Goal: Find contact information: Find contact information

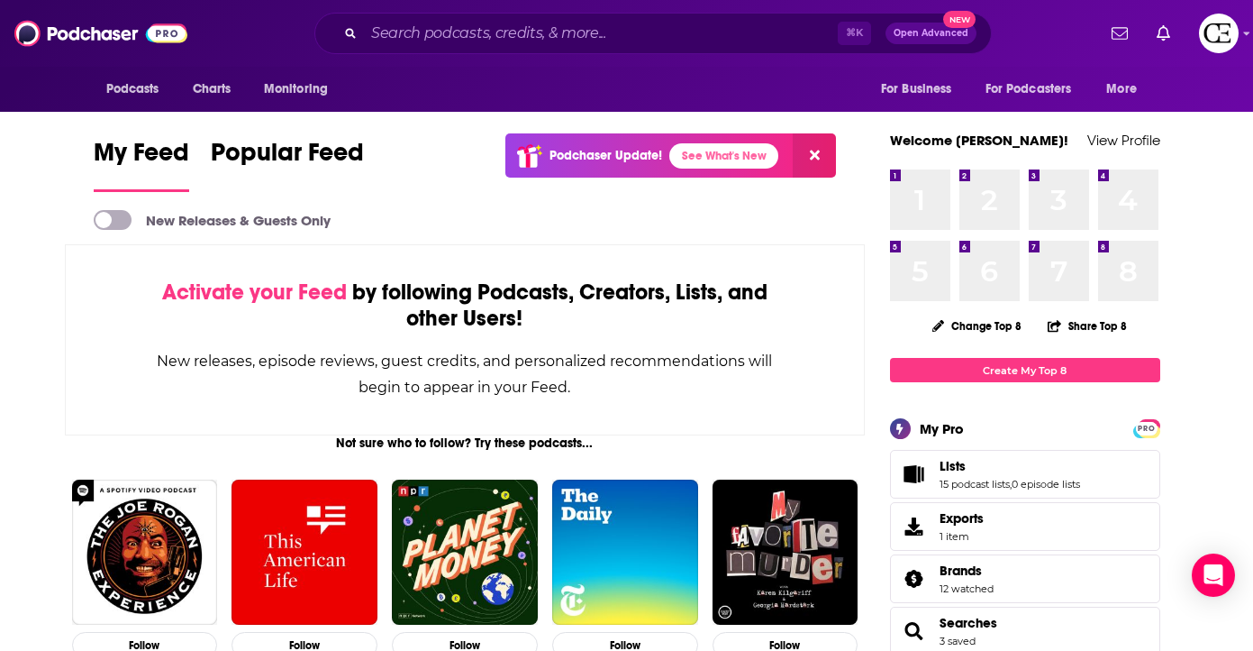
click at [0, 0] on span "Podcasts" at bounding box center [0, 0] width 0 height 0
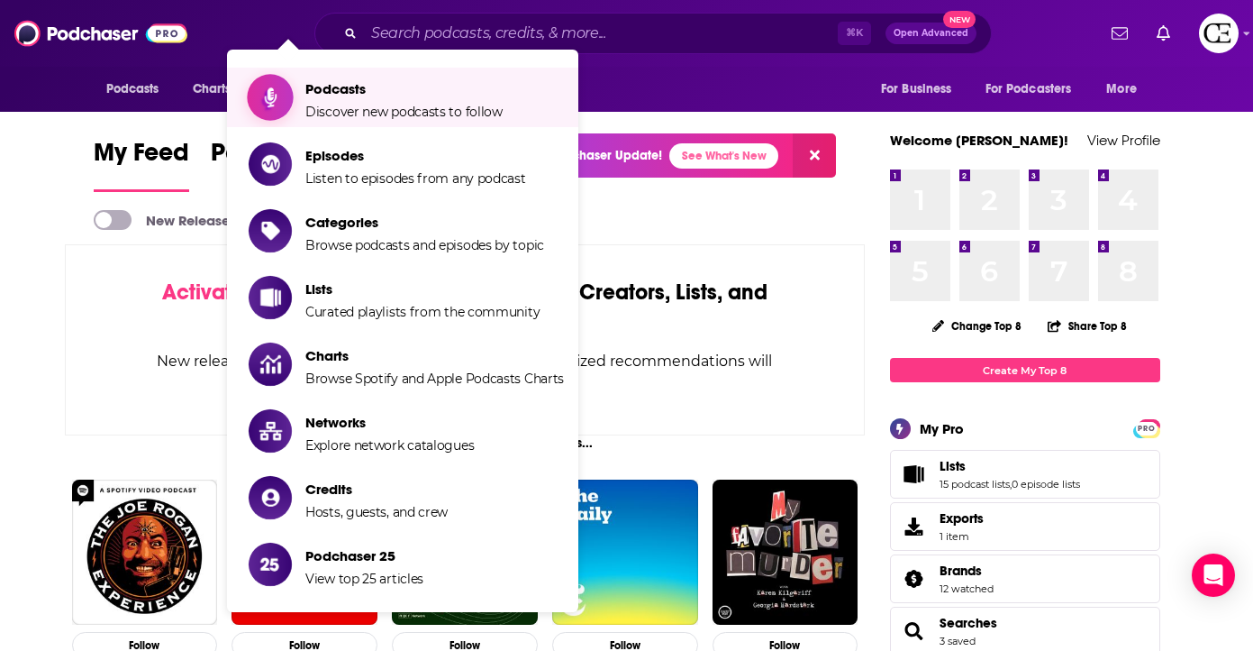
click at [341, 92] on span "Podcasts" at bounding box center [403, 88] width 197 height 17
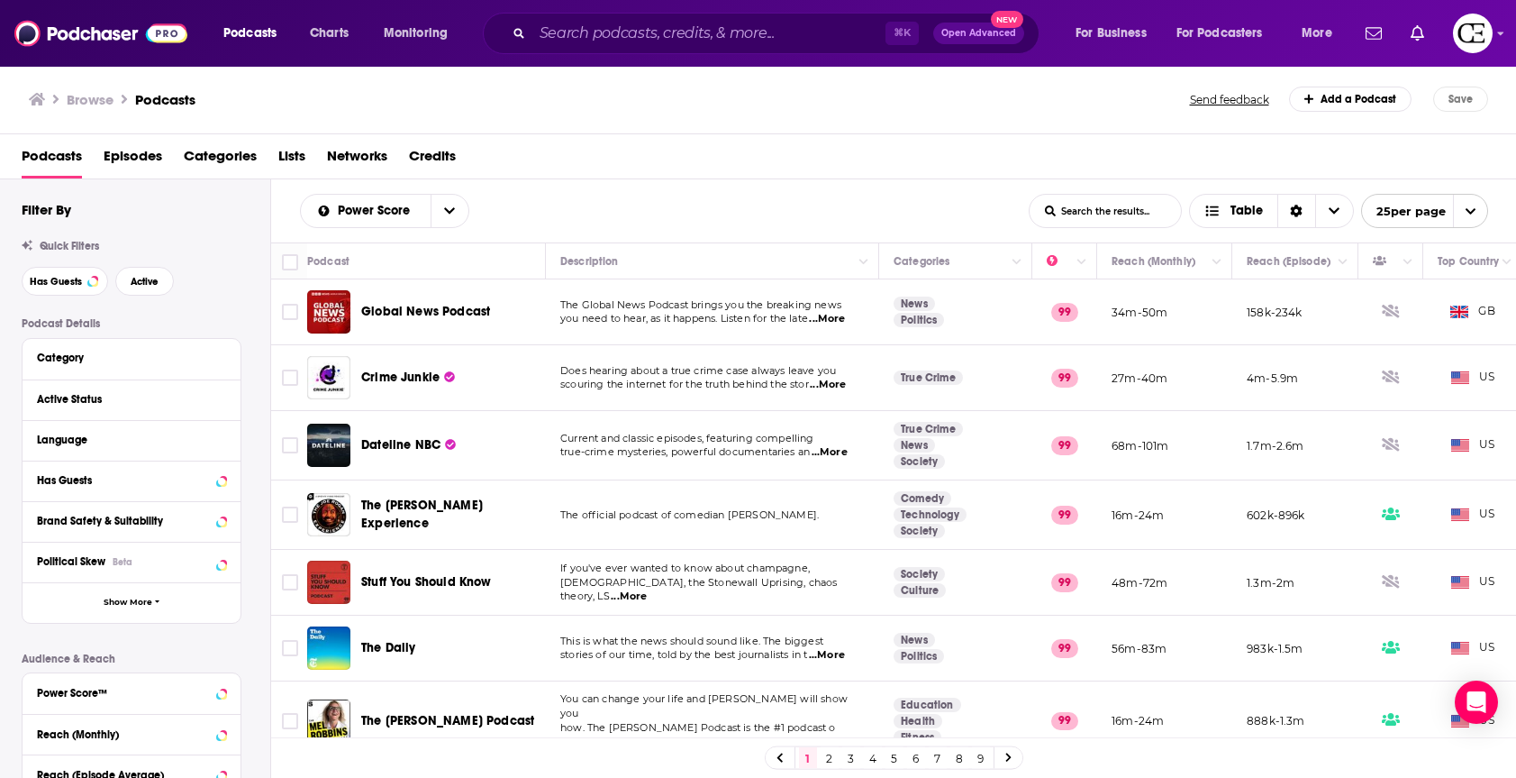
click at [122, 368] on div "Category" at bounding box center [132, 359] width 218 height 41
click at [128, 363] on div "Category" at bounding box center [121, 357] width 168 height 13
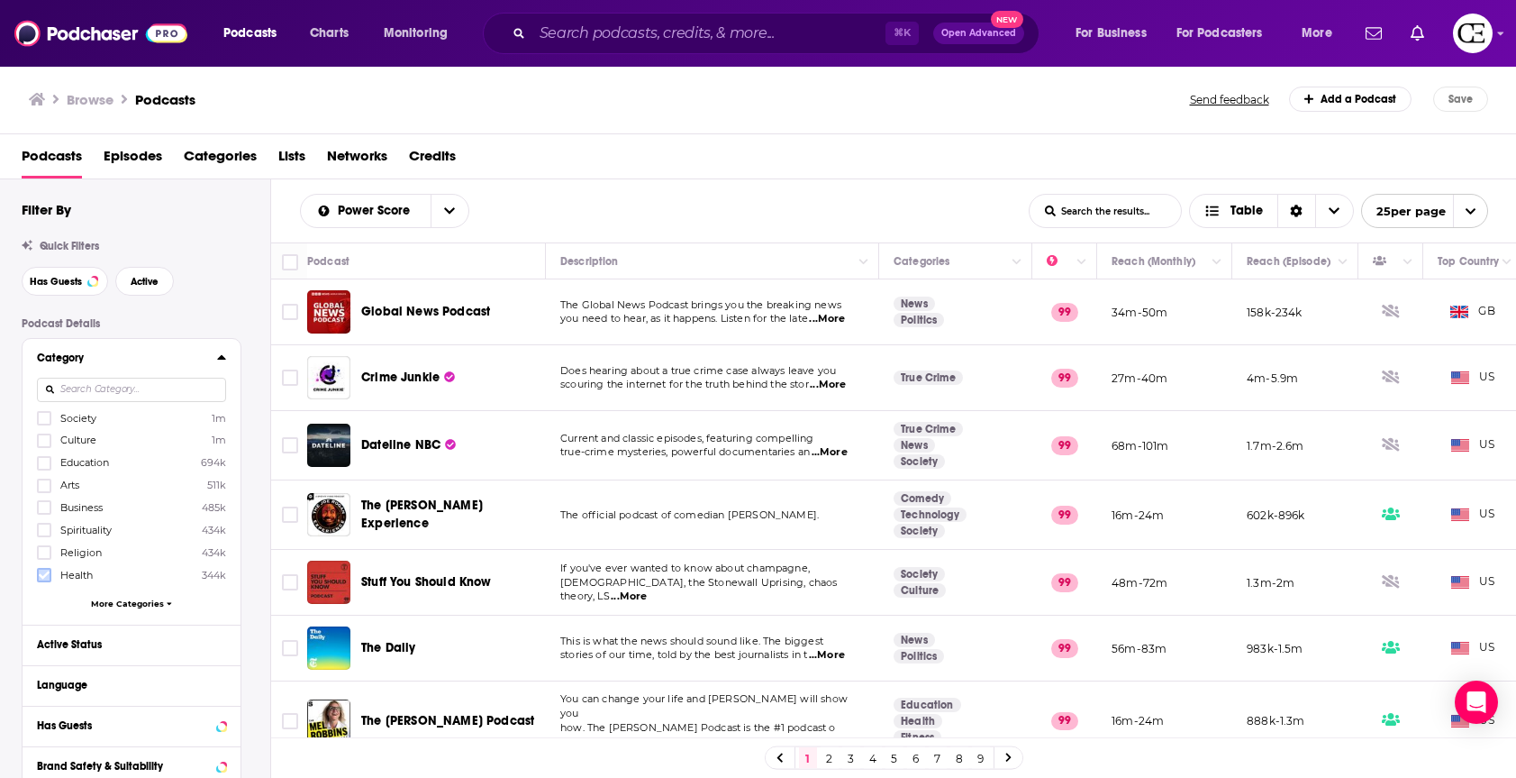
click at [47, 576] on icon at bounding box center [44, 574] width 11 height 11
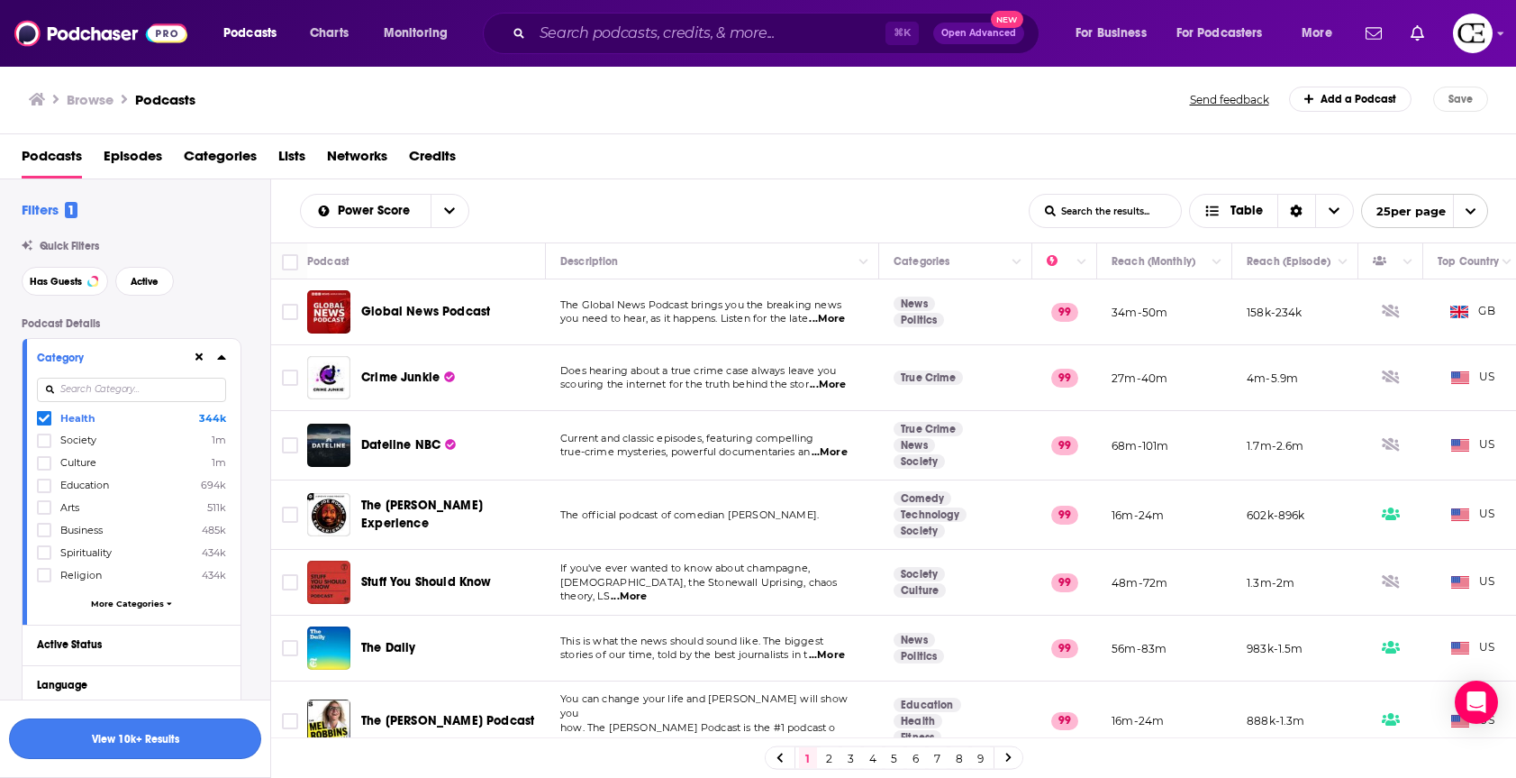
click at [226, 650] on button "View 10k+ Results" at bounding box center [135, 738] width 252 height 41
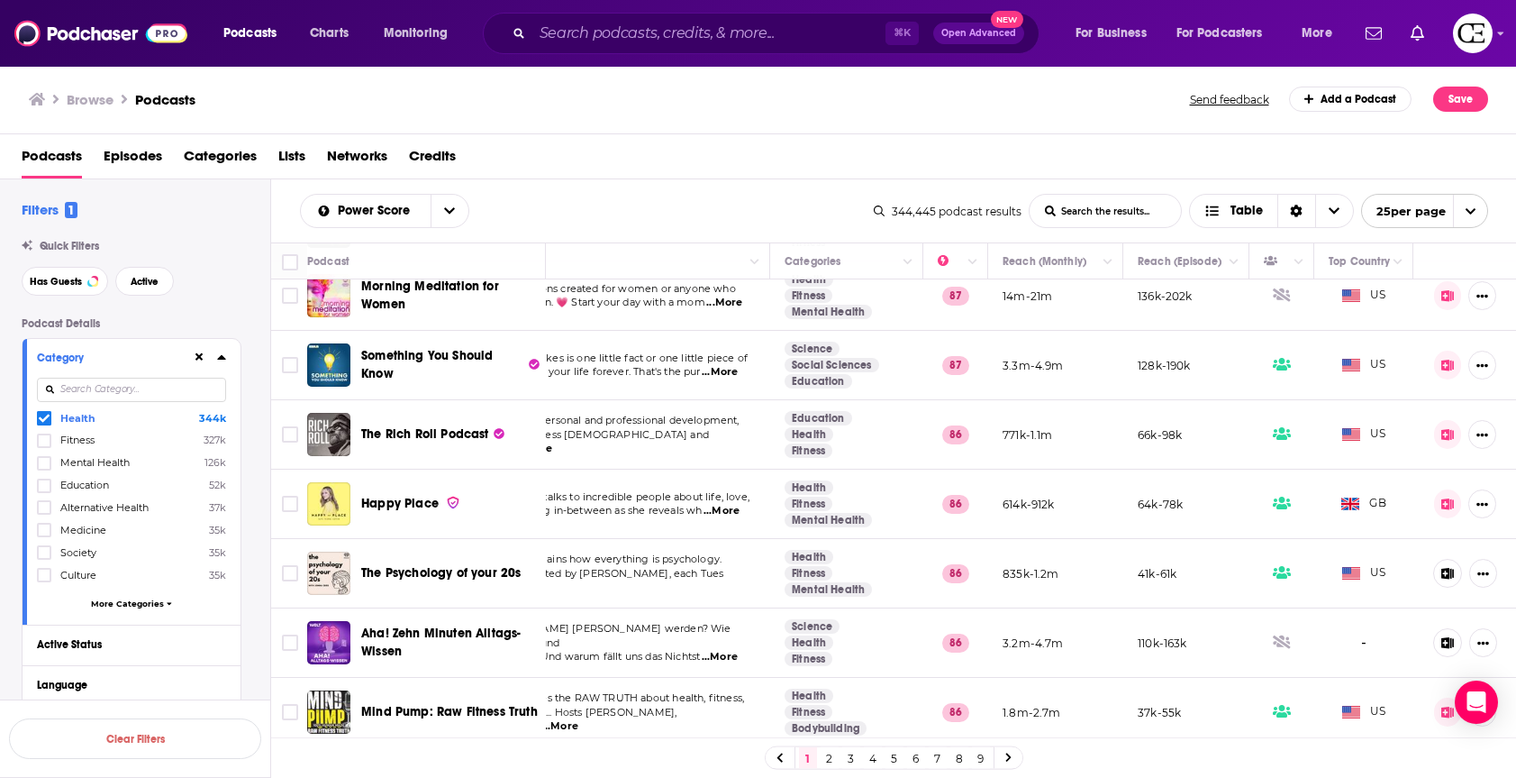
scroll to position [1290, 123]
click at [1008, 650] on icon at bounding box center [1007, 757] width 5 height 9
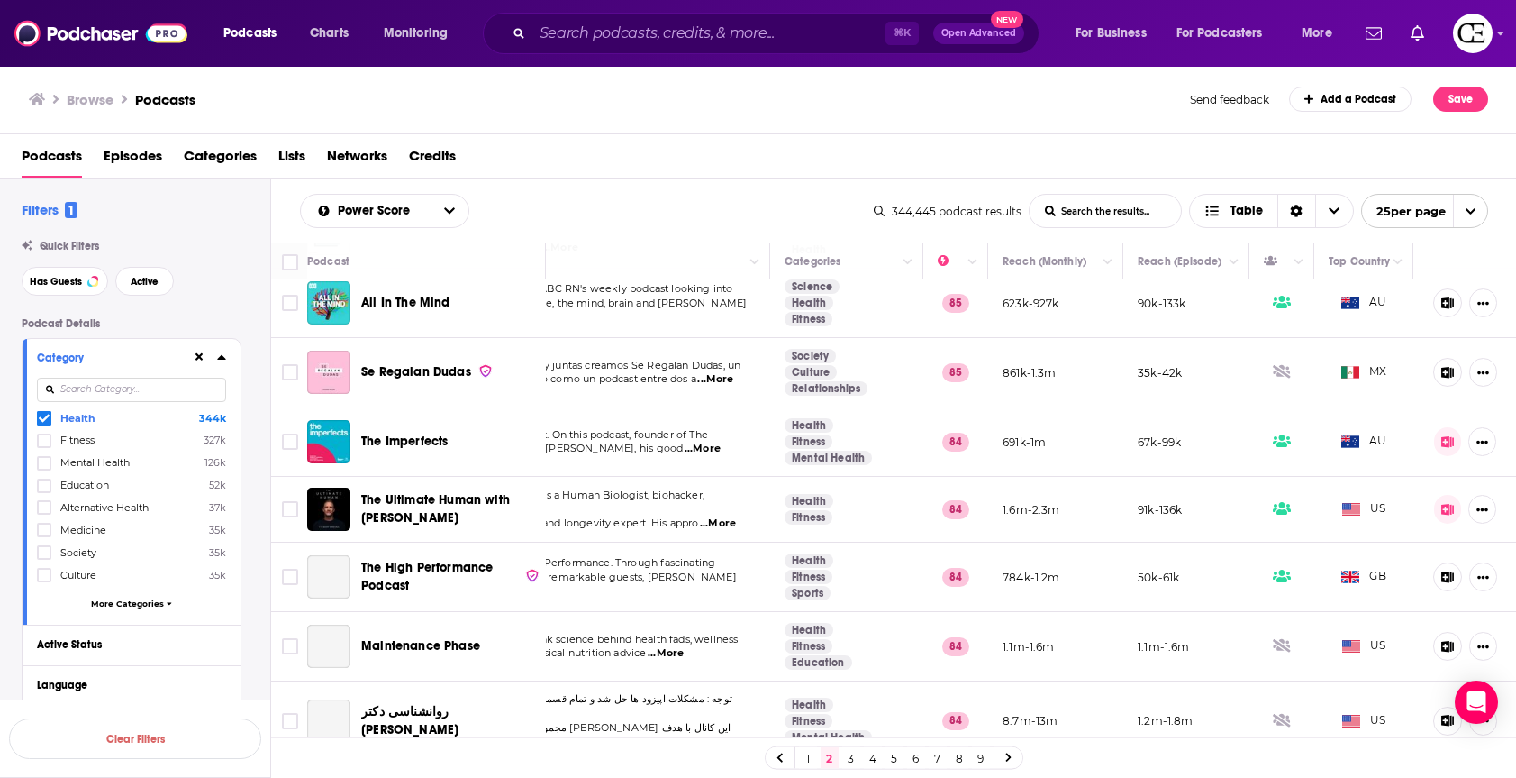
scroll to position [1297, 123]
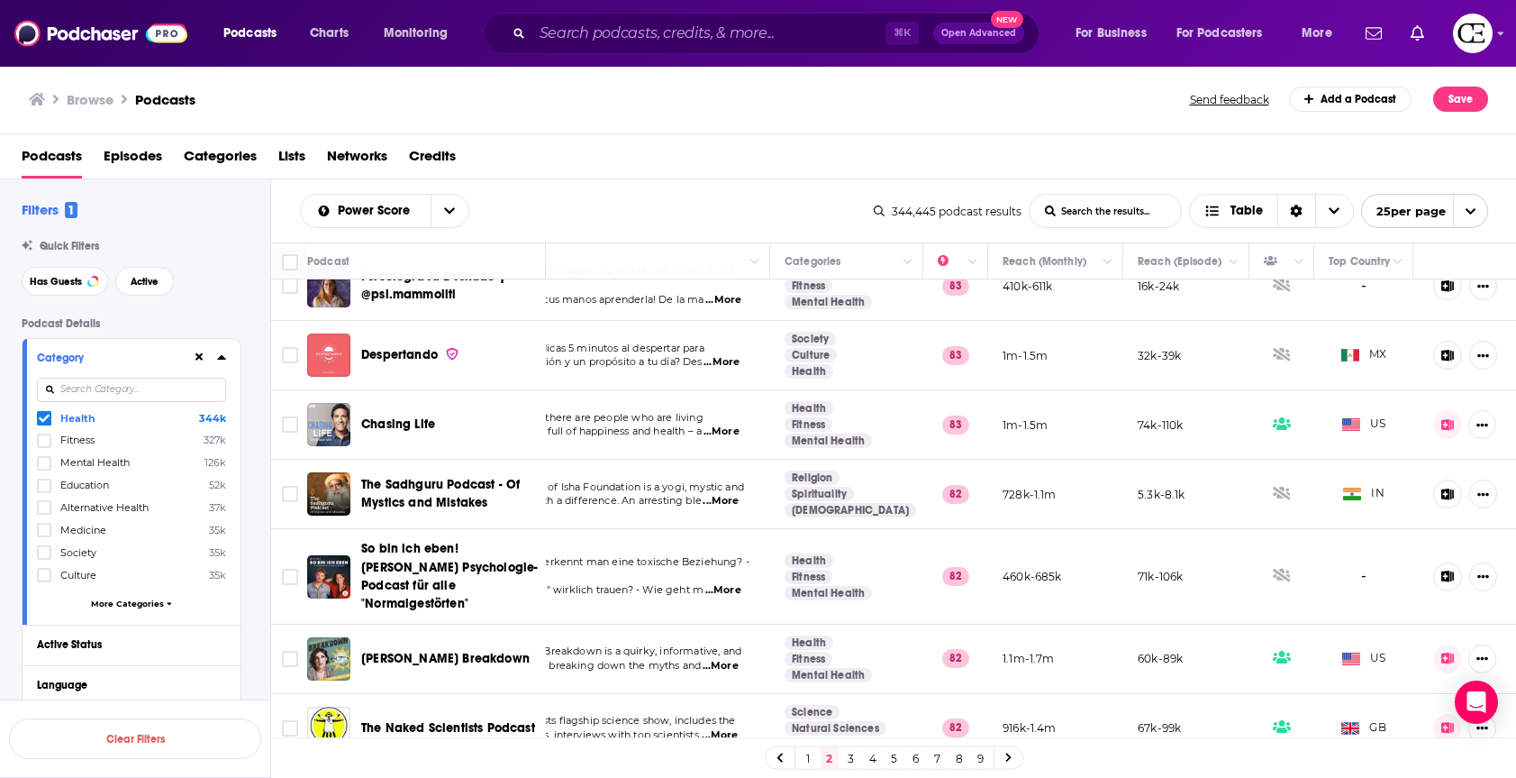
click at [1008, 650] on link at bounding box center [1009, 757] width 29 height 21
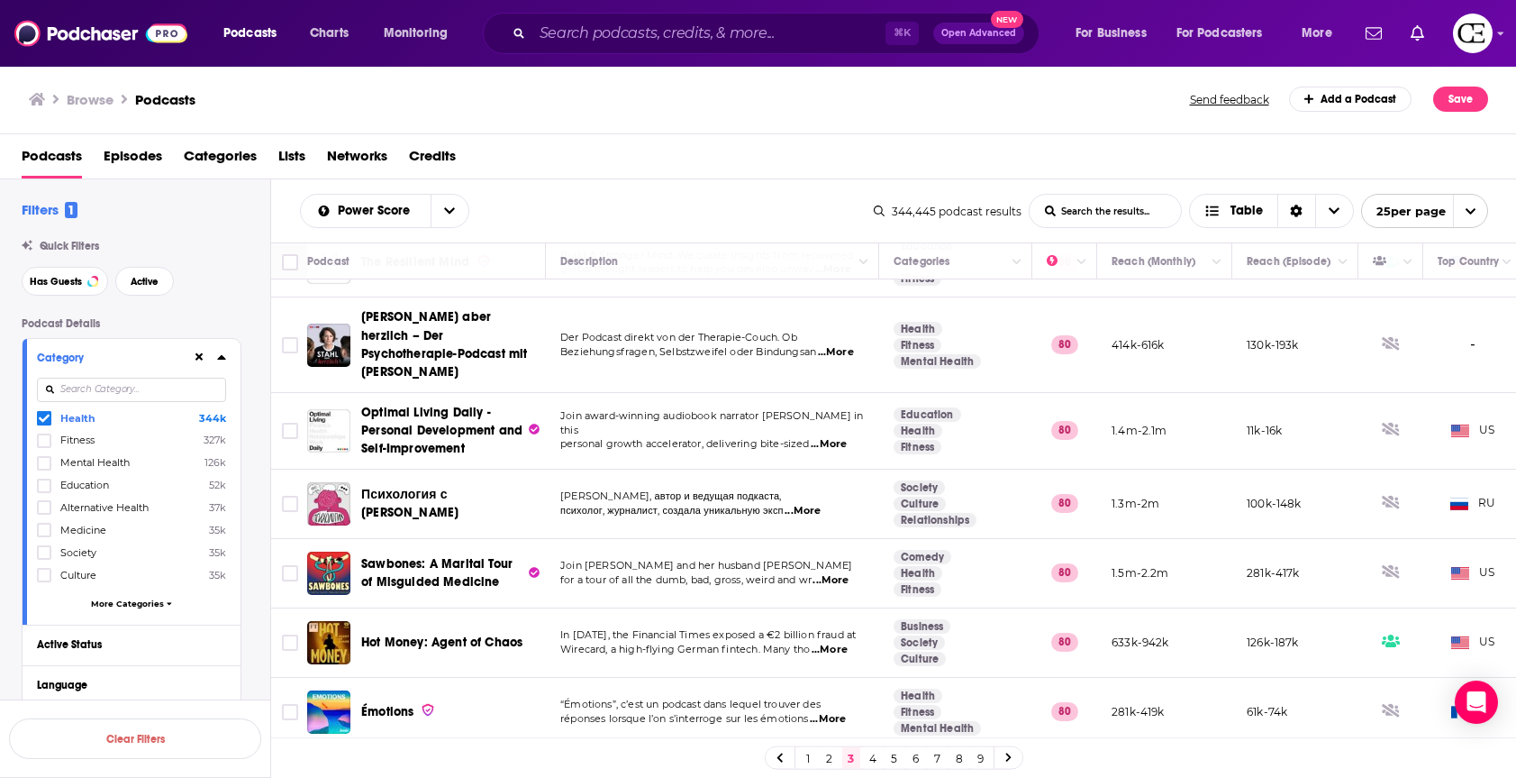
scroll to position [1315, 0]
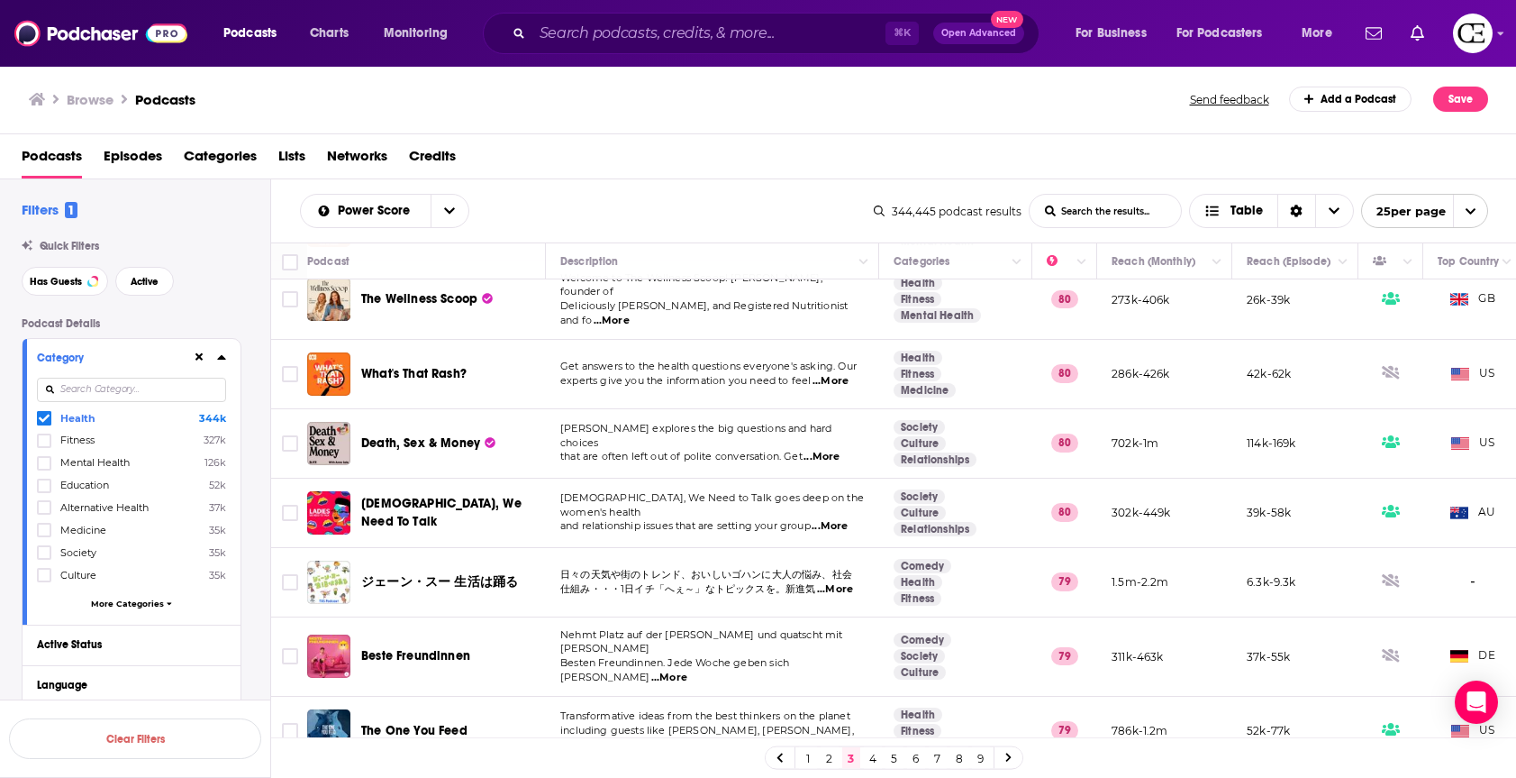
click at [1010, 650] on link at bounding box center [1009, 757] width 29 height 21
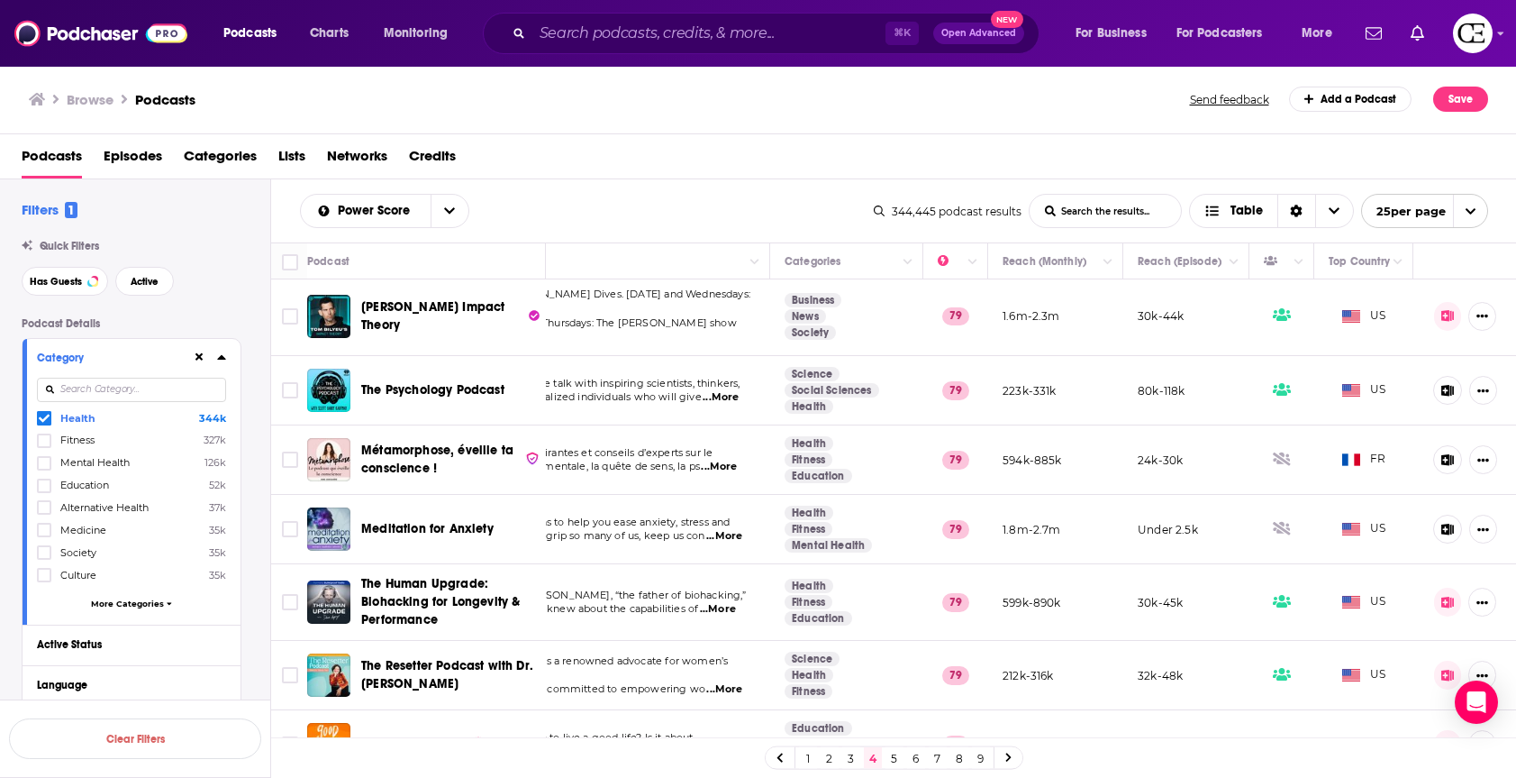
scroll to position [4, 123]
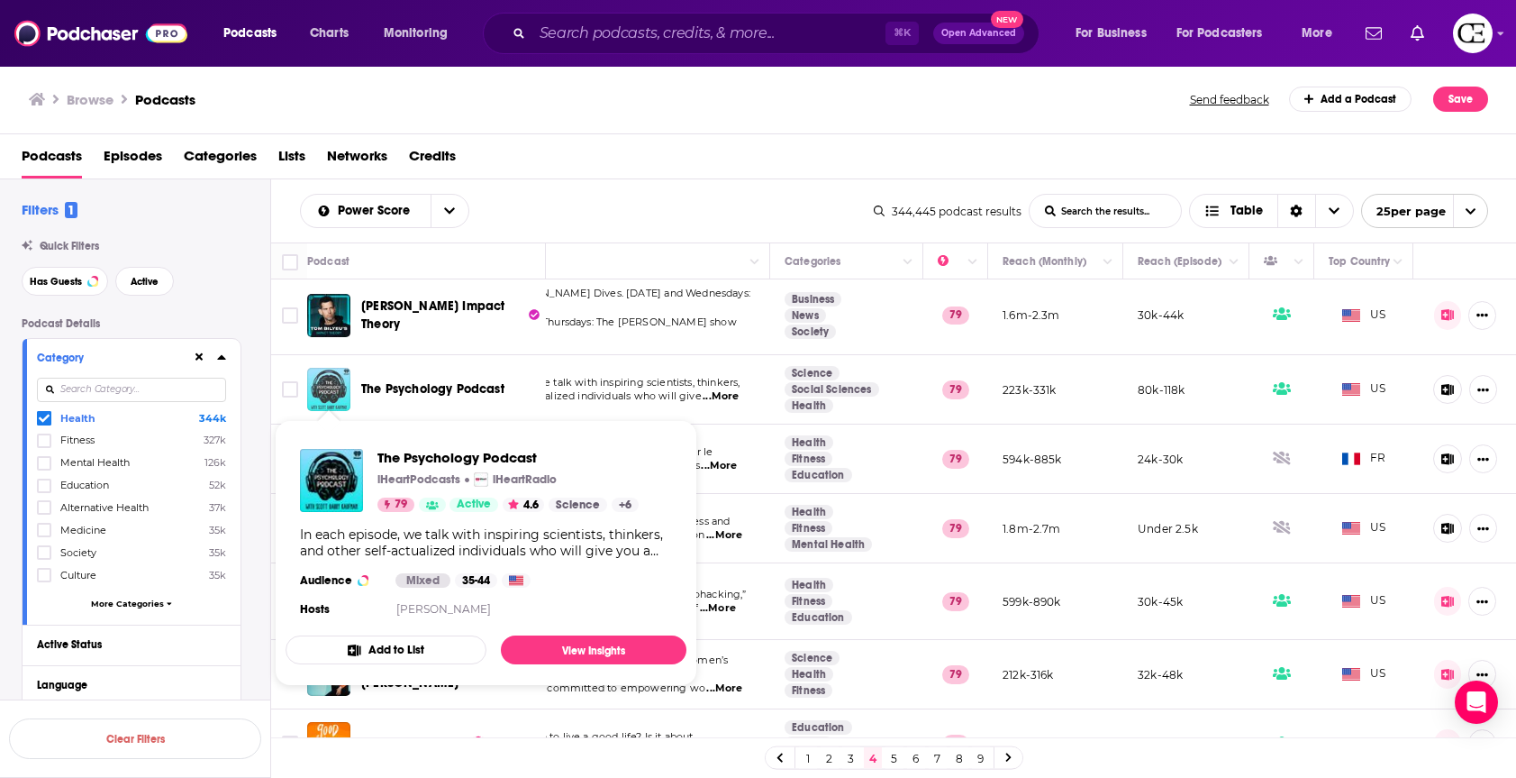
click at [323, 394] on img "The Psychology Podcast" at bounding box center [328, 389] width 43 height 43
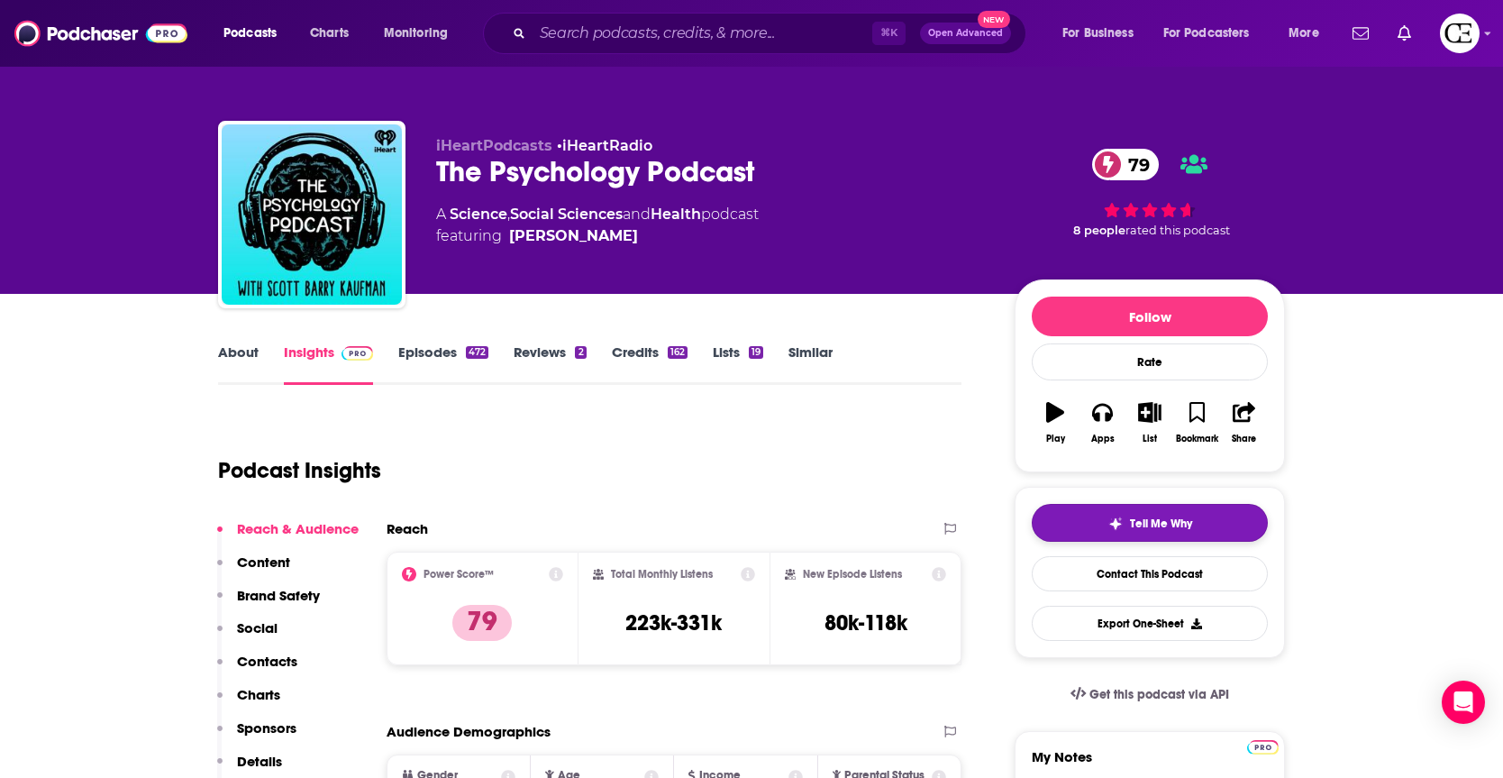
click at [1079, 529] on button "Tell Me Why" at bounding box center [1150, 523] width 236 height 38
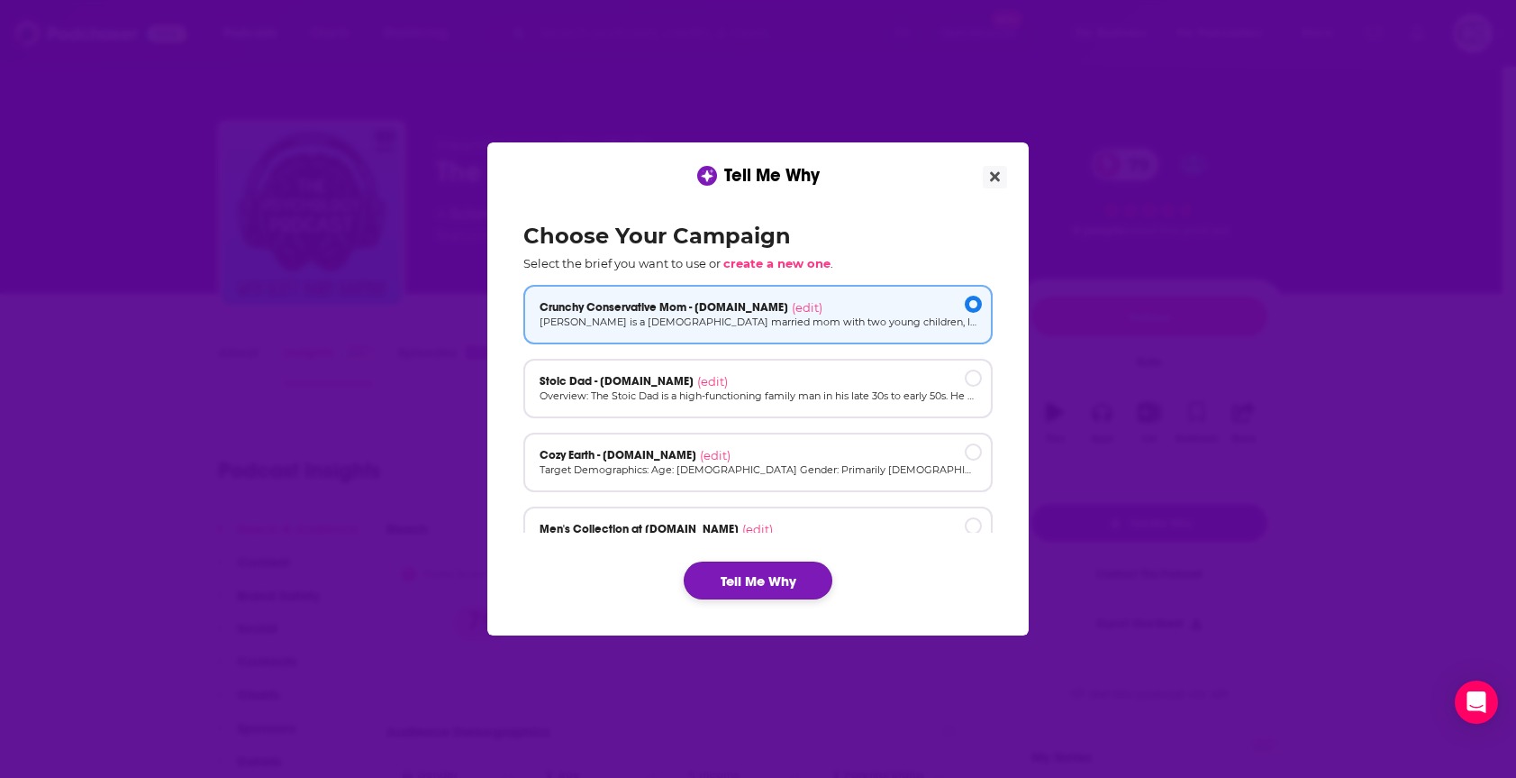
click at [772, 587] on button "Tell Me Why" at bounding box center [758, 580] width 149 height 38
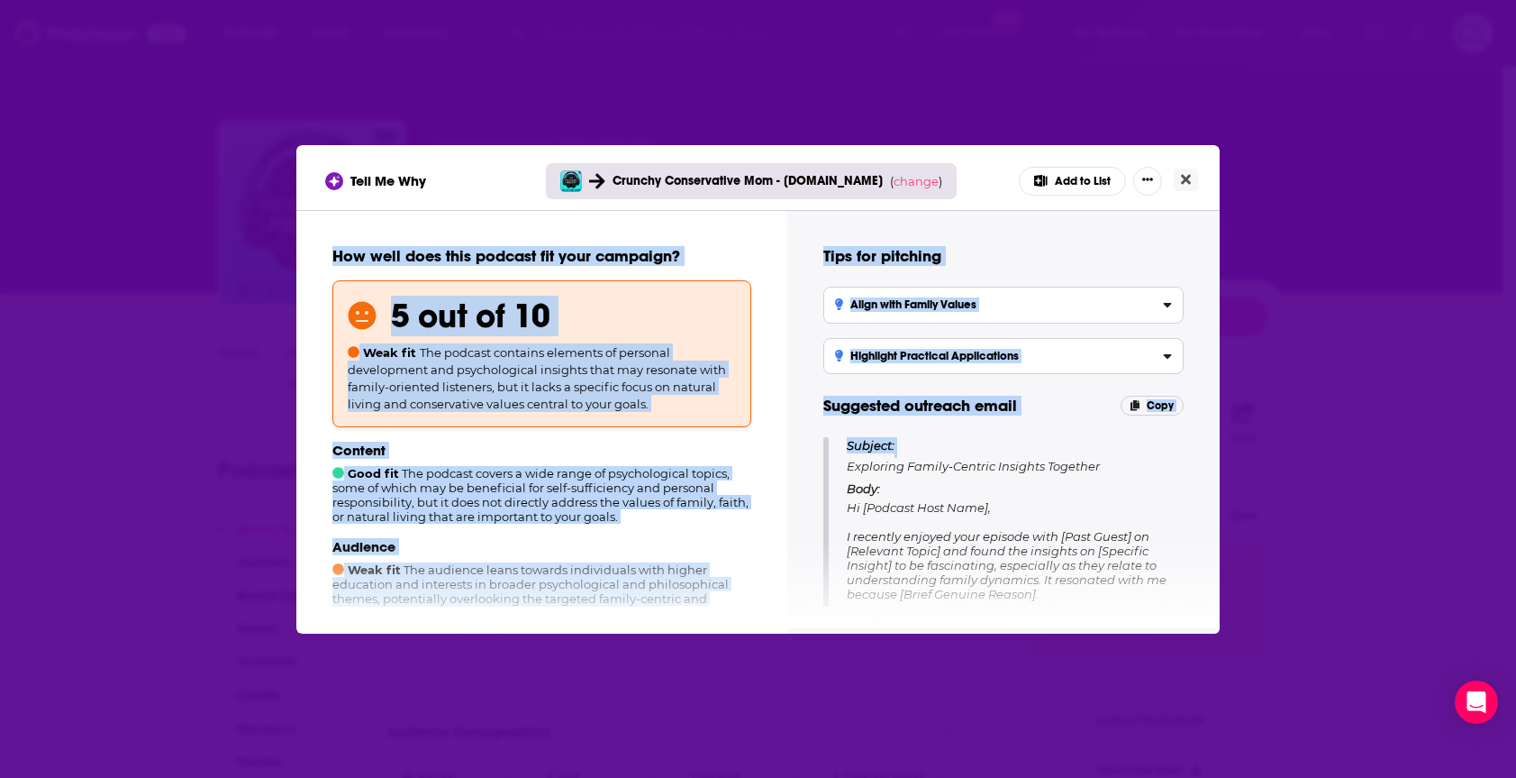
drag, startPoint x: 669, startPoint y: 462, endPoint x: 846, endPoint y: 467, distance: 177.5
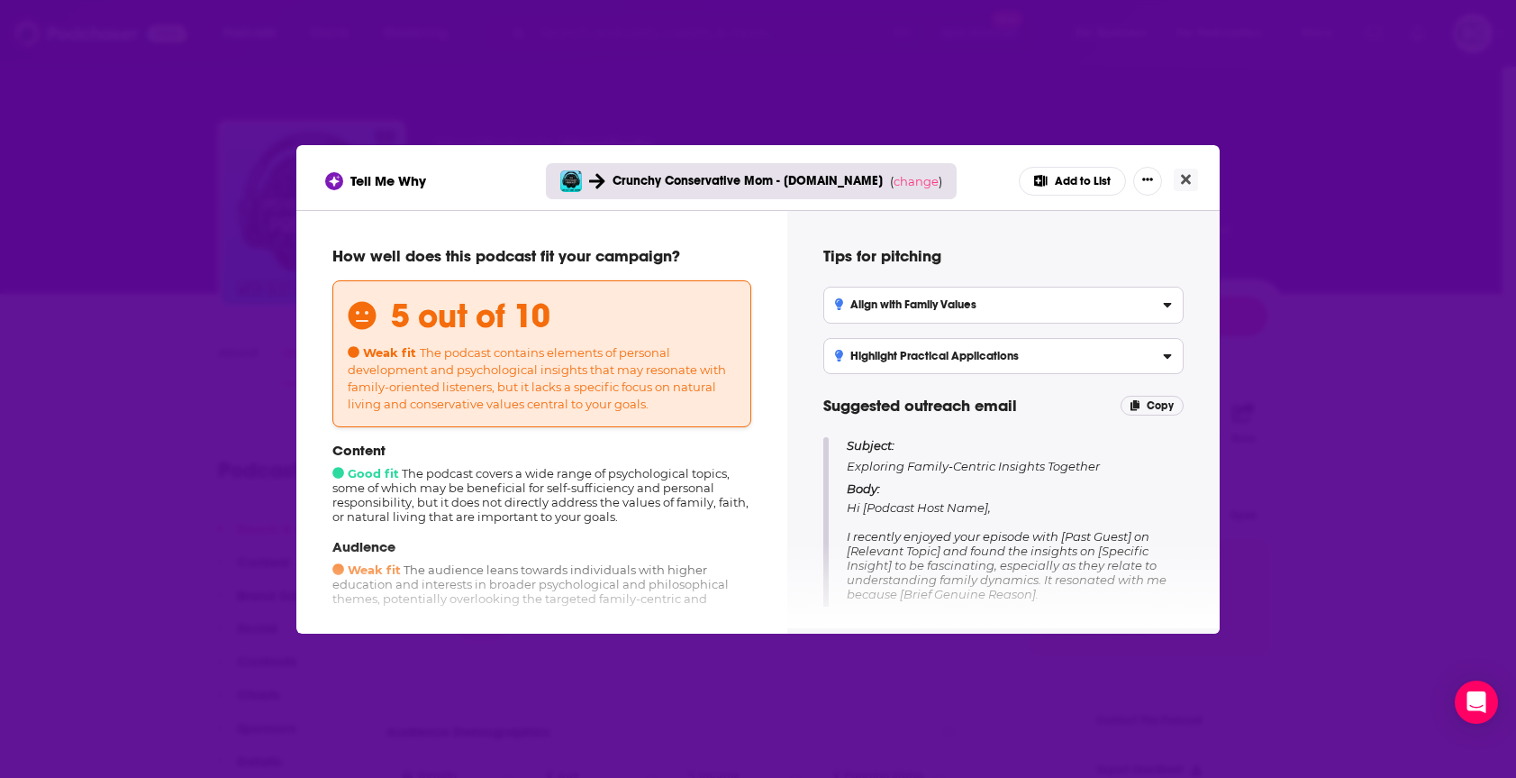
click at [749, 415] on div "5 out of 10 Weak fit The podcast contains elements of personal development and …" at bounding box center [541, 353] width 419 height 147
click at [1252, 179] on div "Tell Me Why Crunchy Conservative Mom - [DOMAIN_NAME] ( change ) Add to List How…" at bounding box center [758, 389] width 1516 height 778
click at [1194, 179] on button "Close" at bounding box center [1186, 179] width 24 height 23
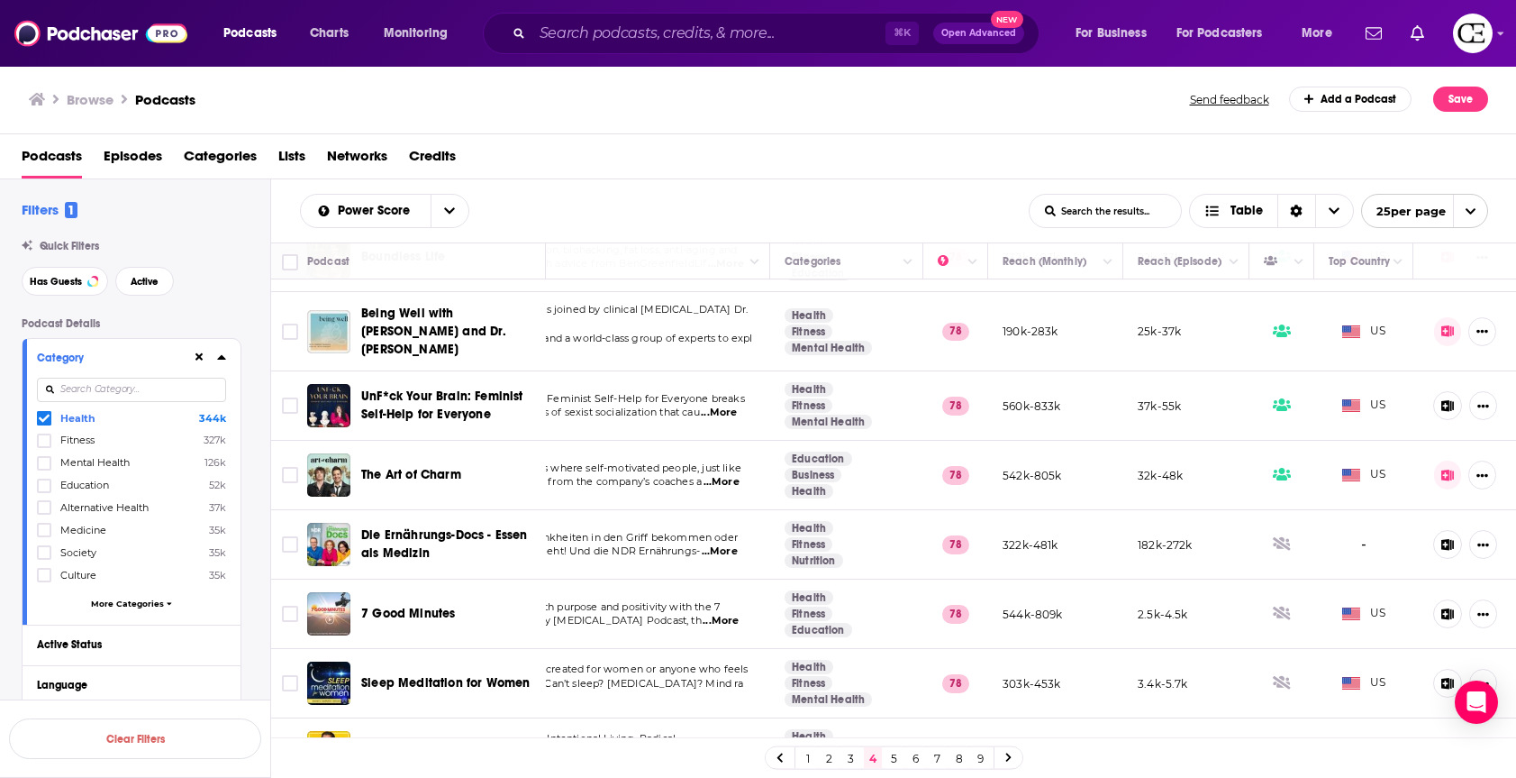
scroll to position [1294, 121]
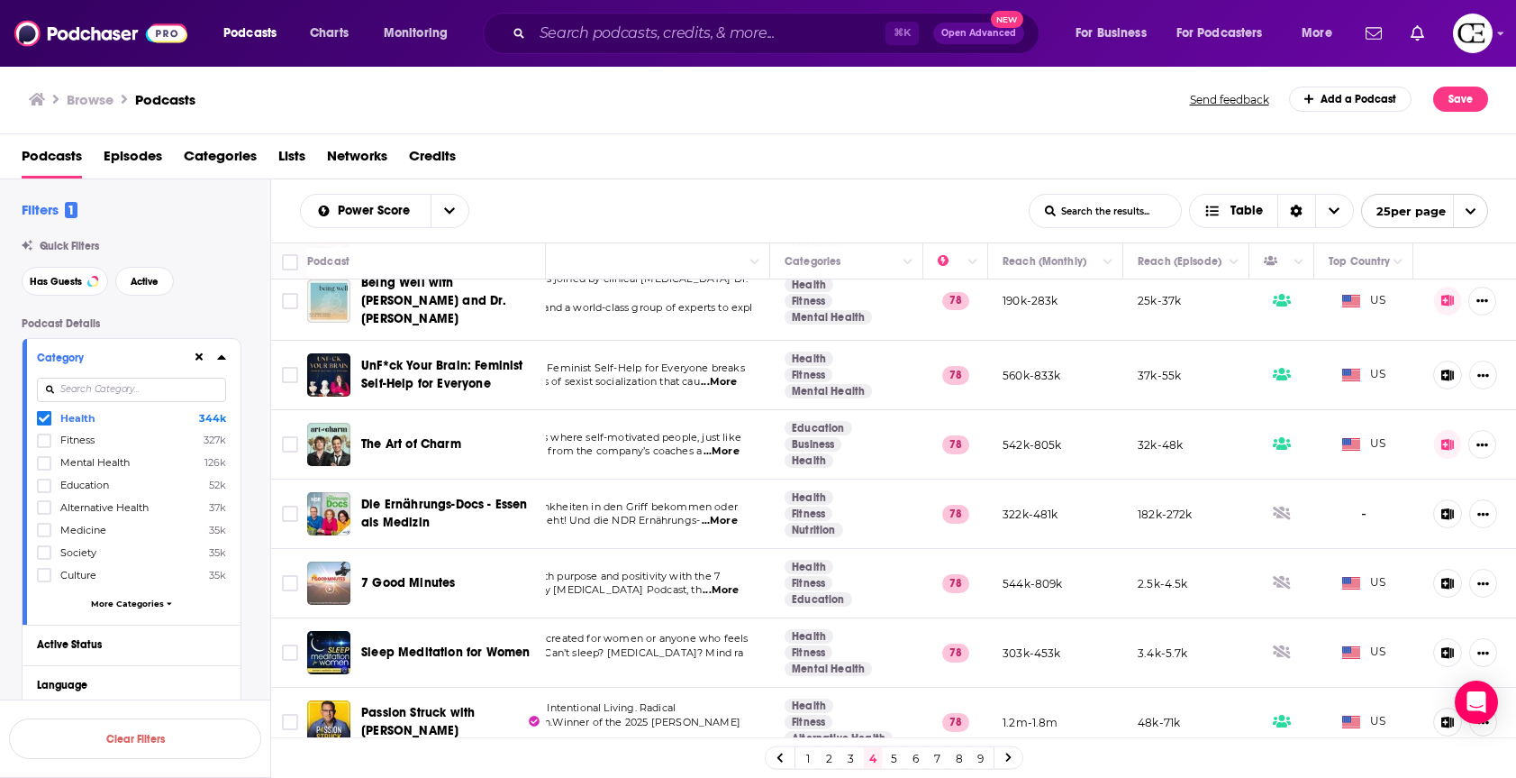
click at [1002, 650] on link at bounding box center [1009, 757] width 29 height 21
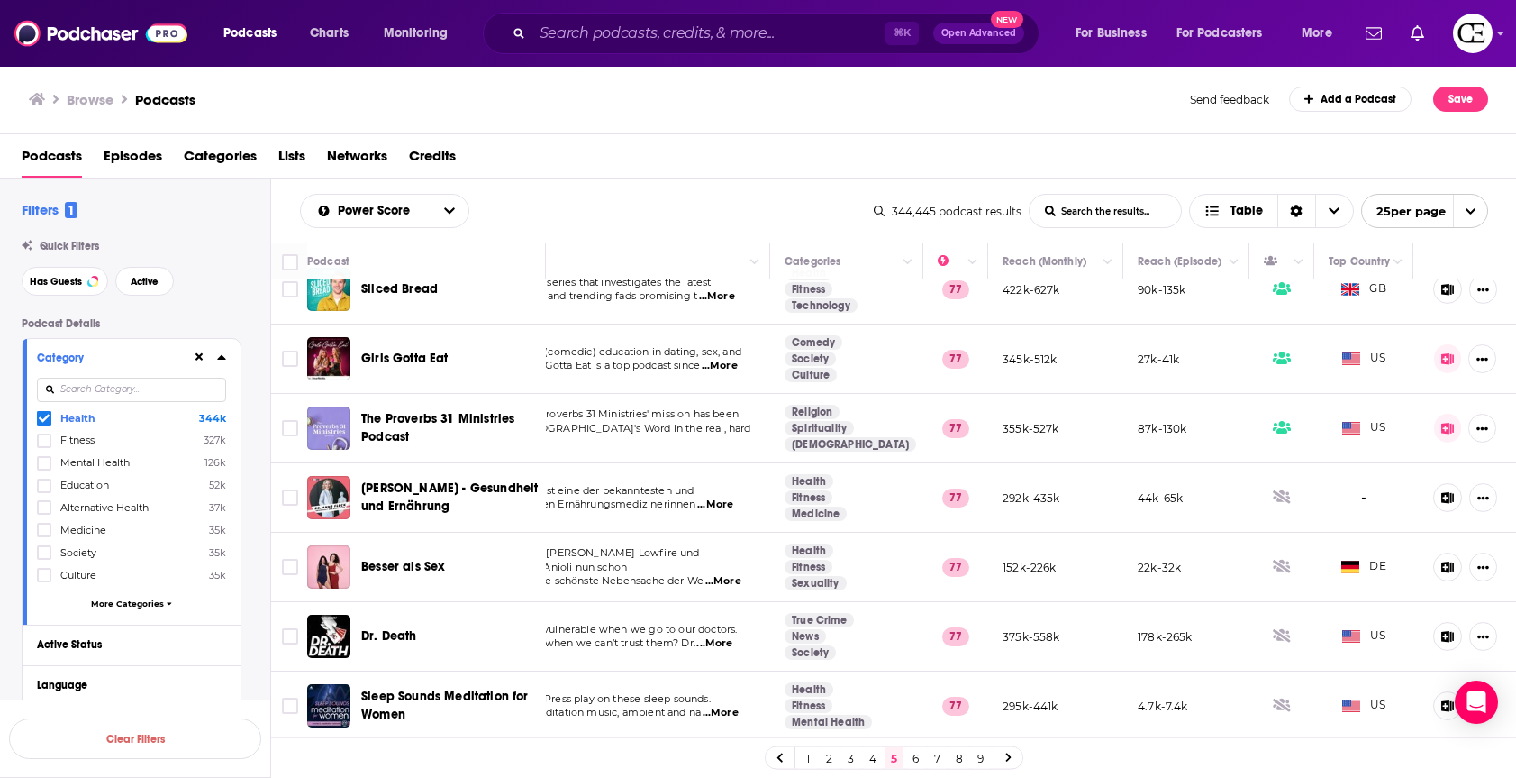
scroll to position [1290, 121]
click at [417, 627] on div "Dr. Death" at bounding box center [454, 636] width 187 height 18
click at [396, 628] on span "Dr. Death" at bounding box center [389, 635] width 56 height 15
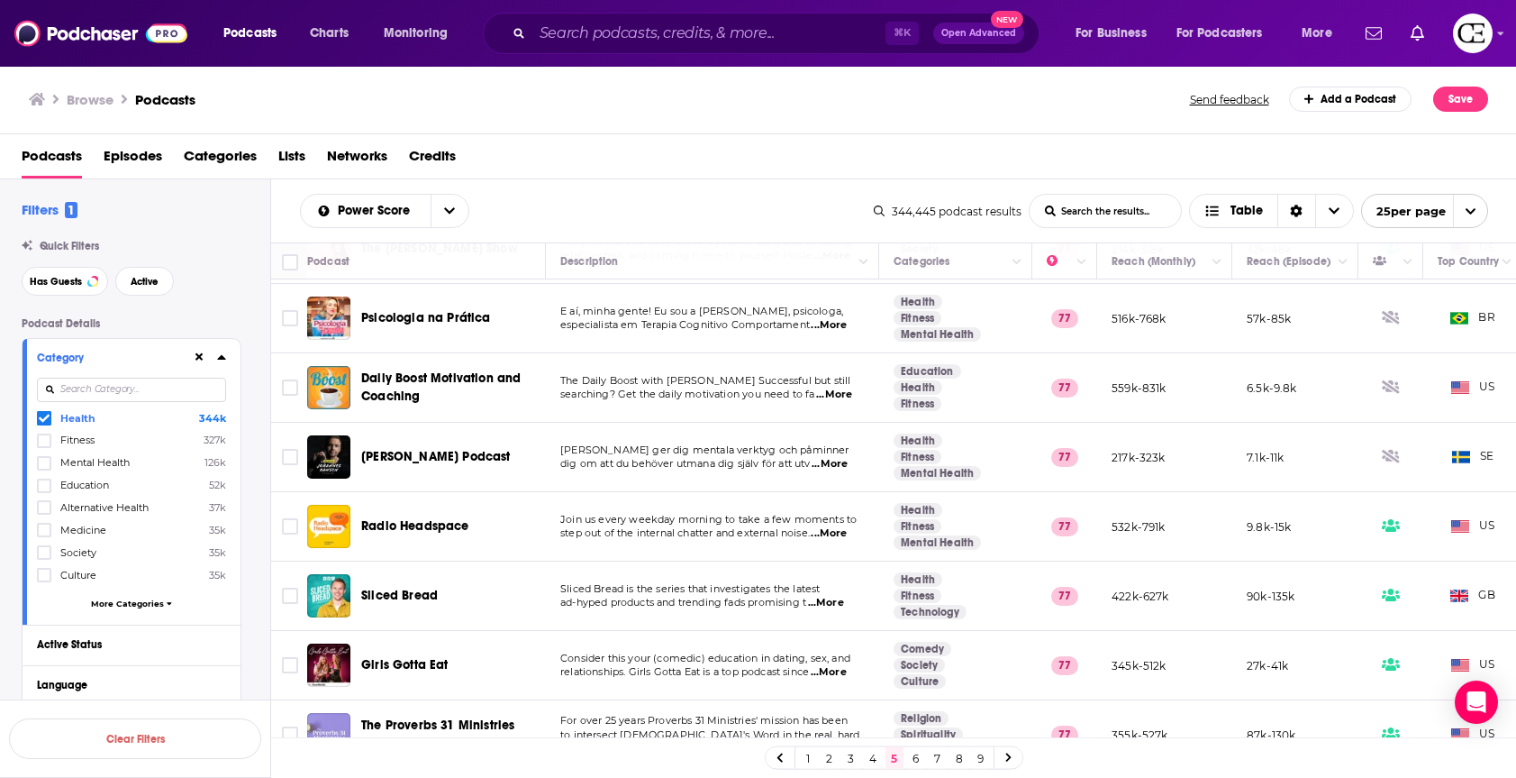
scroll to position [1290, 0]
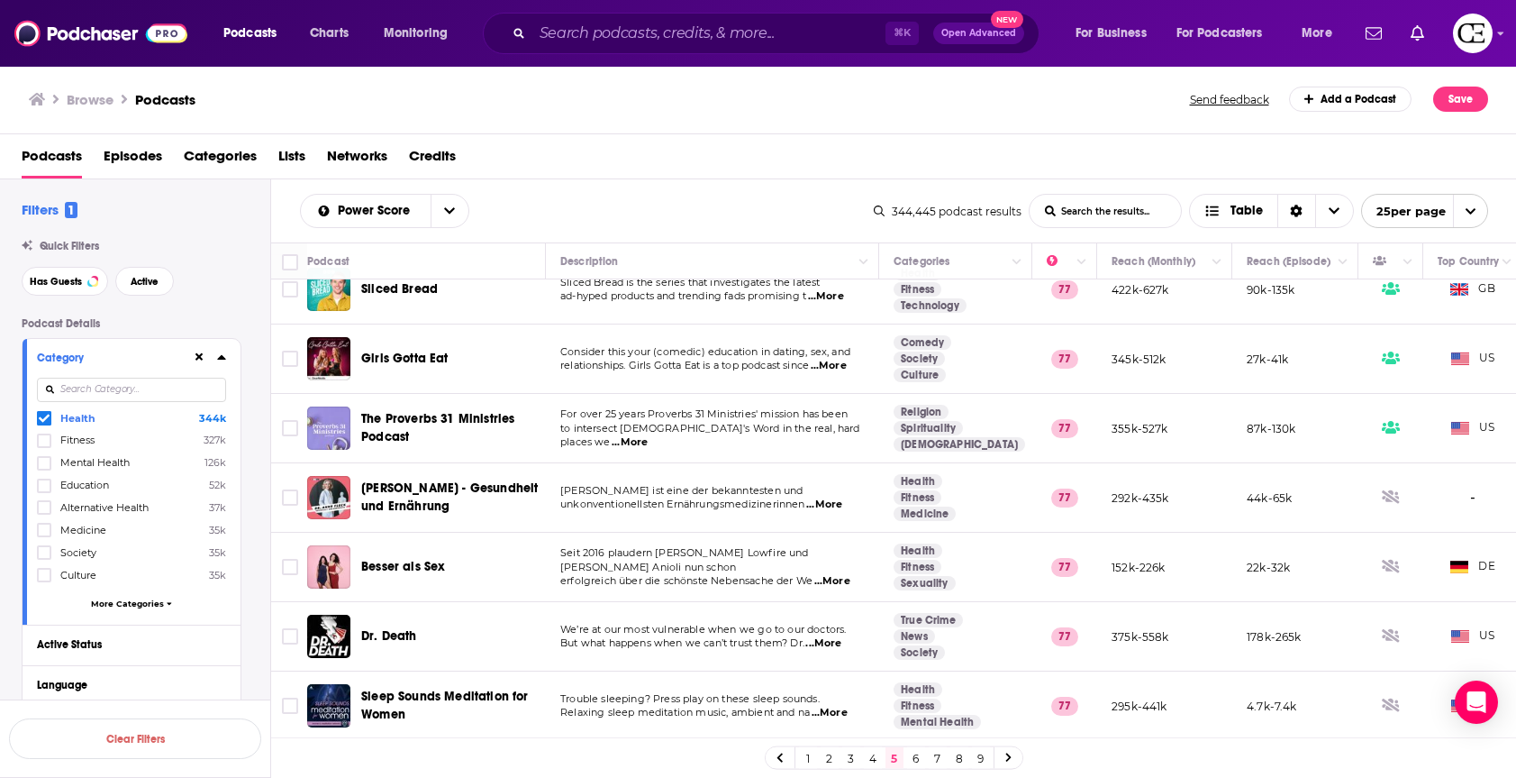
click at [1005, 650] on icon at bounding box center [1008, 757] width 7 height 11
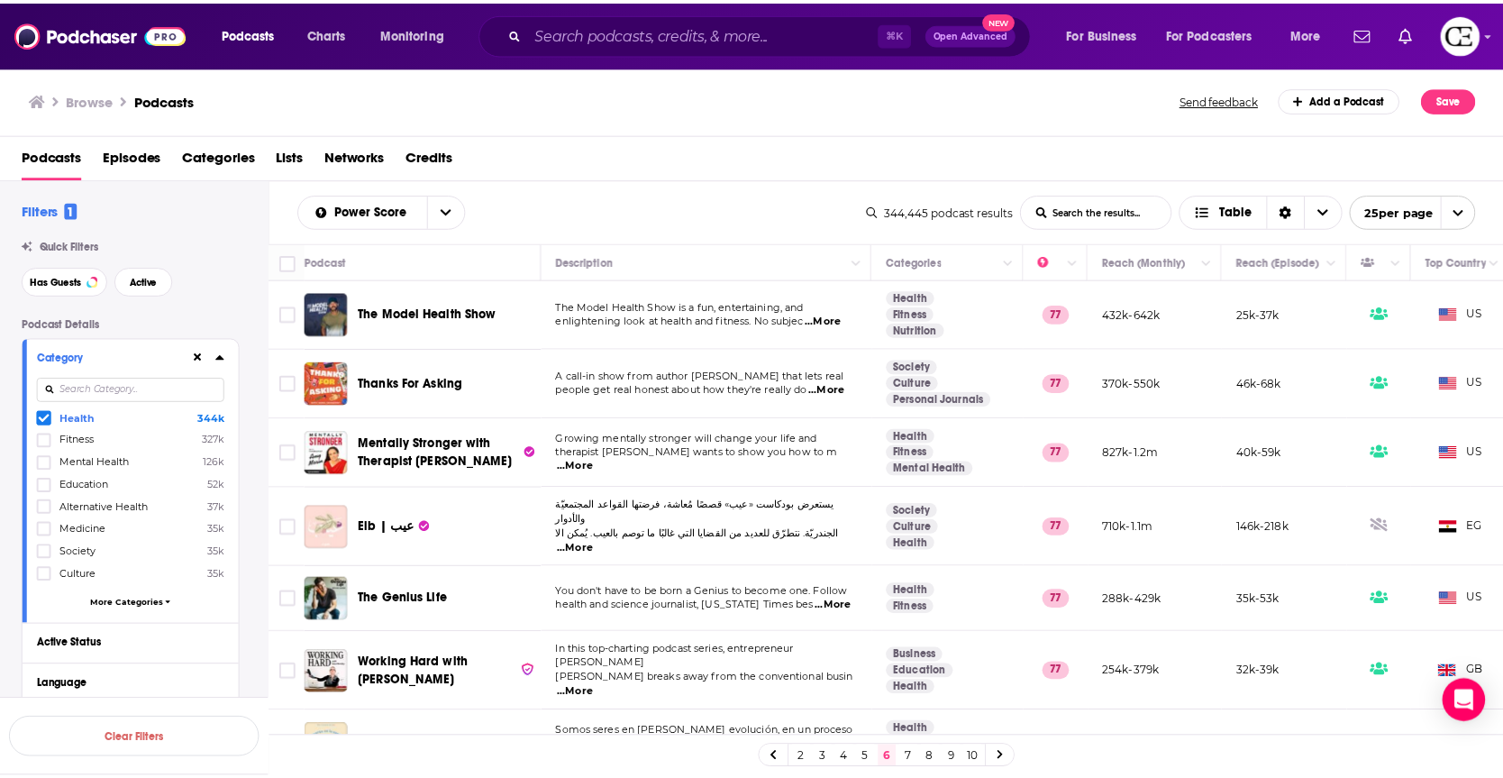
scroll to position [0, 123]
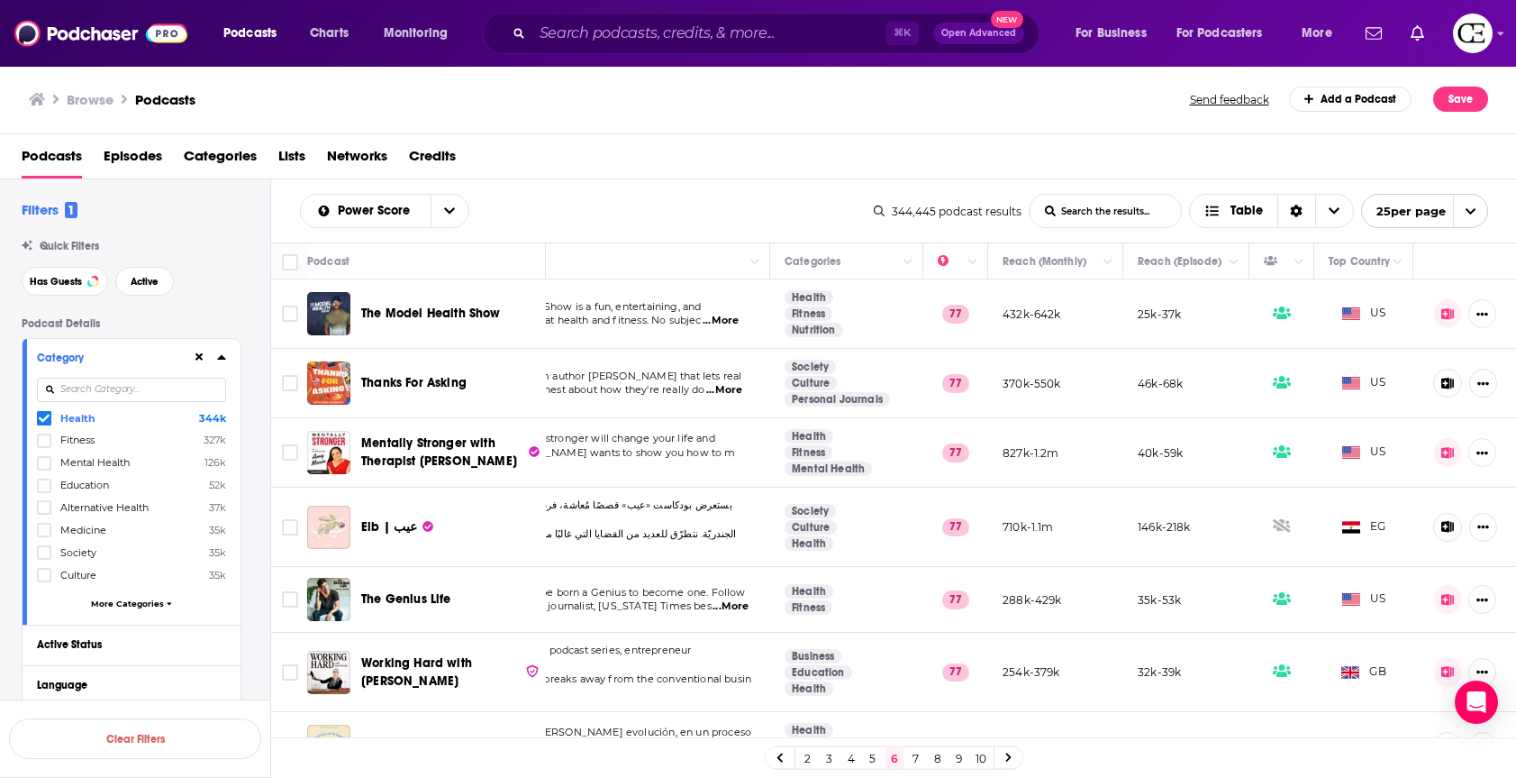
click at [402, 387] on span "Thanks For Asking" at bounding box center [413, 382] width 105 height 15
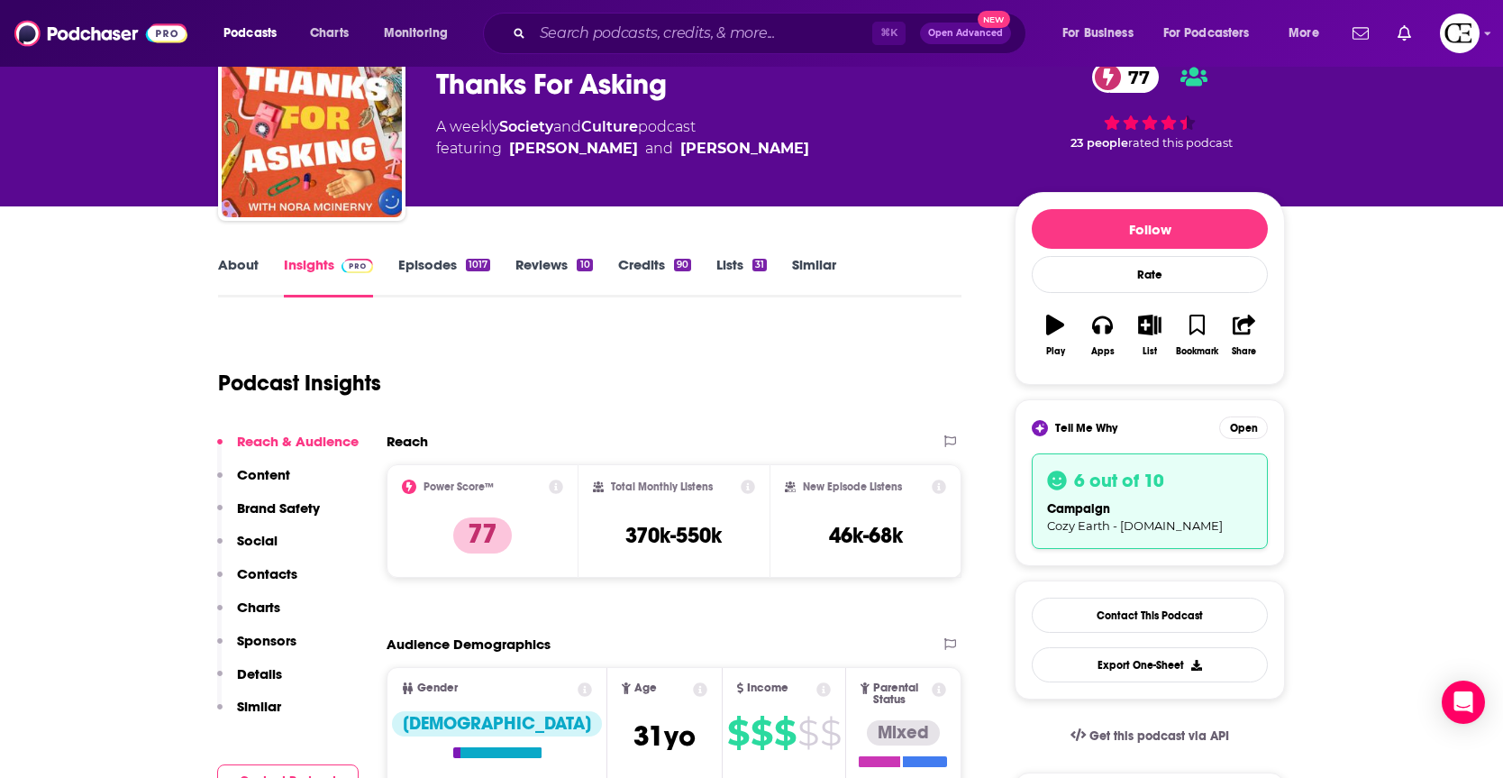
scroll to position [89, 0]
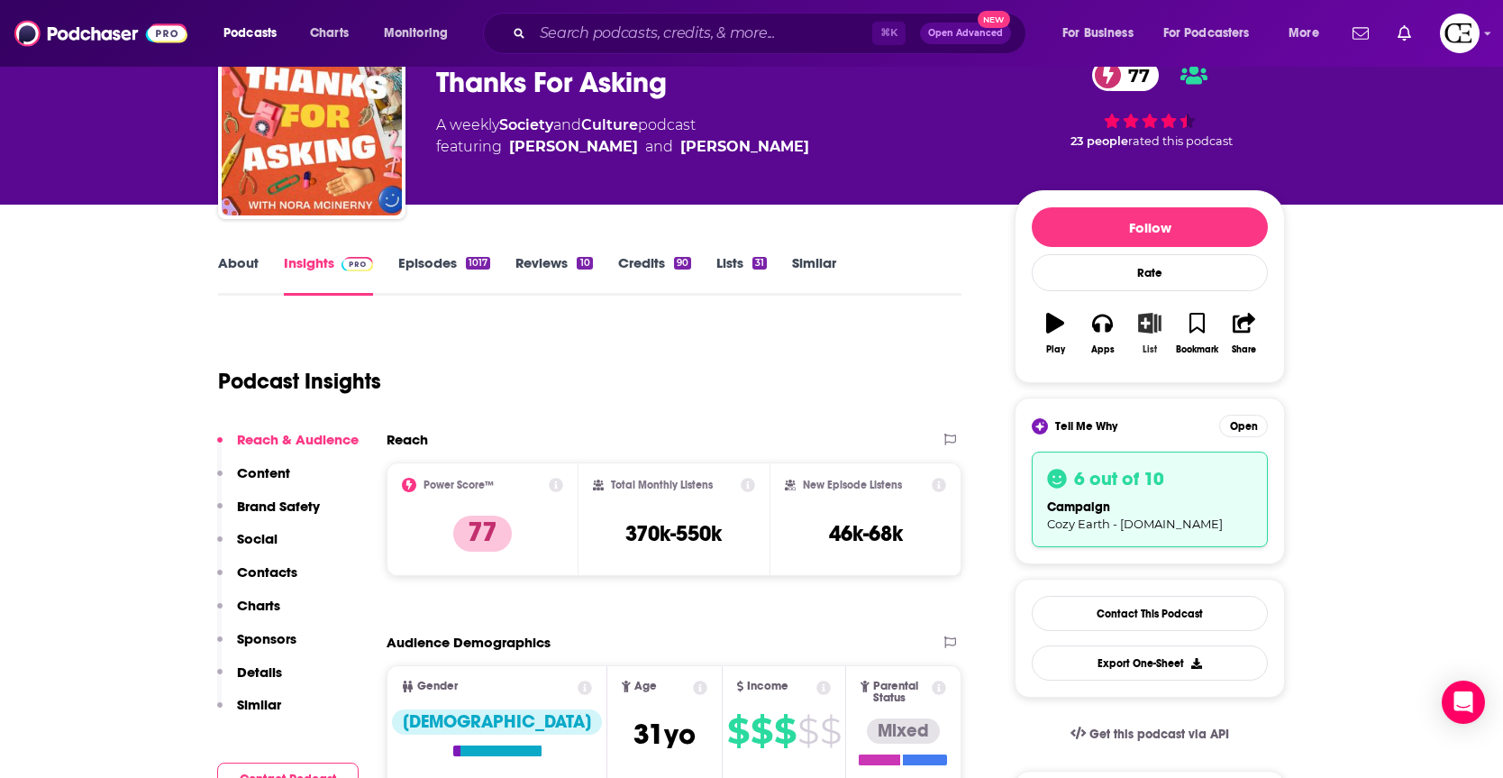
click at [1156, 324] on icon "button" at bounding box center [1150, 323] width 23 height 20
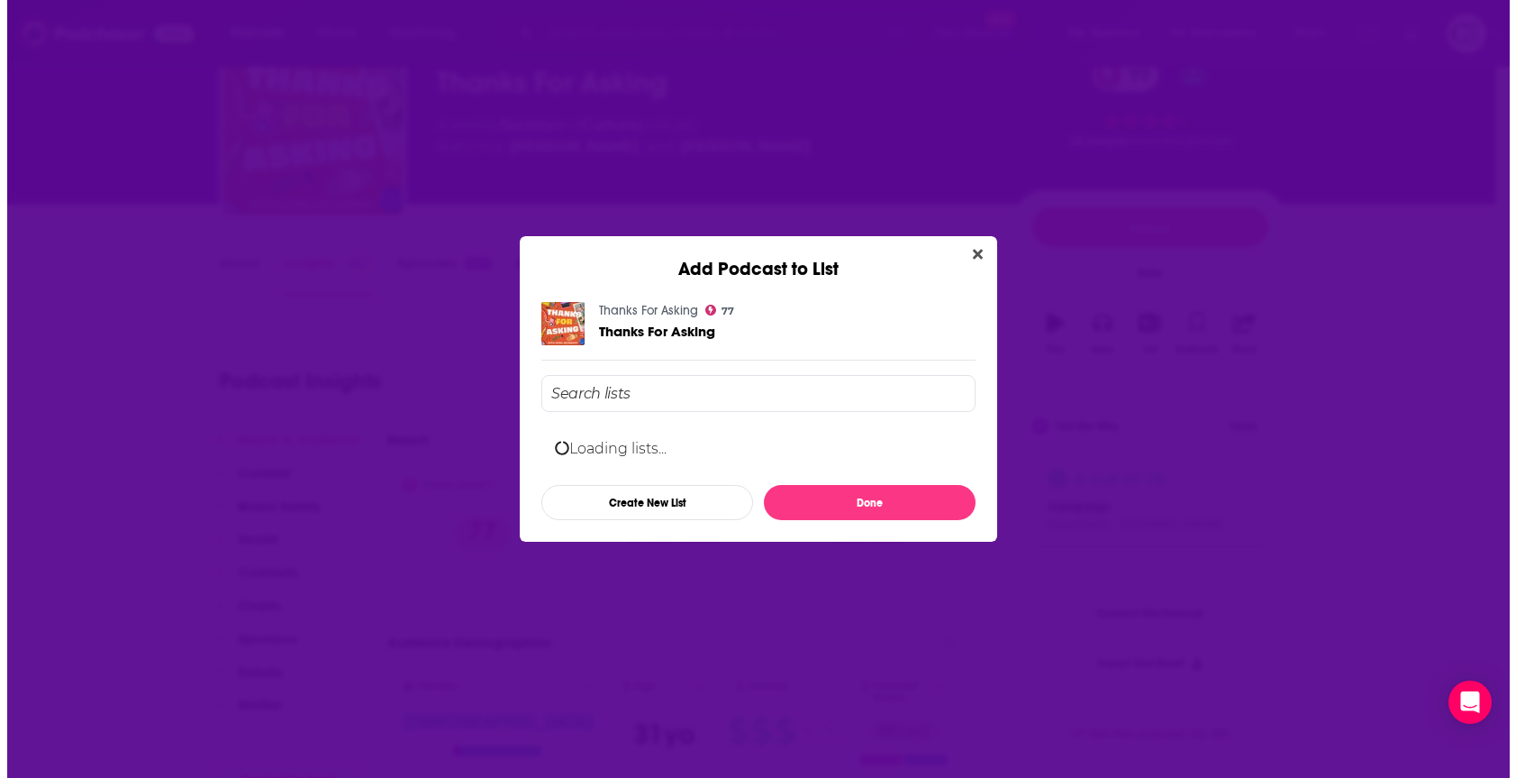
scroll to position [0, 0]
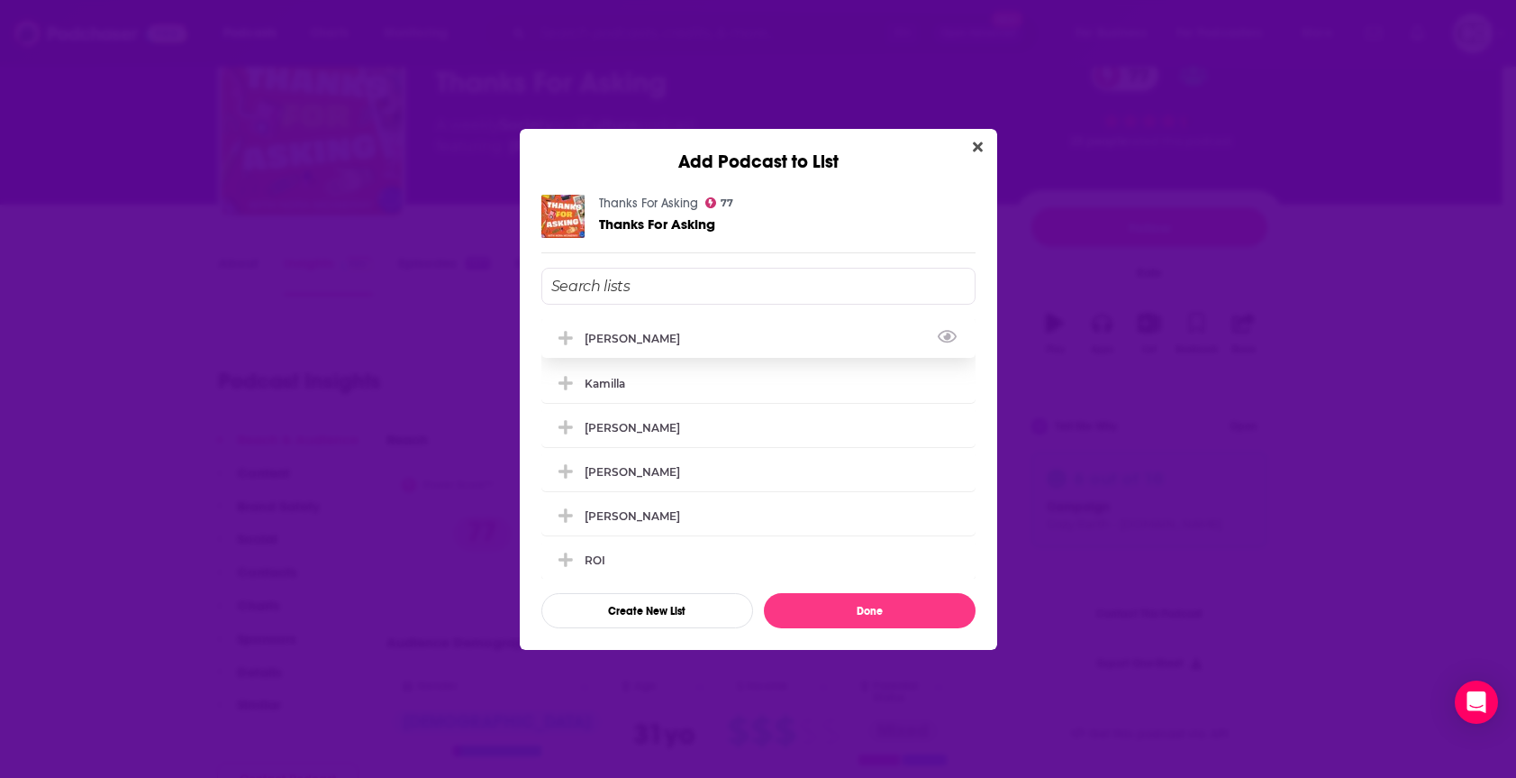
click at [749, 347] on div "[PERSON_NAME]" at bounding box center [758, 338] width 434 height 40
click at [840, 613] on button "Done" at bounding box center [870, 610] width 212 height 35
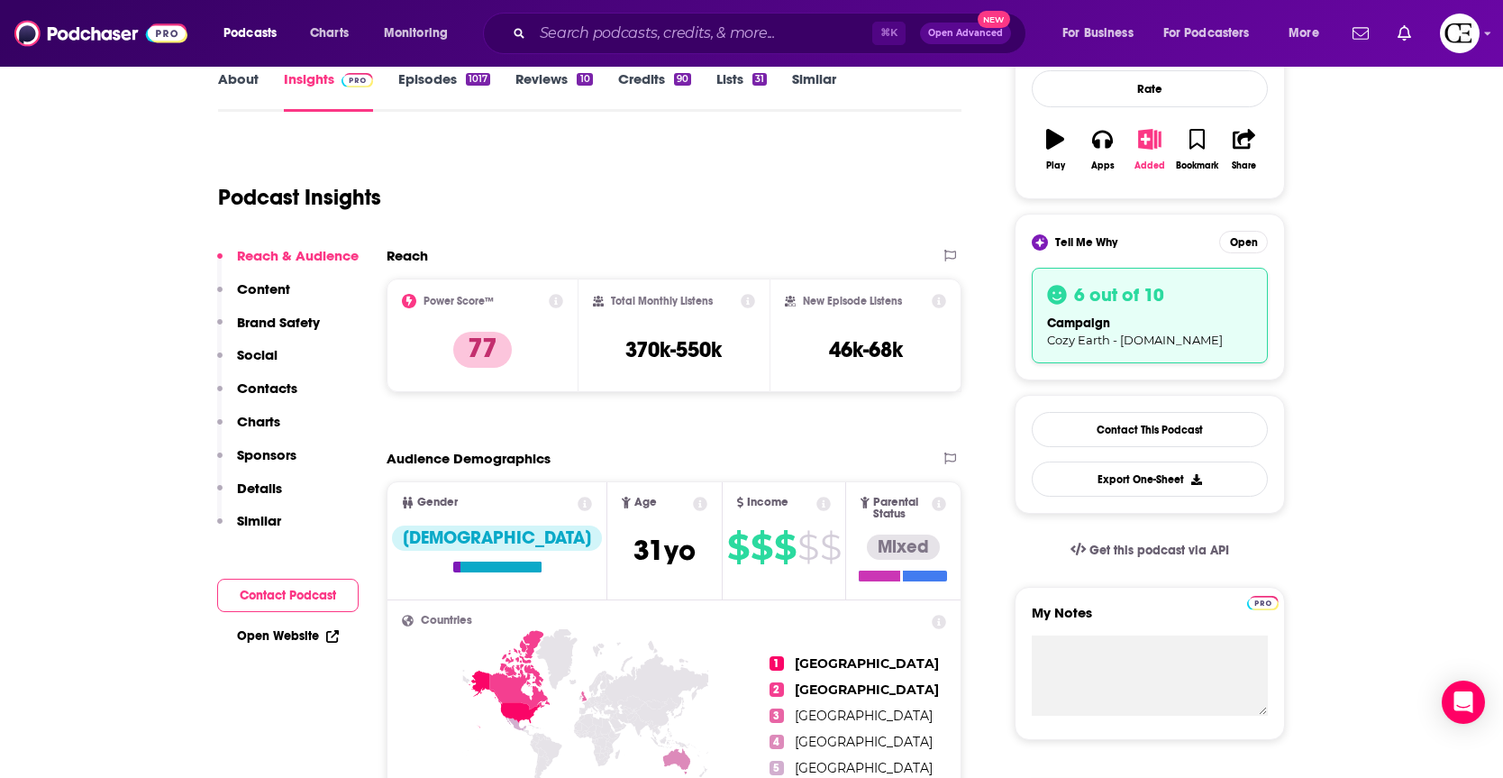
scroll to position [296, 0]
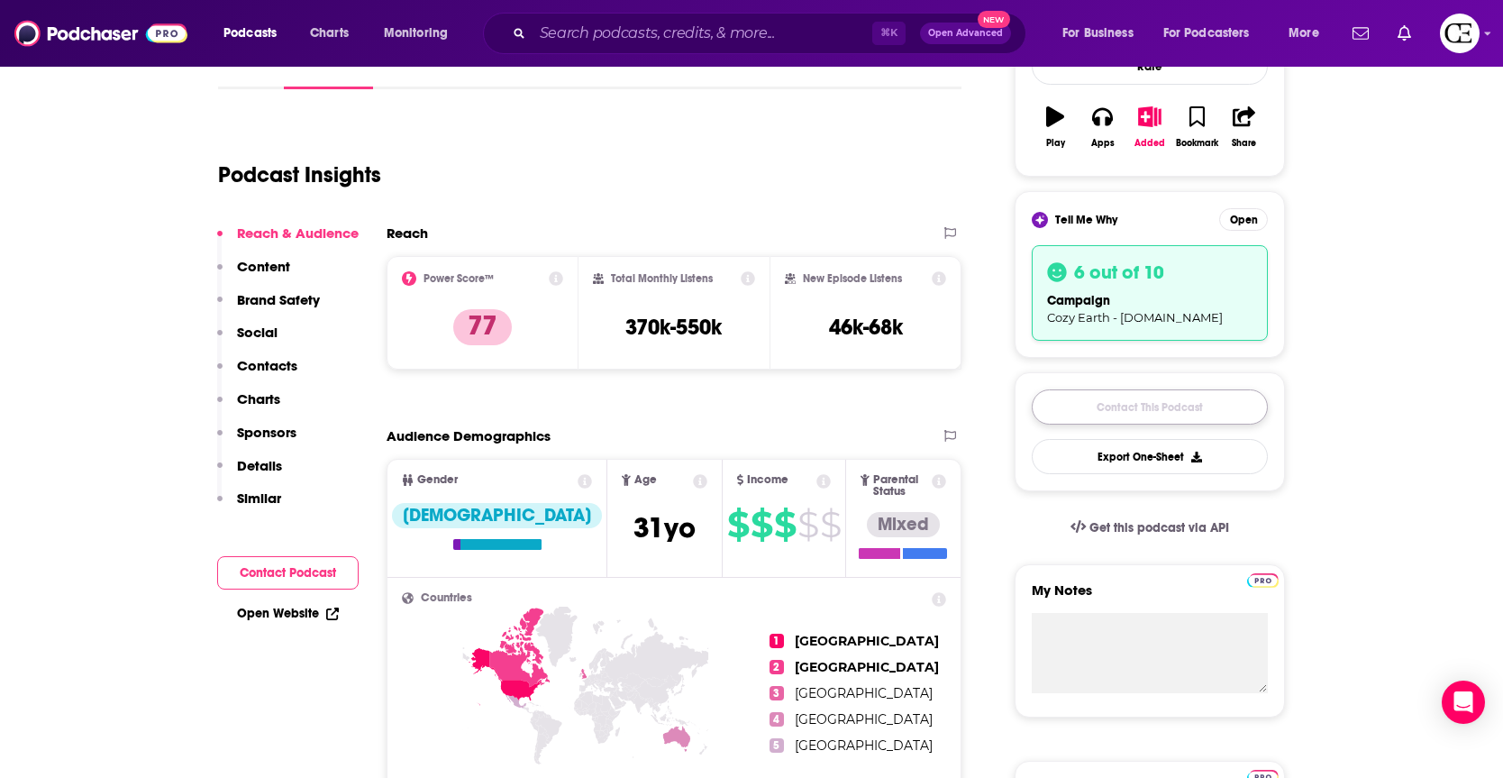
click at [1110, 404] on link "Contact This Podcast" at bounding box center [1150, 406] width 236 height 35
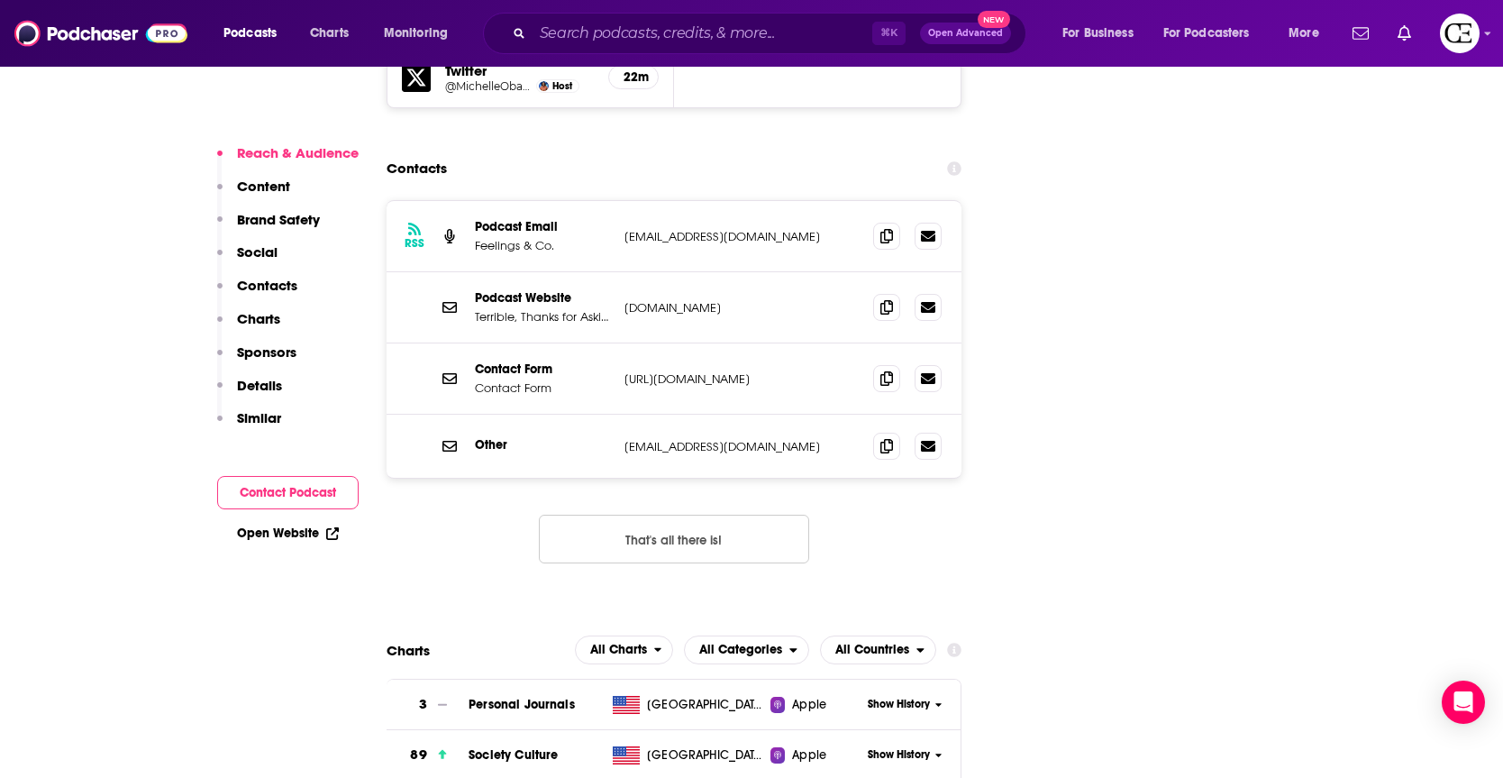
scroll to position [2257, 0]
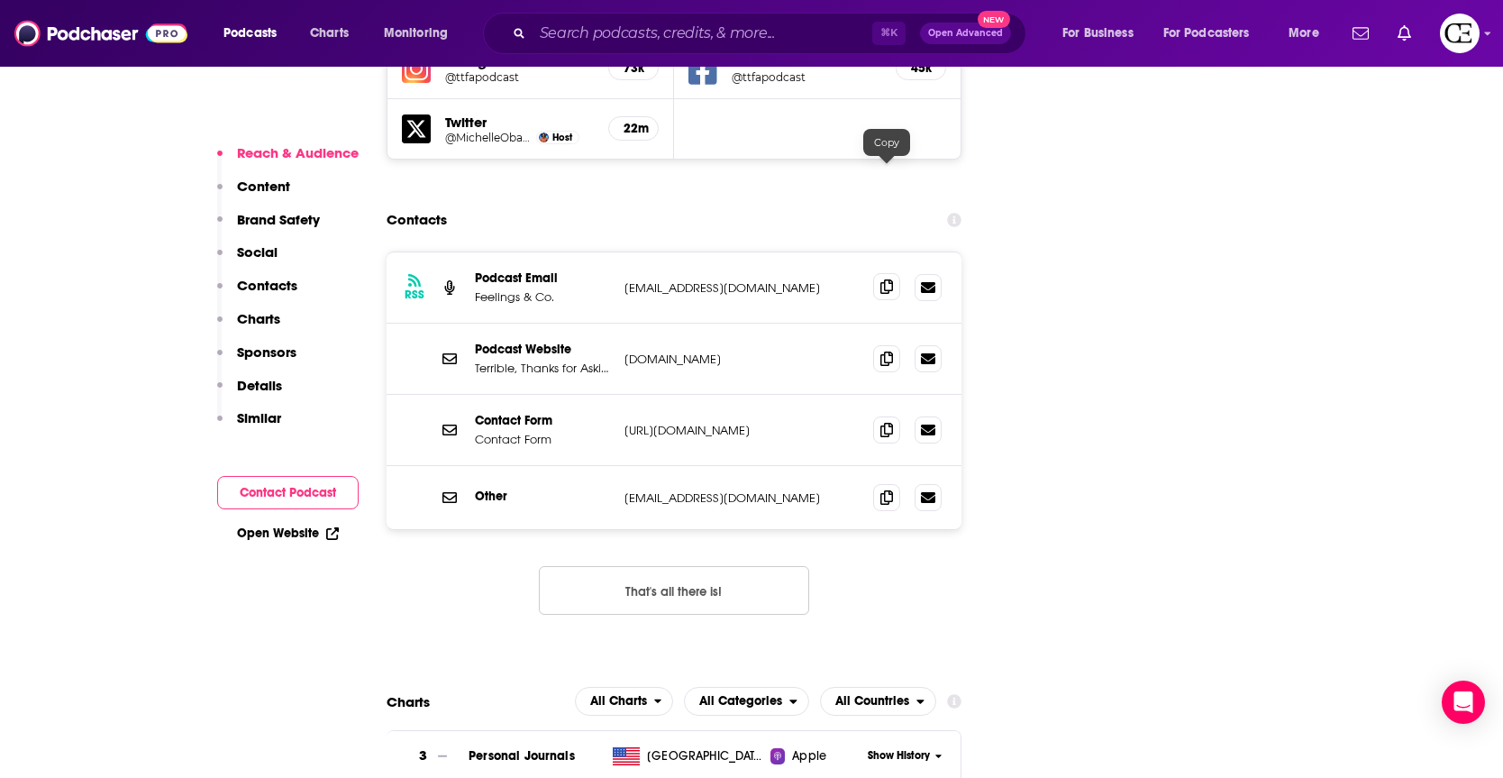
click at [880, 279] on icon at bounding box center [886, 286] width 13 height 14
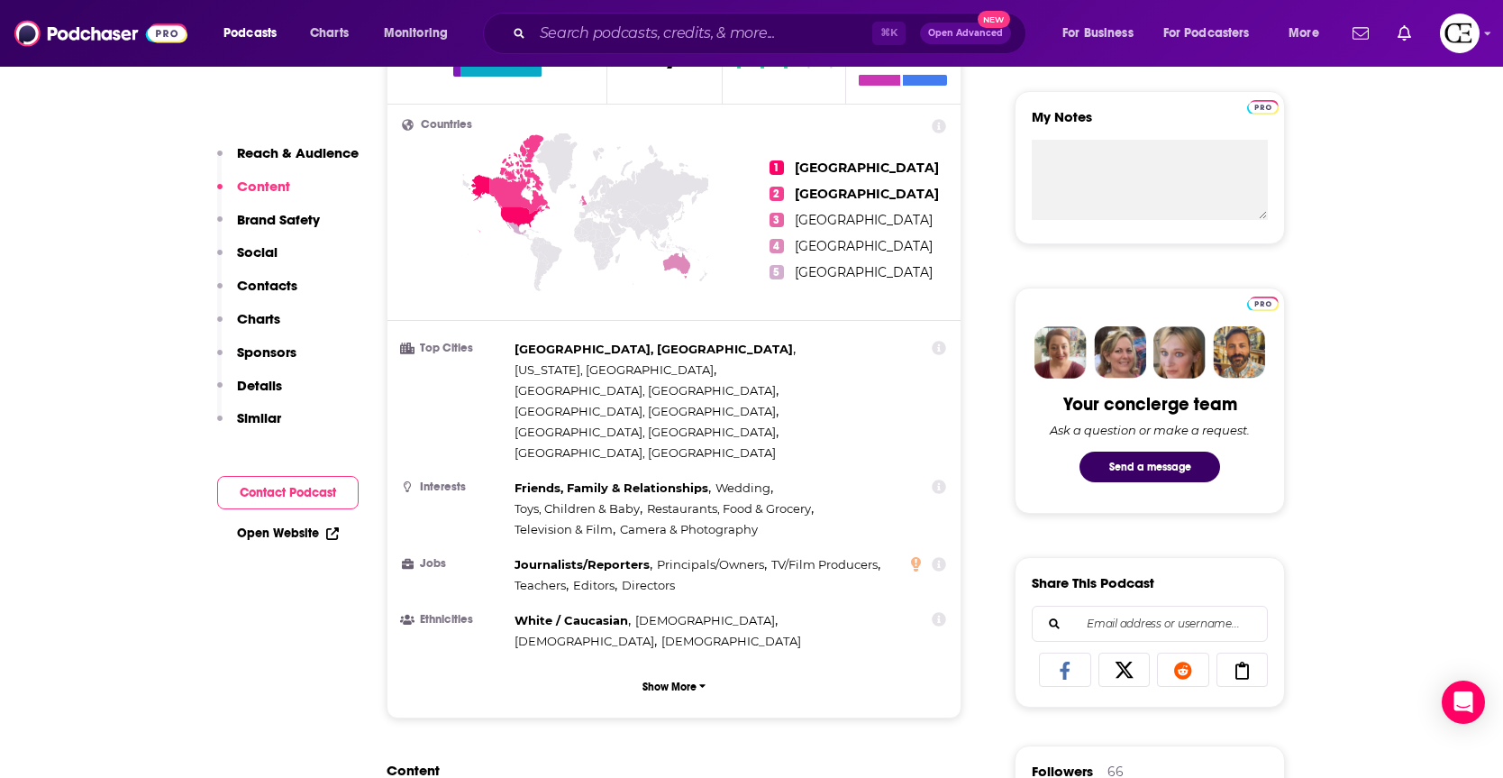
scroll to position [713, 0]
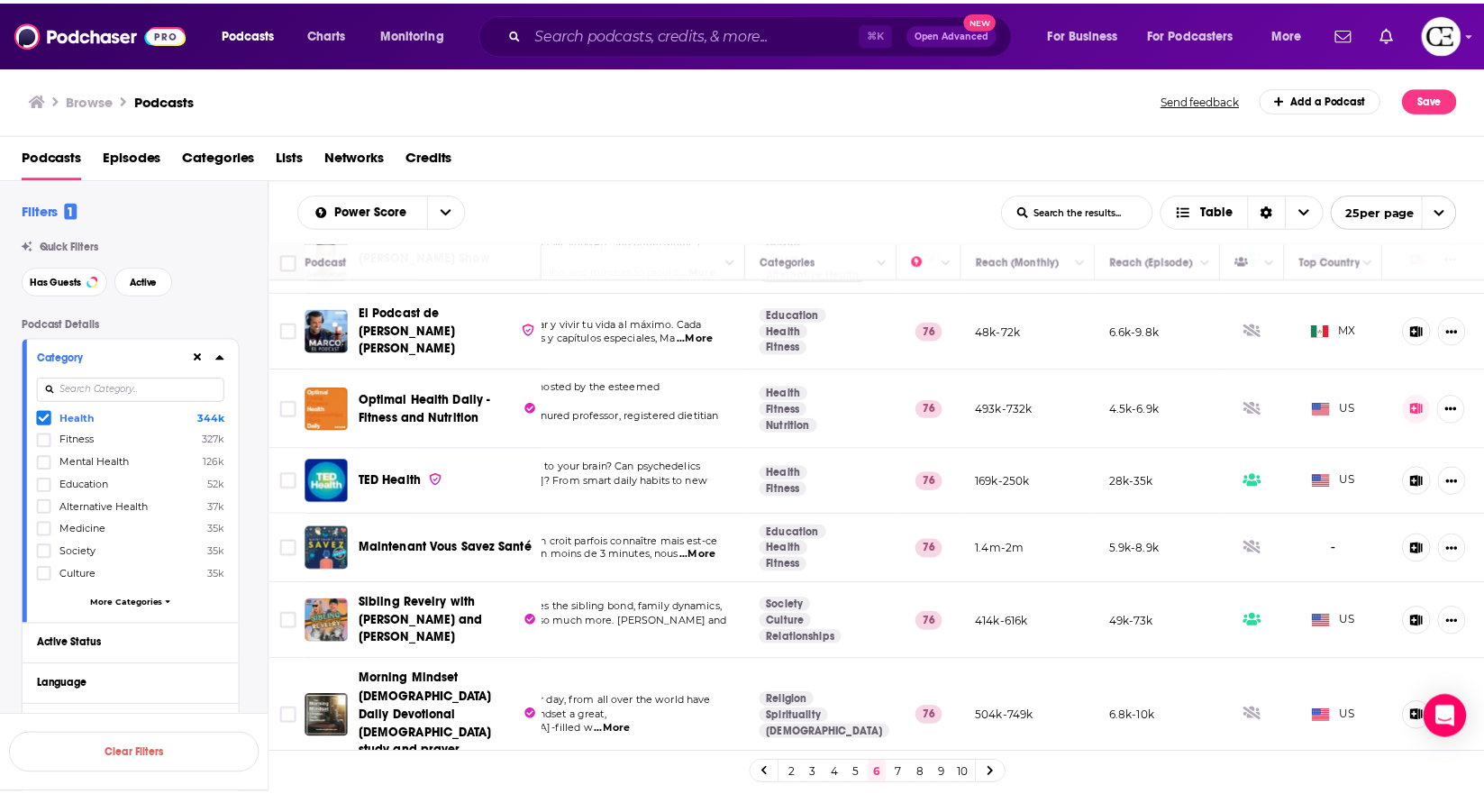
scroll to position [1267, 141]
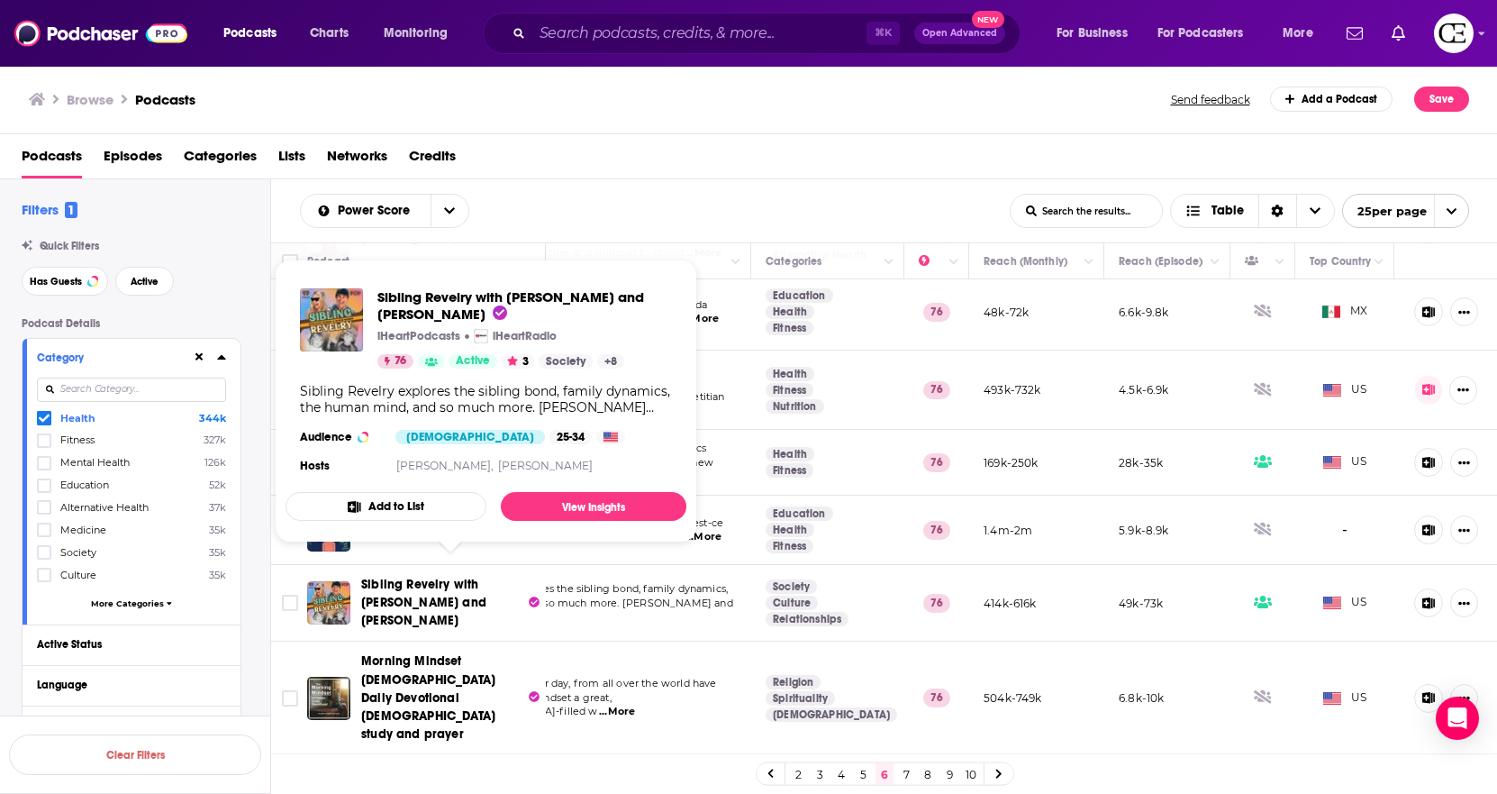
click at [532, 596] on icon at bounding box center [534, 601] width 11 height 11
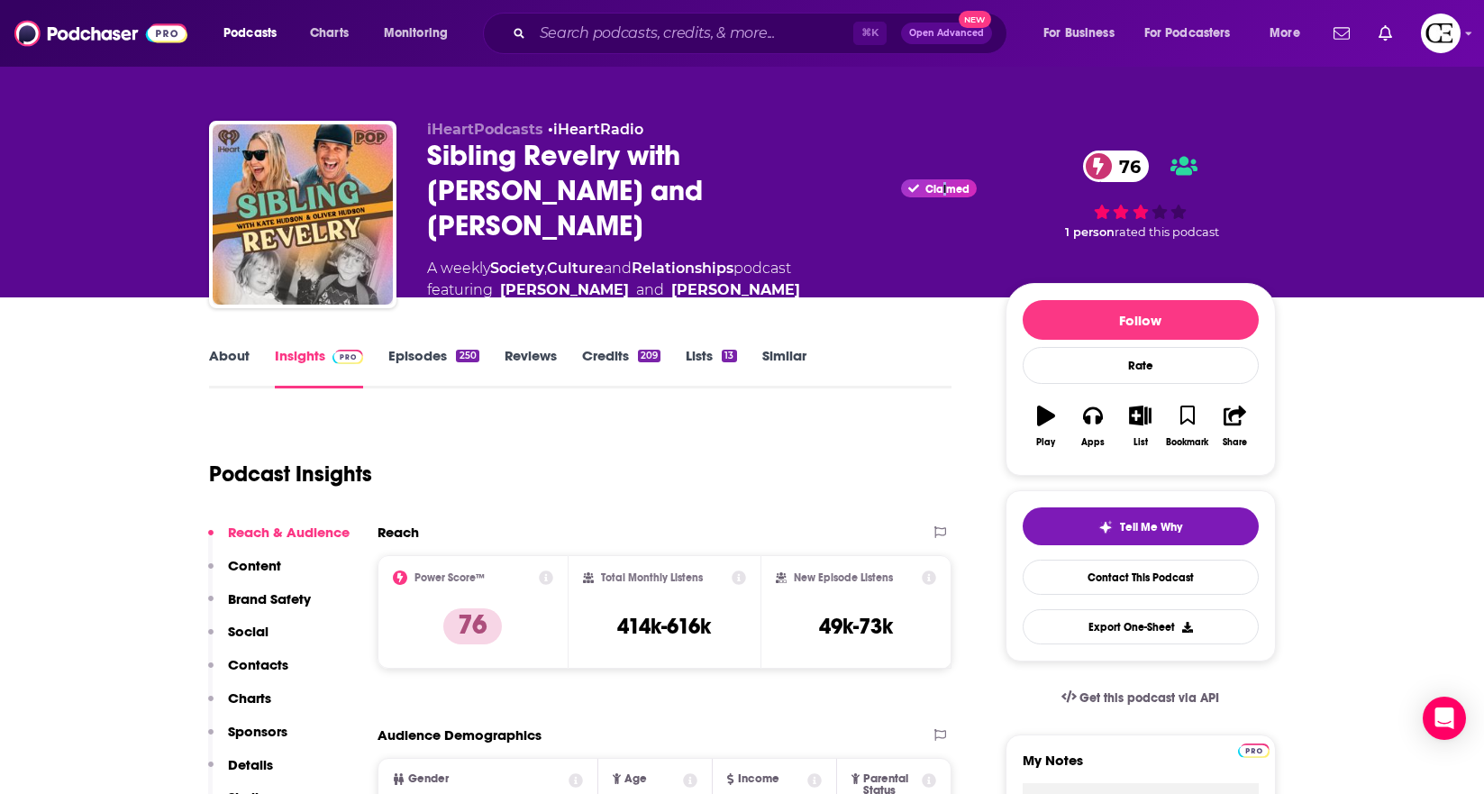
click at [944, 187] on span "Claimed" at bounding box center [947, 189] width 44 height 9
click at [895, 188] on span "Claimed" at bounding box center [935, 188] width 82 height 18
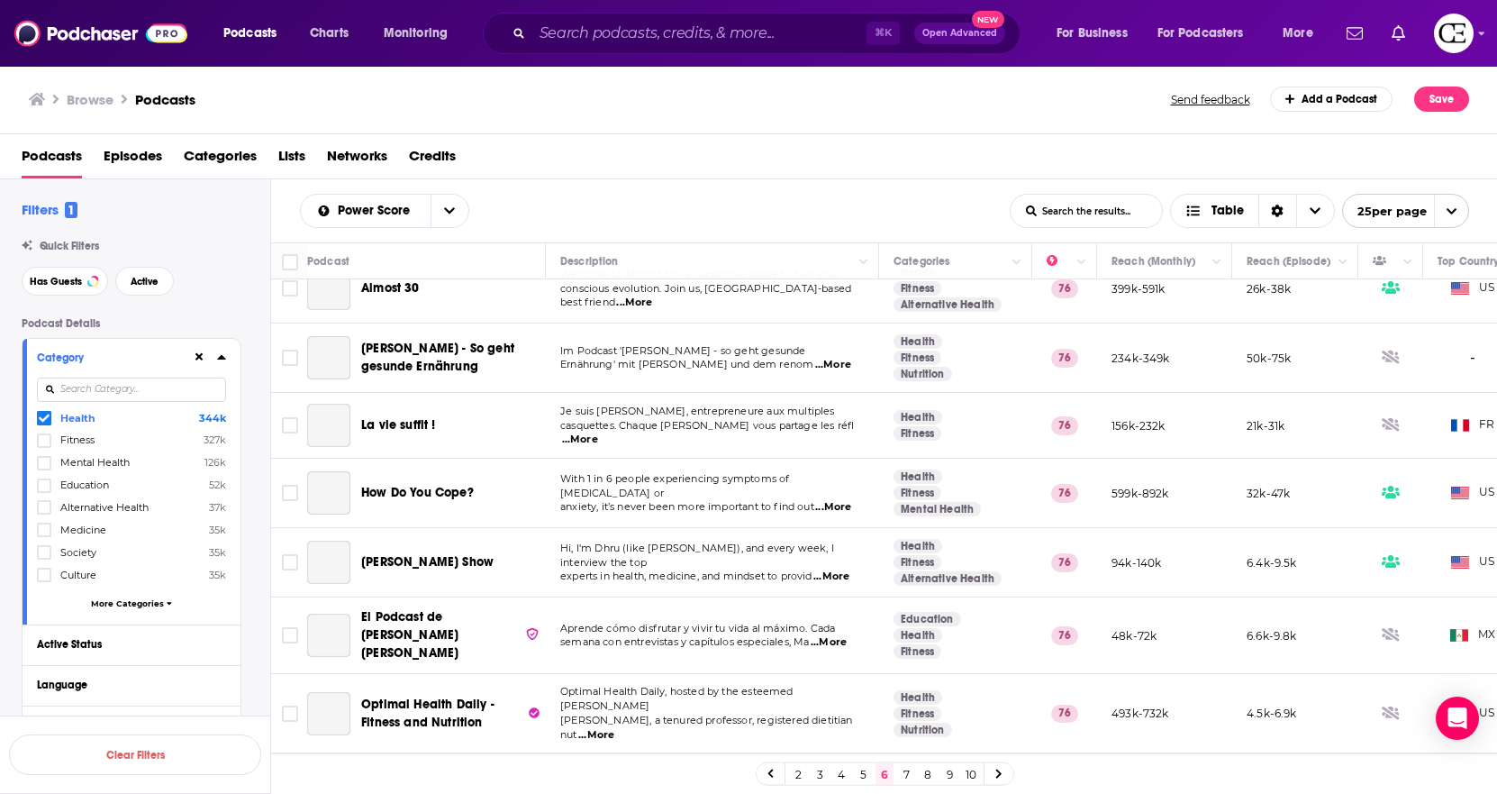
scroll to position [1062, 0]
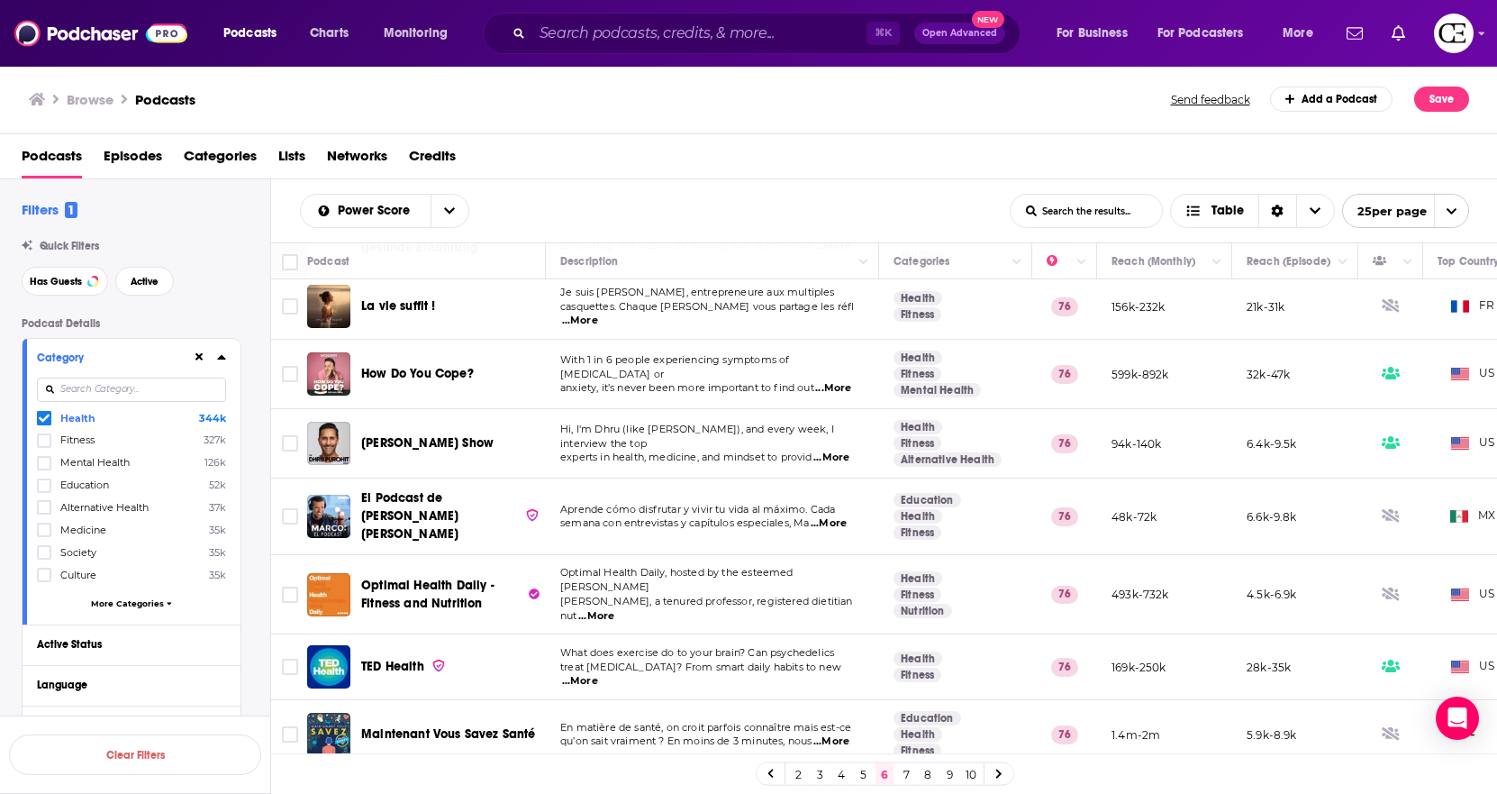
drag, startPoint x: 650, startPoint y: 755, endPoint x: 761, endPoint y: 751, distance: 111.8
click at [762, 650] on div "2 3 4 5 6 7 8 9 10" at bounding box center [884, 773] width 1227 height 41
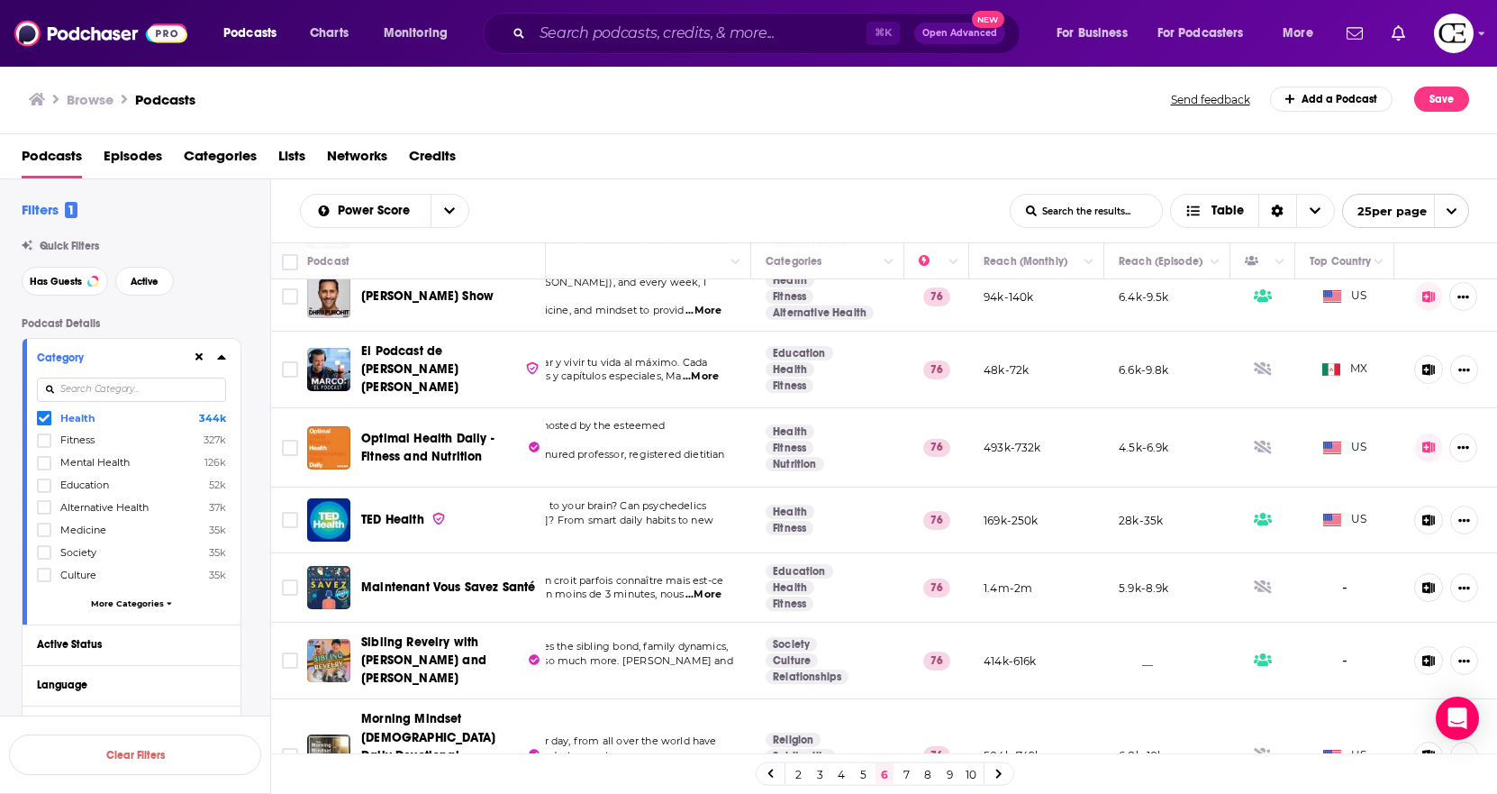
scroll to position [1267, 141]
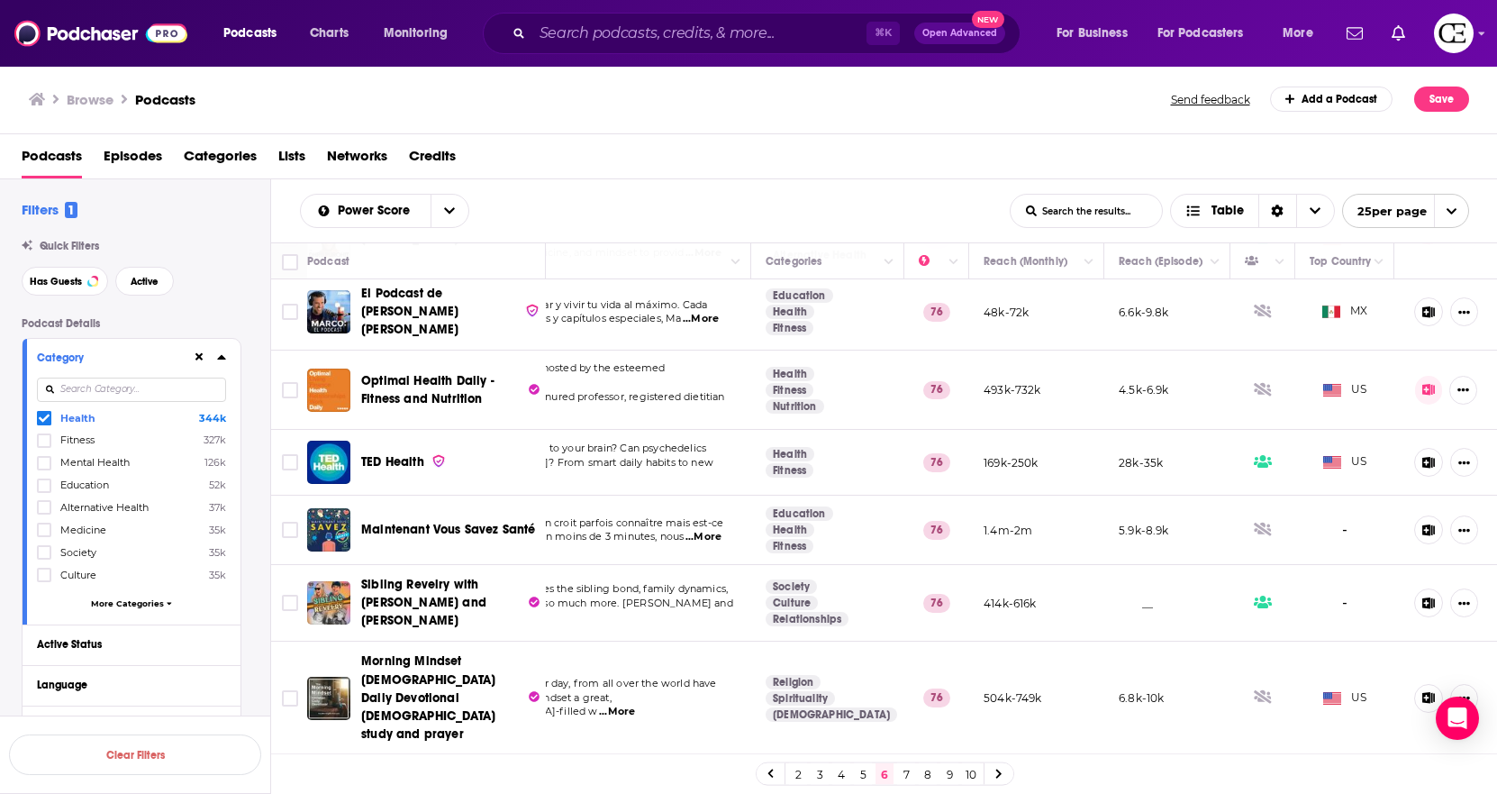
click at [996, 650] on icon at bounding box center [998, 773] width 5 height 9
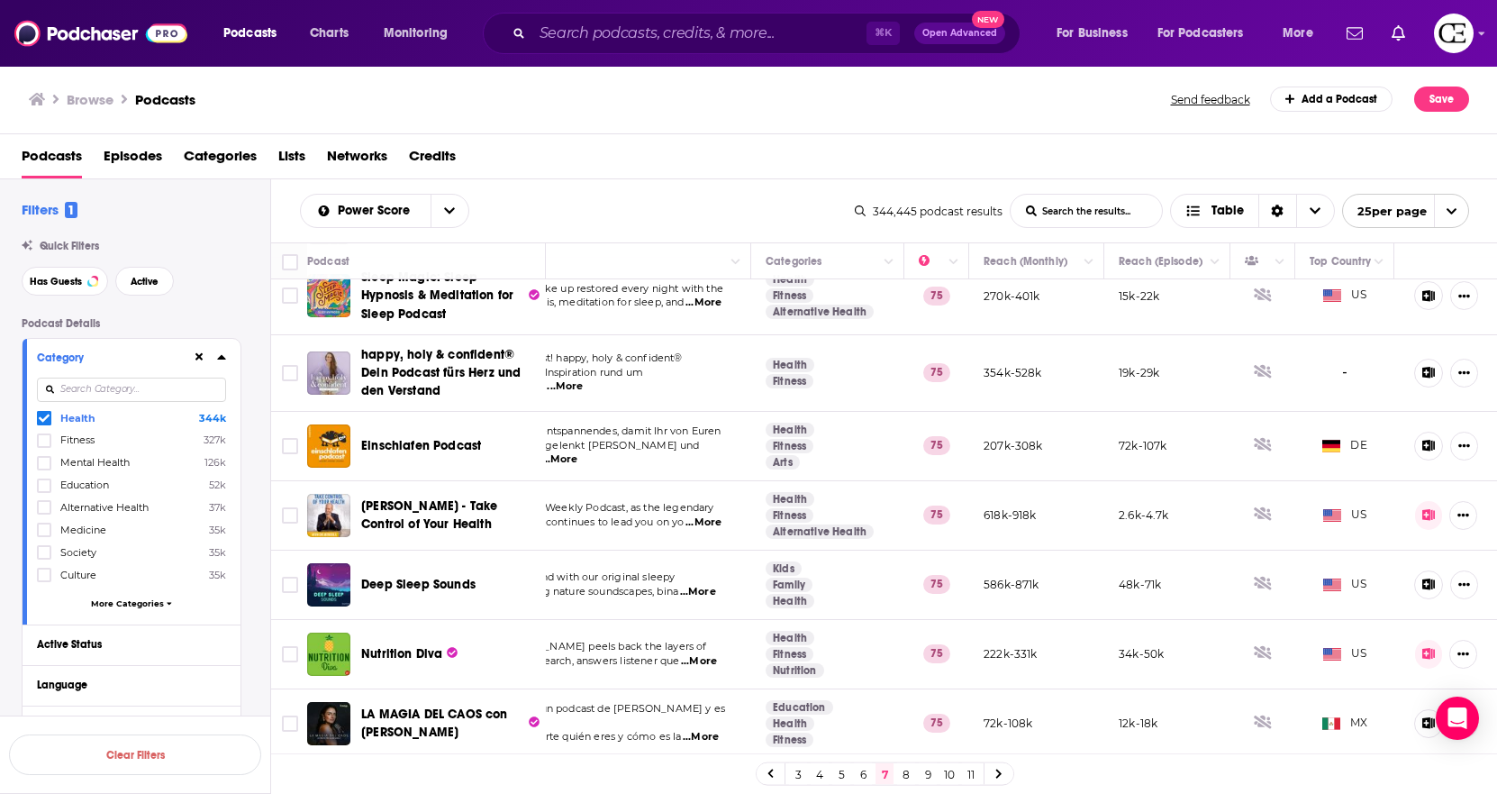
scroll to position [1328, 141]
click at [996, 650] on icon at bounding box center [999, 774] width 7 height 11
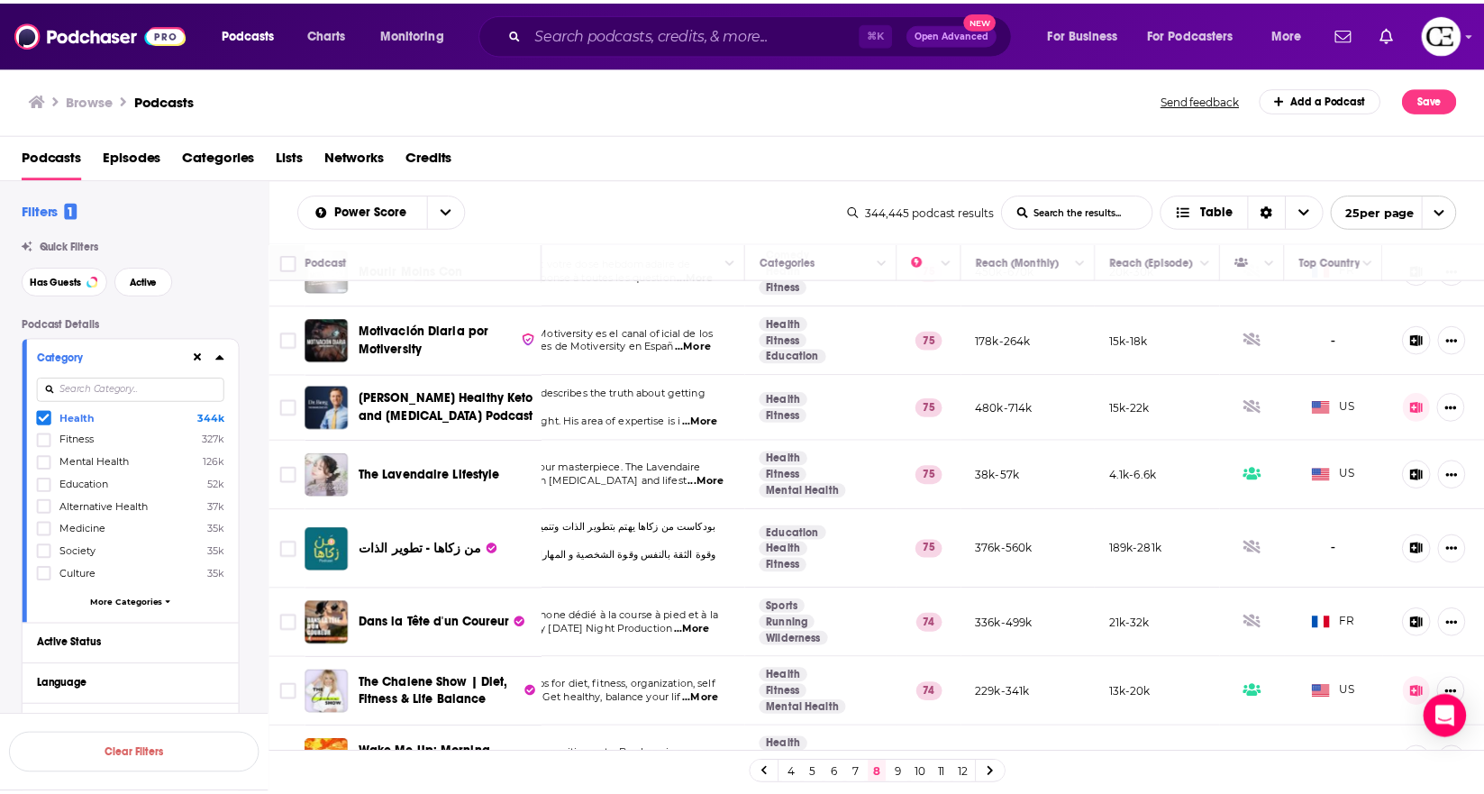
scroll to position [602, 141]
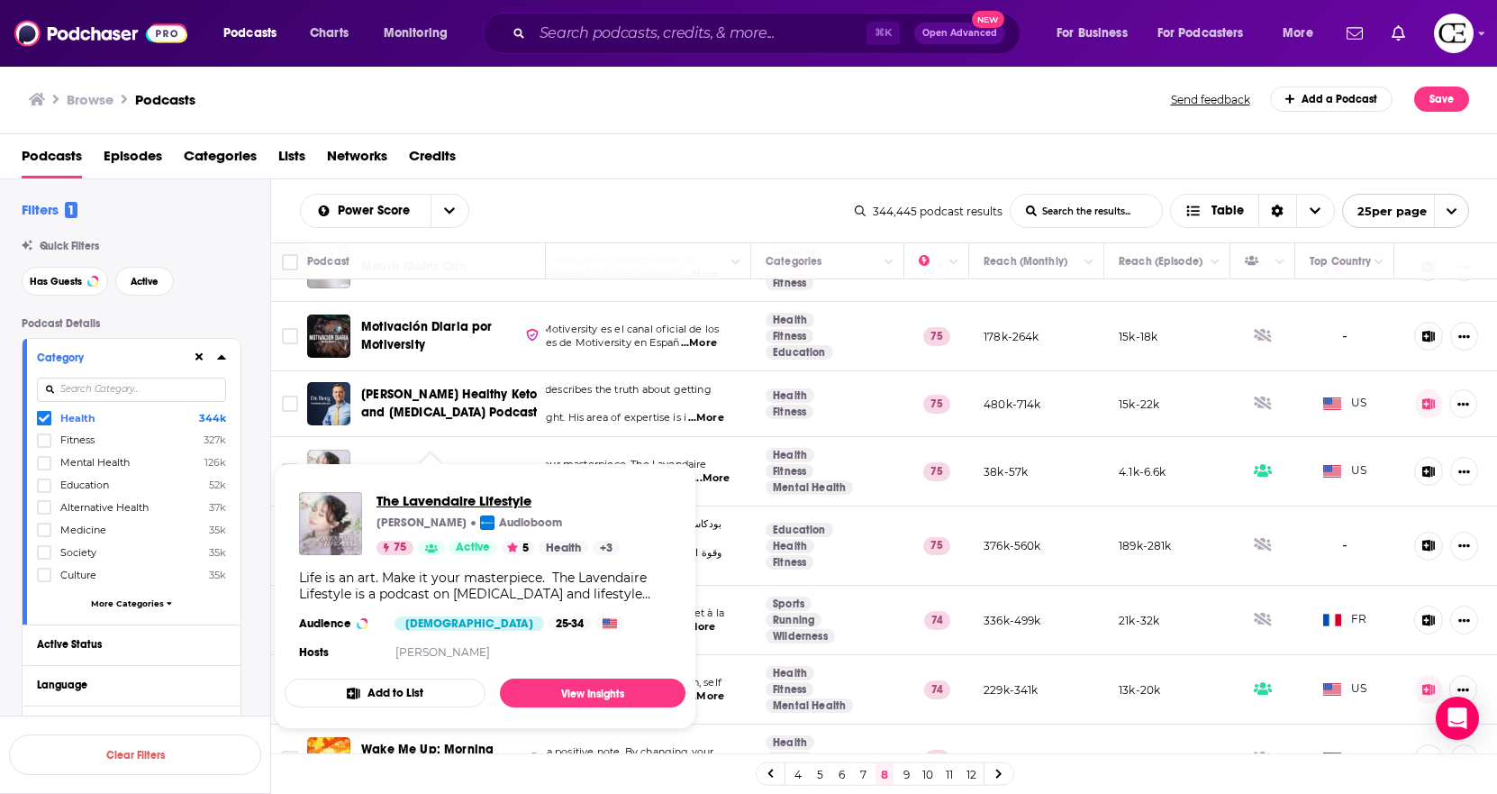
click at [412, 494] on span "The Lavendaire Lifestyle" at bounding box center [498, 500] width 243 height 17
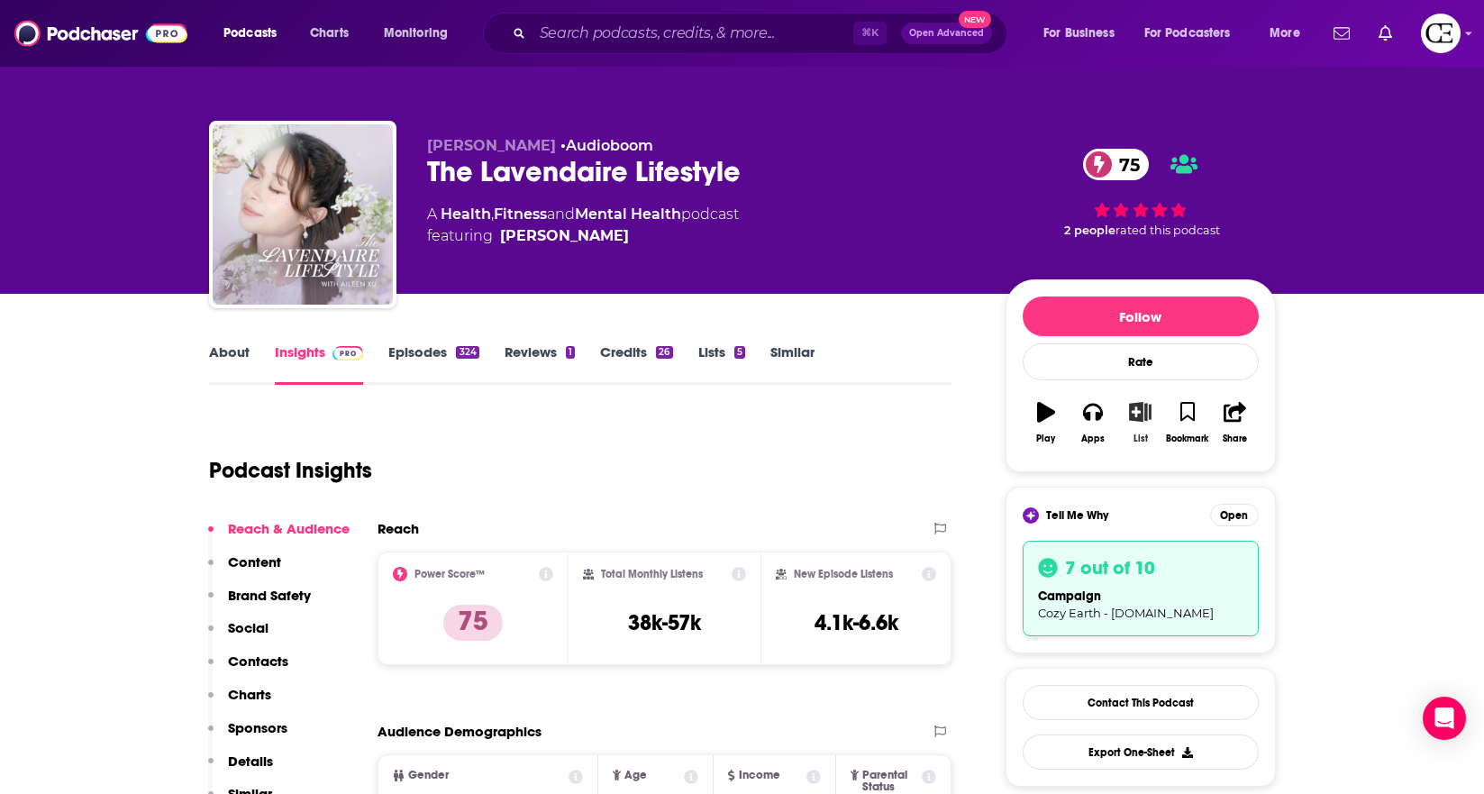
click at [1135, 419] on icon "button" at bounding box center [1140, 412] width 23 height 20
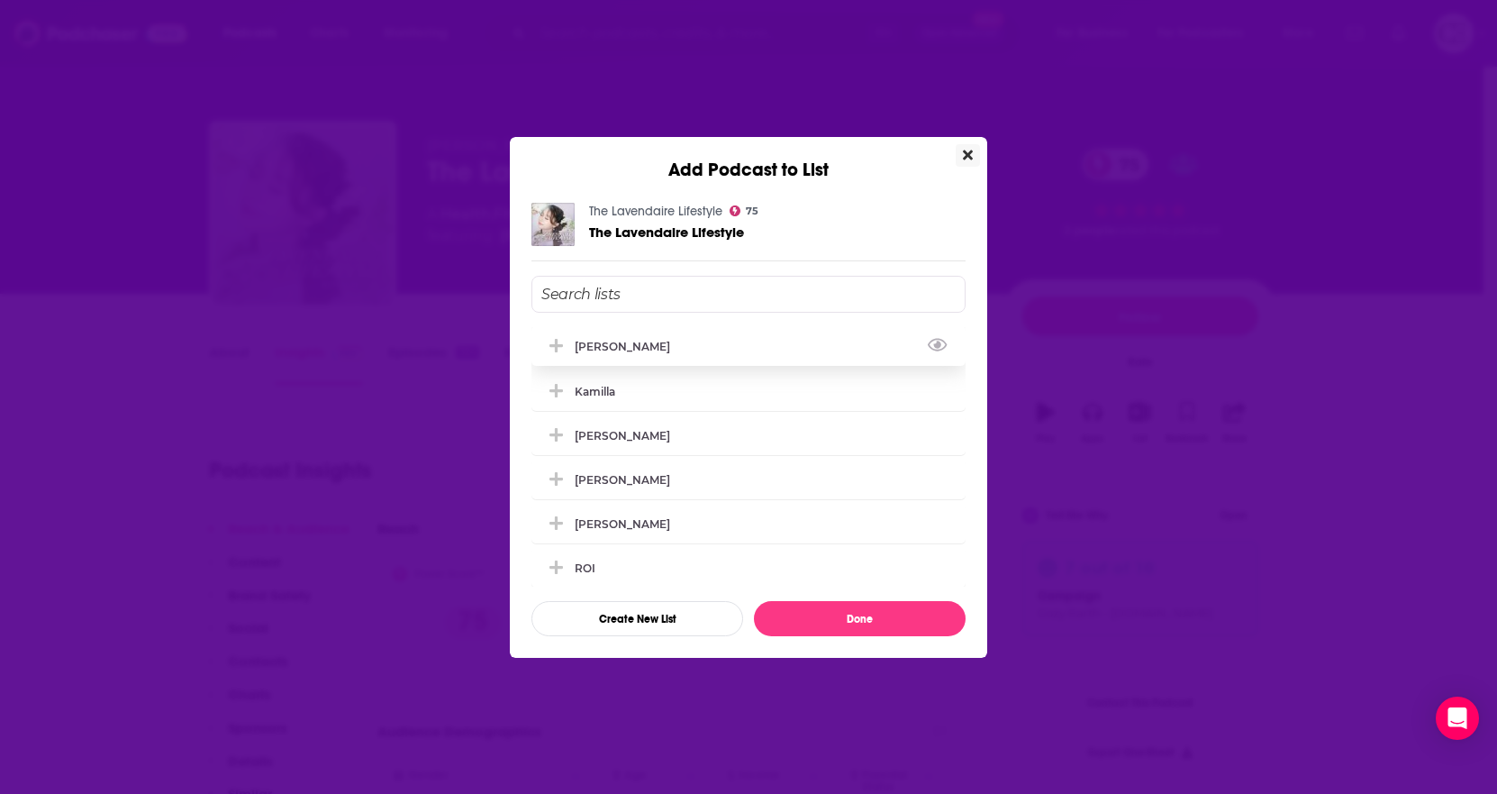
click at [646, 356] on div "[PERSON_NAME]" at bounding box center [749, 346] width 434 height 40
click at [841, 611] on button "Done" at bounding box center [860, 618] width 212 height 35
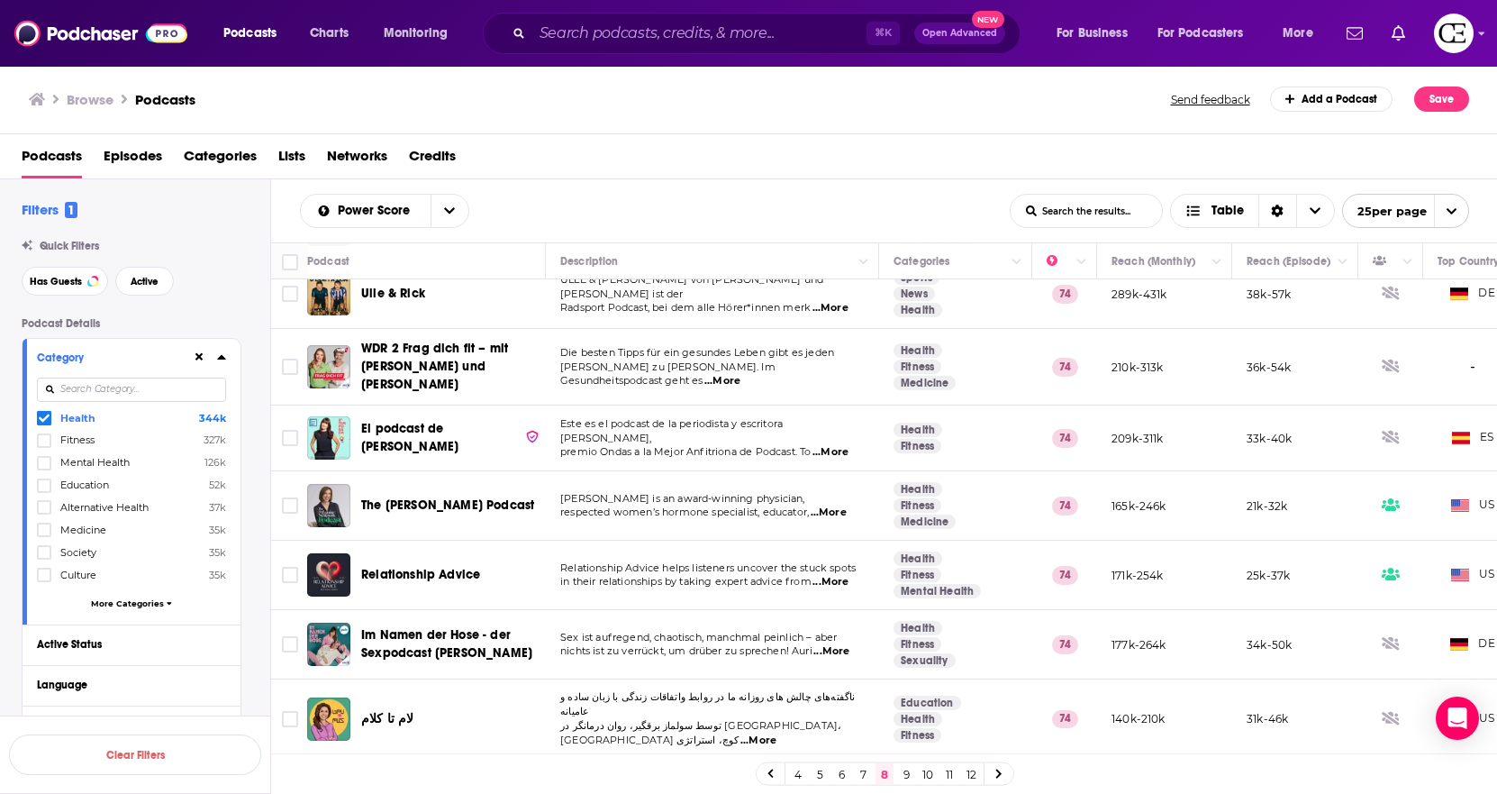
scroll to position [1263, 0]
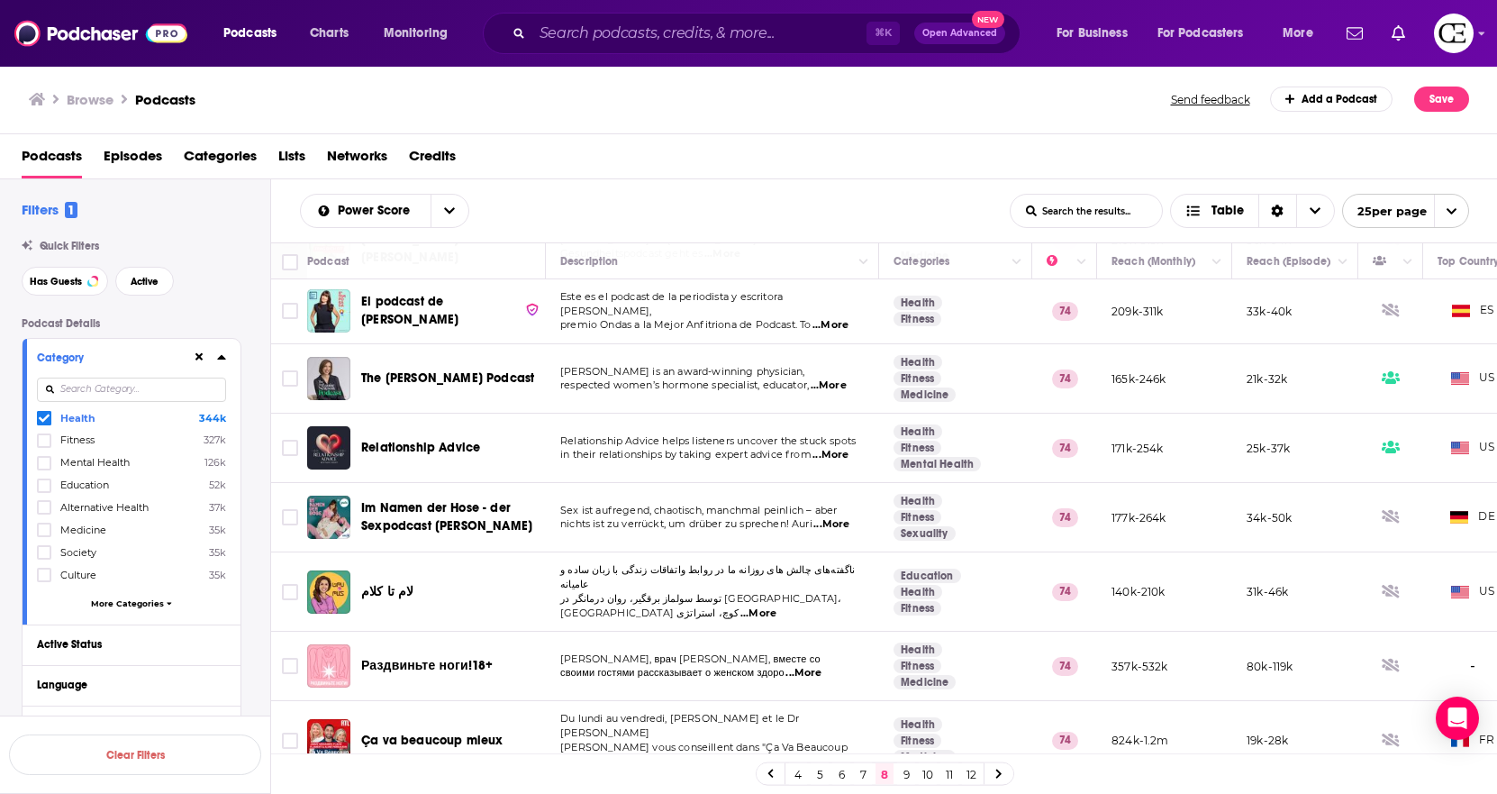
click at [1003, 650] on link at bounding box center [999, 773] width 29 height 21
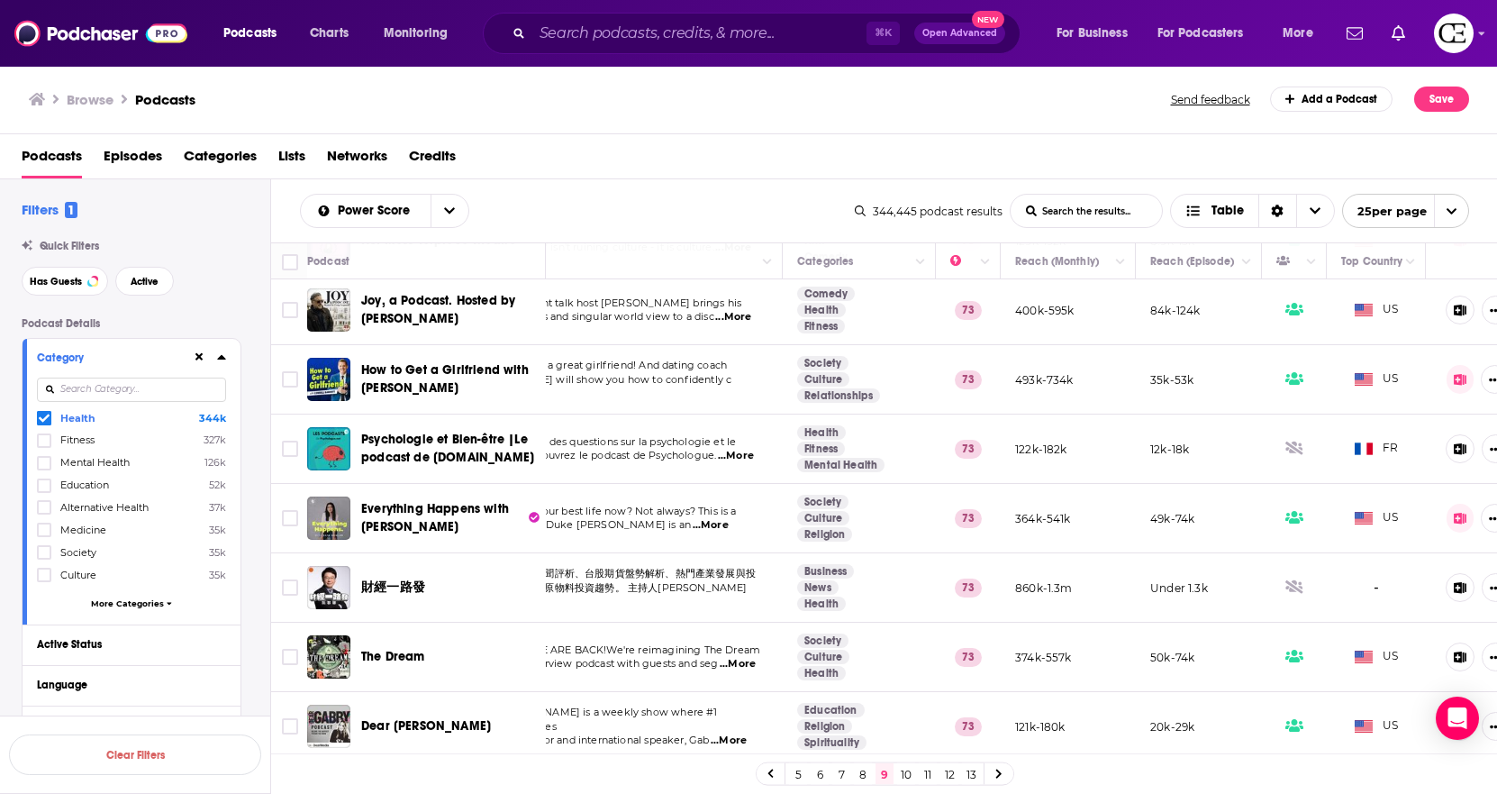
scroll to position [1270, 141]
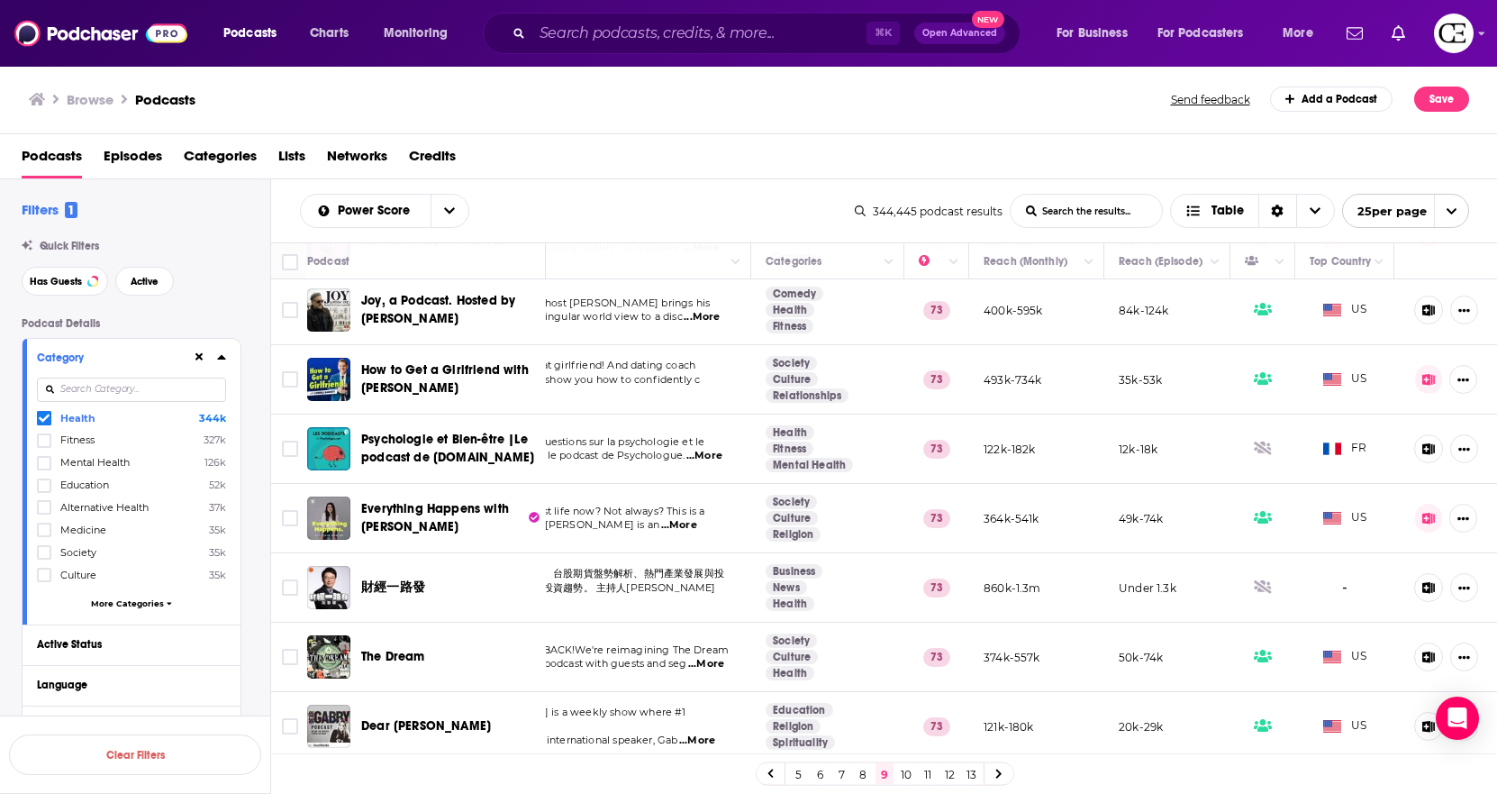
click at [1000, 650] on link at bounding box center [999, 773] width 29 height 21
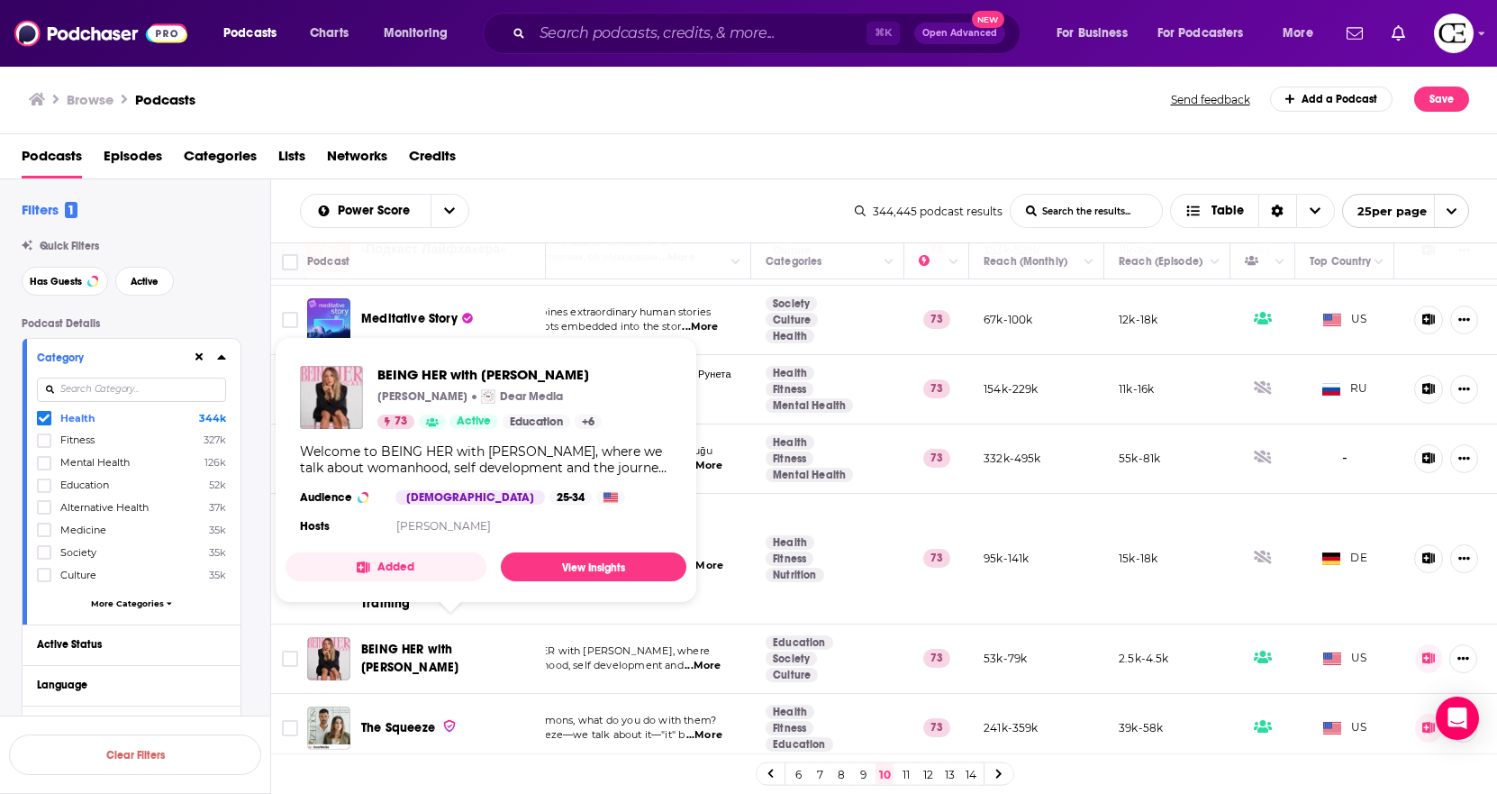
scroll to position [1346, 141]
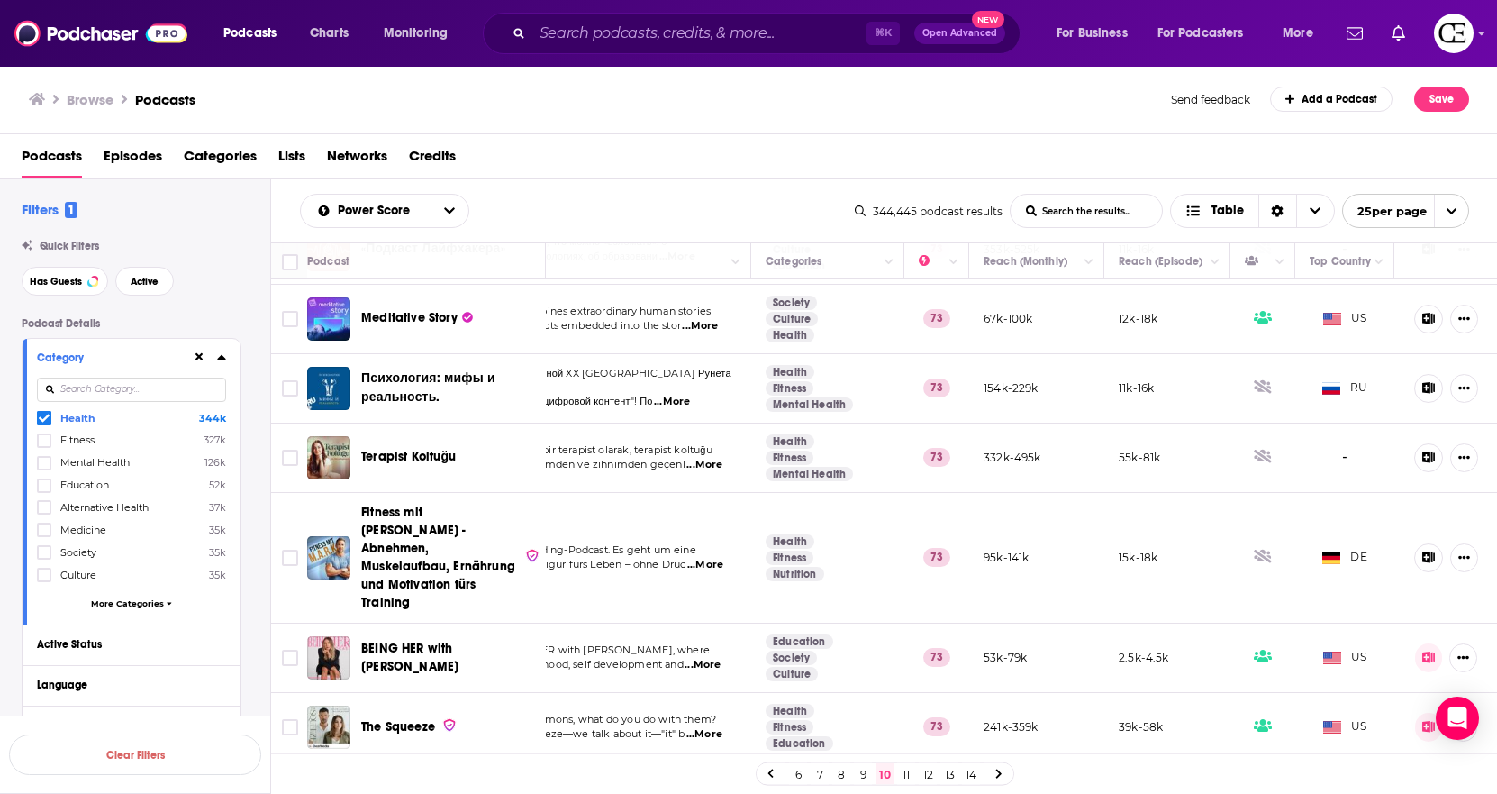
click at [907, 650] on link "11" at bounding box center [906, 774] width 18 height 22
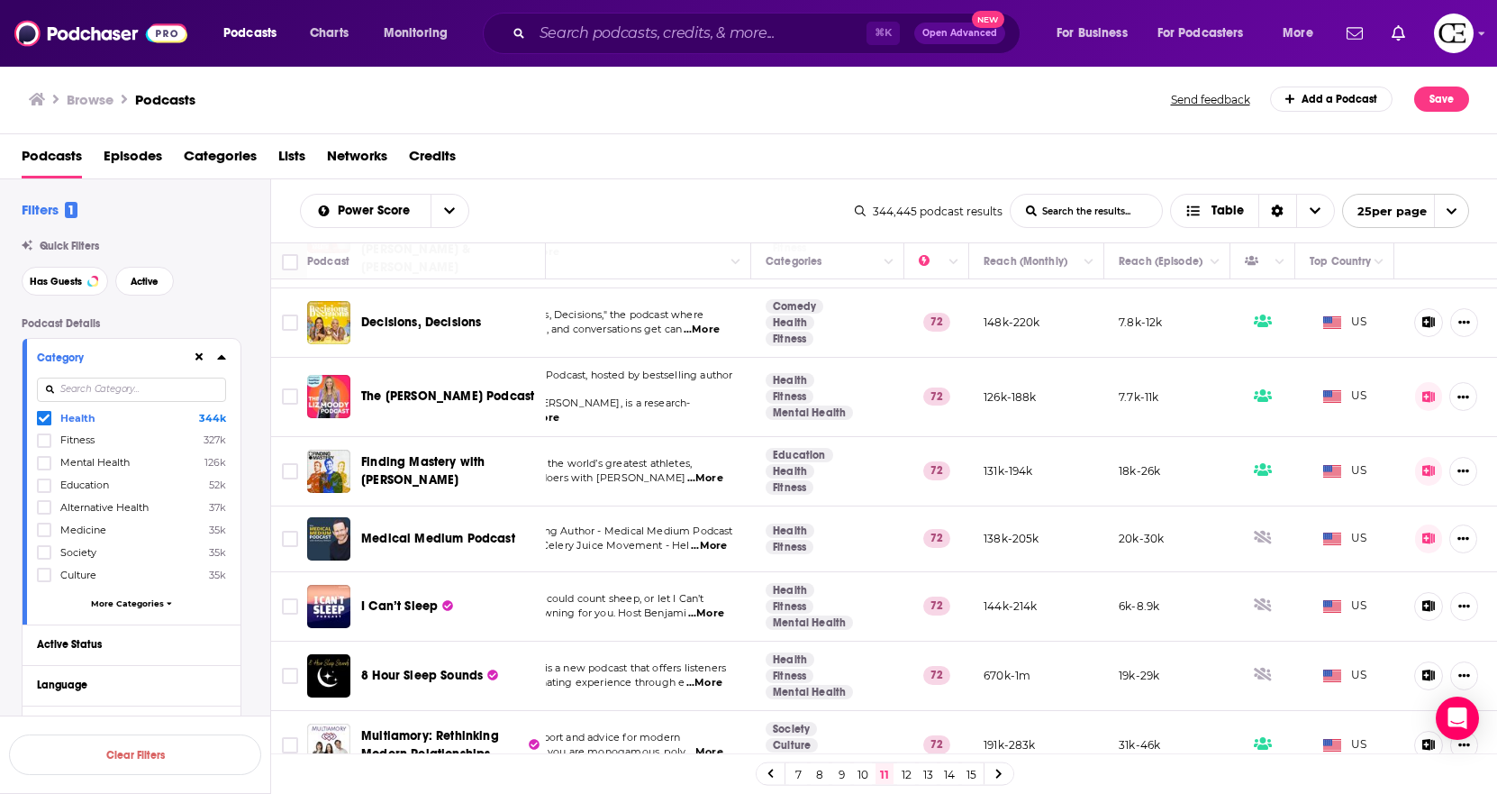
scroll to position [1263, 141]
click at [1005, 650] on link at bounding box center [999, 773] width 29 height 21
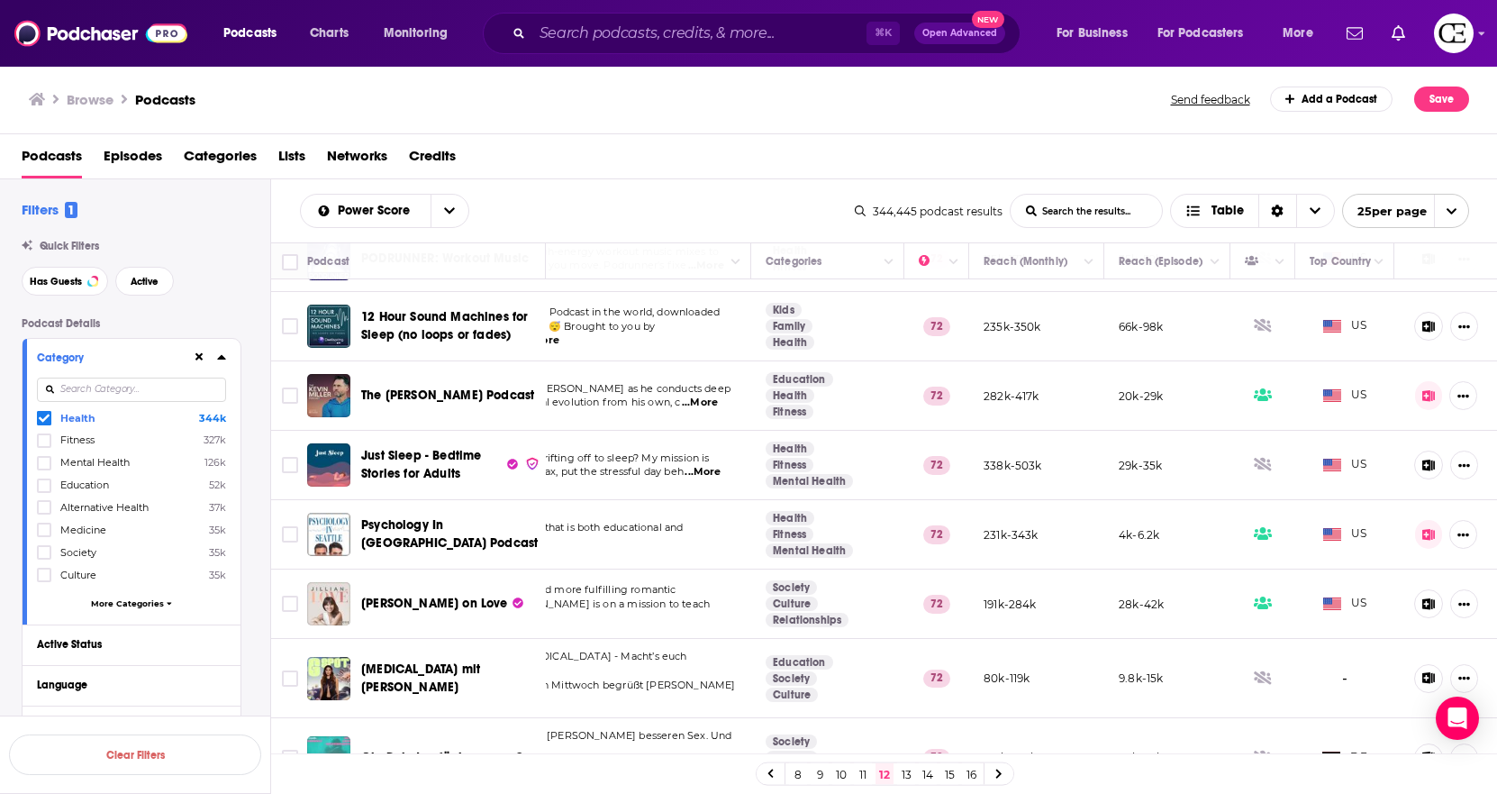
scroll to position [1278, 141]
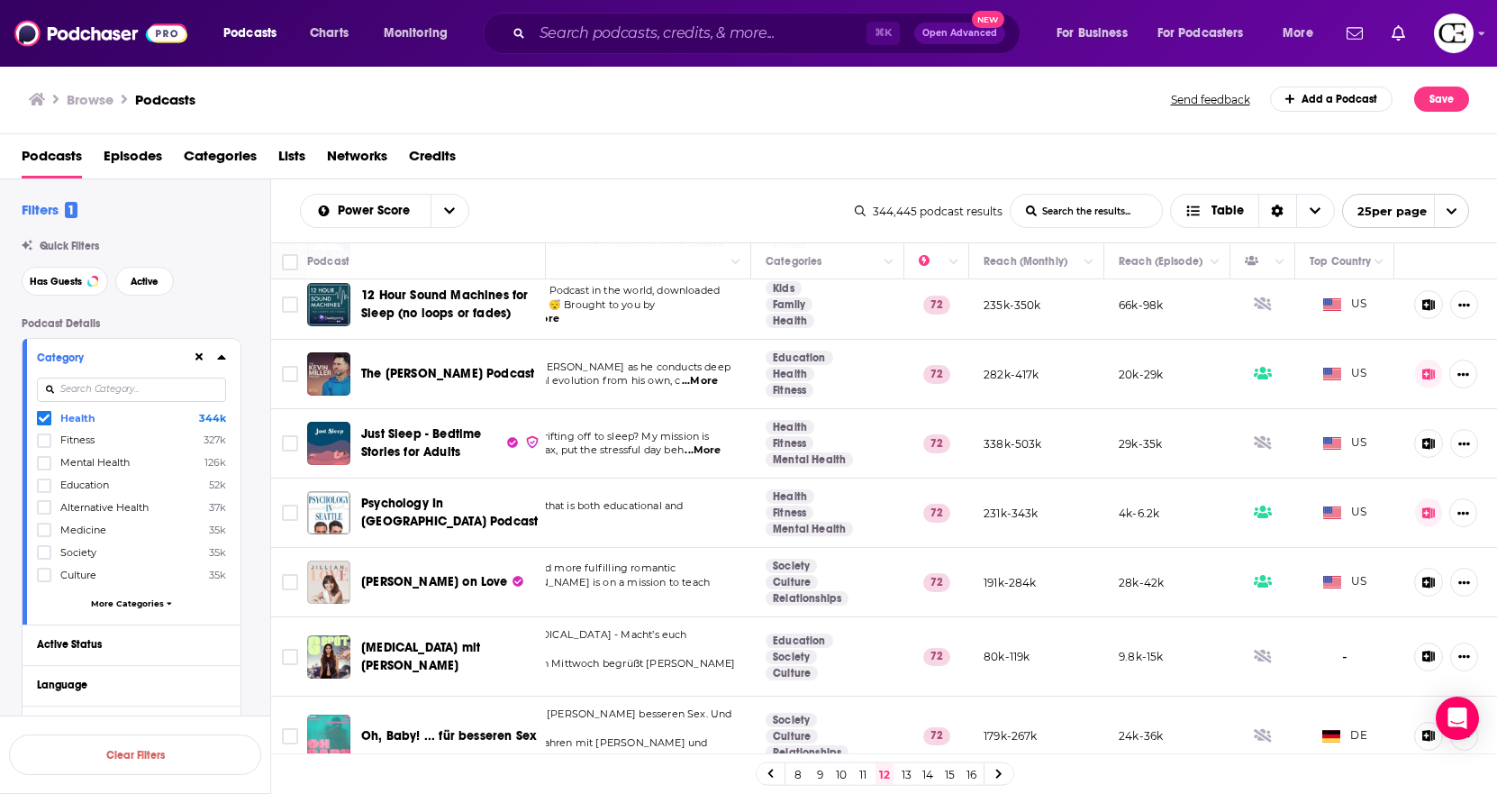
click at [995, 650] on link at bounding box center [999, 773] width 29 height 21
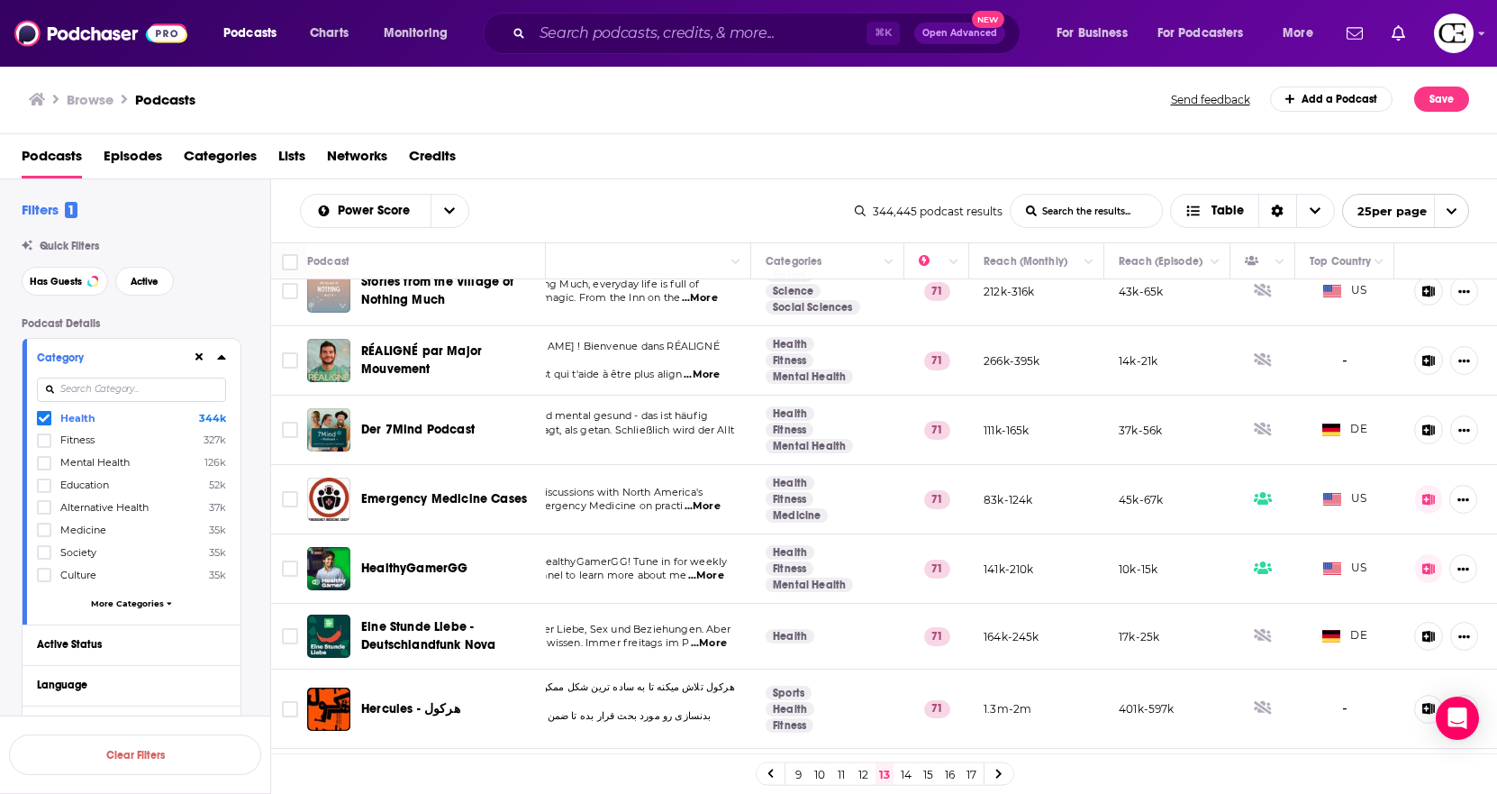
scroll to position [1274, 141]
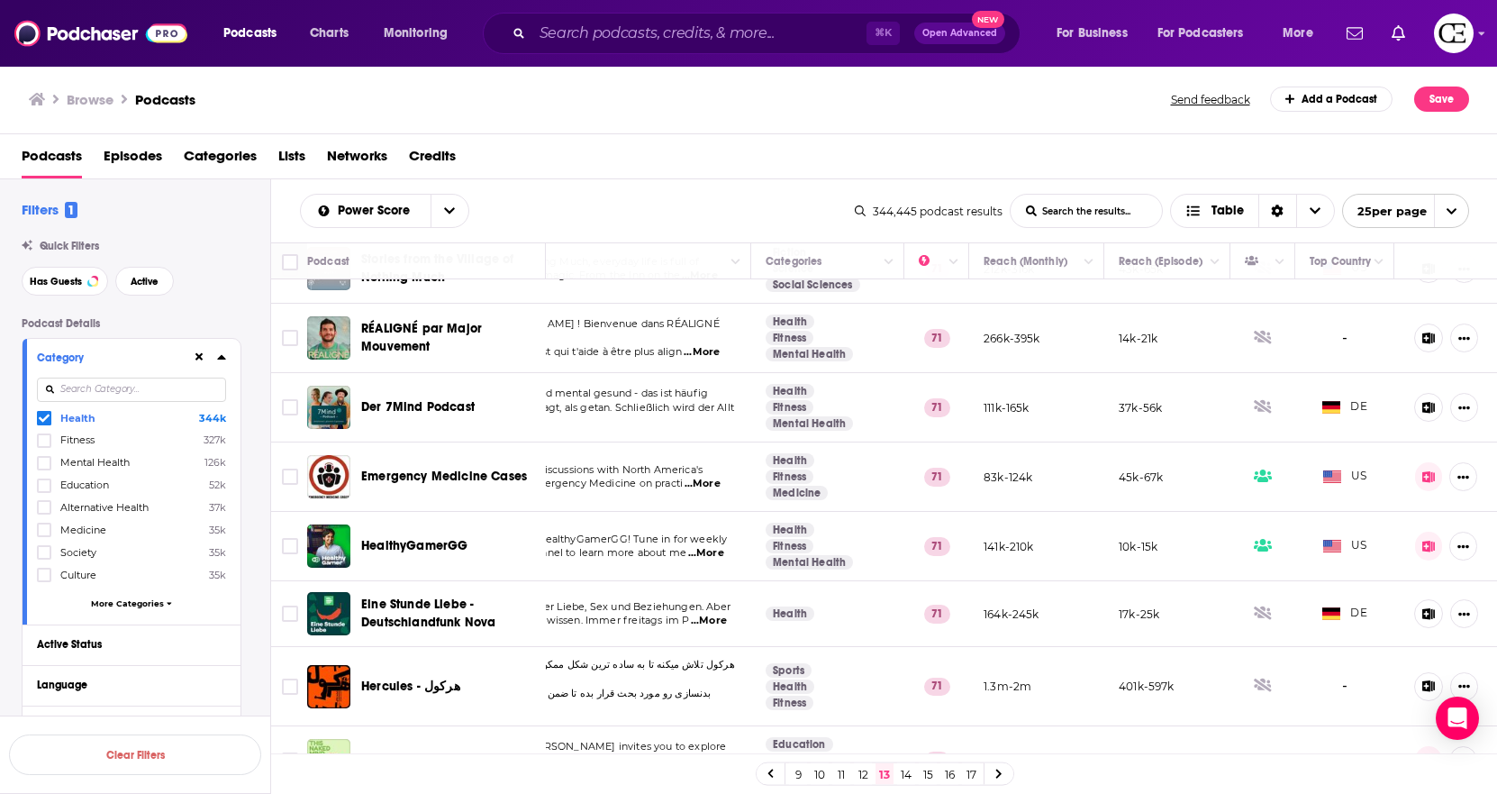
click at [1003, 650] on link at bounding box center [999, 773] width 29 height 21
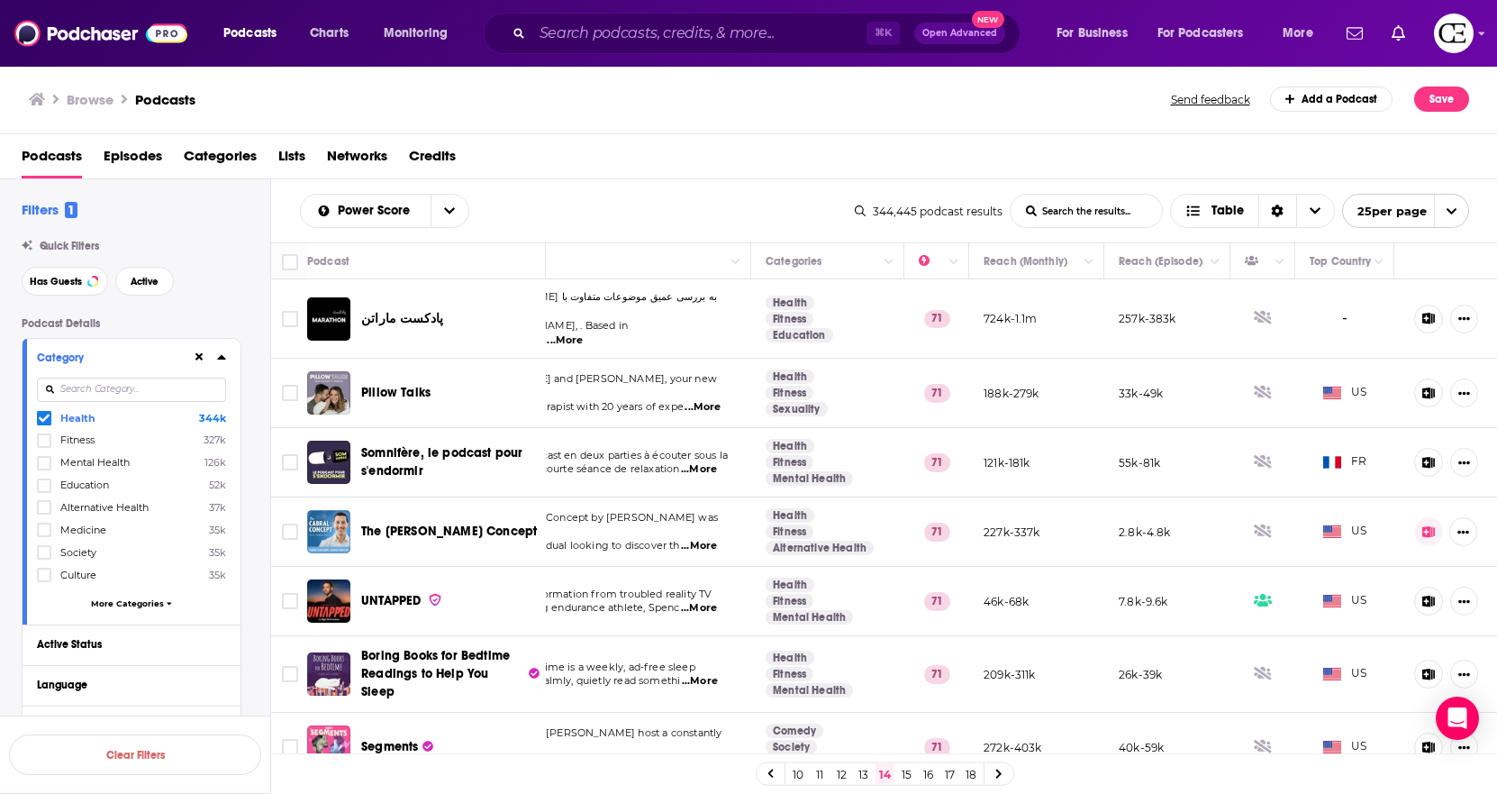
scroll to position [4, 141]
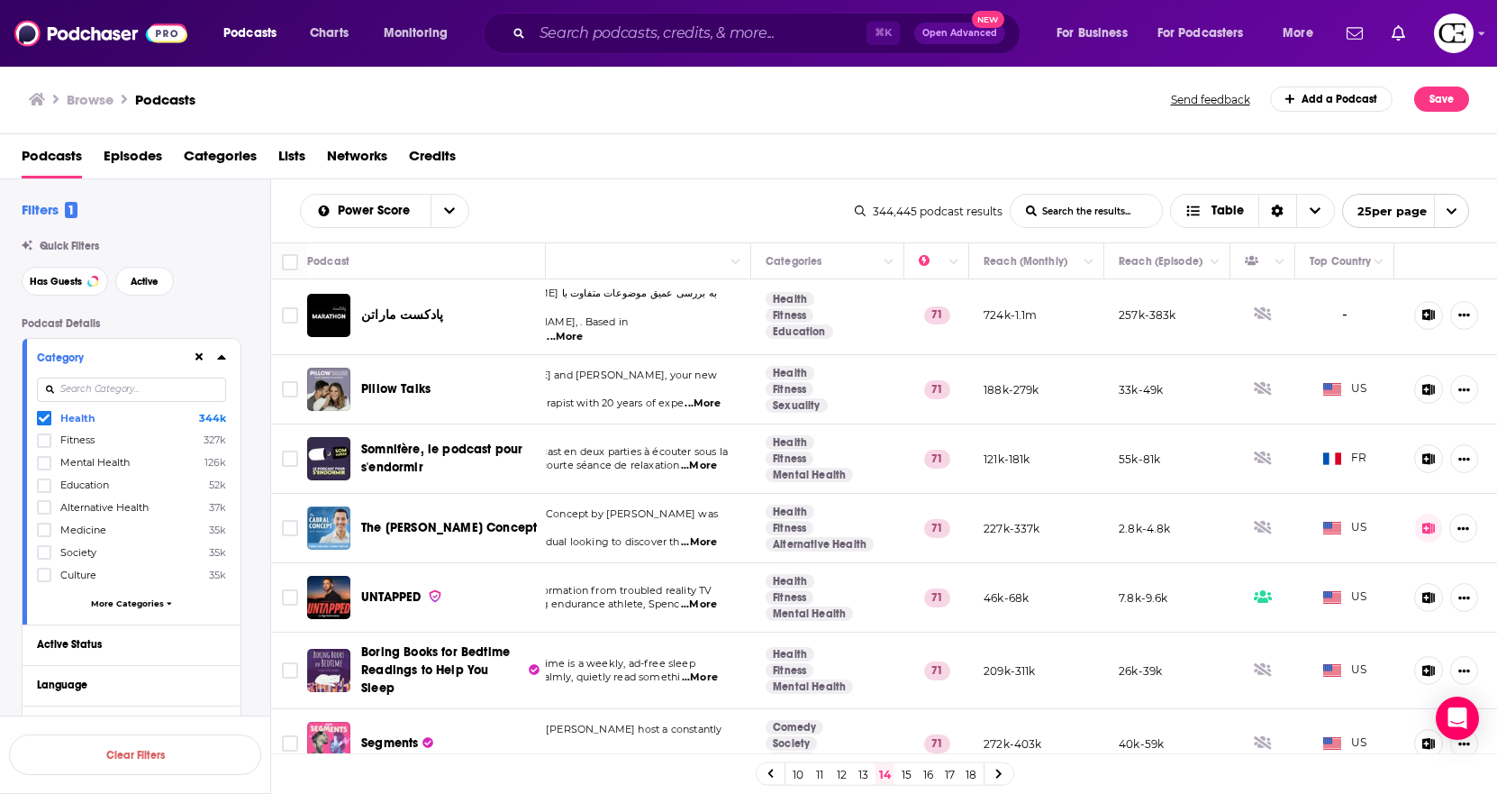
drag, startPoint x: 660, startPoint y: 754, endPoint x: 731, endPoint y: 756, distance: 70.3
click at [723, 650] on div "10 11 12 13 14 15 16 17 18" at bounding box center [884, 773] width 1227 height 41
drag, startPoint x: 733, startPoint y: 752, endPoint x: 903, endPoint y: 769, distance: 170.2
click at [902, 650] on div "10 11 12 13 14 15 16 17 18" at bounding box center [884, 773] width 1227 height 41
drag, startPoint x: 940, startPoint y: 752, endPoint x: 1090, endPoint y: 776, distance: 152.3
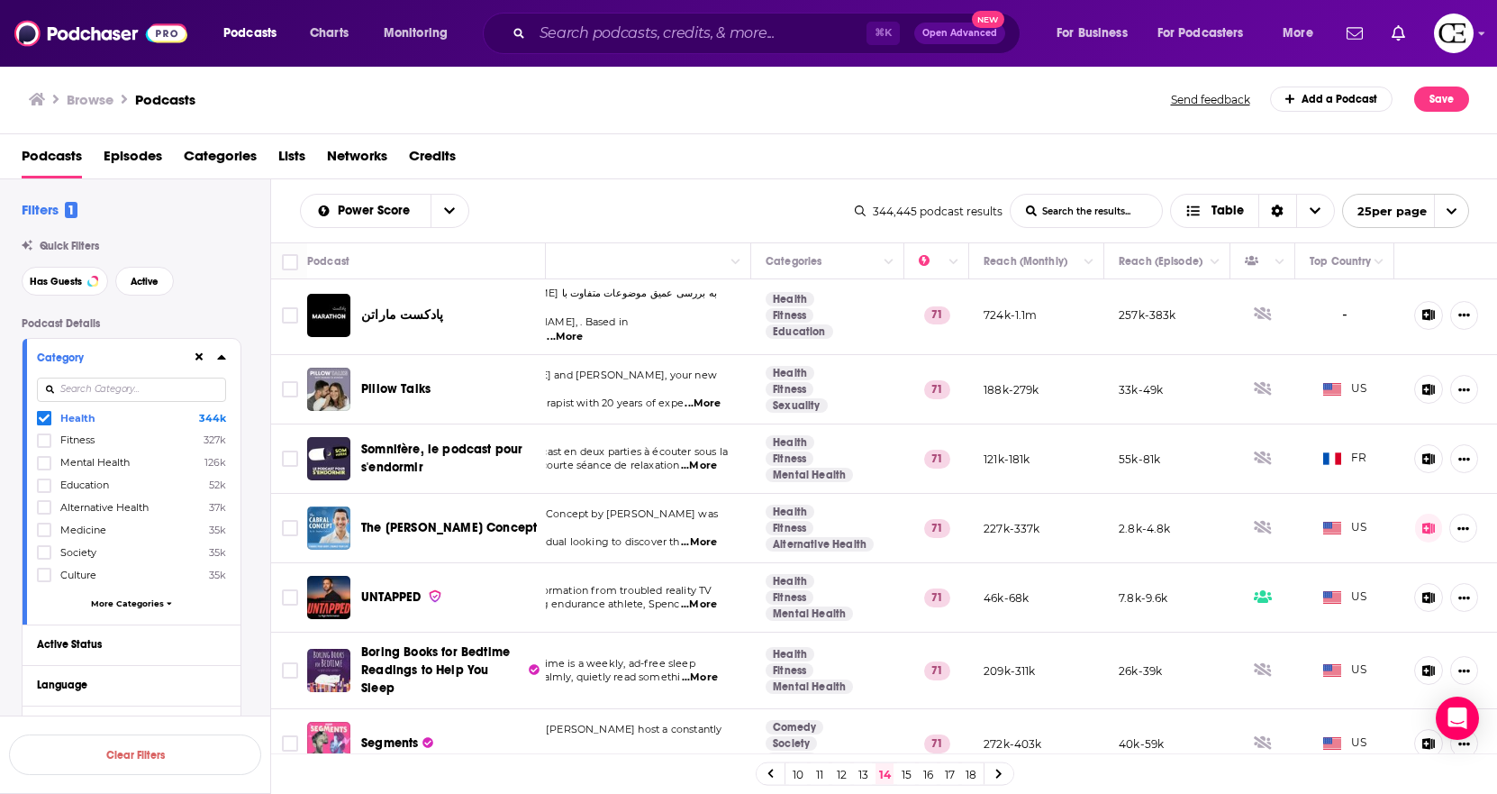
click at [1090, 650] on div "10 11 12 13 14 15 16 17 18" at bounding box center [884, 773] width 1227 height 41
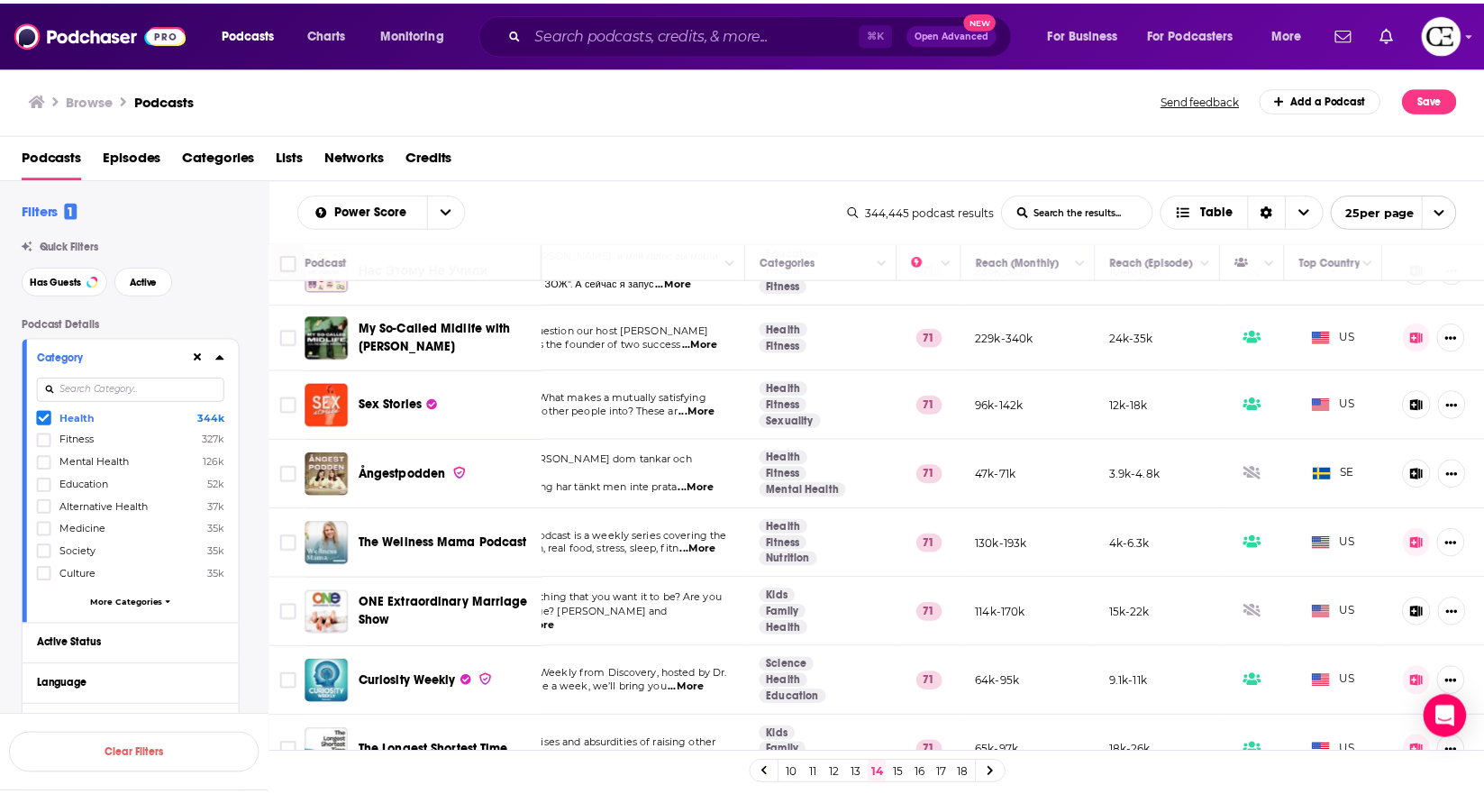
scroll to position [894, 137]
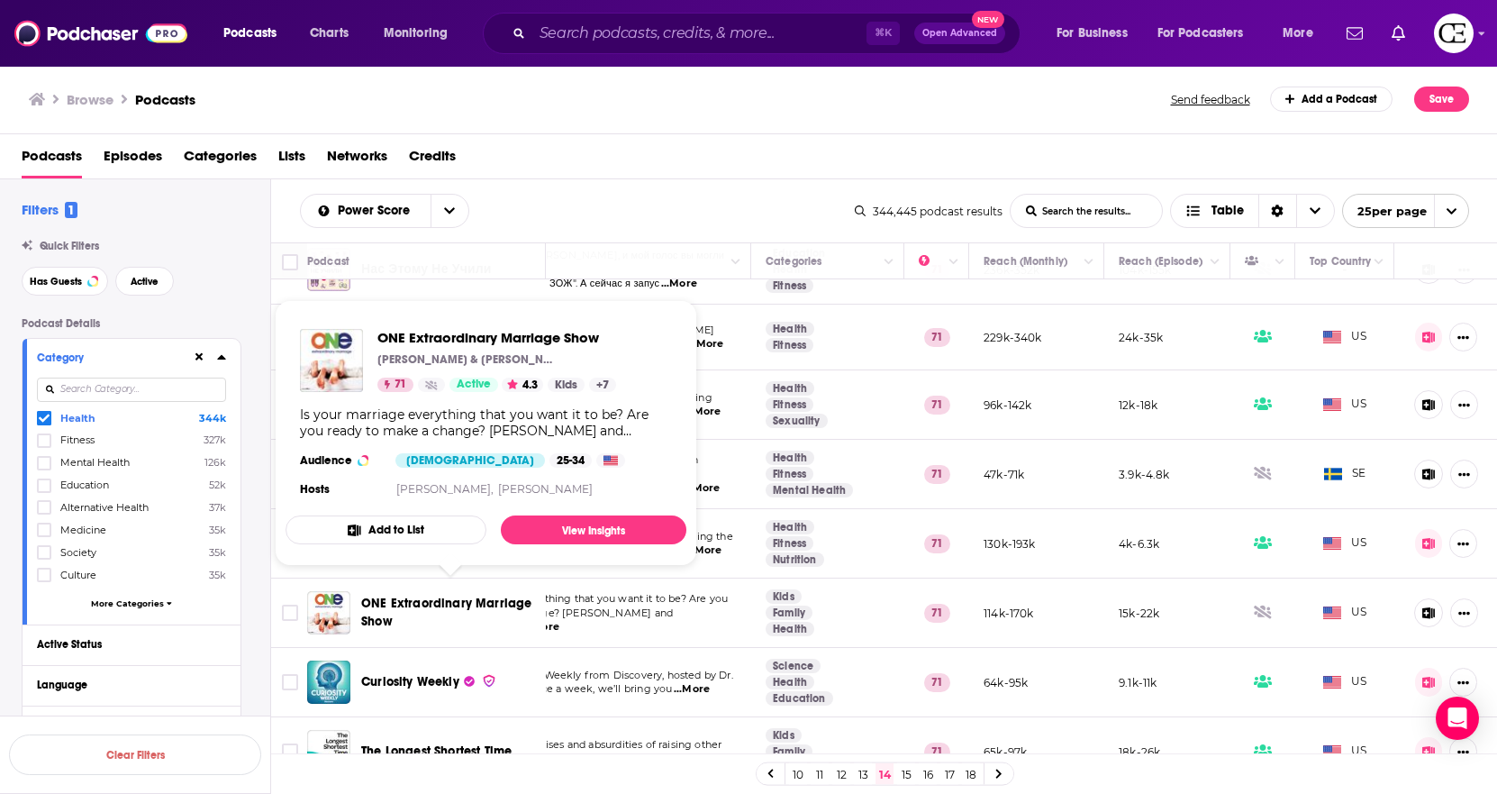
click at [477, 608] on span "ONE Extraordinary Marriage Show" at bounding box center [450, 613] width 178 height 36
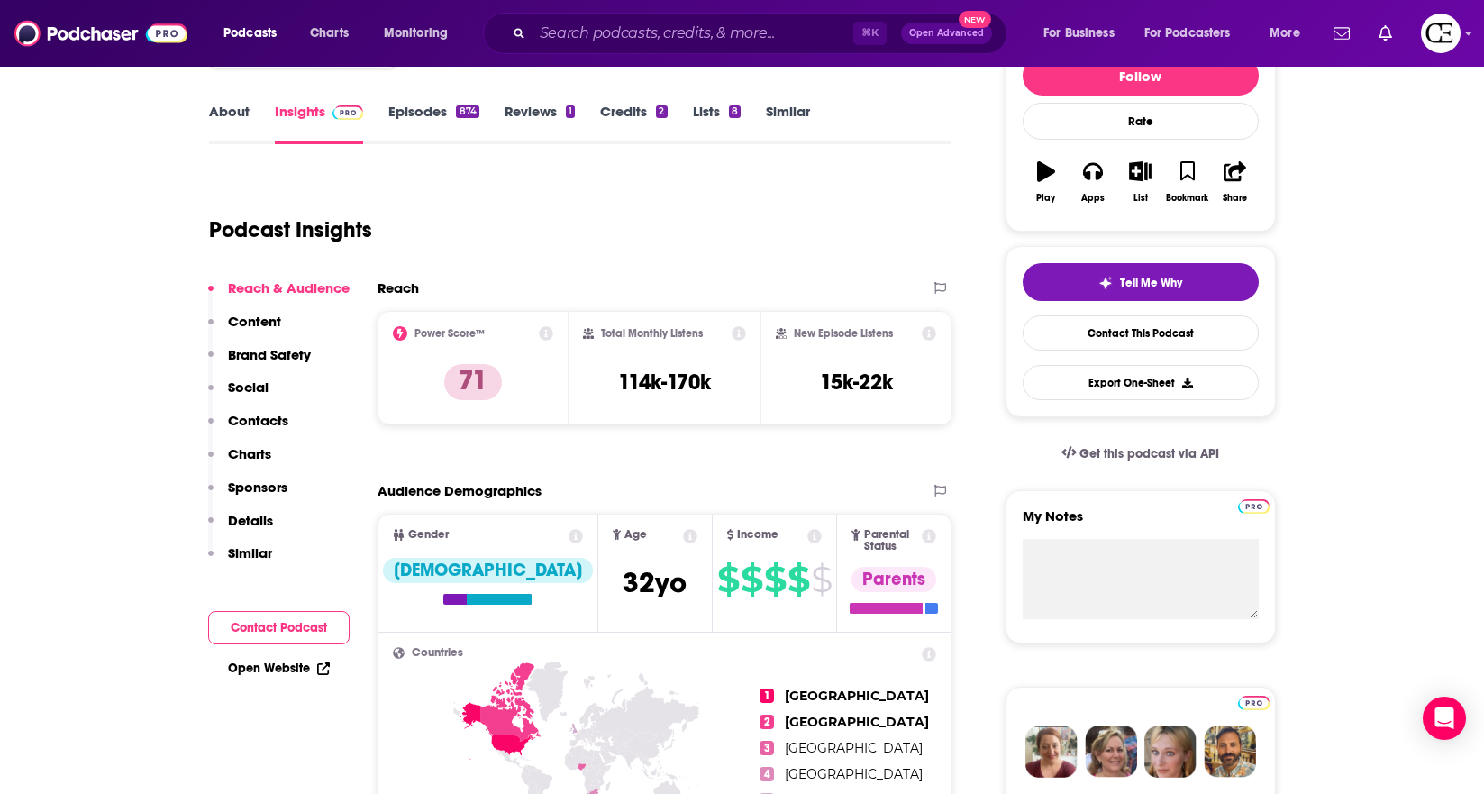
scroll to position [251, 0]
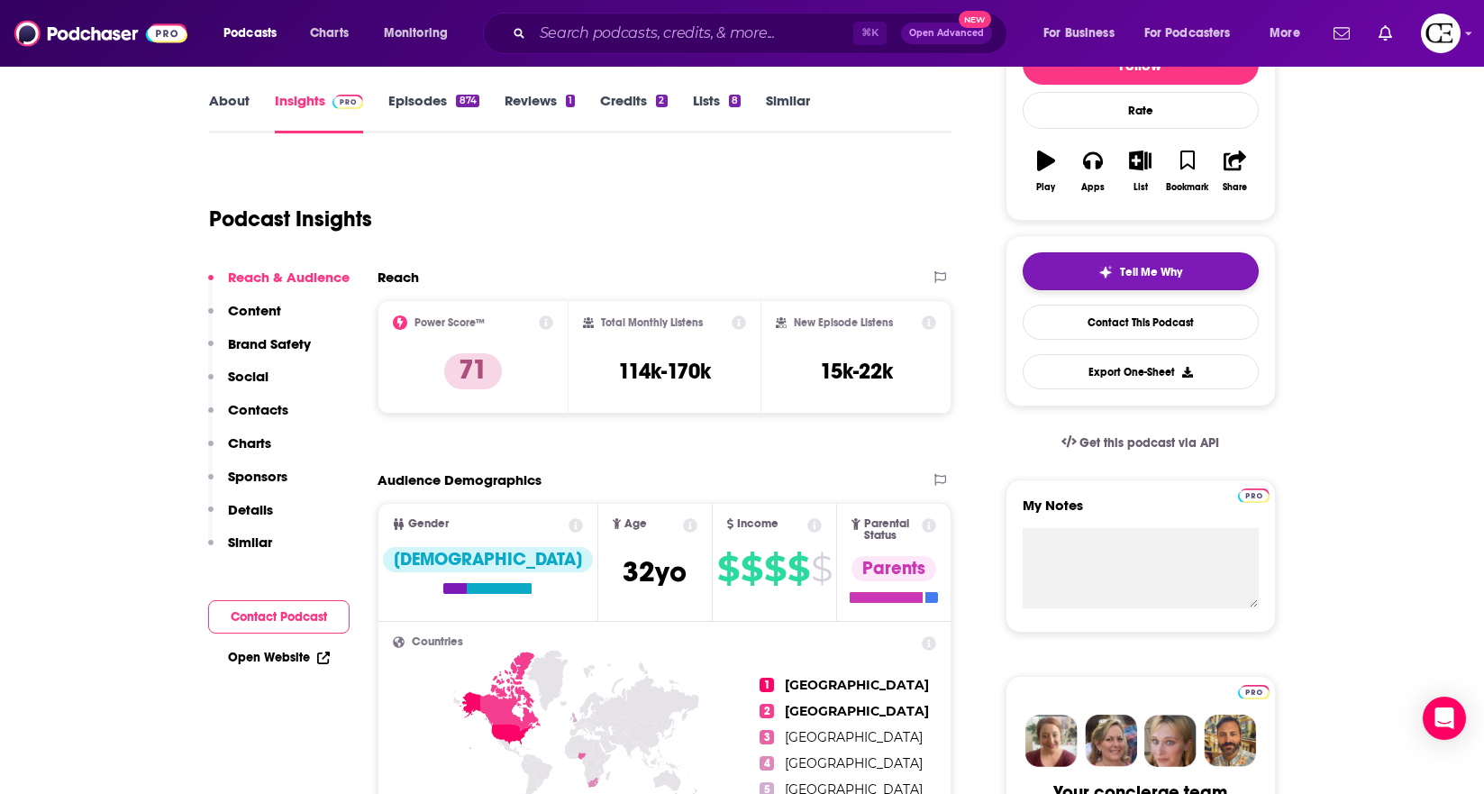
click at [1063, 259] on button "Tell Me Why" at bounding box center [1141, 271] width 236 height 38
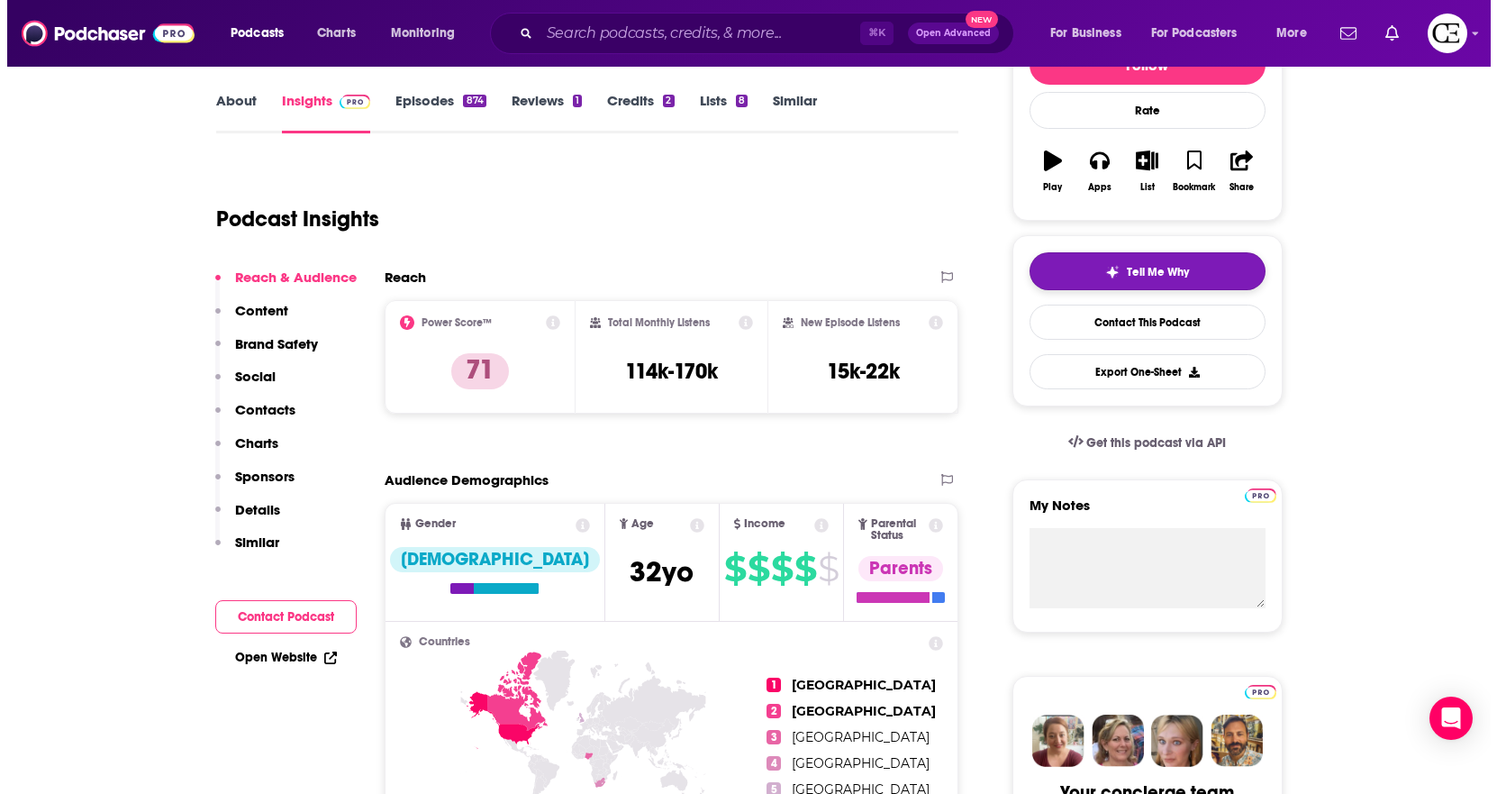
scroll to position [0, 0]
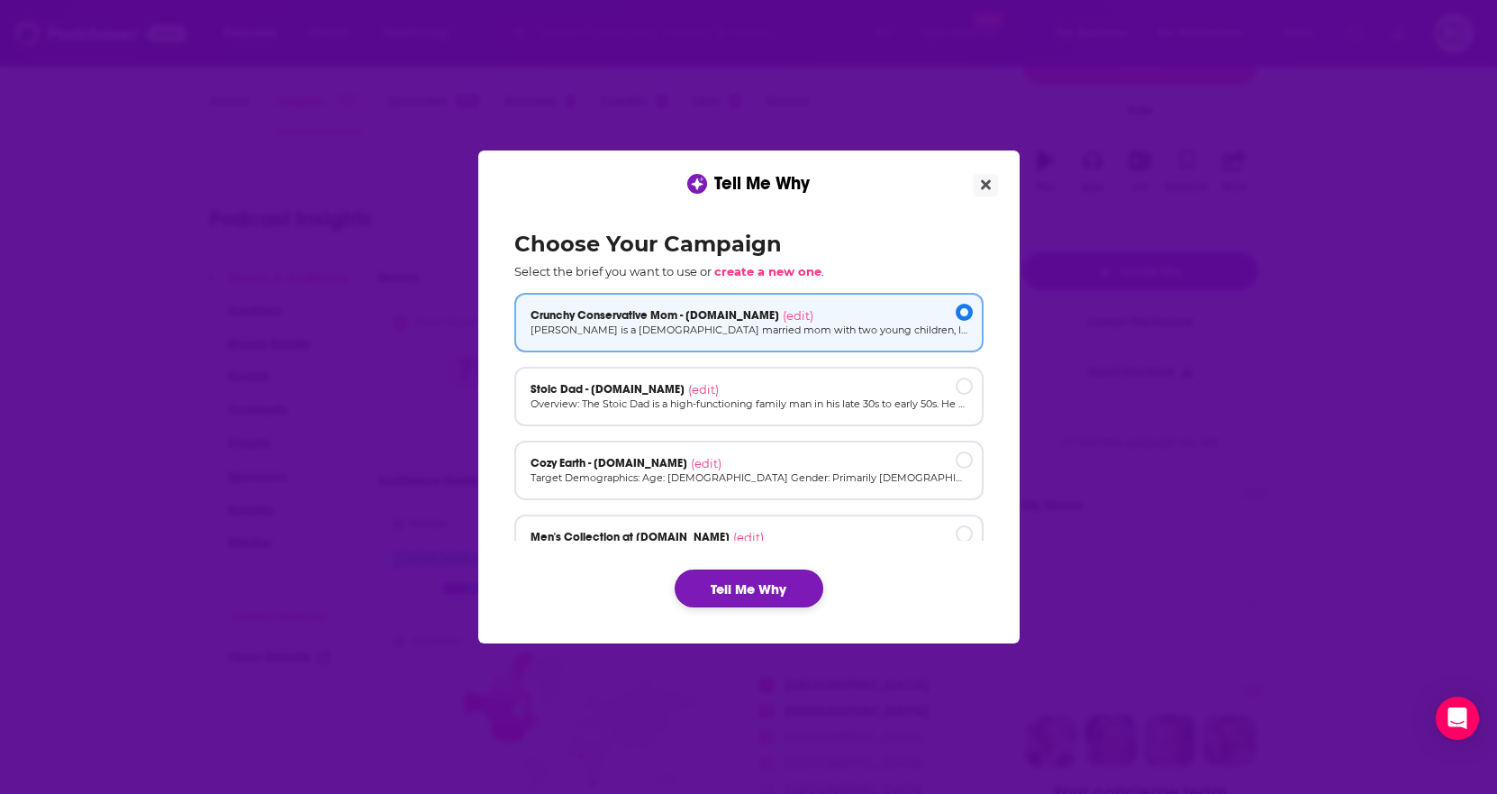
click at [772, 580] on button "Tell Me Why" at bounding box center [749, 588] width 149 height 38
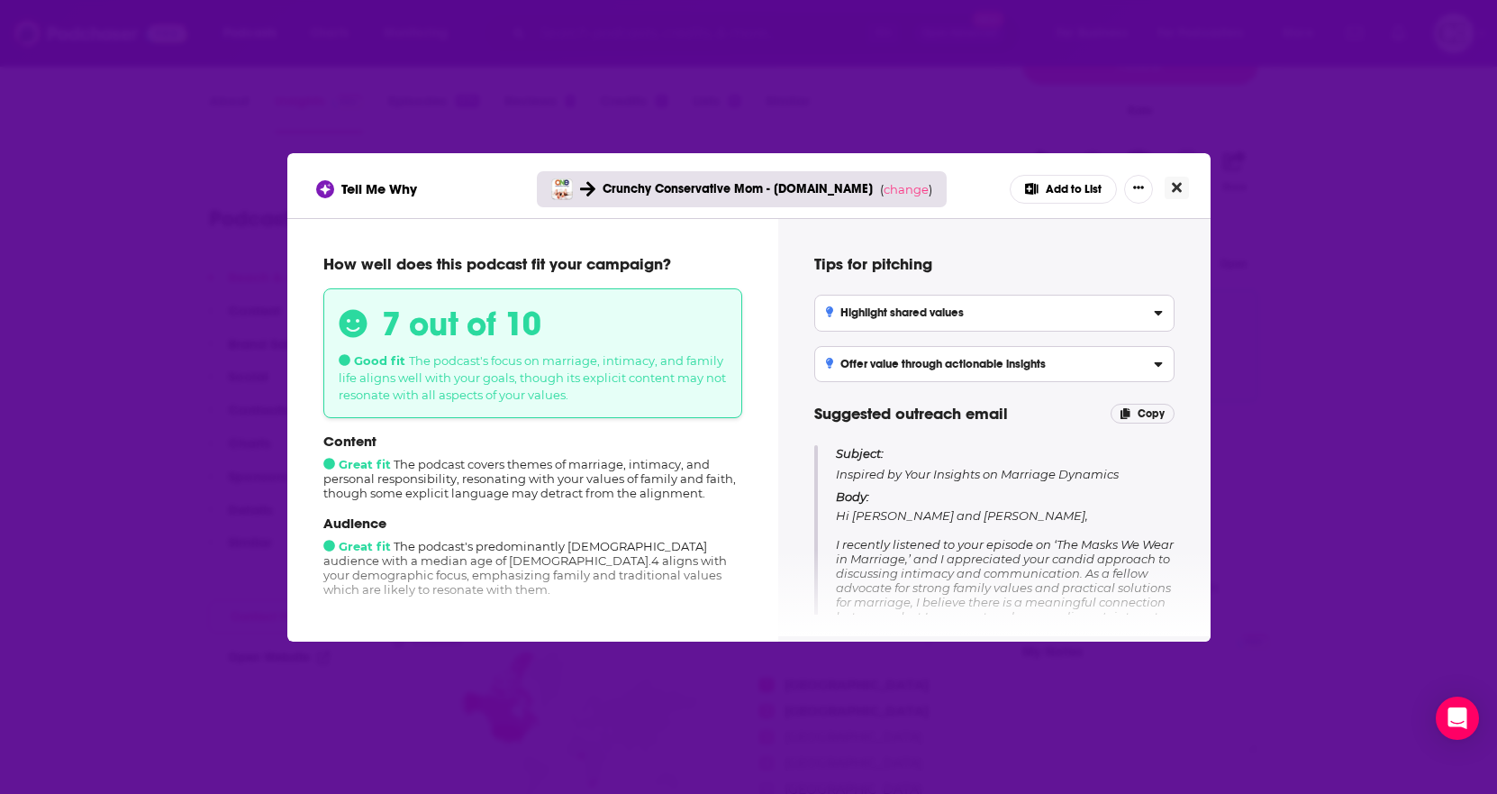
click at [1180, 180] on icon "Close" at bounding box center [1177, 187] width 10 height 14
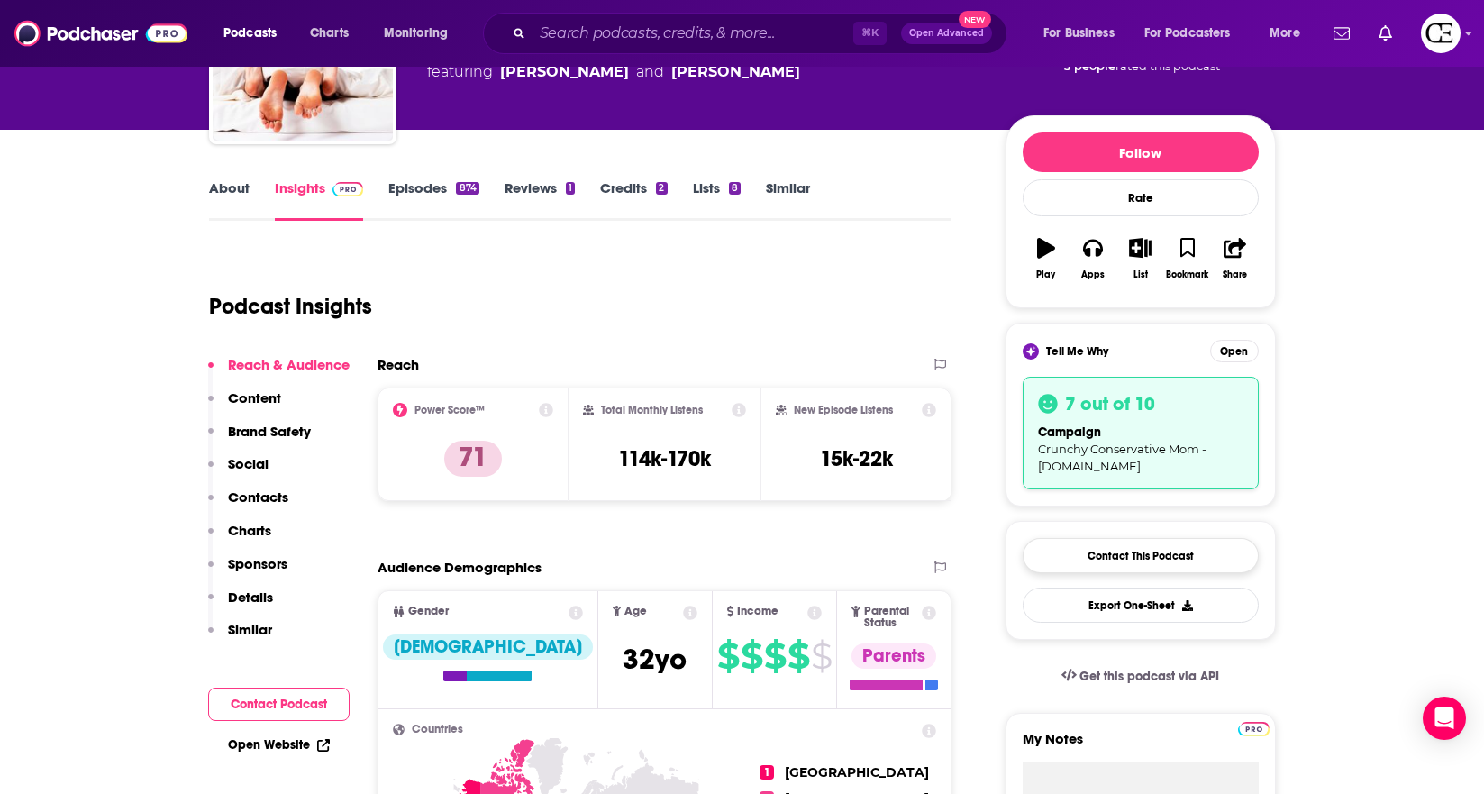
scroll to position [159, 0]
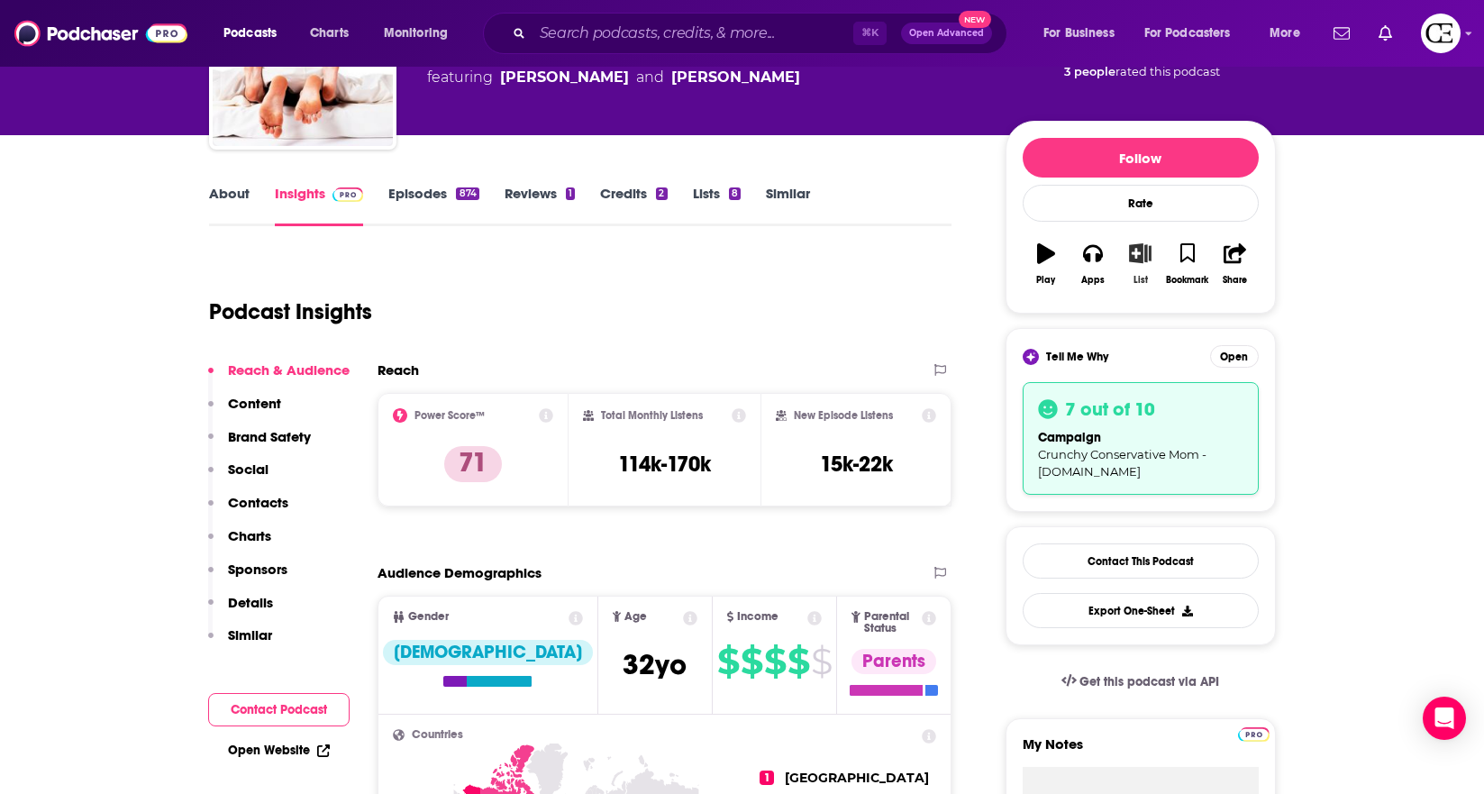
click at [1135, 259] on icon "button" at bounding box center [1140, 253] width 23 height 20
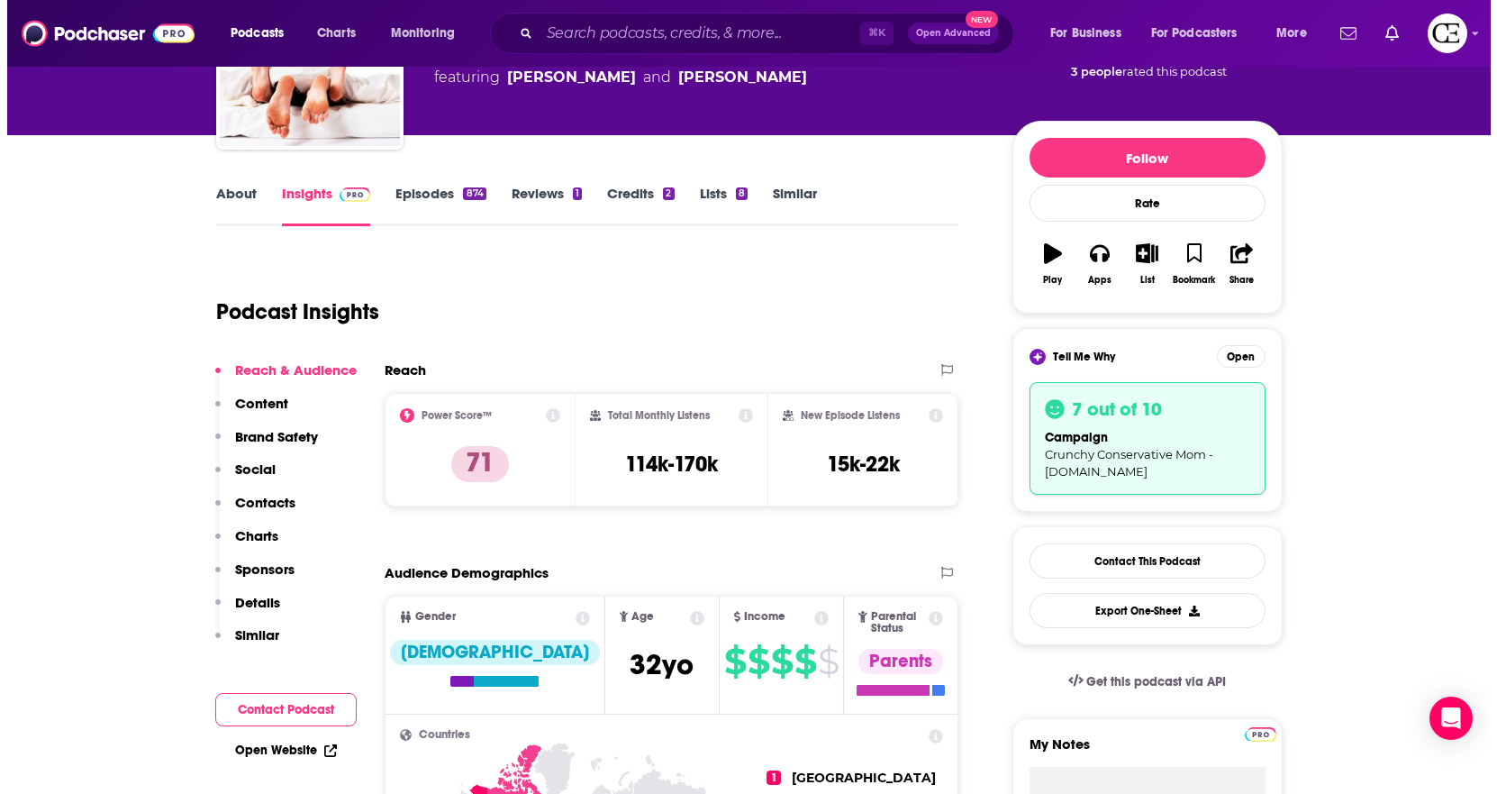
scroll to position [0, 0]
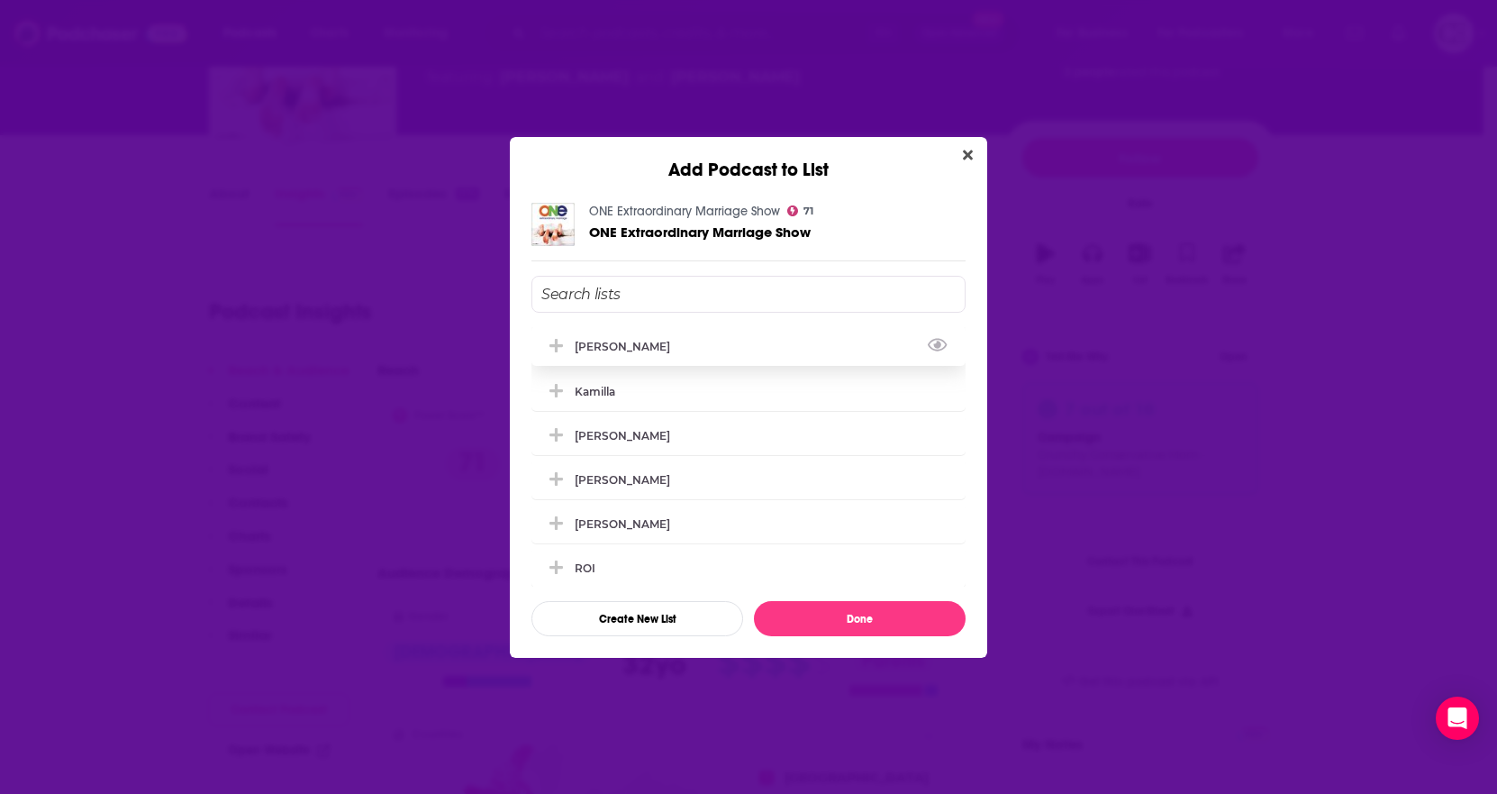
click at [845, 347] on div "[PERSON_NAME]" at bounding box center [749, 346] width 434 height 40
click at [876, 621] on button "Done" at bounding box center [860, 618] width 212 height 35
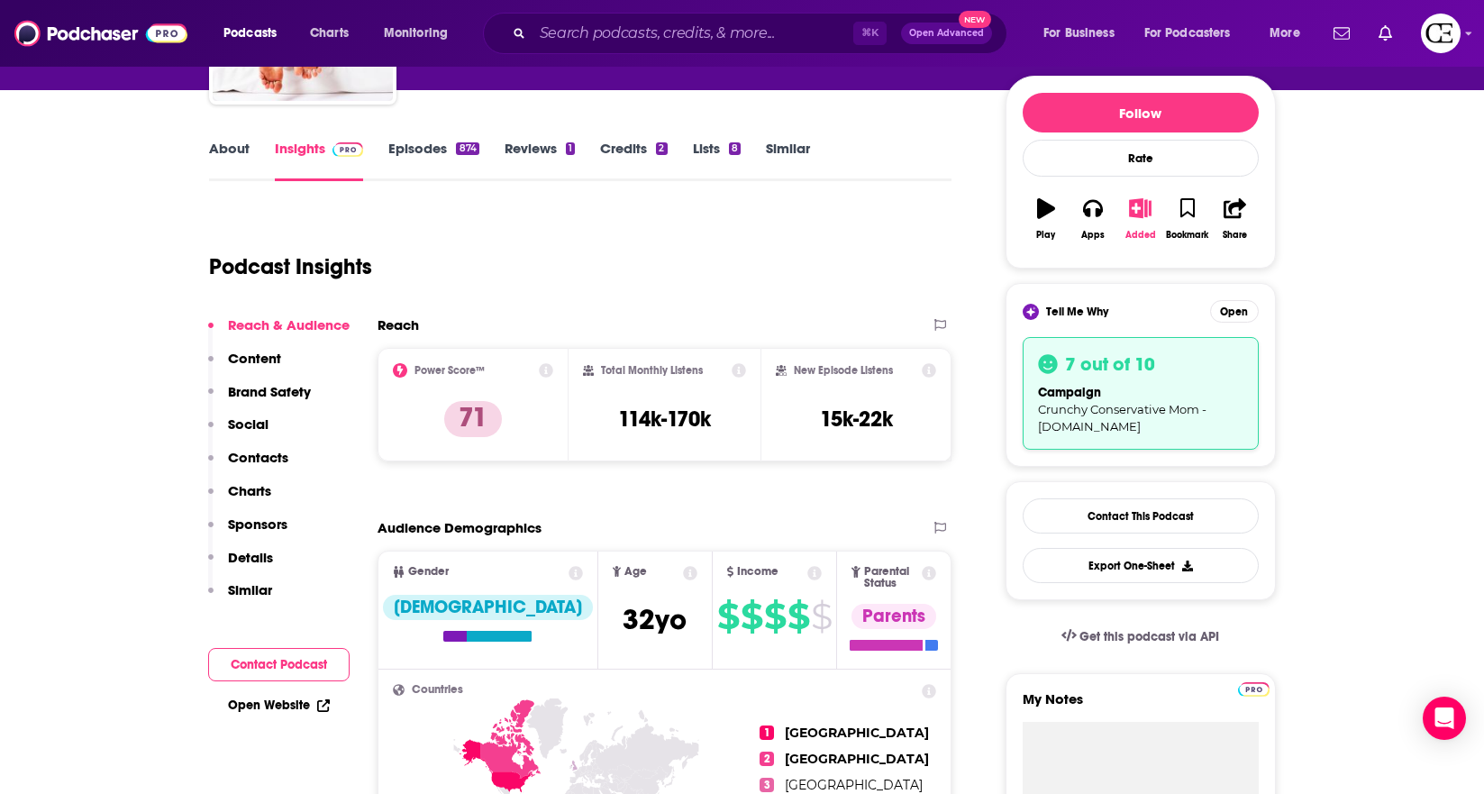
scroll to position [208, 0]
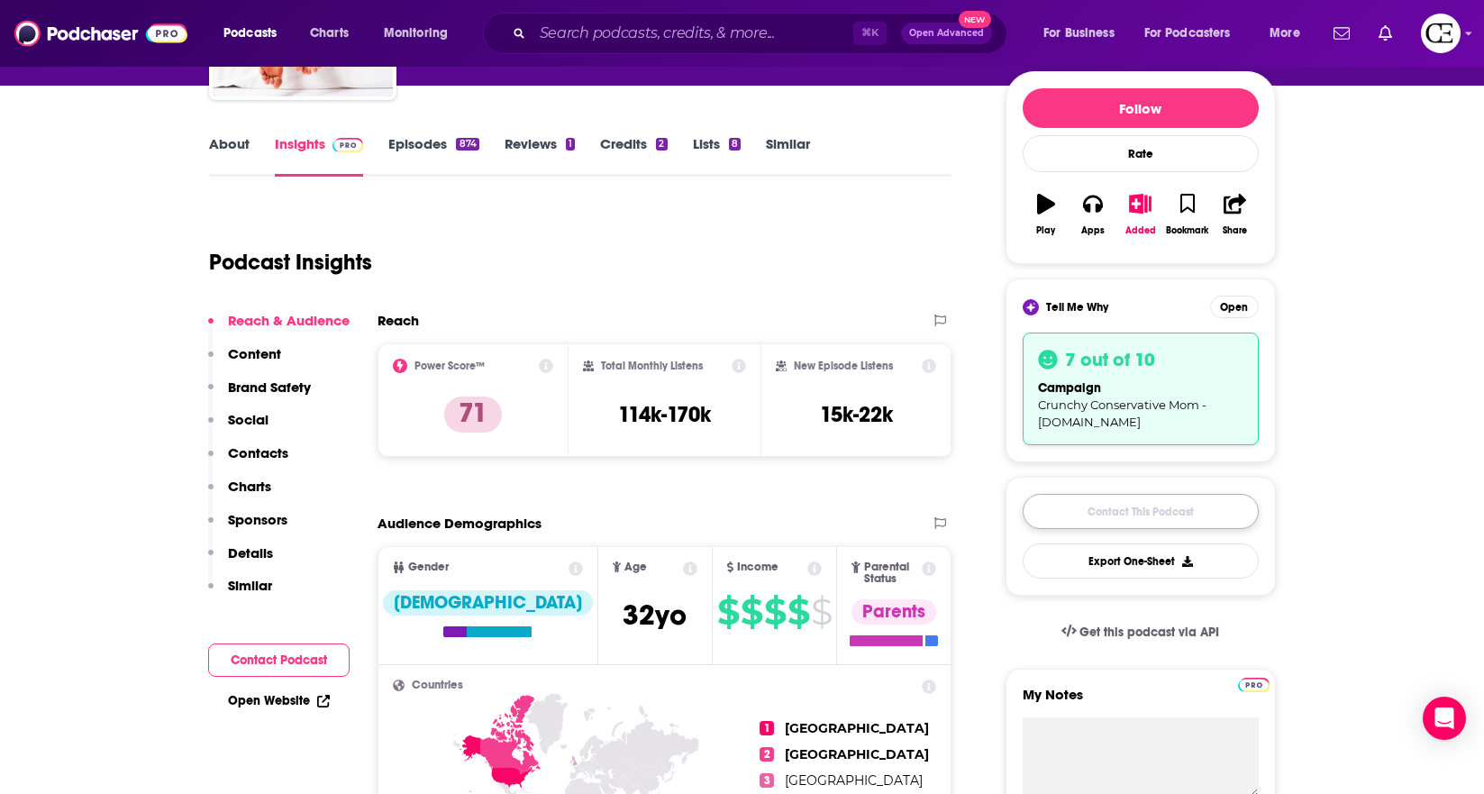
click at [1085, 494] on link "Contact This Podcast" at bounding box center [1141, 511] width 236 height 35
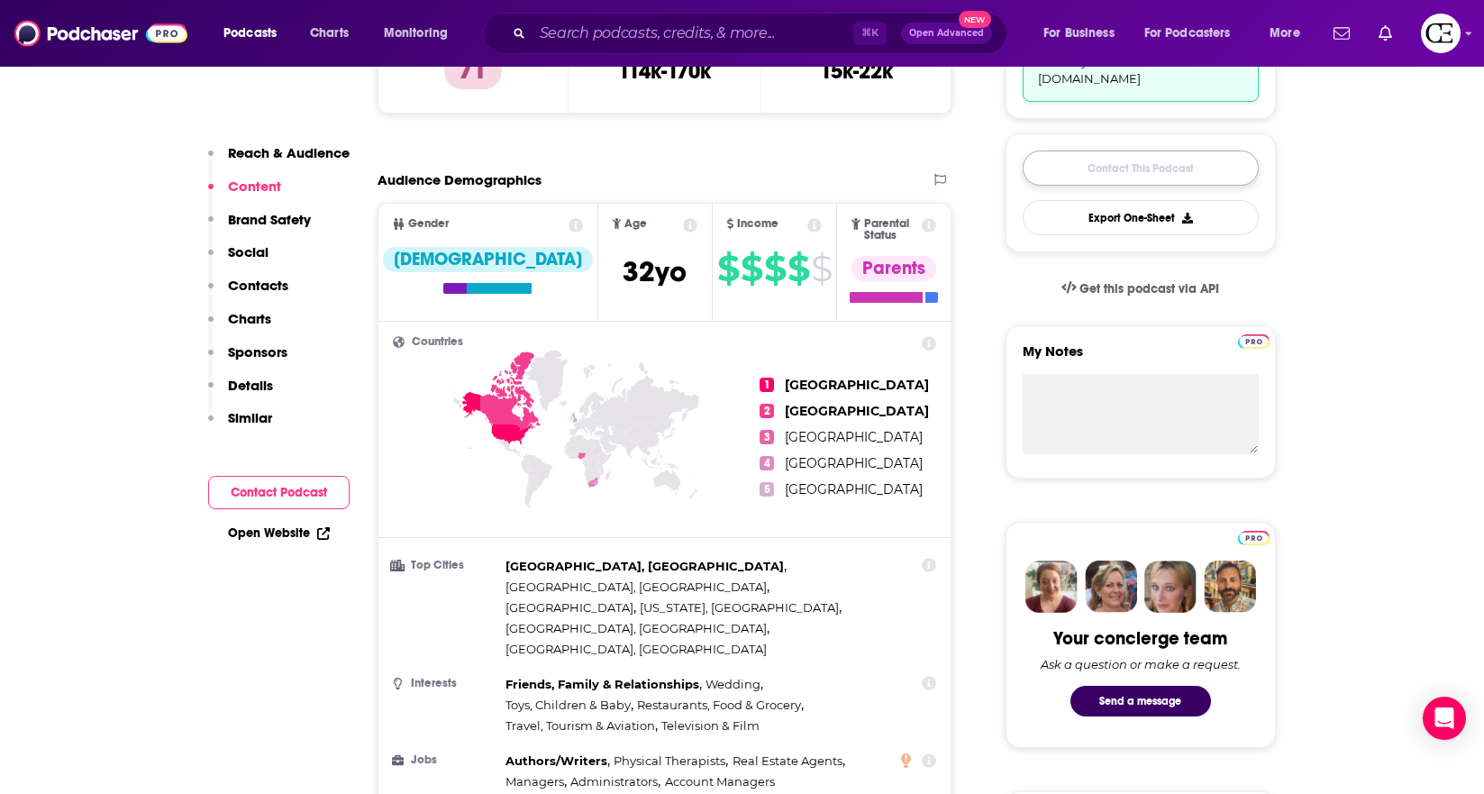
scroll to position [519, 0]
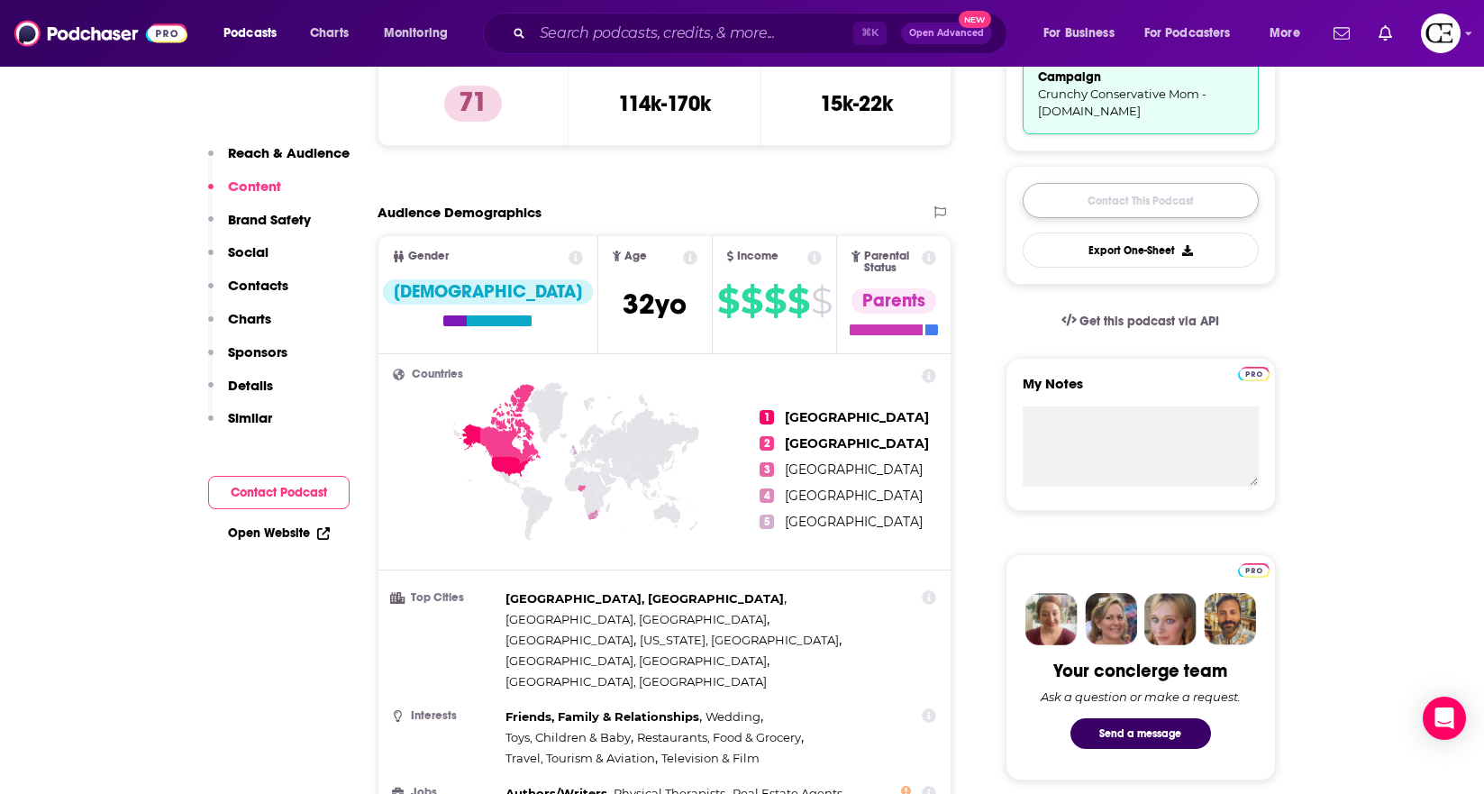
click at [1080, 198] on link "Contact This Podcast" at bounding box center [1141, 200] width 236 height 35
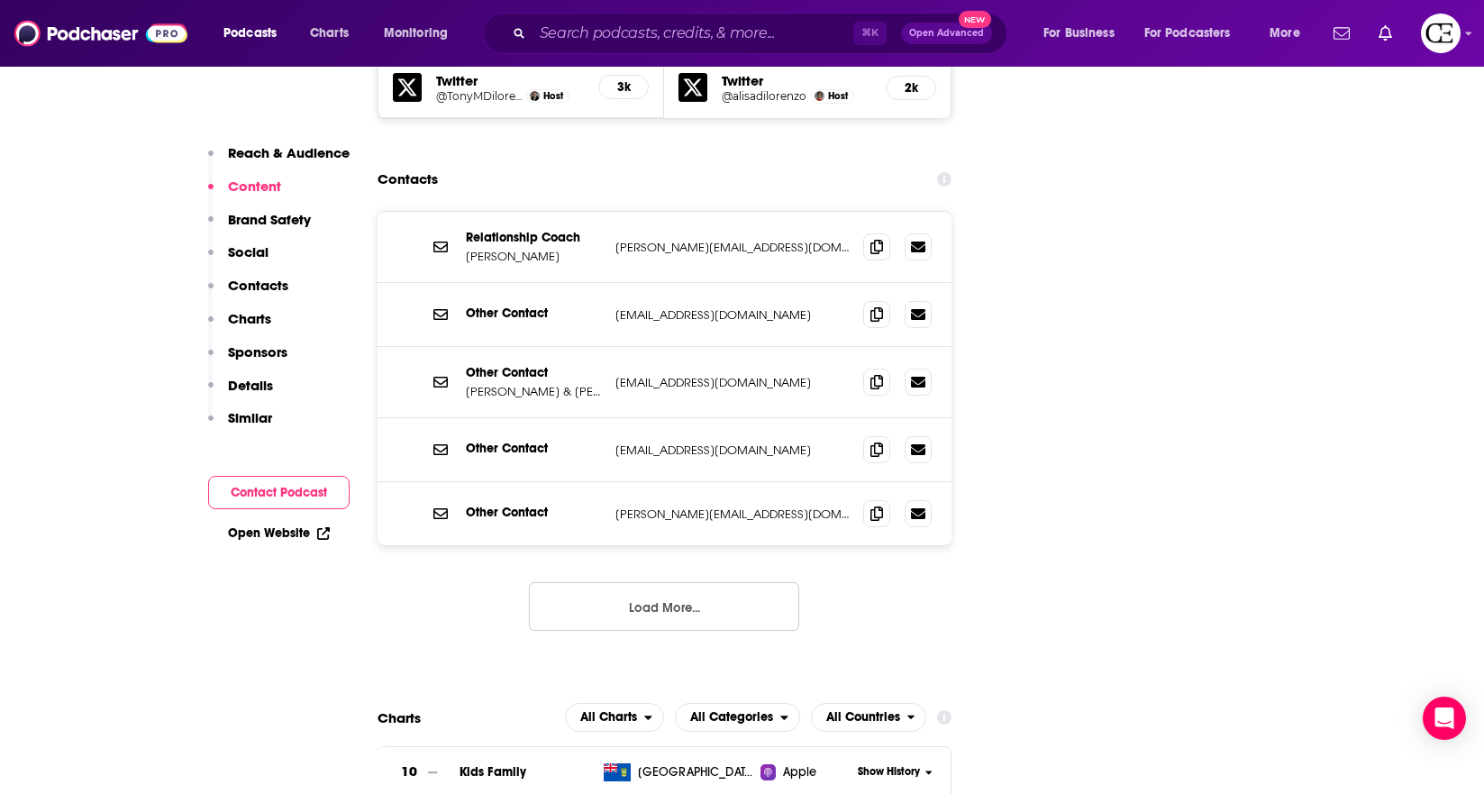
scroll to position [2215, 0]
click at [874, 241] on icon at bounding box center [876, 248] width 13 height 14
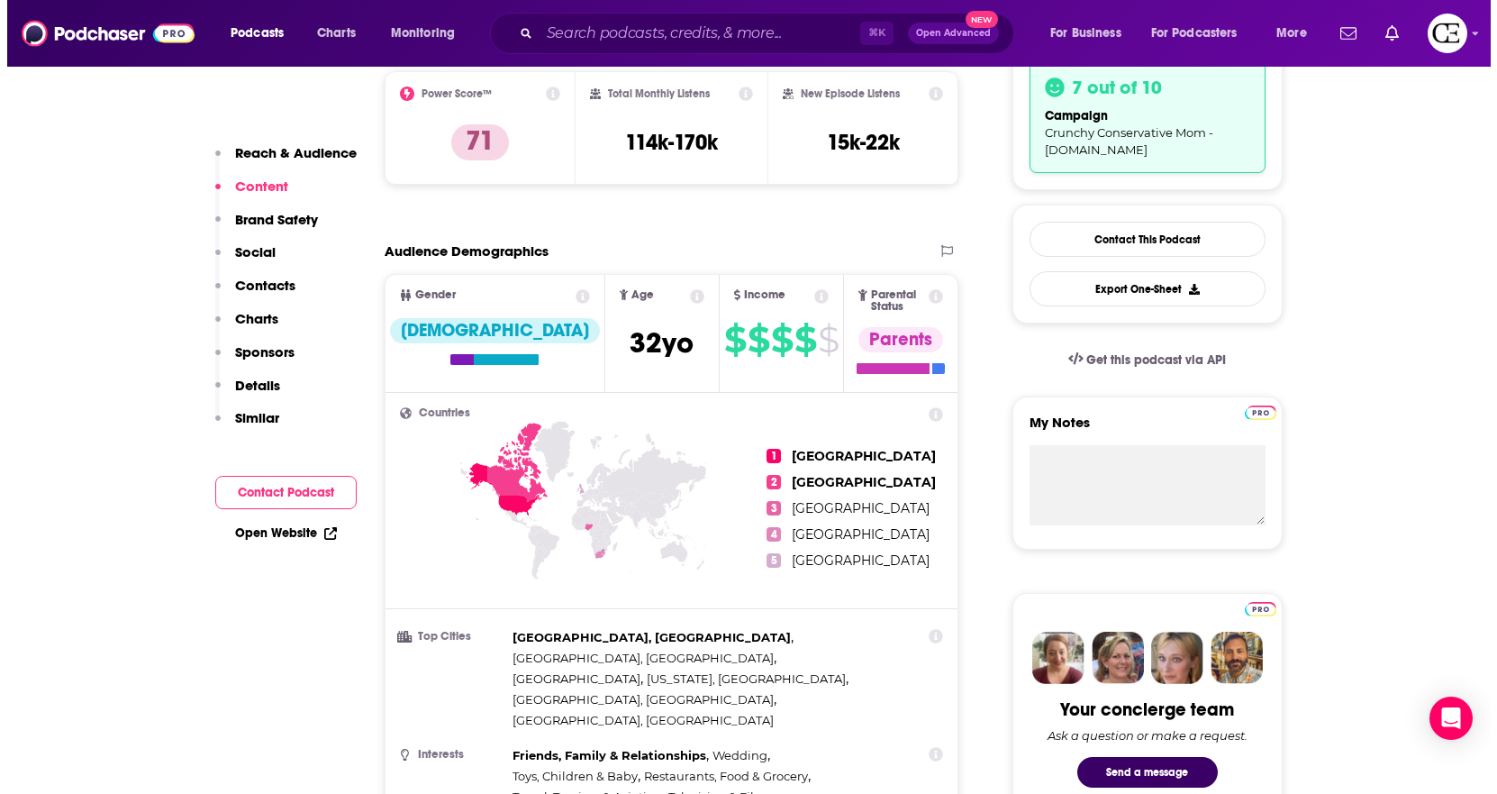
scroll to position [0, 0]
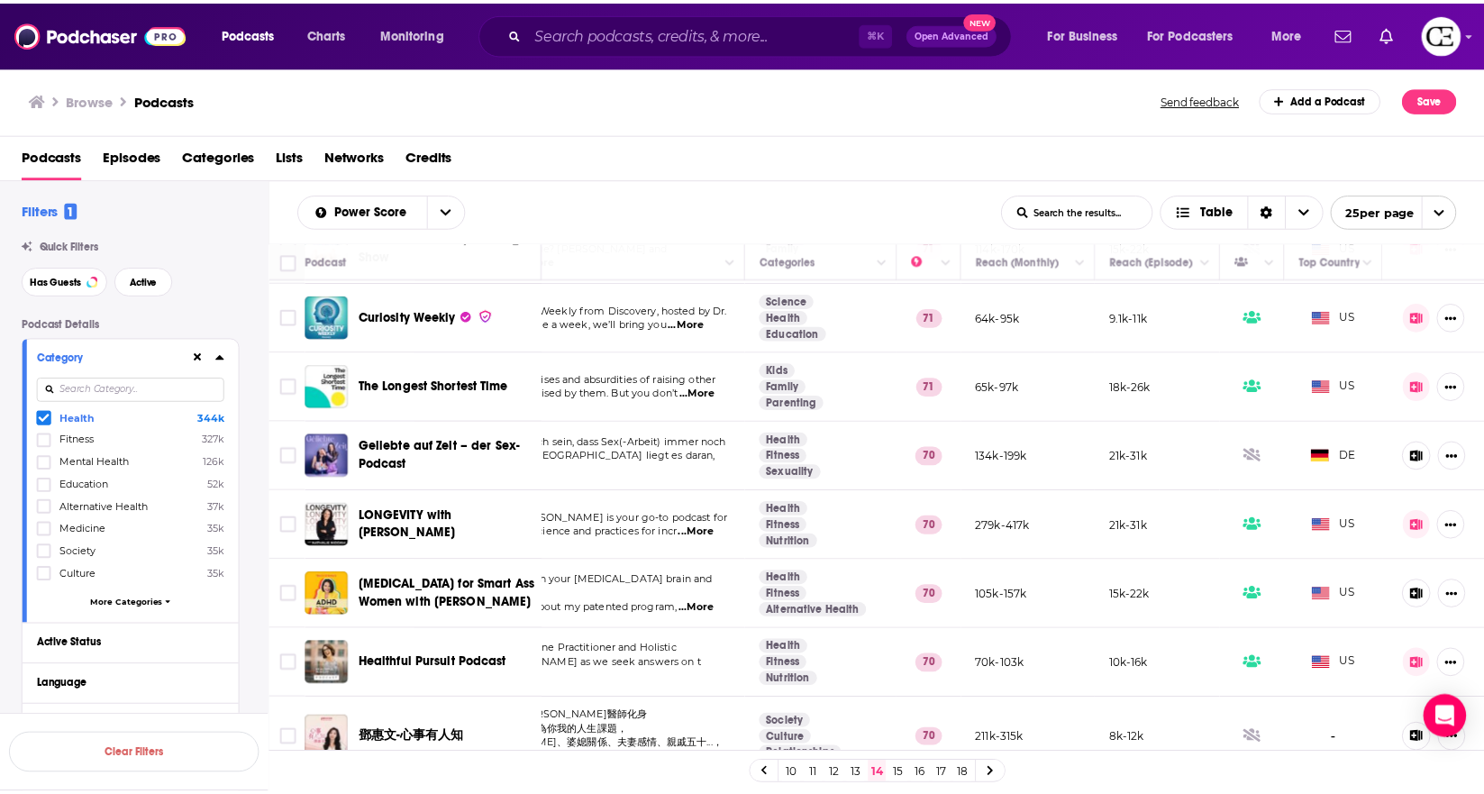
scroll to position [1274, 135]
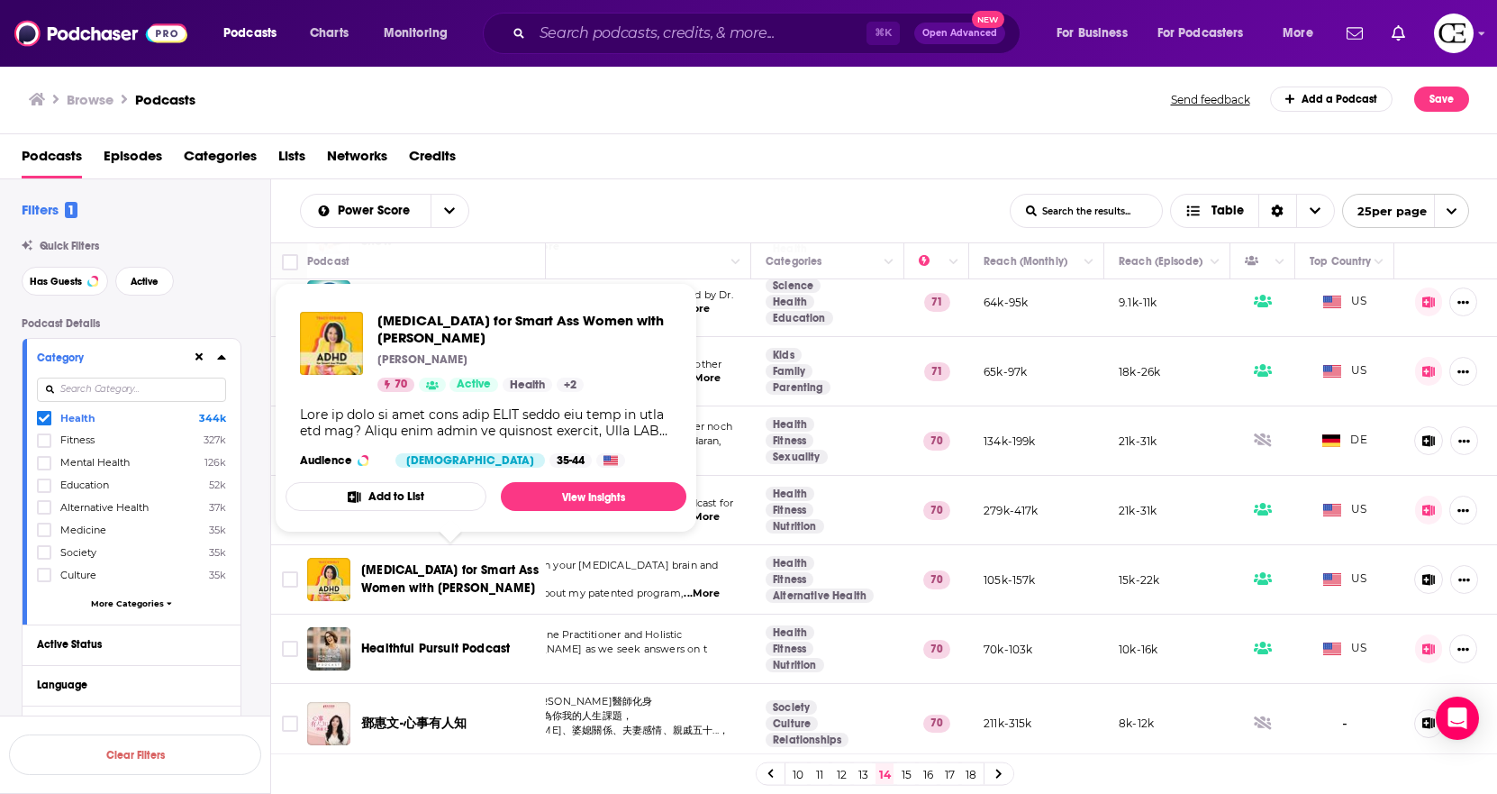
click at [422, 562] on span "[MEDICAL_DATA] for Smart Ass Women with [PERSON_NAME]" at bounding box center [449, 578] width 177 height 33
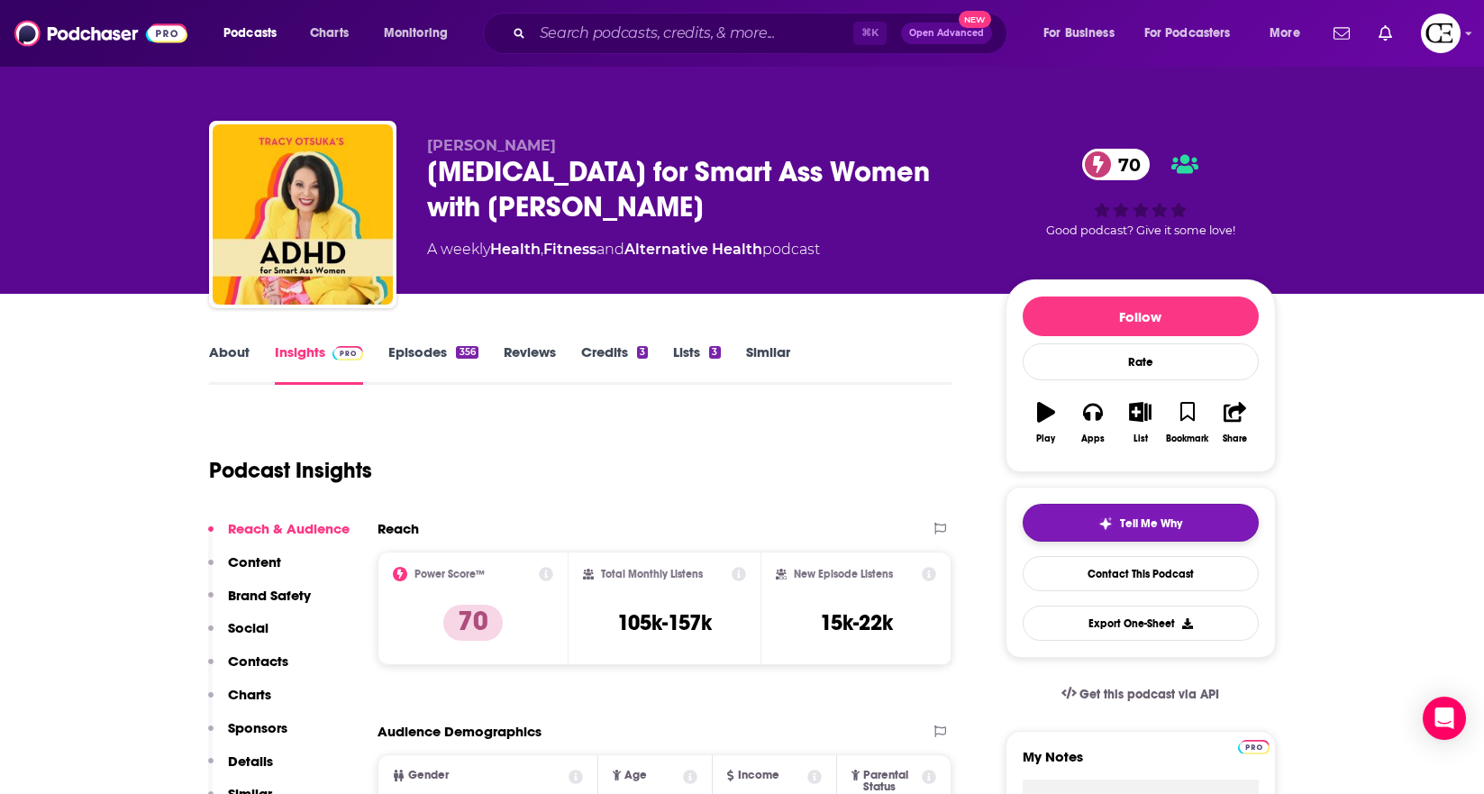
click at [1087, 525] on button "Tell Me Why" at bounding box center [1141, 523] width 236 height 38
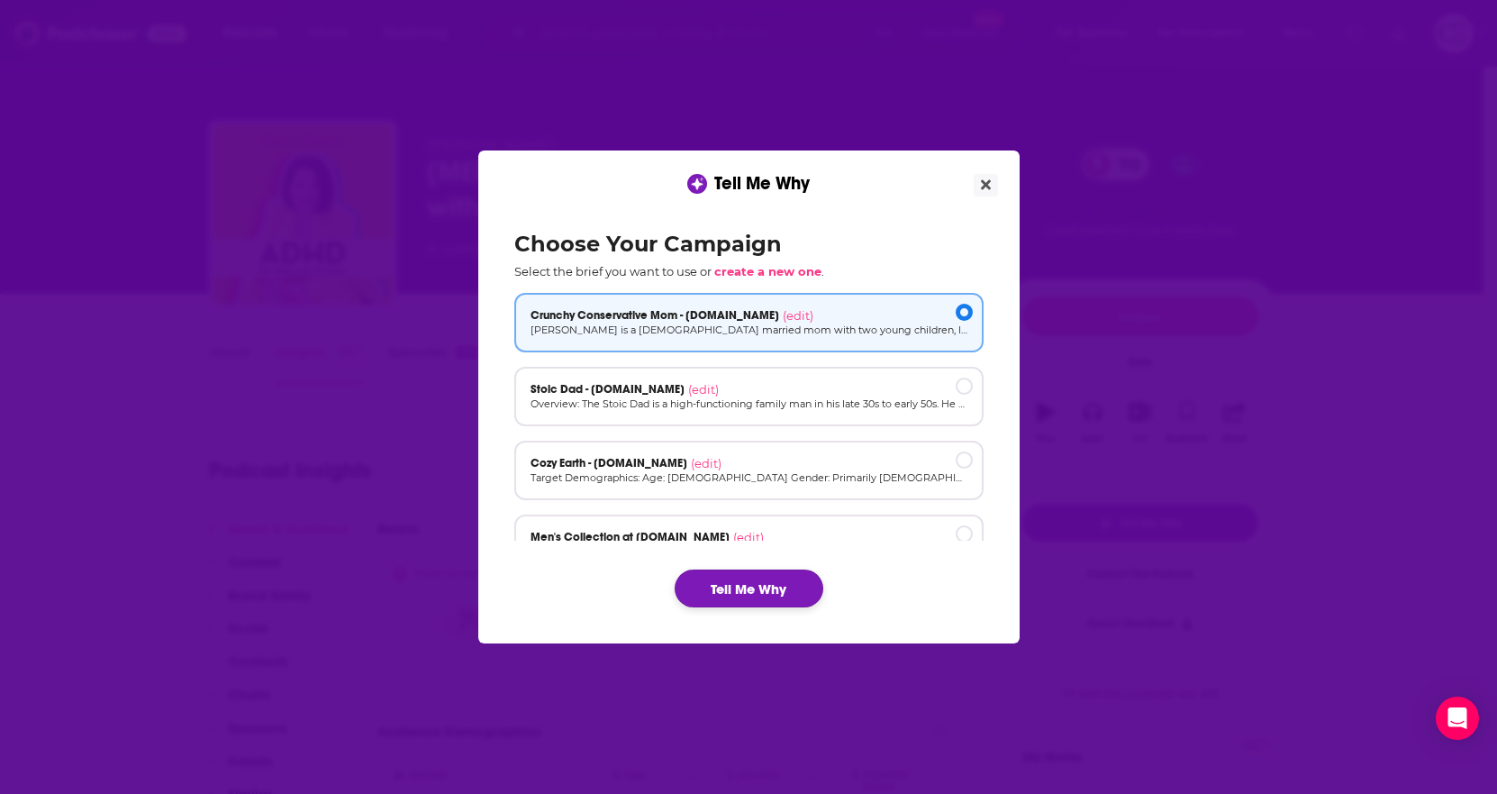
click at [751, 580] on button "Tell Me Why" at bounding box center [749, 588] width 149 height 38
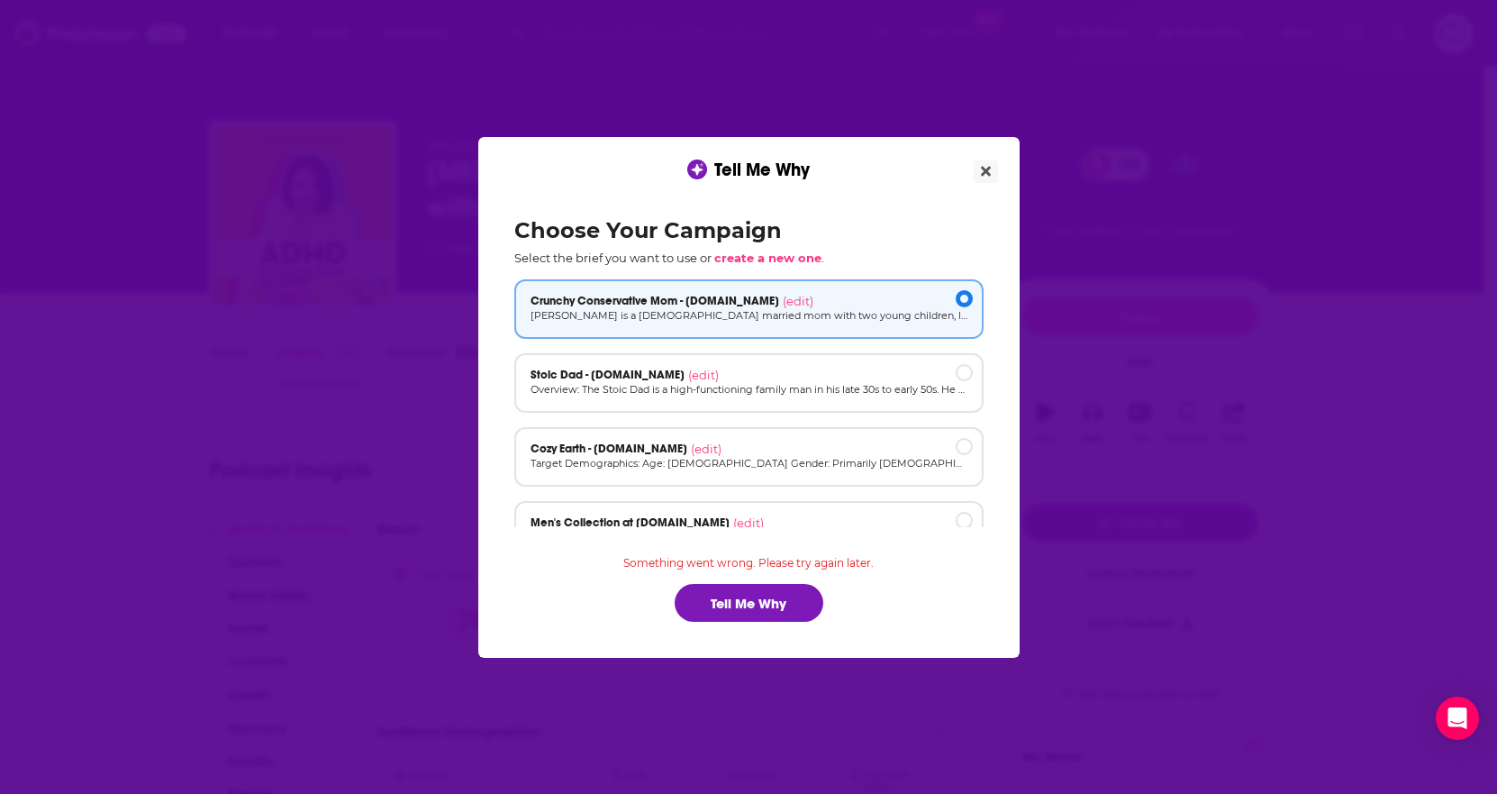
click at [751, 580] on p "Something went wrong. Please try again later." at bounding box center [748, 570] width 469 height 28
click at [742, 601] on button "Tell Me Why" at bounding box center [749, 603] width 149 height 38
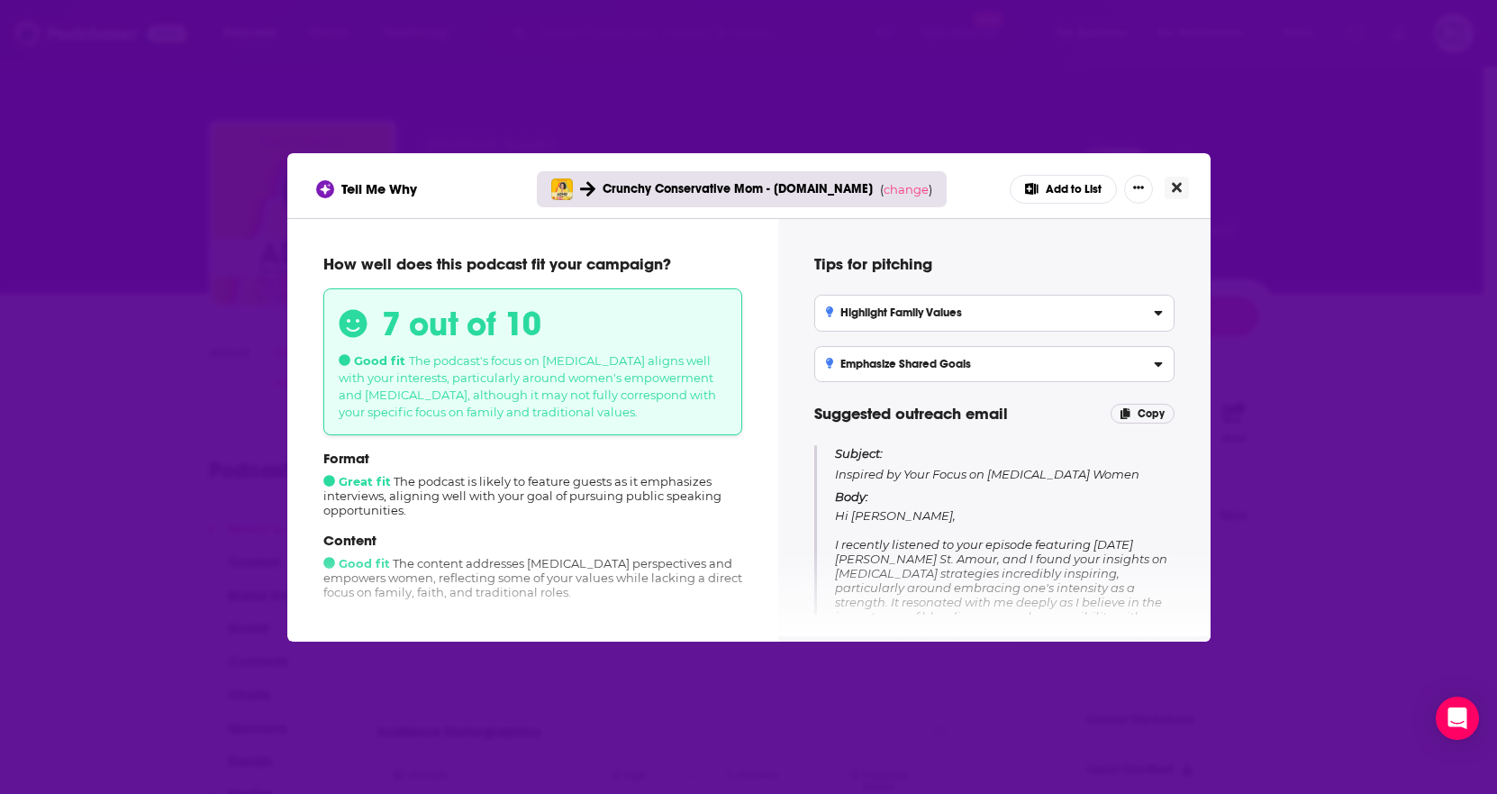
click at [1174, 182] on icon "Close" at bounding box center [1177, 187] width 10 height 14
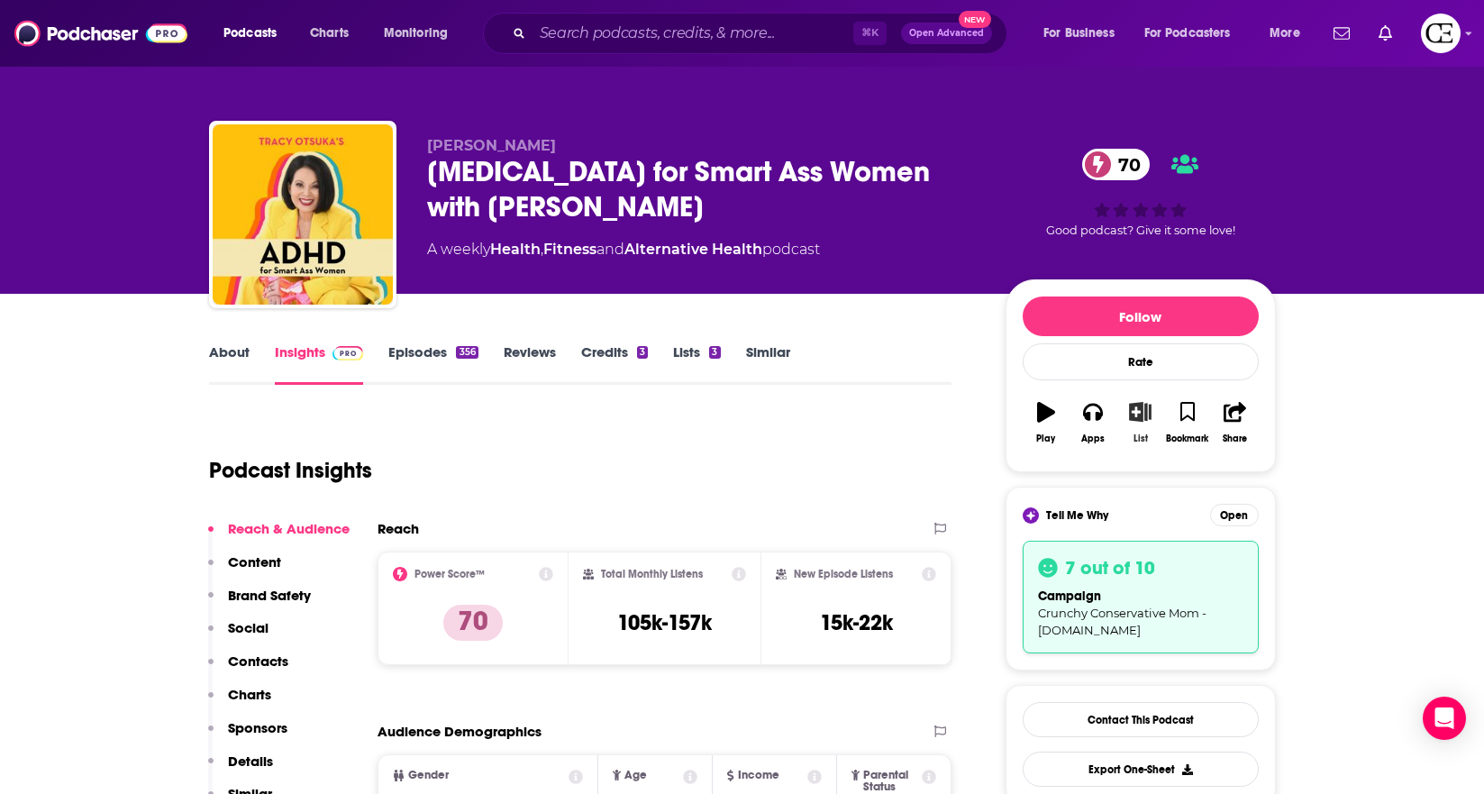
click at [1132, 407] on icon "button" at bounding box center [1140, 412] width 23 height 20
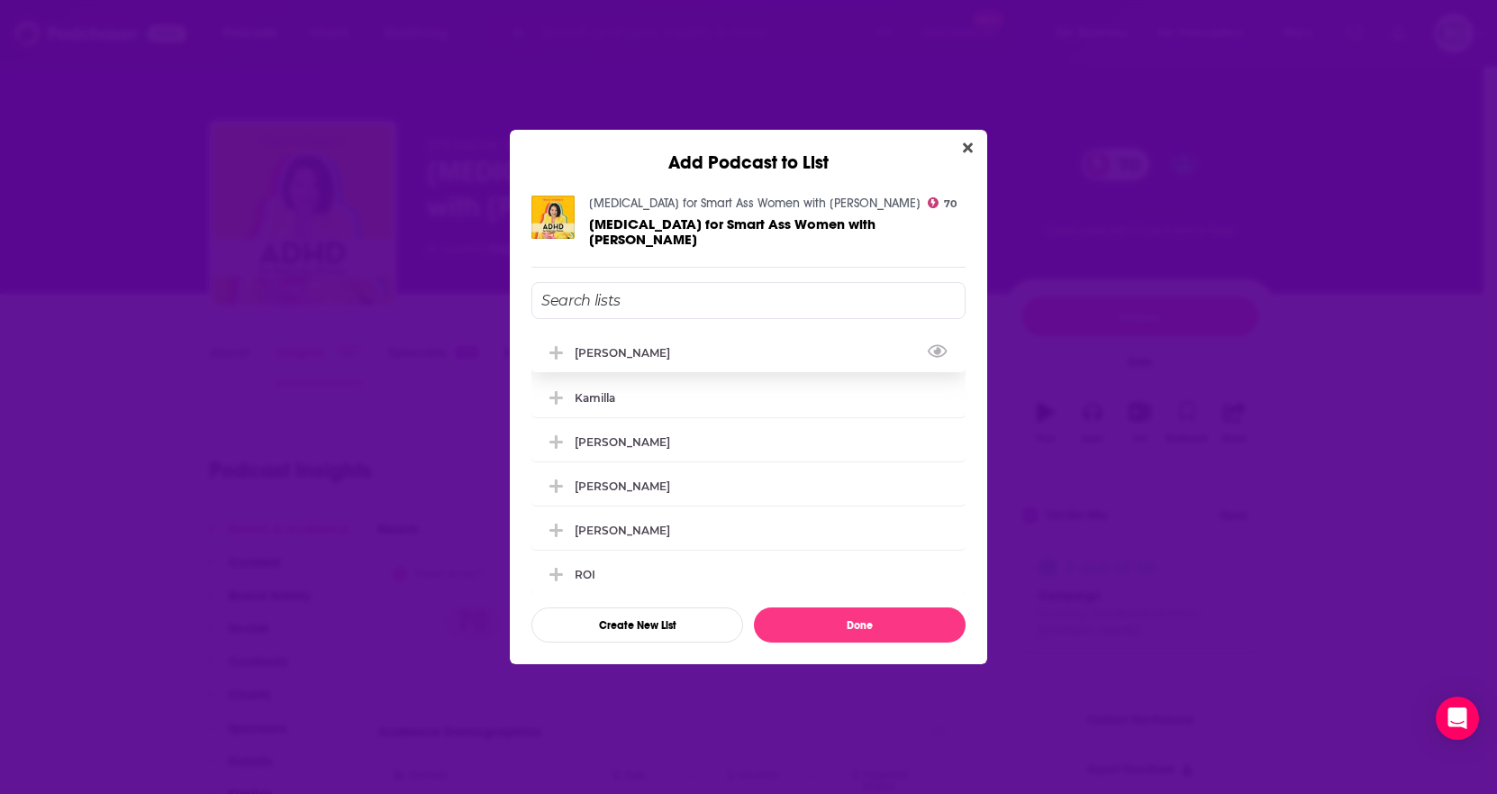
click at [850, 355] on div "[PERSON_NAME]" at bounding box center [749, 352] width 434 height 40
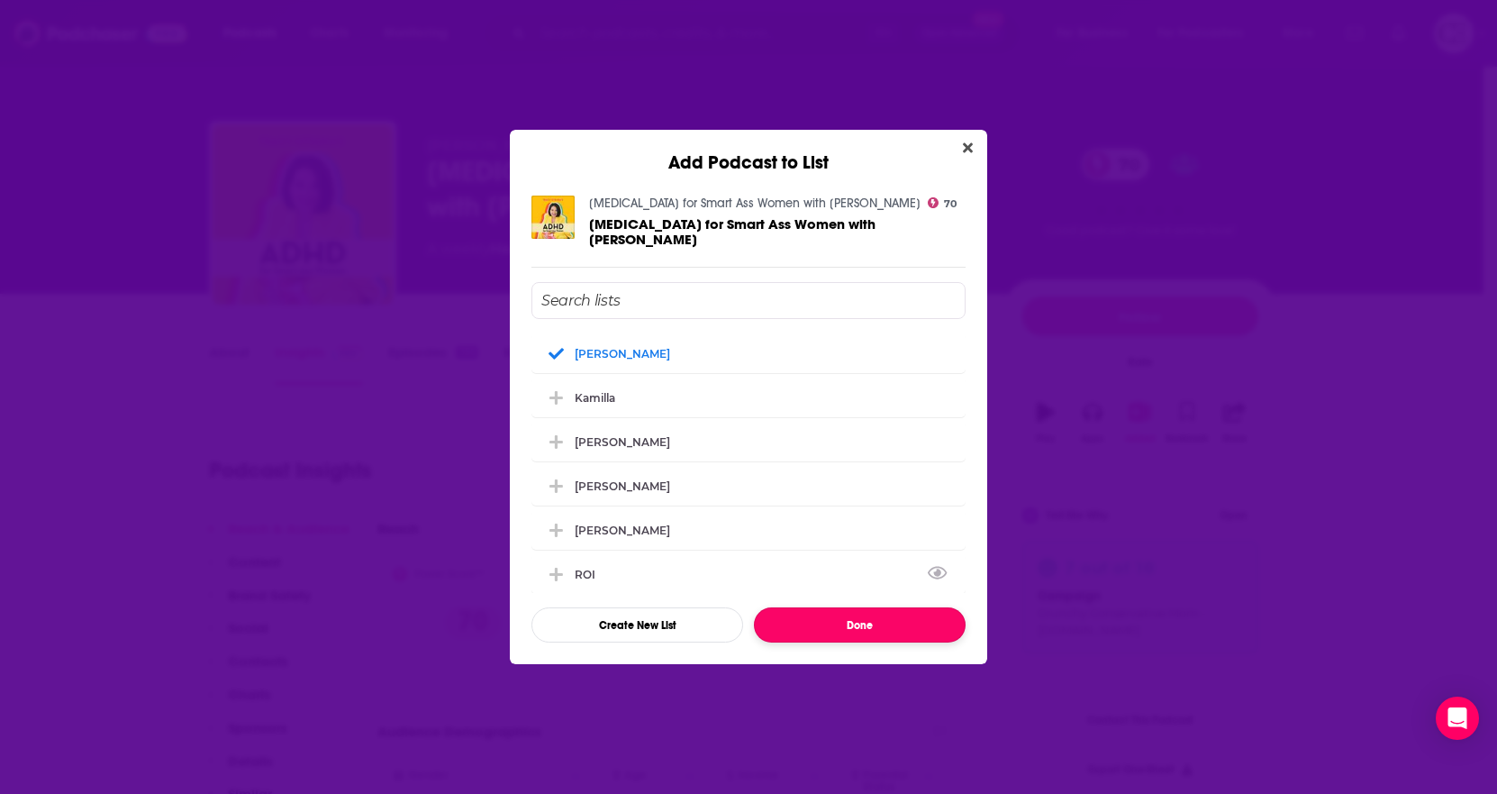
click at [842, 607] on button "Done" at bounding box center [860, 624] width 212 height 35
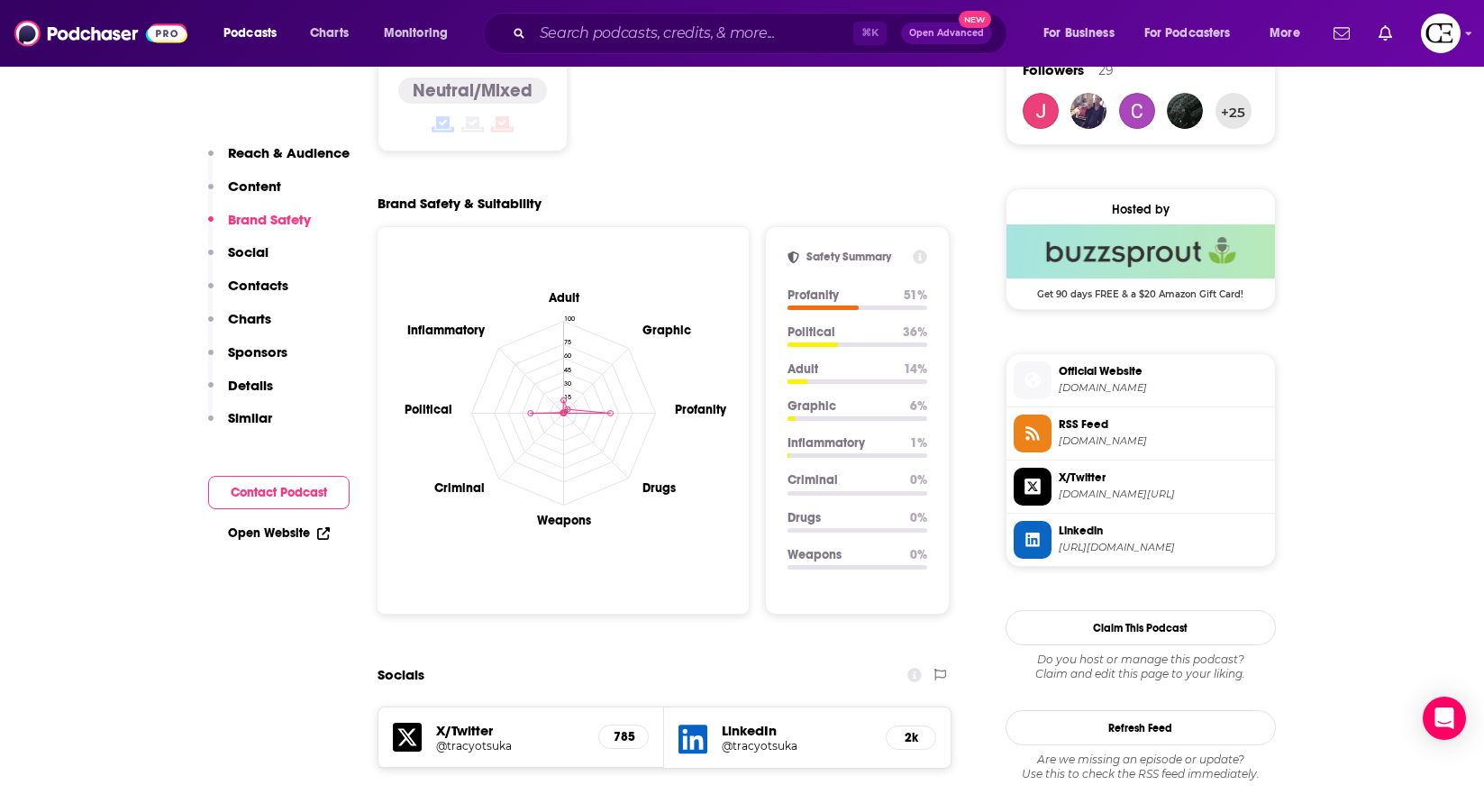
scroll to position [1920, 0]
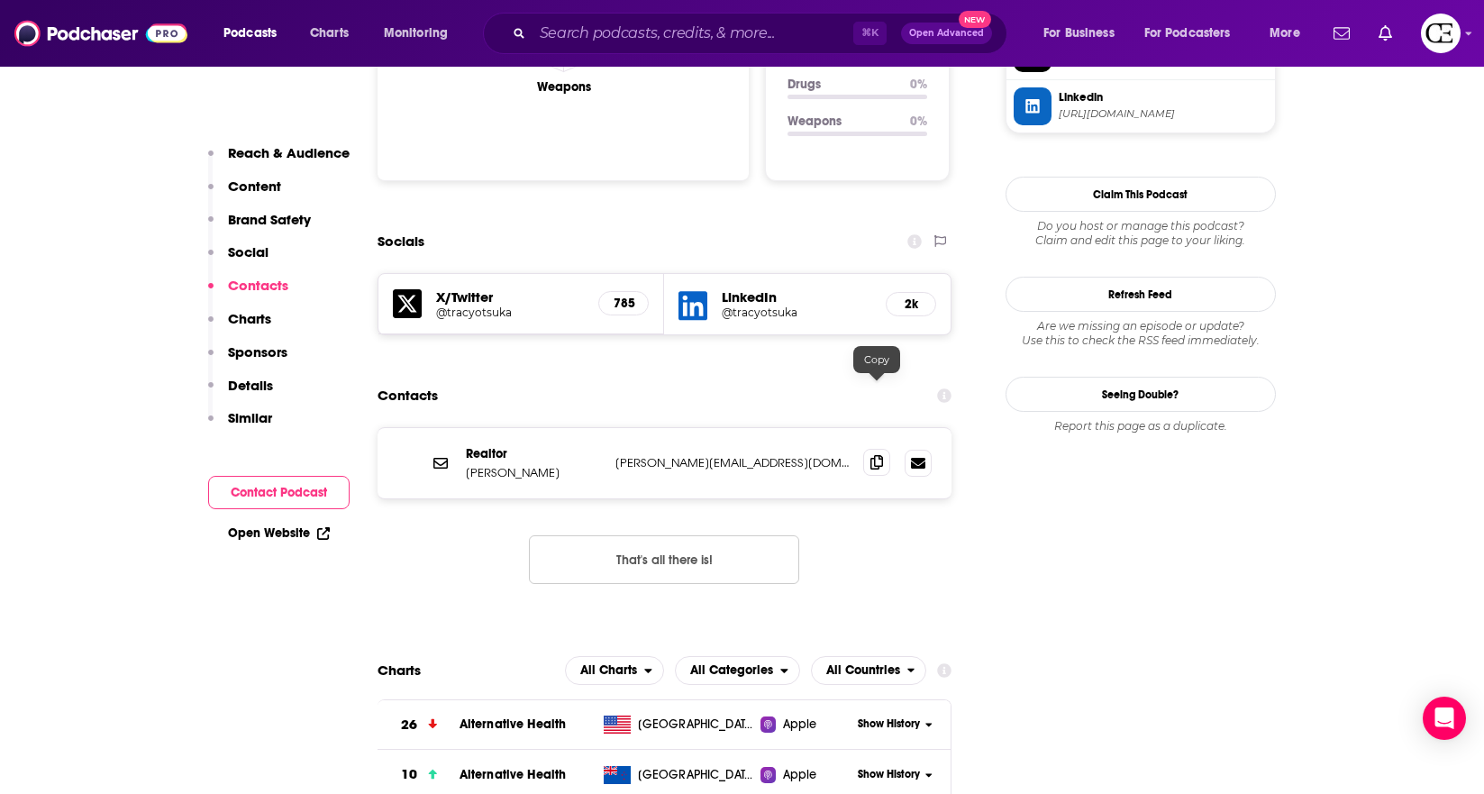
click at [870, 455] on icon at bounding box center [876, 462] width 13 height 14
click at [876, 455] on icon at bounding box center [876, 462] width 13 height 14
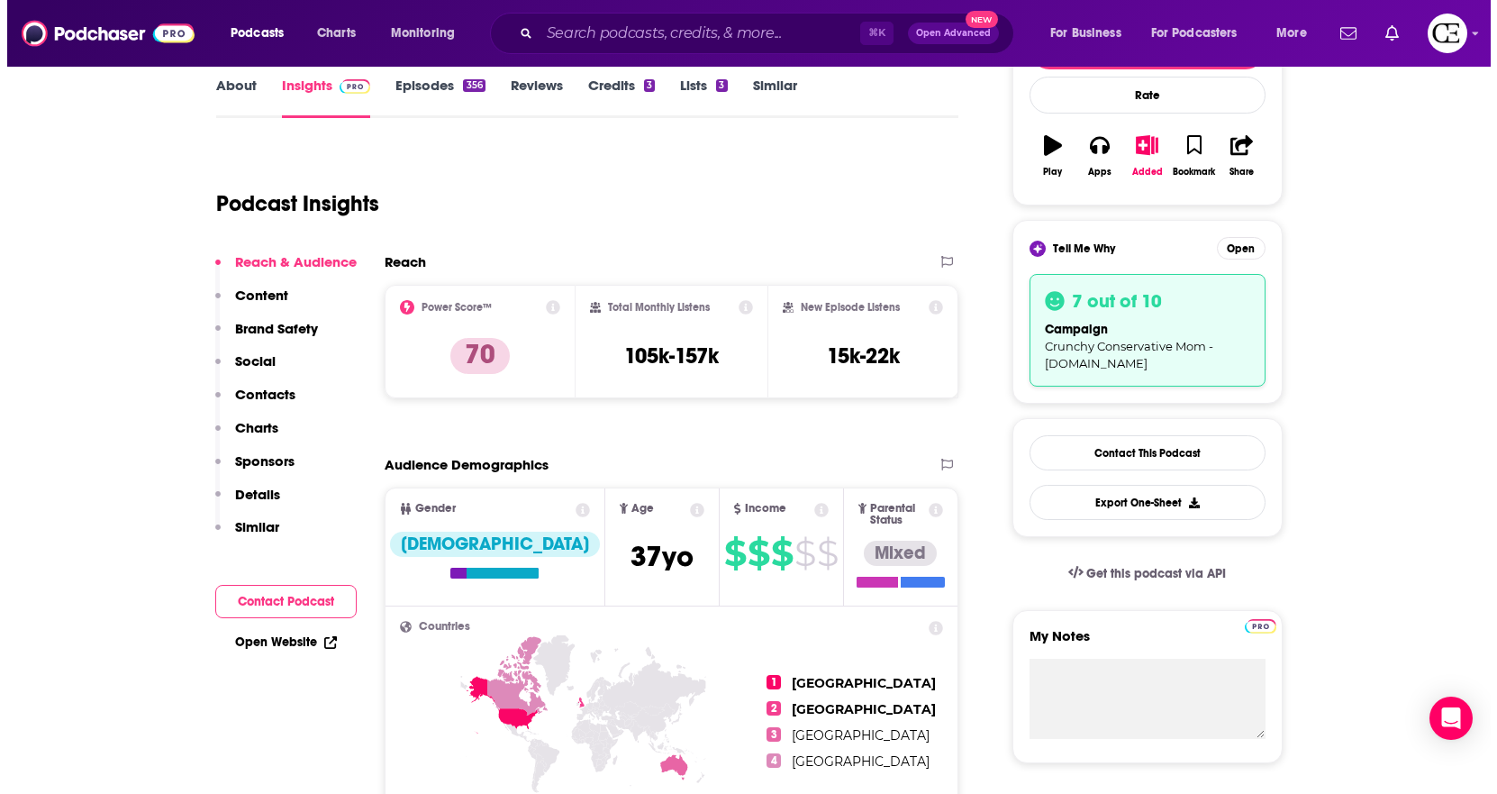
scroll to position [0, 0]
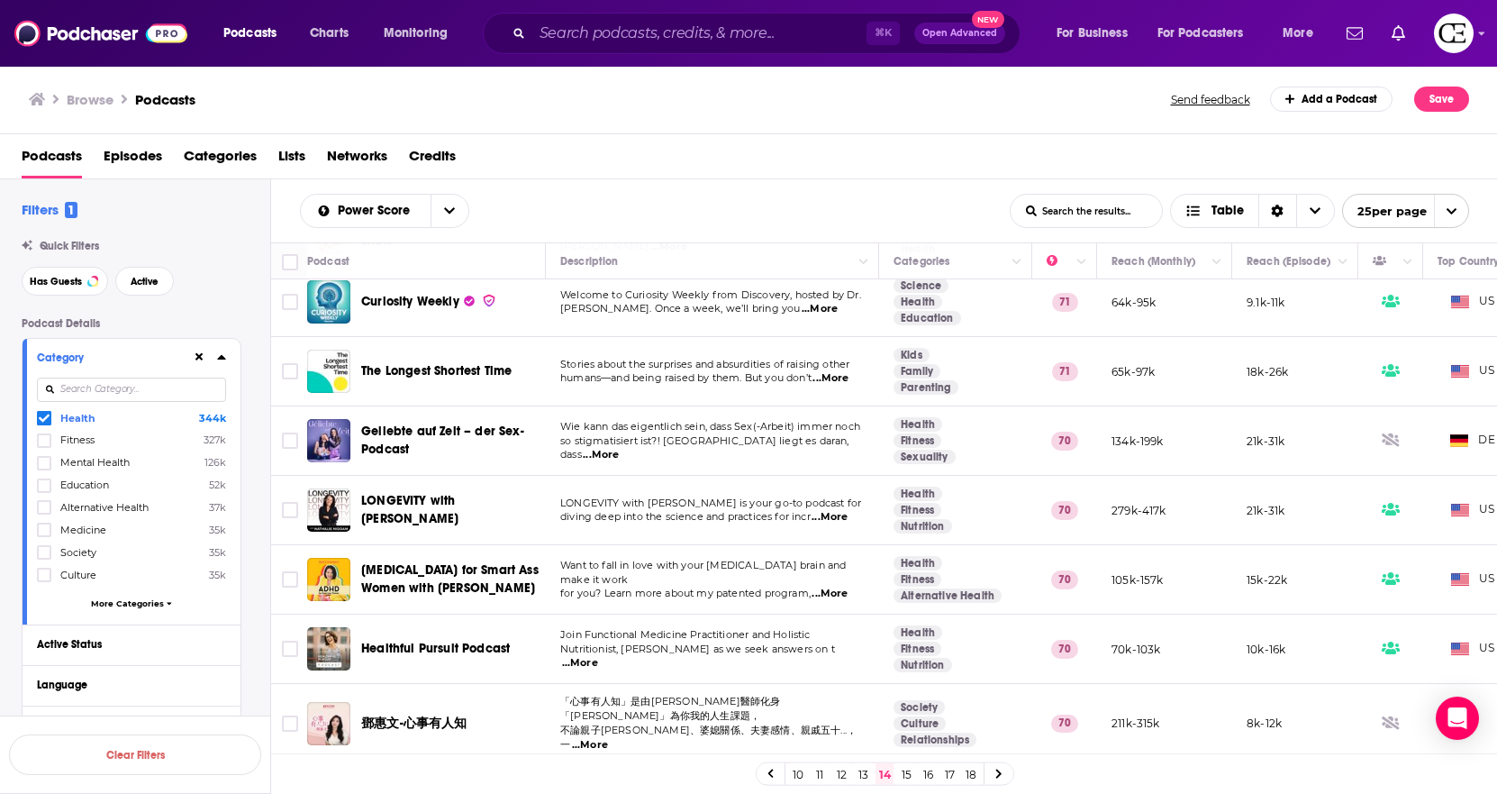
scroll to position [1274, 141]
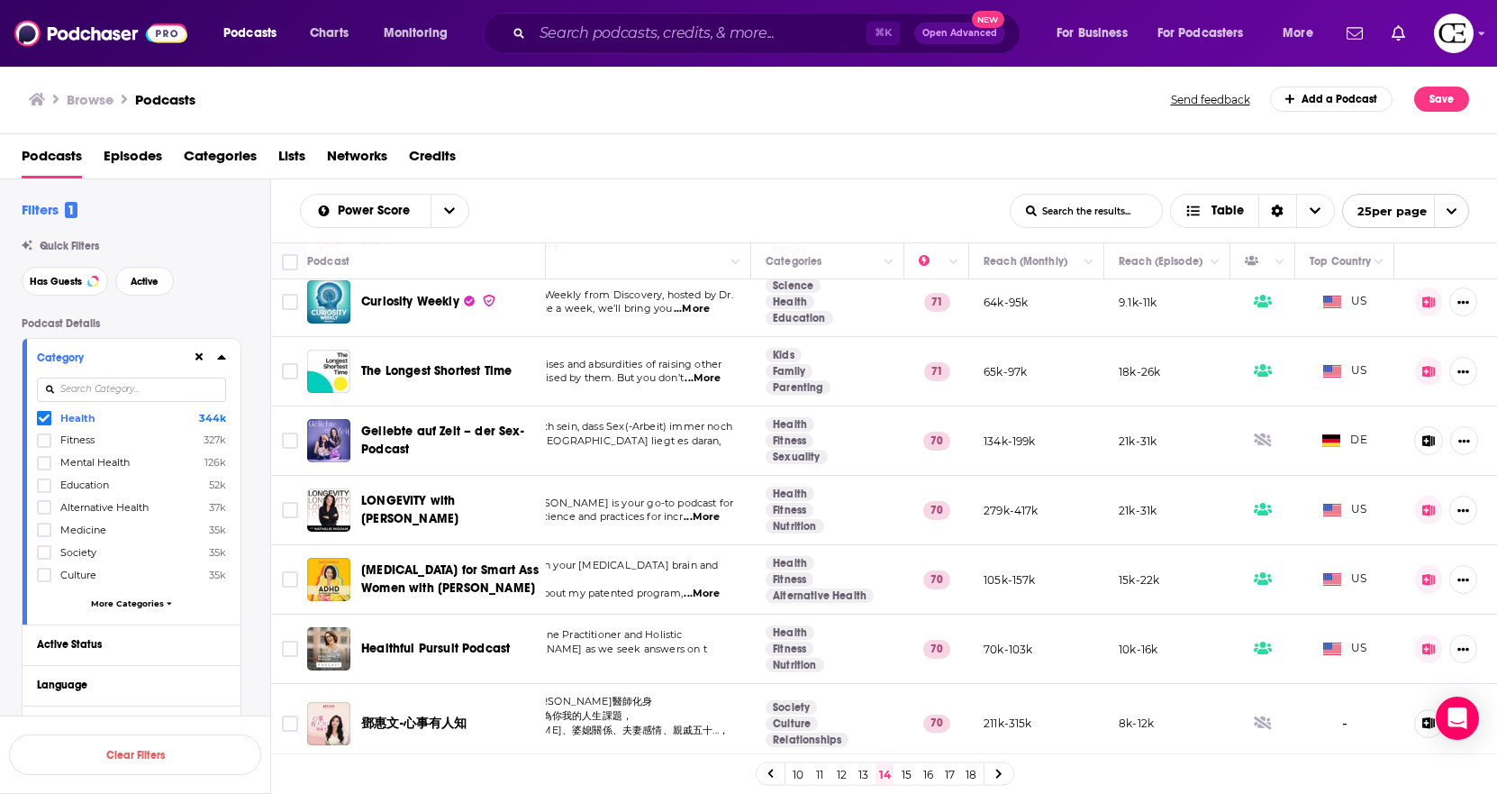
click at [997, 650] on icon at bounding box center [999, 774] width 7 height 11
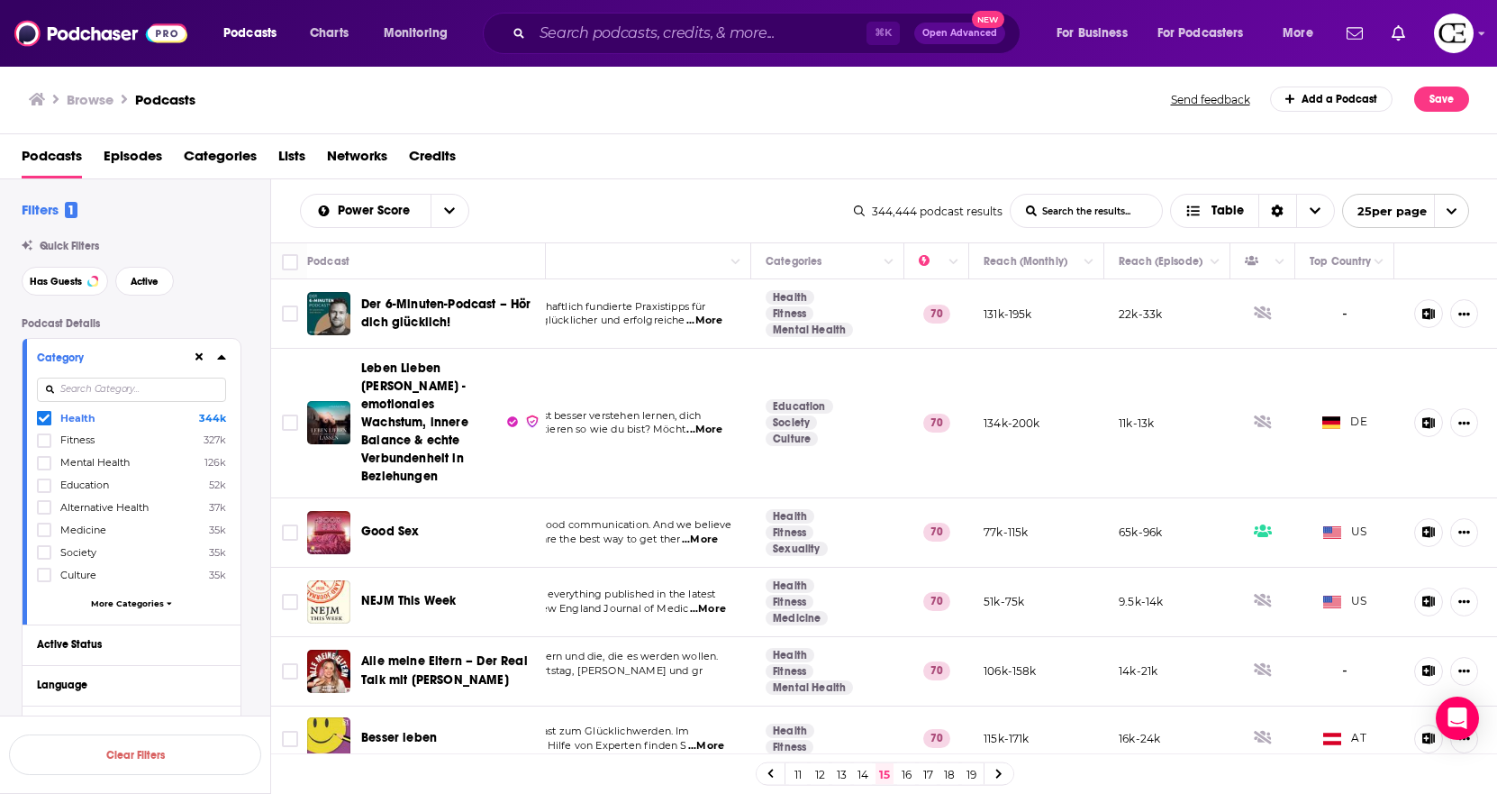
scroll to position [0, 128]
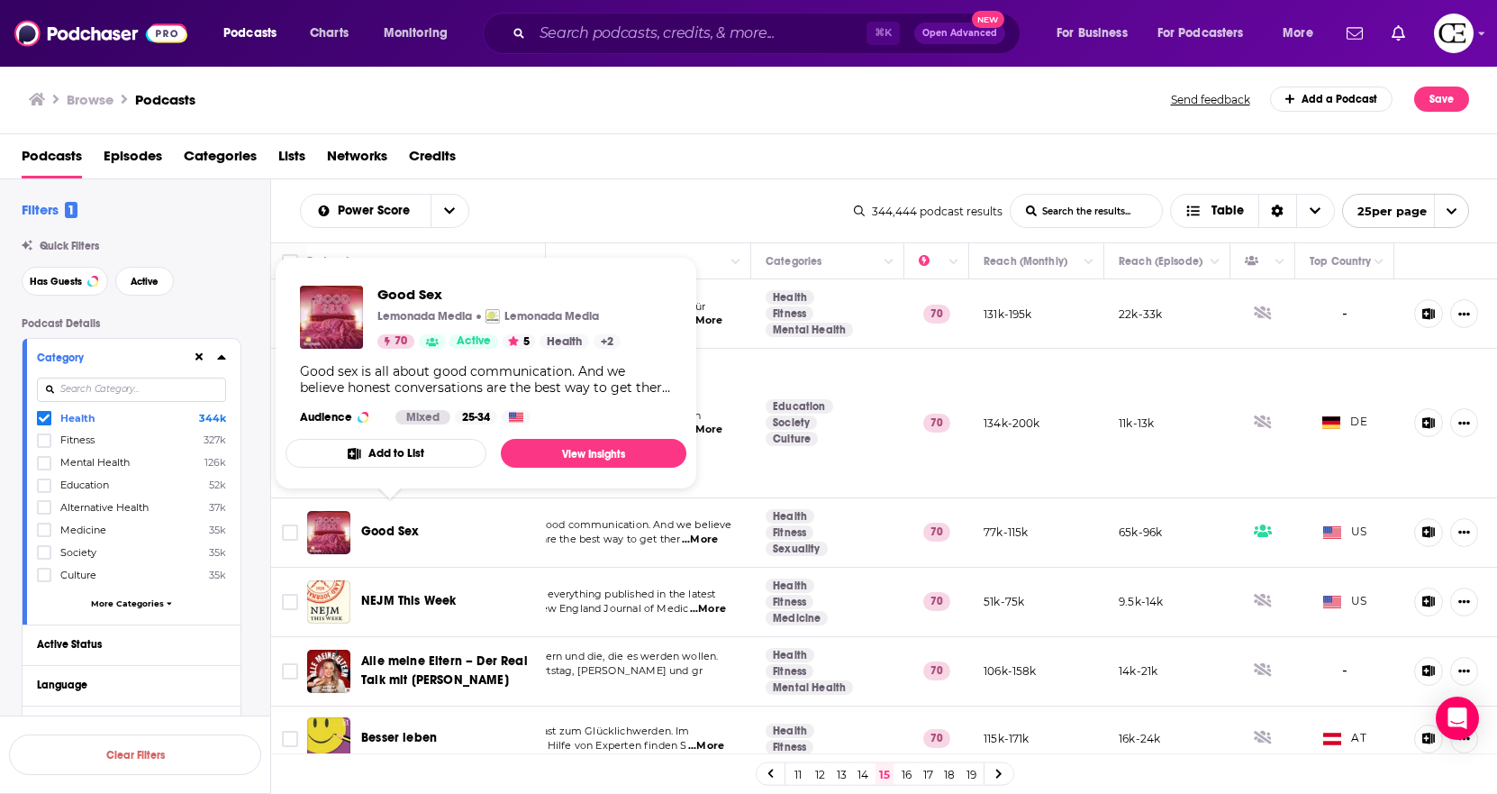
click at [373, 523] on span "Good Sex" at bounding box center [390, 530] width 58 height 15
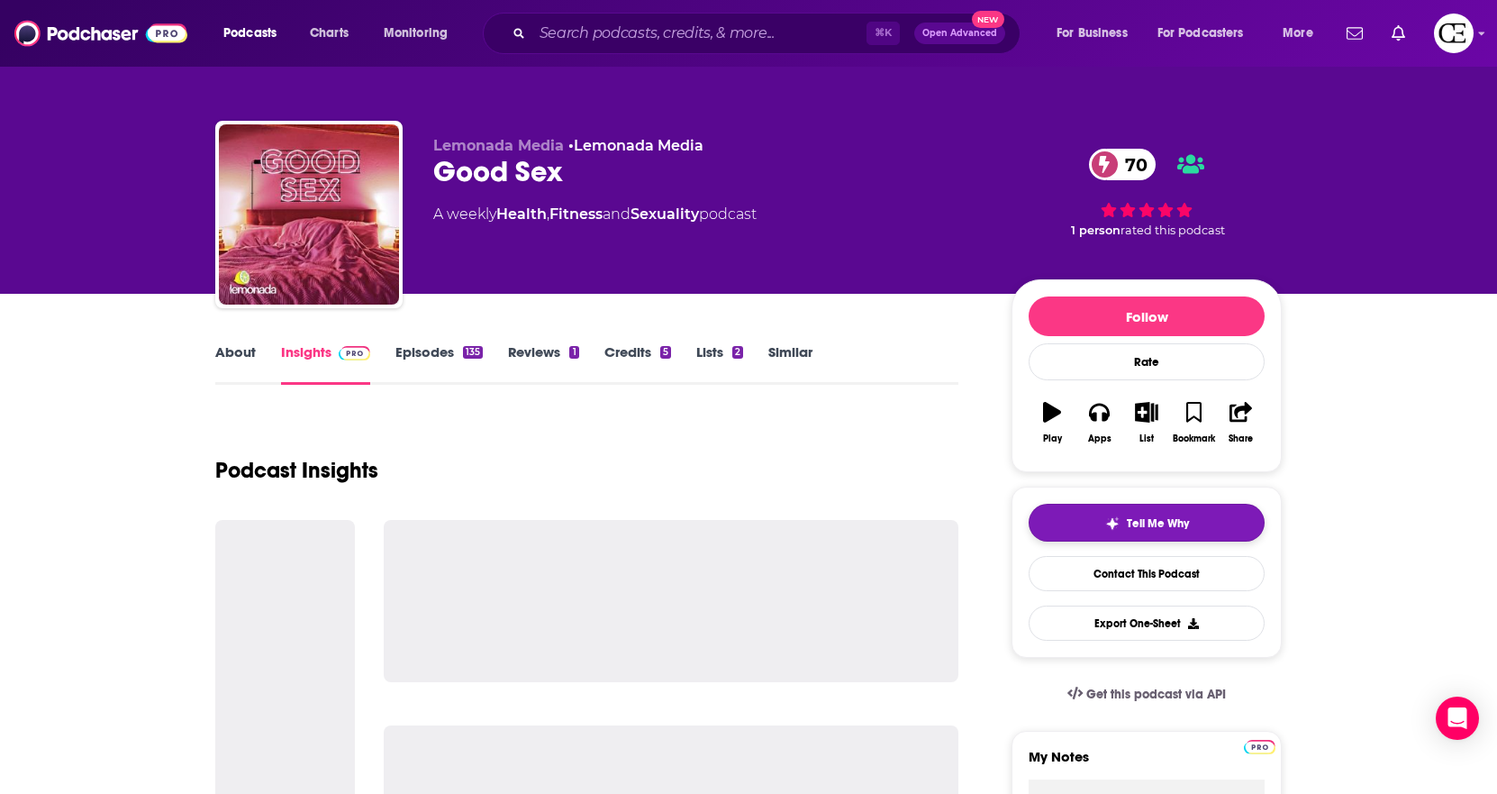
click at [1093, 522] on button "Tell Me Why" at bounding box center [1147, 523] width 236 height 38
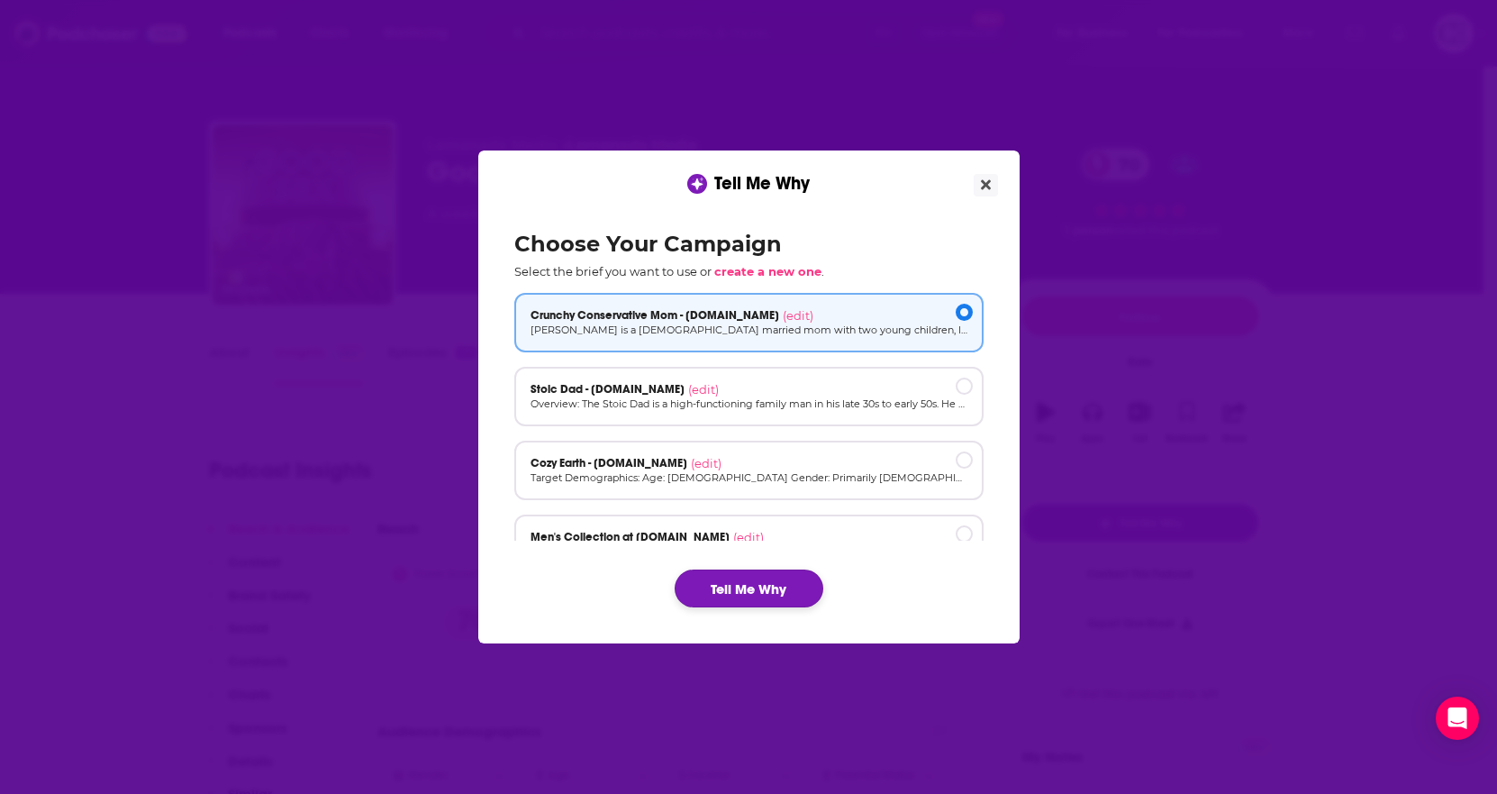
click at [739, 582] on button "Tell Me Why" at bounding box center [749, 588] width 149 height 38
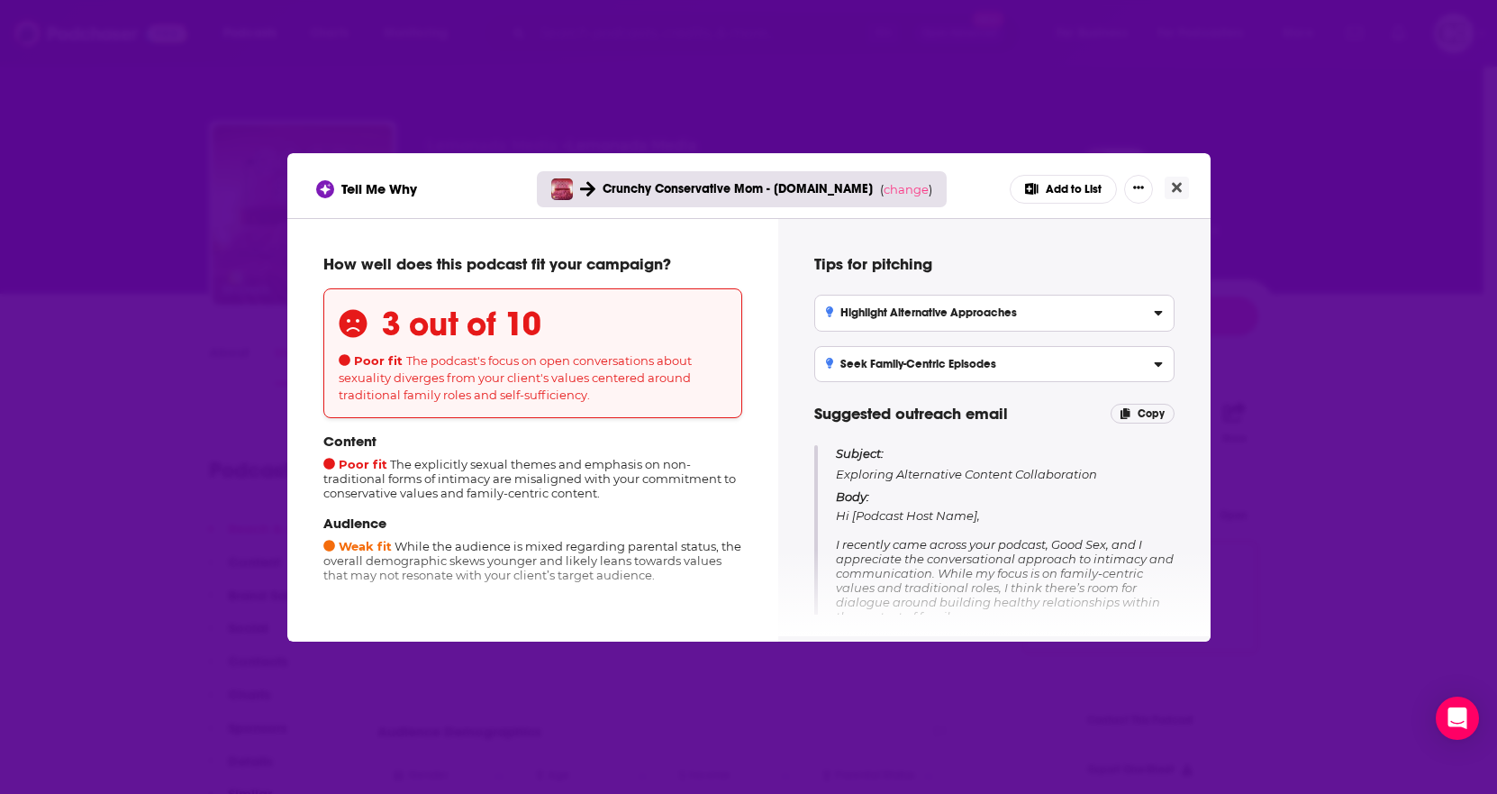
click at [1224, 287] on div "Tell Me Why Crunchy Conservative Mom - [DOMAIN_NAME] ( change ) Add to List How…" at bounding box center [748, 397] width 1497 height 794
click at [1178, 195] on button "Close" at bounding box center [1177, 188] width 24 height 23
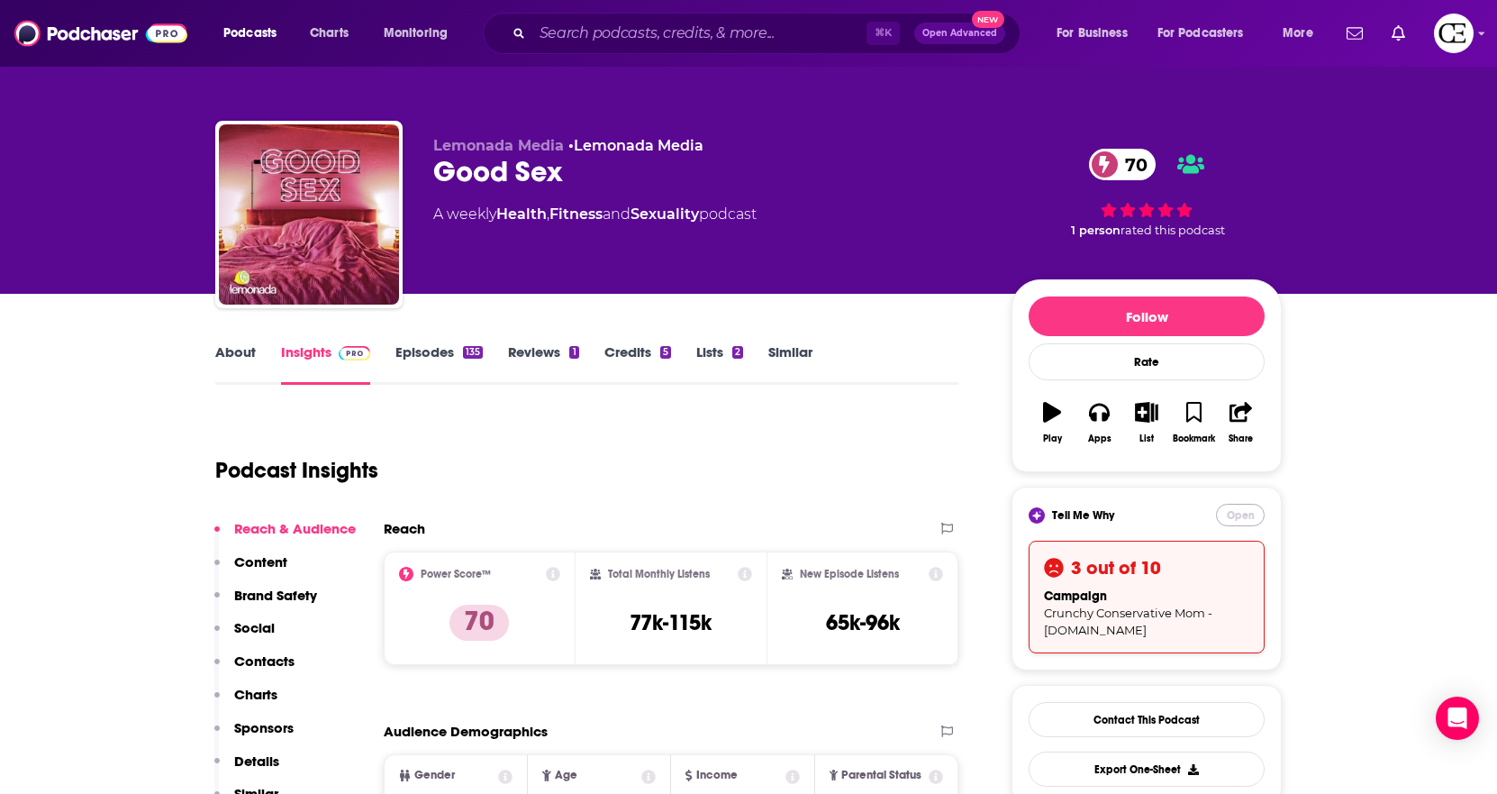
click at [1244, 516] on button "Open" at bounding box center [1240, 515] width 49 height 23
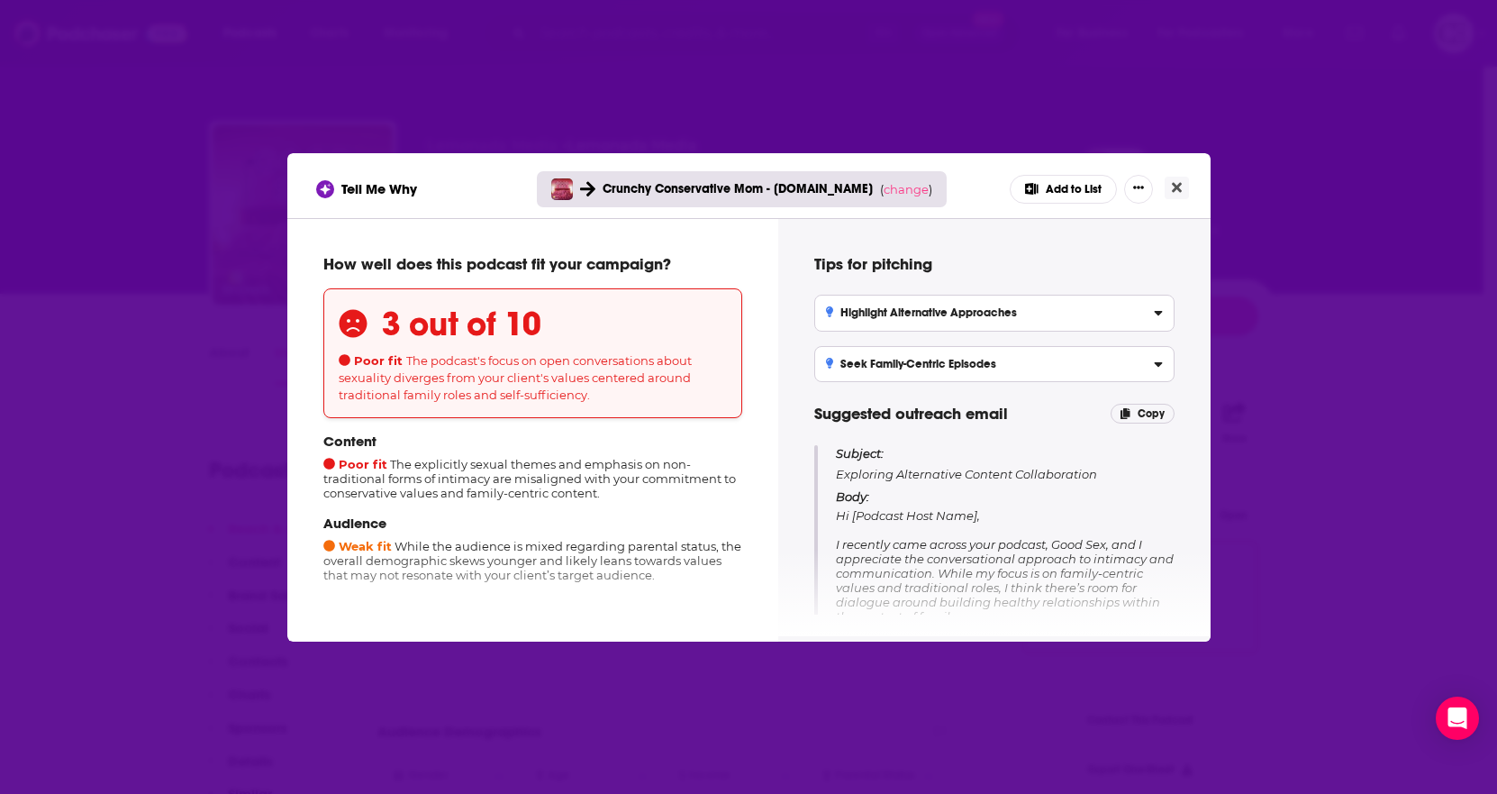
click at [877, 176] on div "Crunchy Conservative Mom - [DOMAIN_NAME] ( change )" at bounding box center [742, 189] width 411 height 36
click at [889, 187] on span "change" at bounding box center [906, 189] width 45 height 14
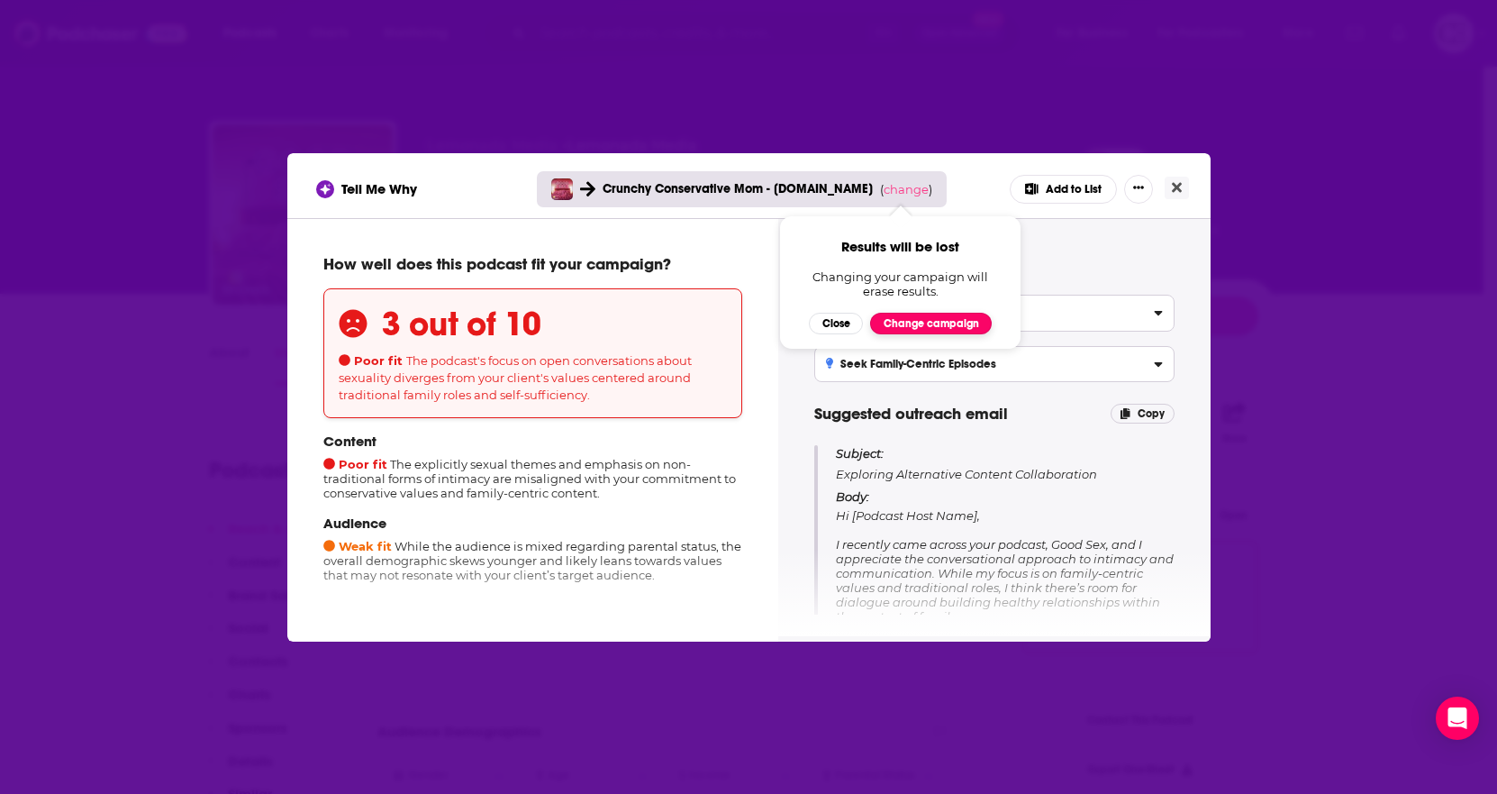
click at [890, 314] on button "Change campaign" at bounding box center [931, 324] width 122 height 22
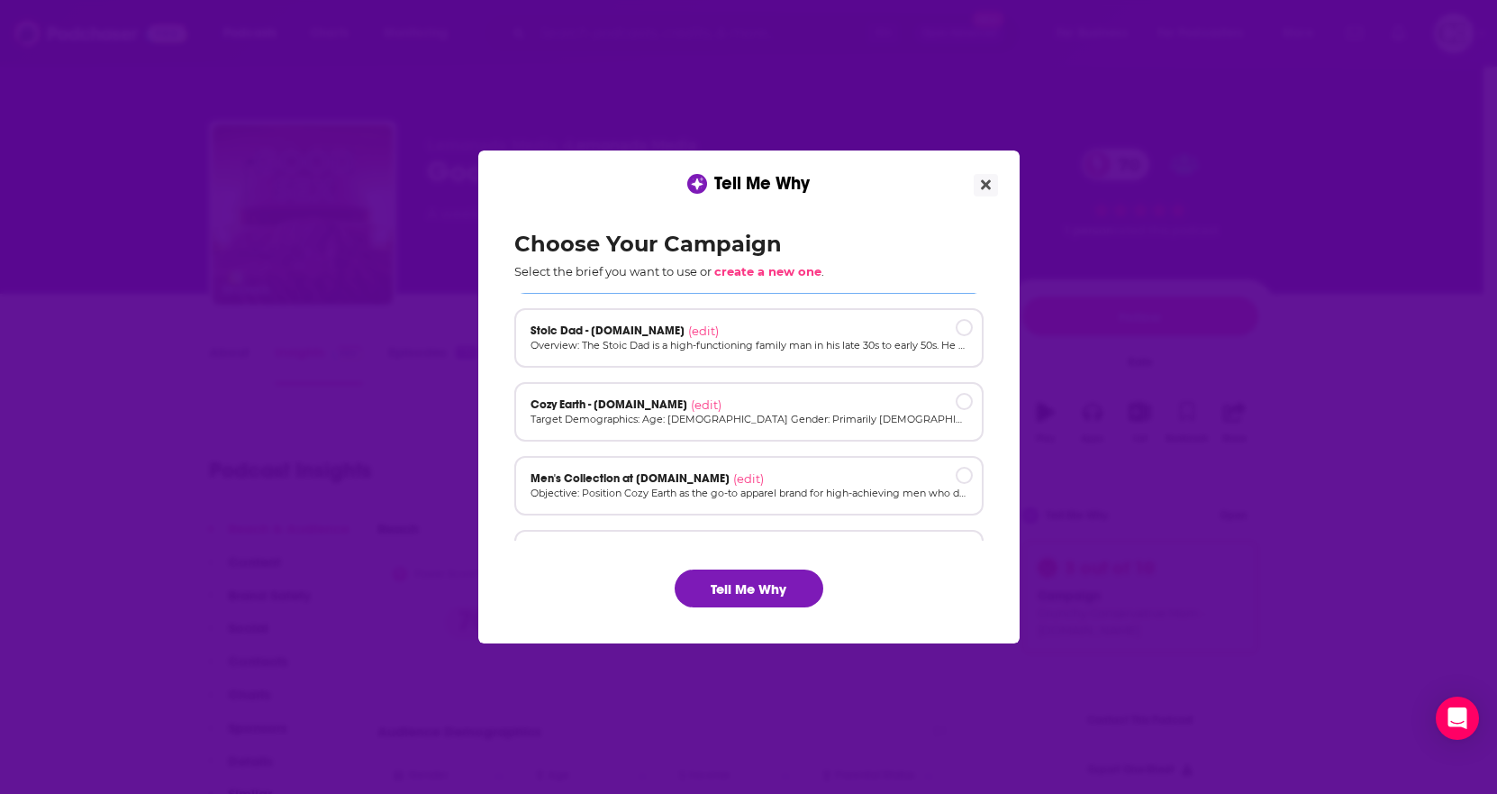
scroll to position [59, 0]
click at [878, 413] on p "Target Demographics: Age: [DEMOGRAPHIC_DATA] Gender: Primarily [DEMOGRAPHIC_DAT…" at bounding box center [749, 418] width 437 height 15
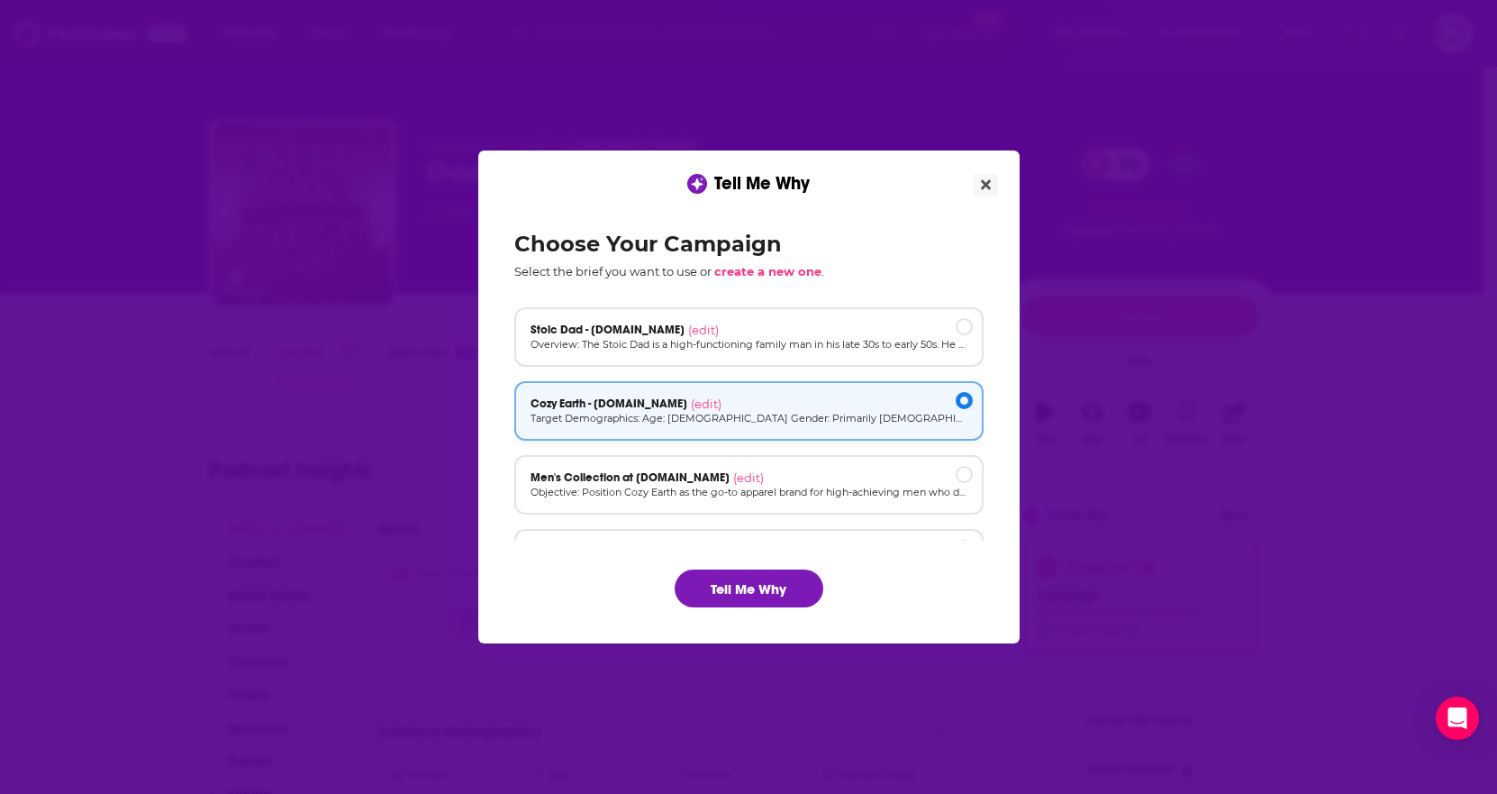
scroll to position [122, 0]
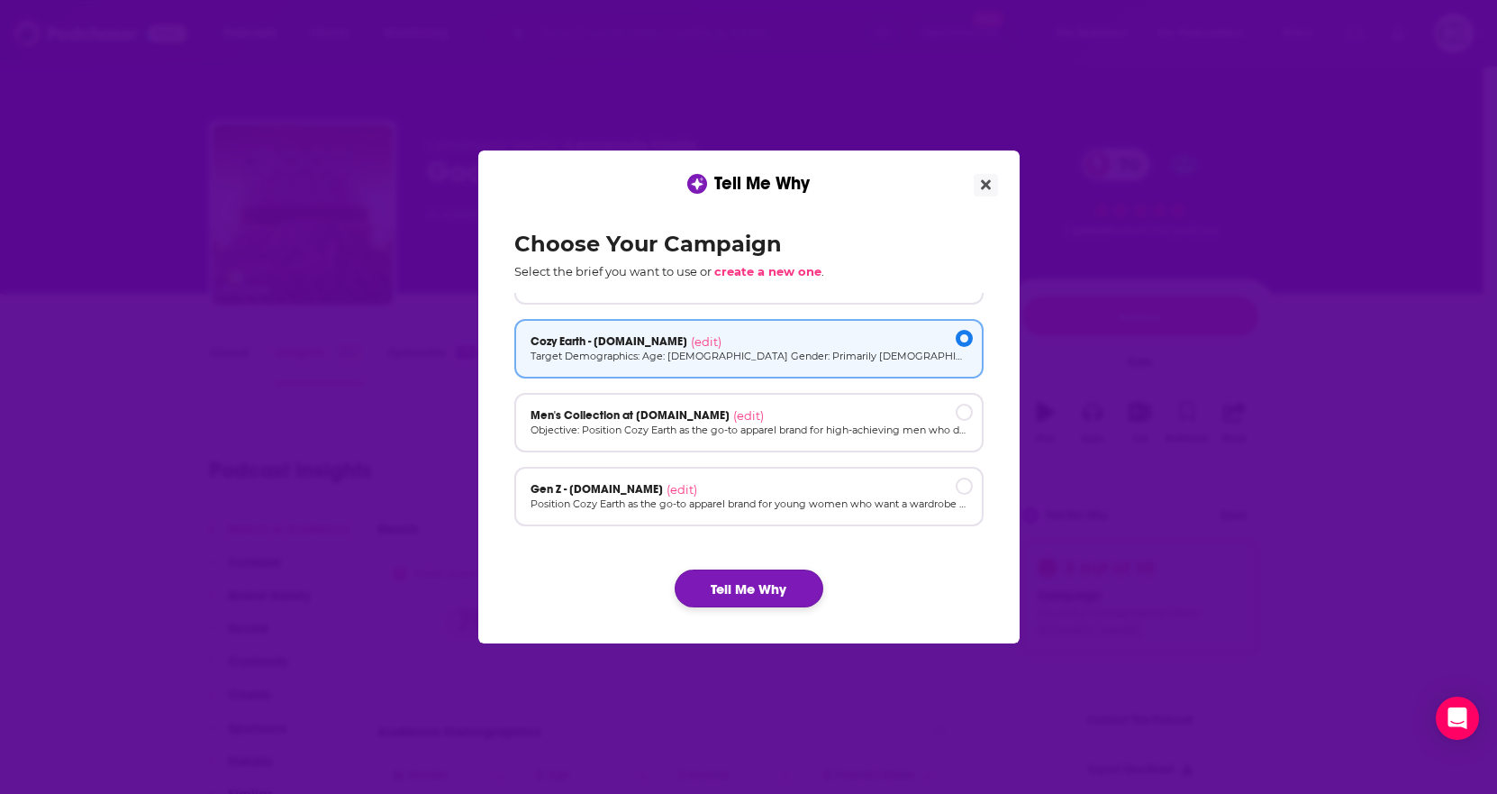
click at [751, 585] on button "Tell Me Why" at bounding box center [749, 588] width 149 height 38
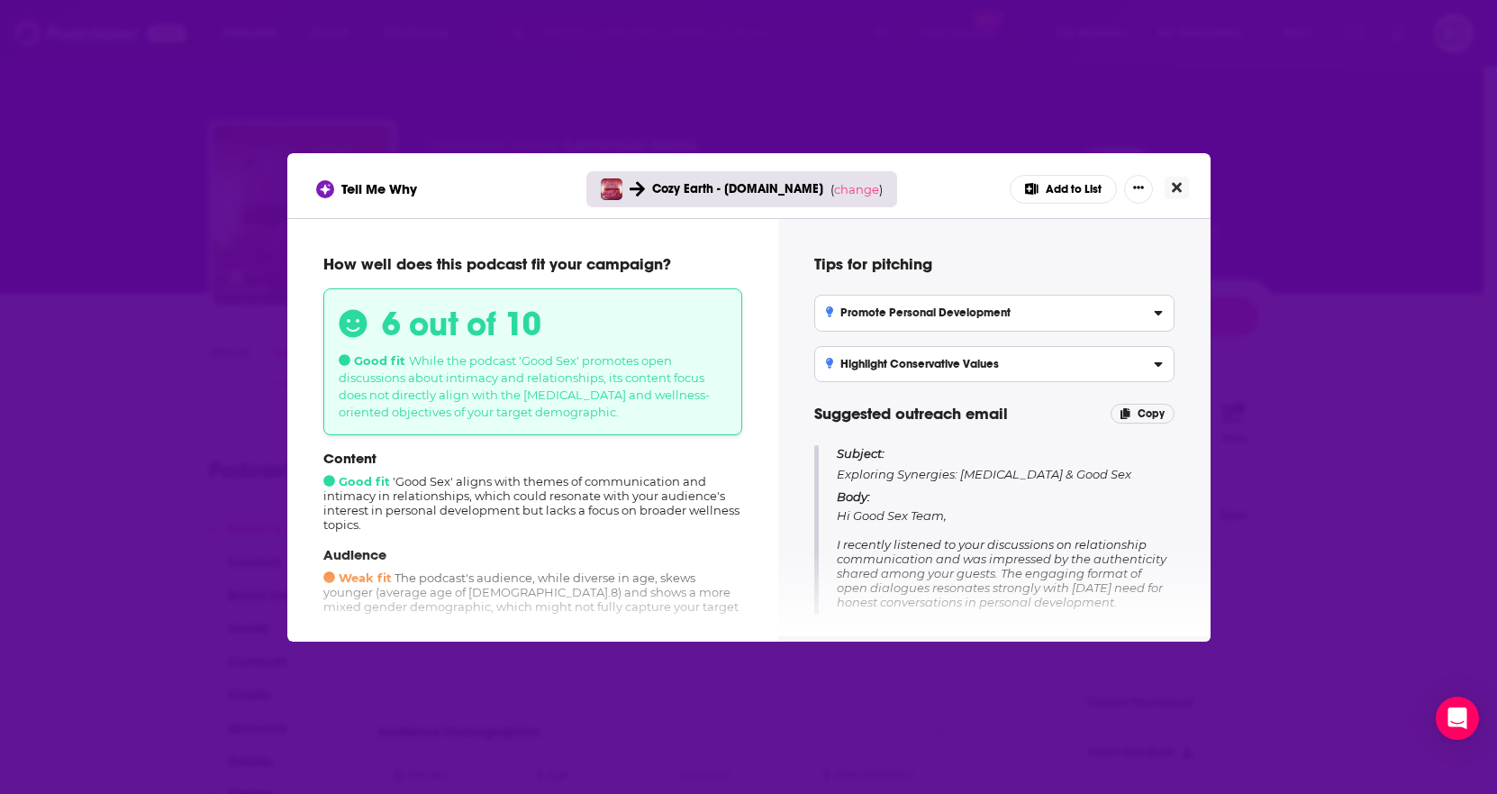
click at [1181, 184] on button "Close" at bounding box center [1177, 188] width 24 height 23
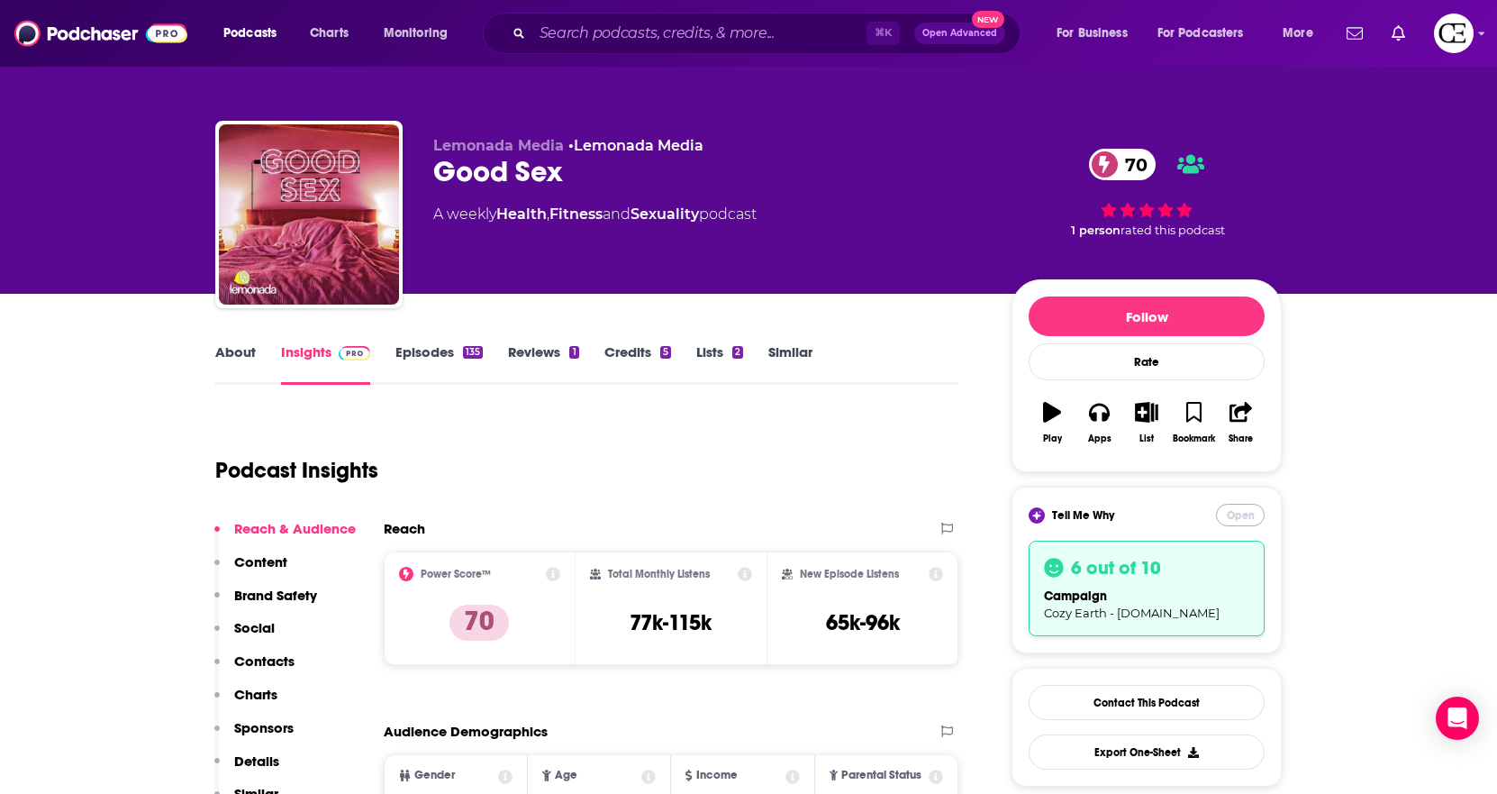
click at [1222, 513] on button "Open" at bounding box center [1240, 515] width 49 height 23
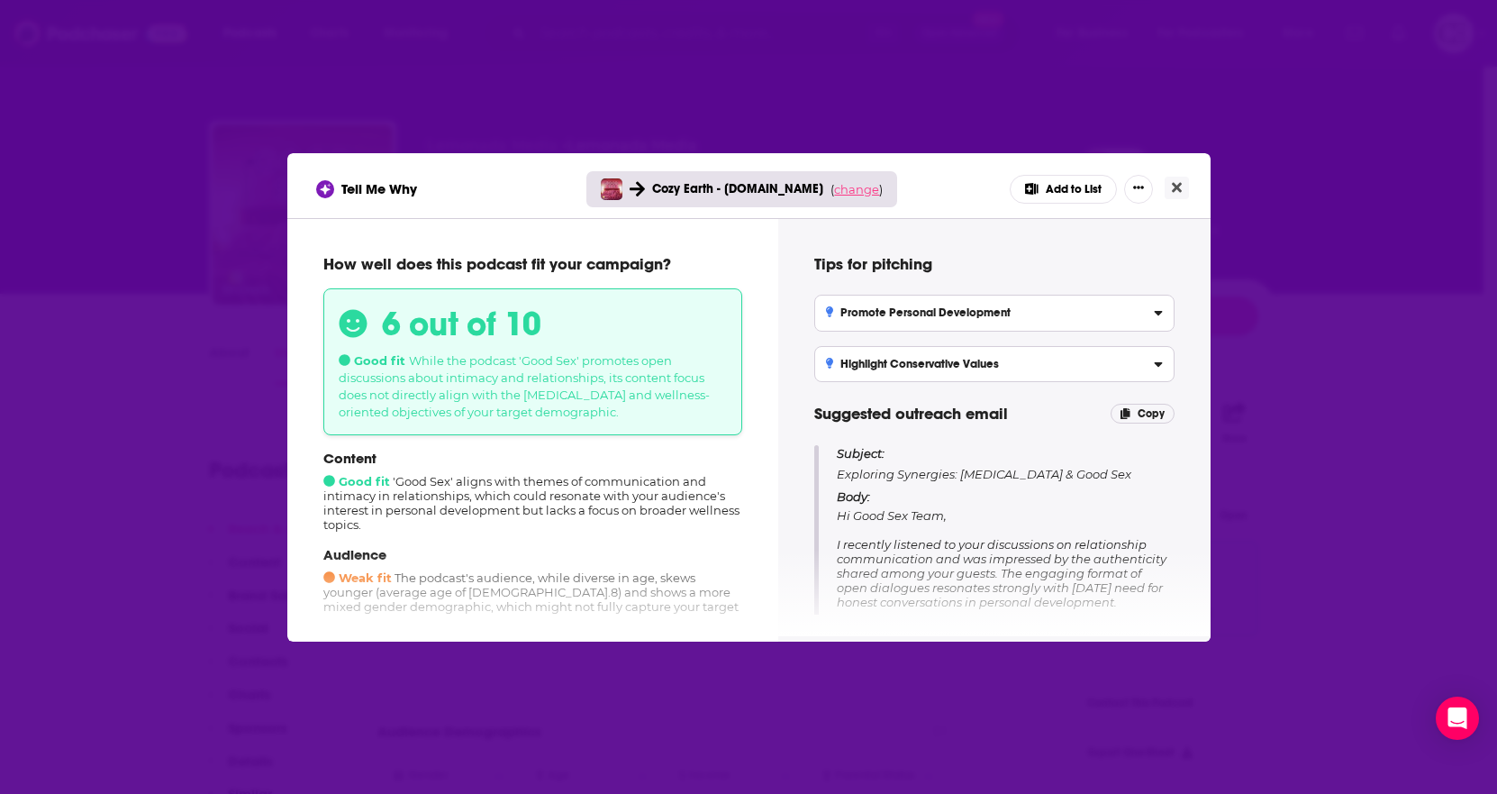
click at [859, 189] on span "change" at bounding box center [856, 189] width 45 height 14
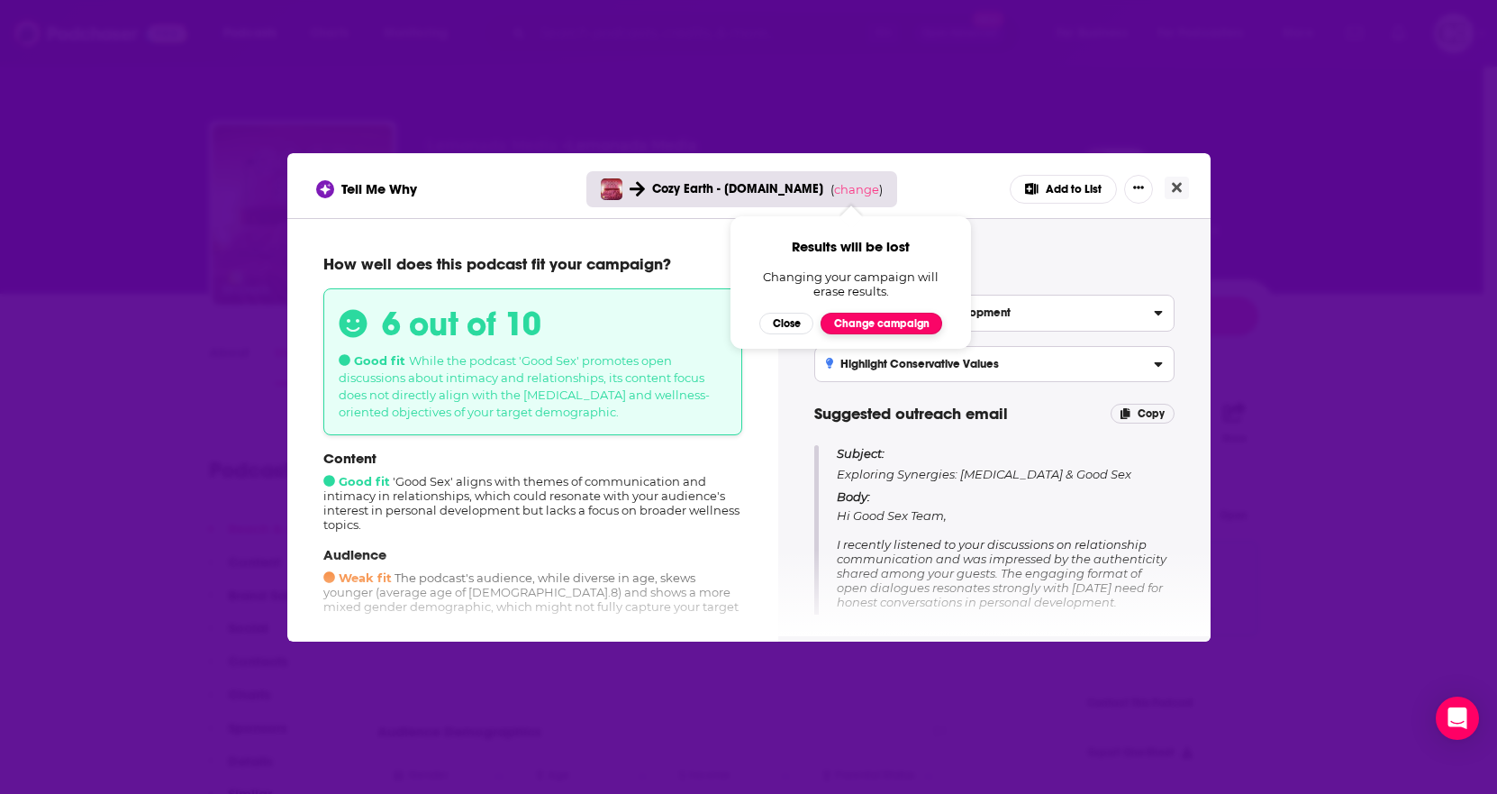
click at [883, 325] on button "Change campaign" at bounding box center [882, 324] width 122 height 22
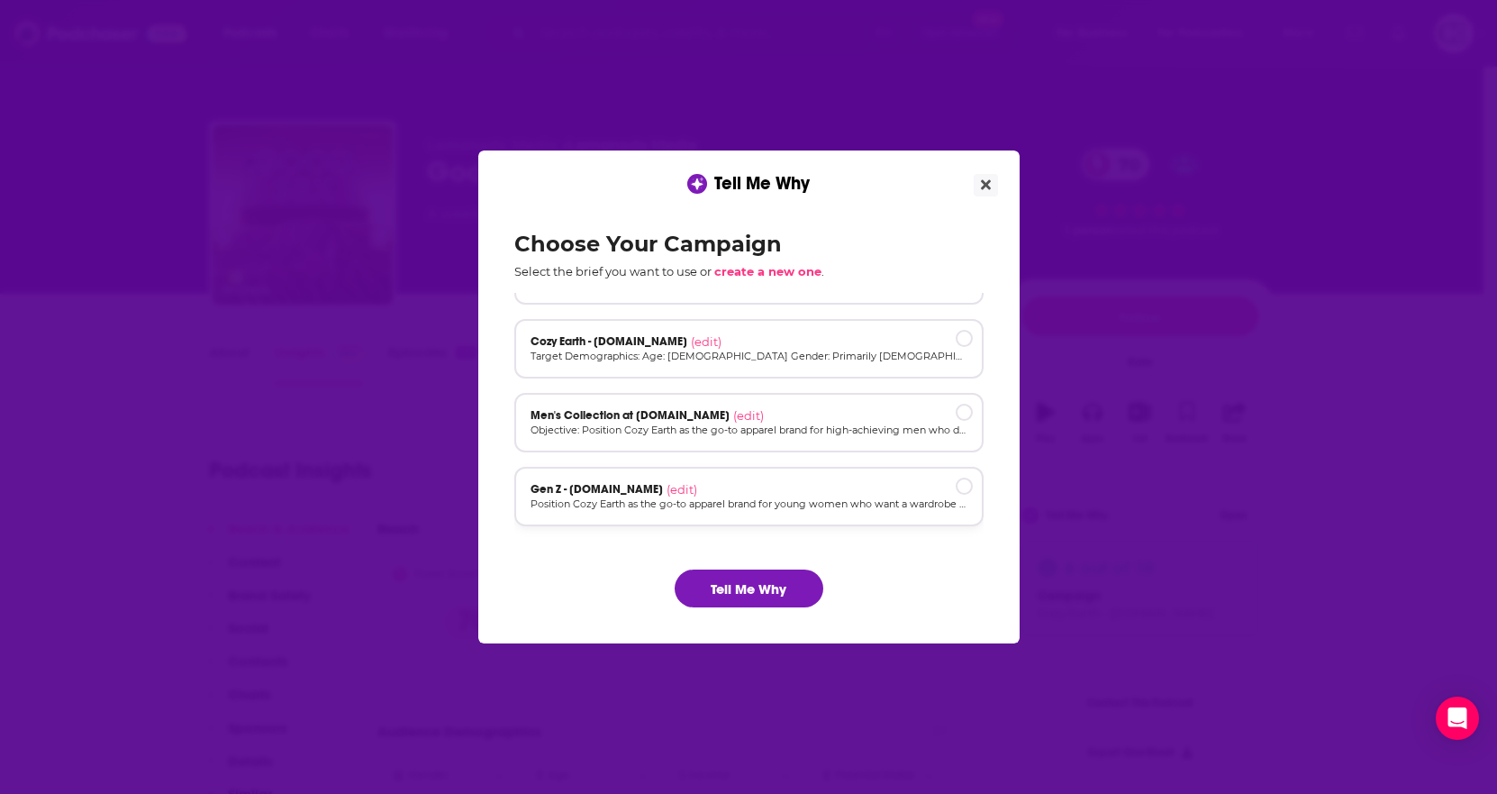
click at [768, 510] on p "Position Cozy Earth as the go-to apparel brand for young women who want a wardr…" at bounding box center [749, 503] width 437 height 15
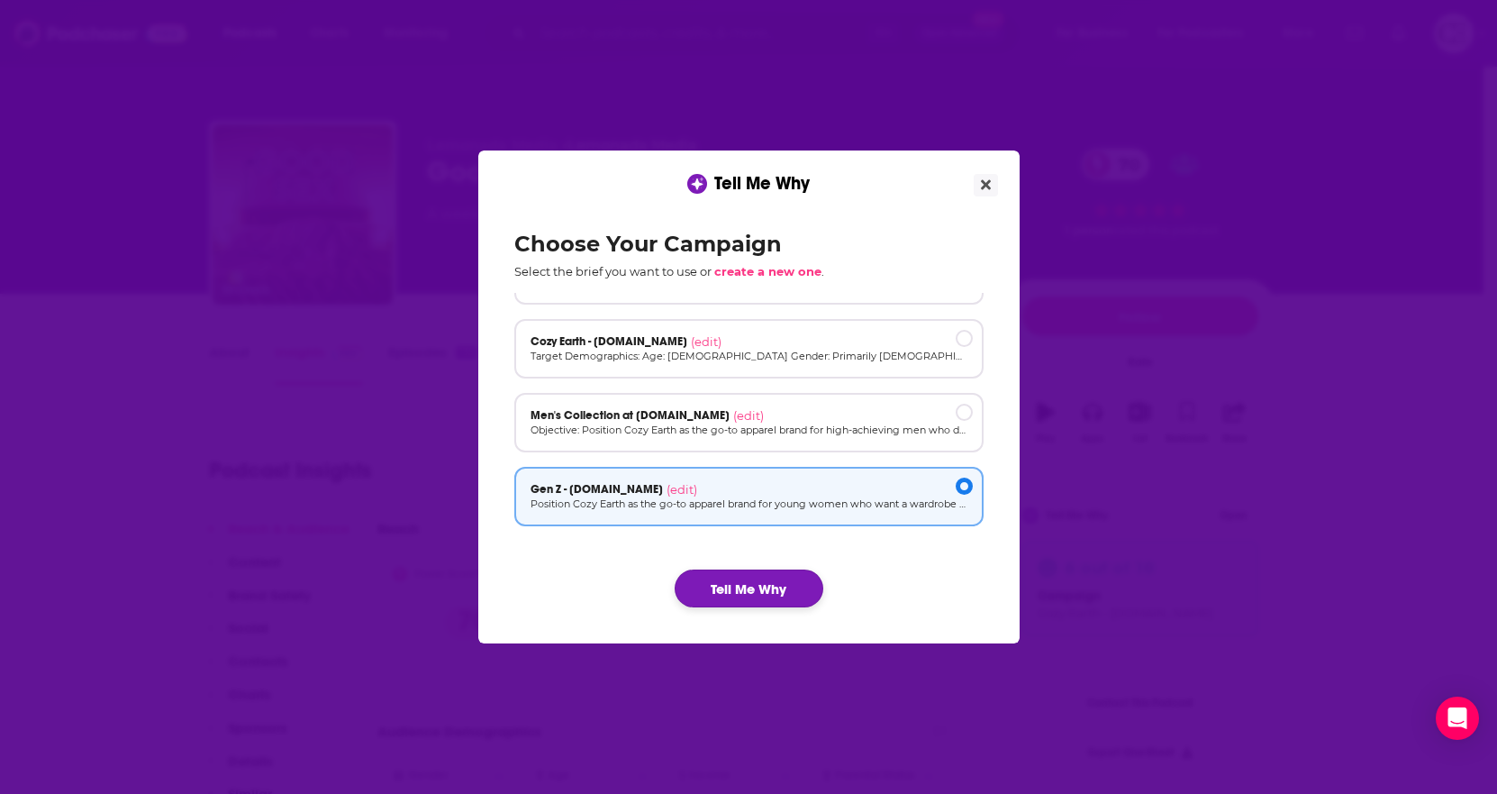
click at [752, 596] on button "Tell Me Why" at bounding box center [749, 588] width 149 height 38
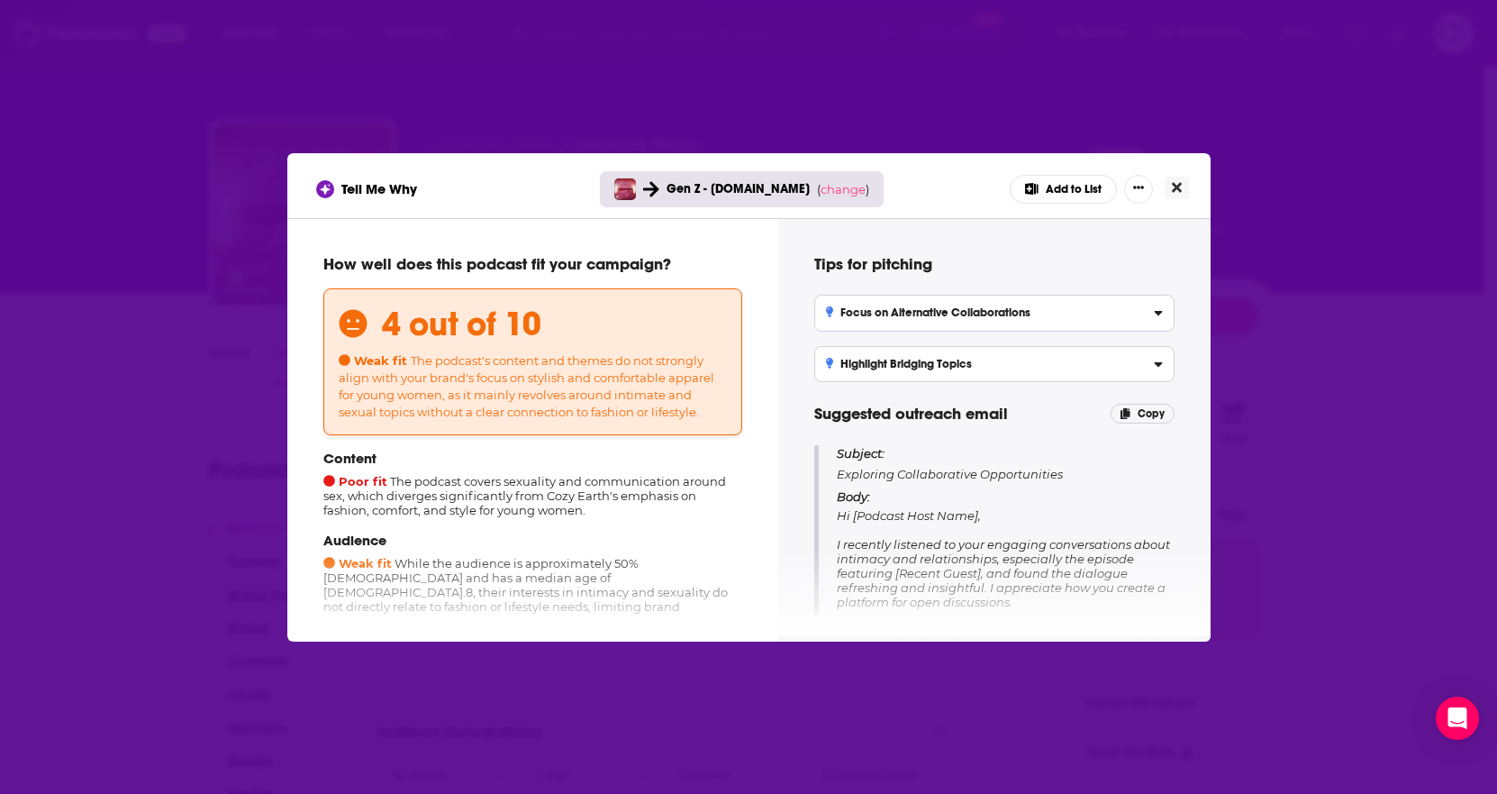
click at [1172, 185] on icon "Close" at bounding box center [1177, 187] width 10 height 14
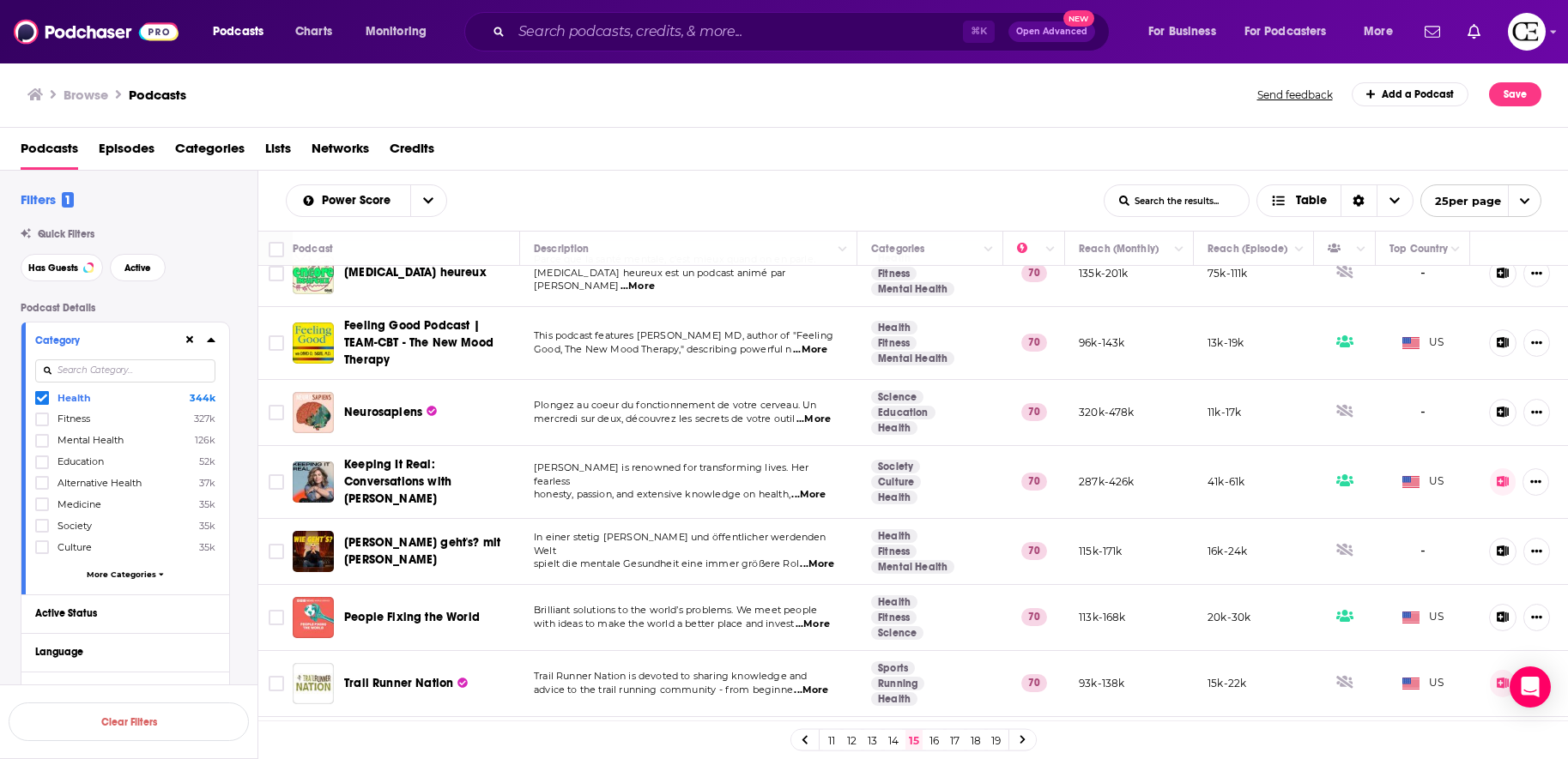
scroll to position [646, 0]
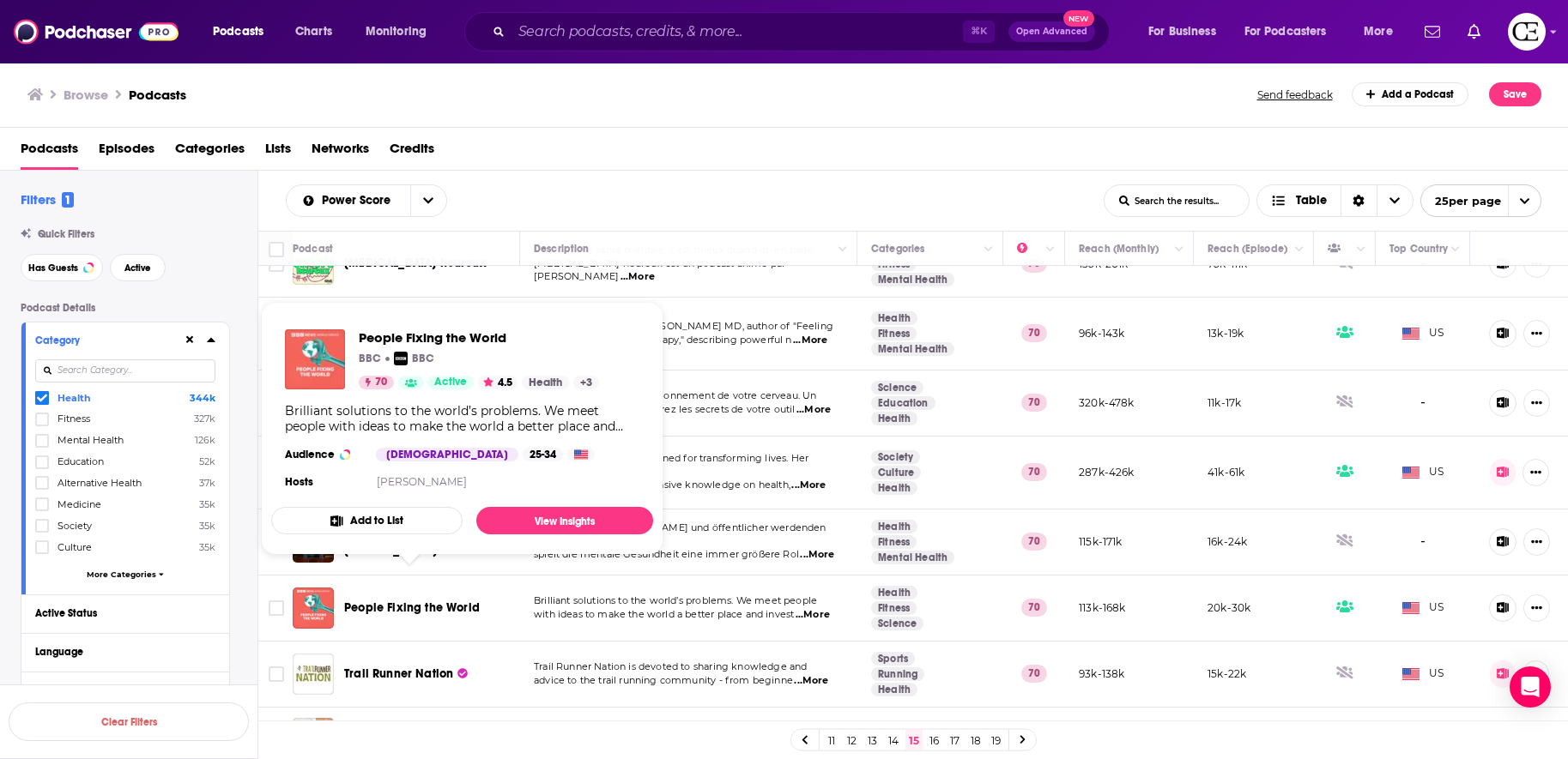
click at [362, 601] on span "People Fixing the World" at bounding box center [412, 608] width 135 height 14
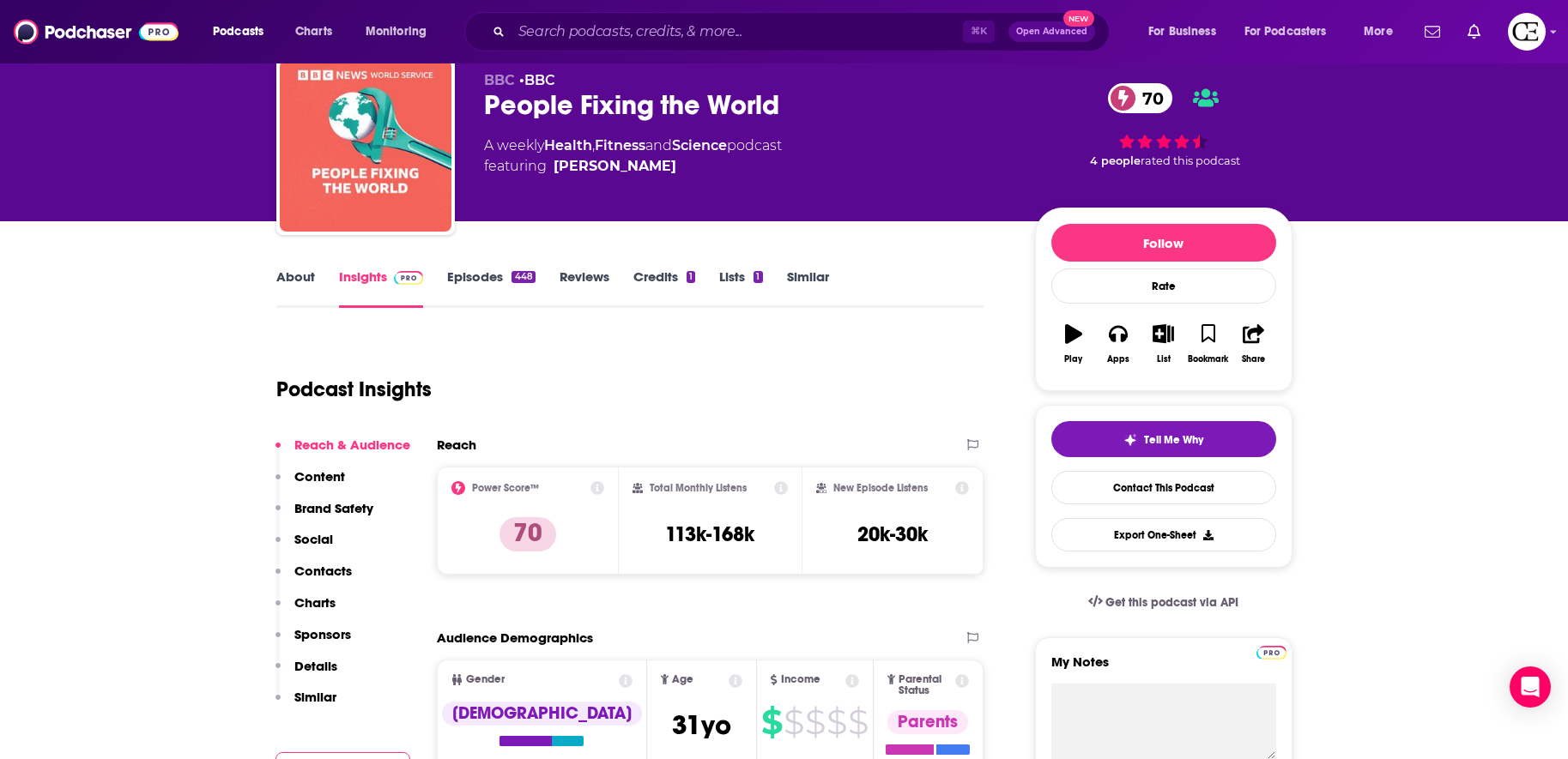
scroll to position [60, 0]
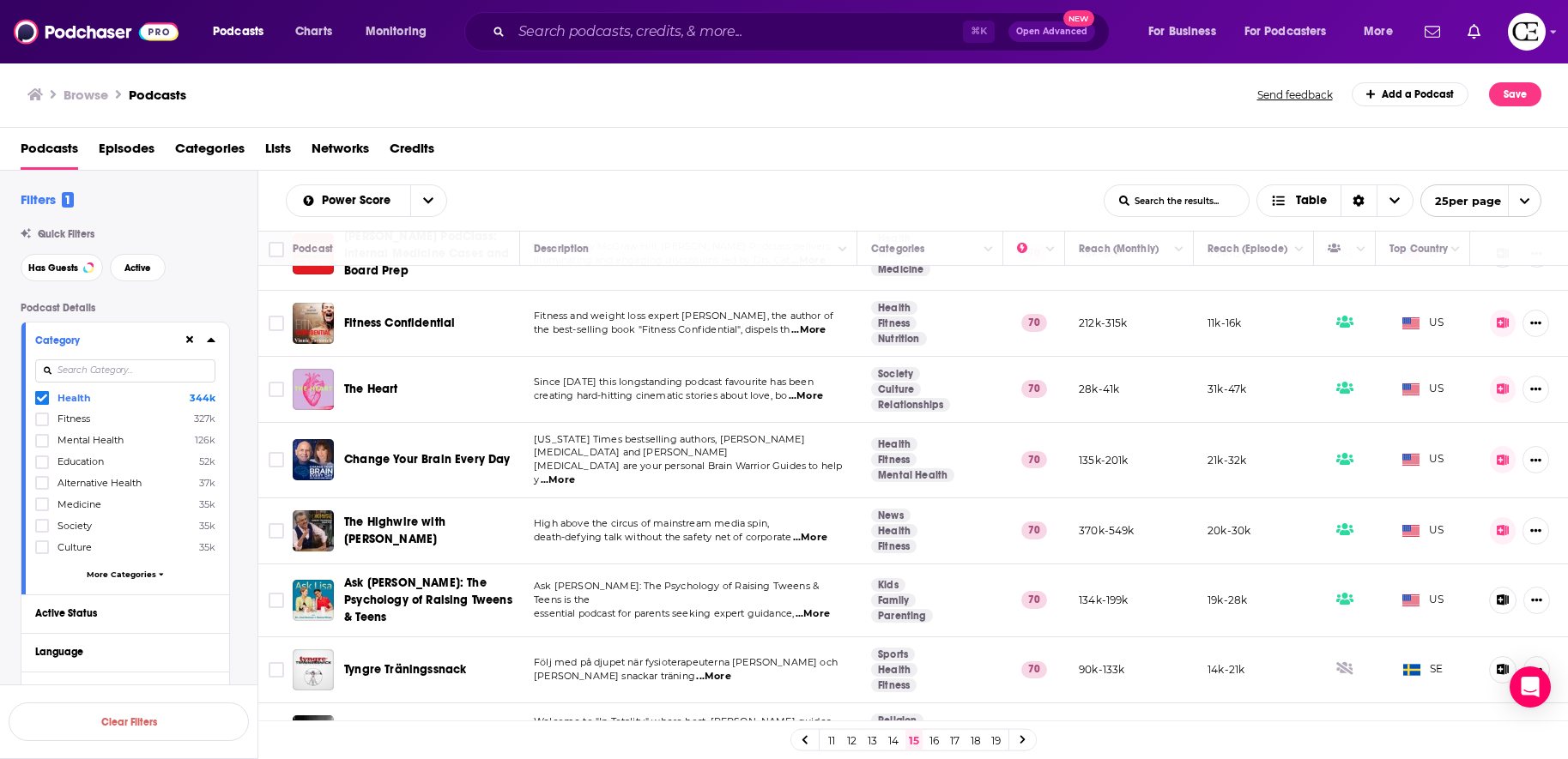
scroll to position [1265, 0]
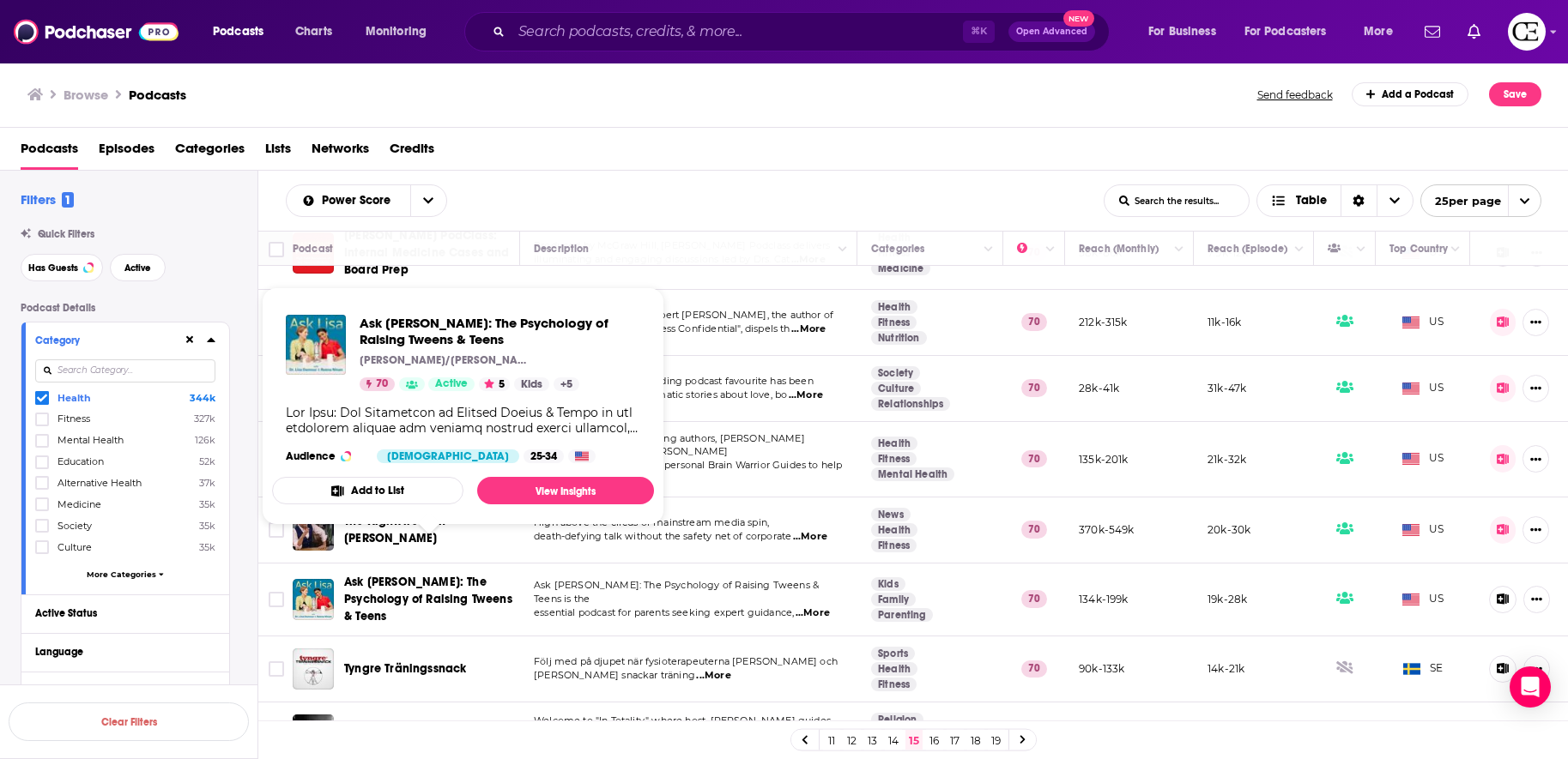
click at [431, 575] on span "Ask [PERSON_NAME]: The Psychology of Raising Tweens & Teens" at bounding box center [428, 599] width 169 height 49
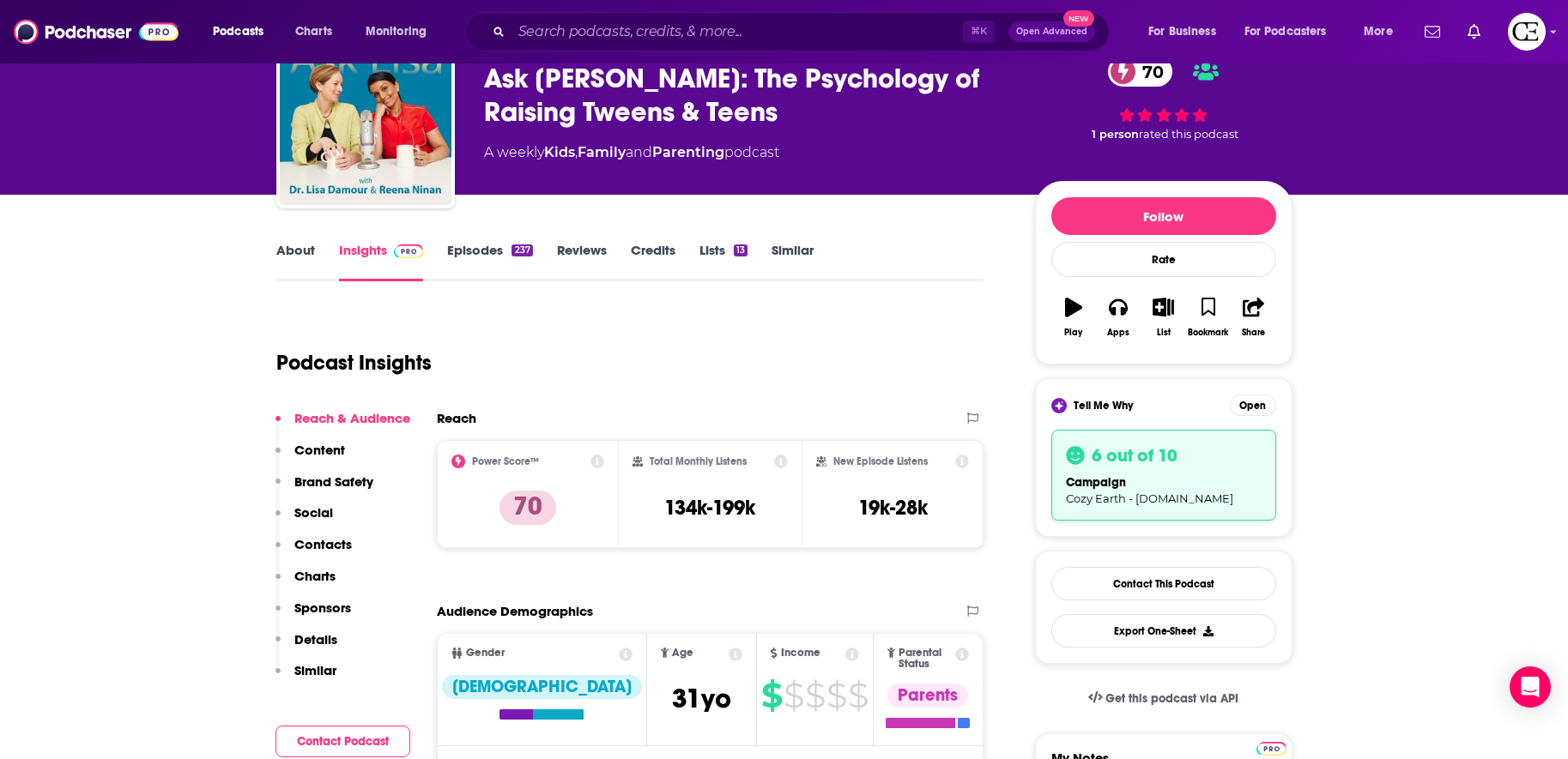
scroll to position [91, 0]
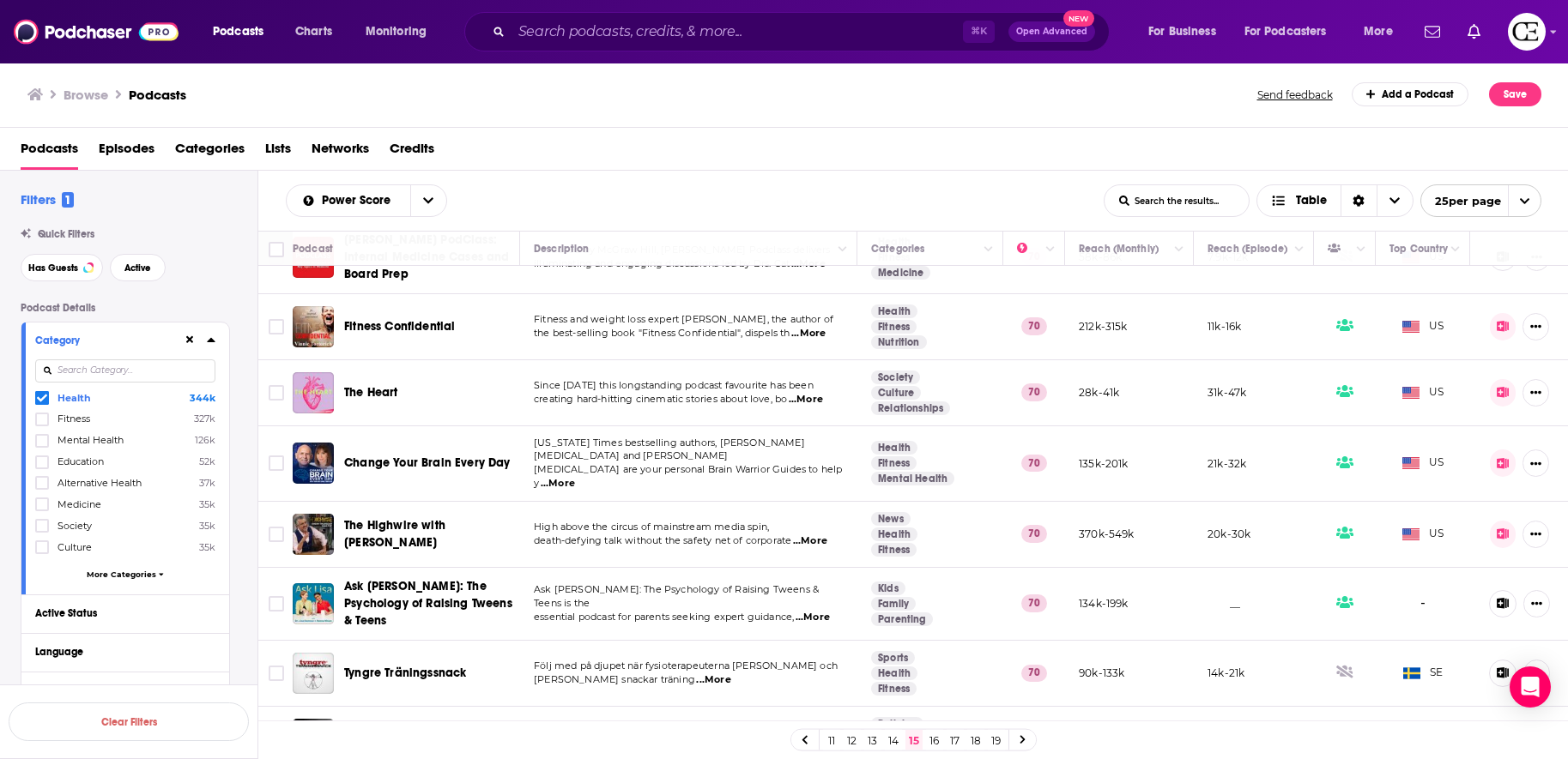
scroll to position [1266, 0]
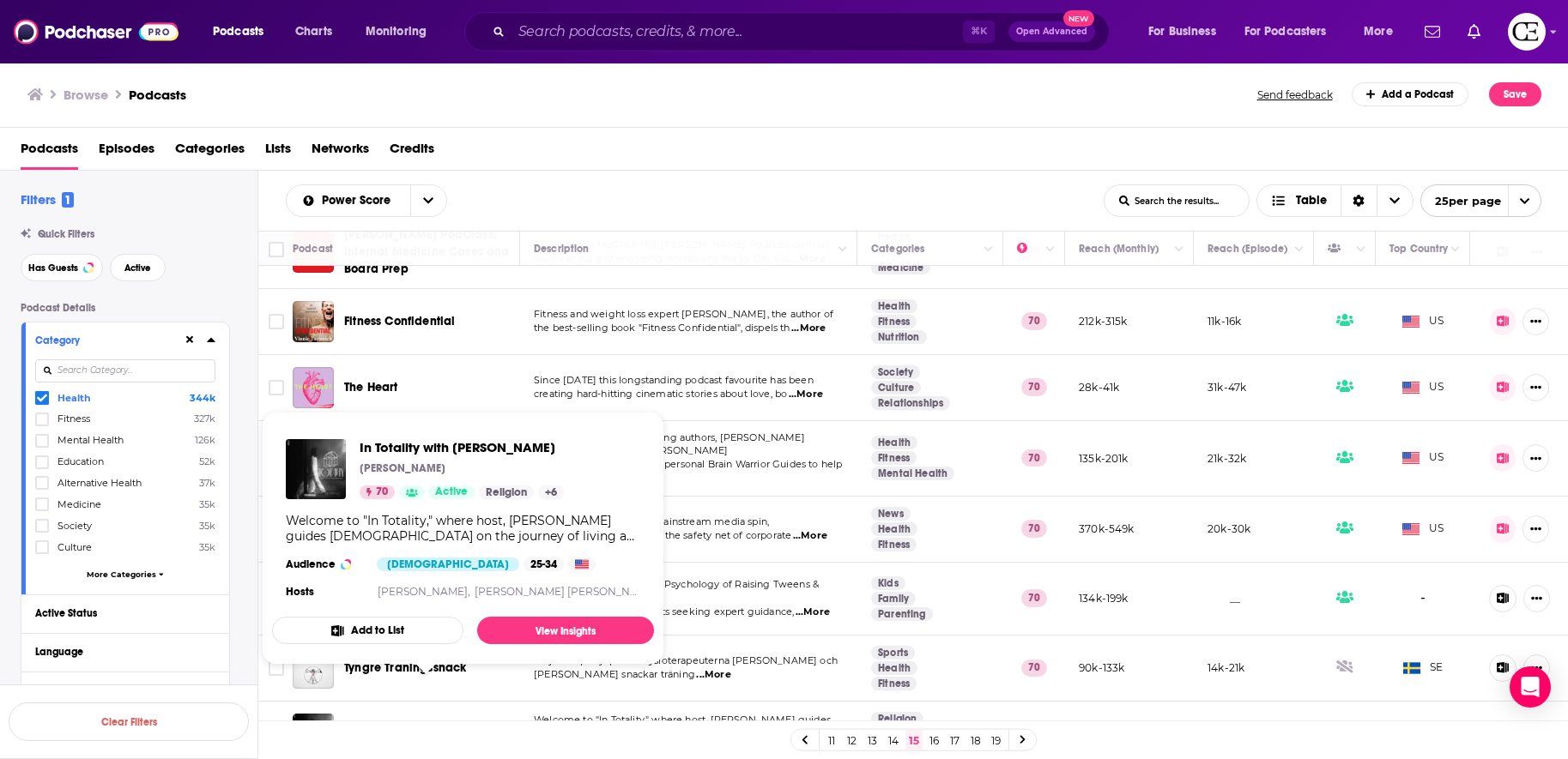
click at [437, 619] on span "In Totality with [PERSON_NAME]" at bounding box center [390, 733] width 92 height 31
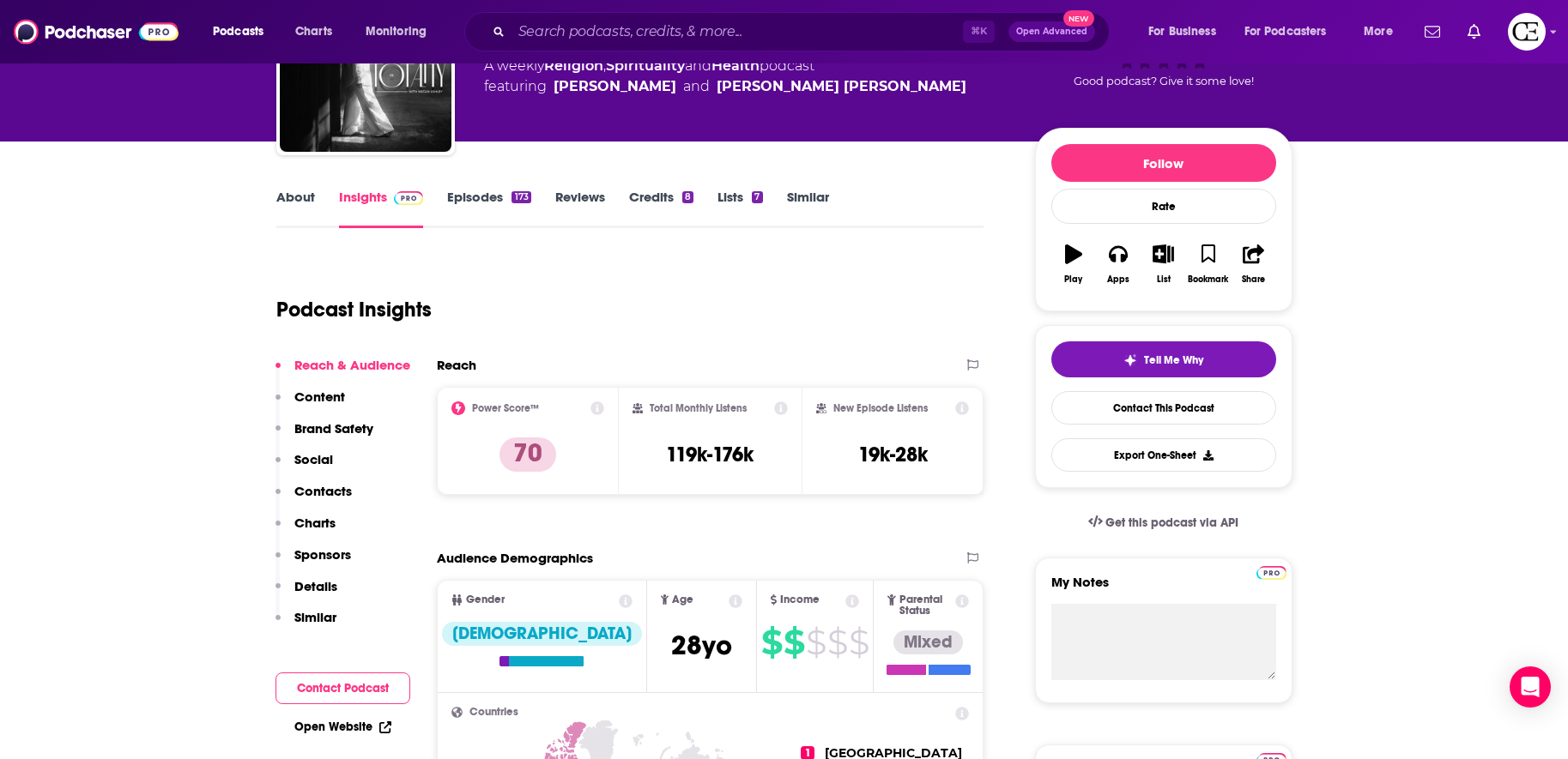
scroll to position [143, 0]
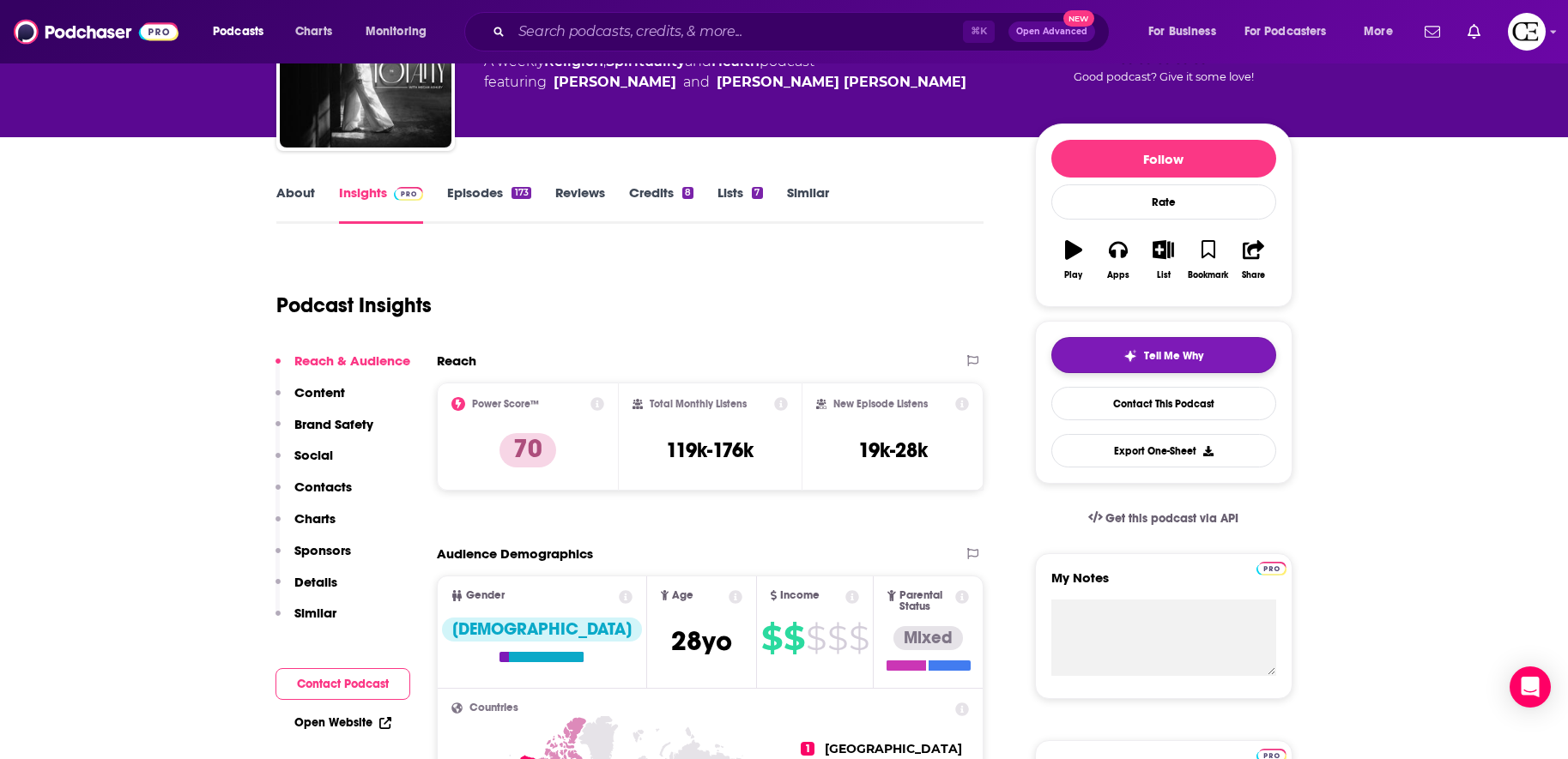
click at [1174, 370] on button "Tell Me Why" at bounding box center [1164, 355] width 225 height 36
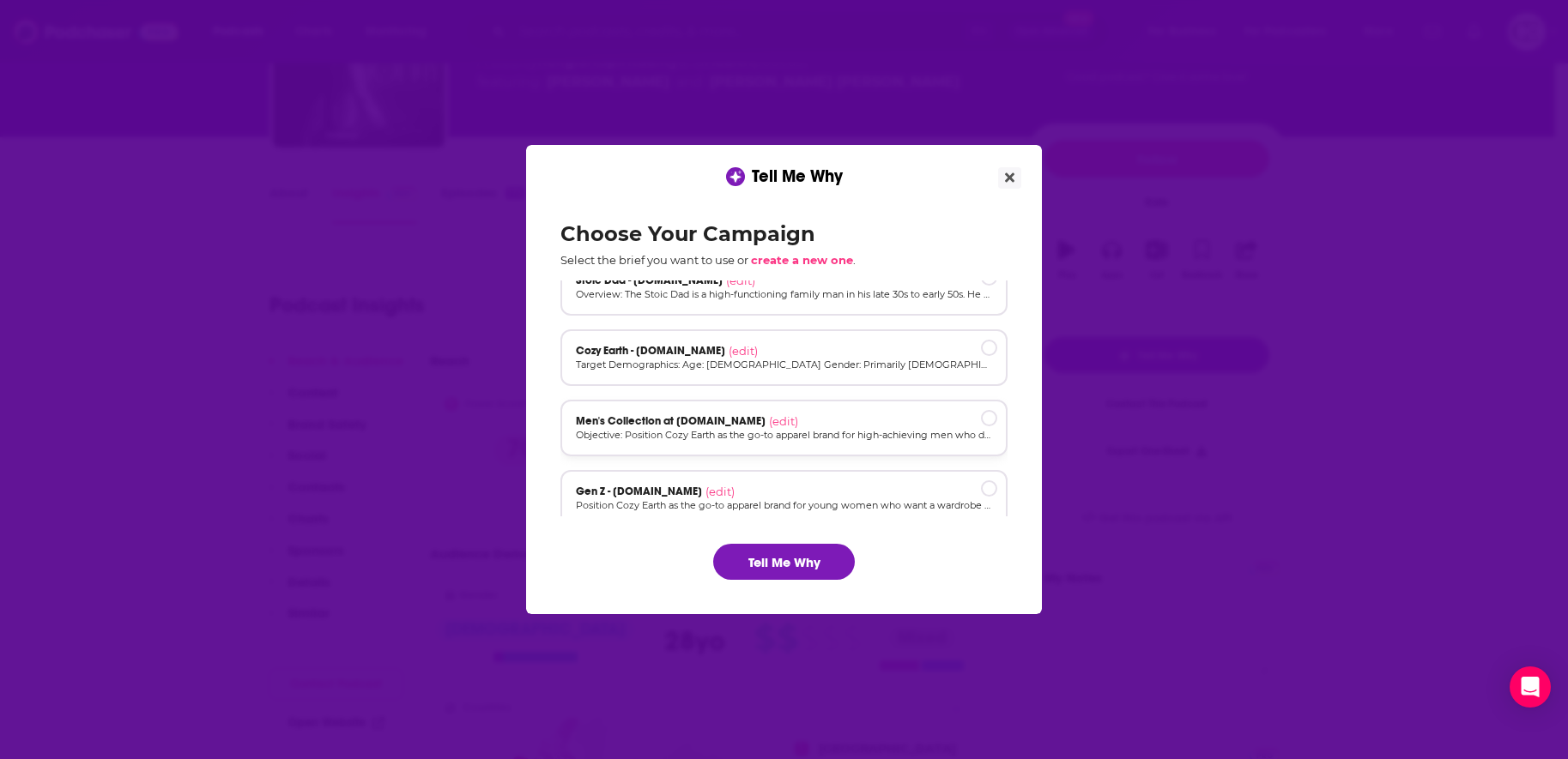
scroll to position [116, 0]
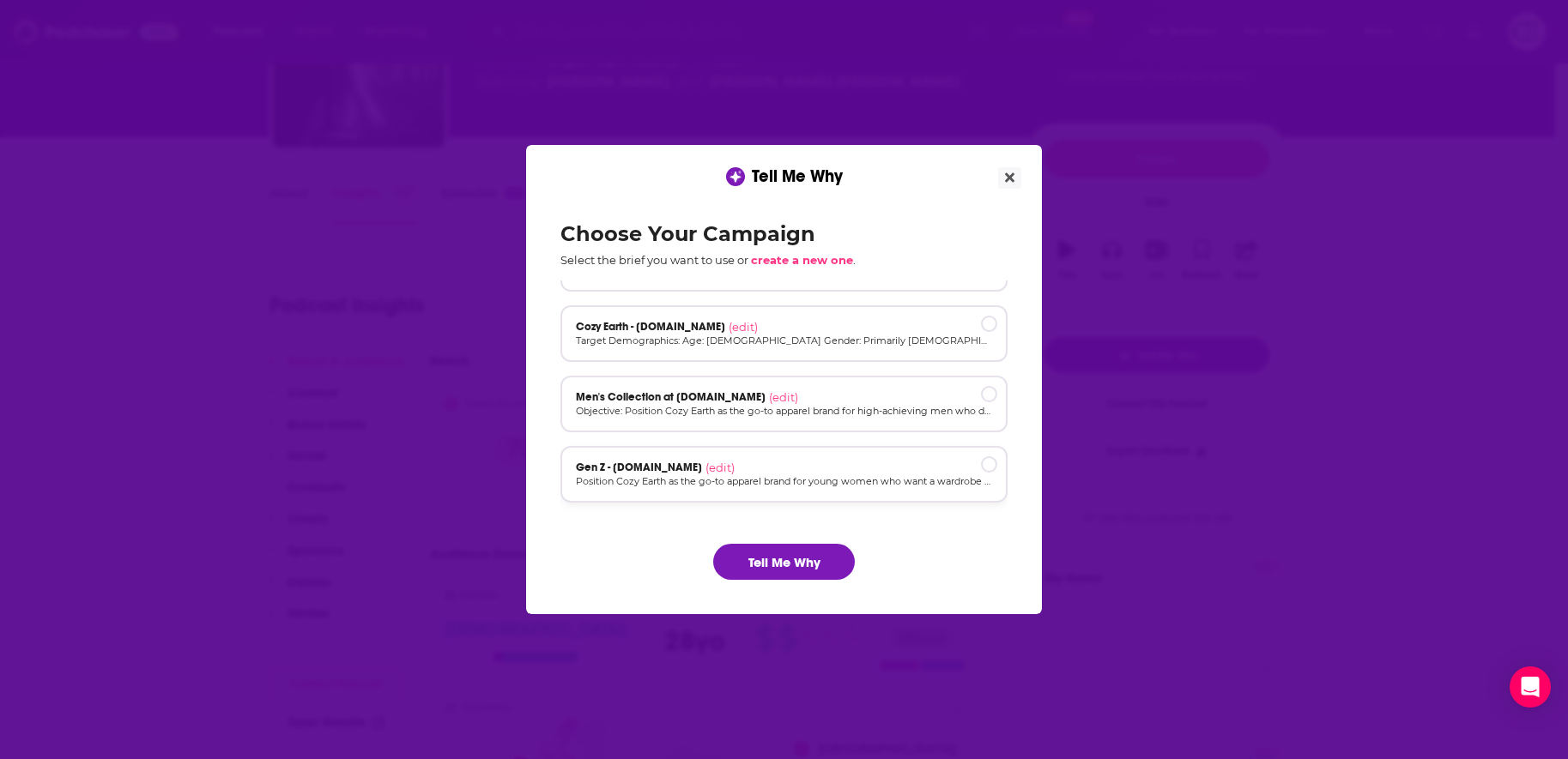
click at [828, 476] on p "Position Cozy Earth as the go-to apparel brand for young women who want a wardr…" at bounding box center [784, 481] width 416 height 14
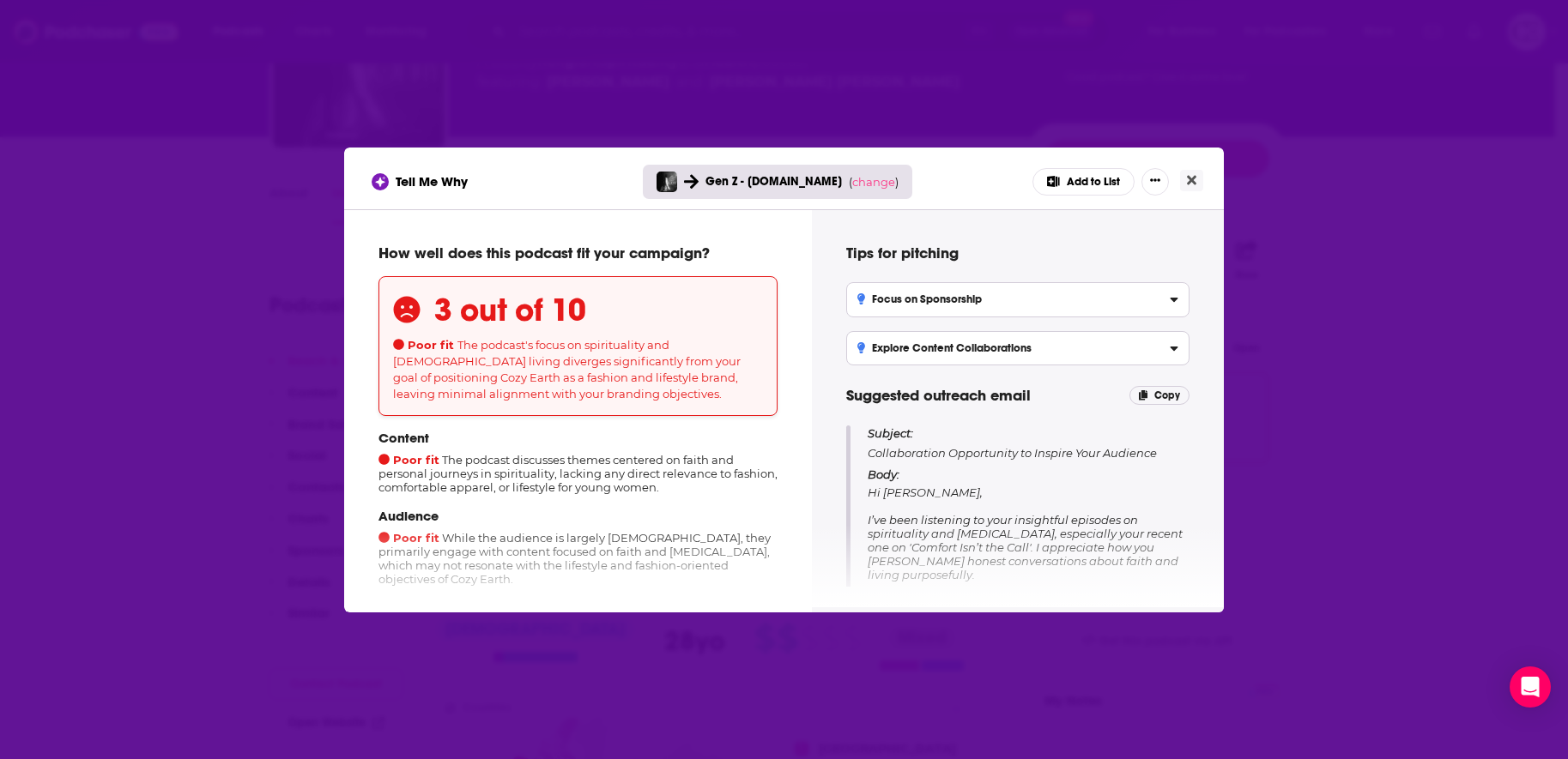
click at [1270, 207] on div "Tell Me Why Gen Z - cozyearth.com ( change ) Add to List How well does this pod…" at bounding box center [784, 379] width 1568 height 759
click at [1202, 188] on button "Close" at bounding box center [1192, 180] width 23 height 22
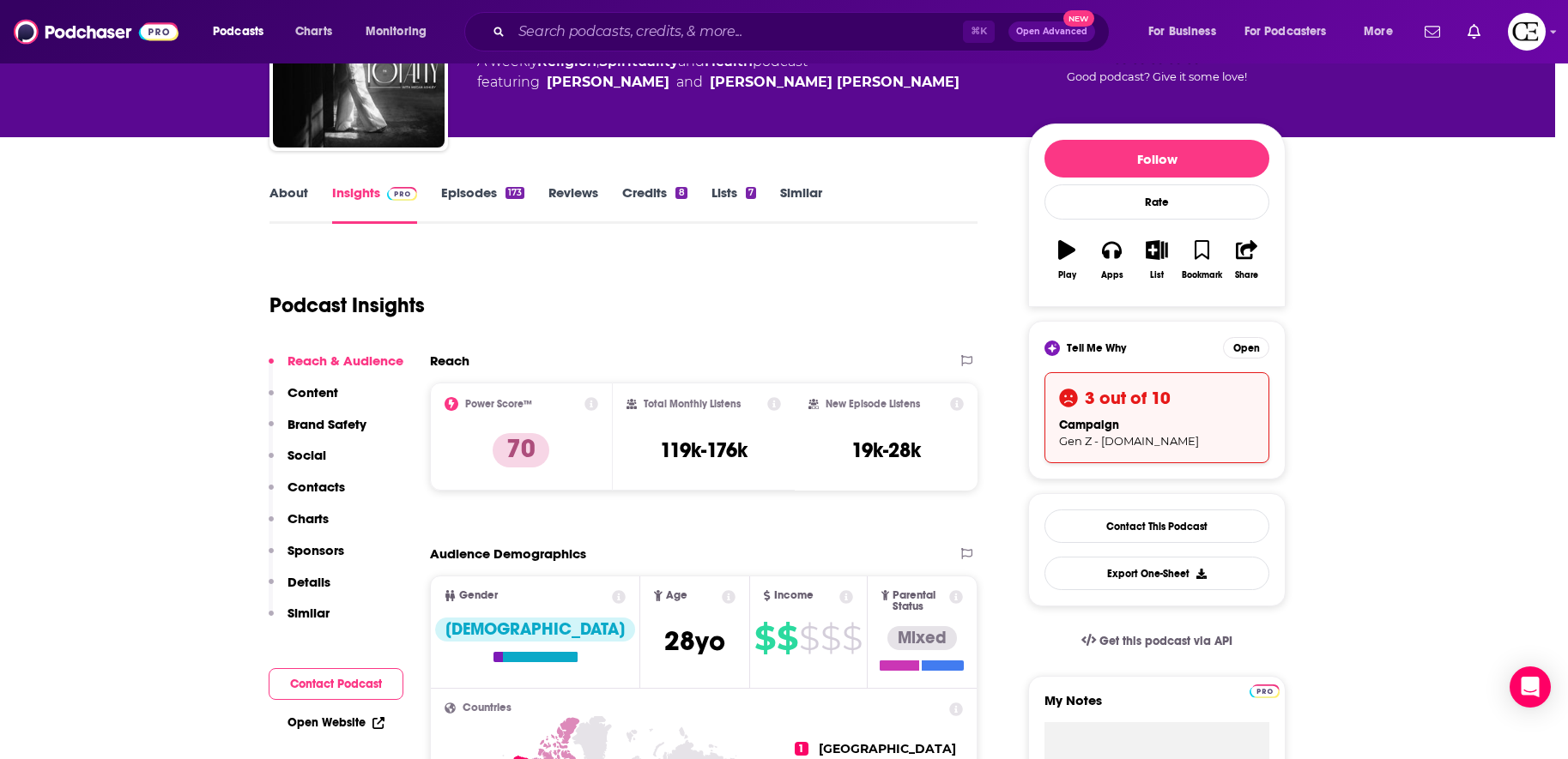
scroll to position [143, 0]
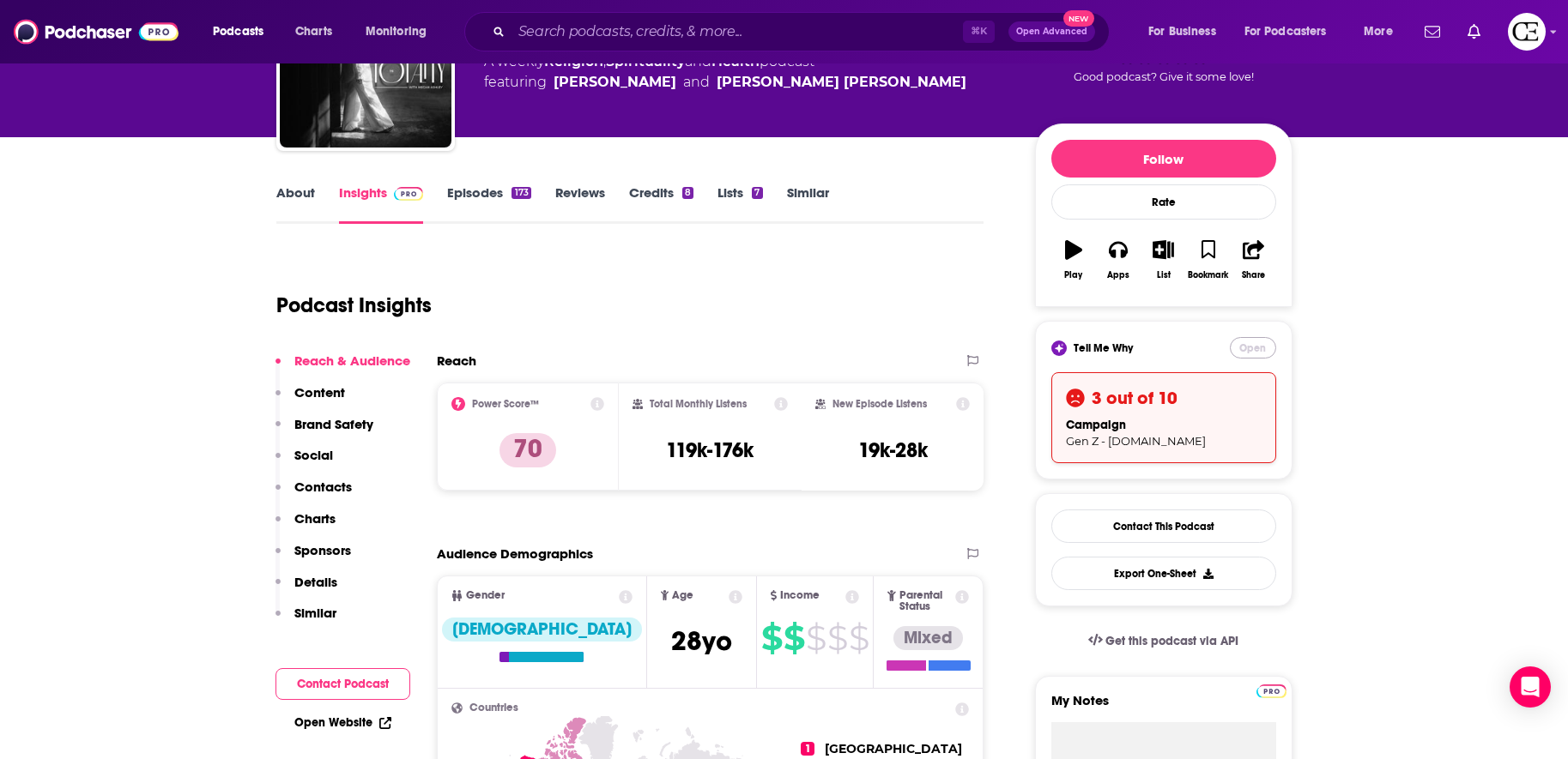
click at [1252, 347] on button "Open" at bounding box center [1253, 348] width 47 height 22
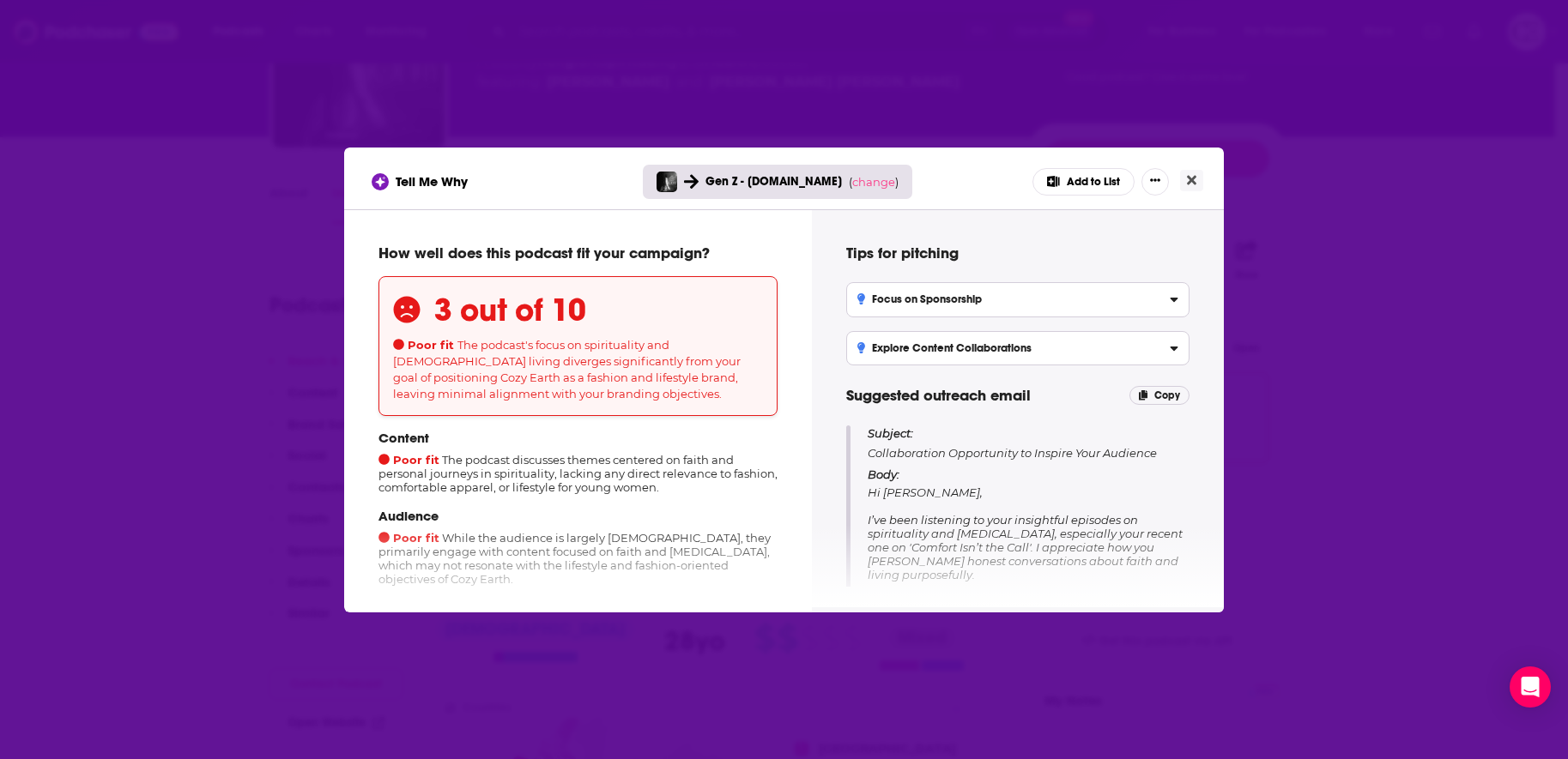
scroll to position [0, 0]
click at [865, 185] on span "change" at bounding box center [874, 182] width 43 height 13
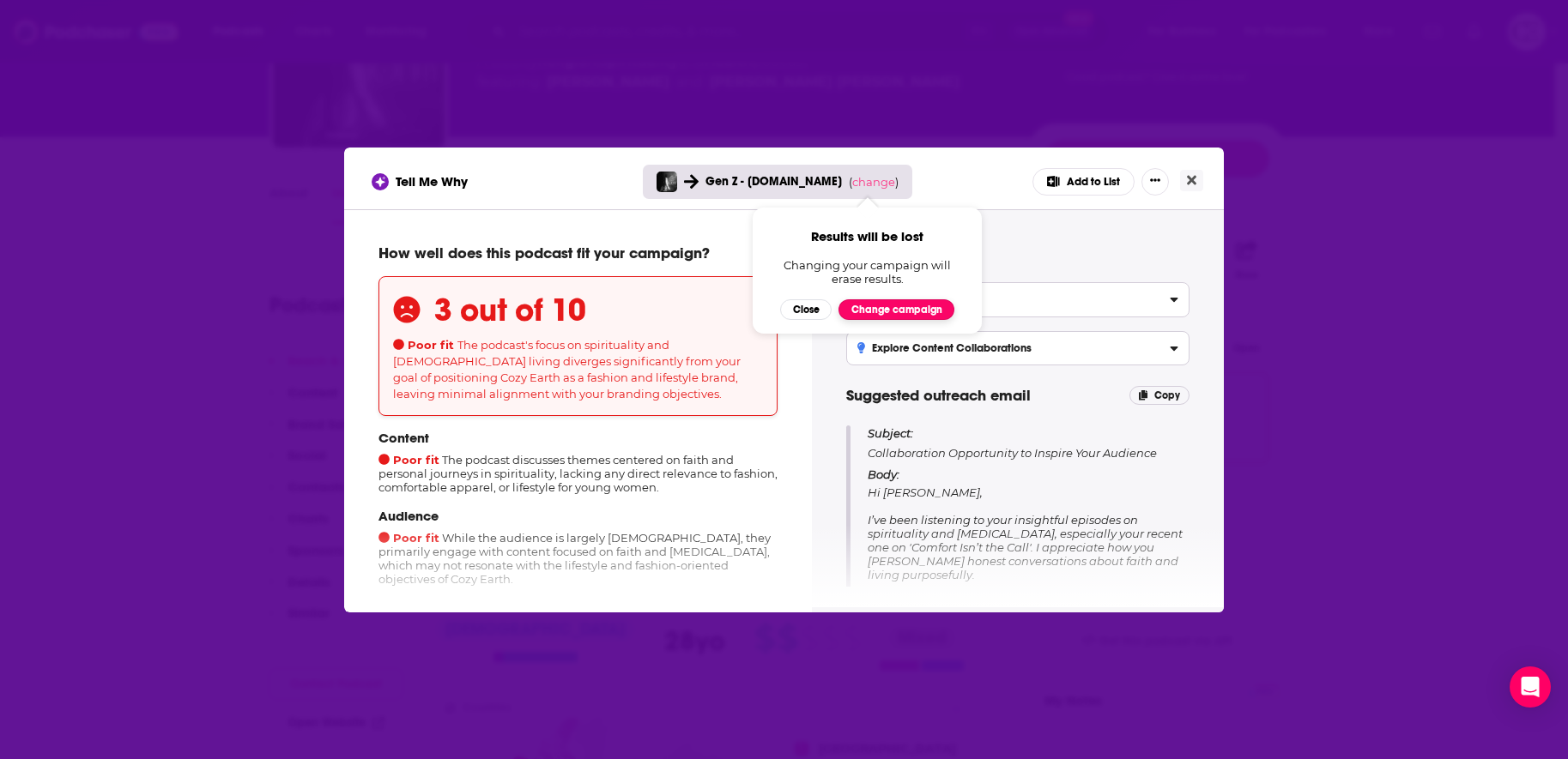
click at [866, 318] on button "Change campaign" at bounding box center [896, 310] width 116 height 21
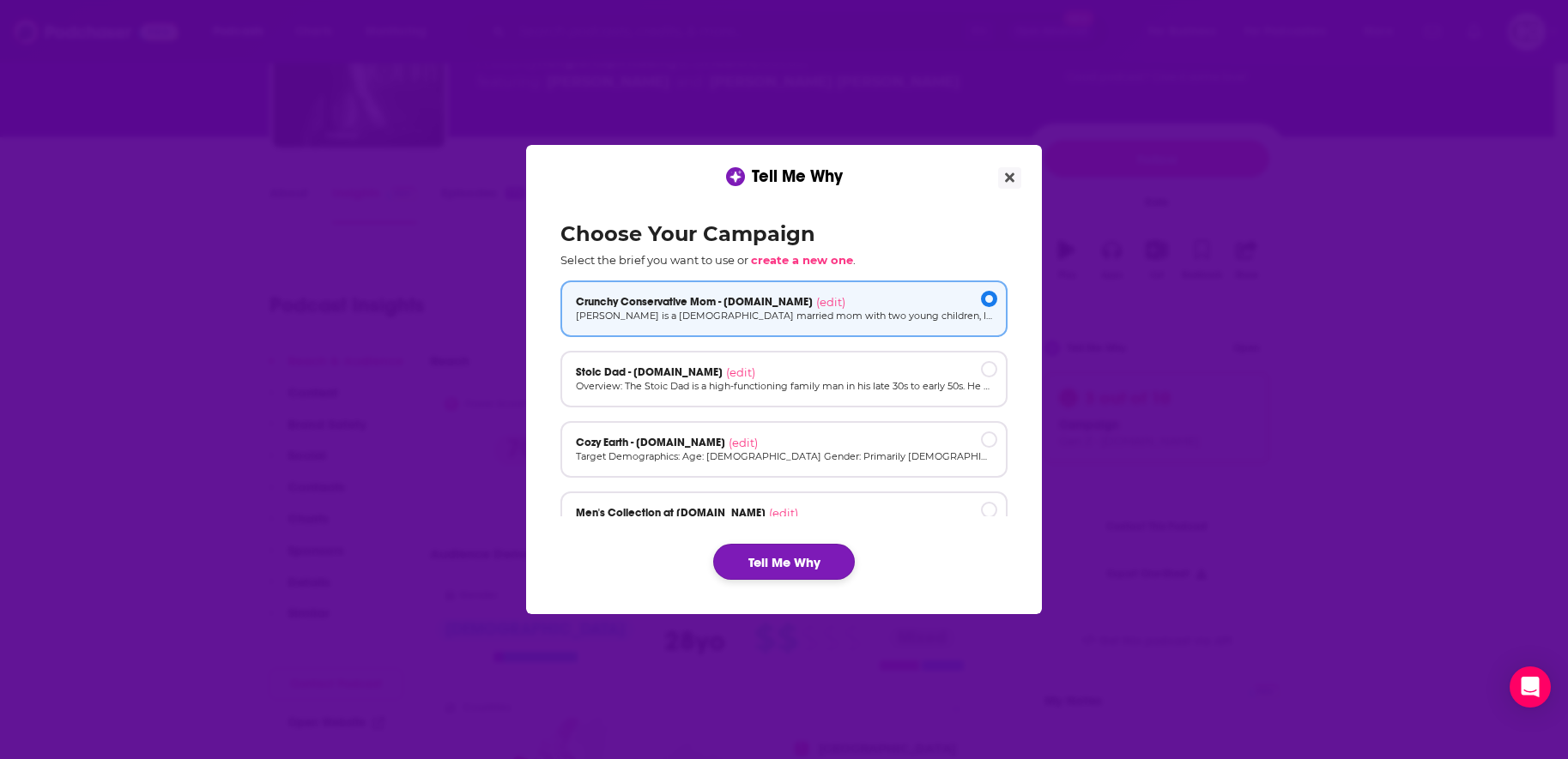
click at [774, 558] on button "Tell Me Why" at bounding box center [784, 562] width 142 height 36
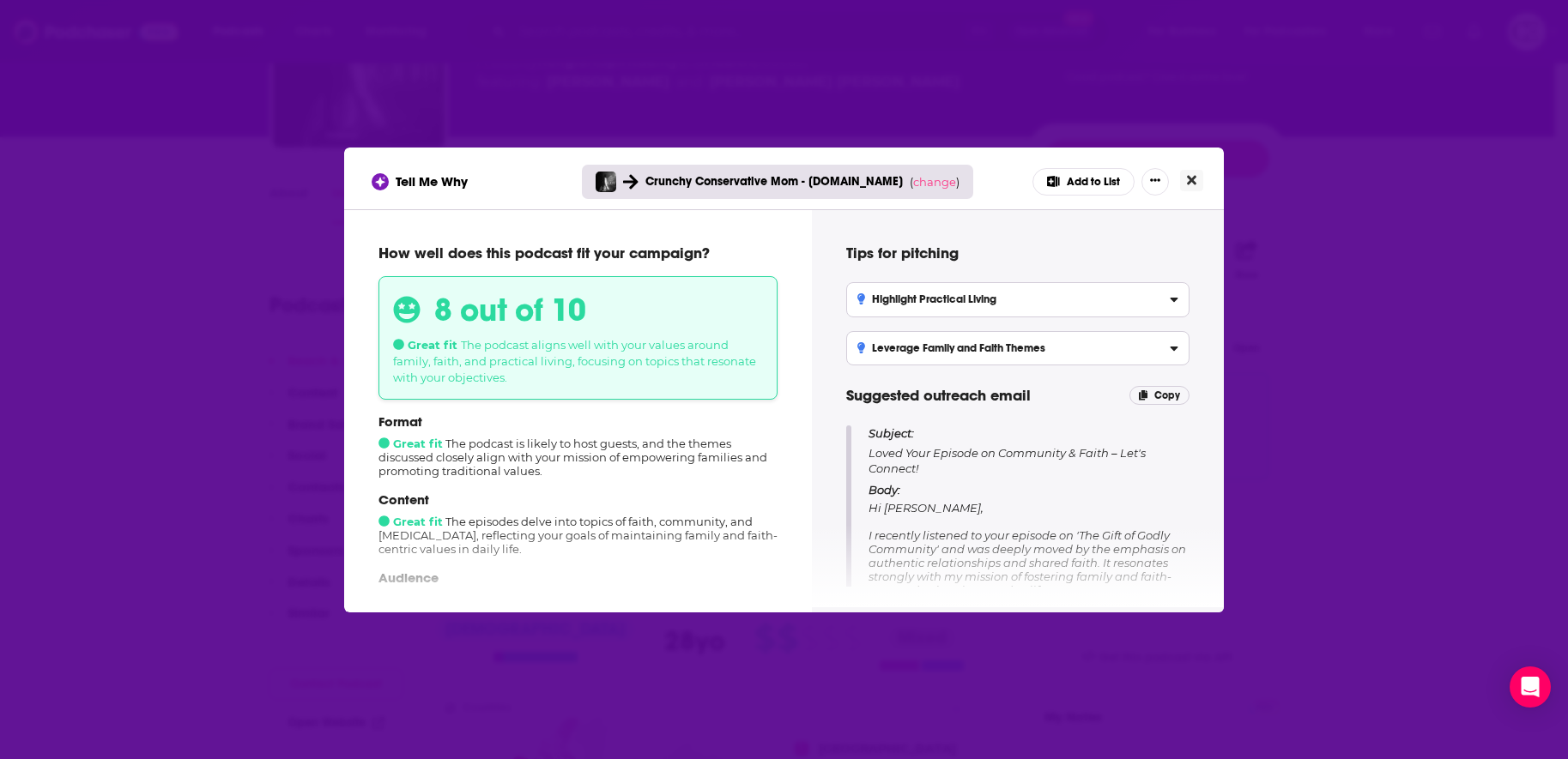
click at [1192, 170] on button "Close" at bounding box center [1192, 180] width 23 height 22
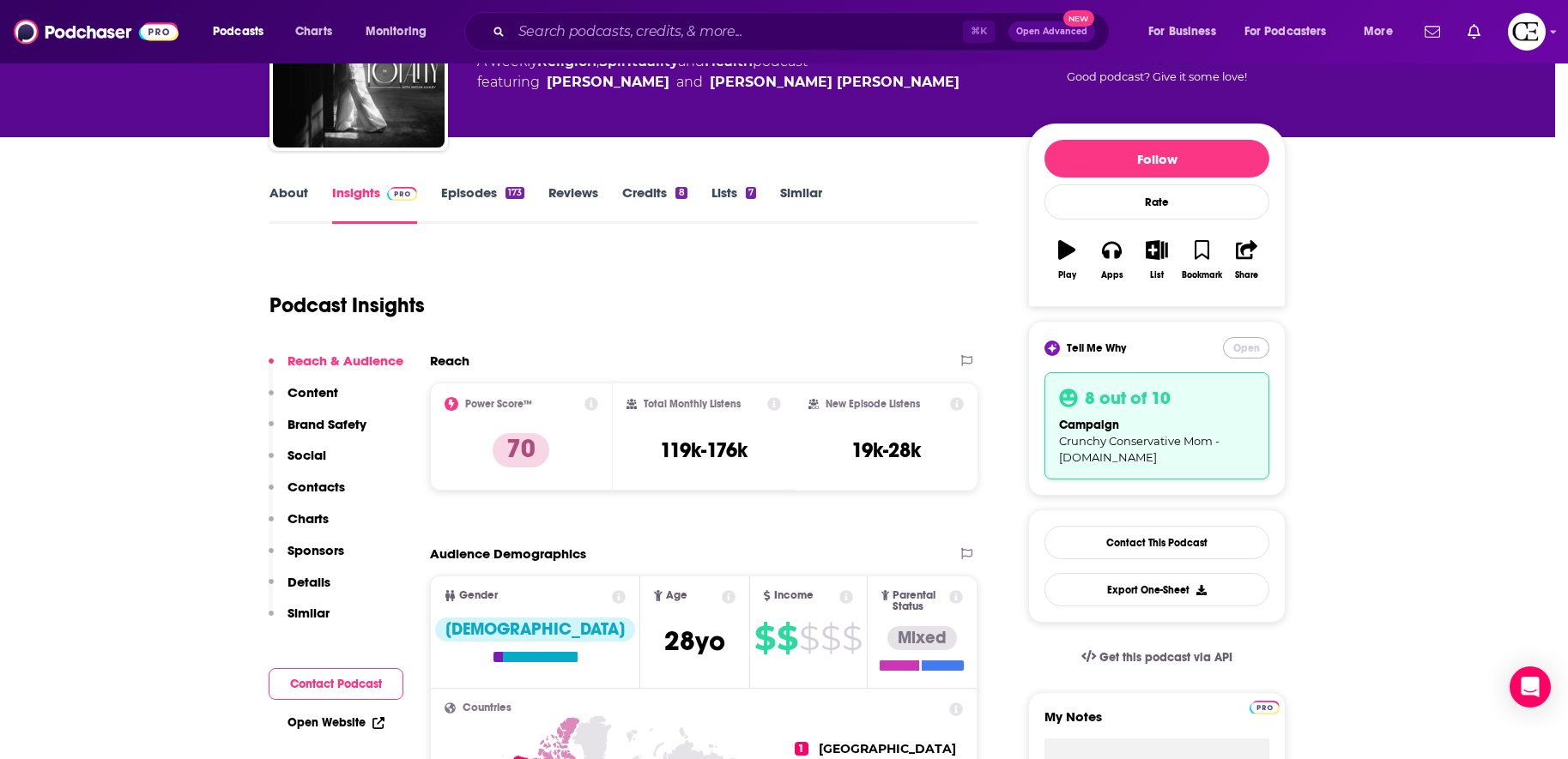
scroll to position [143, 0]
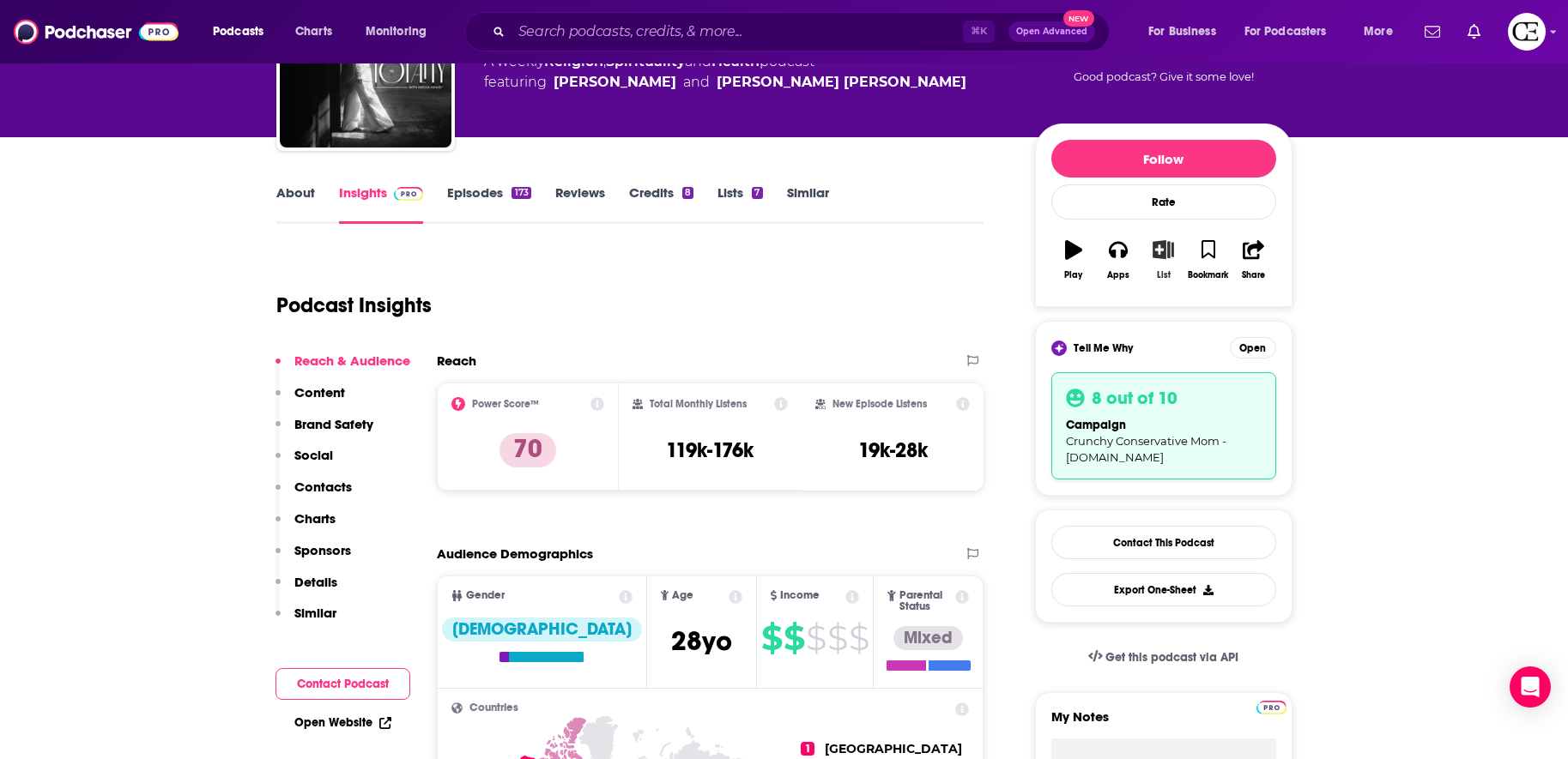
click at [1160, 256] on icon "button" at bounding box center [1163, 250] width 22 height 19
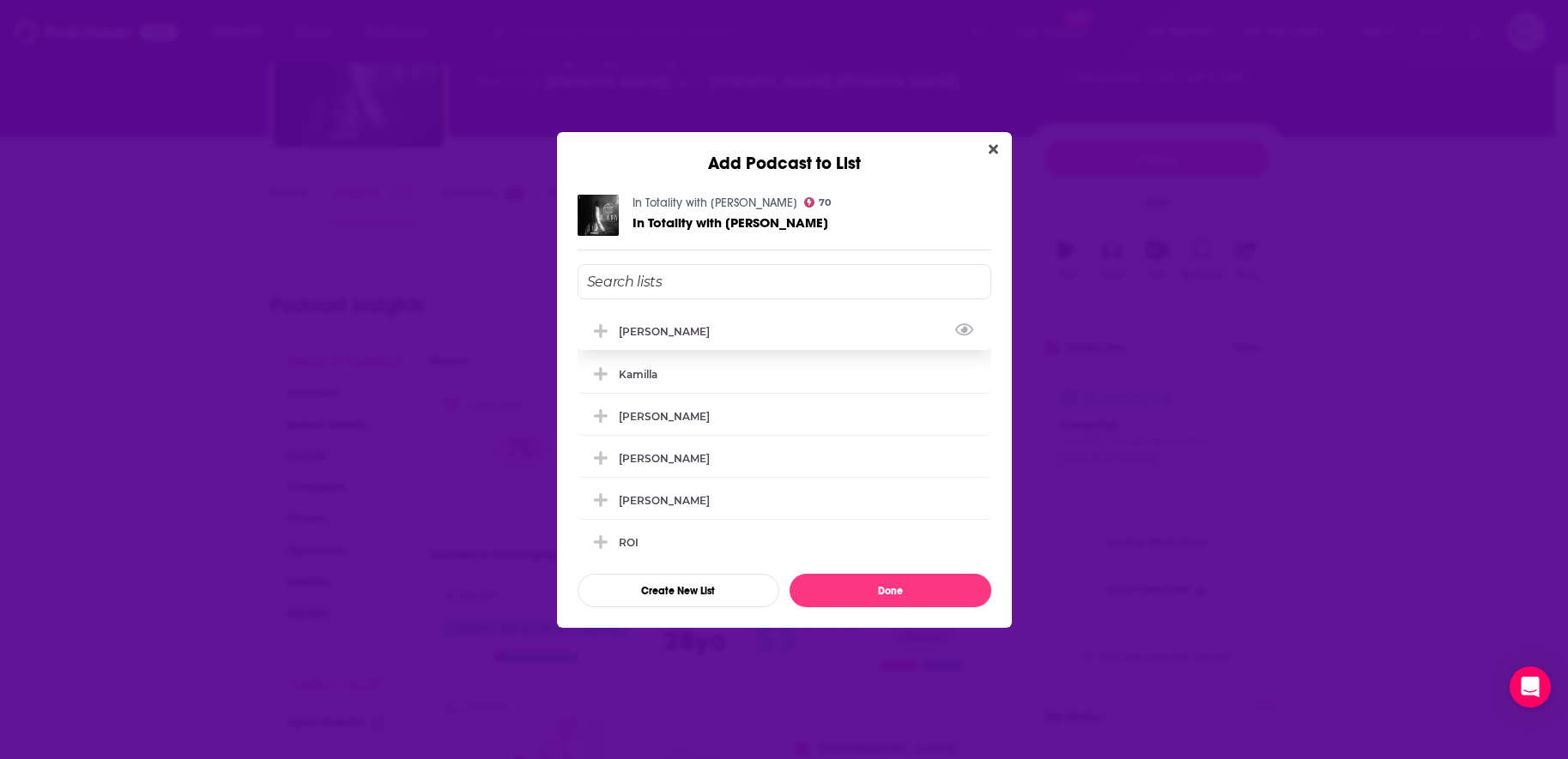
click at [751, 333] on div "[PERSON_NAME]" at bounding box center [784, 331] width 413 height 38
click at [879, 575] on button "Done" at bounding box center [891, 590] width 202 height 33
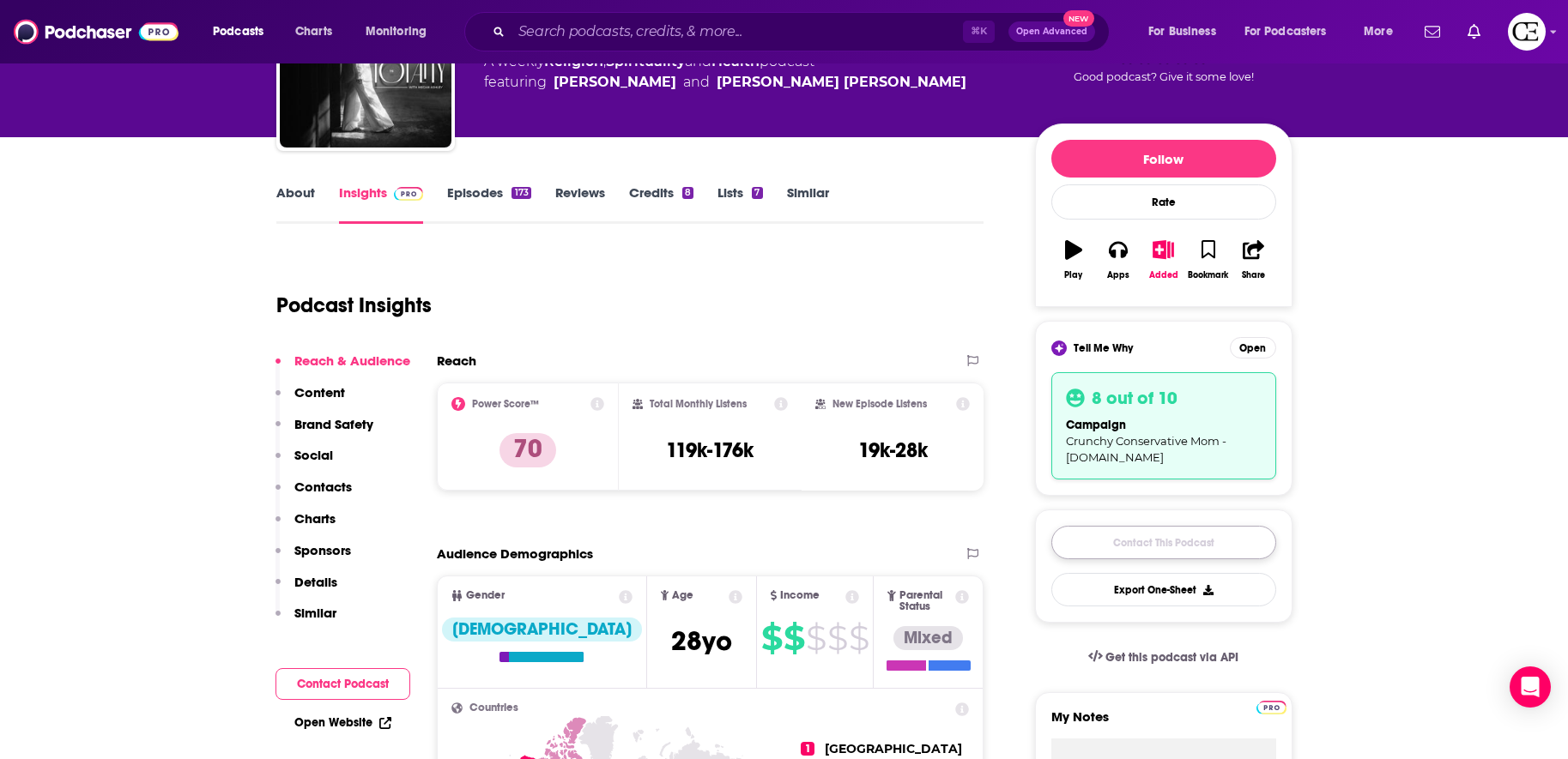
click at [1134, 542] on link "Contact This Podcast" at bounding box center [1164, 542] width 225 height 33
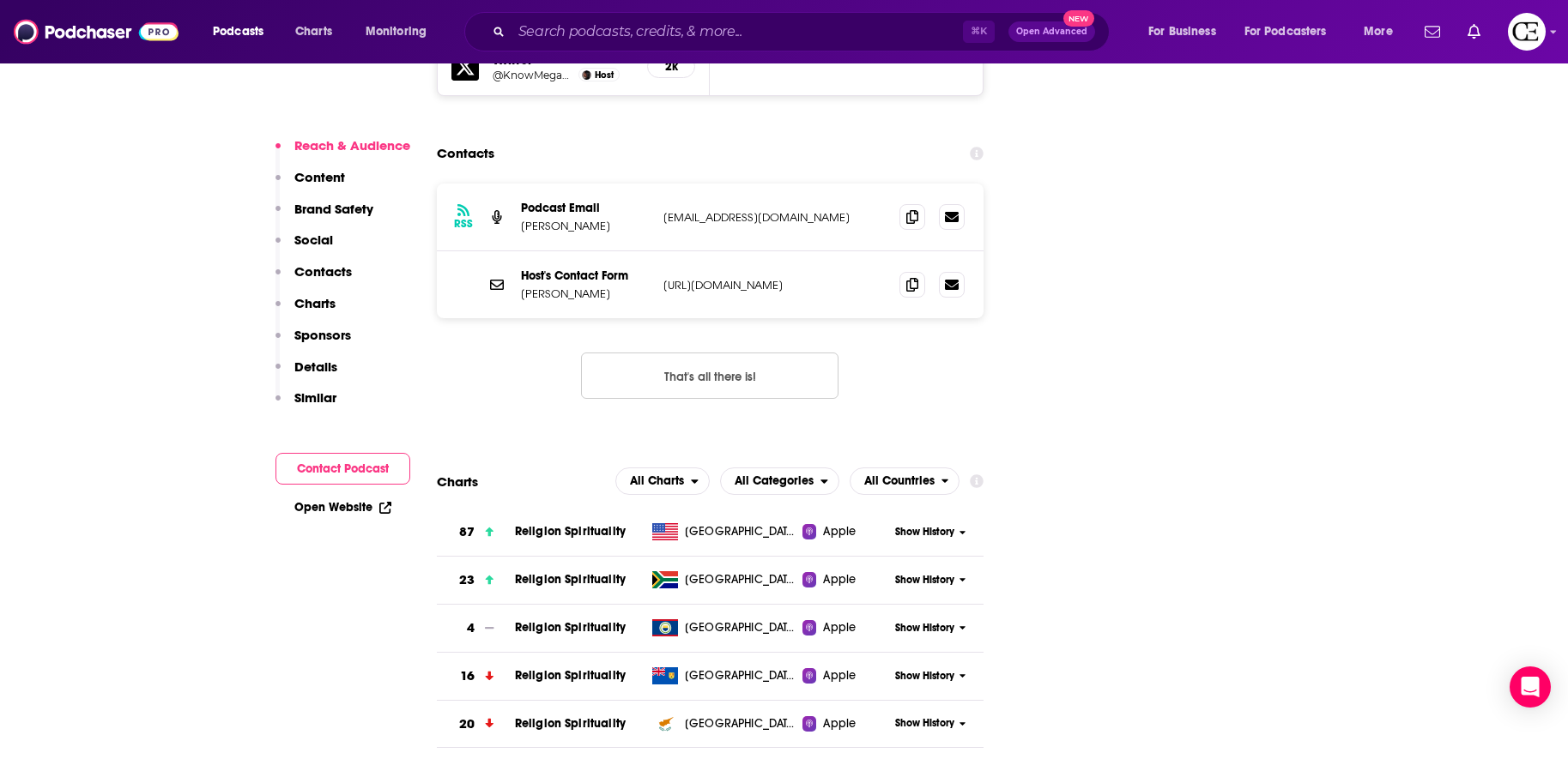
scroll to position [2153, 0]
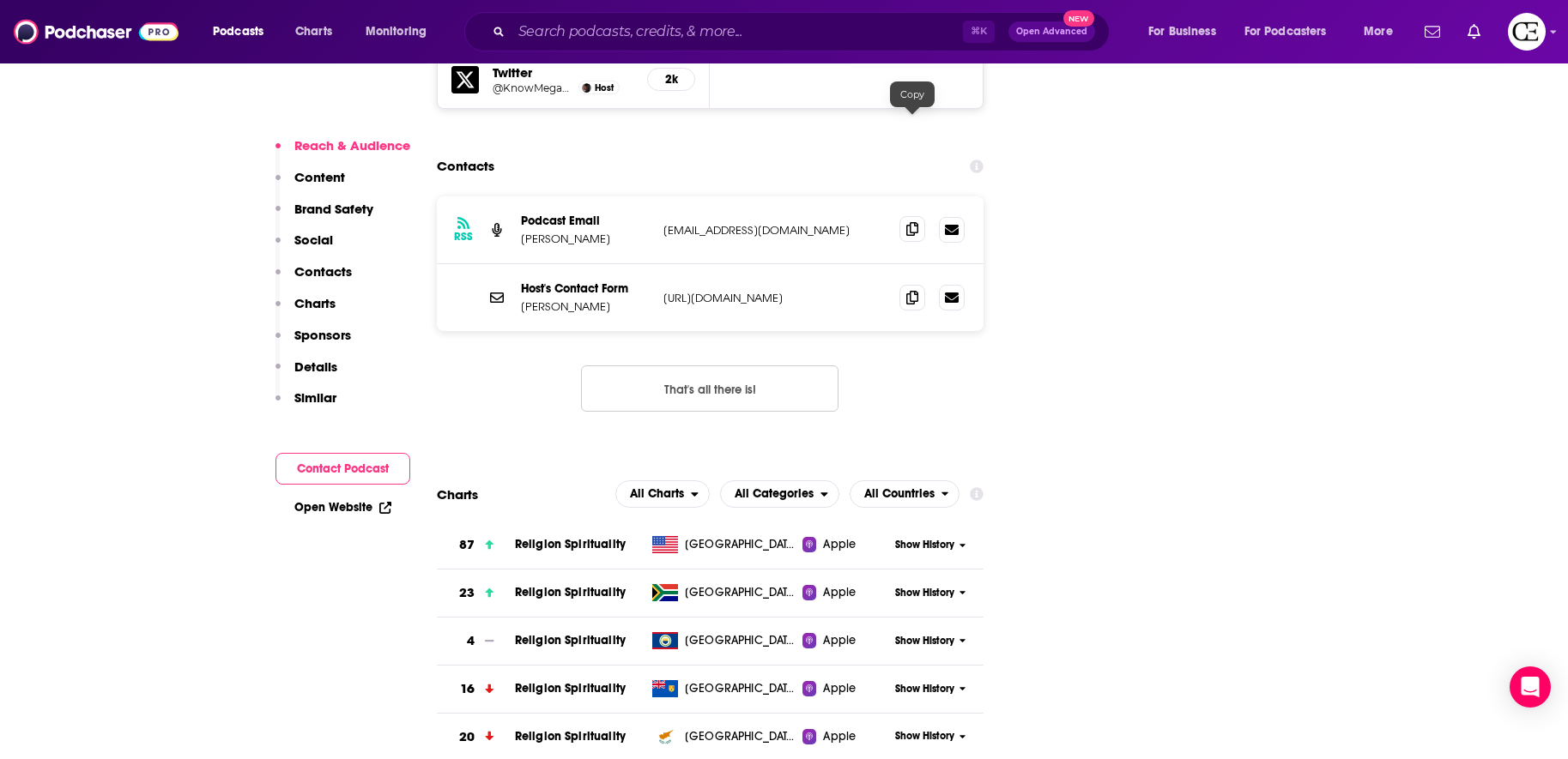
click at [912, 222] on icon at bounding box center [912, 229] width 12 height 13
click at [910, 222] on icon at bounding box center [912, 229] width 12 height 13
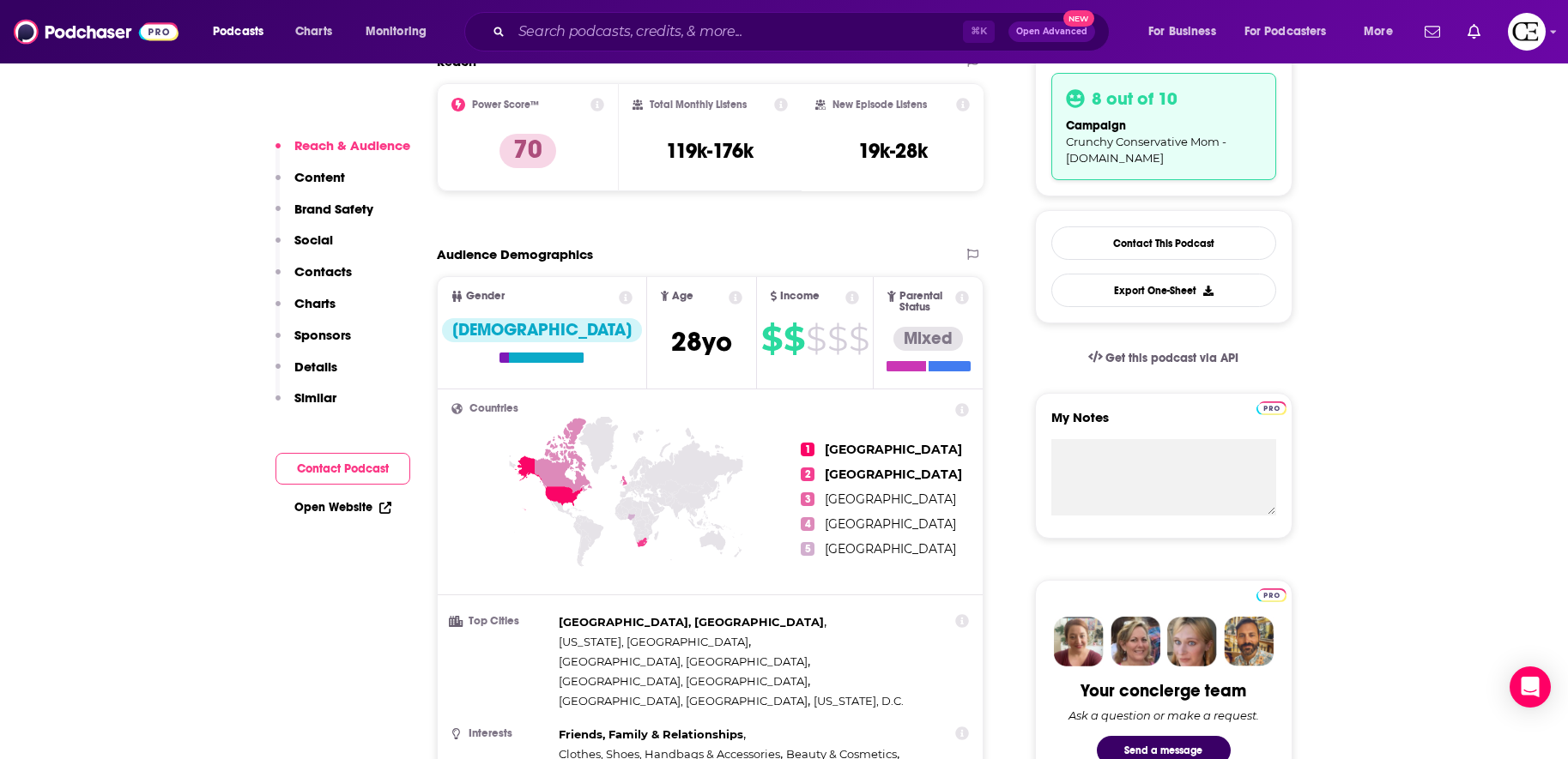
scroll to position [0, 0]
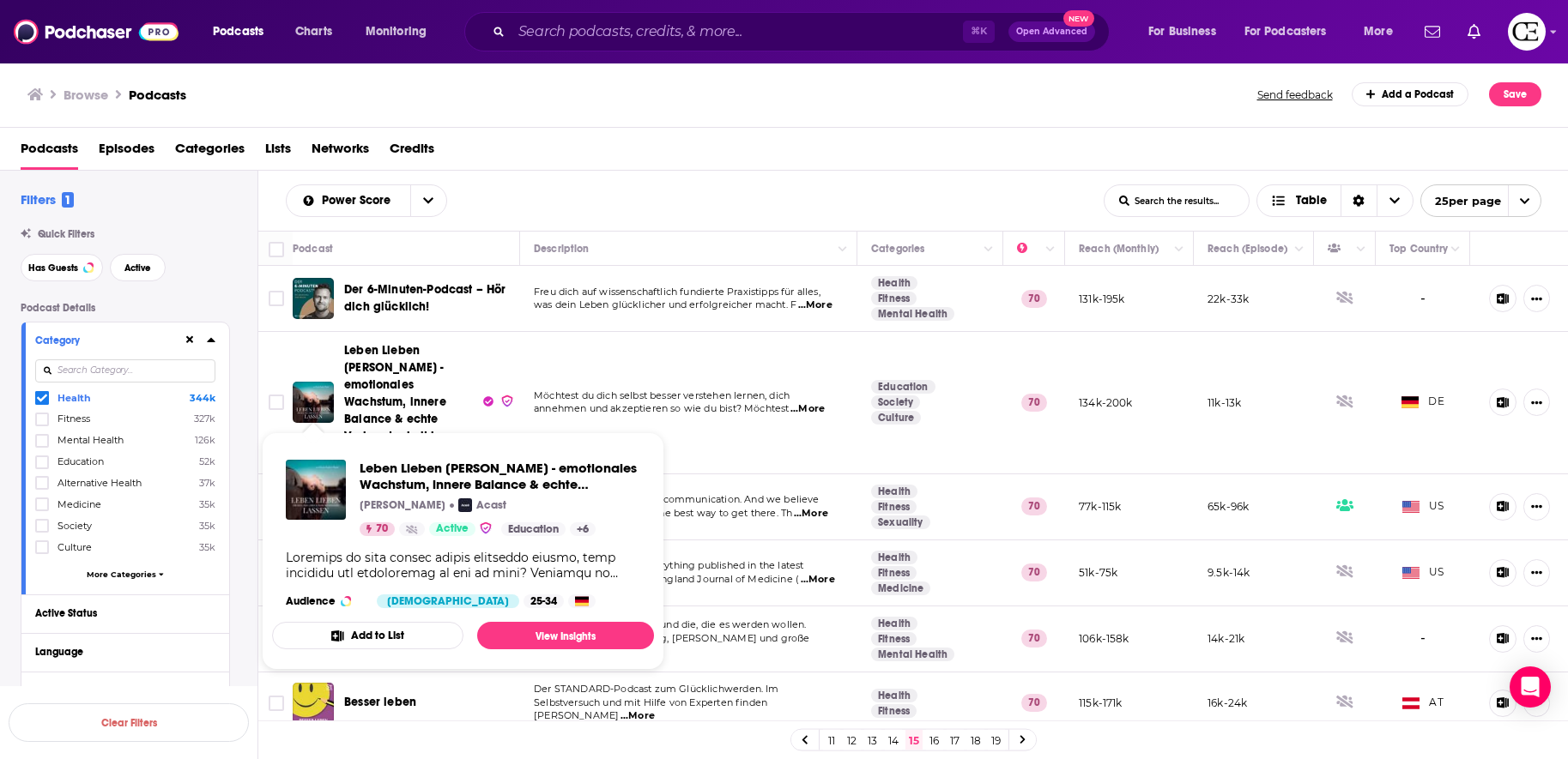
scroll to position [1266, 0]
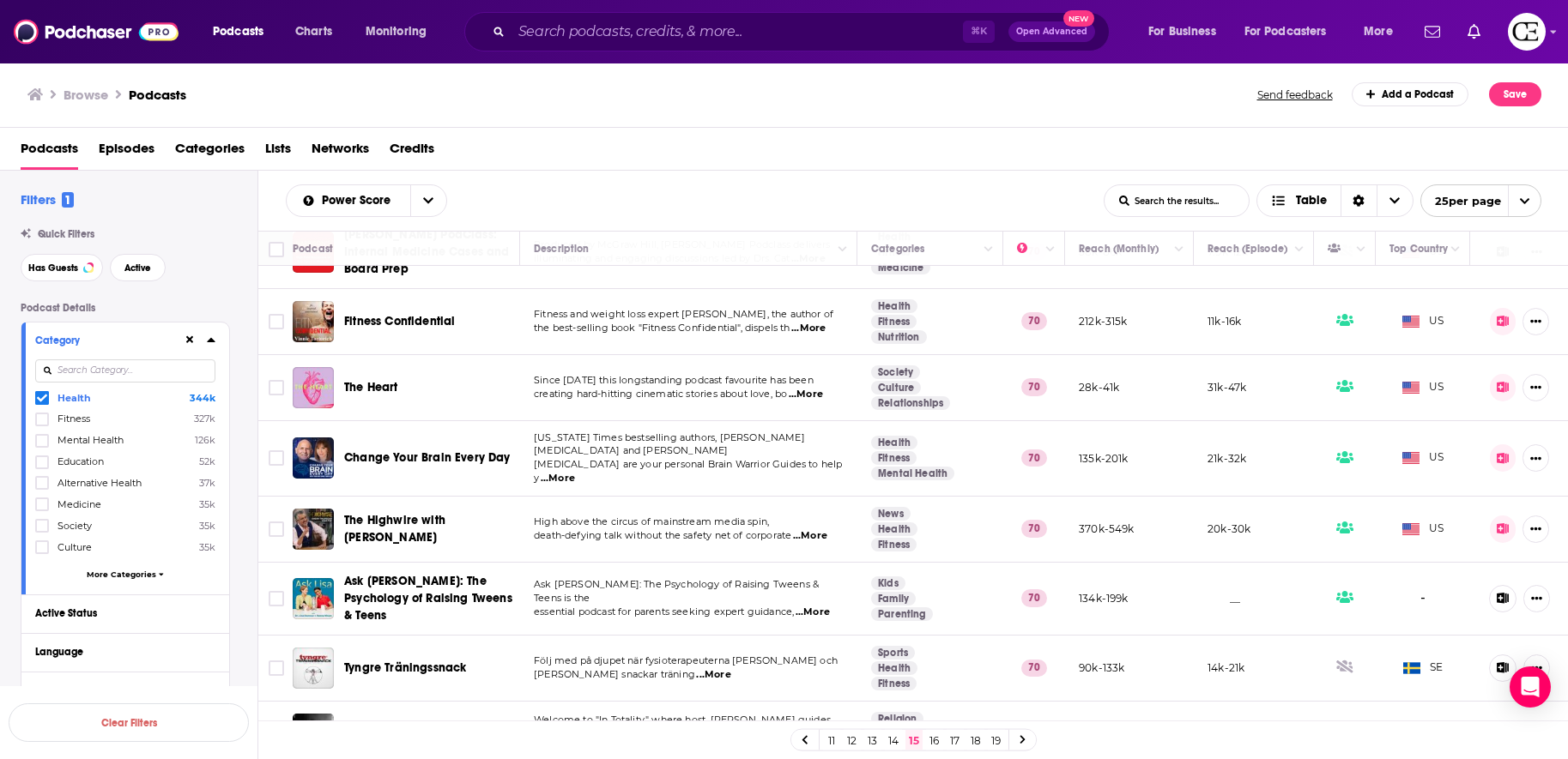
click at [1017, 742] on link at bounding box center [1023, 740] width 28 height 20
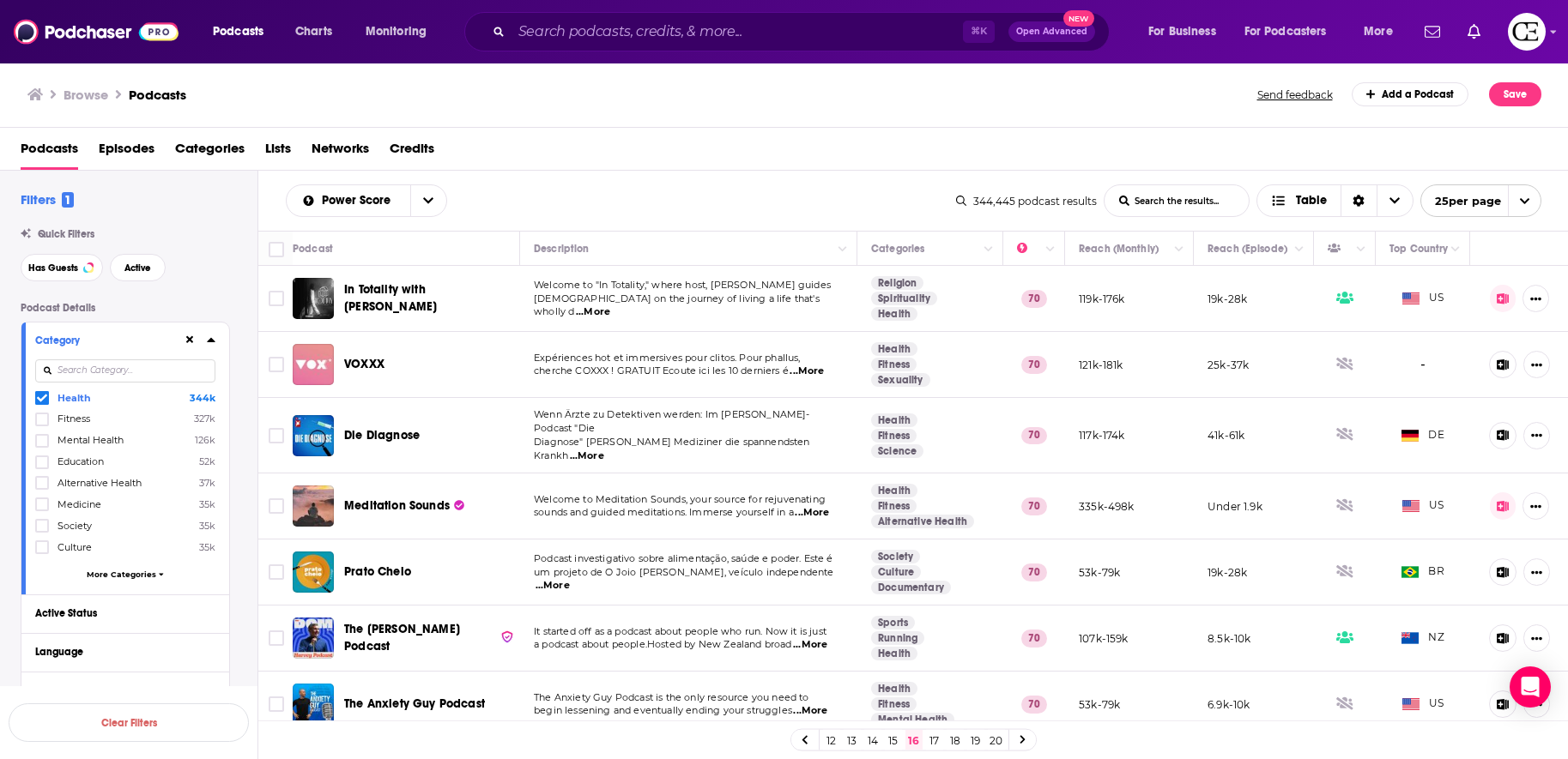
click at [437, 301] on span "In Totality with [PERSON_NAME]" at bounding box center [390, 297] width 92 height 31
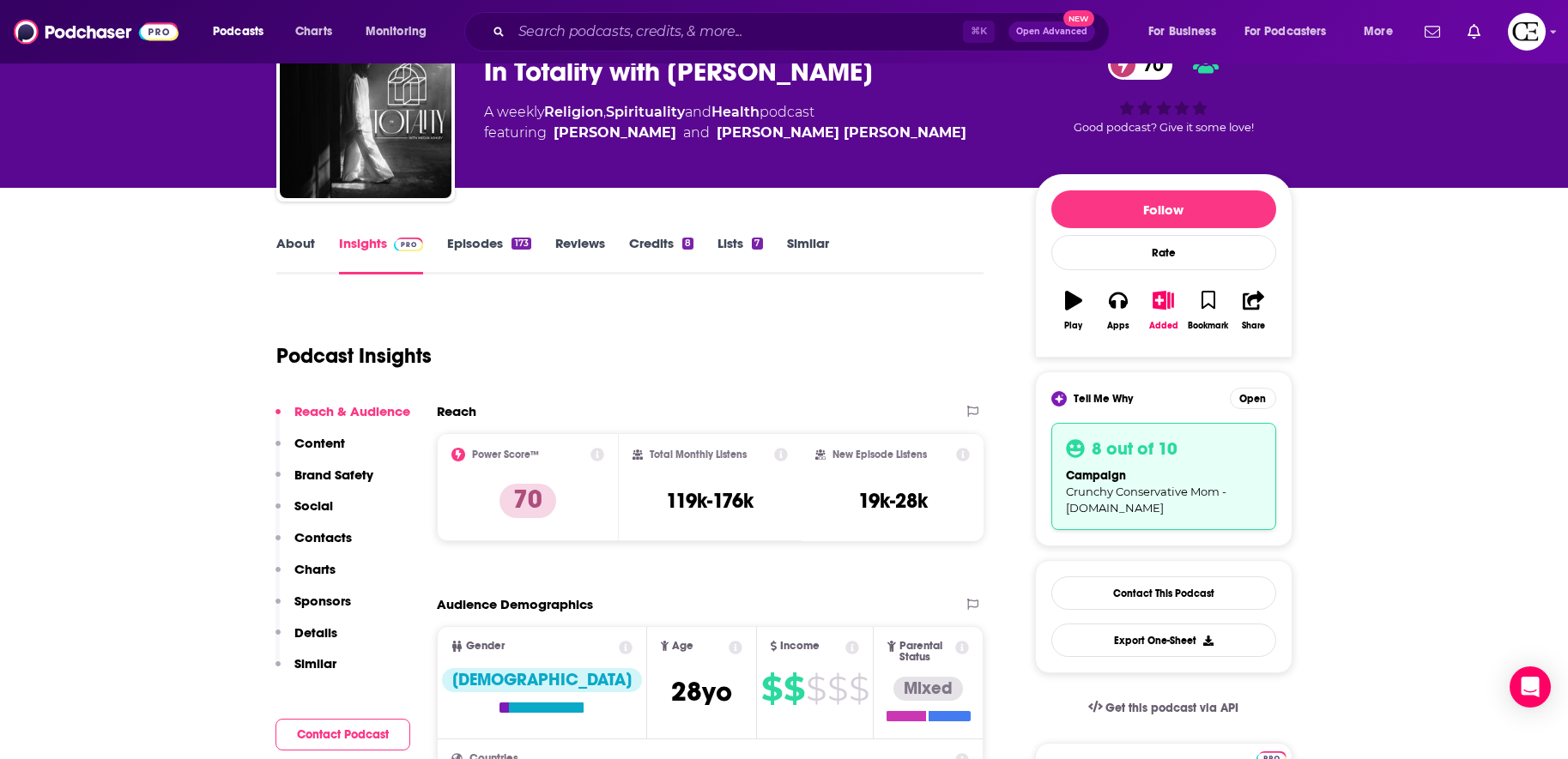
scroll to position [72, 0]
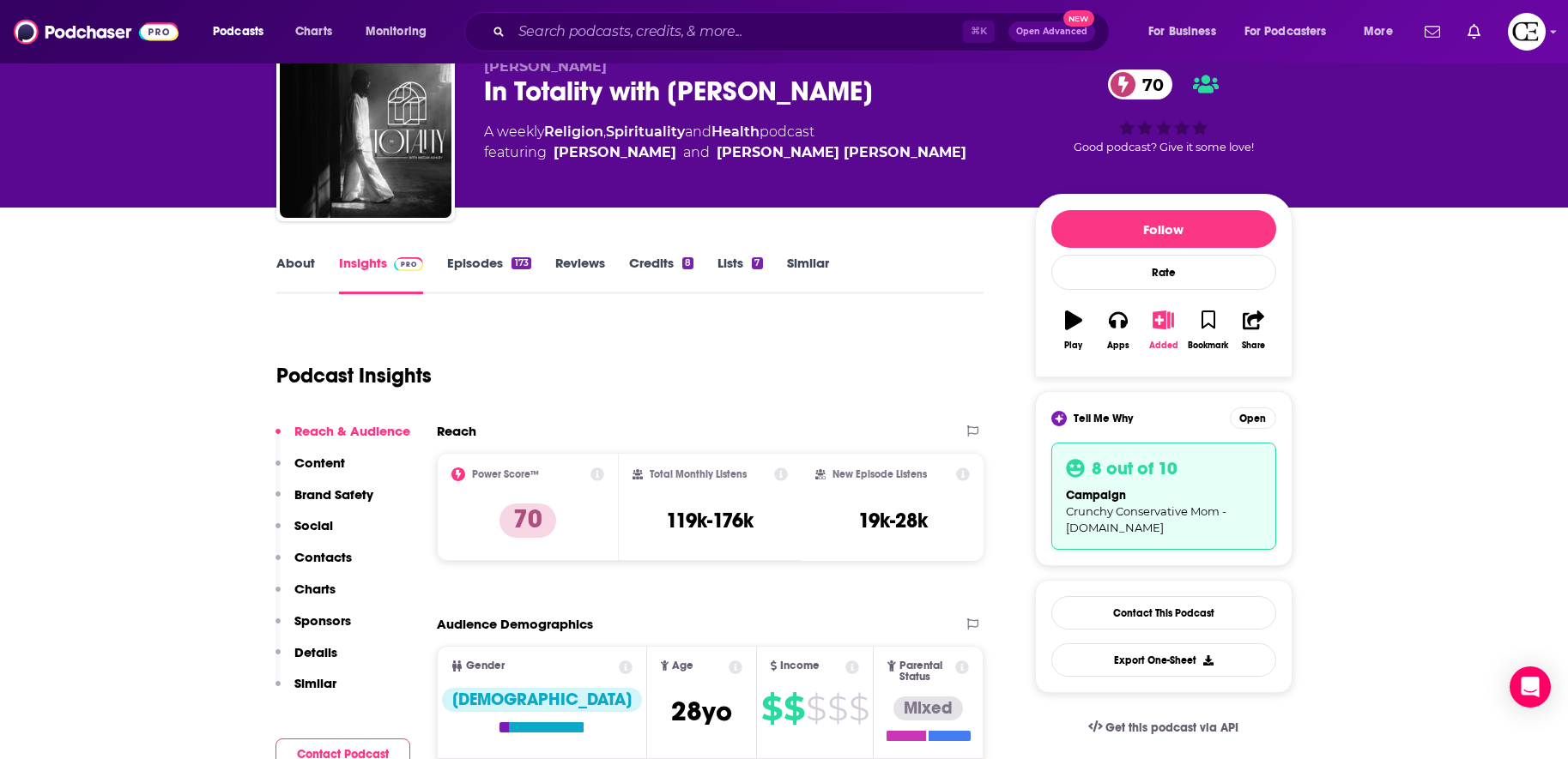
click at [1157, 317] on icon "button" at bounding box center [1163, 320] width 22 height 19
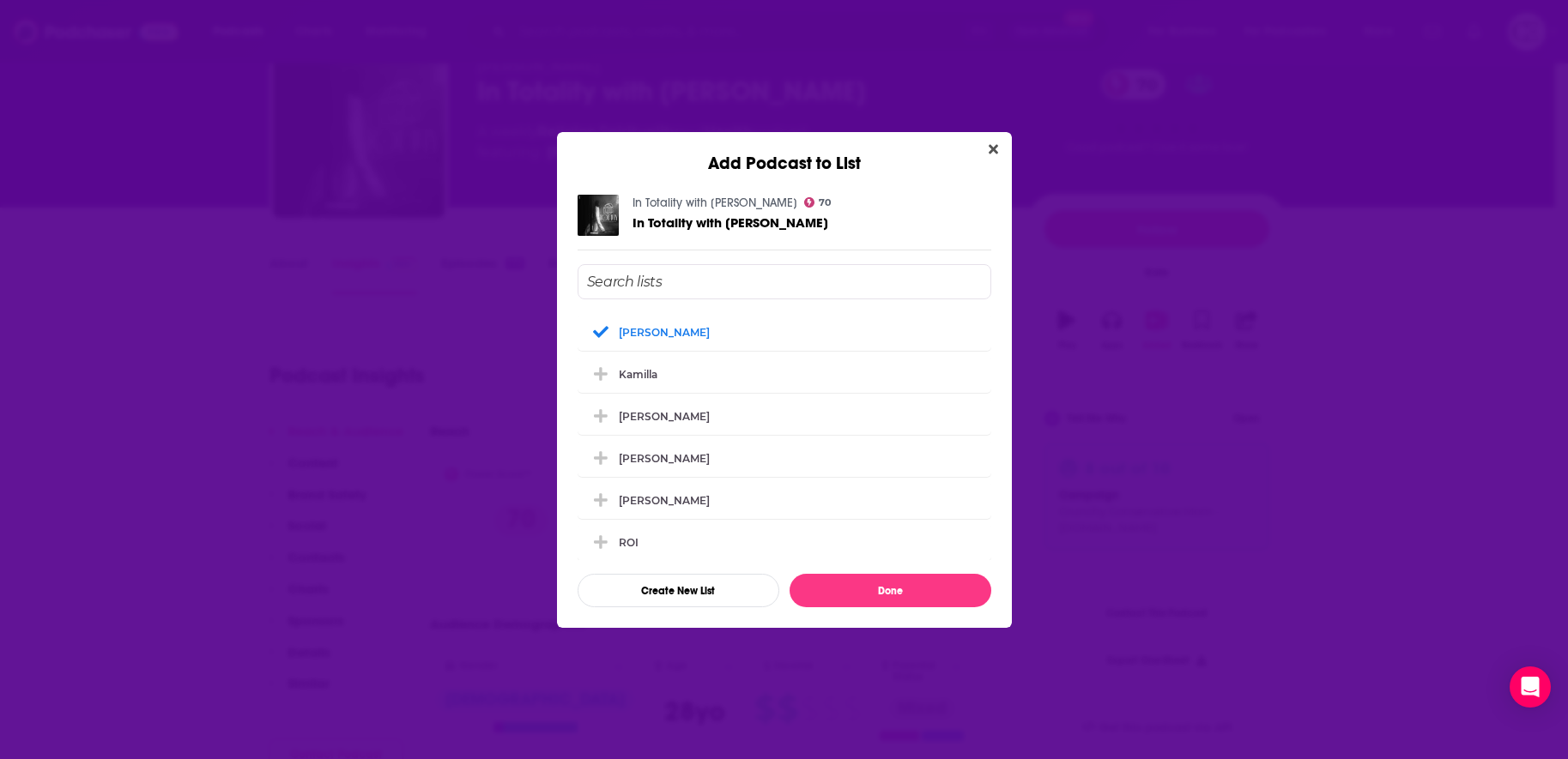
scroll to position [0, 0]
click at [992, 152] on icon "Close" at bounding box center [994, 150] width 10 height 13
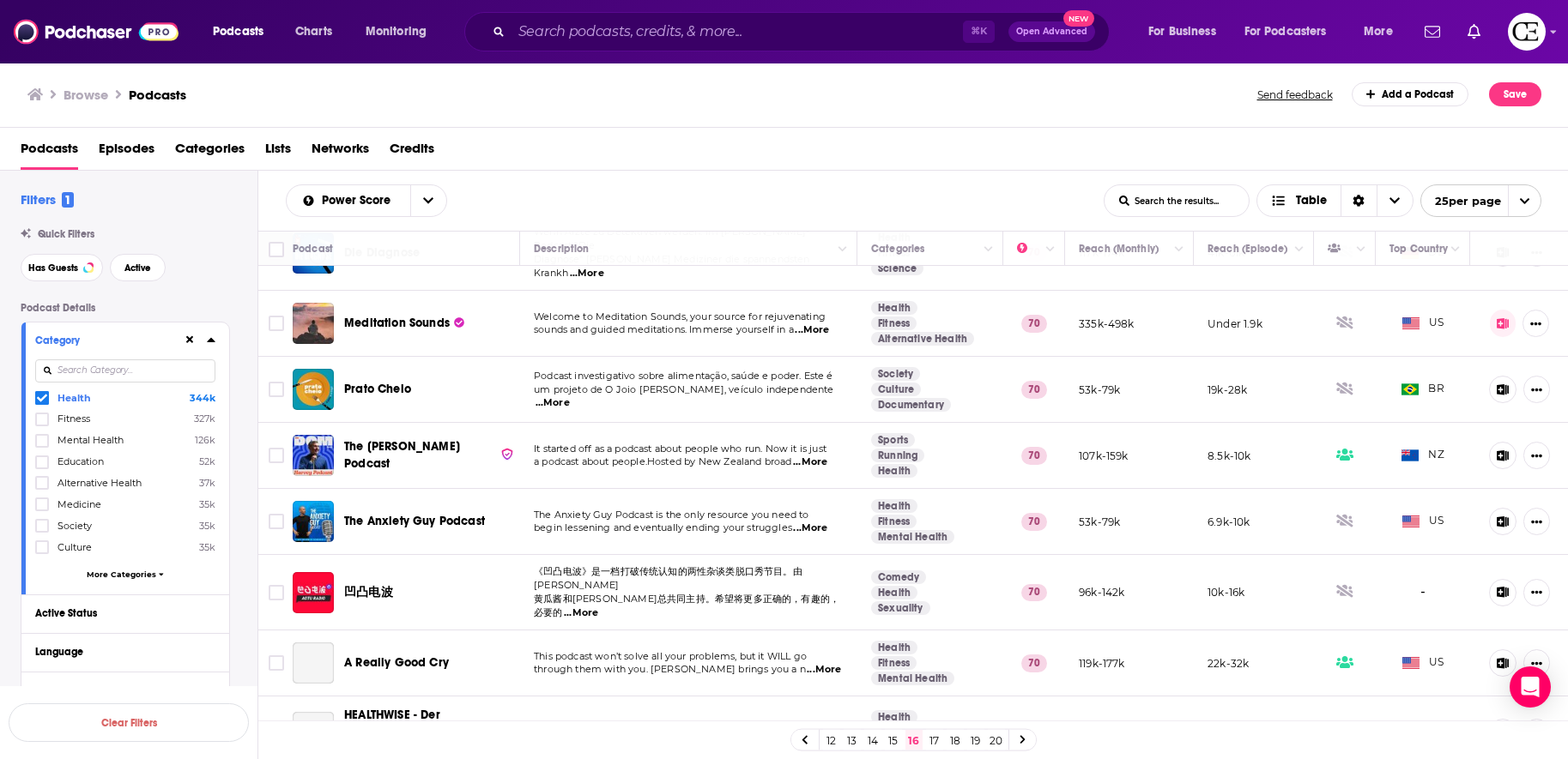
scroll to position [193, 0]
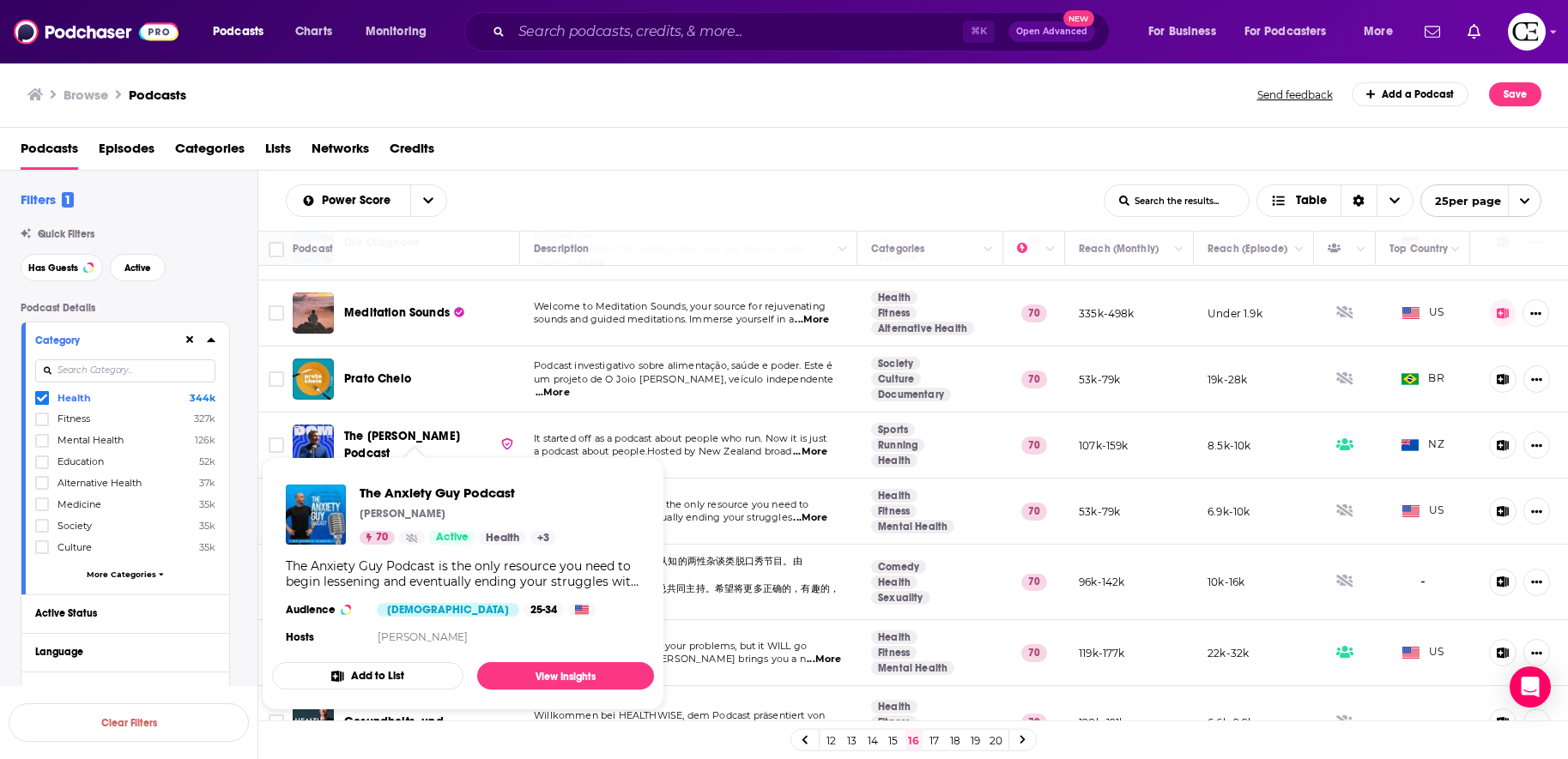
click at [425, 505] on div "The Anxiety Guy Podcast Dennis Simsek 70 Active Health + 3" at bounding box center [458, 514] width 196 height 60
click at [434, 489] on span "The Anxiety Guy Podcast" at bounding box center [458, 492] width 196 height 16
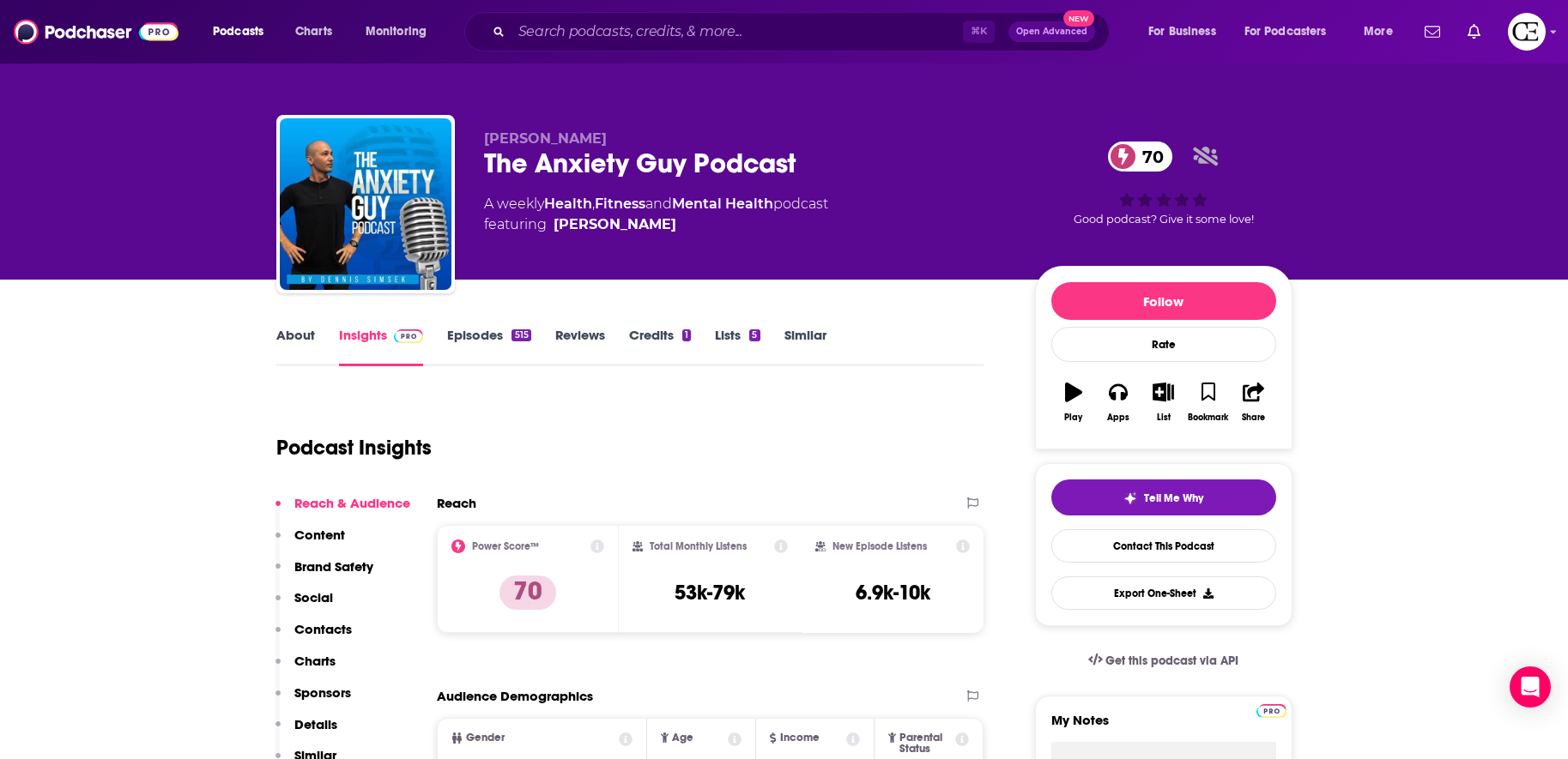
click at [1154, 477] on div "Tell Me Why Contact This Podcast Export One-Sheet" at bounding box center [1164, 545] width 257 height 163
click at [1145, 498] on span "Tell Me Why" at bounding box center [1174, 498] width 59 height 13
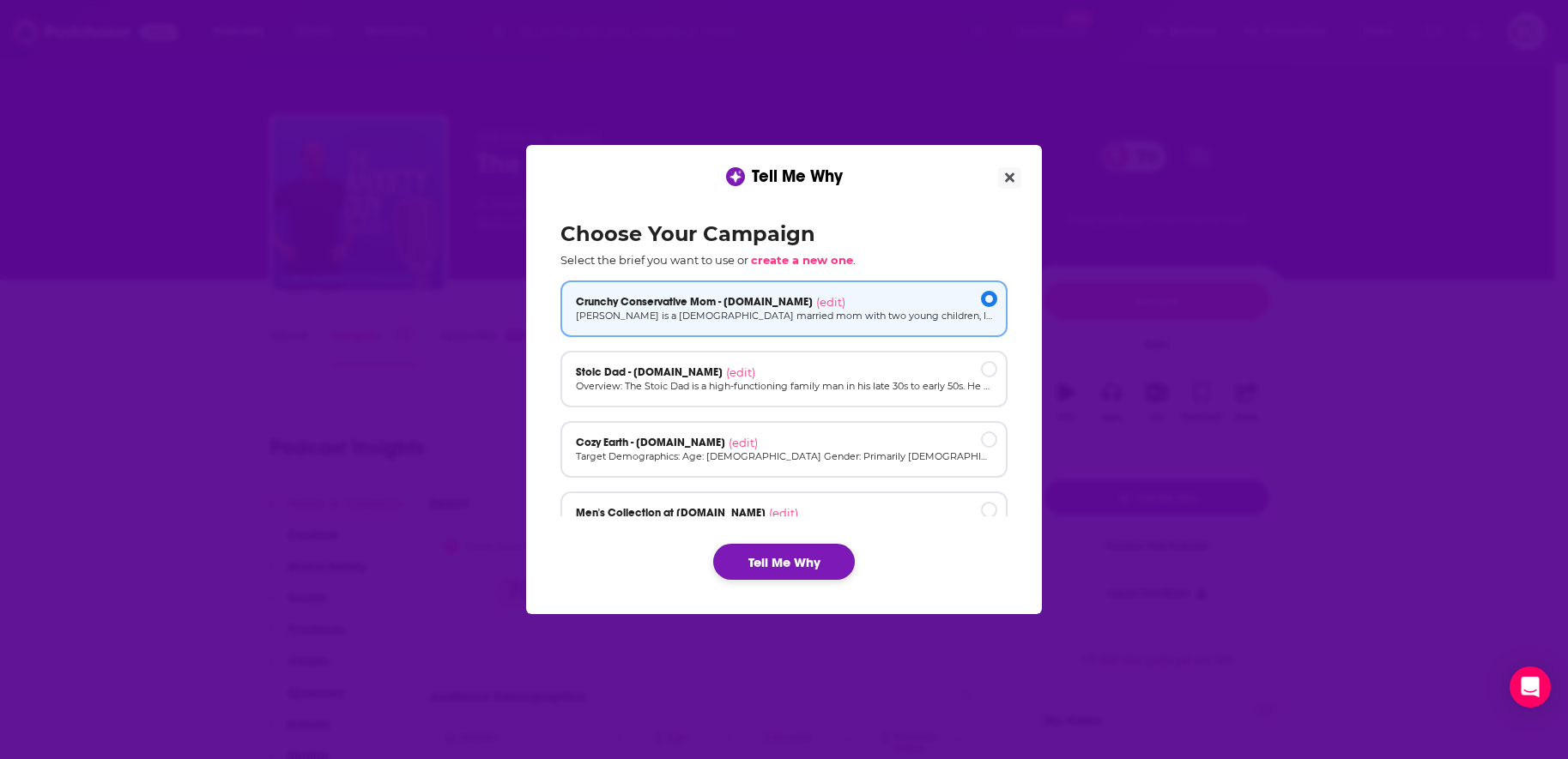
click at [793, 559] on button "Tell Me Why" at bounding box center [784, 562] width 142 height 36
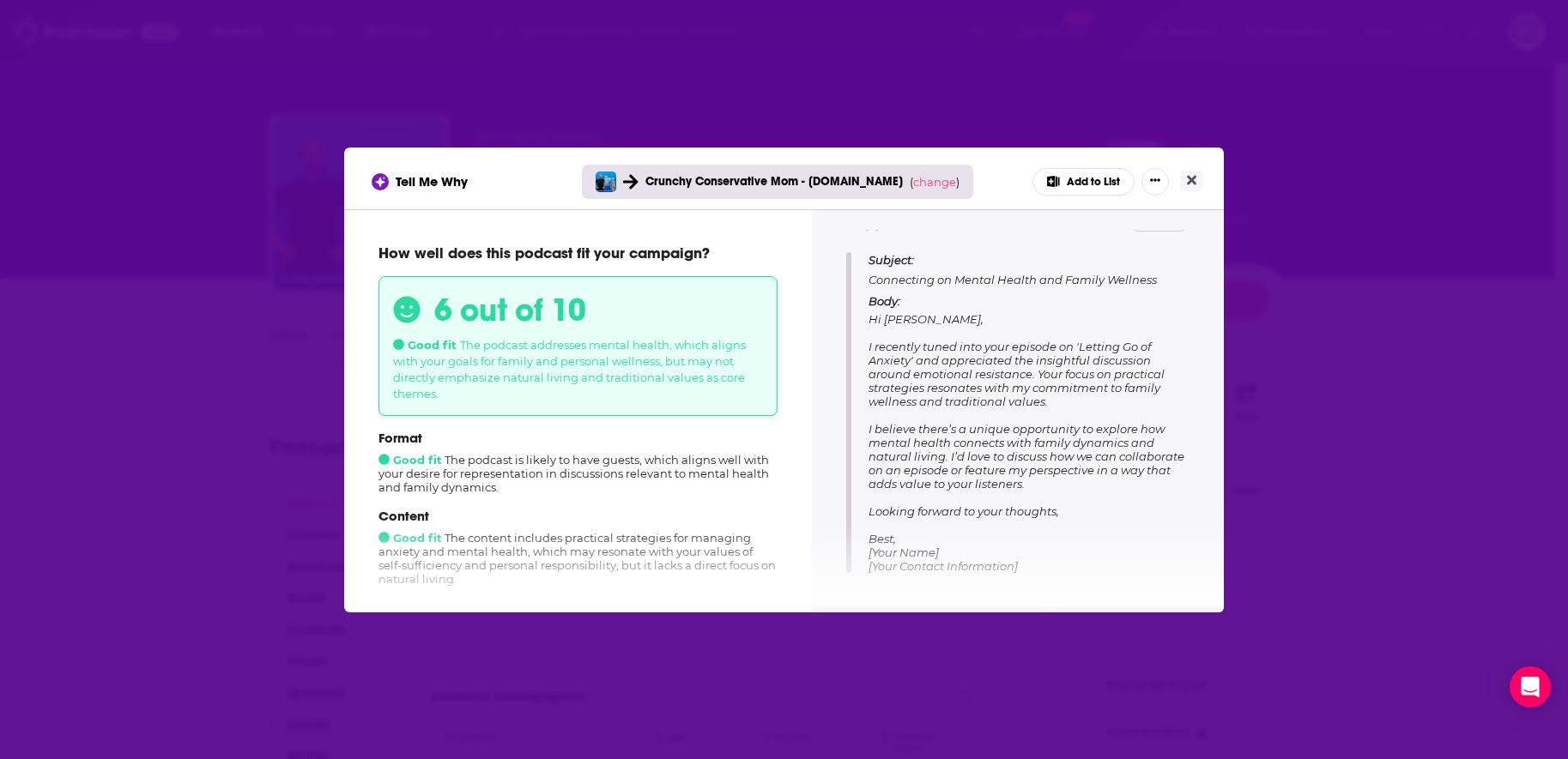
scroll to position [172, 0]
click at [1320, 322] on div "Tell Me Why Crunchy Conservative Mom - cozyearth.com ( change ) Add to List How…" at bounding box center [784, 379] width 1568 height 759
click at [1190, 187] on button "Close" at bounding box center [1192, 180] width 23 height 22
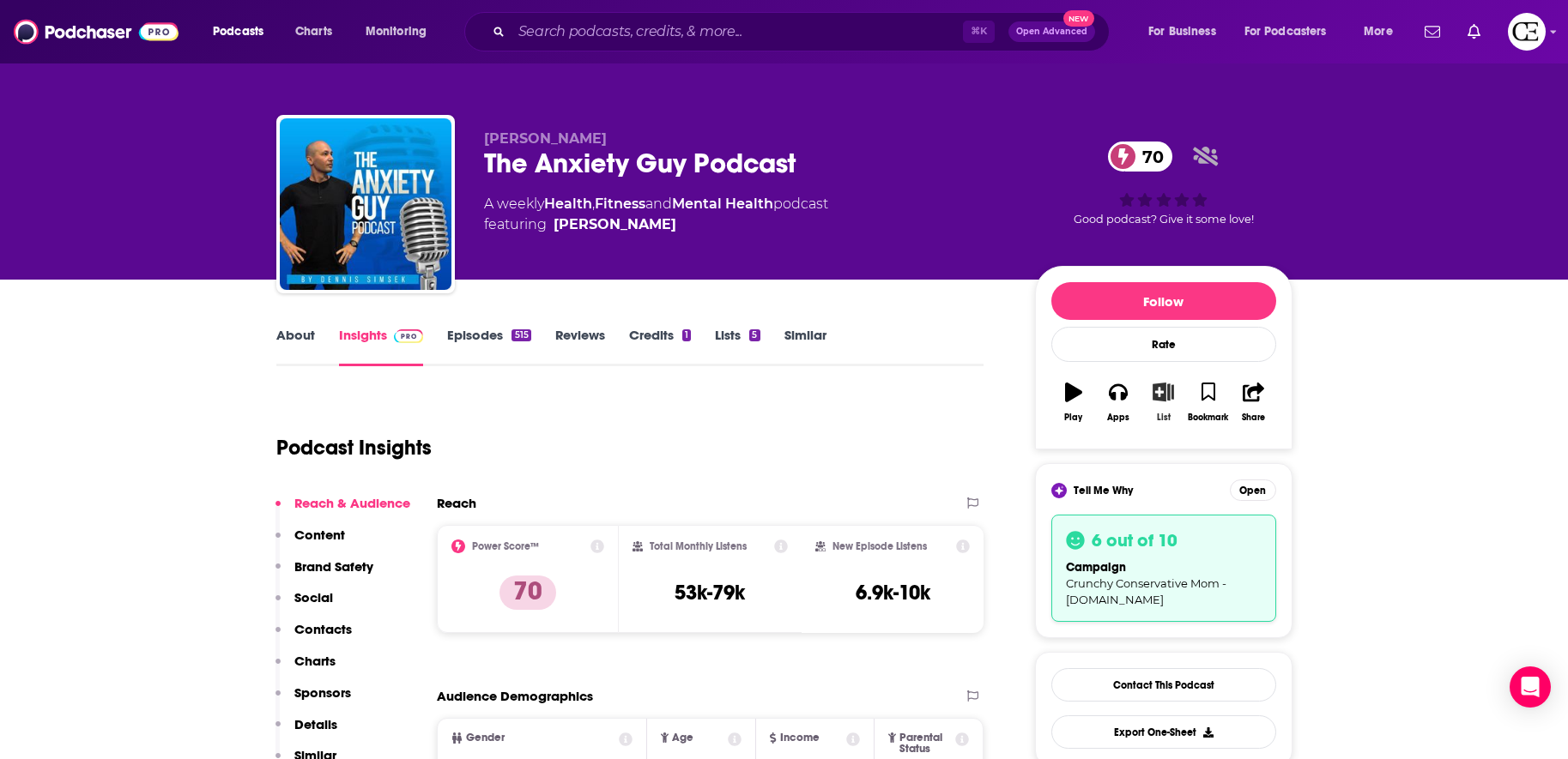
click at [1170, 394] on icon "button" at bounding box center [1163, 392] width 22 height 19
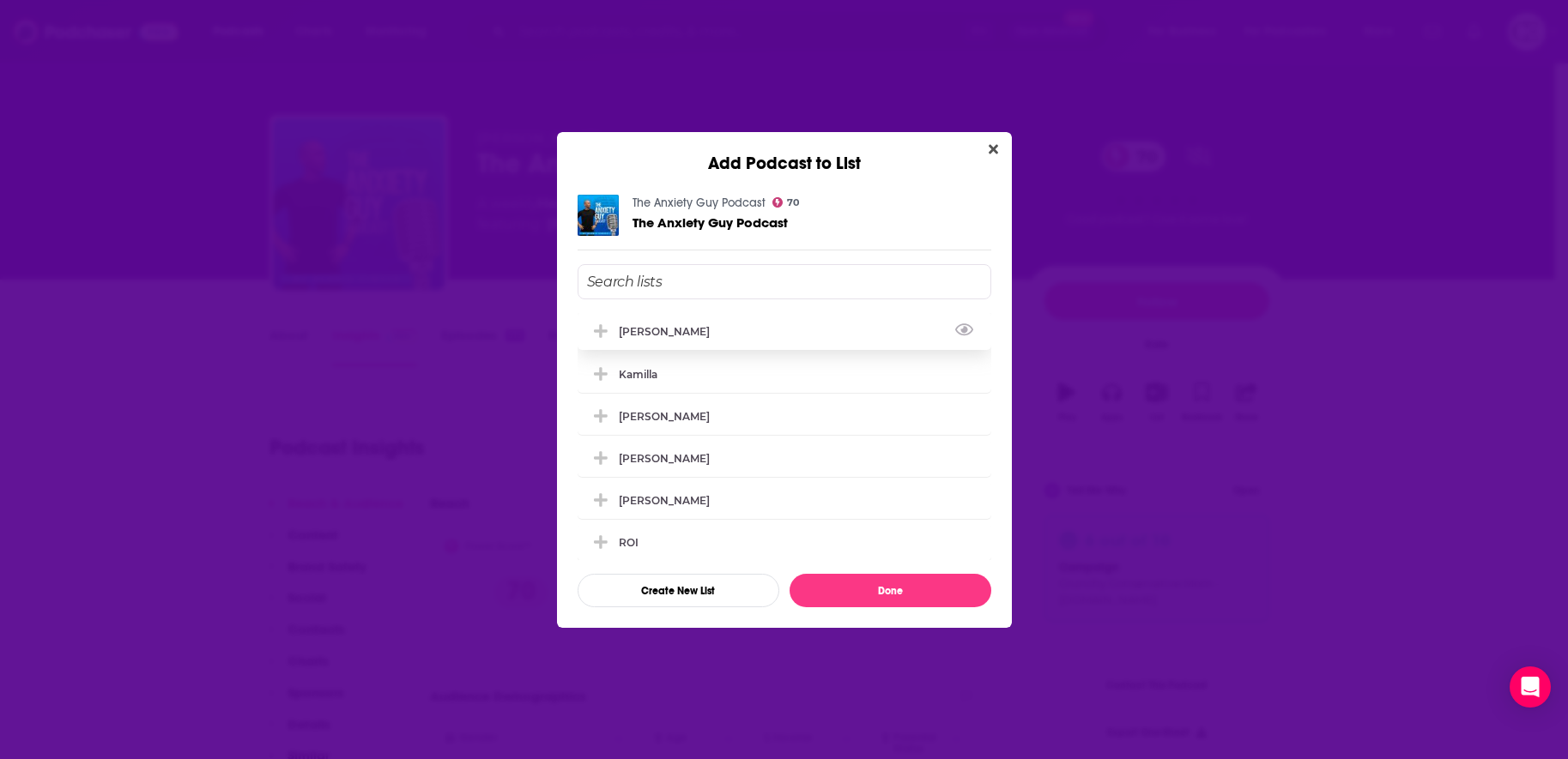
click at [784, 343] on div "[PERSON_NAME]" at bounding box center [784, 331] width 413 height 38
click at [906, 594] on button "Done" at bounding box center [891, 590] width 202 height 33
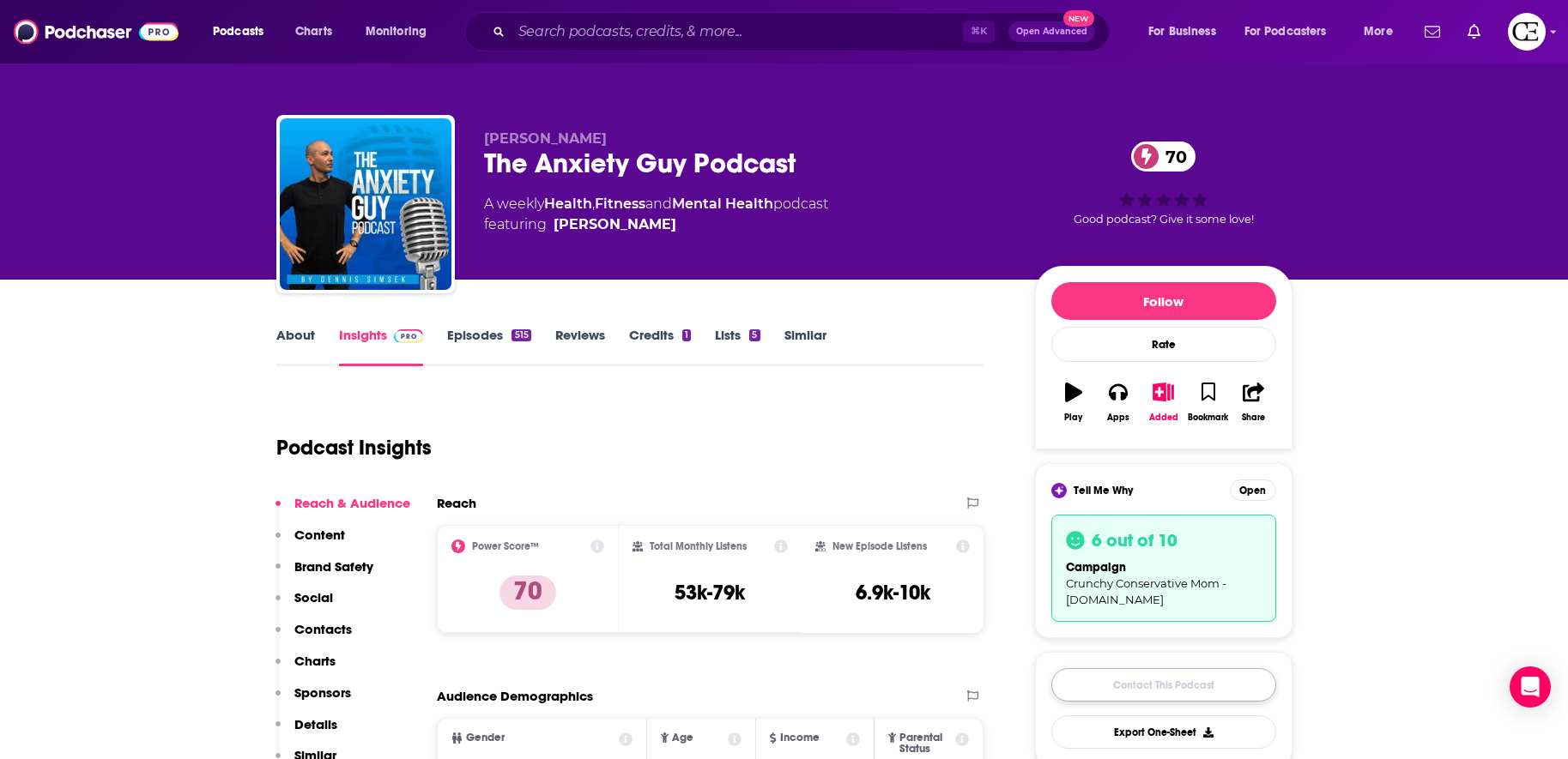
click at [1135, 692] on link "Contact This Podcast" at bounding box center [1164, 685] width 225 height 33
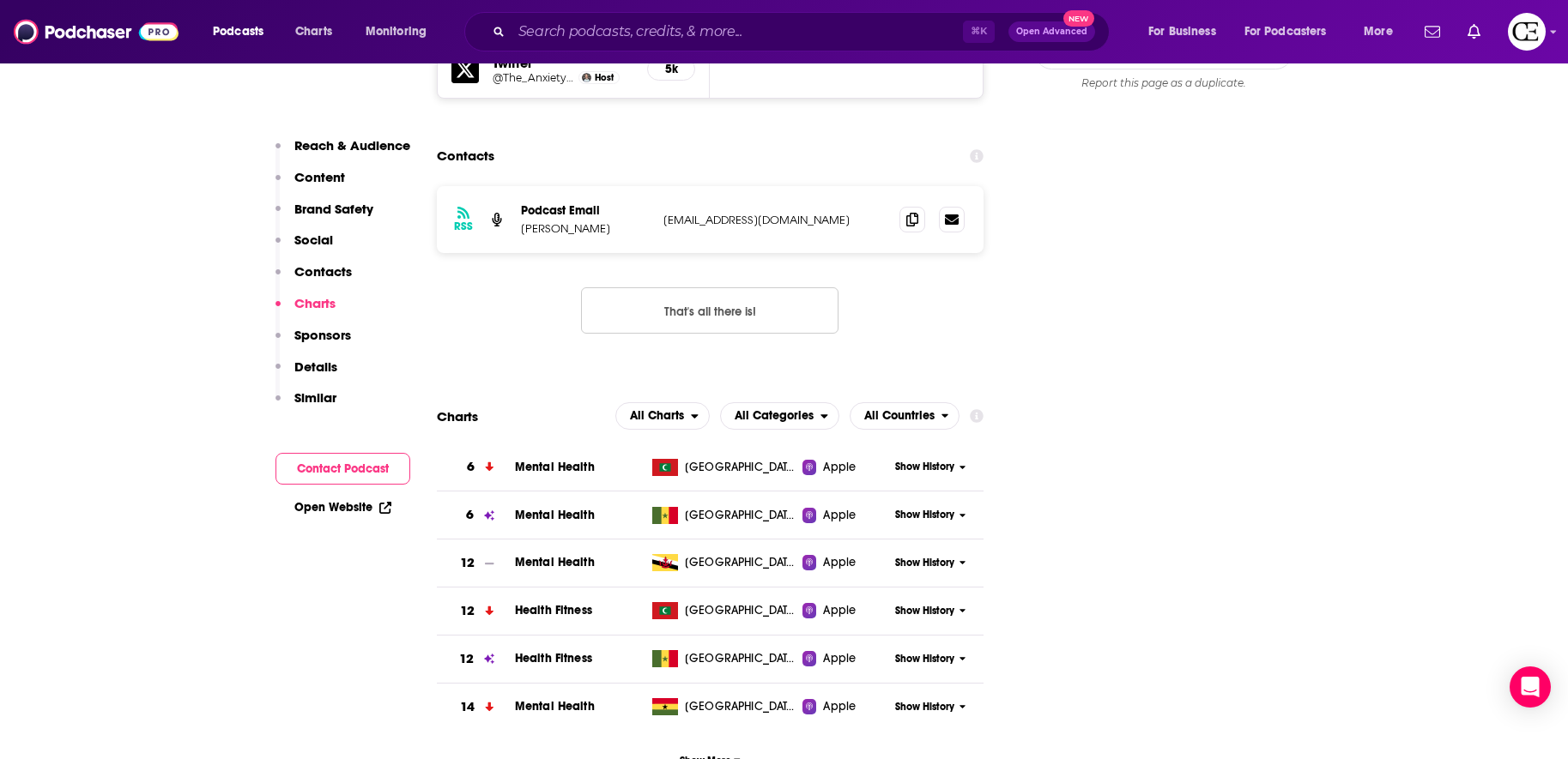
scroll to position [2137, 0]
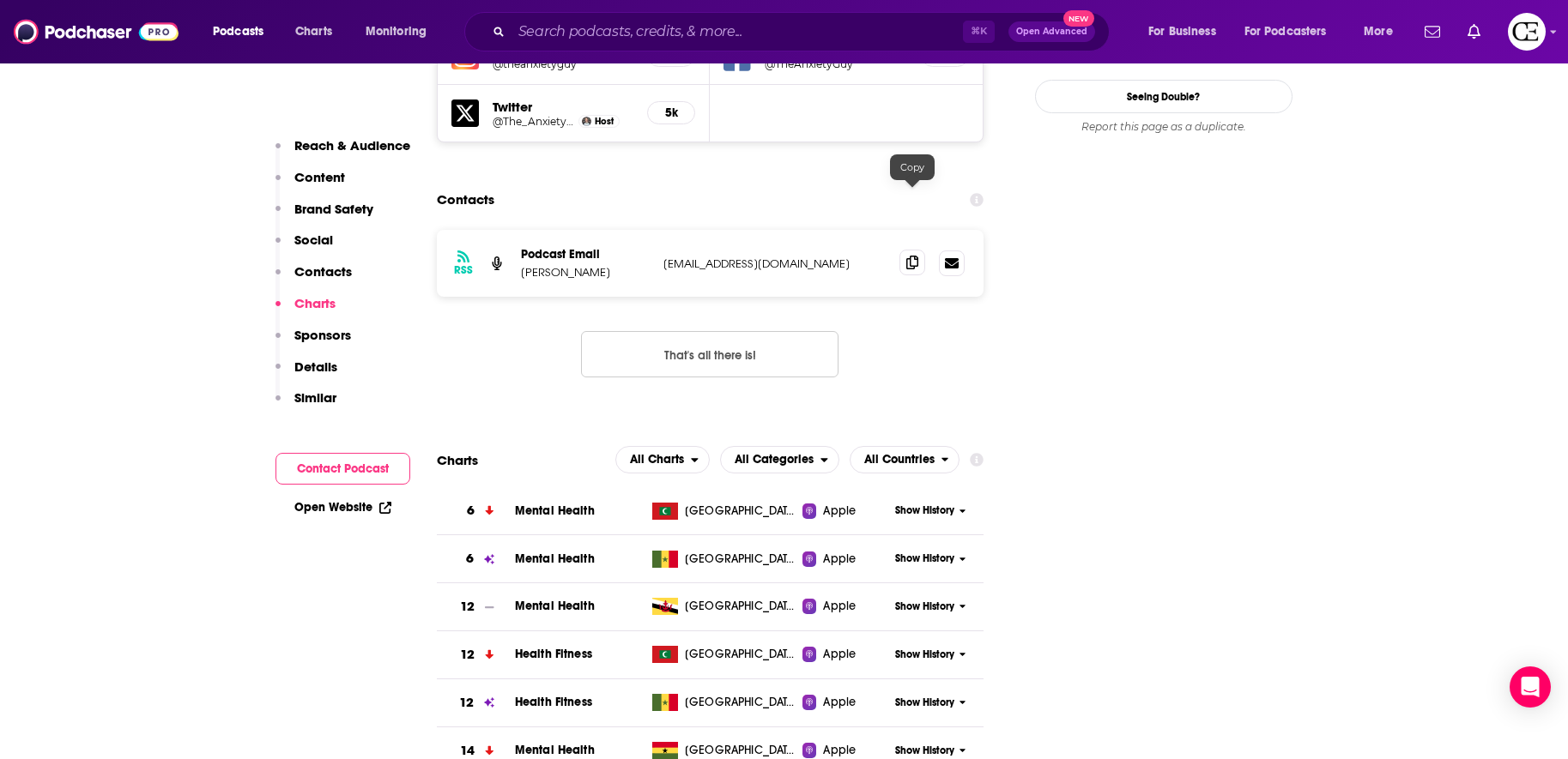
click at [911, 255] on icon at bounding box center [912, 262] width 12 height 13
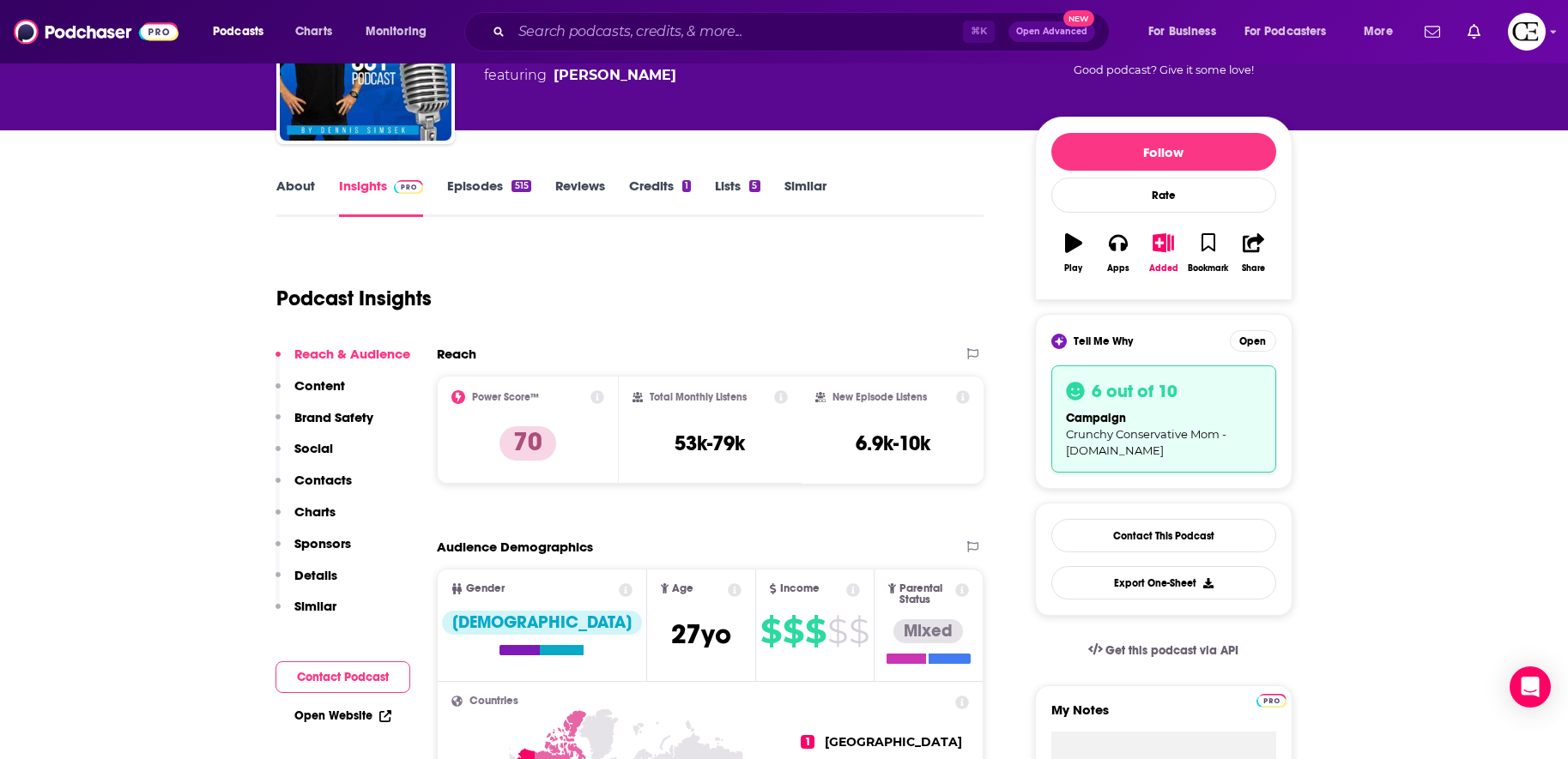
scroll to position [76, 0]
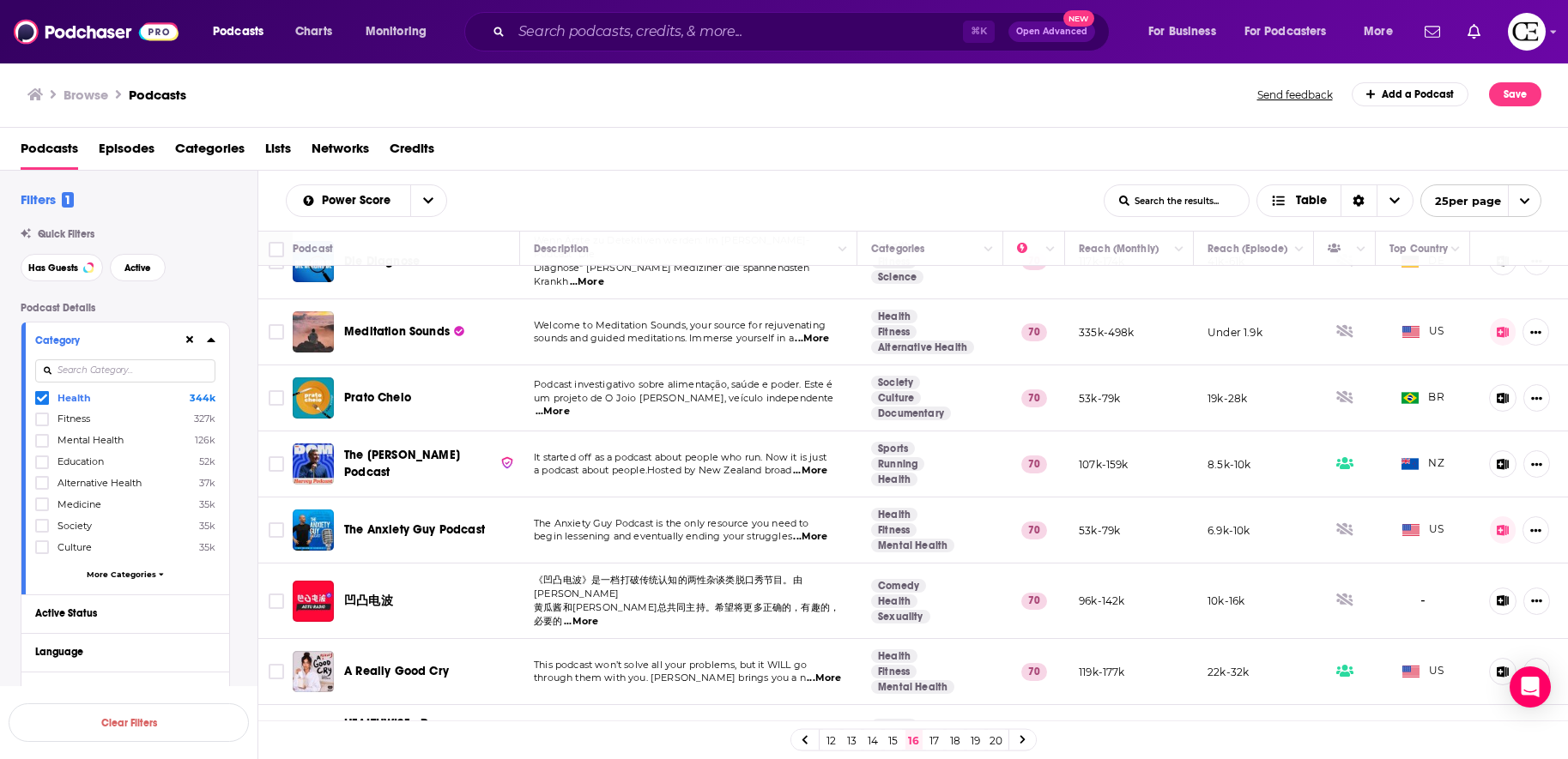
scroll to position [176, 0]
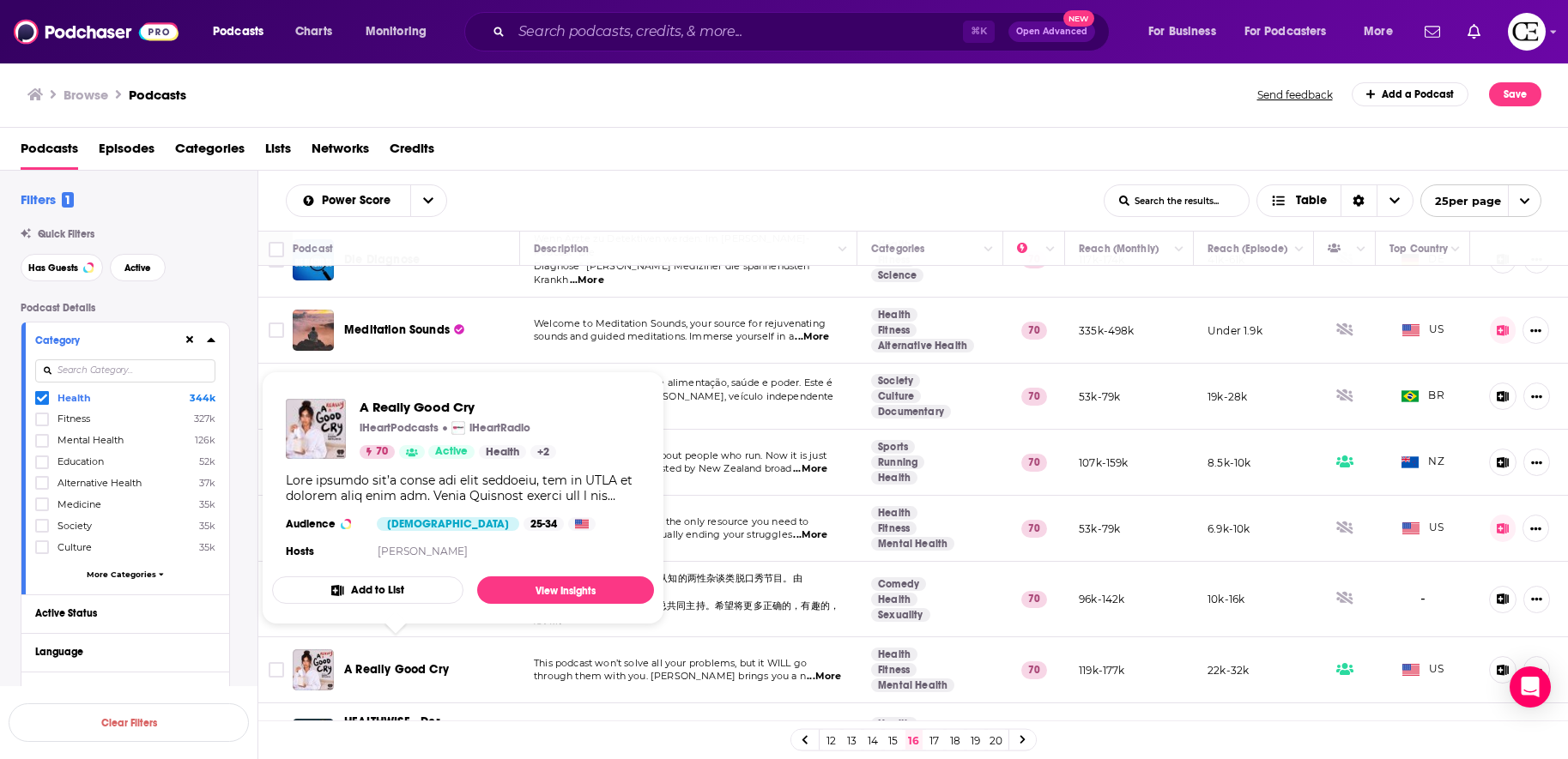
click at [378, 663] on span "A Really Good Cry" at bounding box center [396, 669] width 105 height 14
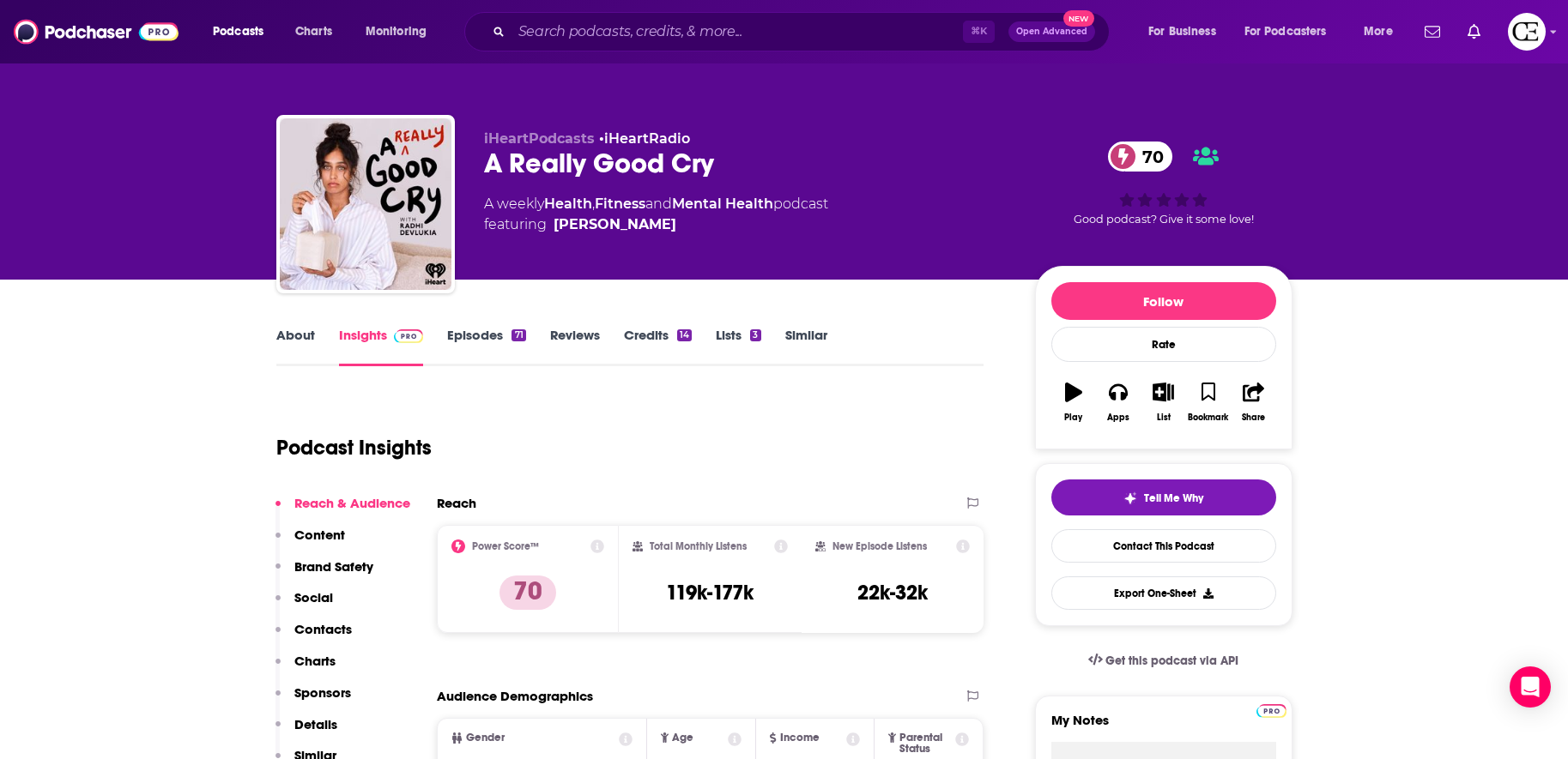
scroll to position [80, 0]
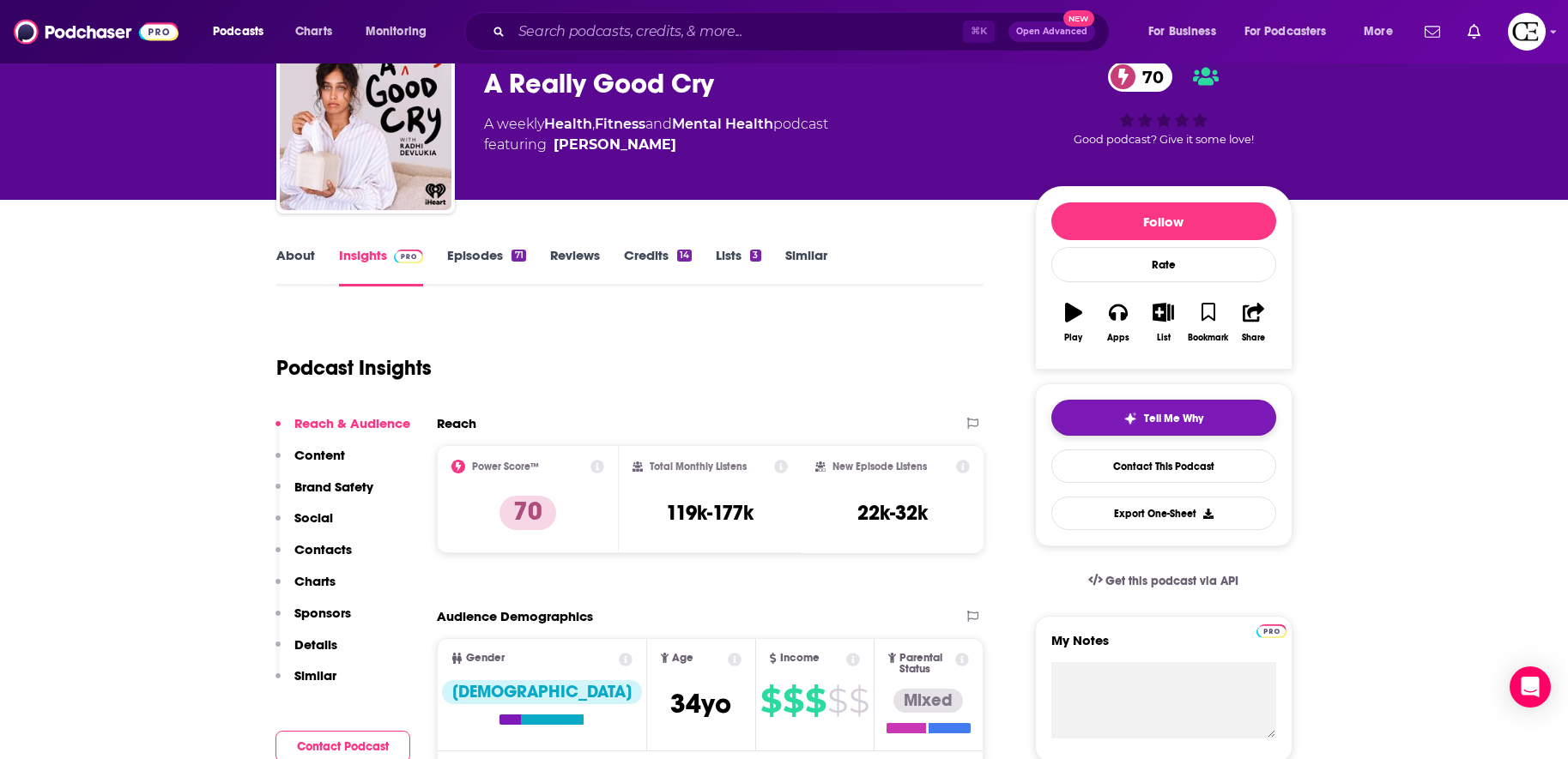
click at [1112, 422] on button "Tell Me Why" at bounding box center [1164, 418] width 225 height 36
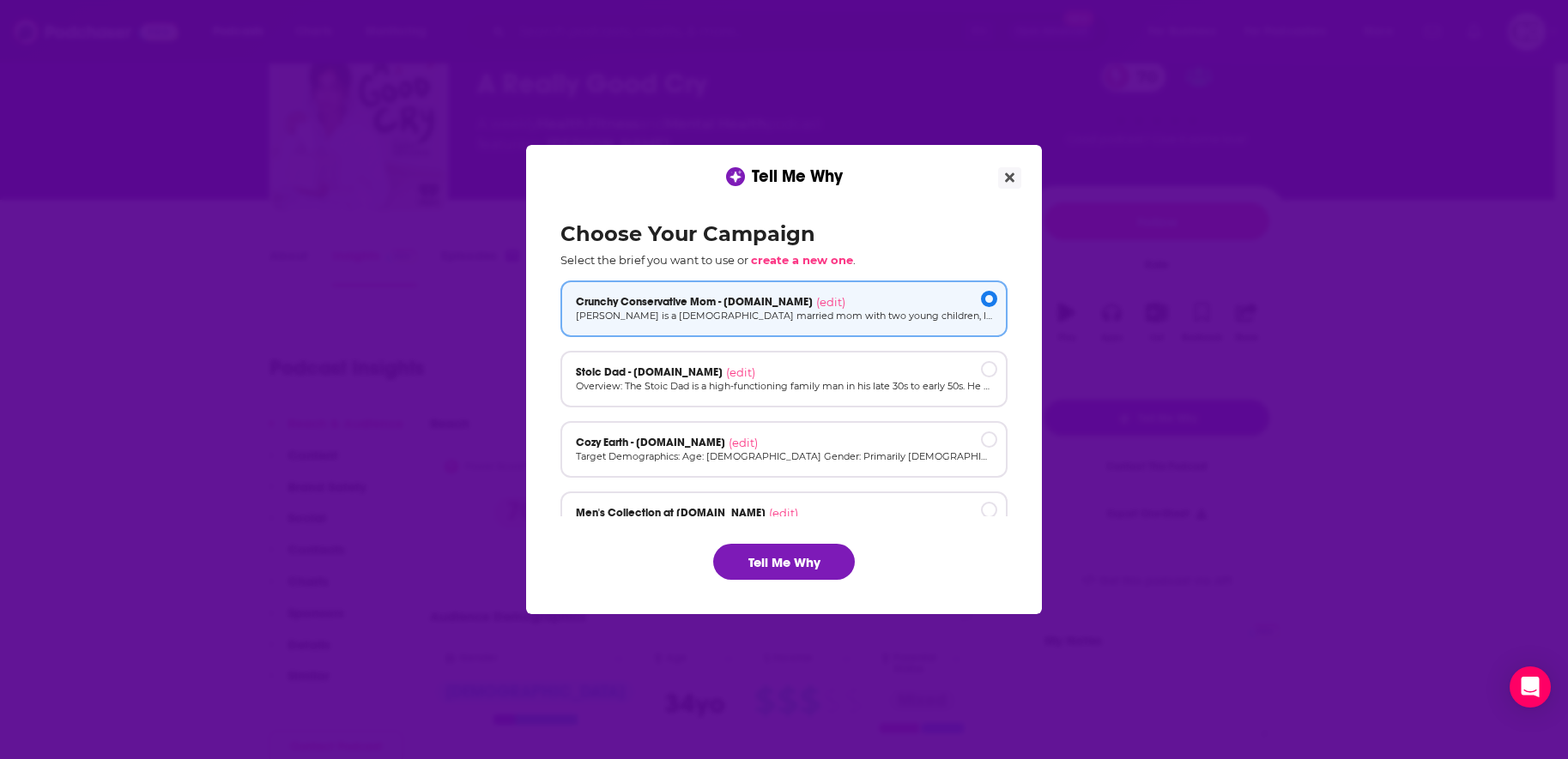
scroll to position [0, 0]
click at [748, 563] on button "Tell Me Why" at bounding box center [784, 562] width 142 height 36
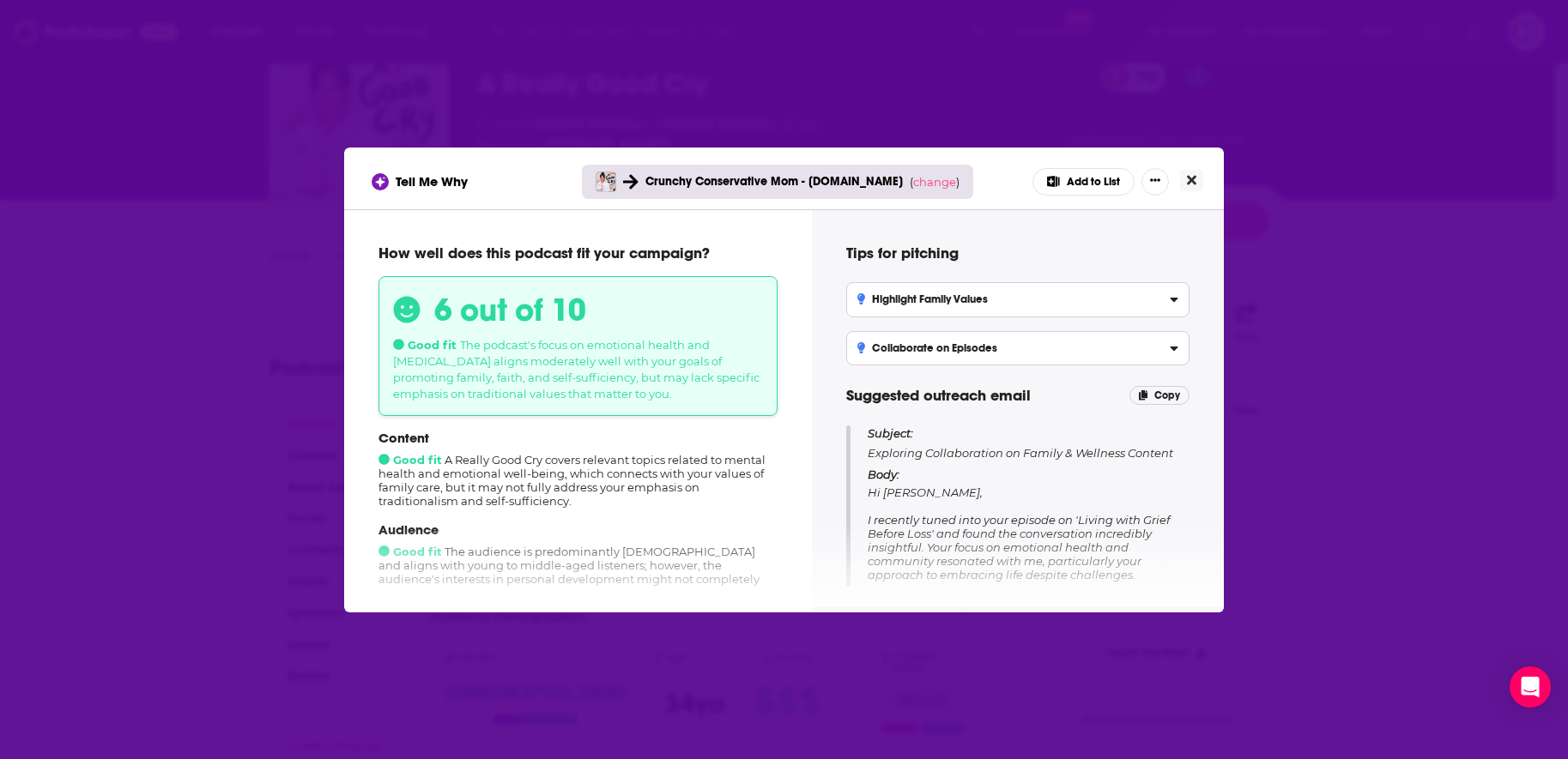
click at [1193, 188] on button "Close" at bounding box center [1192, 180] width 23 height 22
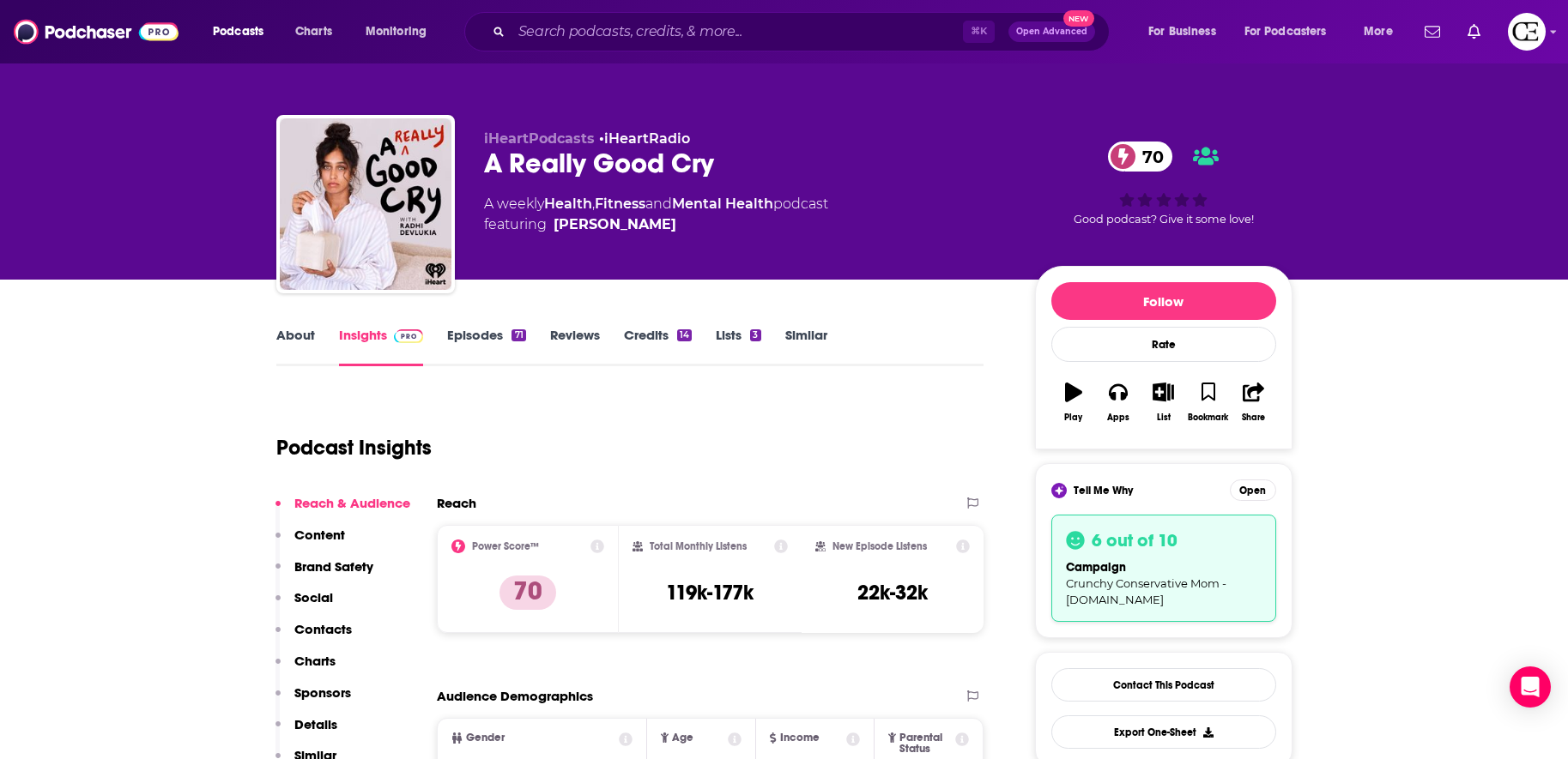
scroll to position [80, 0]
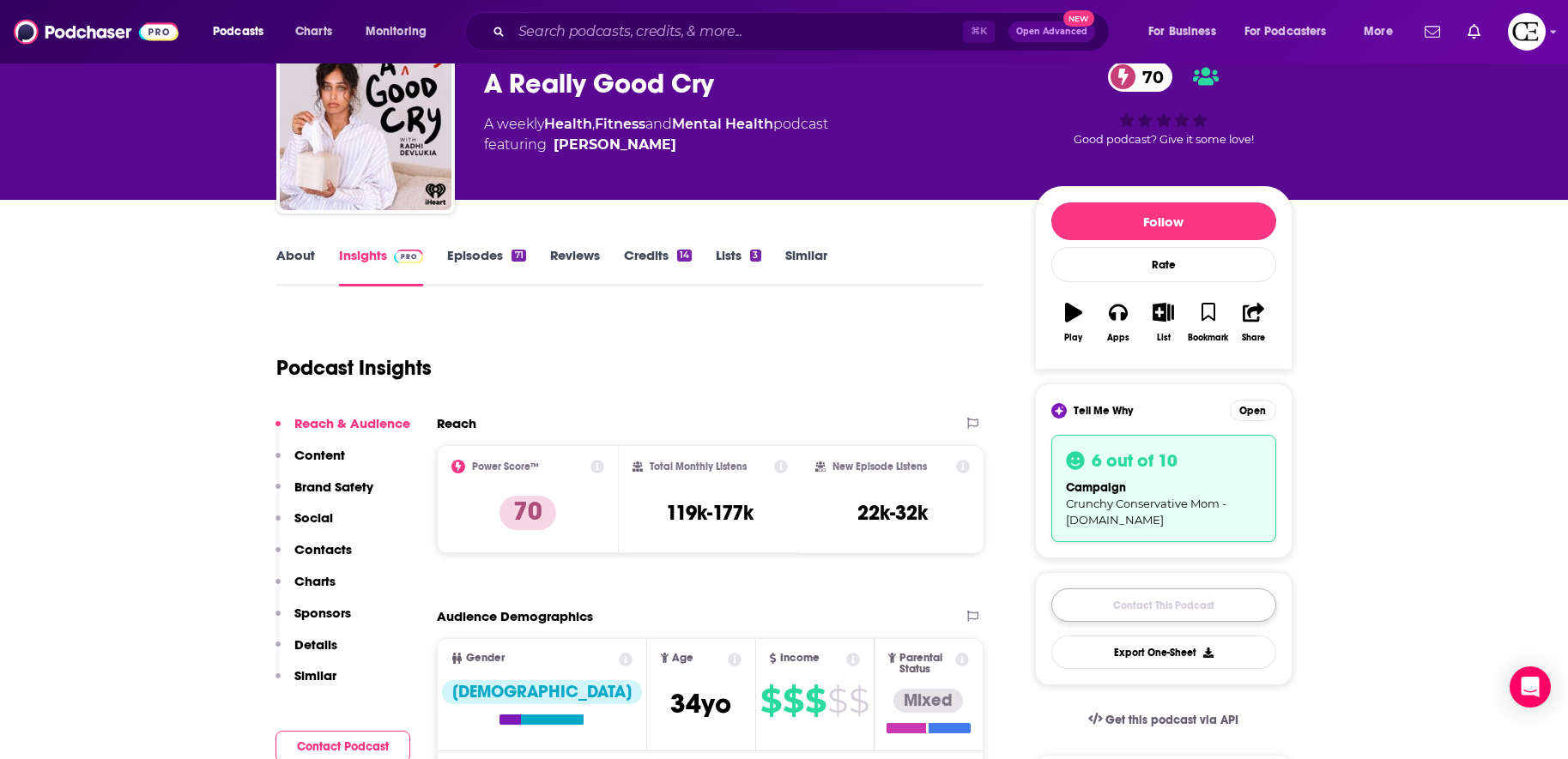
click at [1134, 599] on link "Contact This Podcast" at bounding box center [1164, 605] width 225 height 33
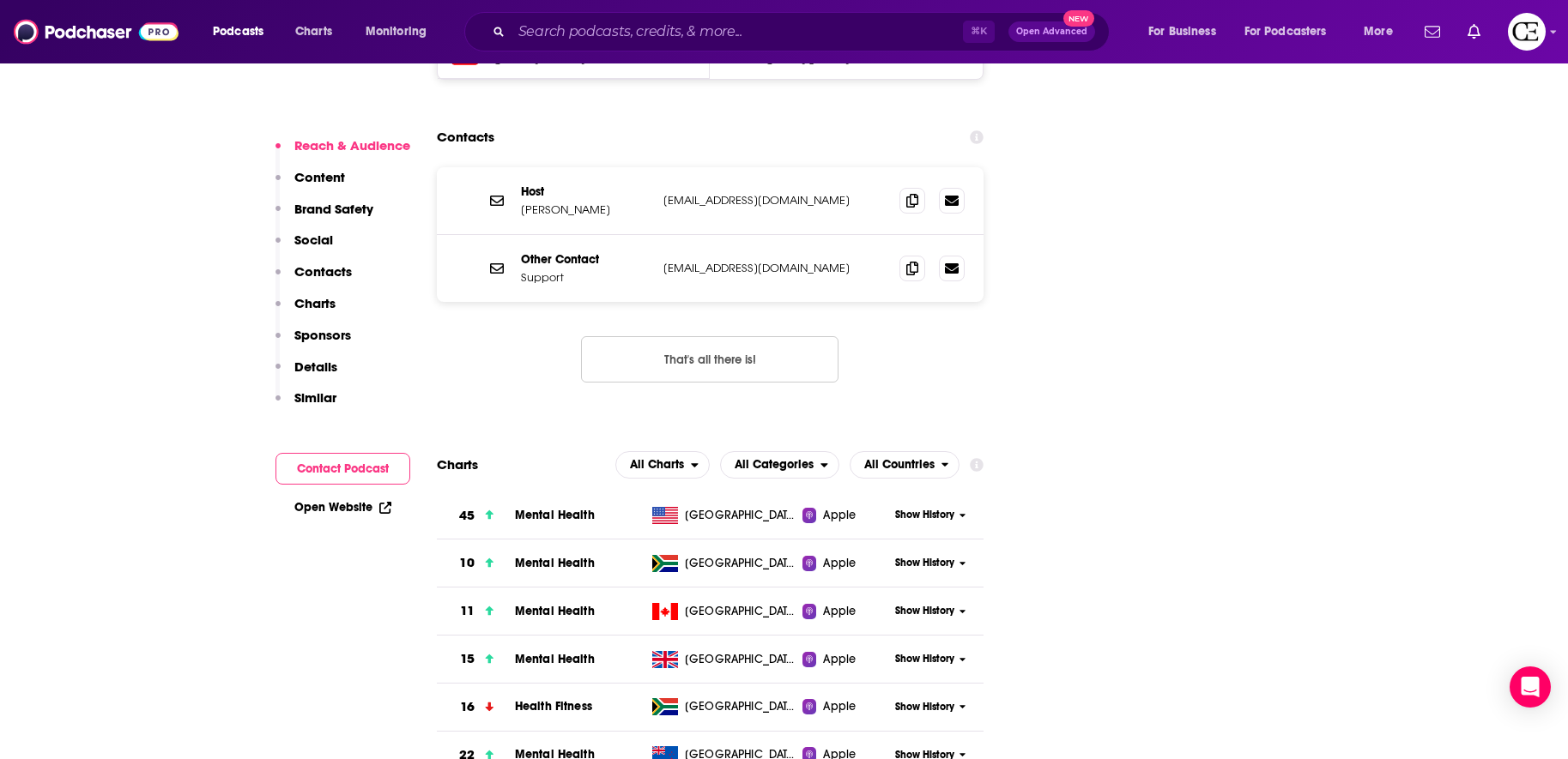
scroll to position [2065, 0]
click at [916, 195] on icon at bounding box center [912, 202] width 12 height 13
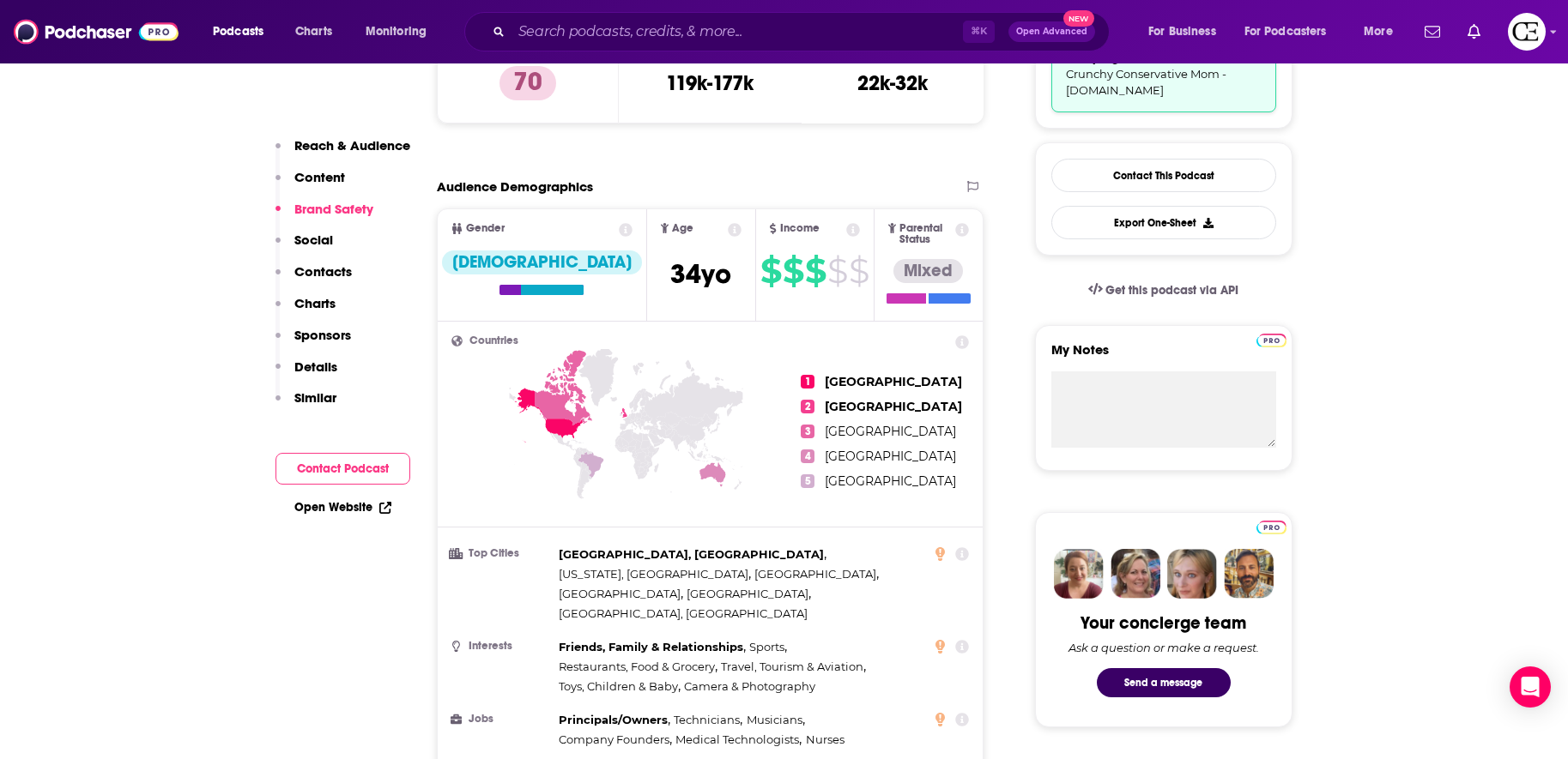
scroll to position [0, 0]
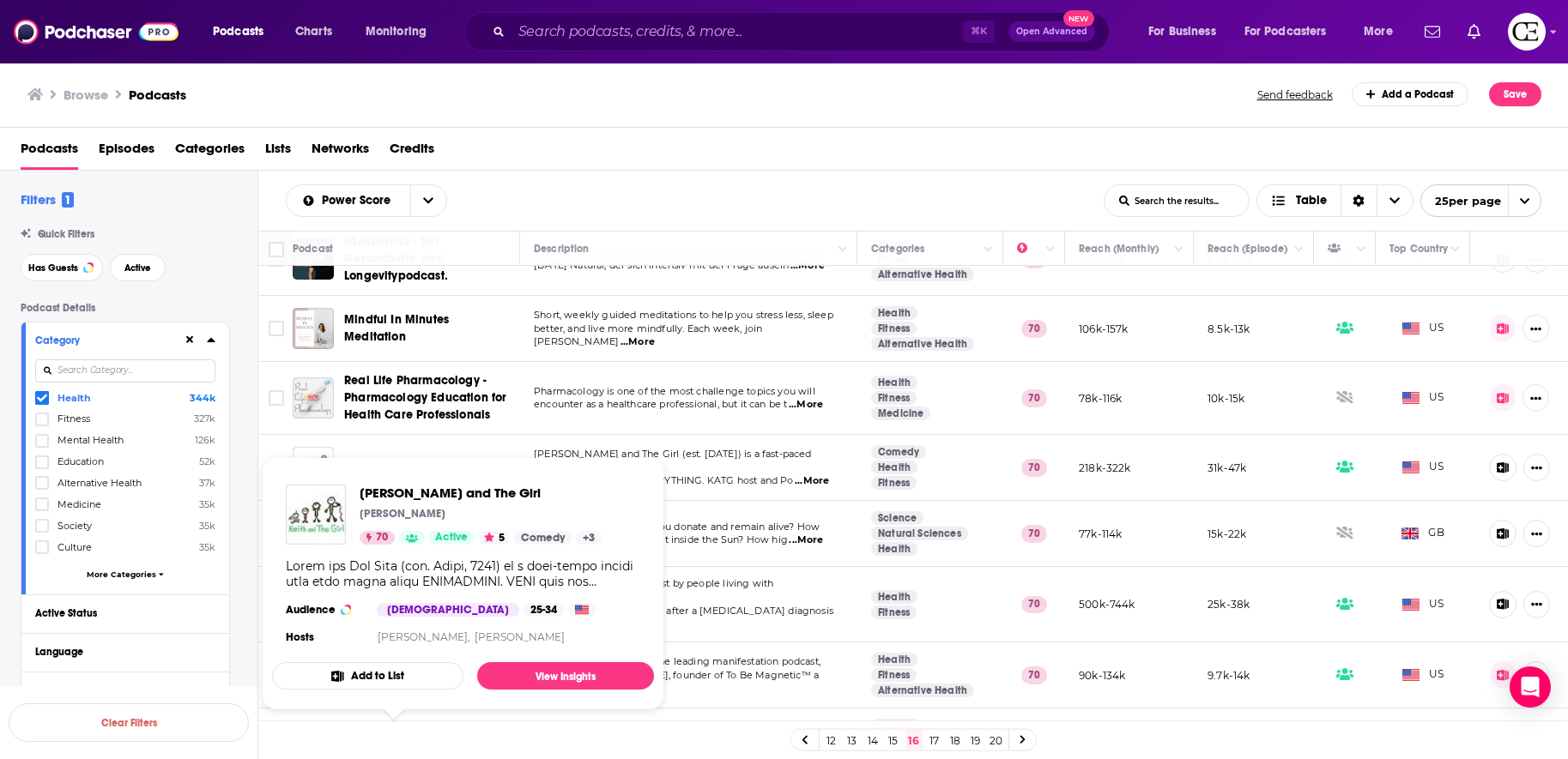
scroll to position [671, 0]
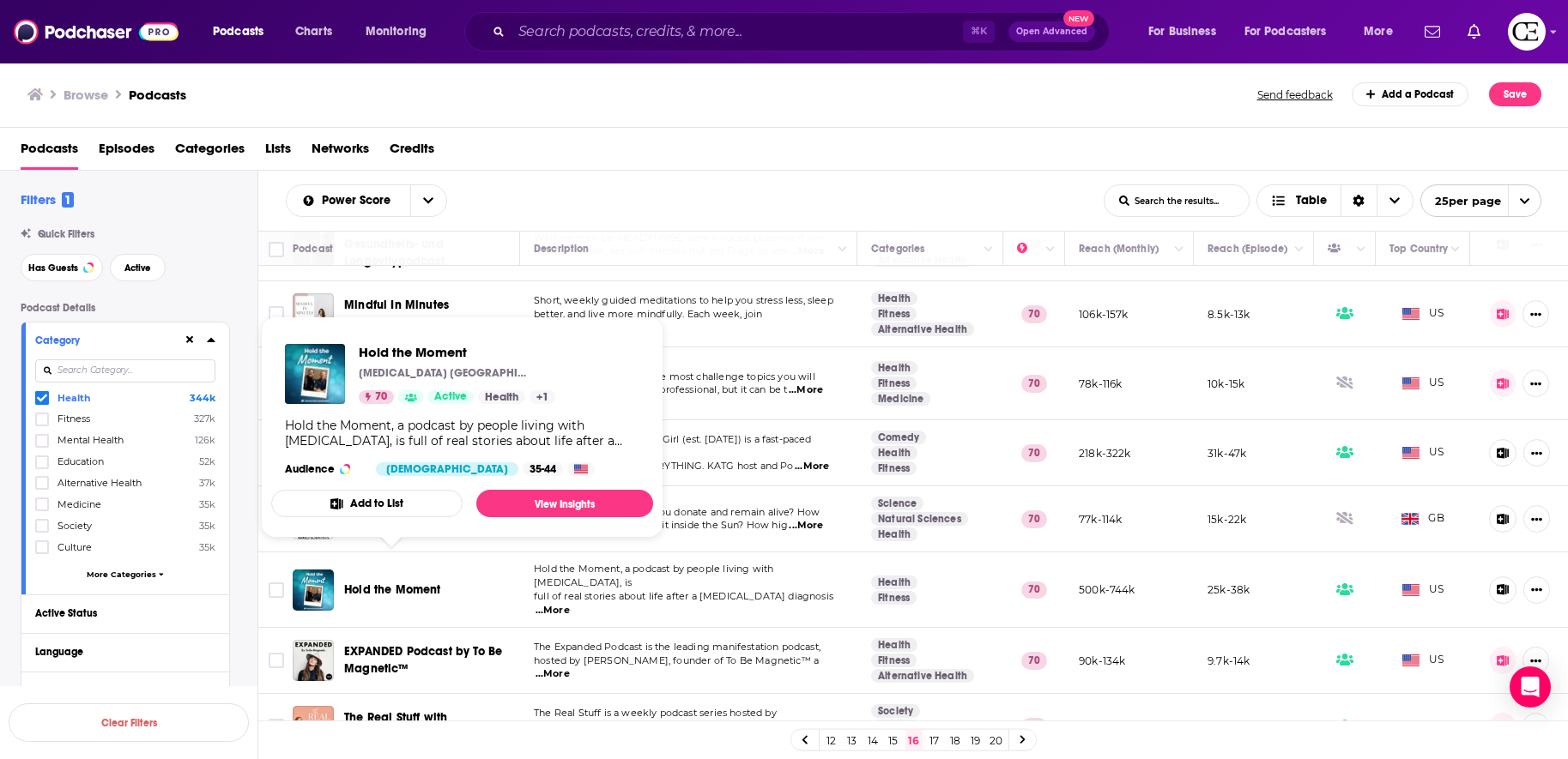
click at [396, 583] on span "Hold the Moment" at bounding box center [392, 589] width 97 height 14
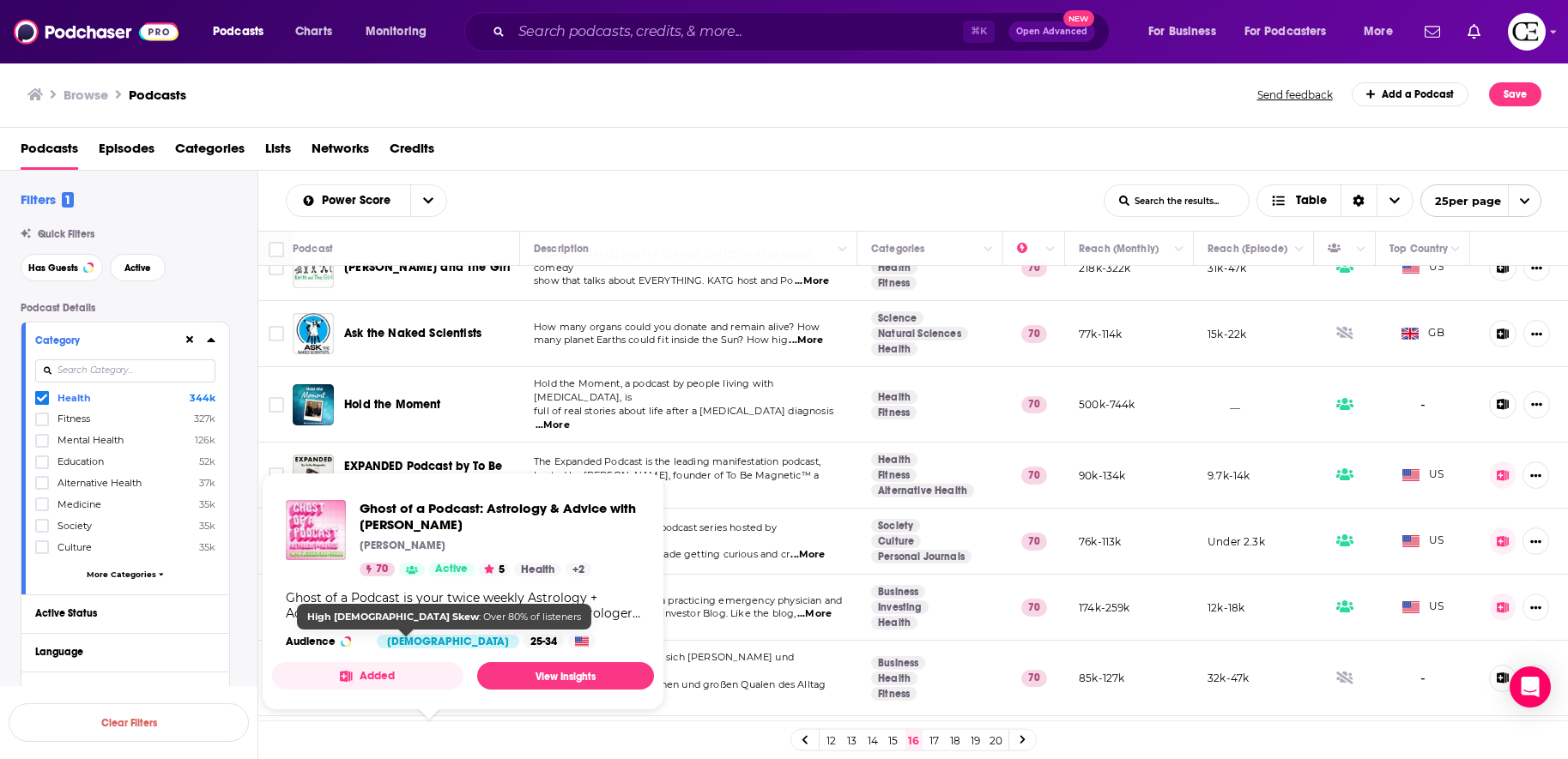
scroll to position [829, 0]
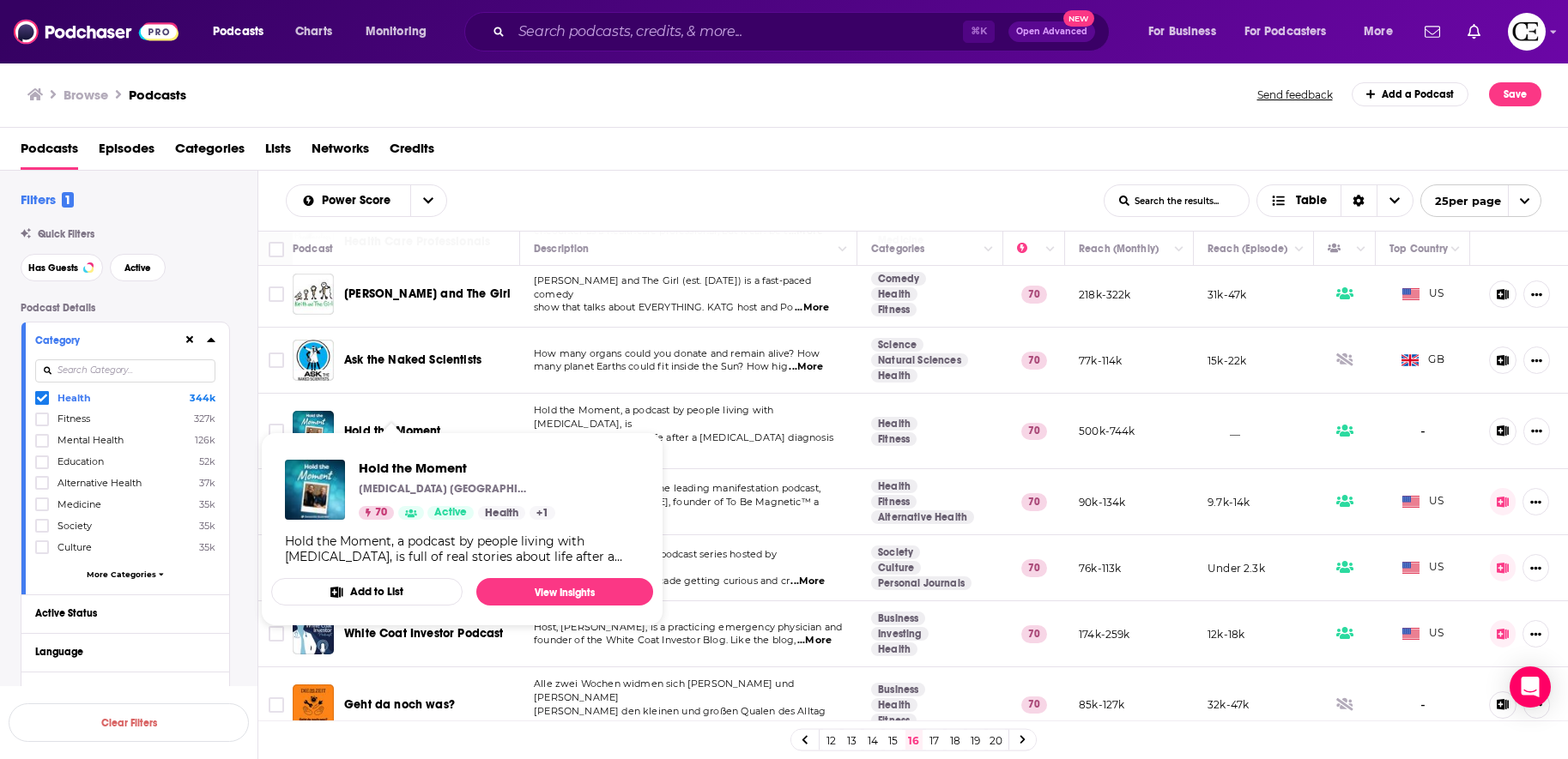
click at [403, 424] on span "Hold the Moment" at bounding box center [392, 430] width 97 height 14
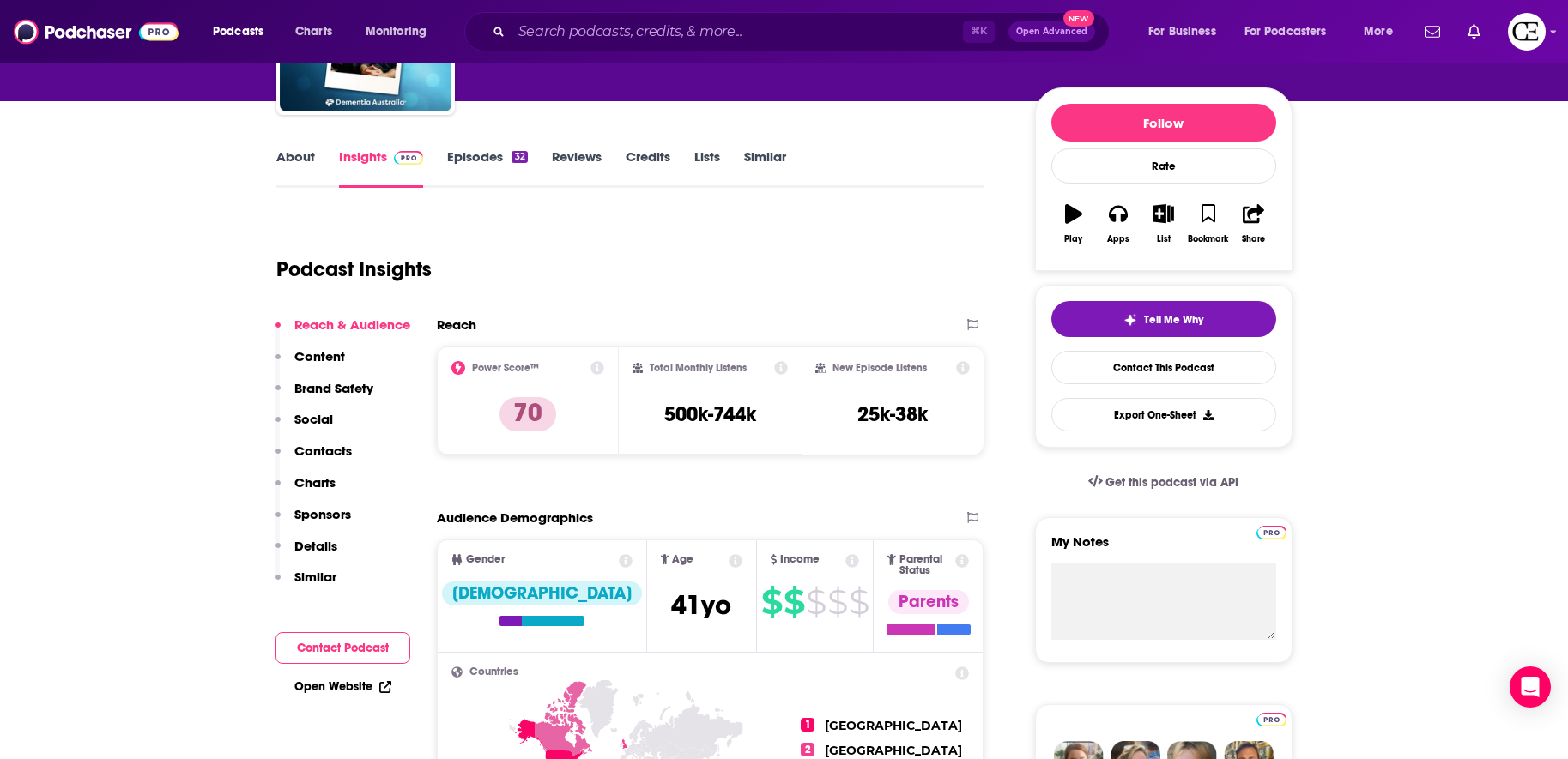
scroll to position [177, 0]
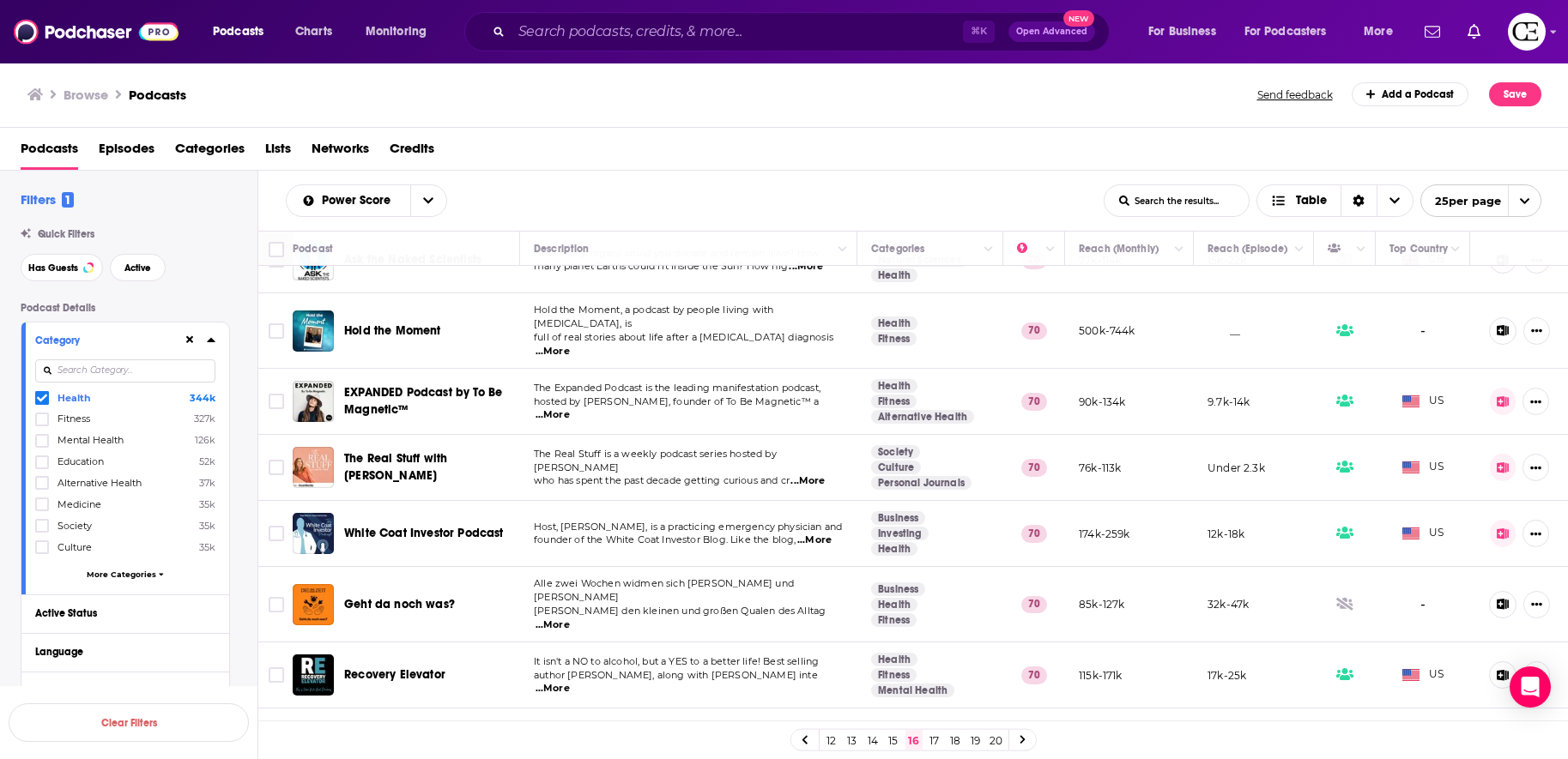
scroll to position [934, 0]
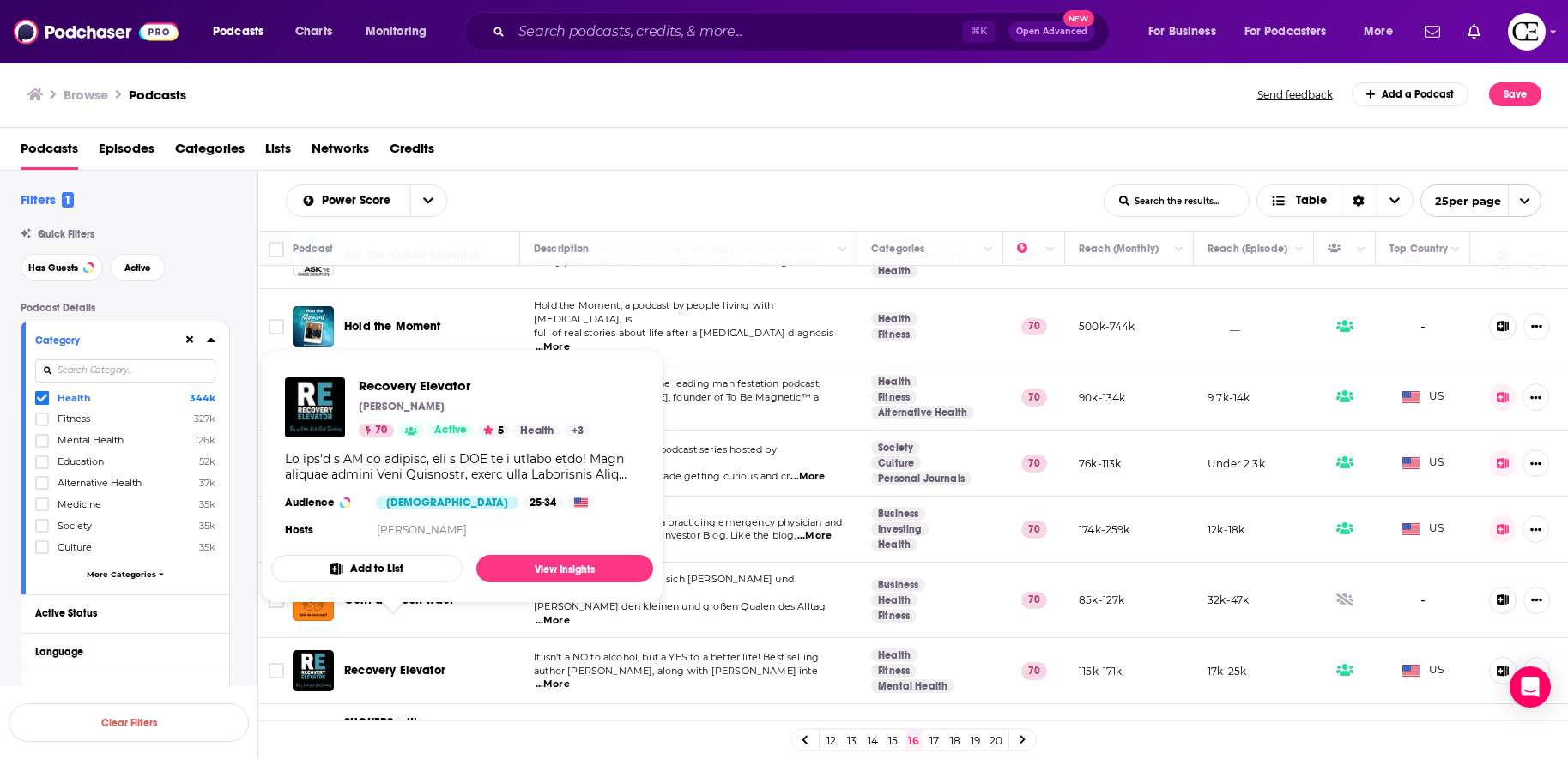
click at [403, 663] on span "Recovery Elevator" at bounding box center [394, 669] width 101 height 14
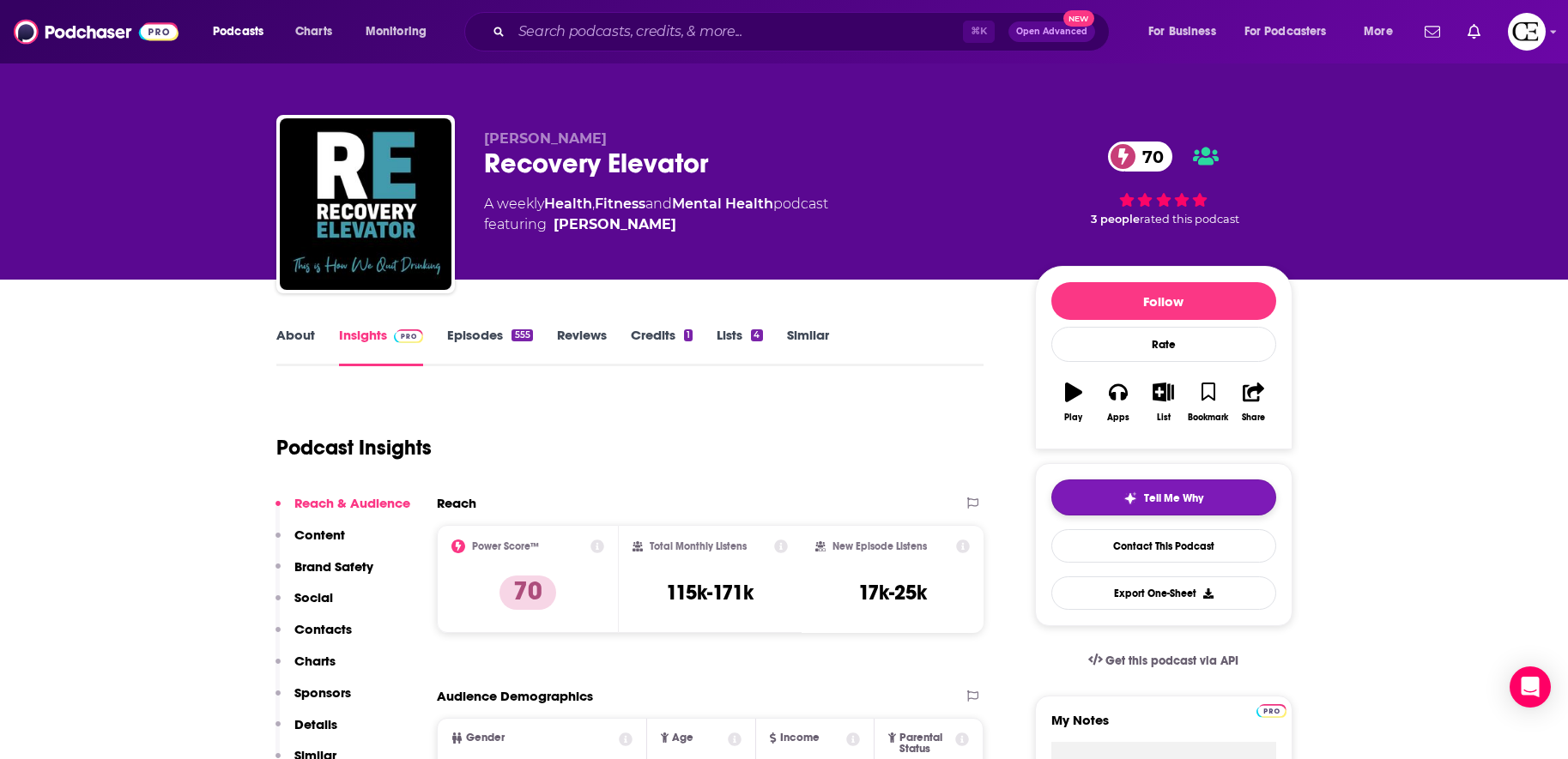
click at [1071, 503] on button "Tell Me Why" at bounding box center [1164, 498] width 225 height 36
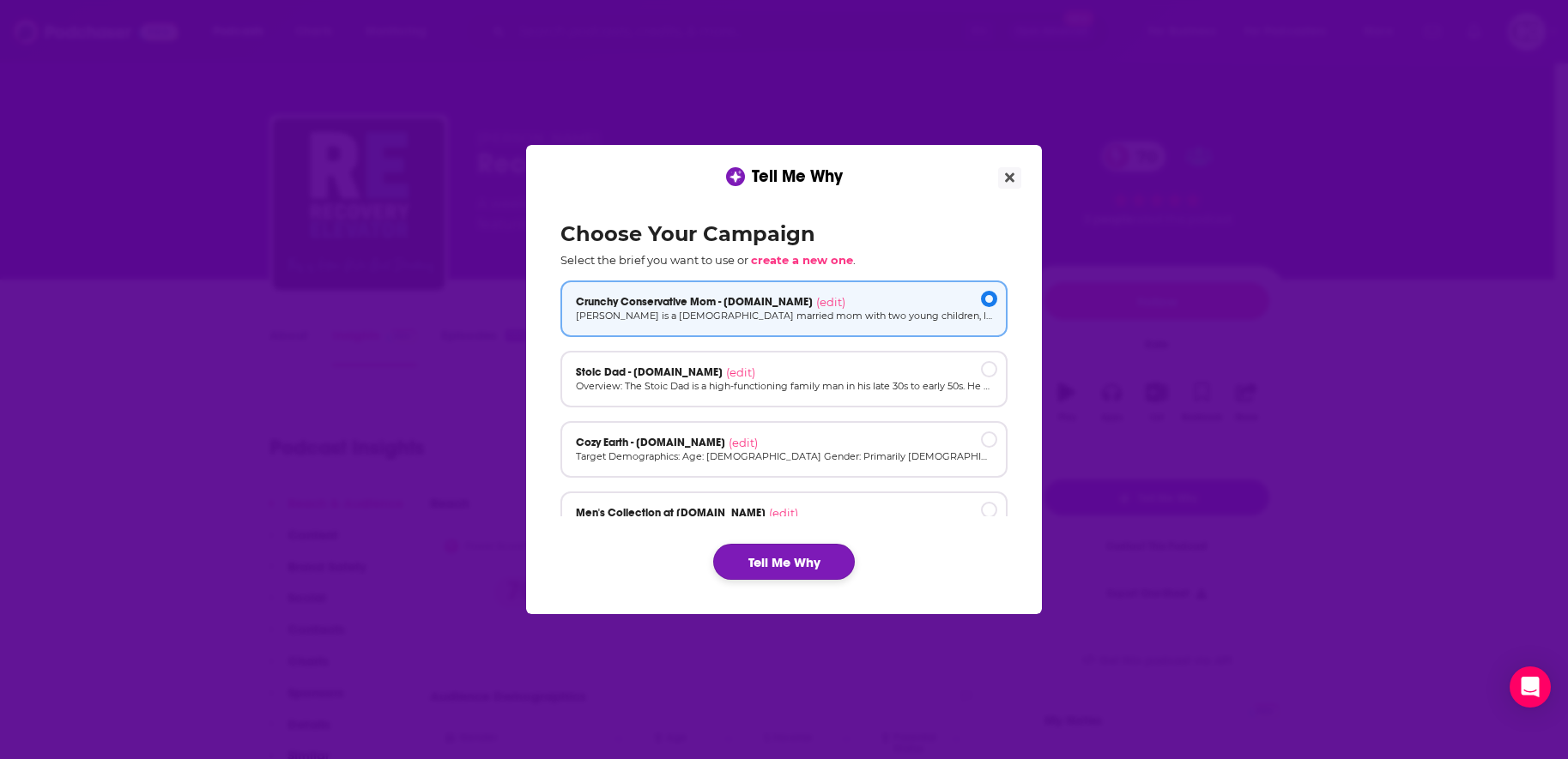
click at [826, 575] on button "Tell Me Why" at bounding box center [784, 562] width 142 height 36
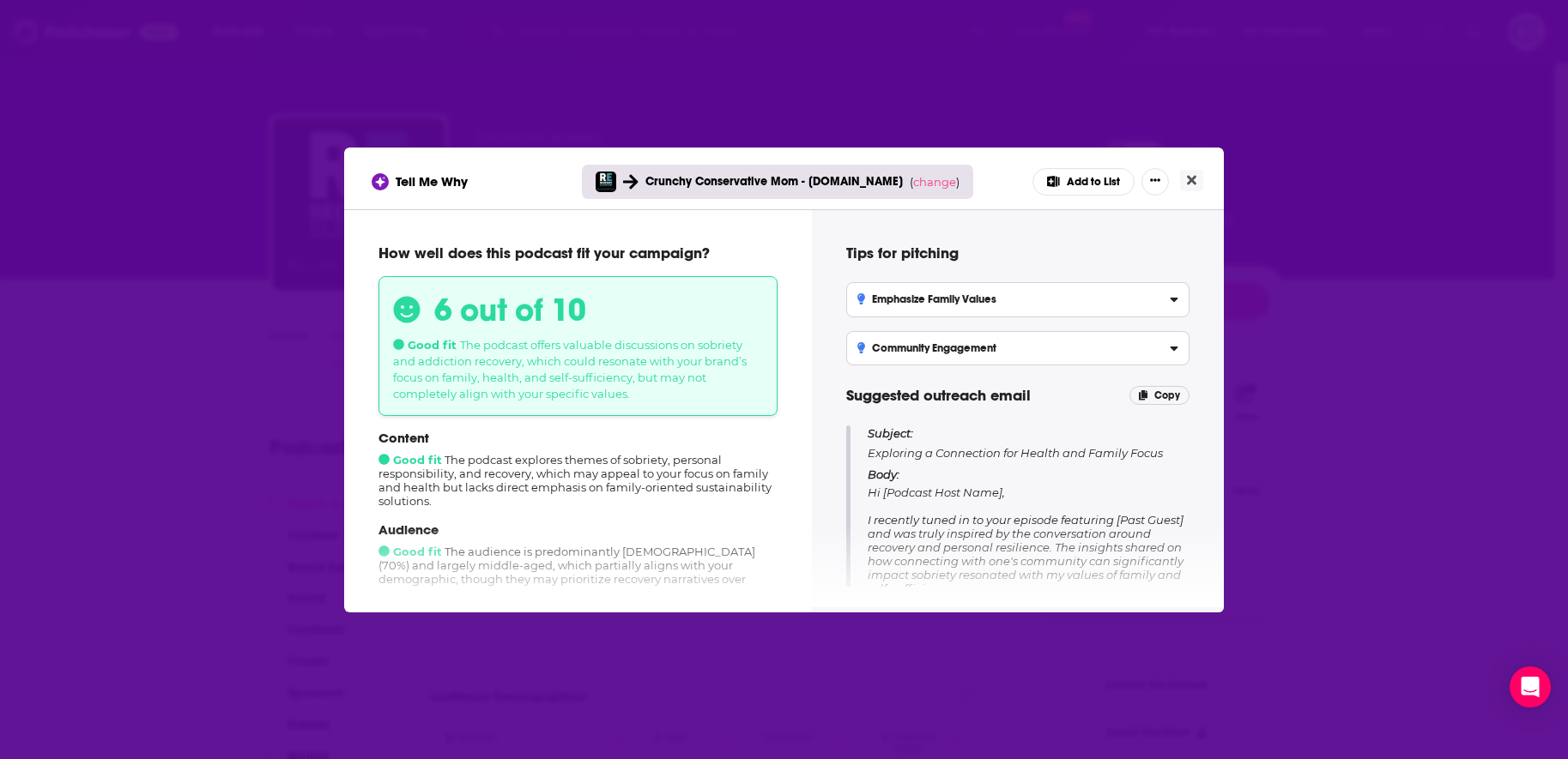
click at [1296, 389] on div "Tell Me Why Crunchy Conservative Mom - cozyearth.com ( change ) Add to List How…" at bounding box center [784, 379] width 1568 height 759
click at [1192, 165] on div "Tell Me Why Crunchy Conservative Mom - cozyearth.com ( change ) Add to List" at bounding box center [783, 178] width 879 height 62
click at [1192, 173] on icon "Close" at bounding box center [1192, 180] width 10 height 13
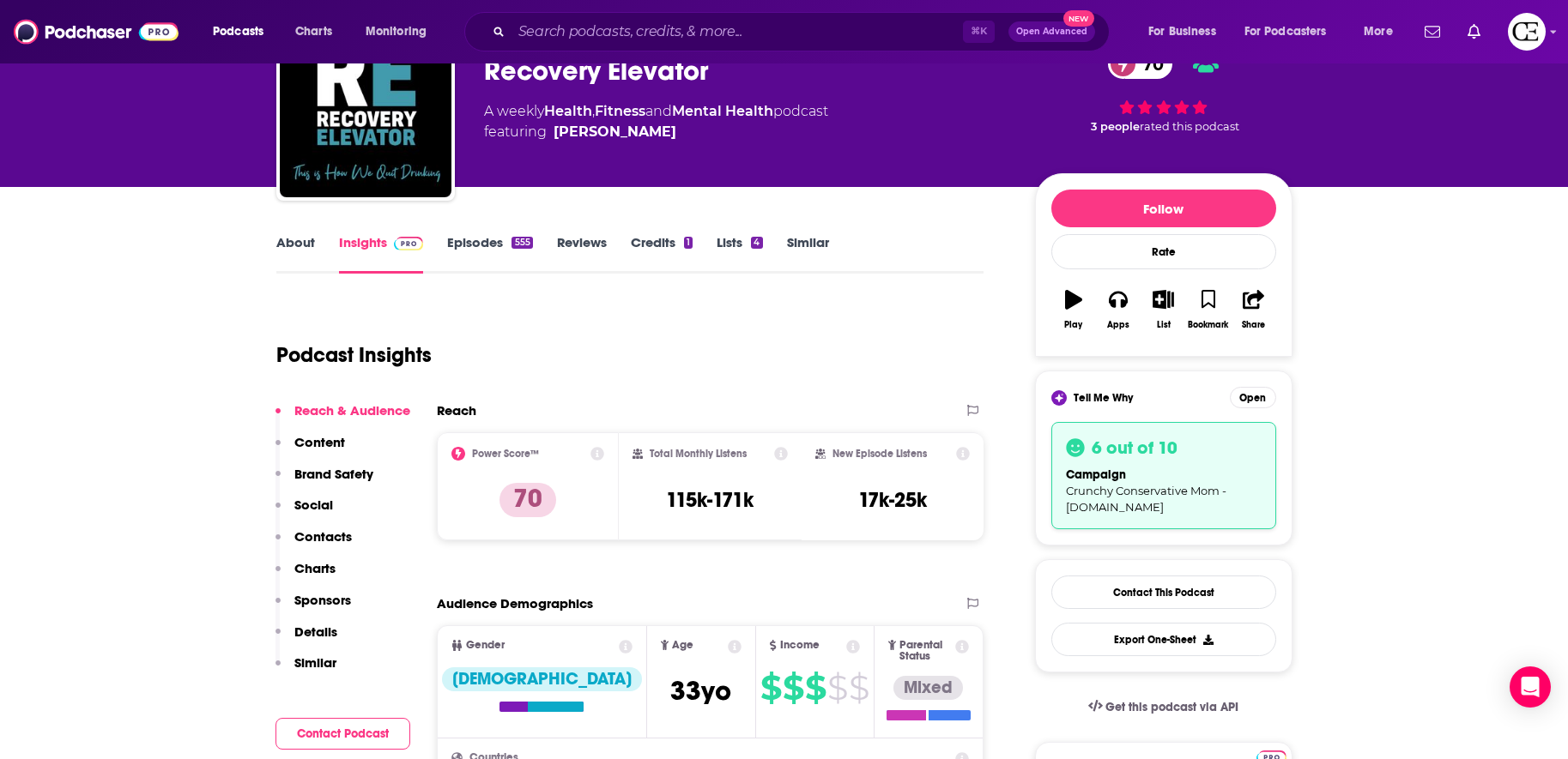
scroll to position [97, 0]
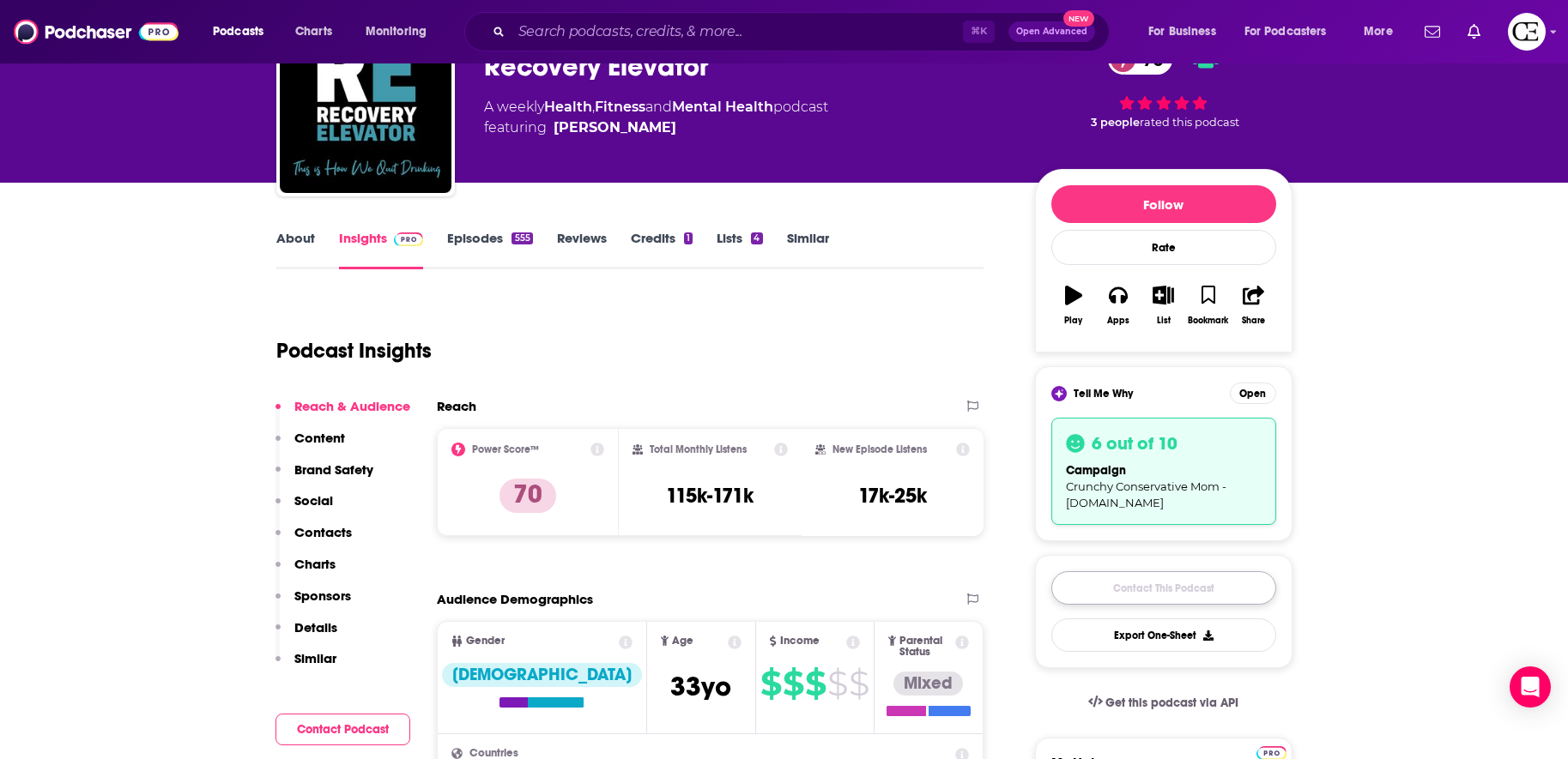
click at [1088, 592] on link "Contact This Podcast" at bounding box center [1164, 588] width 225 height 33
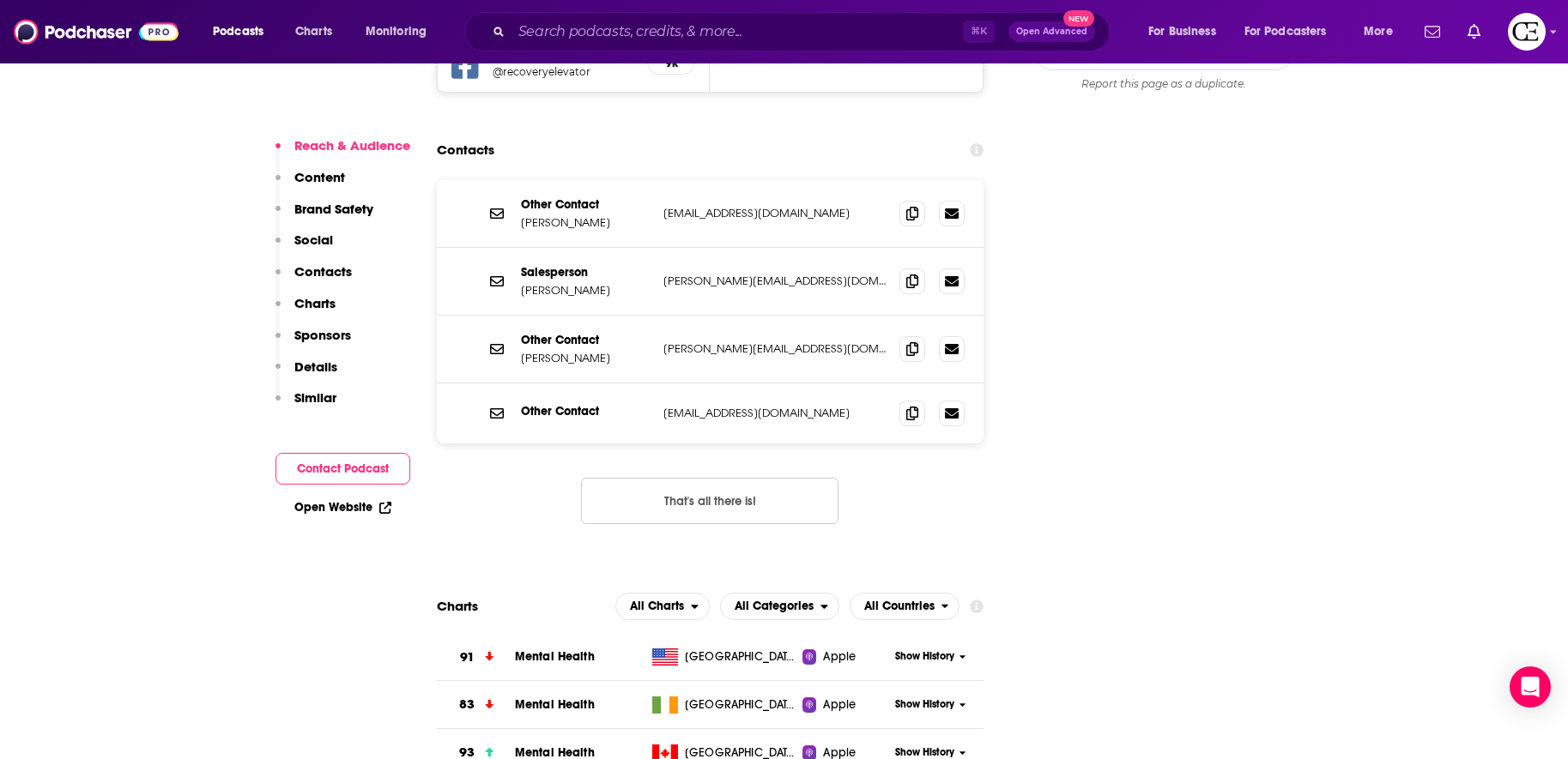
scroll to position [2127, 0]
click at [907, 209] on icon at bounding box center [912, 215] width 12 height 13
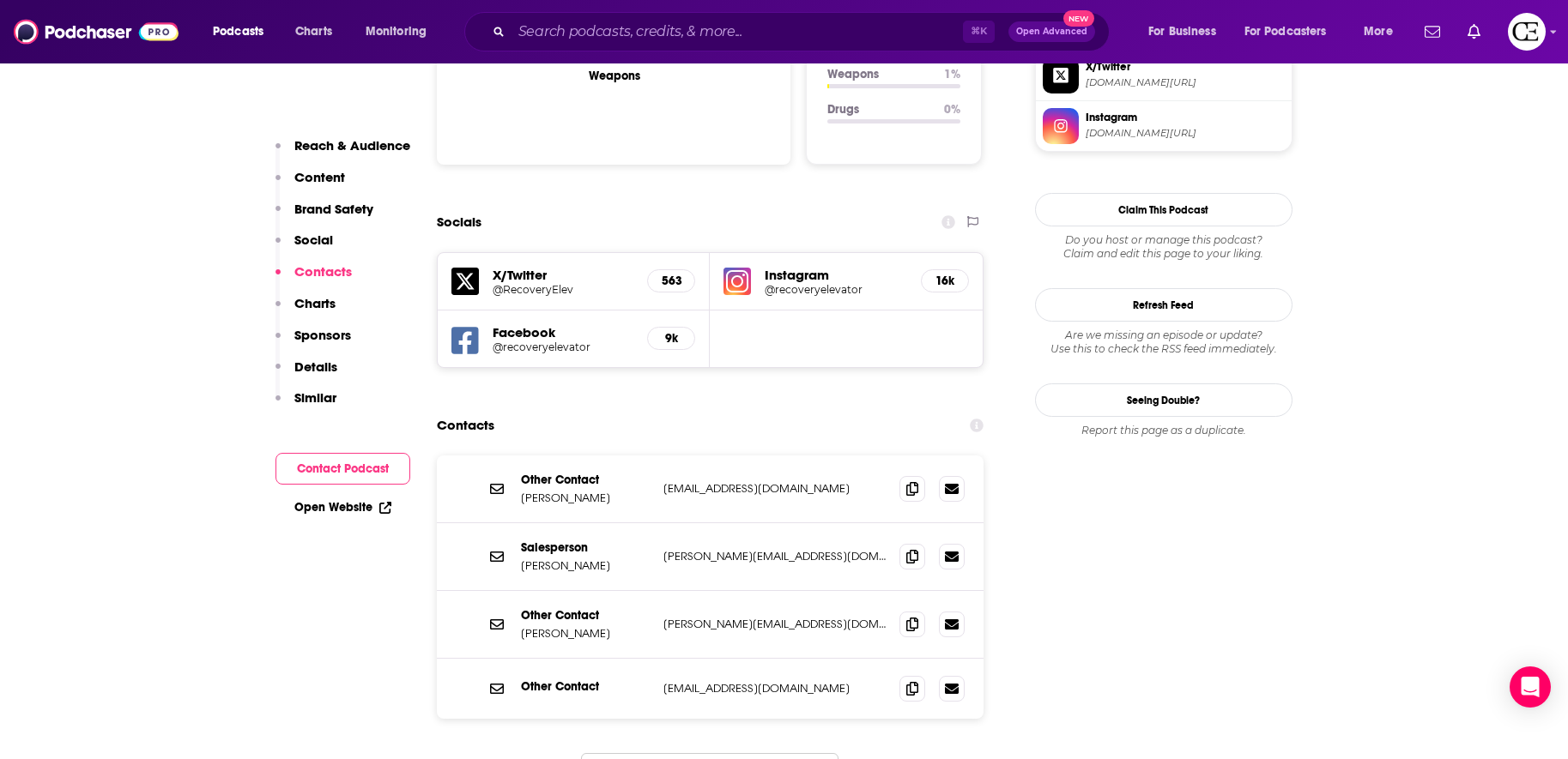
scroll to position [1853, 0]
click at [921, 476] on span at bounding box center [912, 489] width 26 height 26
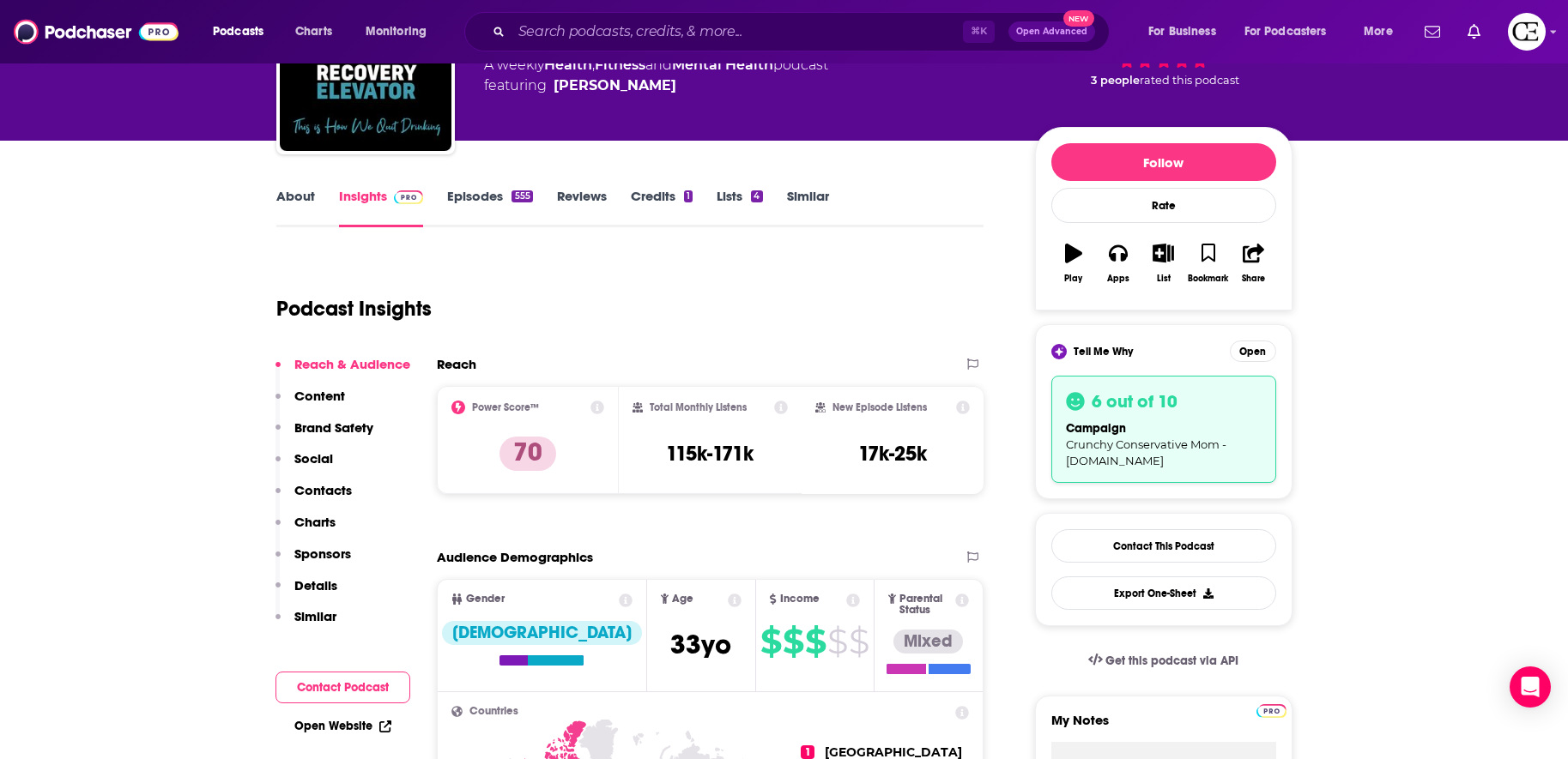
scroll to position [0, 0]
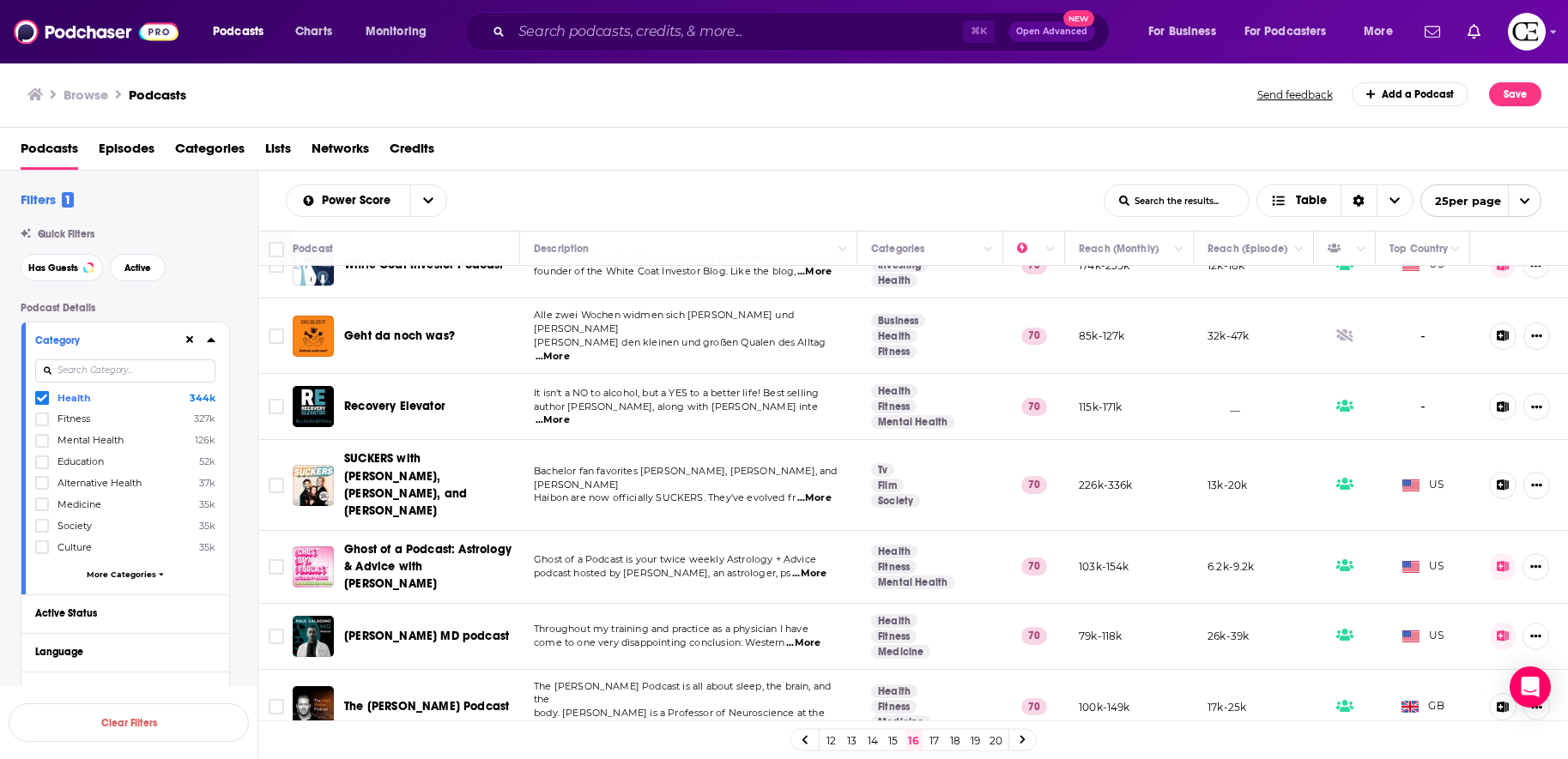
scroll to position [1210, 0]
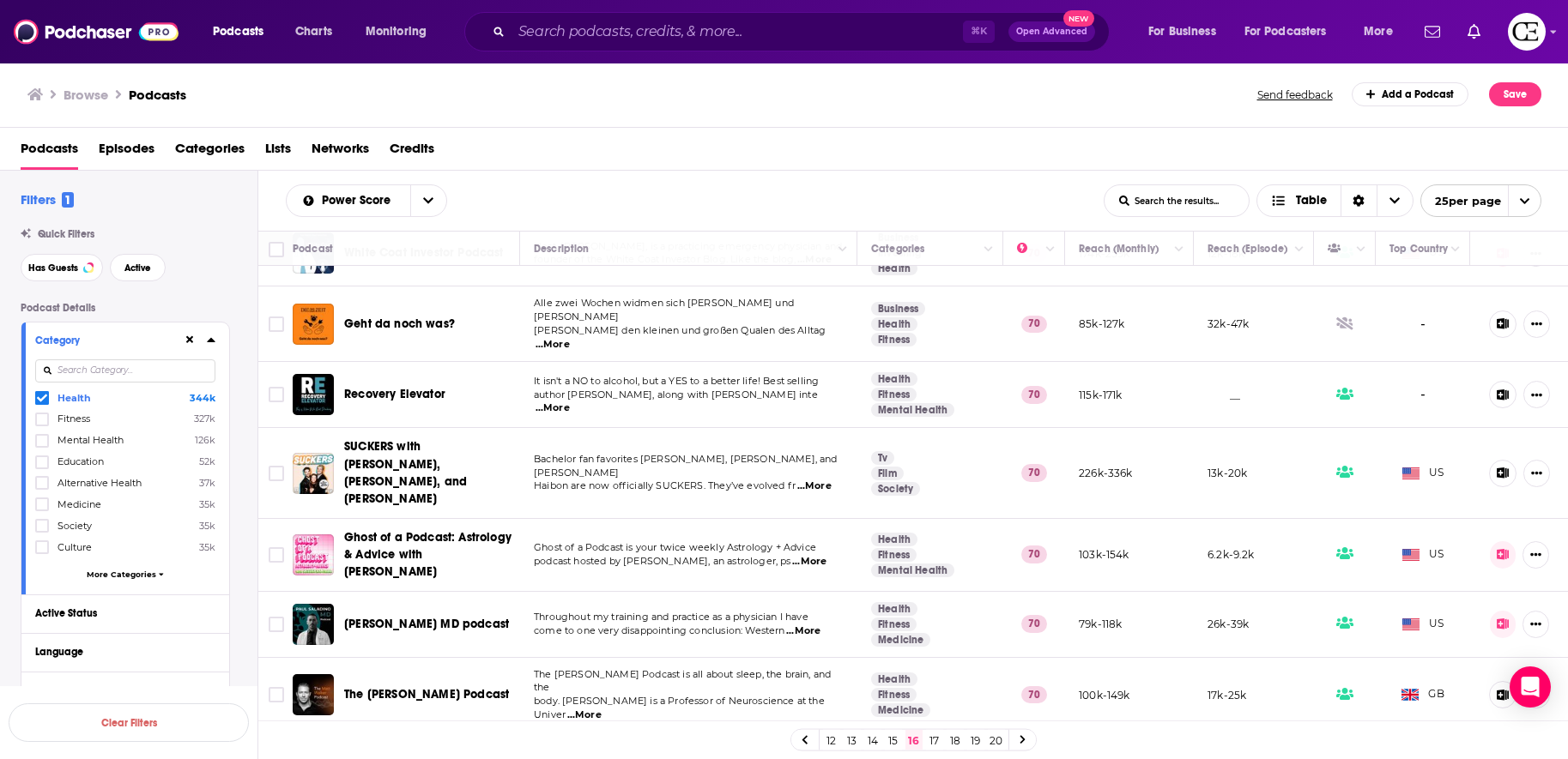
click at [420, 387] on span "Recovery Elevator" at bounding box center [394, 393] width 101 height 14
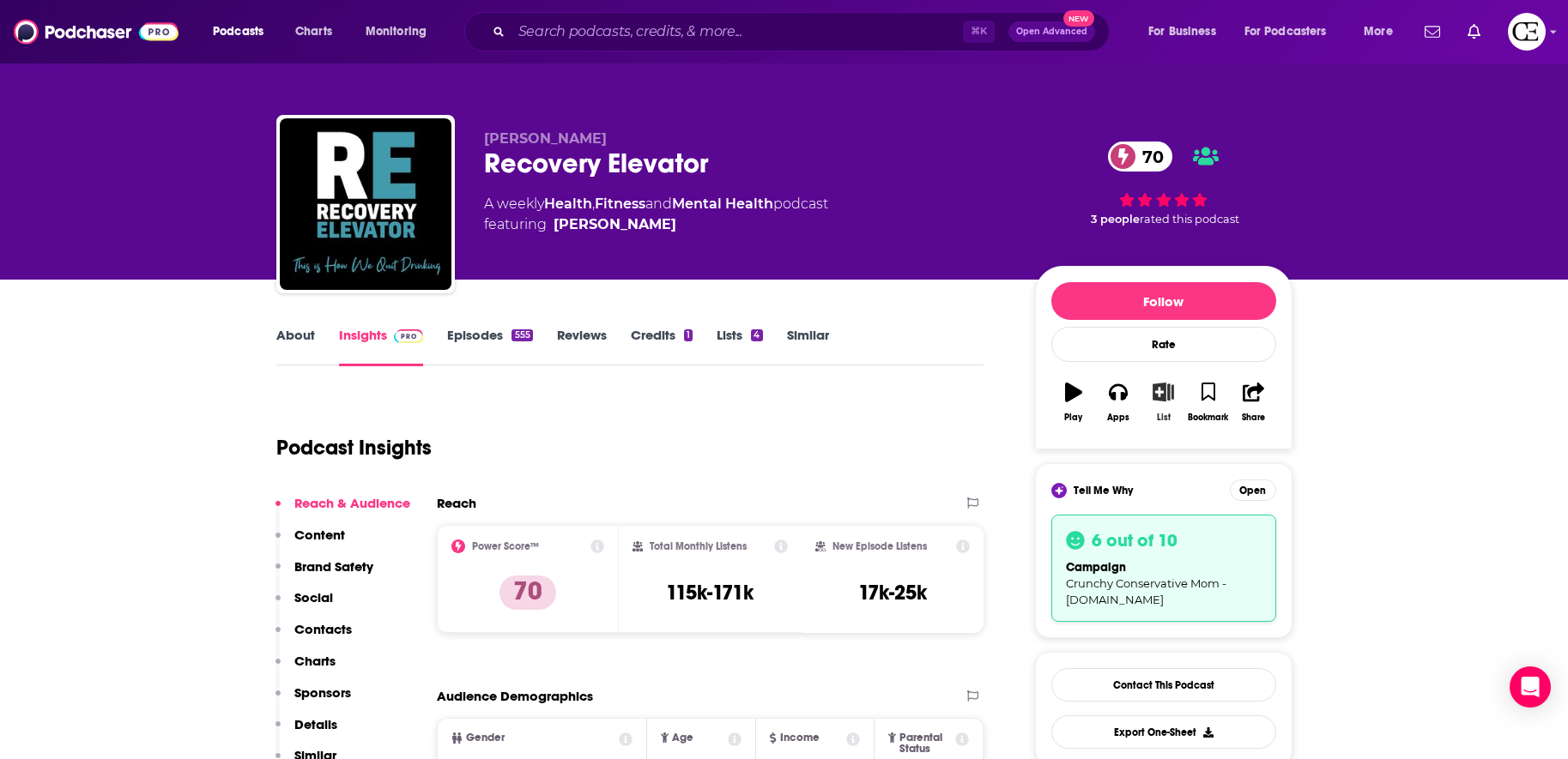
click at [1167, 396] on icon "button" at bounding box center [1163, 392] width 22 height 19
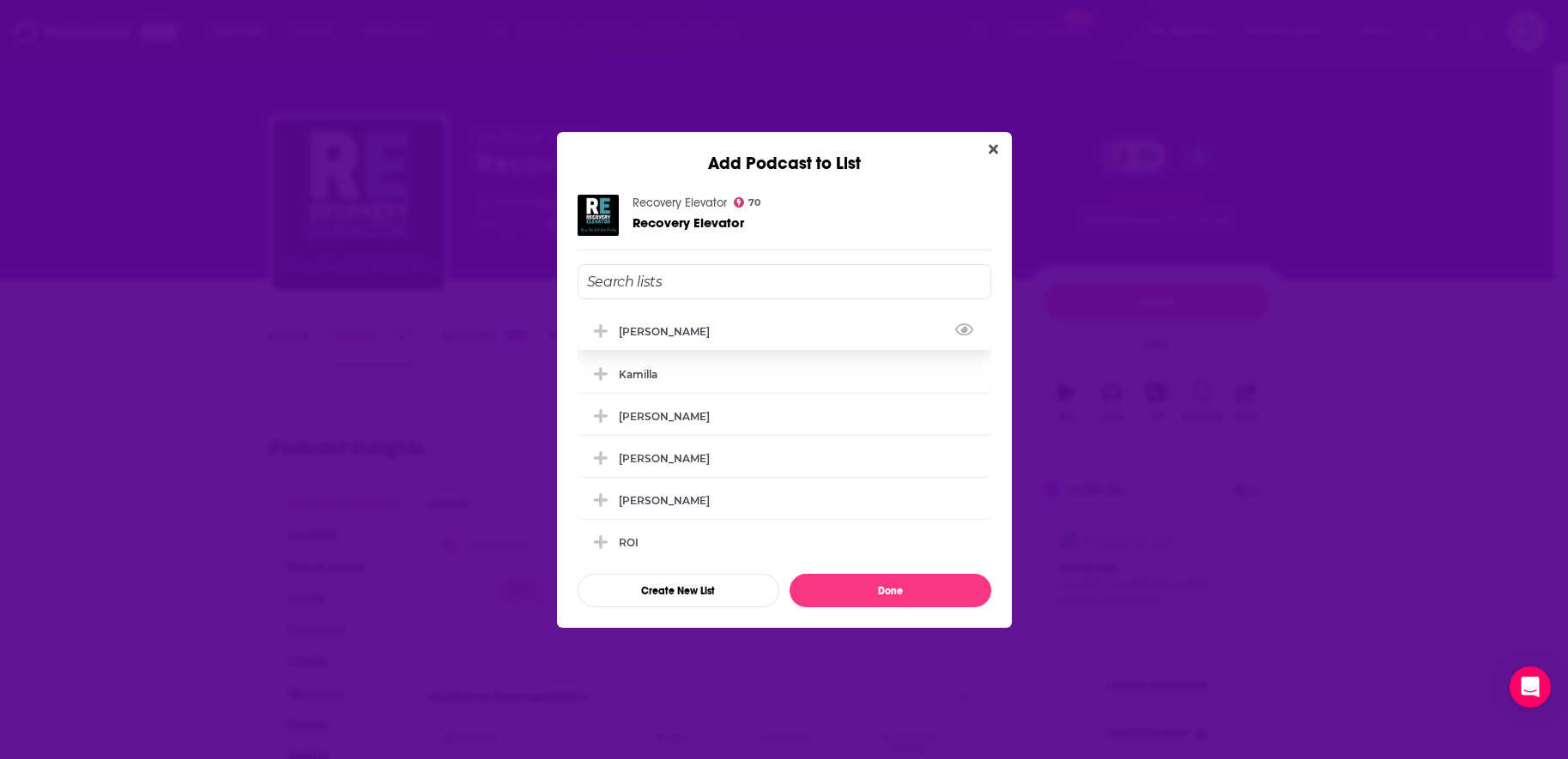
click at [724, 330] on div "[PERSON_NAME]" at bounding box center [784, 331] width 413 height 38
click at [871, 585] on button "Done" at bounding box center [891, 590] width 202 height 33
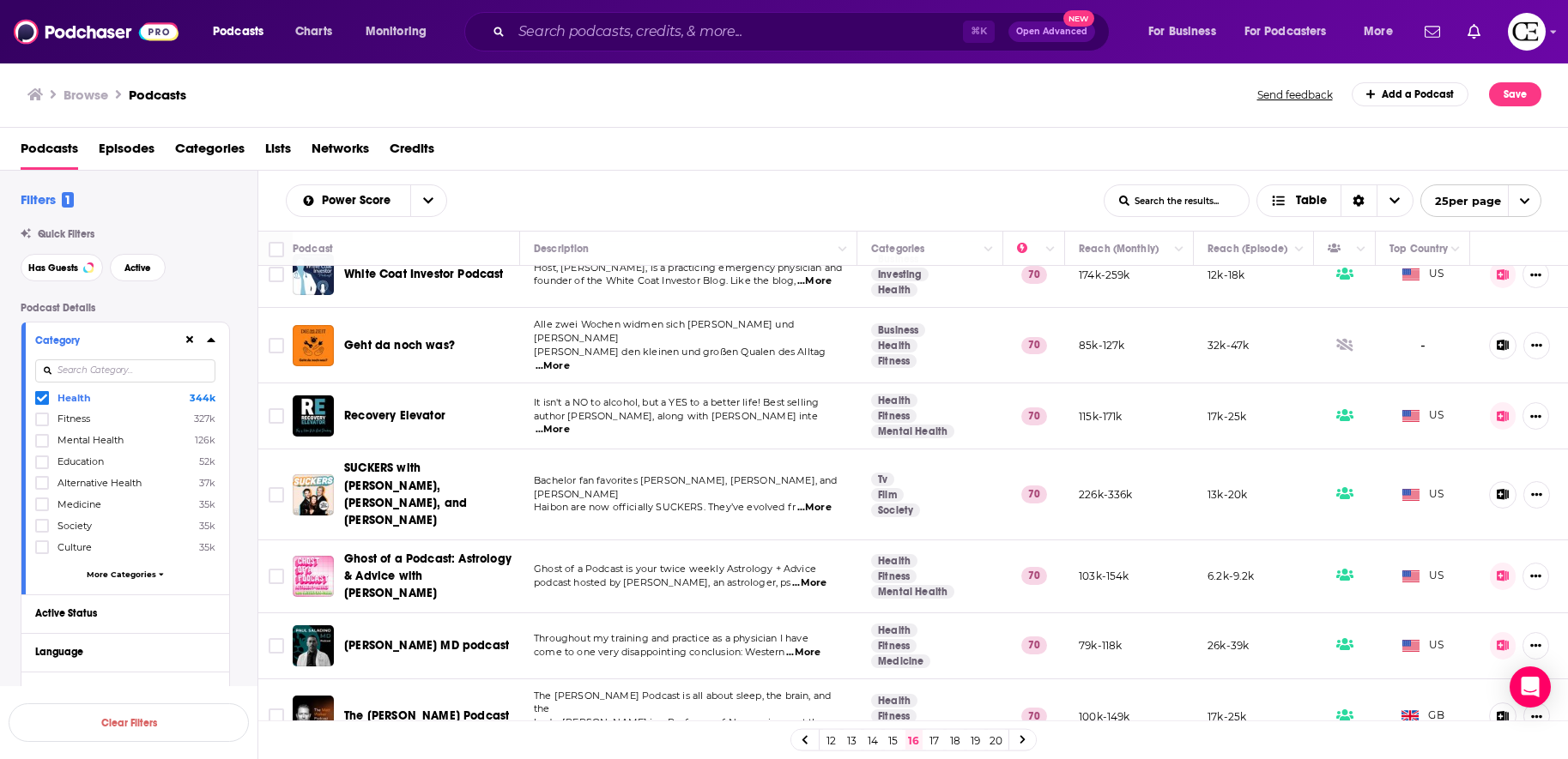
scroll to position [1210, 0]
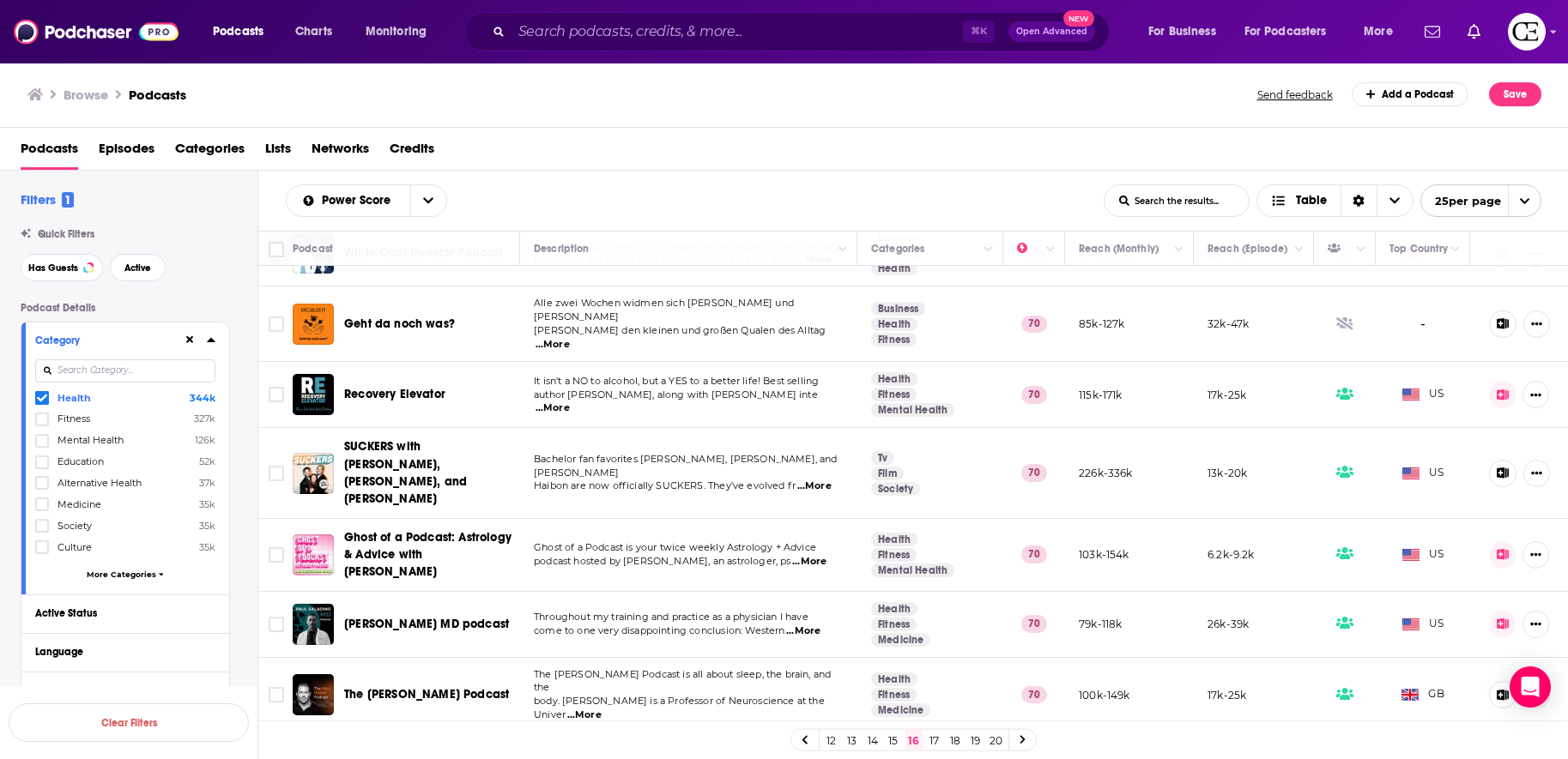
click at [394, 688] on span "The Matt Walker Podcast" at bounding box center [426, 694] width 165 height 14
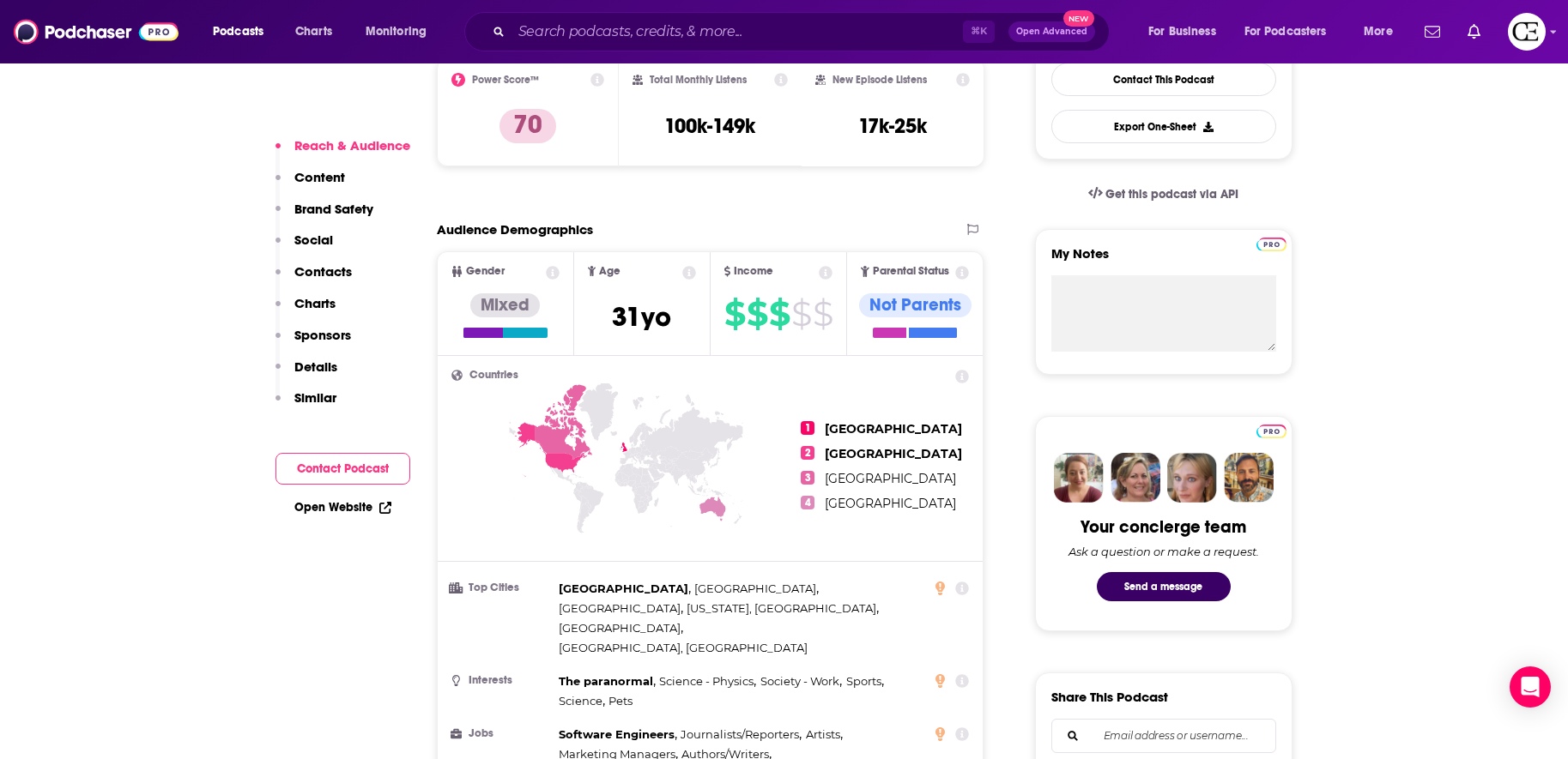
scroll to position [495, 0]
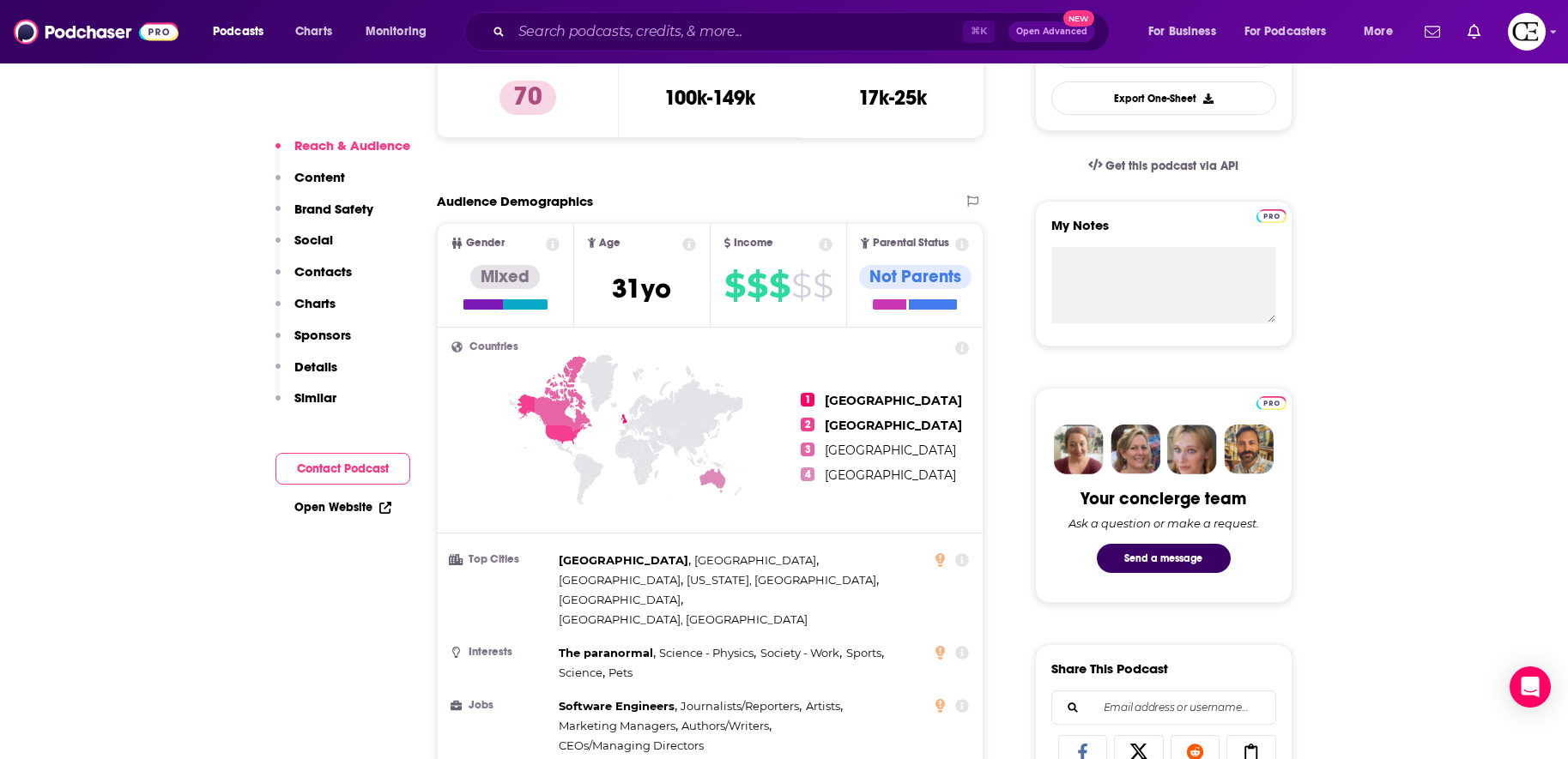
click at [966, 564] on icon at bounding box center [963, 560] width 13 height 13
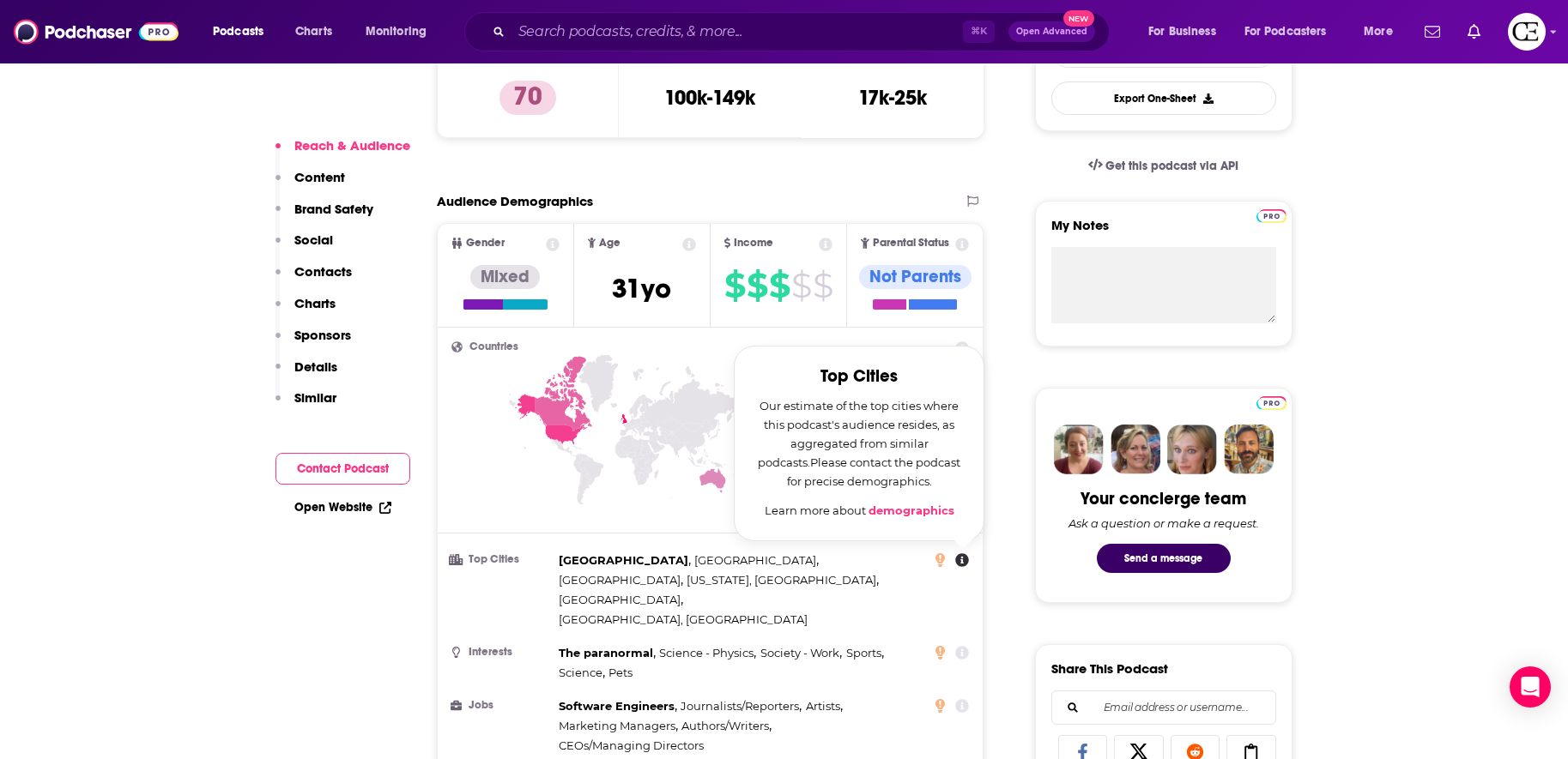
click at [948, 583] on li "Top Cities Baile Átha Cliath , Dublin , Ottawa , New York, NY , London , Nashvi…" at bounding box center [711, 589] width 518 height 79
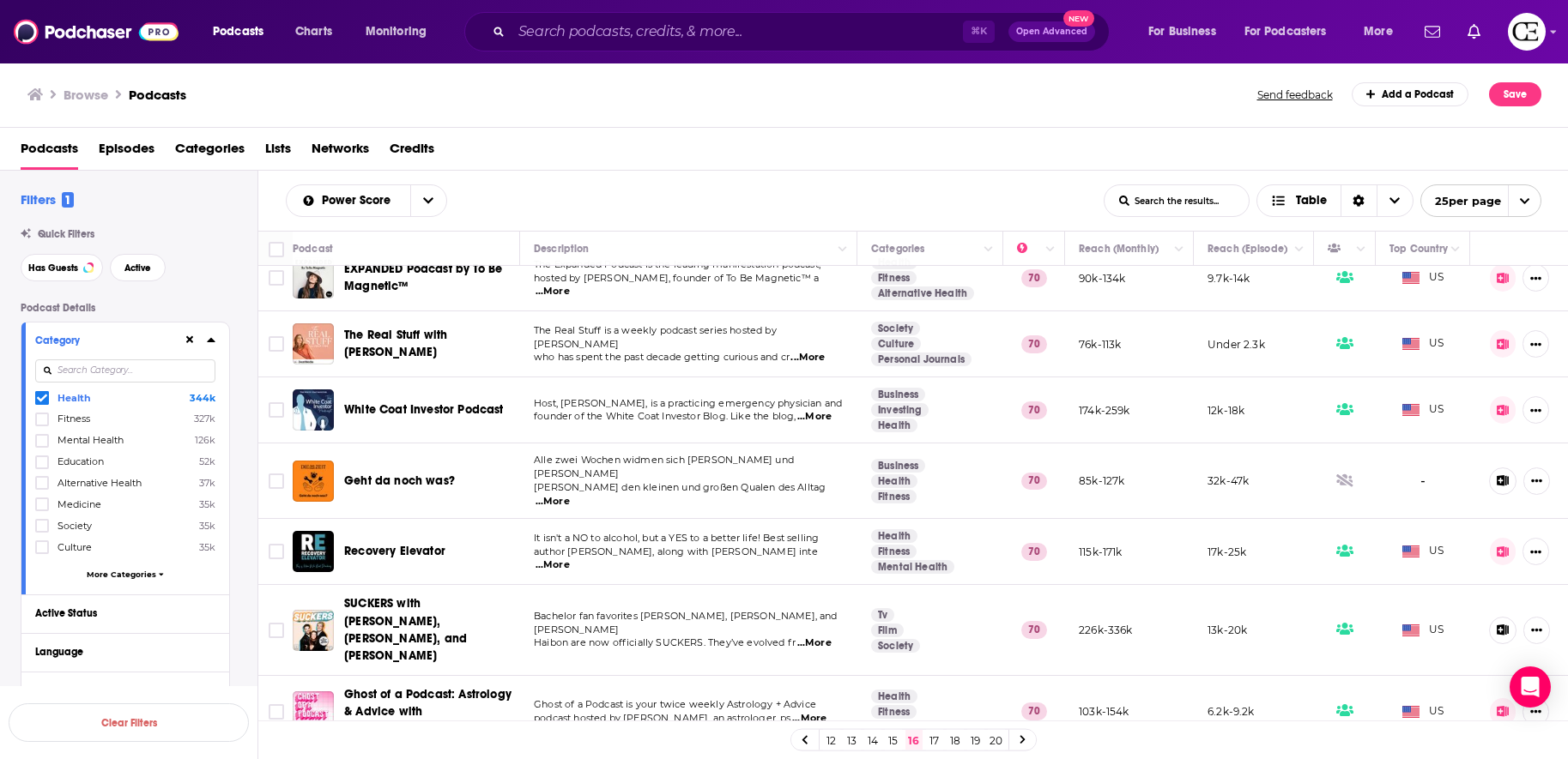
scroll to position [1210, 0]
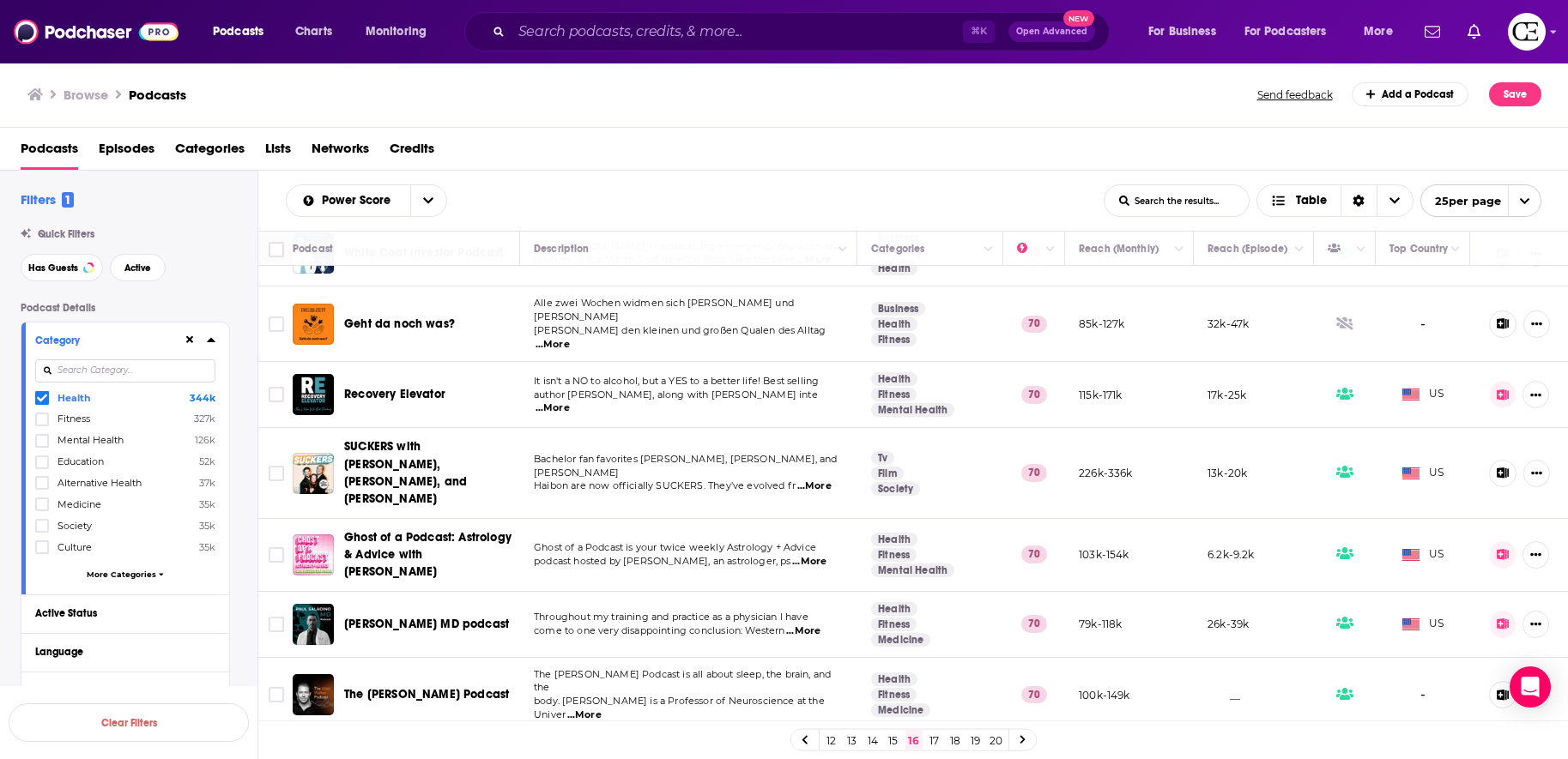
click at [1030, 743] on link at bounding box center [1023, 740] width 28 height 20
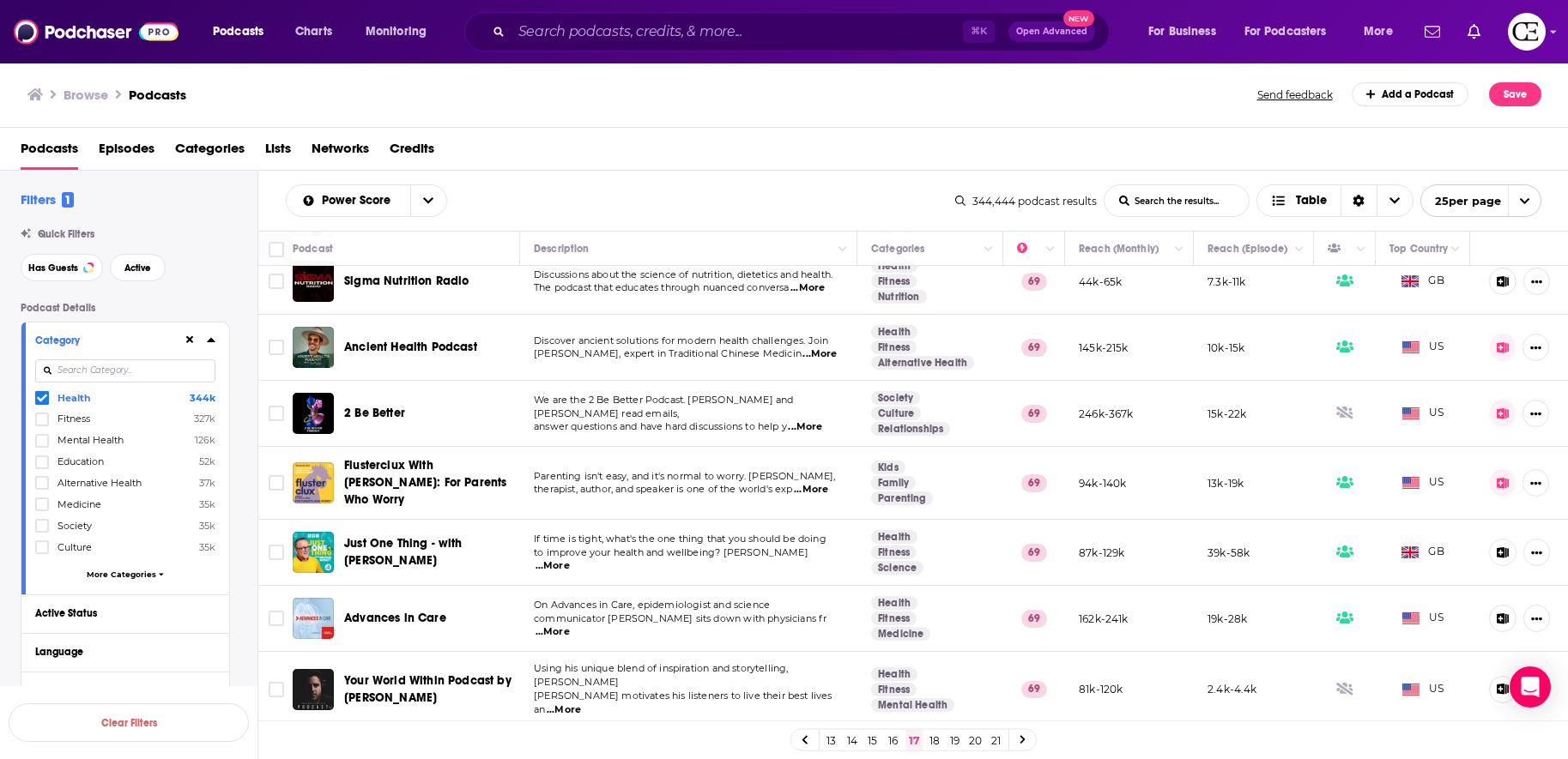
scroll to position [540, 0]
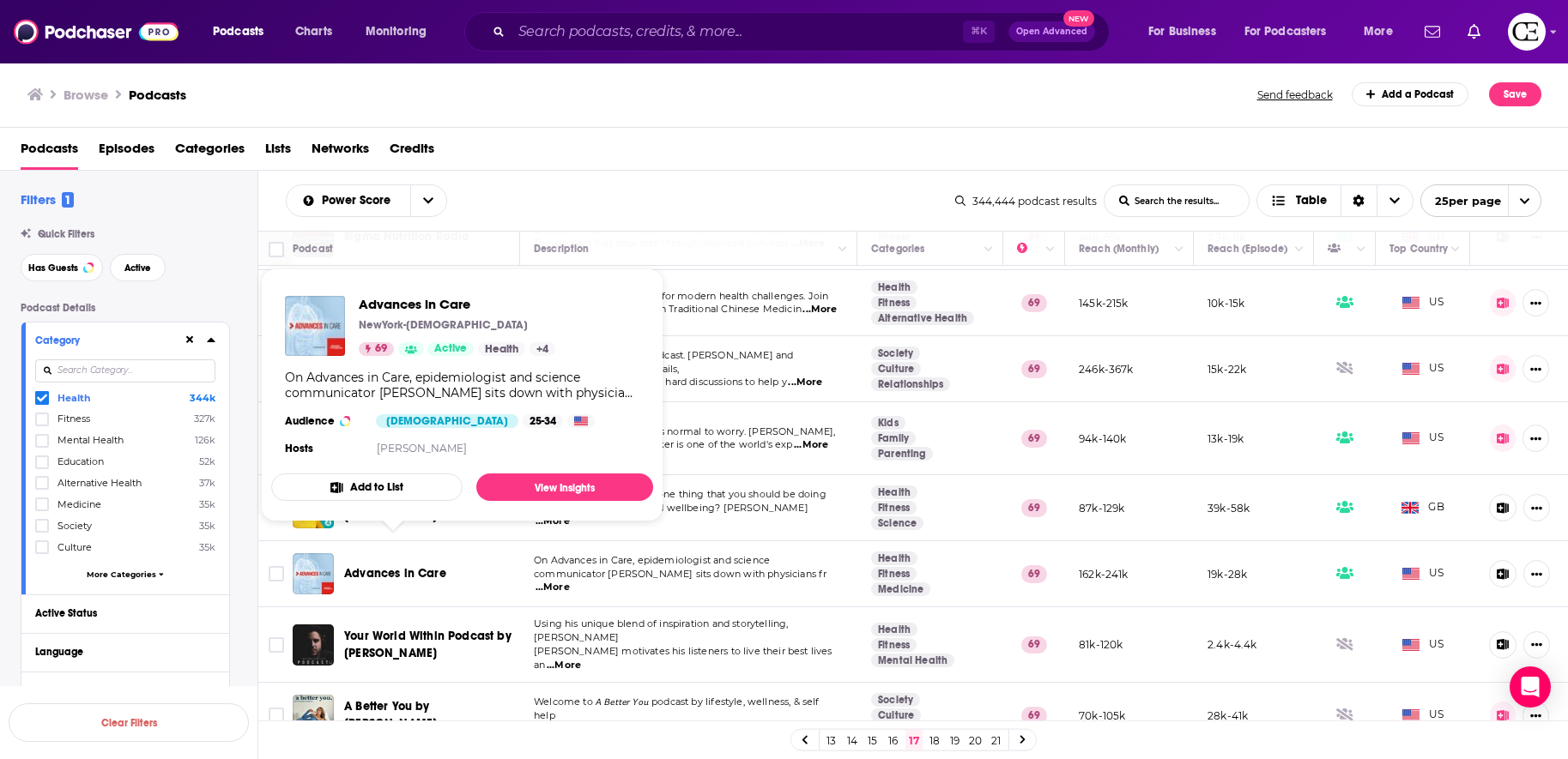
click at [377, 566] on span "Advances in Care" at bounding box center [394, 574] width 102 height 17
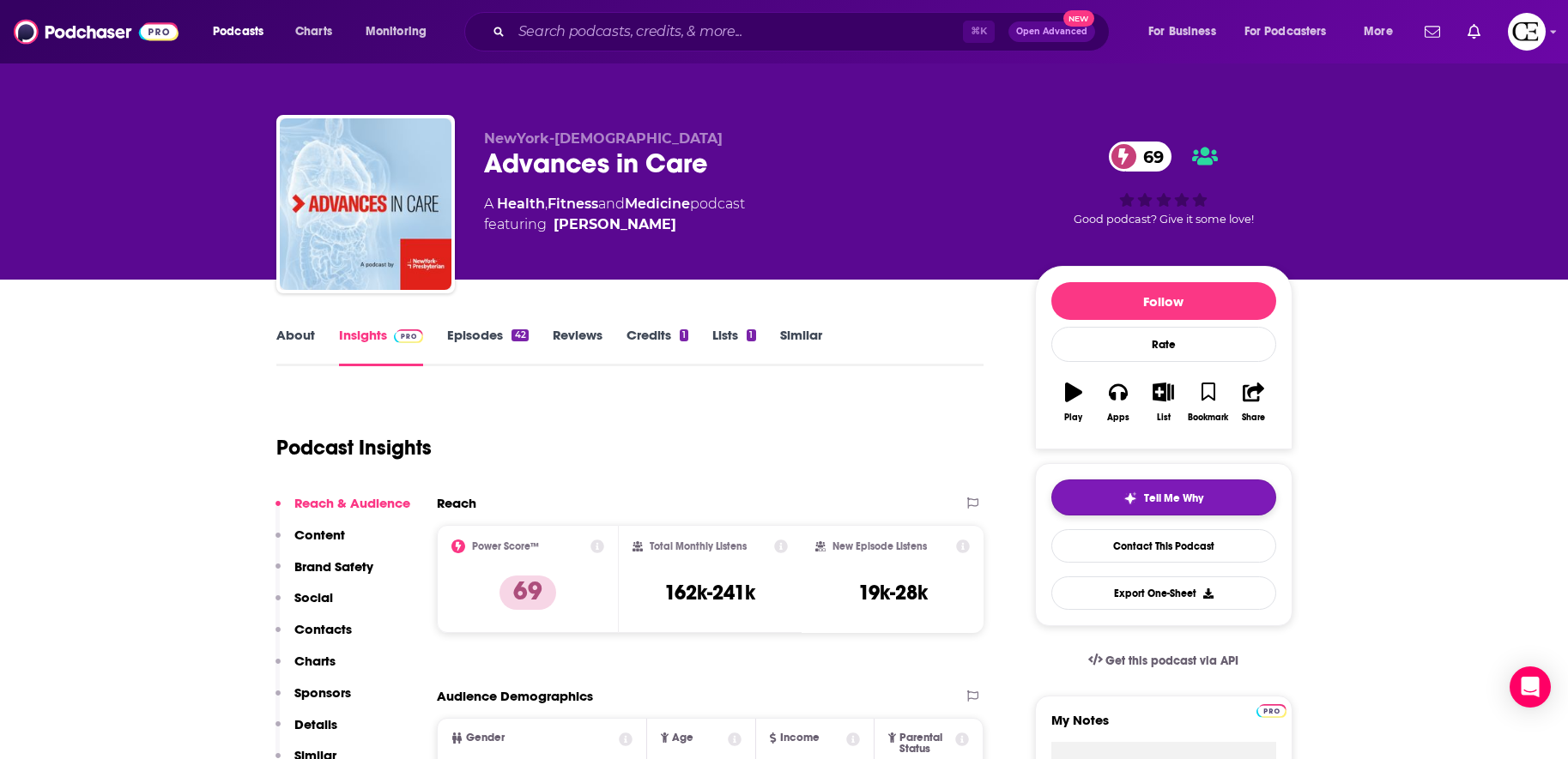
click at [1062, 492] on button "Tell Me Why" at bounding box center [1164, 498] width 225 height 36
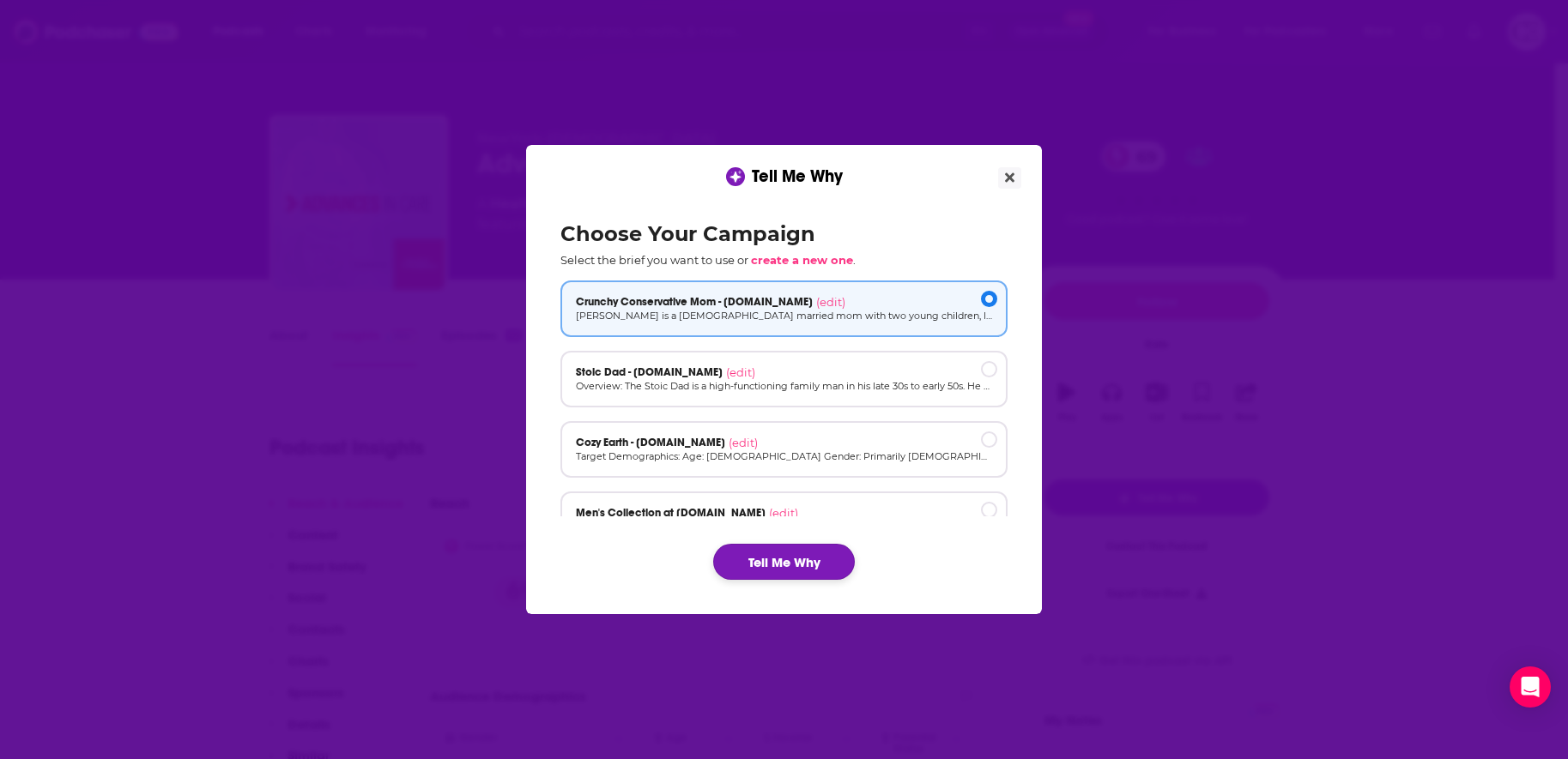
click at [806, 544] on button "Tell Me Why" at bounding box center [784, 562] width 142 height 36
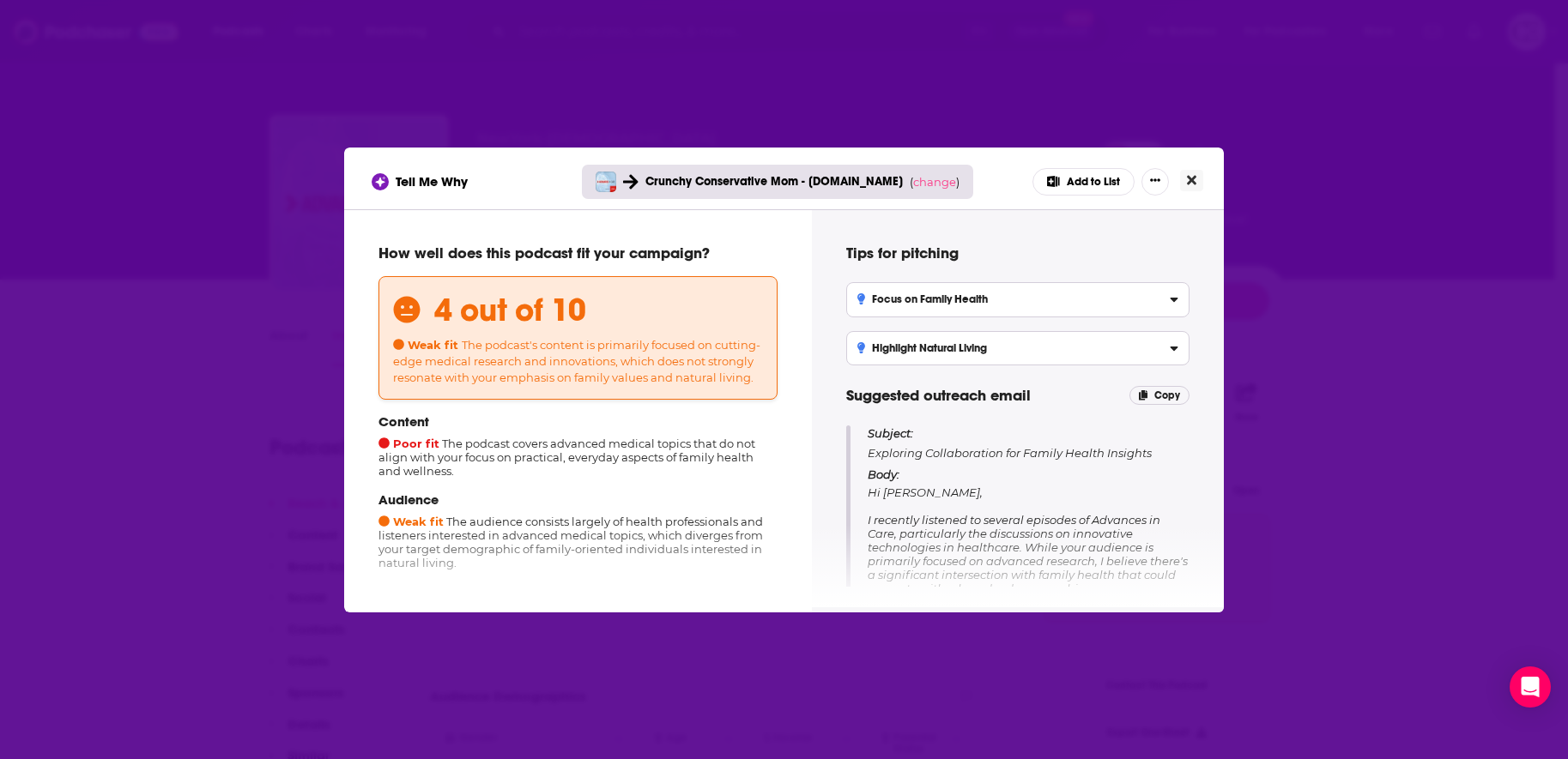
click at [1198, 180] on button "Close" at bounding box center [1192, 180] width 23 height 22
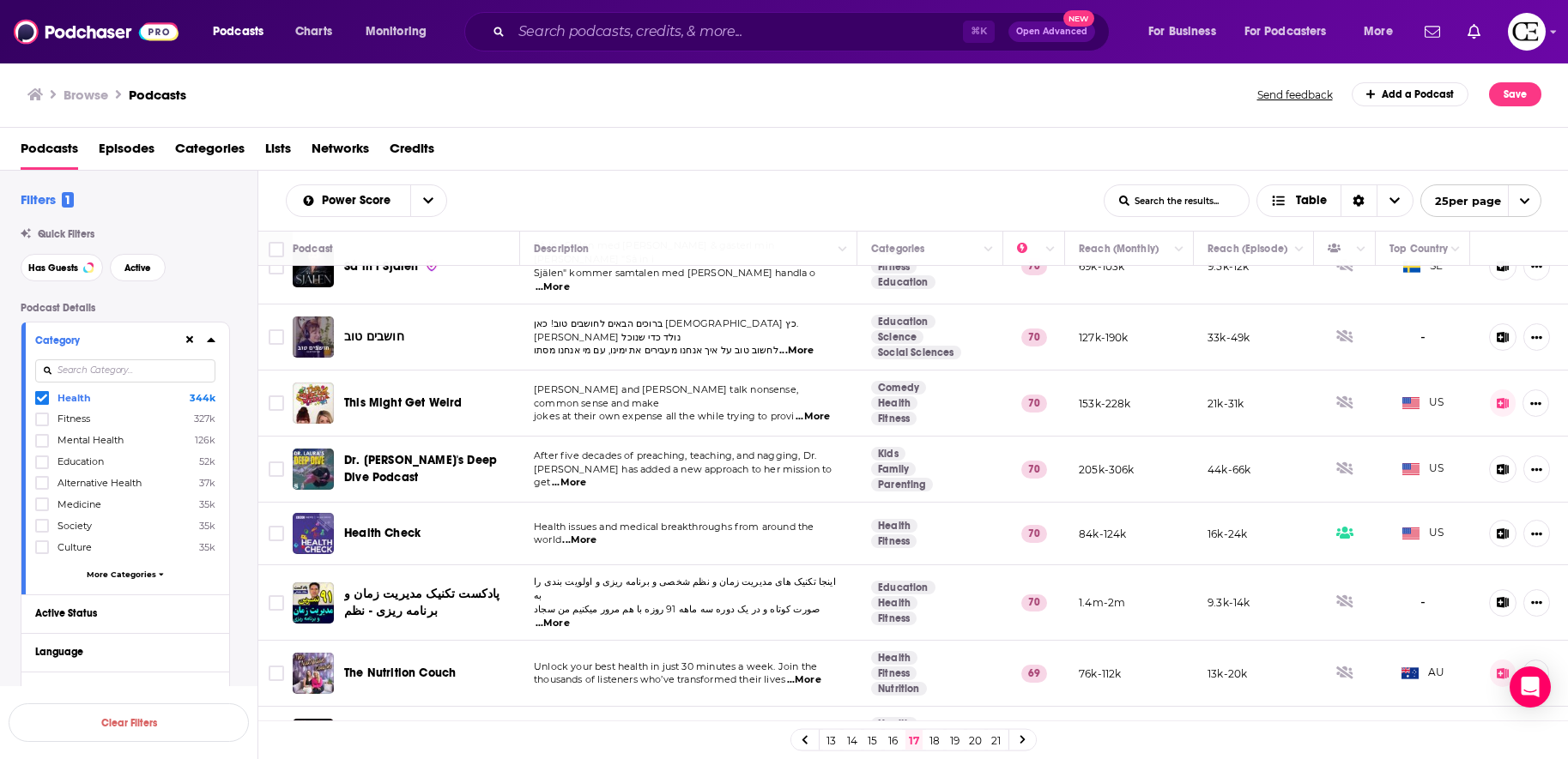
scroll to position [39, 0]
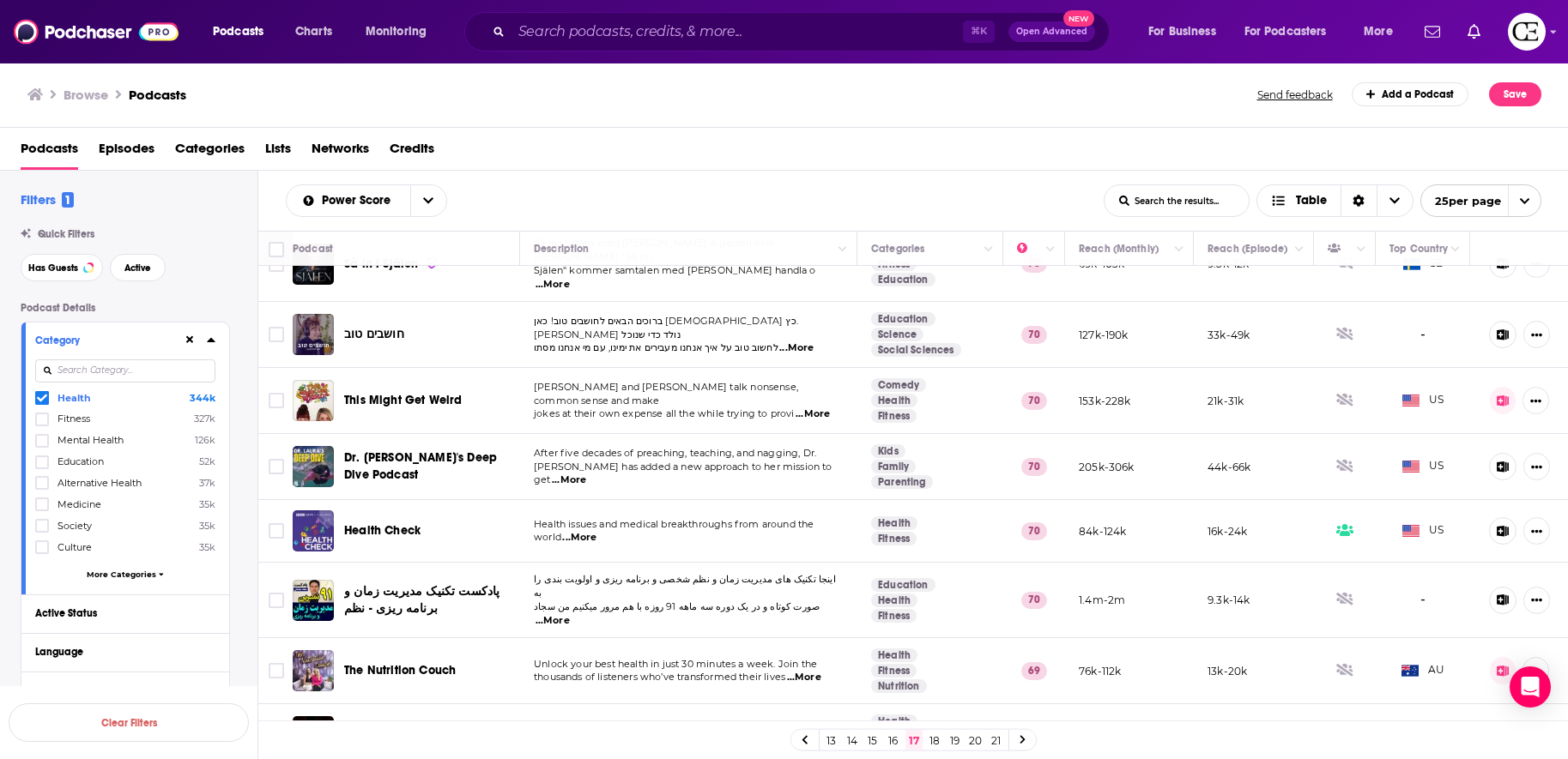
click at [703, 531] on p "world ...More" at bounding box center [688, 538] width 309 height 13
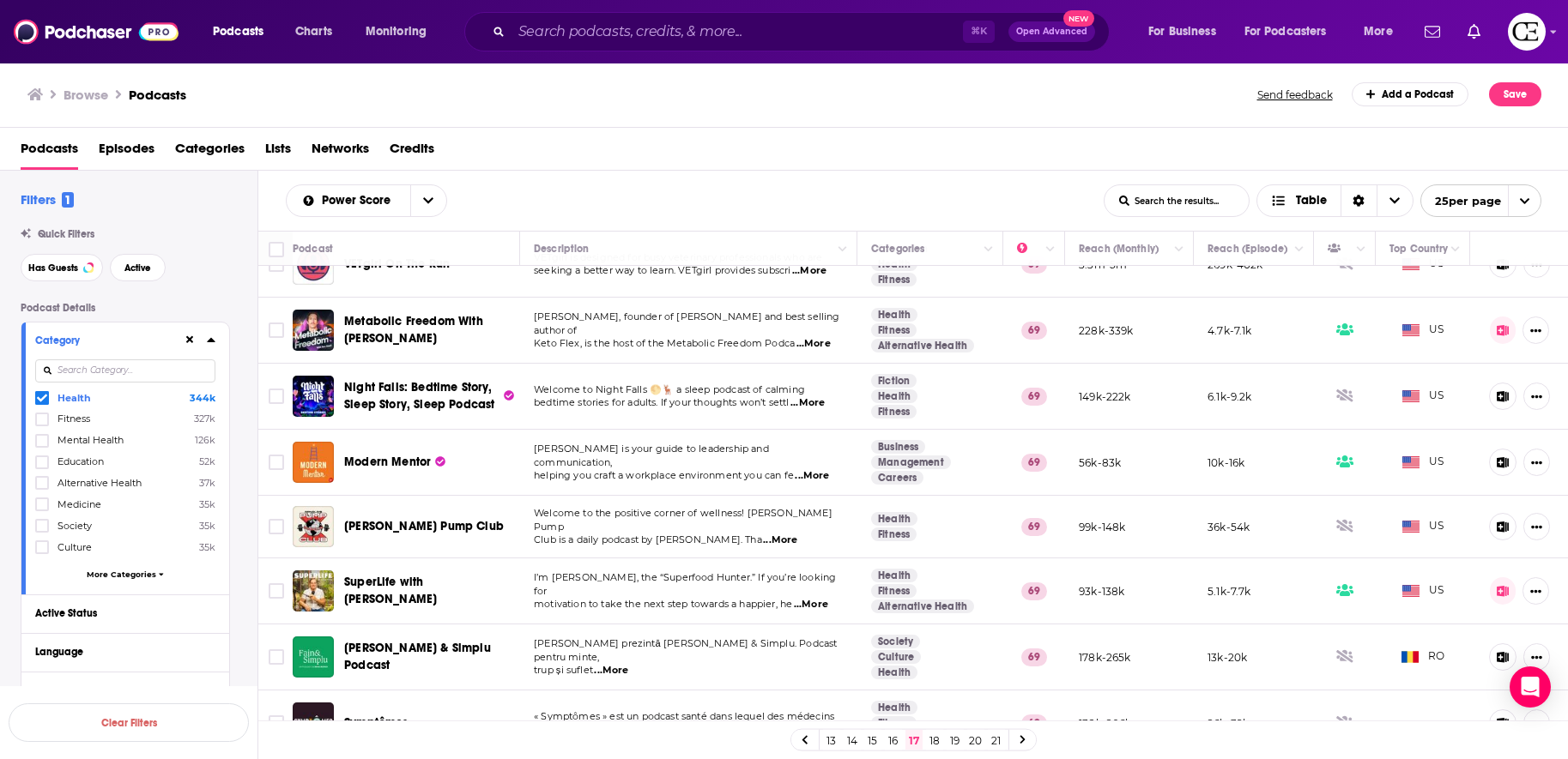
scroll to position [1127, 0]
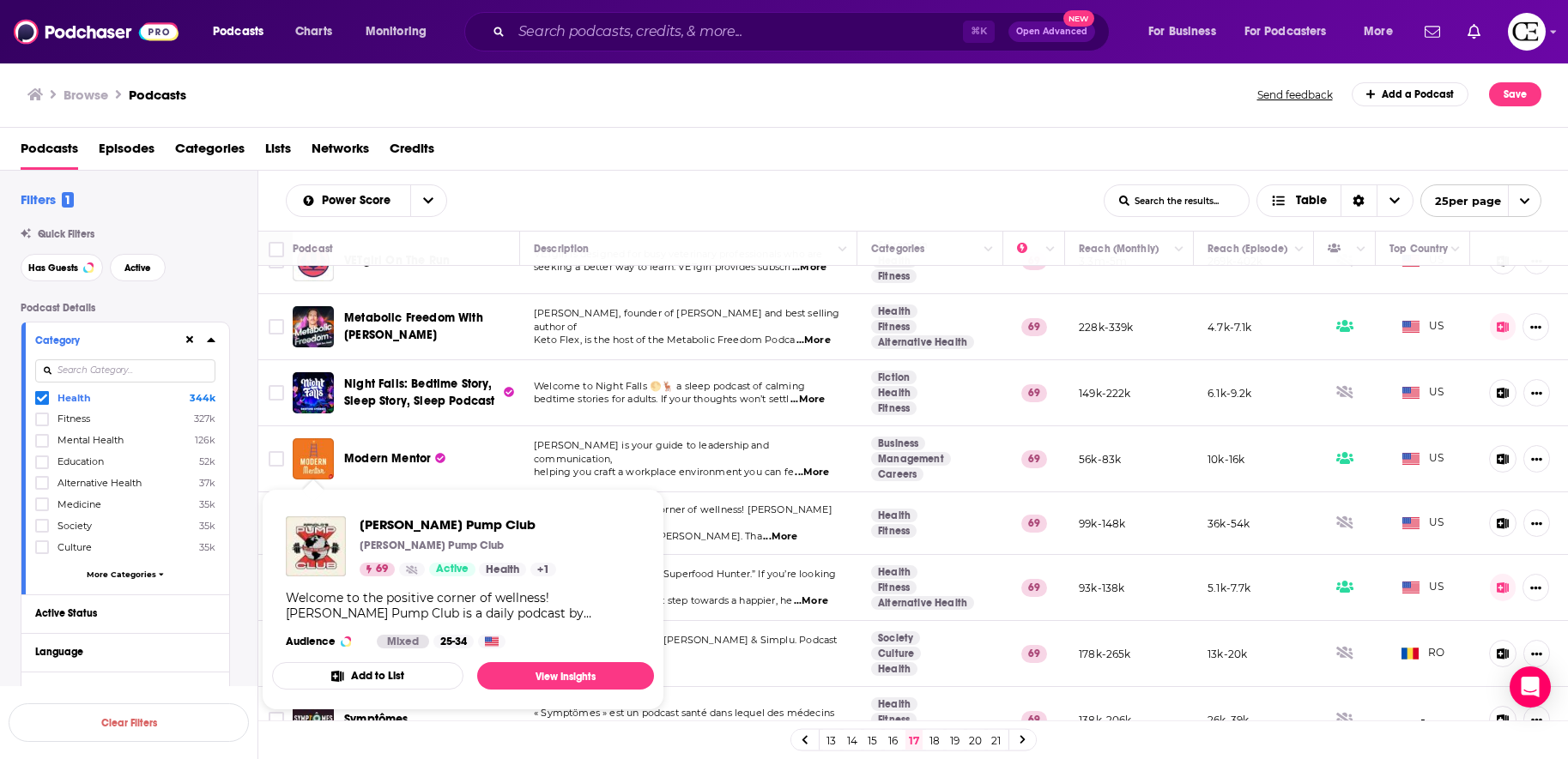
click at [301, 494] on span "Arnold's Pump Club Arnold's Pump Club 69 Active Health + 1 Welcome to the posit…" at bounding box center [463, 600] width 382 height 221
click at [411, 525] on span "Arnold's Pump Club" at bounding box center [458, 524] width 196 height 16
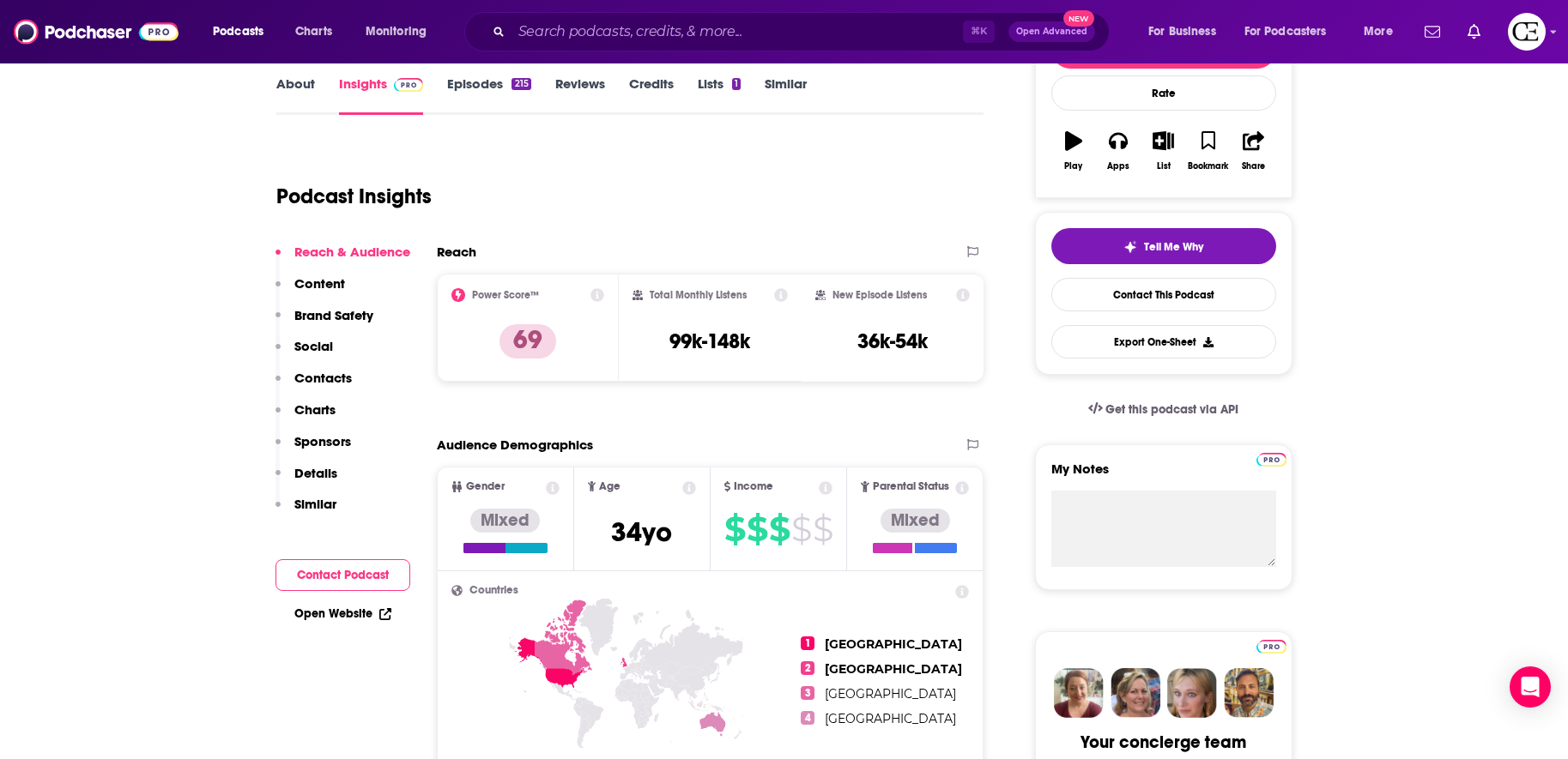
scroll to position [247, 0]
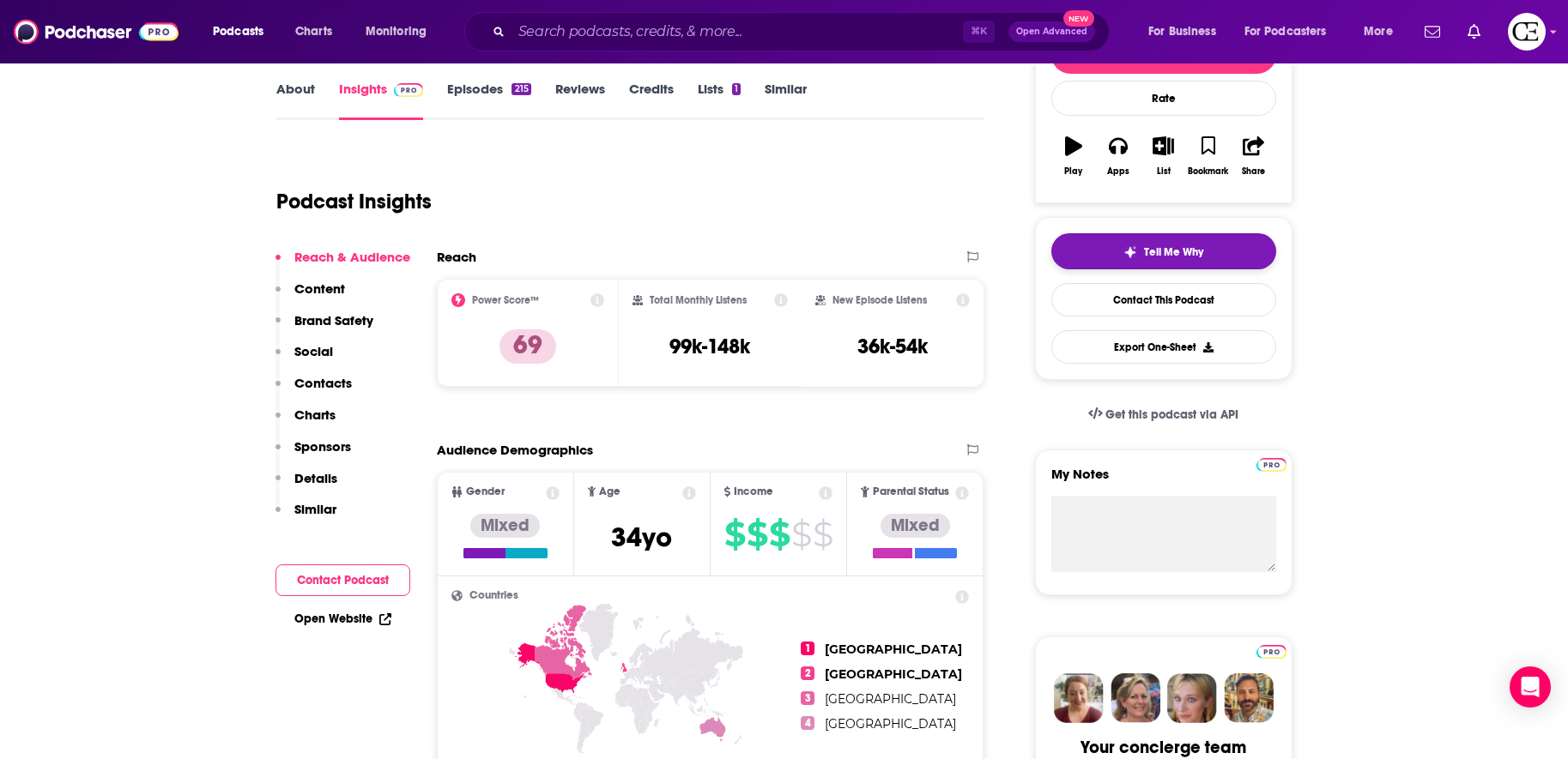
click at [1081, 255] on button "Tell Me Why" at bounding box center [1164, 251] width 225 height 36
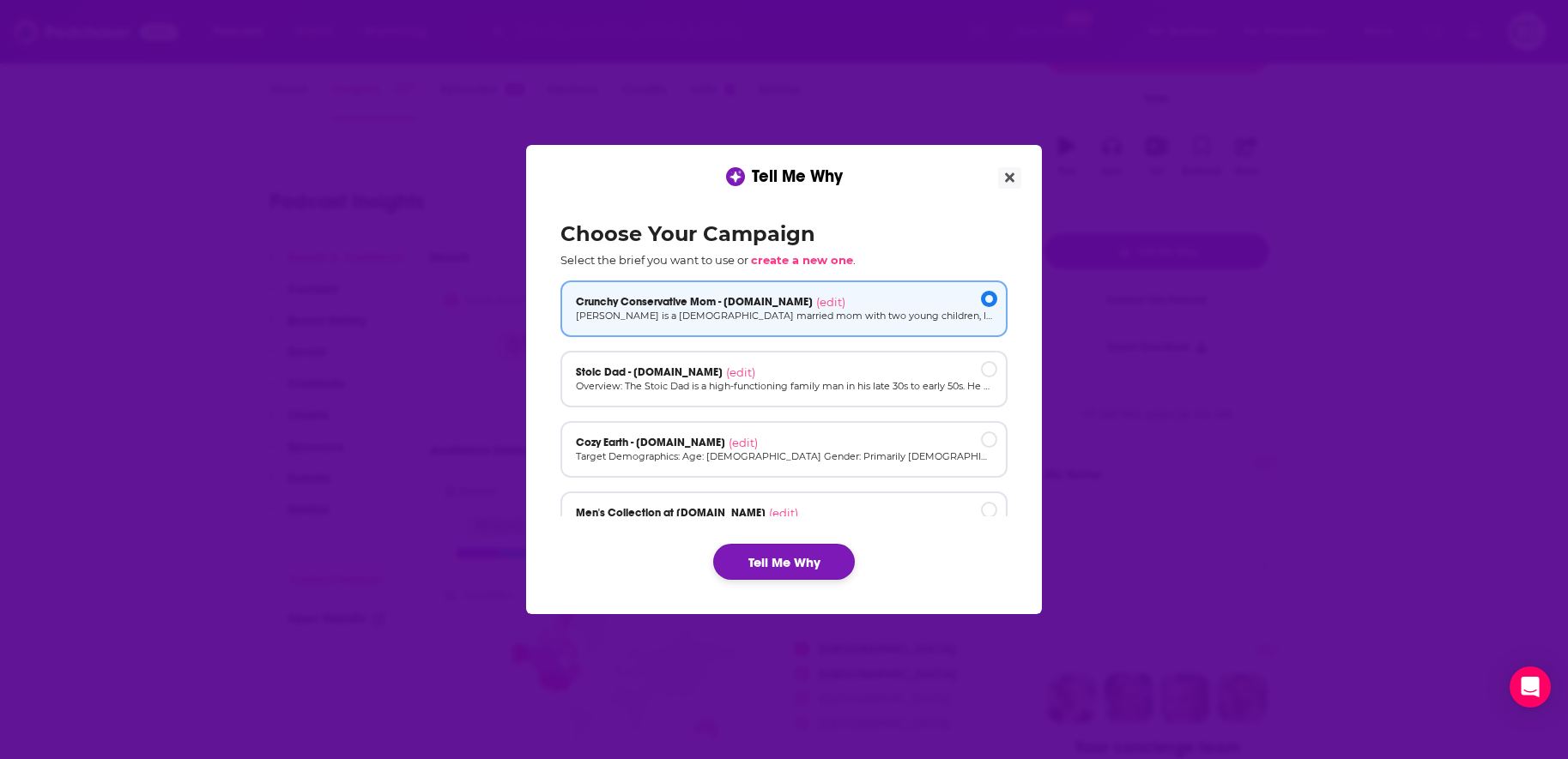
click at [788, 575] on button "Tell Me Why" at bounding box center [784, 562] width 142 height 36
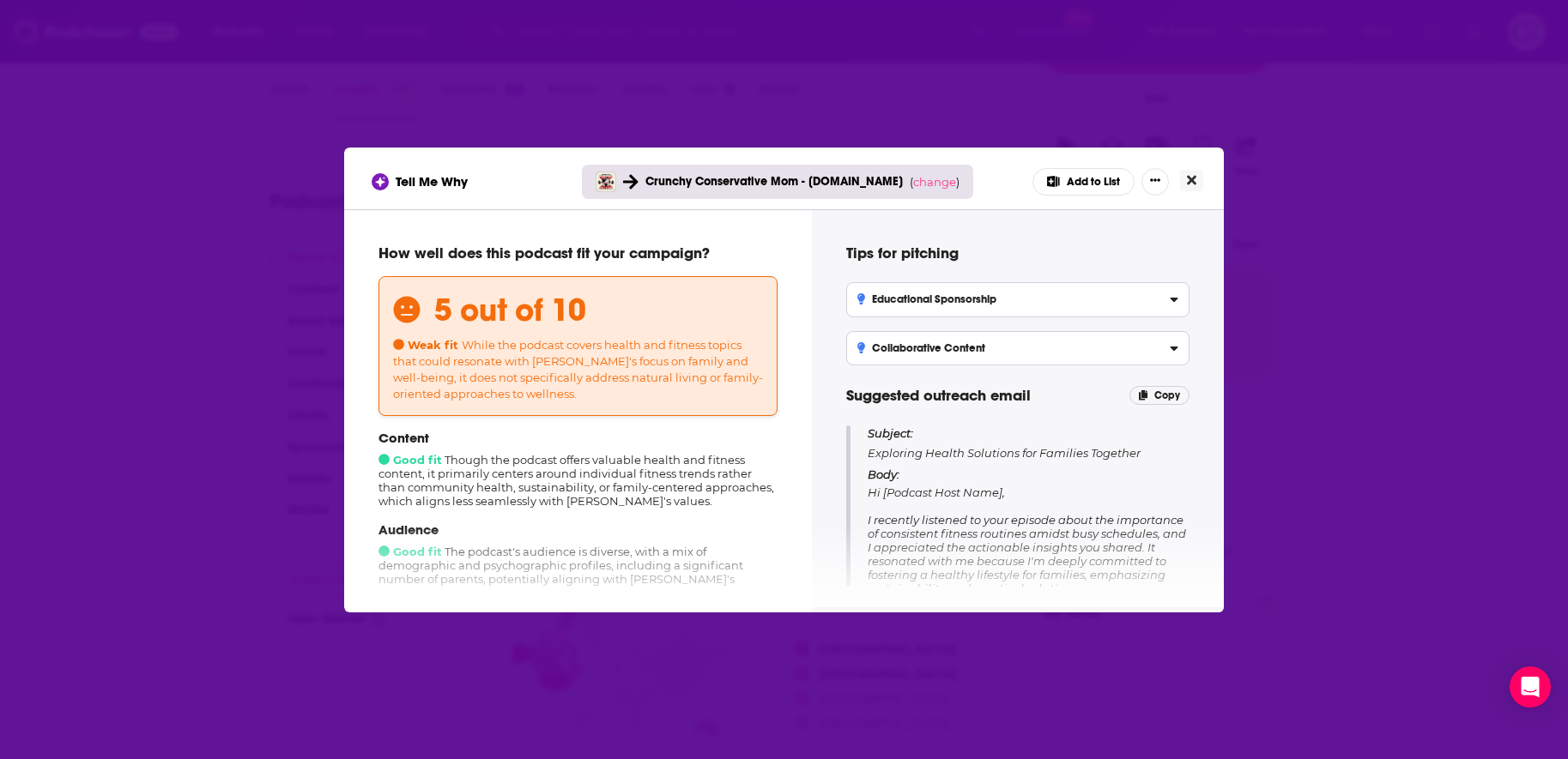
click at [1192, 184] on icon "Close" at bounding box center [1192, 180] width 10 height 13
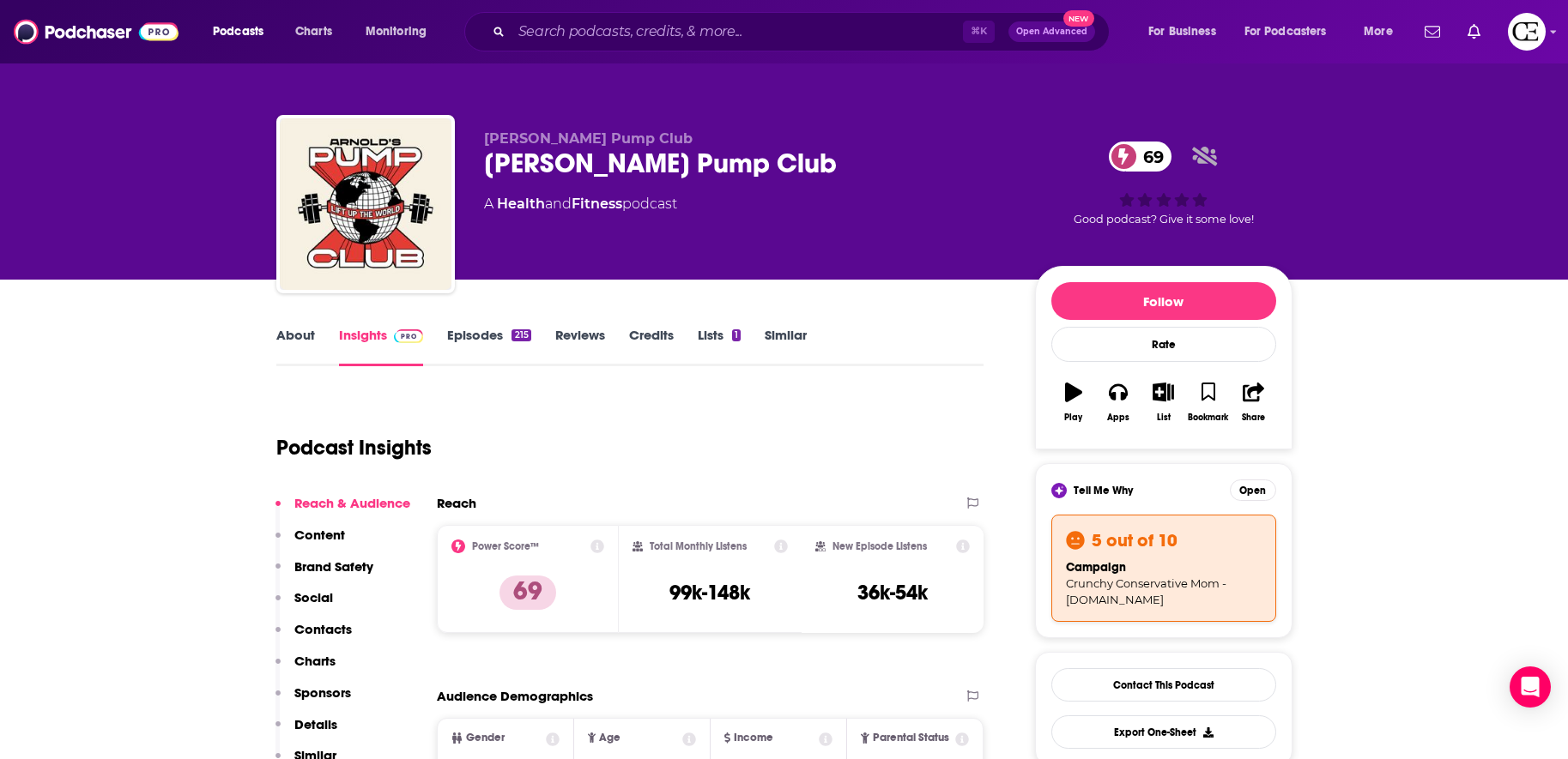
scroll to position [247, 0]
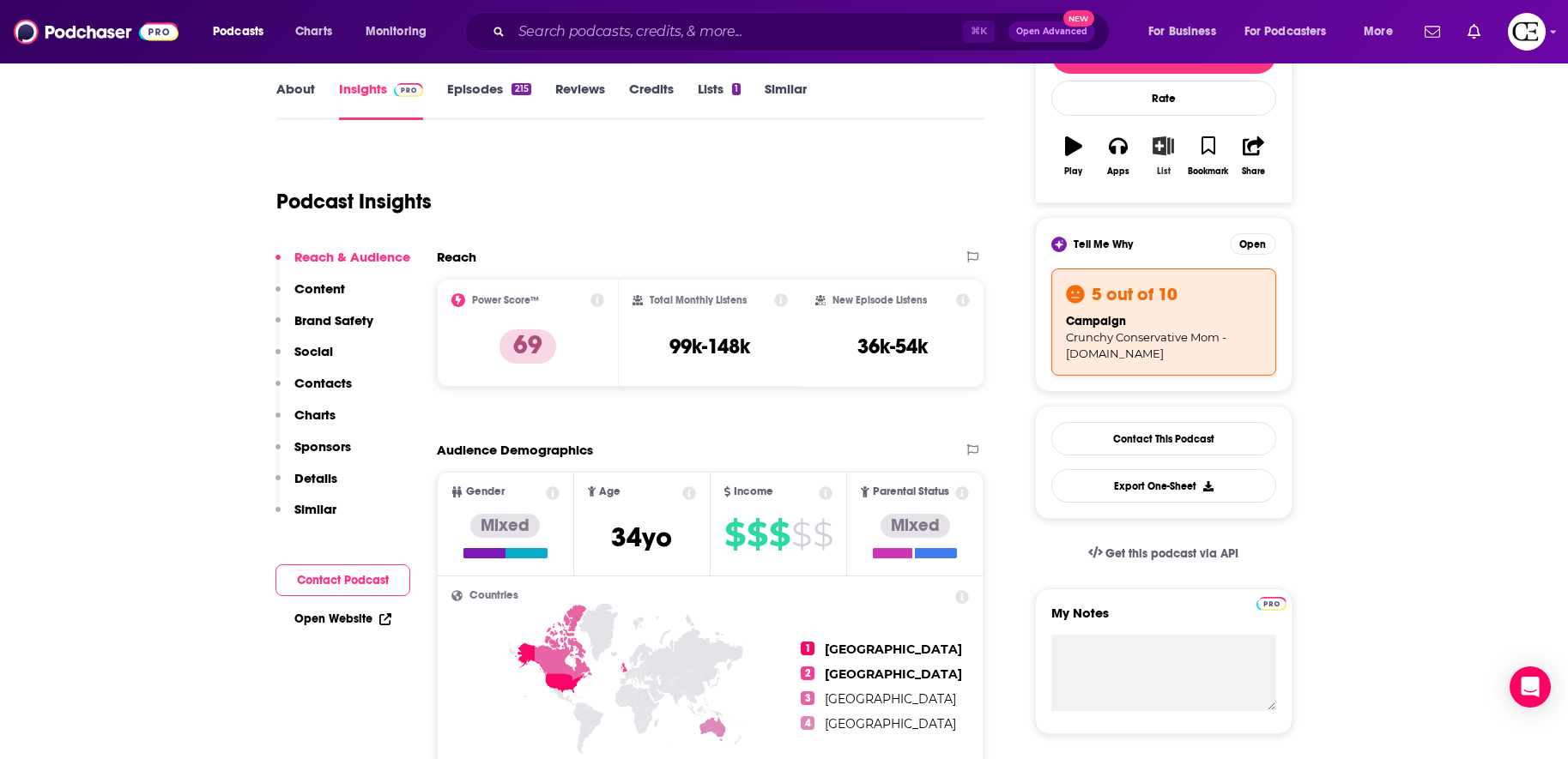
click at [1170, 141] on icon "button" at bounding box center [1163, 146] width 22 height 19
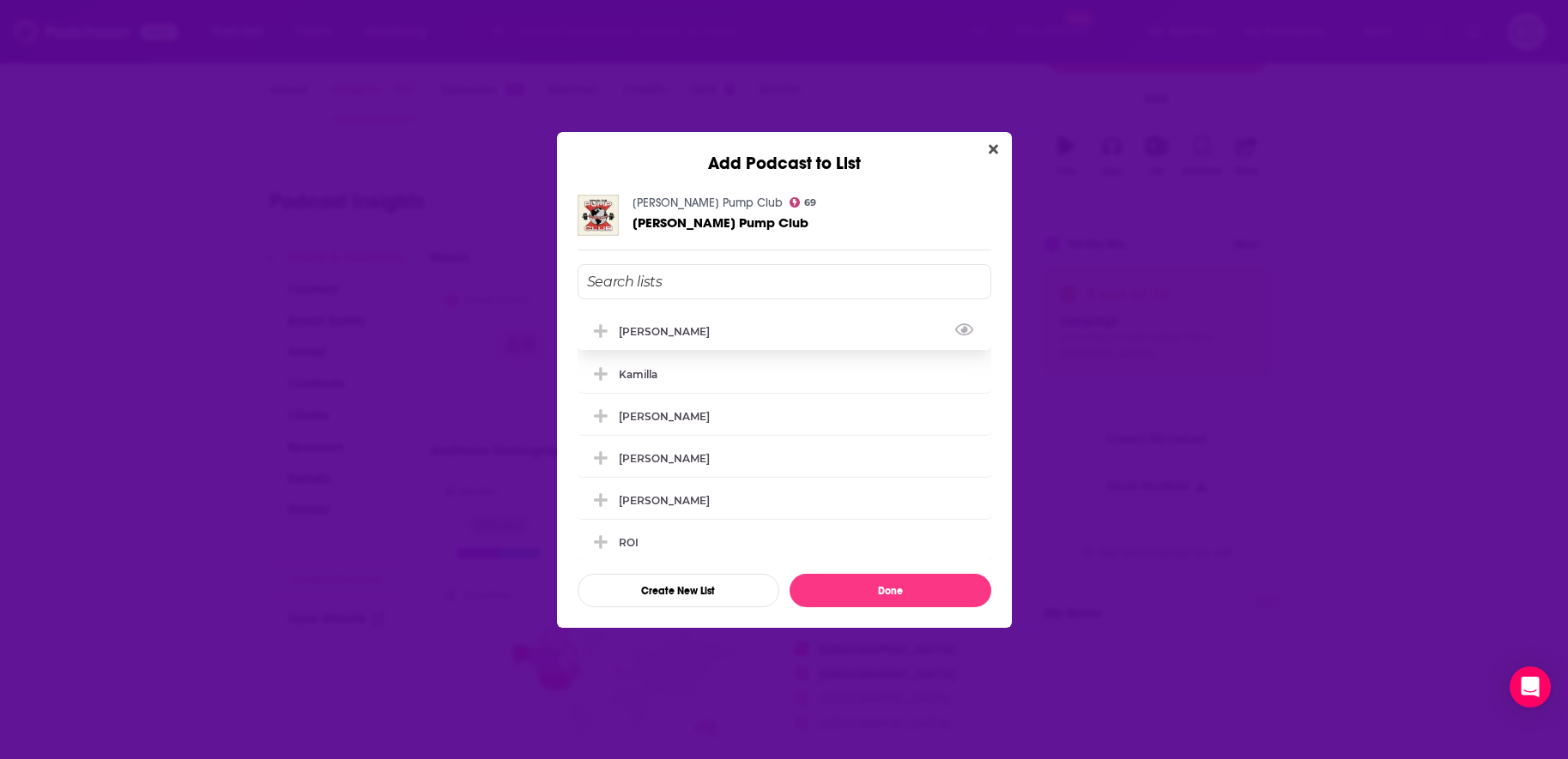
click at [892, 333] on div "[PERSON_NAME]" at bounding box center [784, 331] width 413 height 38
click at [833, 588] on button "Done" at bounding box center [891, 590] width 202 height 33
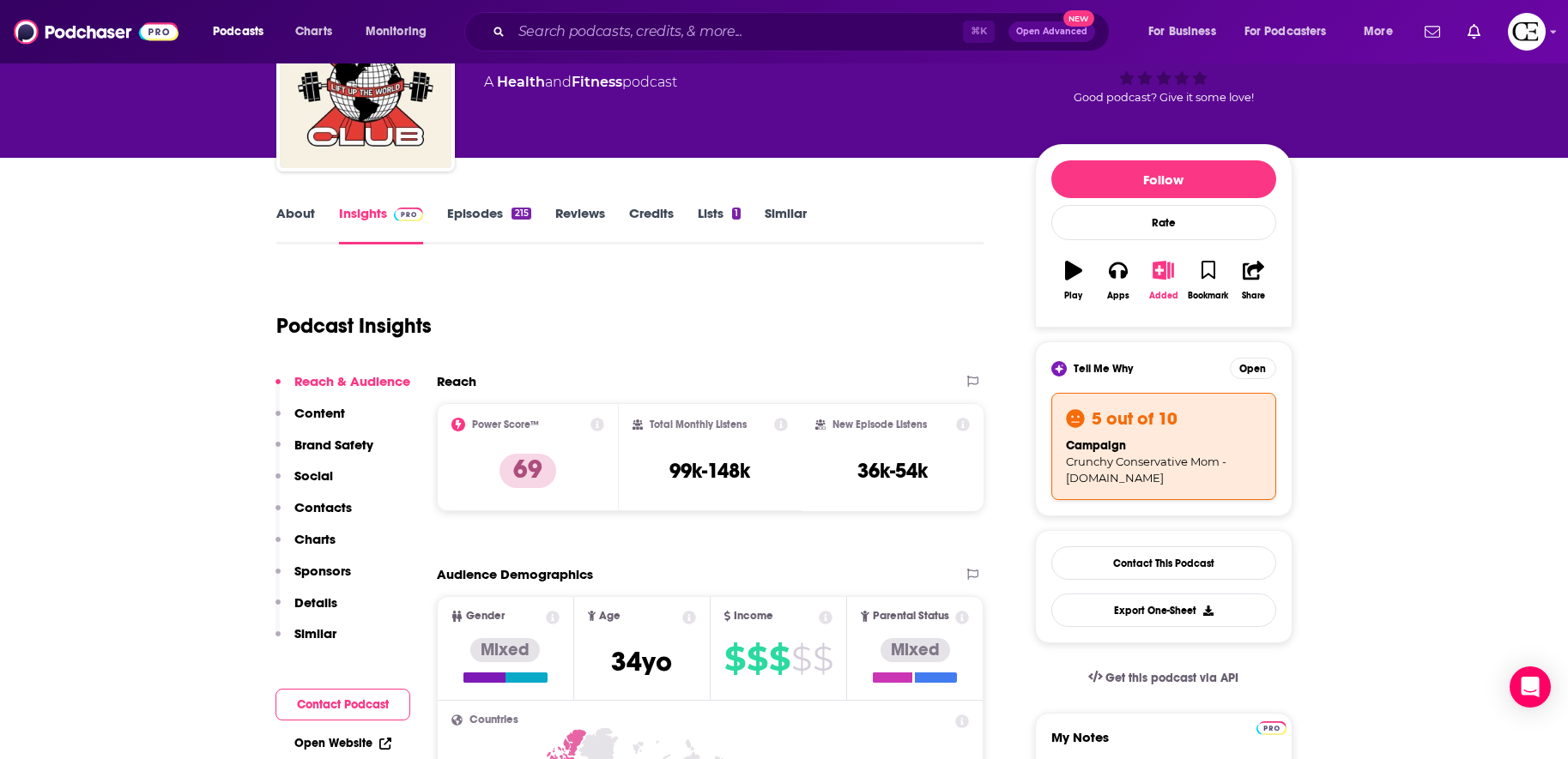
scroll to position [117, 0]
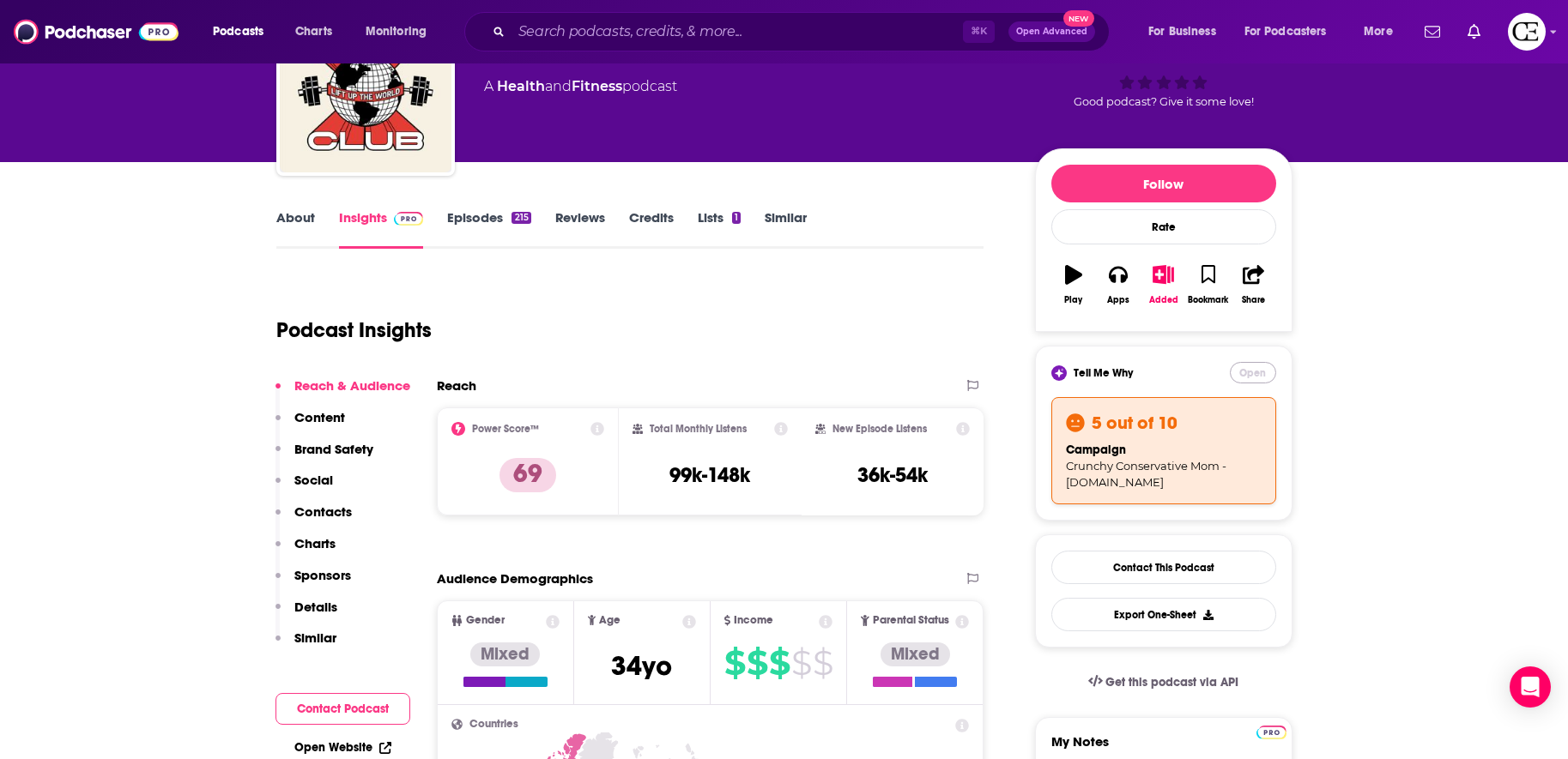
click at [1246, 380] on button "Open" at bounding box center [1253, 372] width 47 height 22
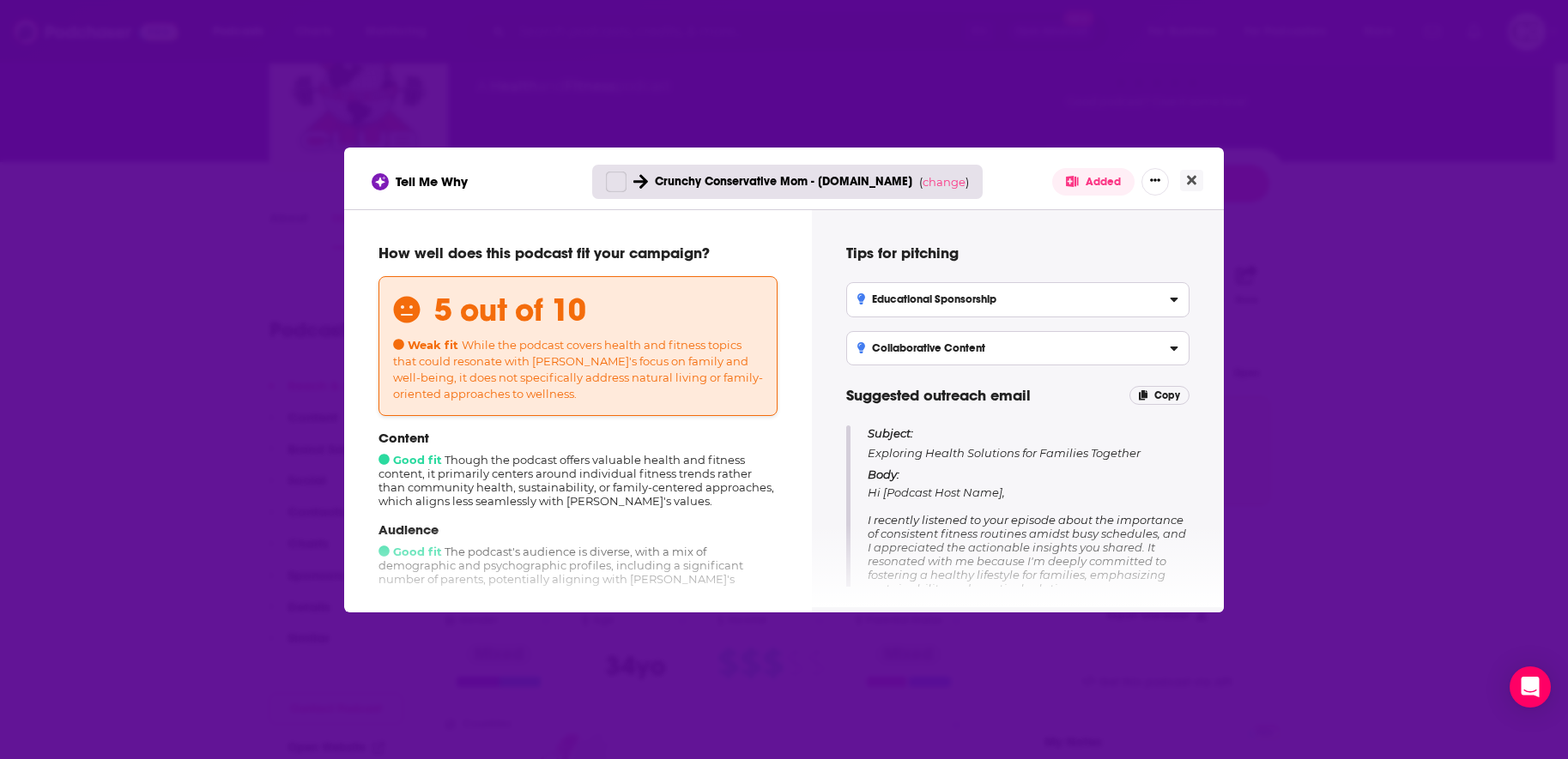
scroll to position [0, 0]
click at [952, 170] on div "Crunchy Conservative Mom - [DOMAIN_NAME] ( change )" at bounding box center [788, 182] width 392 height 34
click at [947, 176] on span "change" at bounding box center [944, 182] width 43 height 13
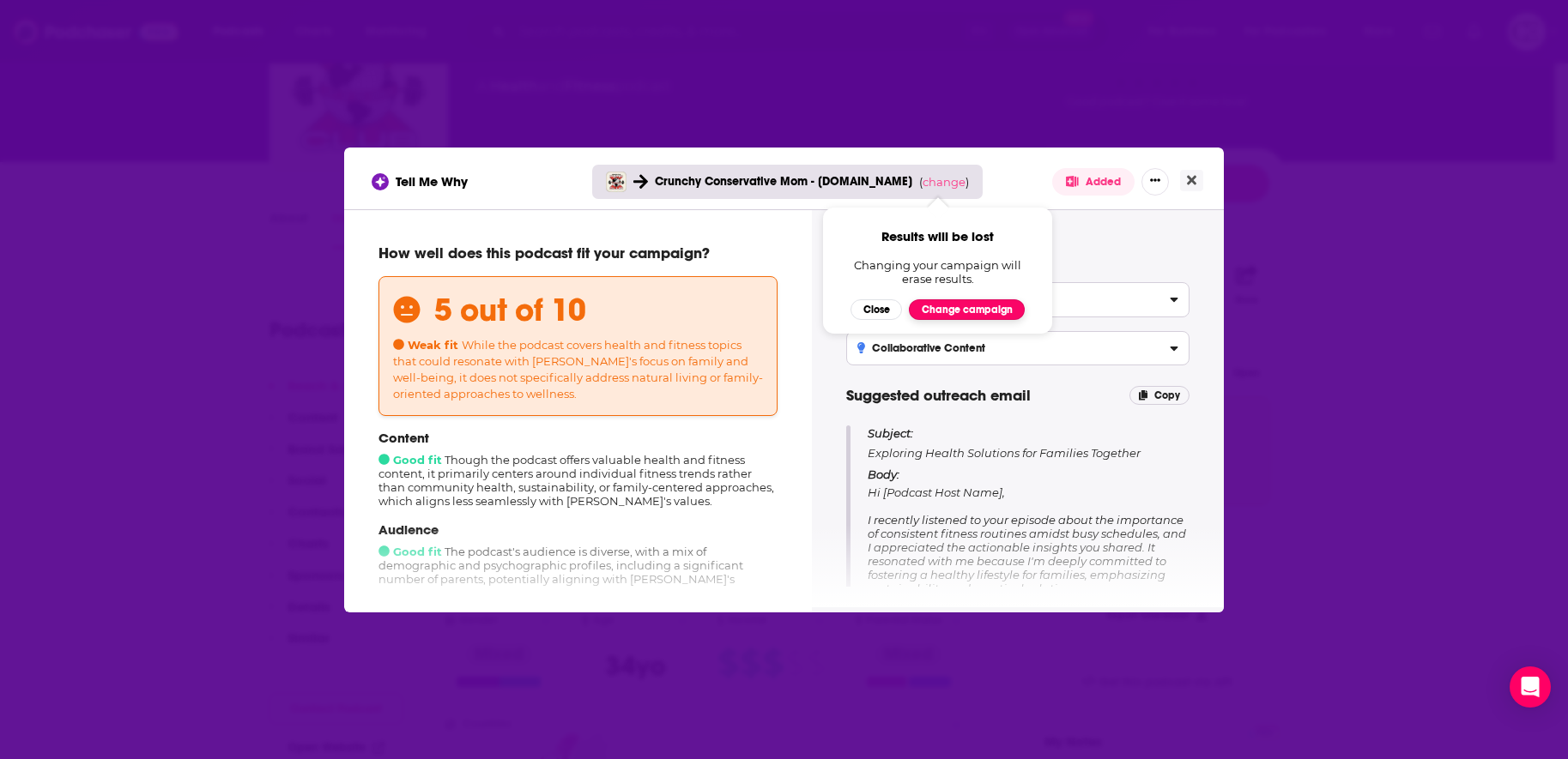
click at [966, 312] on button "Change campaign" at bounding box center [967, 310] width 116 height 21
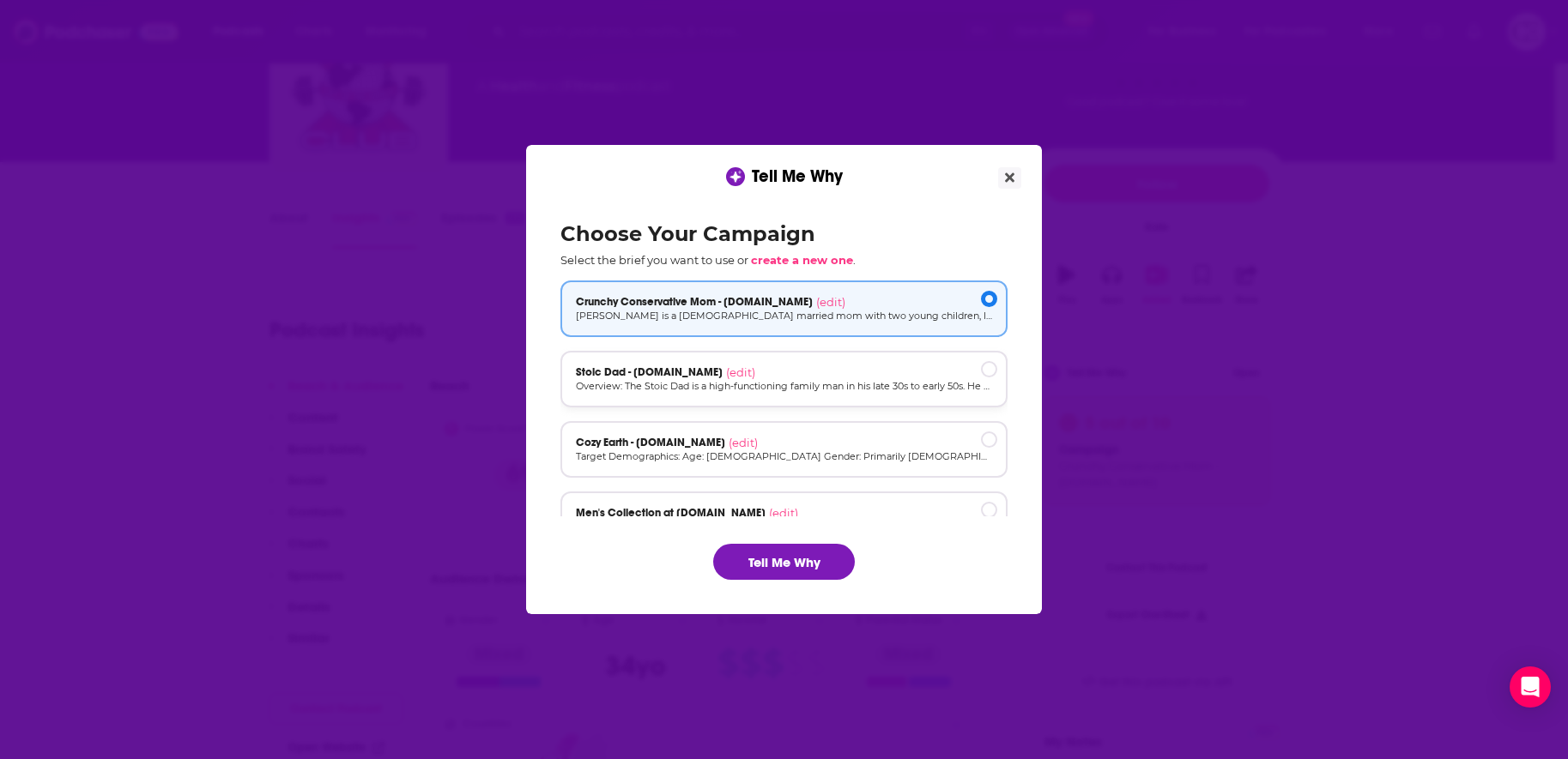
click at [907, 394] on div "Stoic Dad - cozyearth.com (edit) Overview: The Stoic Dad is a high-functioning …" at bounding box center [783, 378] width 447 height 56
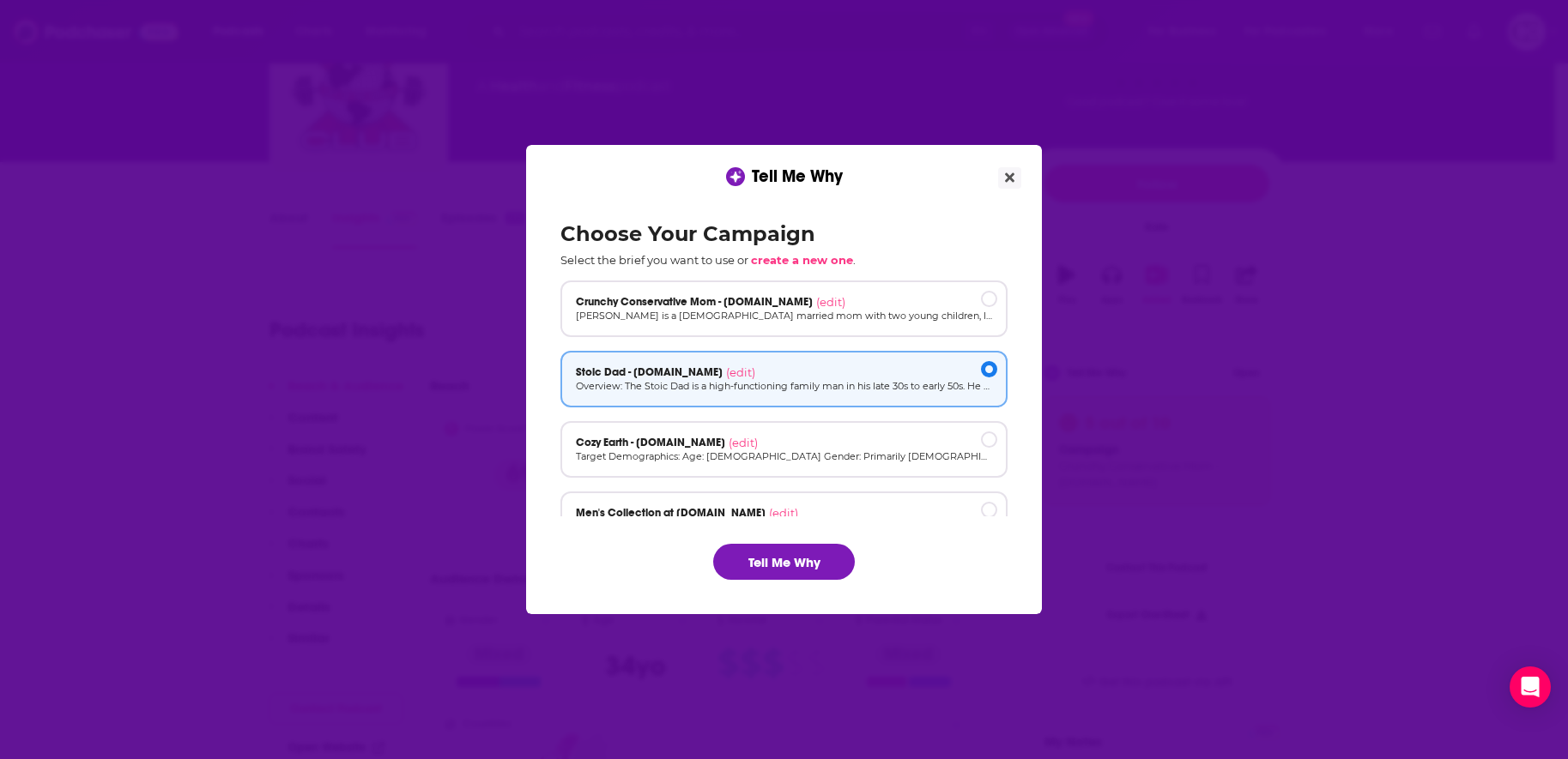
click at [817, 540] on div "Choose Your Campaign Select the brief you want to use or create a new one . Cru…" at bounding box center [784, 400] width 474 height 386
click at [802, 552] on button "Tell Me Why" at bounding box center [784, 562] width 142 height 36
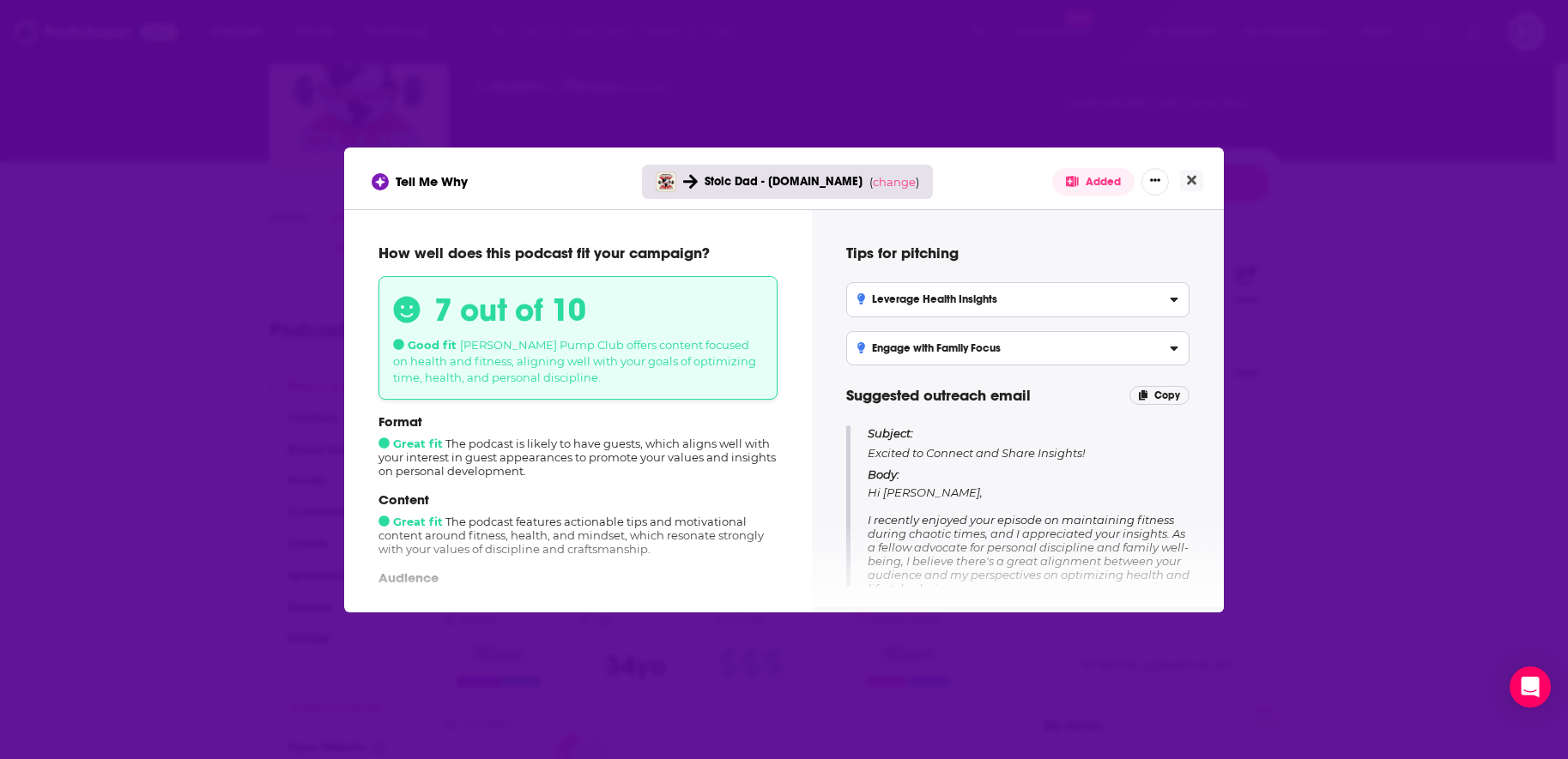
click at [1345, 322] on div "Tell Me Why Stoic Dad - cozyearth.com ( change ) Added How well does this podca…" at bounding box center [784, 379] width 1568 height 759
click at [1200, 179] on button "Close" at bounding box center [1192, 180] width 23 height 22
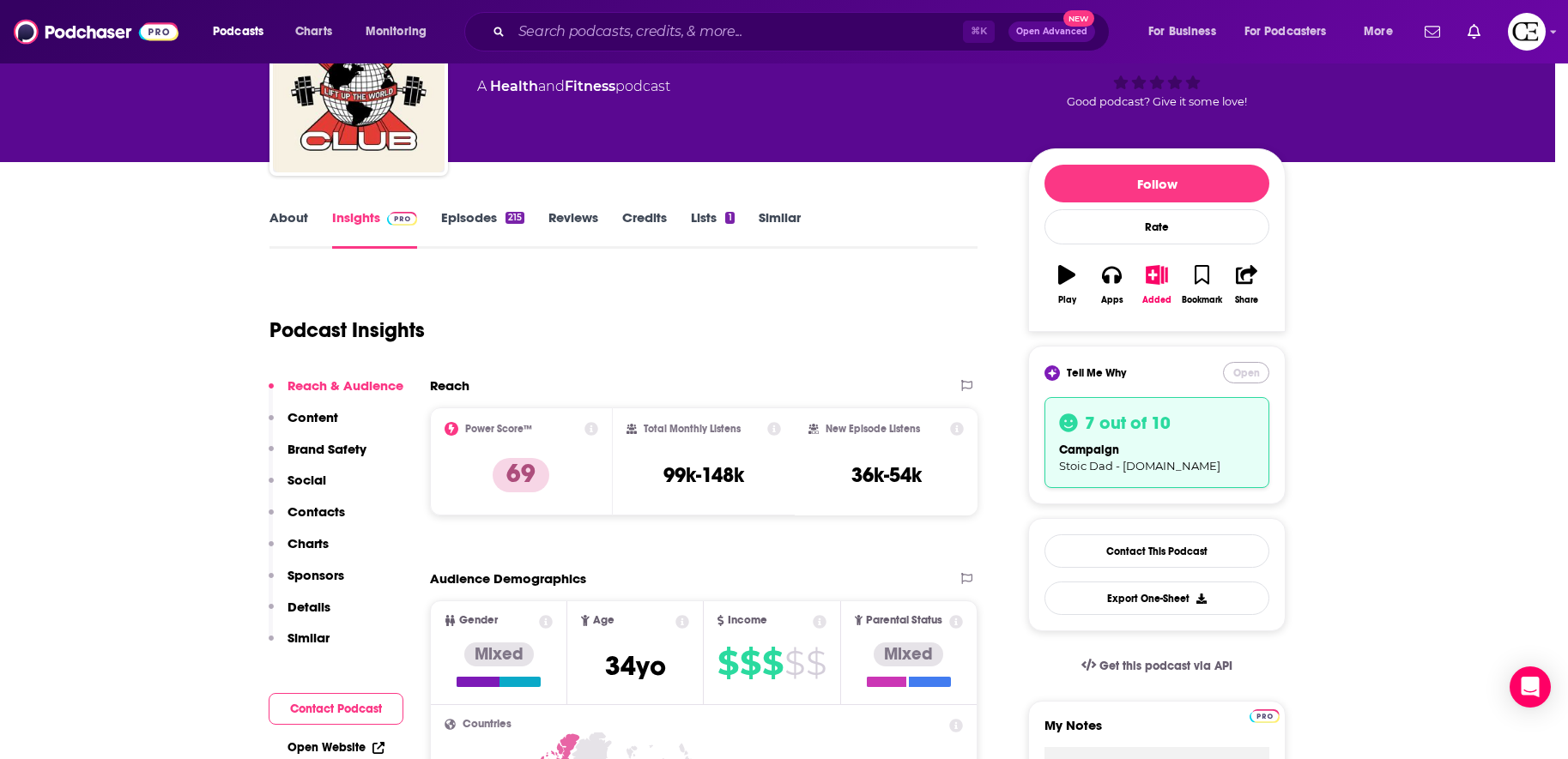
scroll to position [117, 0]
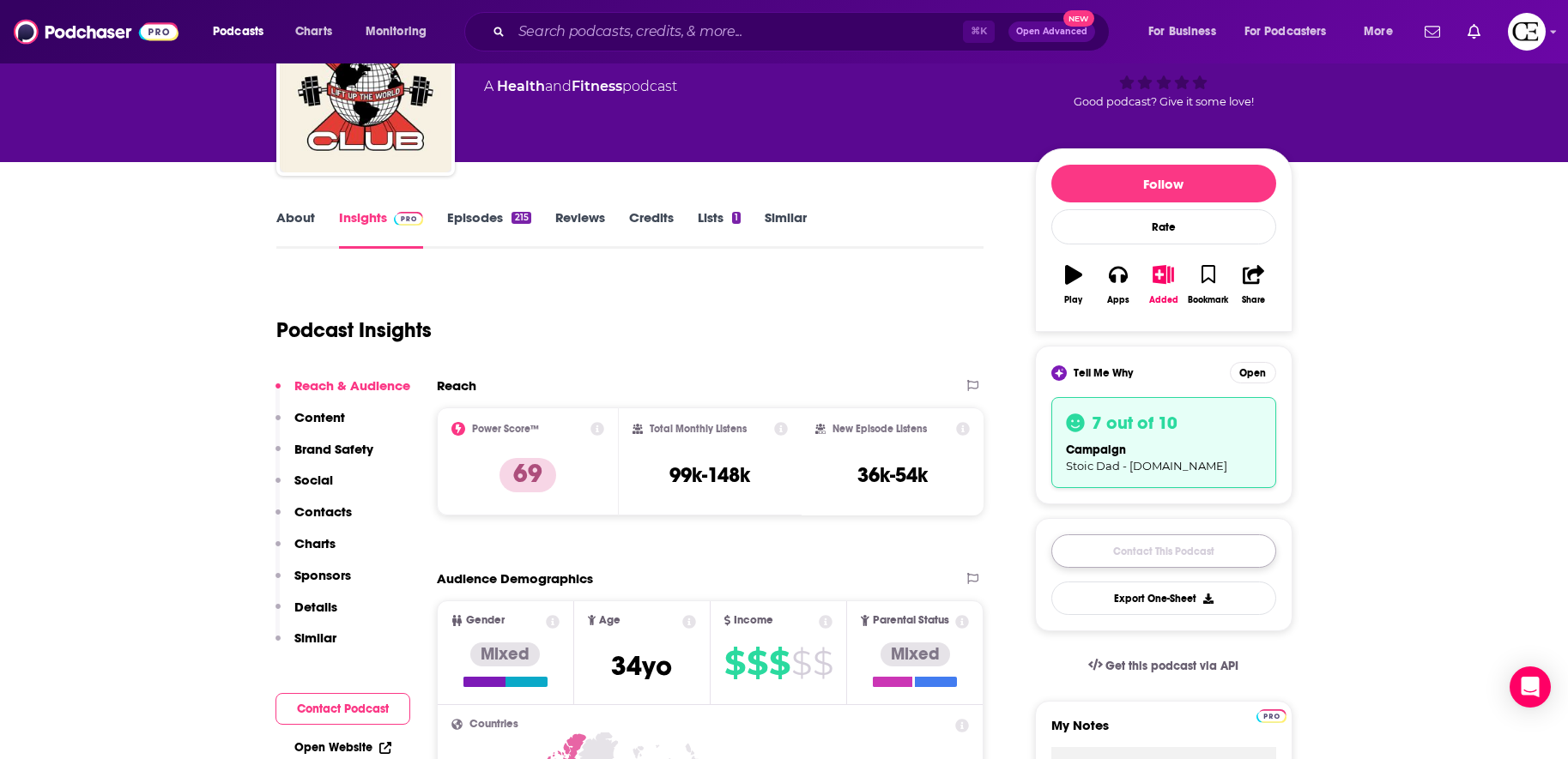
click at [1203, 557] on link "Contact This Podcast" at bounding box center [1164, 550] width 225 height 33
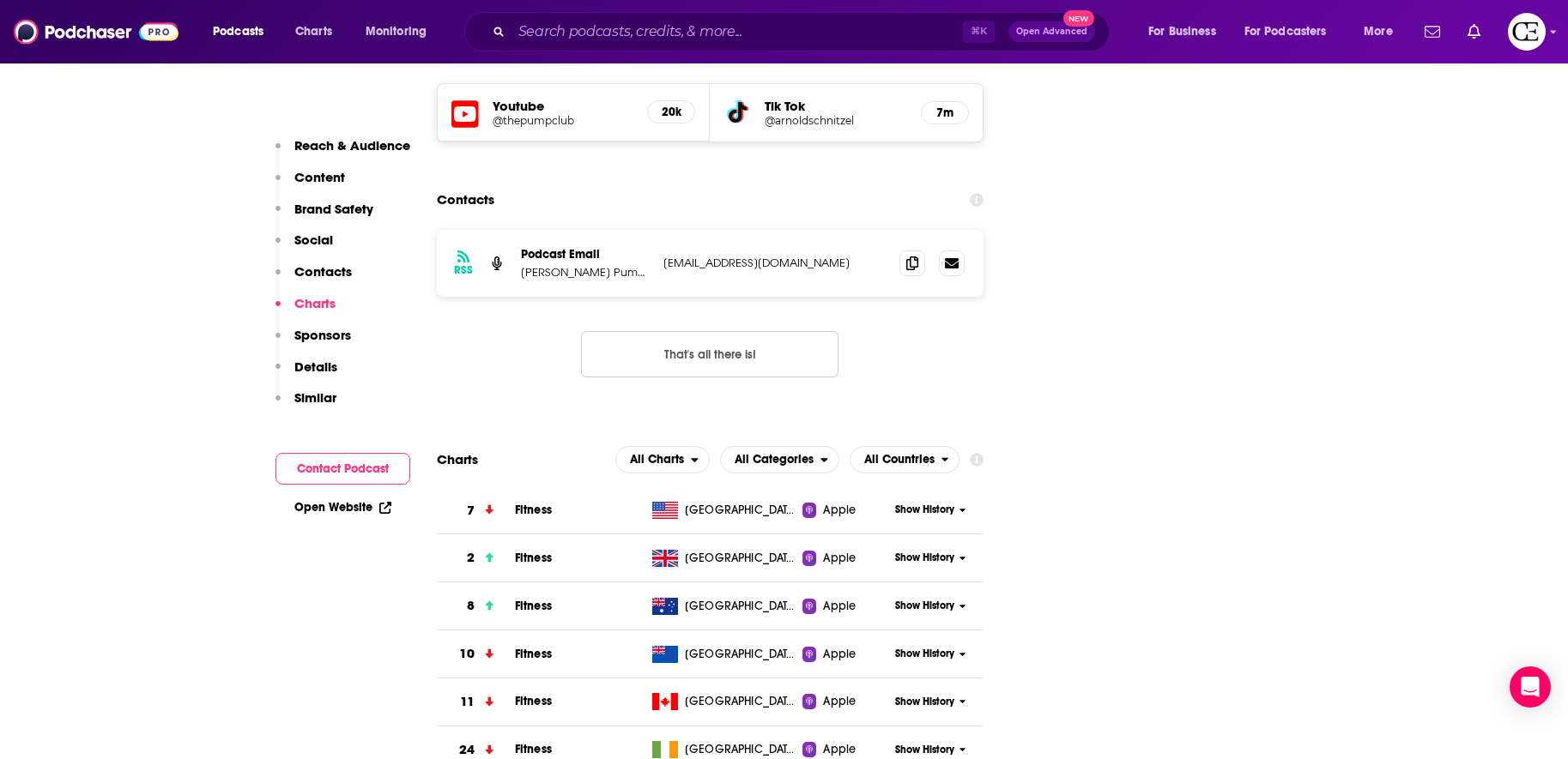
scroll to position [2036, 0]
click at [909, 254] on icon at bounding box center [912, 261] width 12 height 13
click at [915, 248] on span at bounding box center [912, 260] width 26 height 26
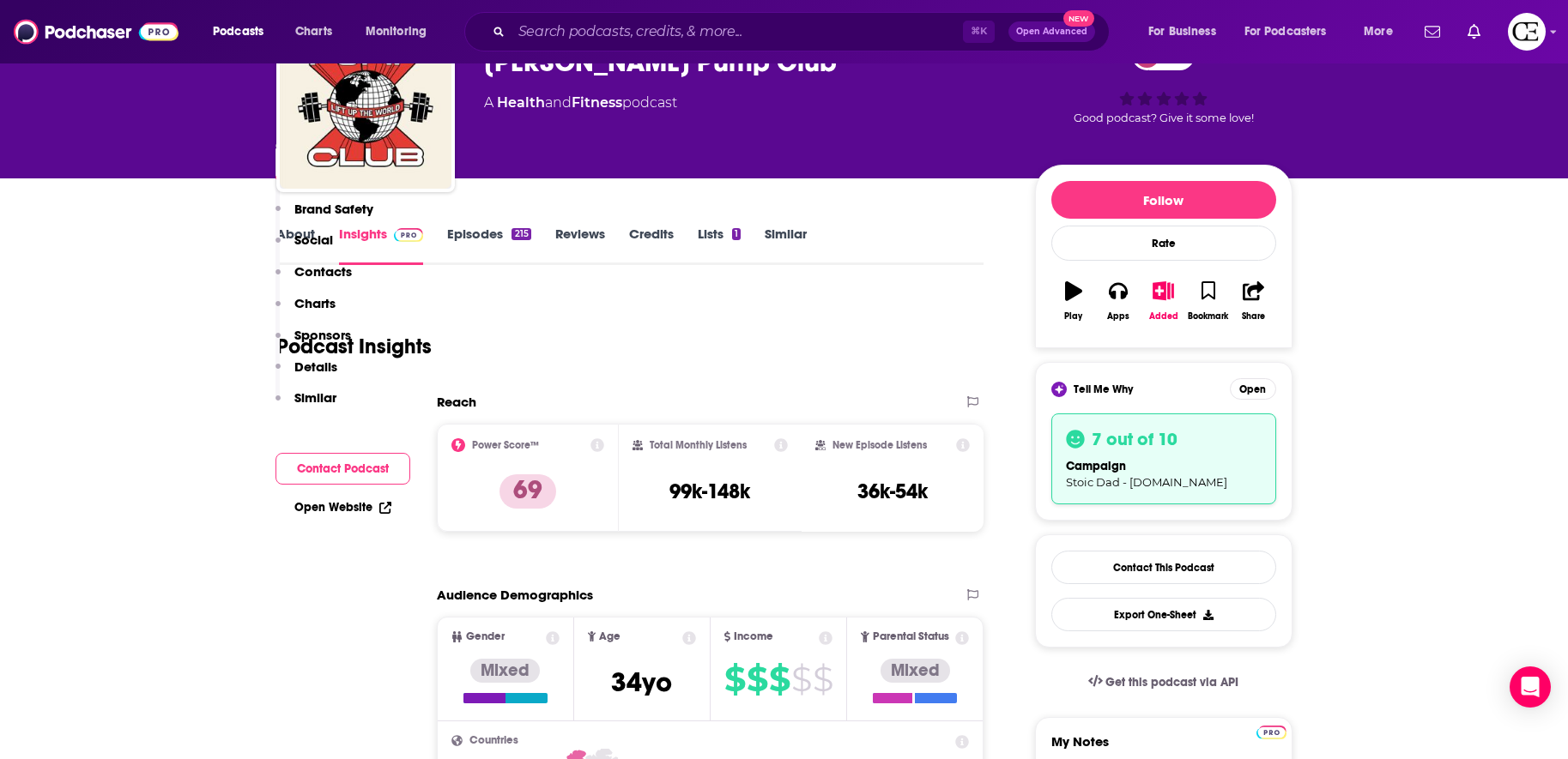
scroll to position [0, 0]
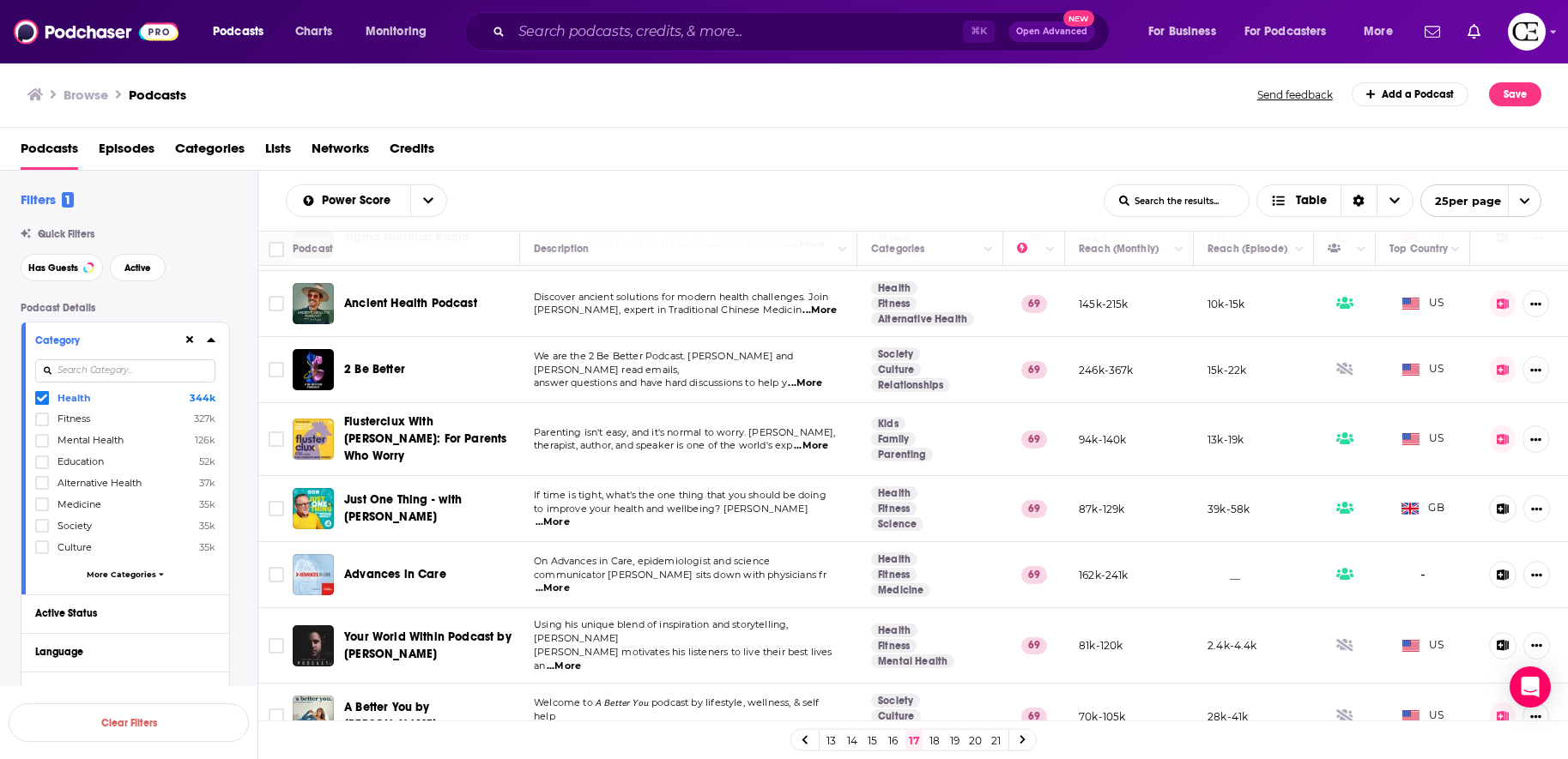
scroll to position [1183, 0]
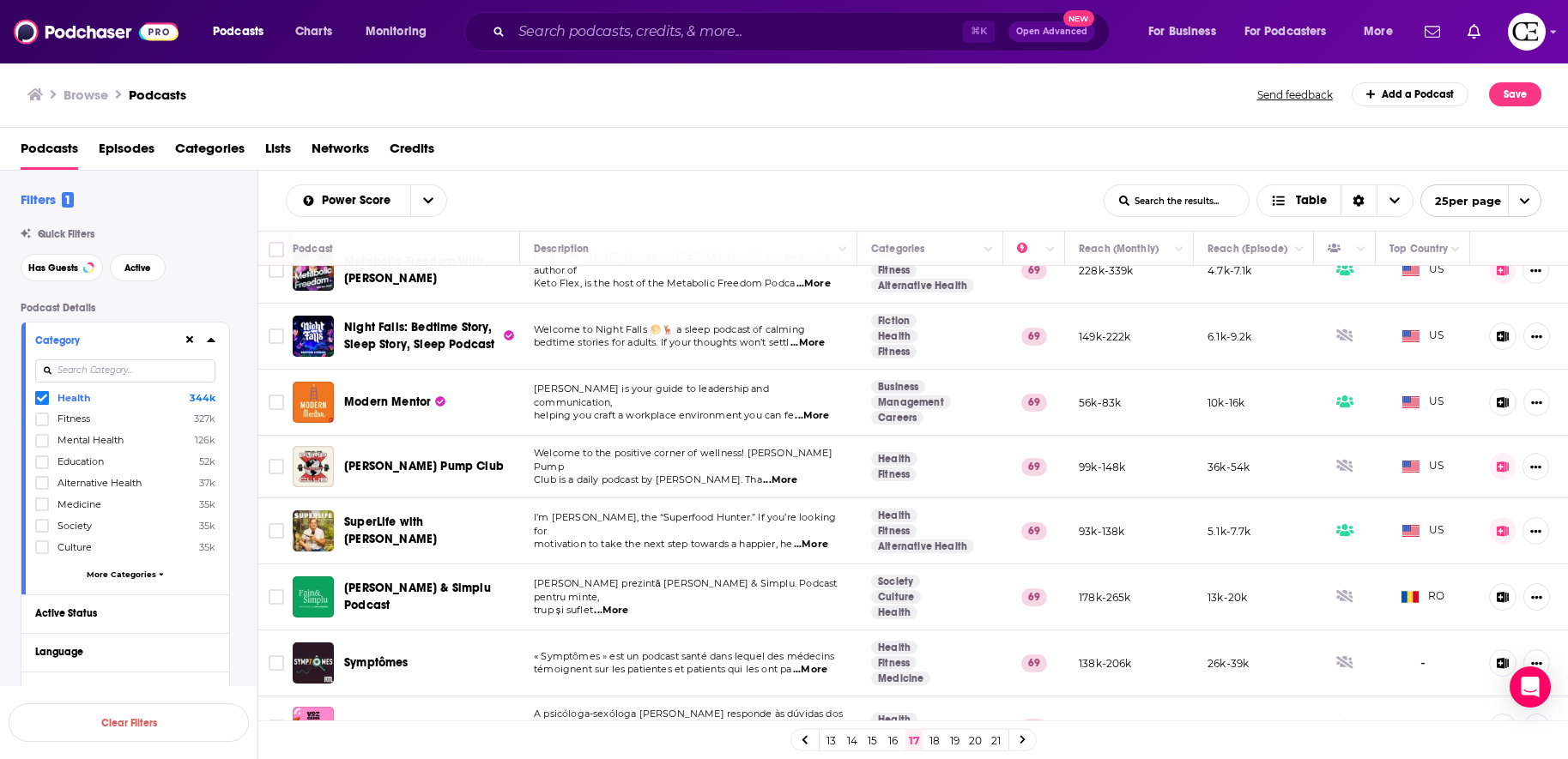
click at [1019, 741] on icon at bounding box center [1022, 740] width 7 height 10
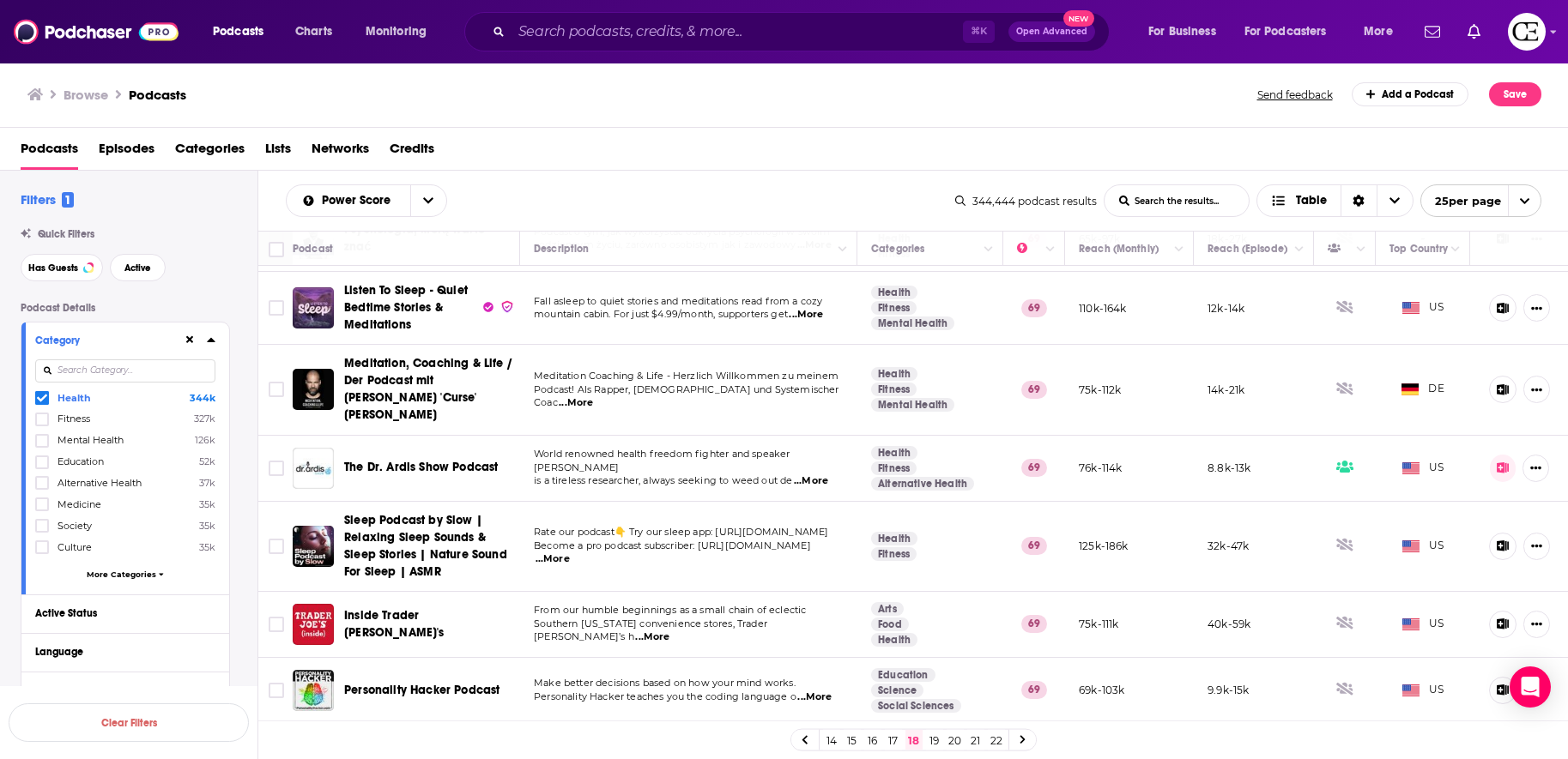
scroll to position [134, 0]
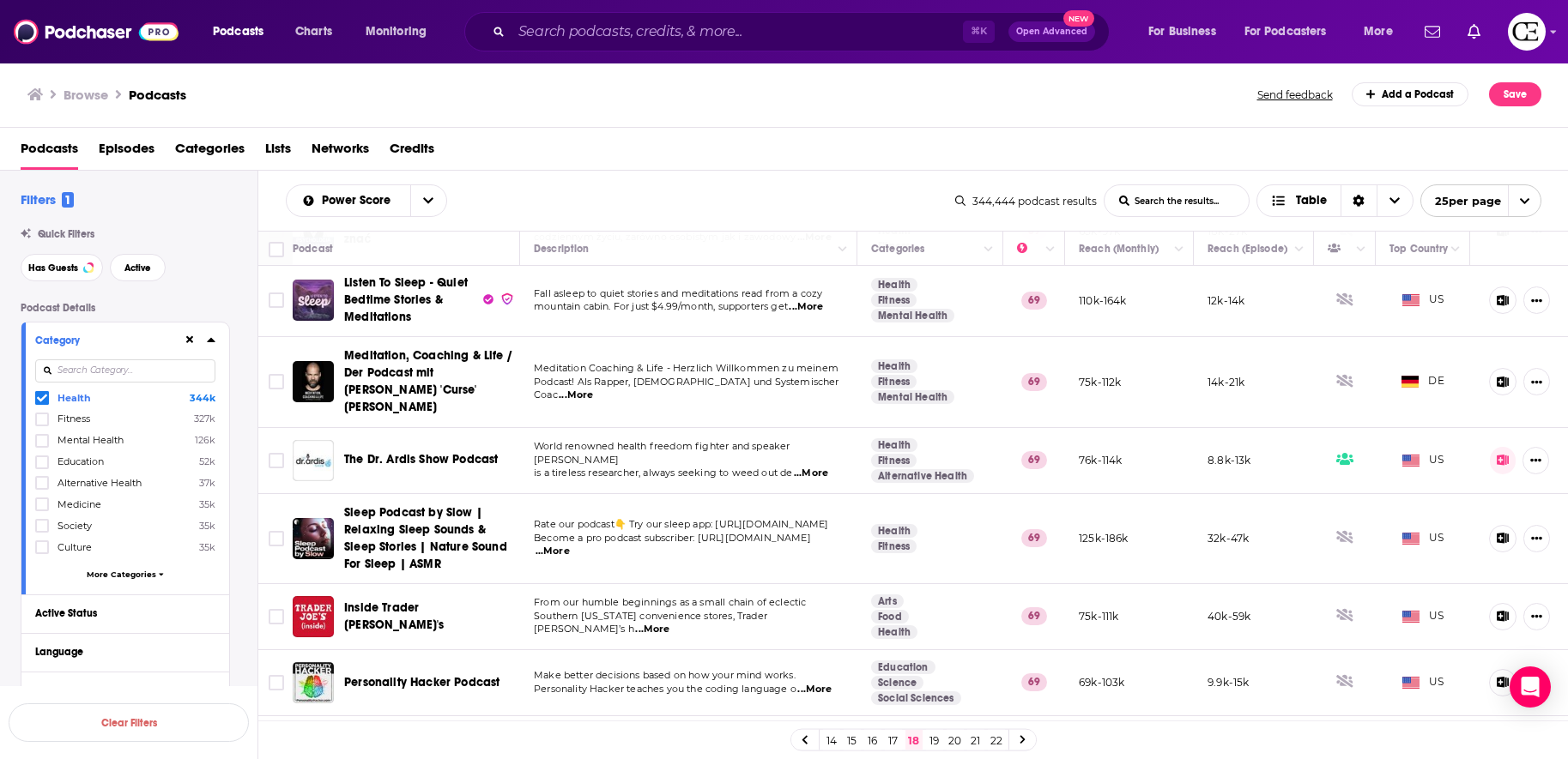
click at [386, 601] on span "Inside Trader Joe's" at bounding box center [393, 616] width 100 height 31
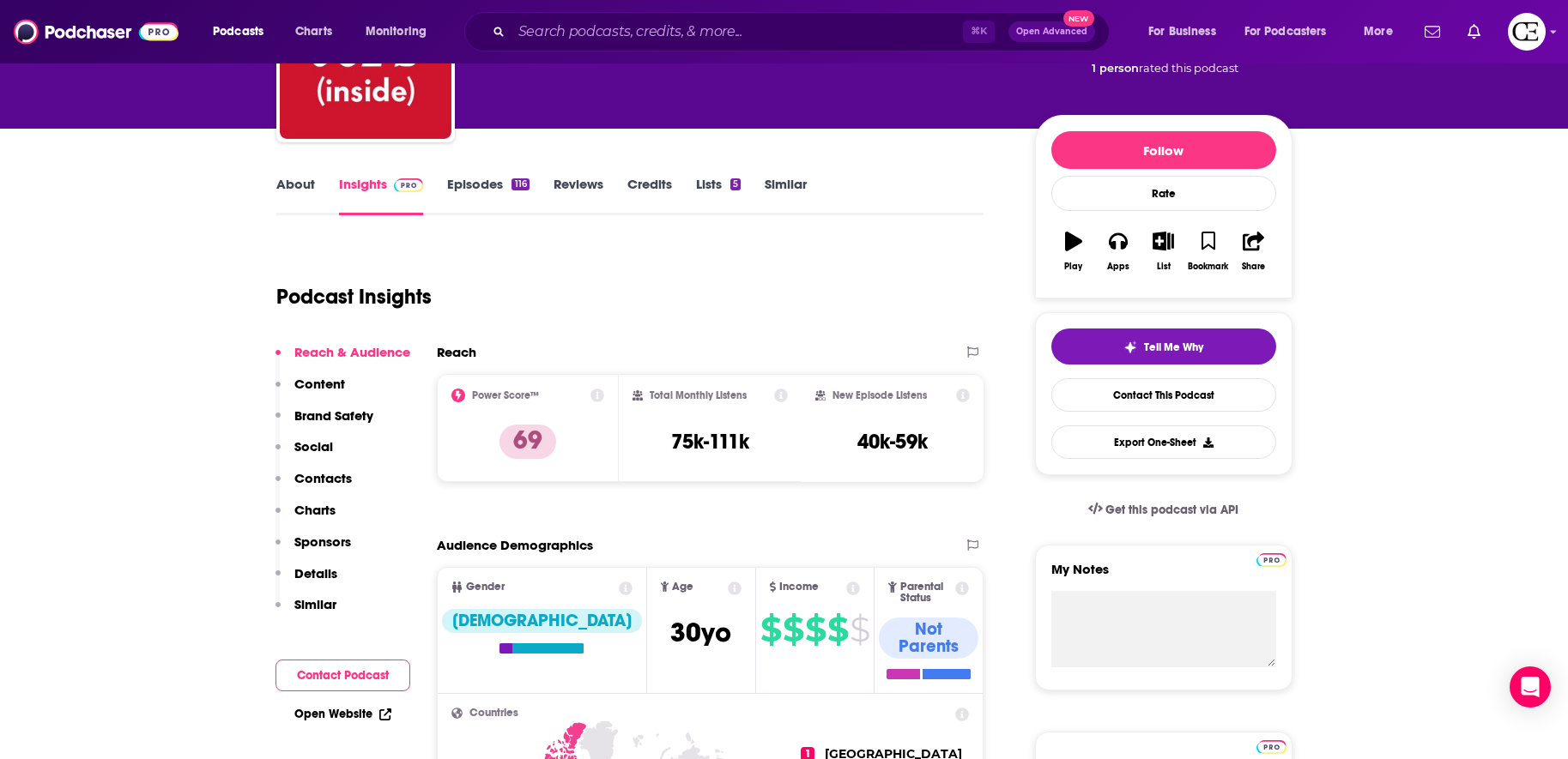
scroll to position [110, 0]
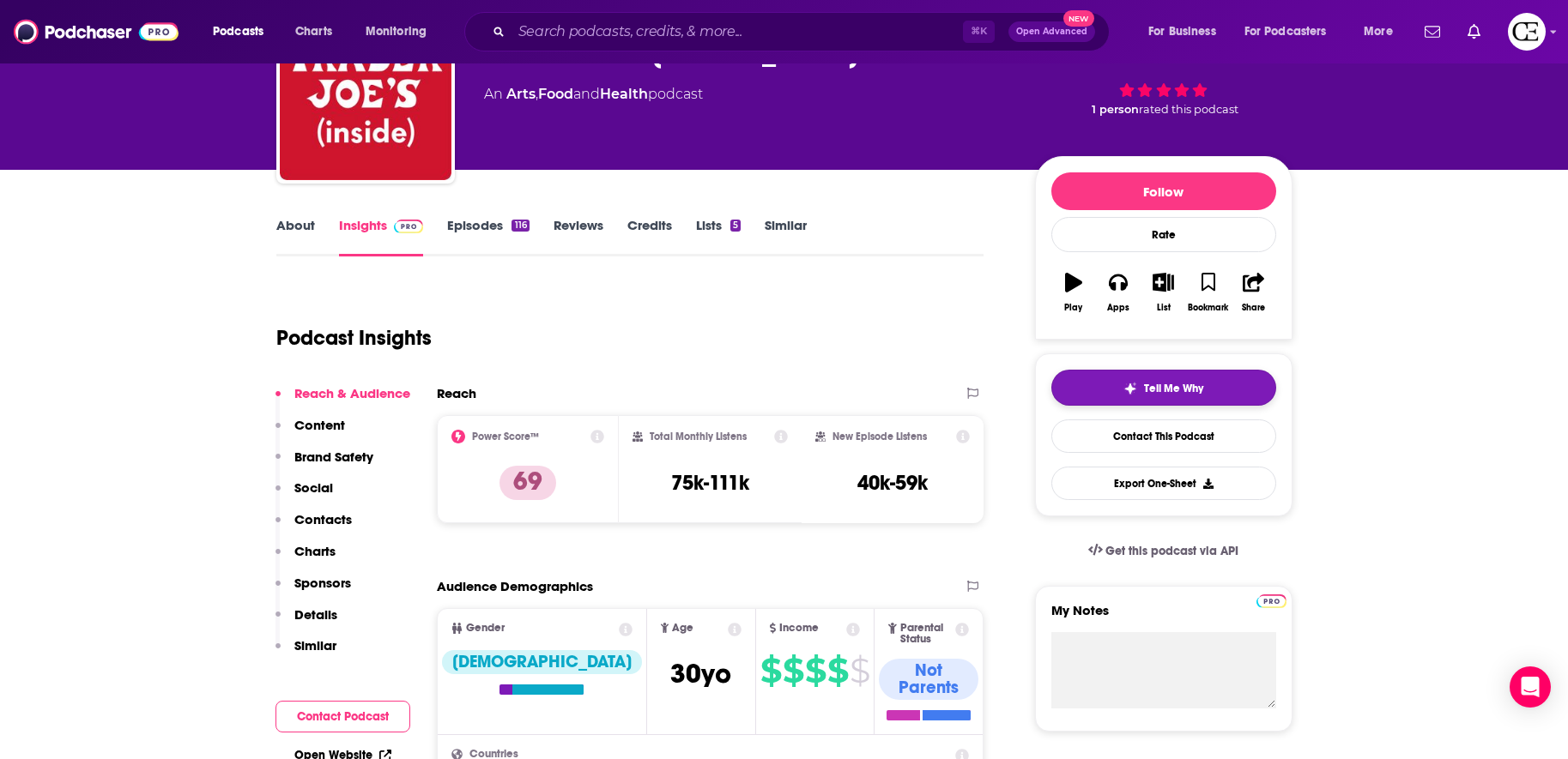
click at [1102, 389] on button "Tell Me Why" at bounding box center [1164, 388] width 225 height 36
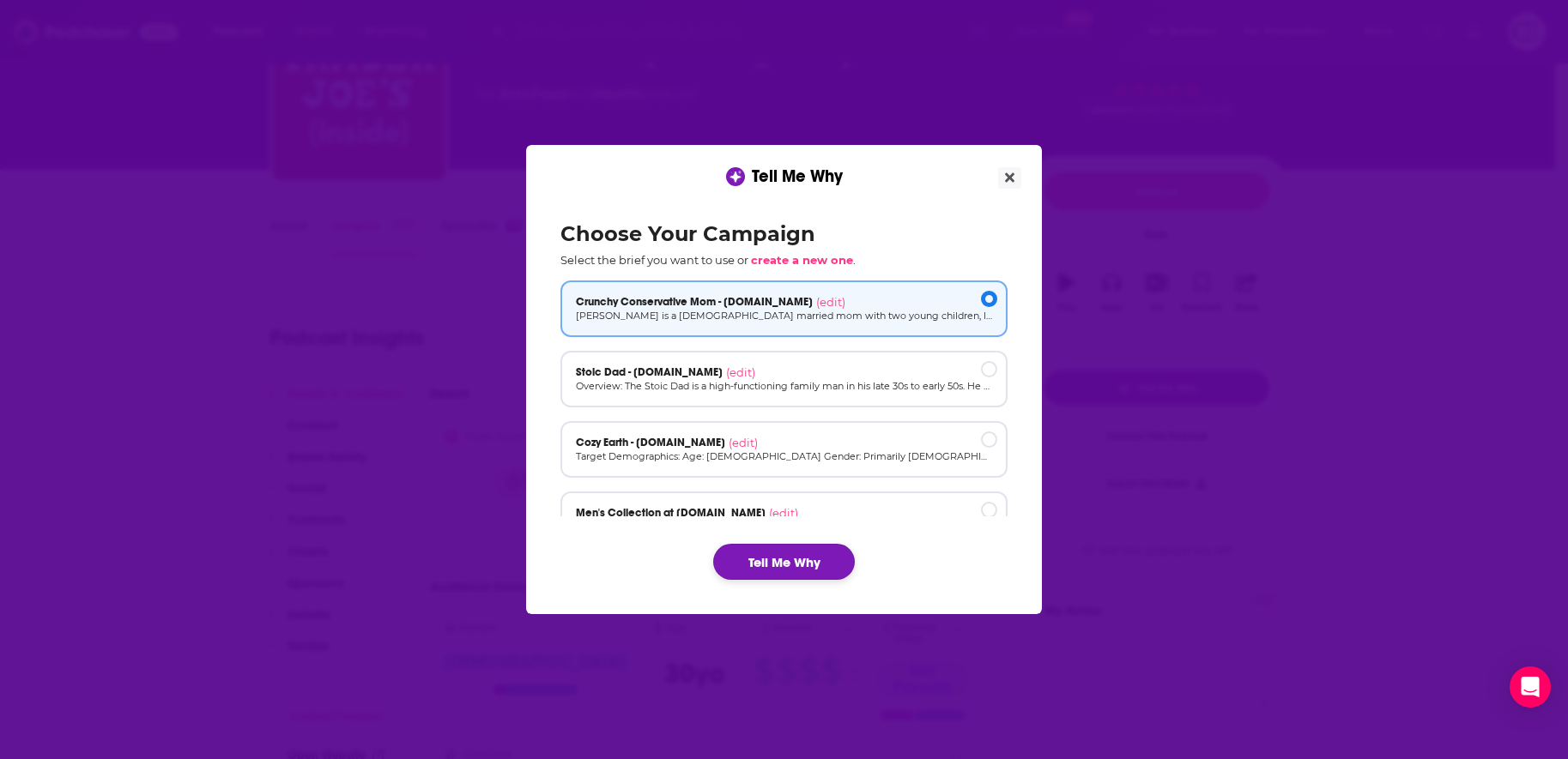
click at [772, 559] on button "Tell Me Why" at bounding box center [784, 562] width 142 height 36
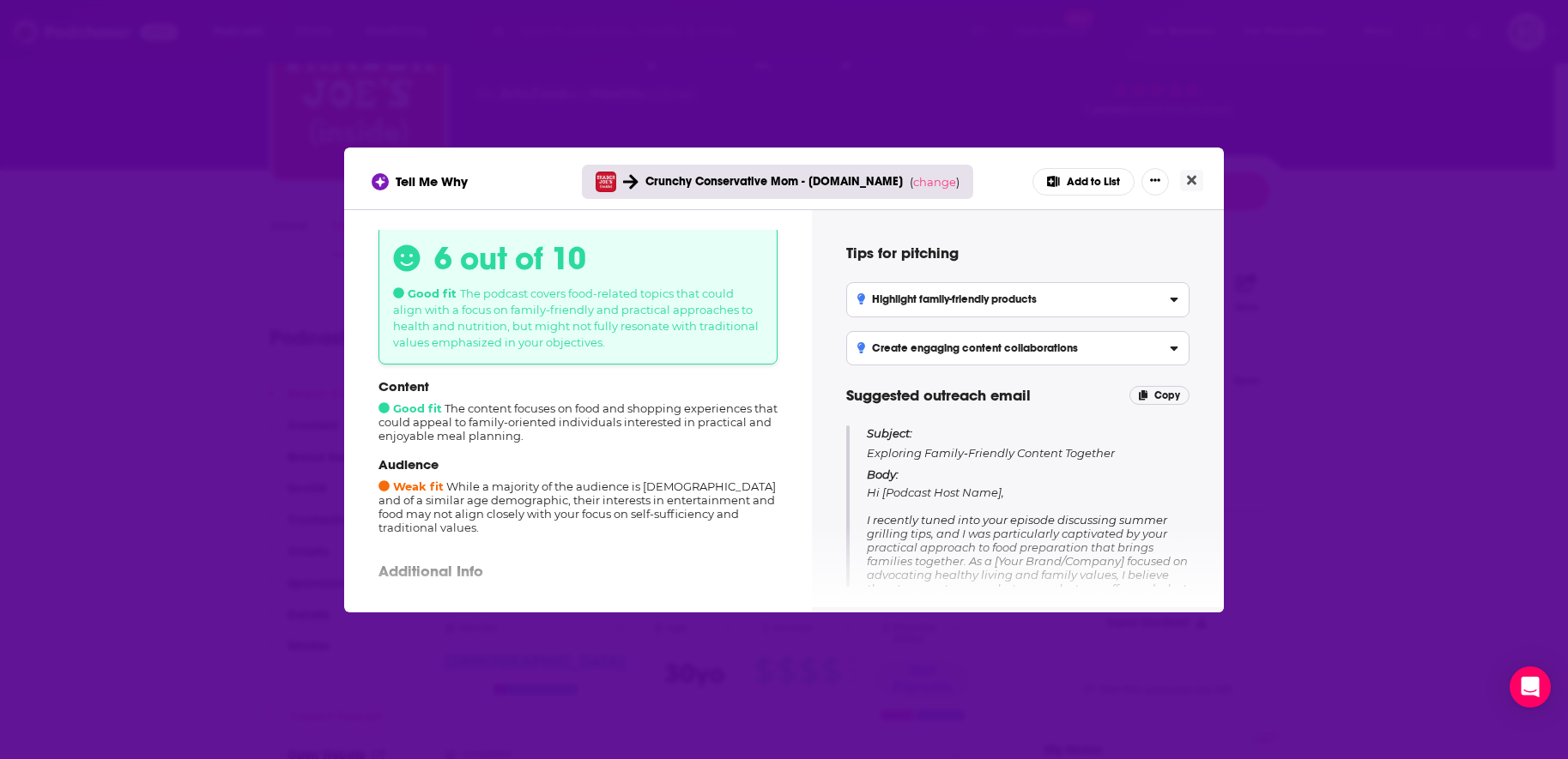
scroll to position [50, 0]
click at [914, 181] on span "change" at bounding box center [935, 182] width 43 height 13
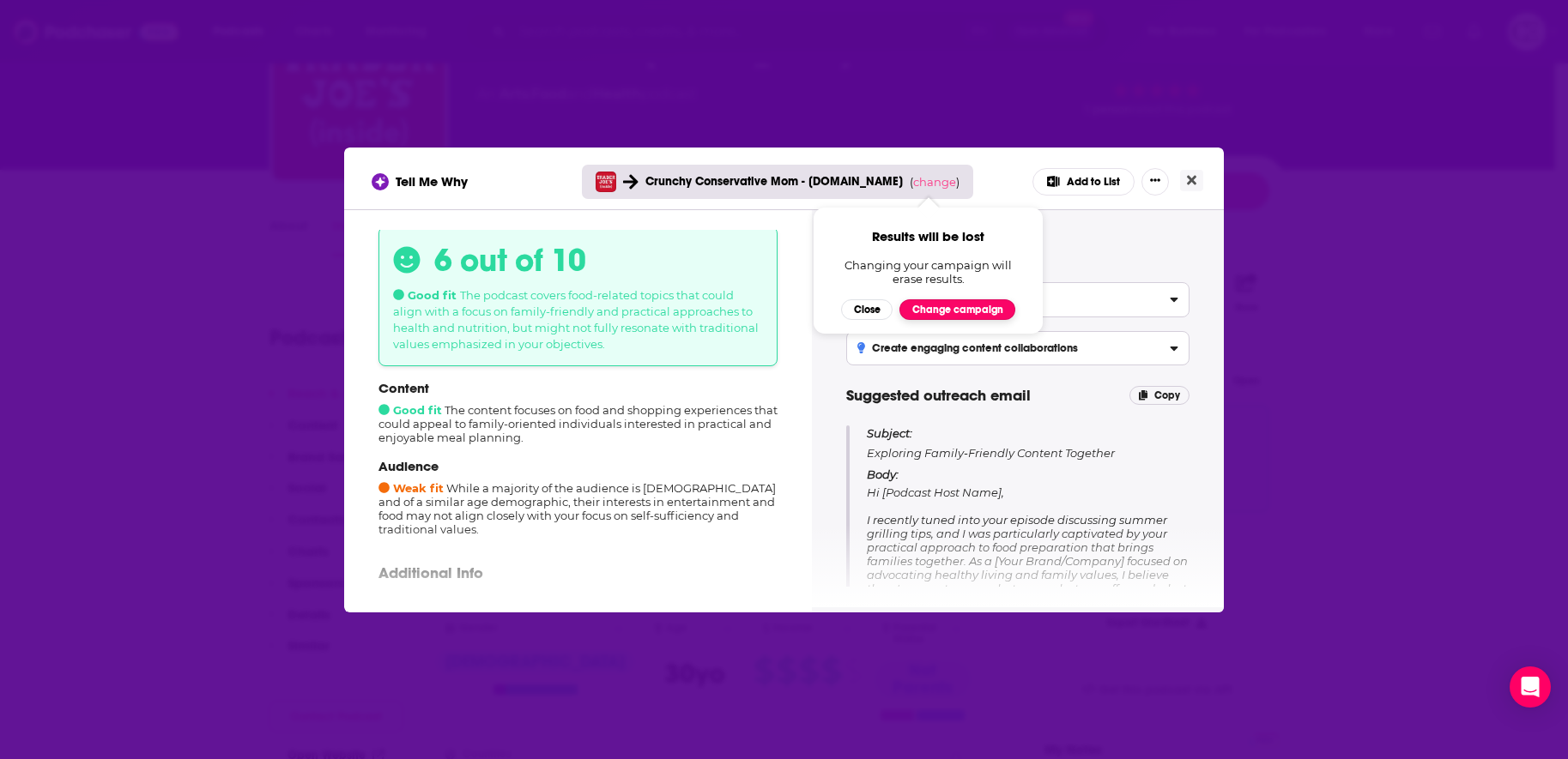
click at [938, 312] on button "Change campaign" at bounding box center [957, 310] width 116 height 21
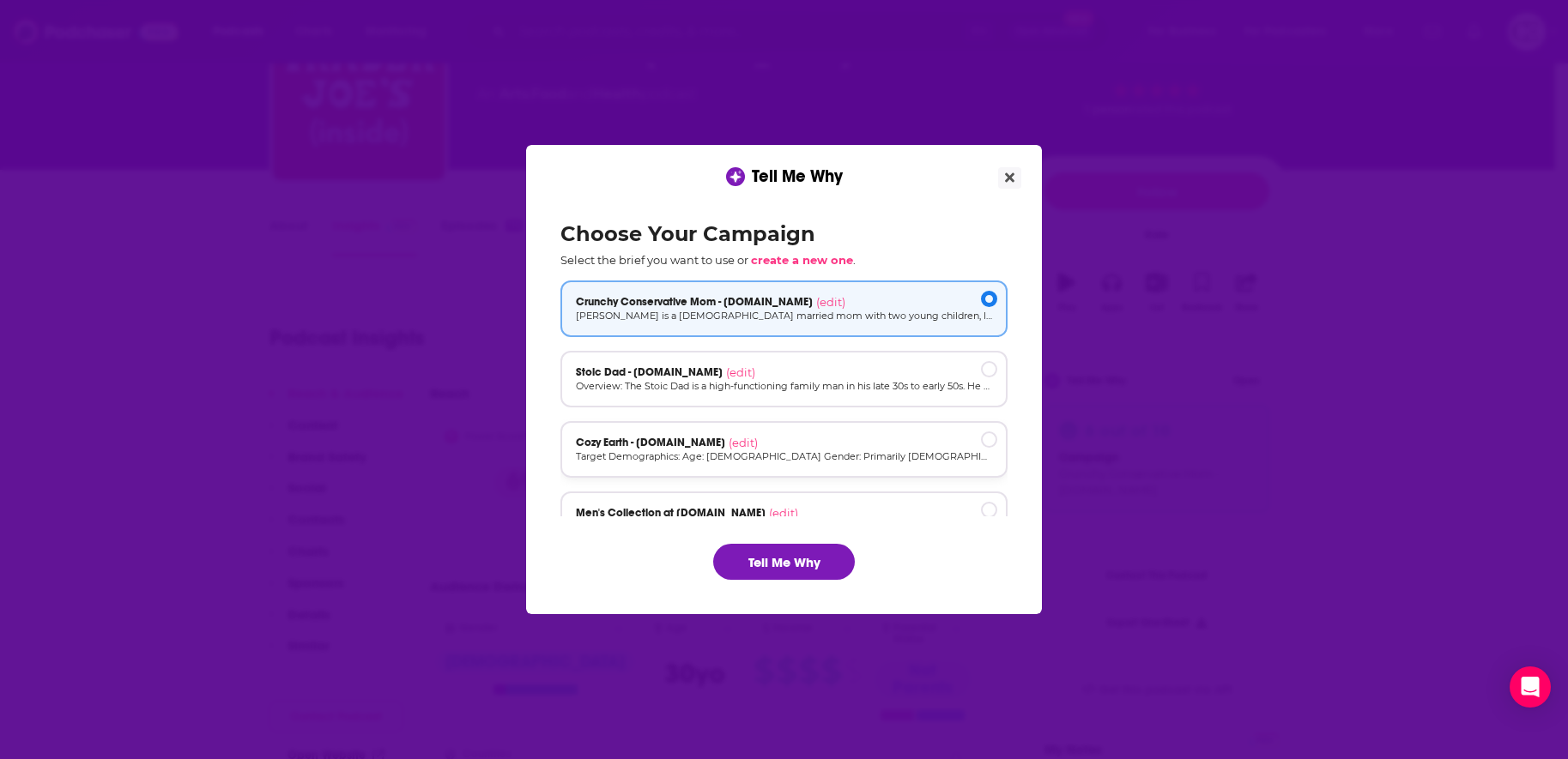
click at [844, 453] on p "Target Demographics: Age: [DEMOGRAPHIC_DATA] Gender: Primarily [DEMOGRAPHIC_DAT…" at bounding box center [784, 456] width 416 height 14
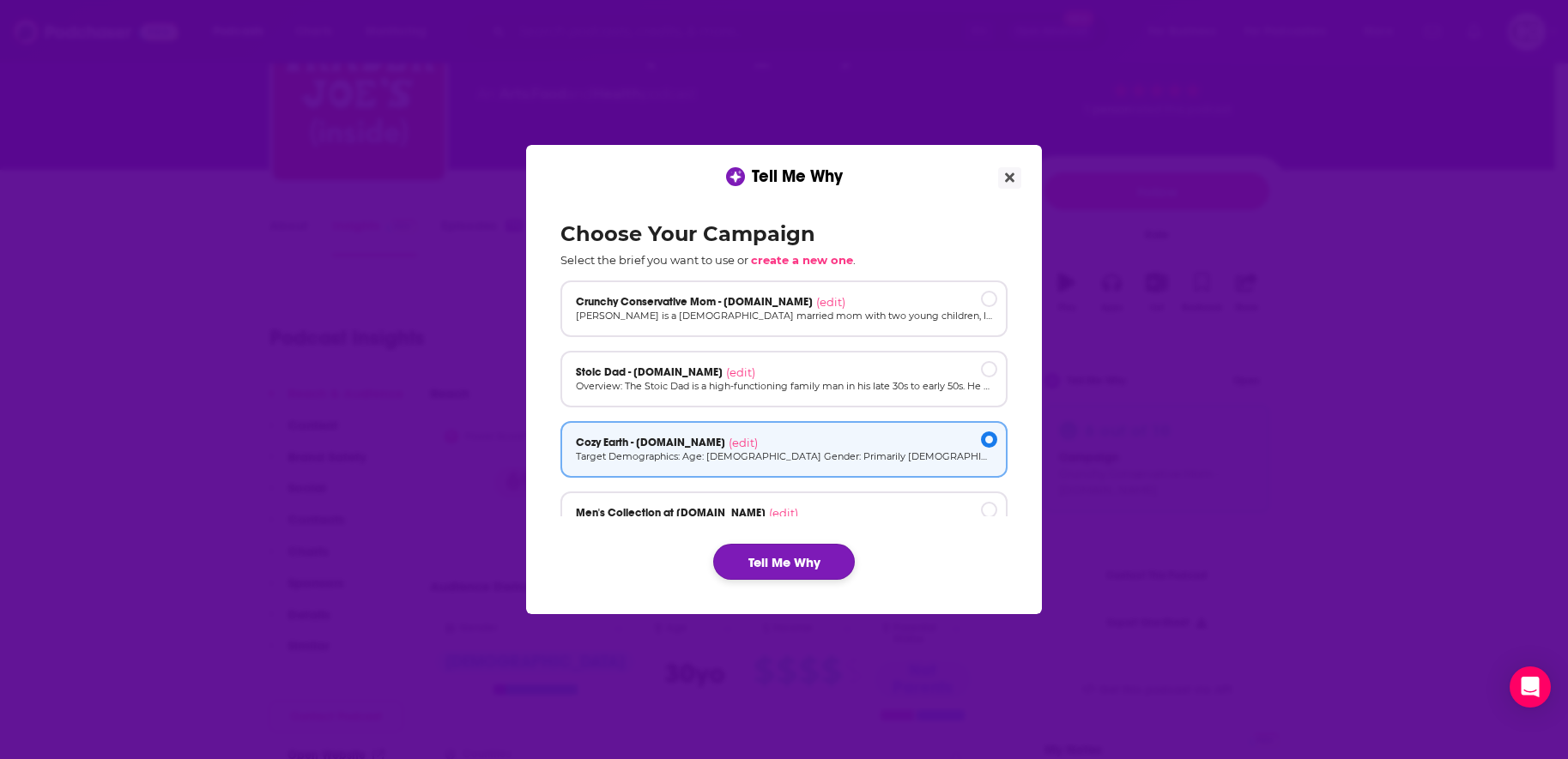
click at [794, 565] on button "Tell Me Why" at bounding box center [784, 562] width 142 height 36
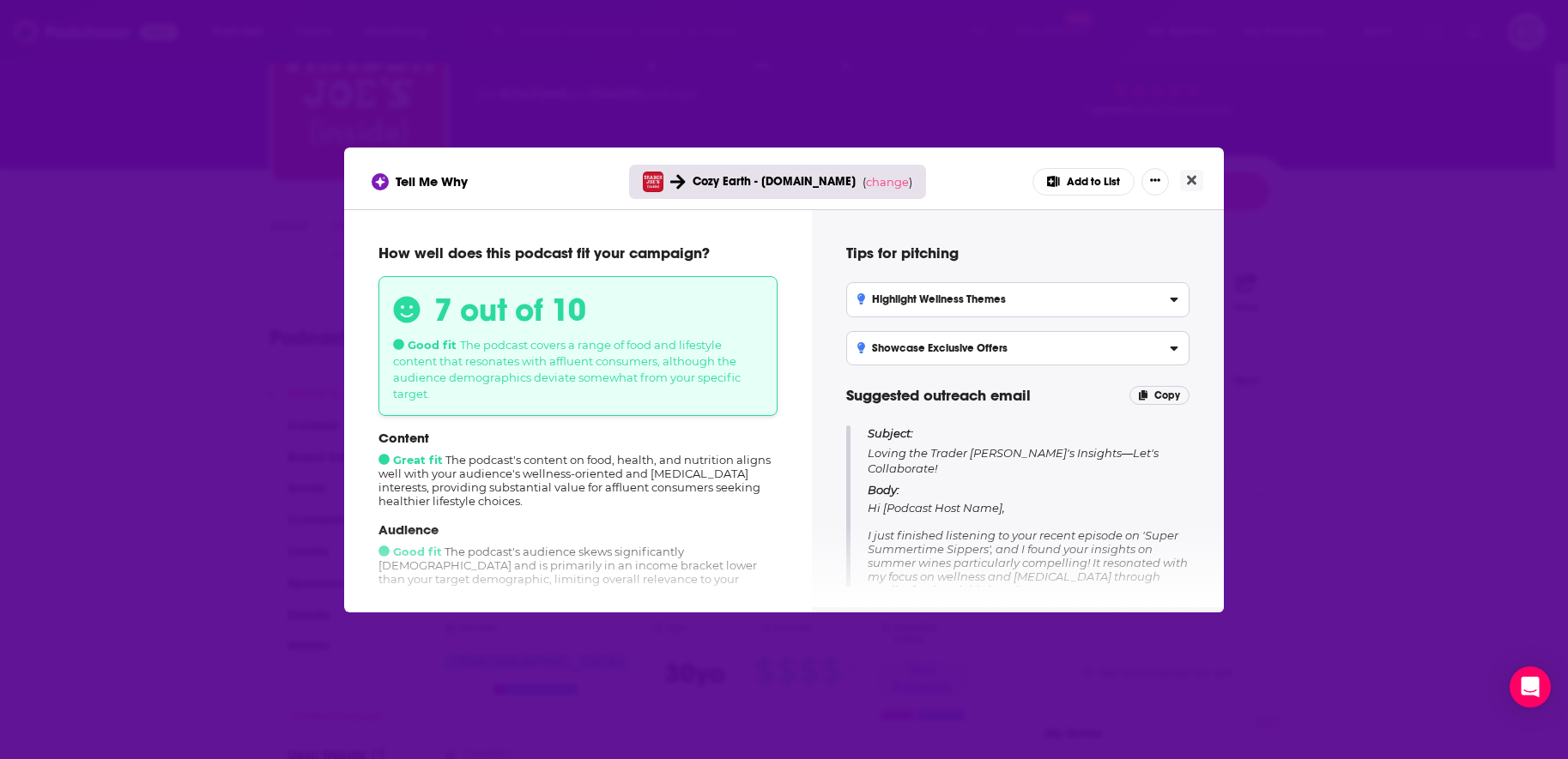
click at [269, 410] on div "Tell Me Why Cozy Earth - cozyearth.com ( change ) Add to List How well does thi…" at bounding box center [784, 379] width 1568 height 759
click at [1188, 183] on icon "Close" at bounding box center [1192, 180] width 10 height 10
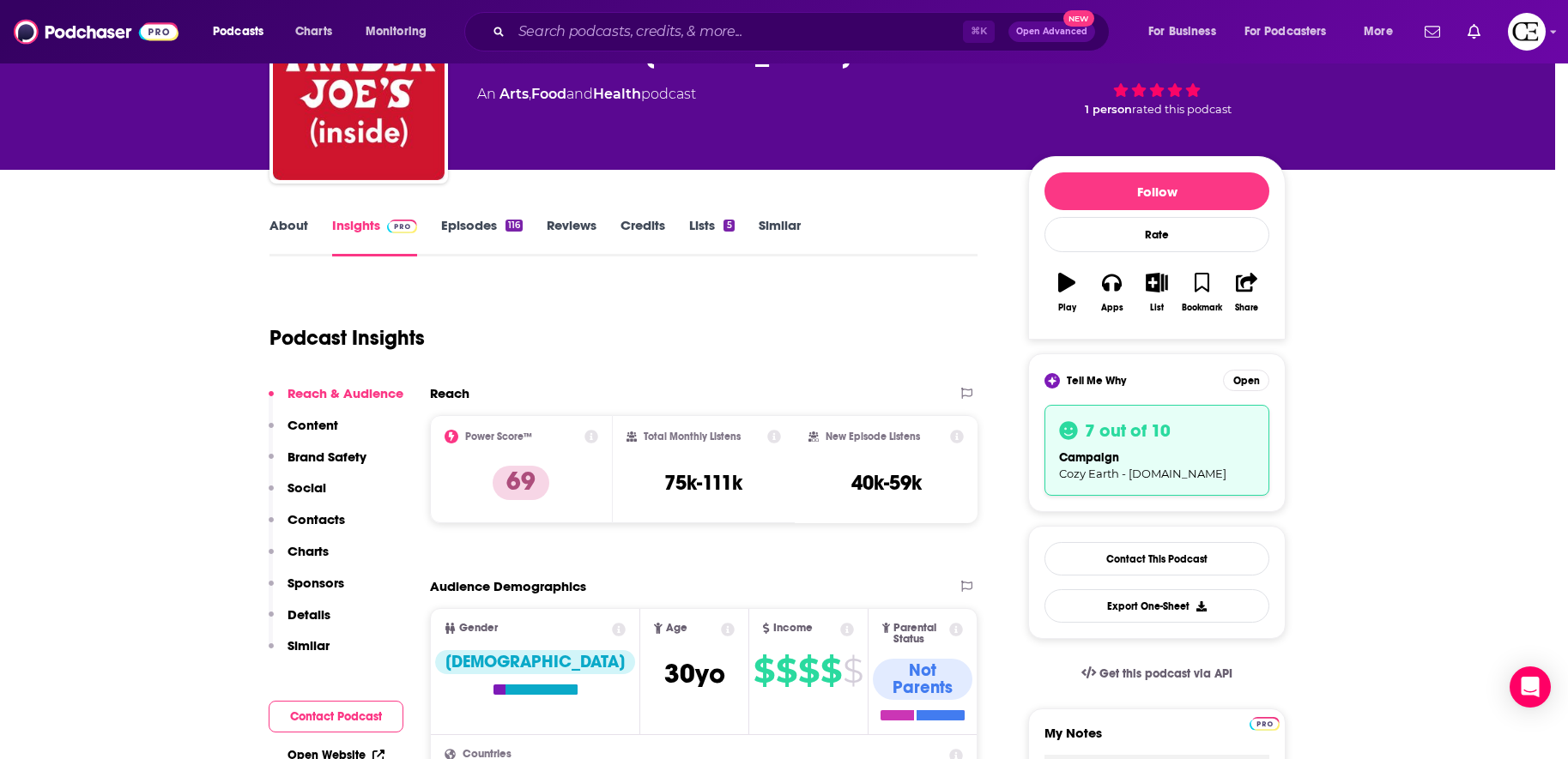
scroll to position [110, 0]
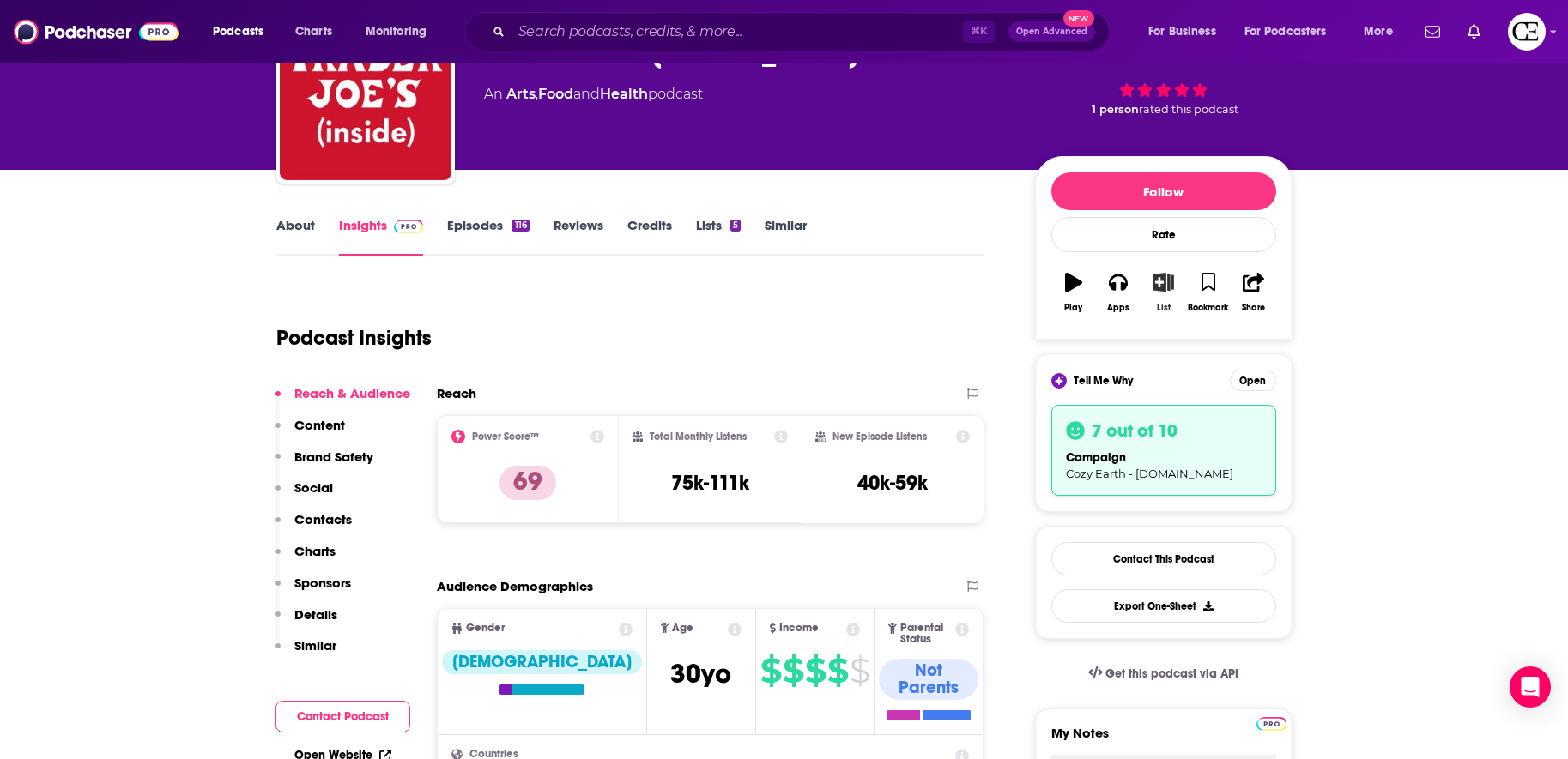
click at [1168, 291] on icon "button" at bounding box center [1163, 283] width 22 height 19
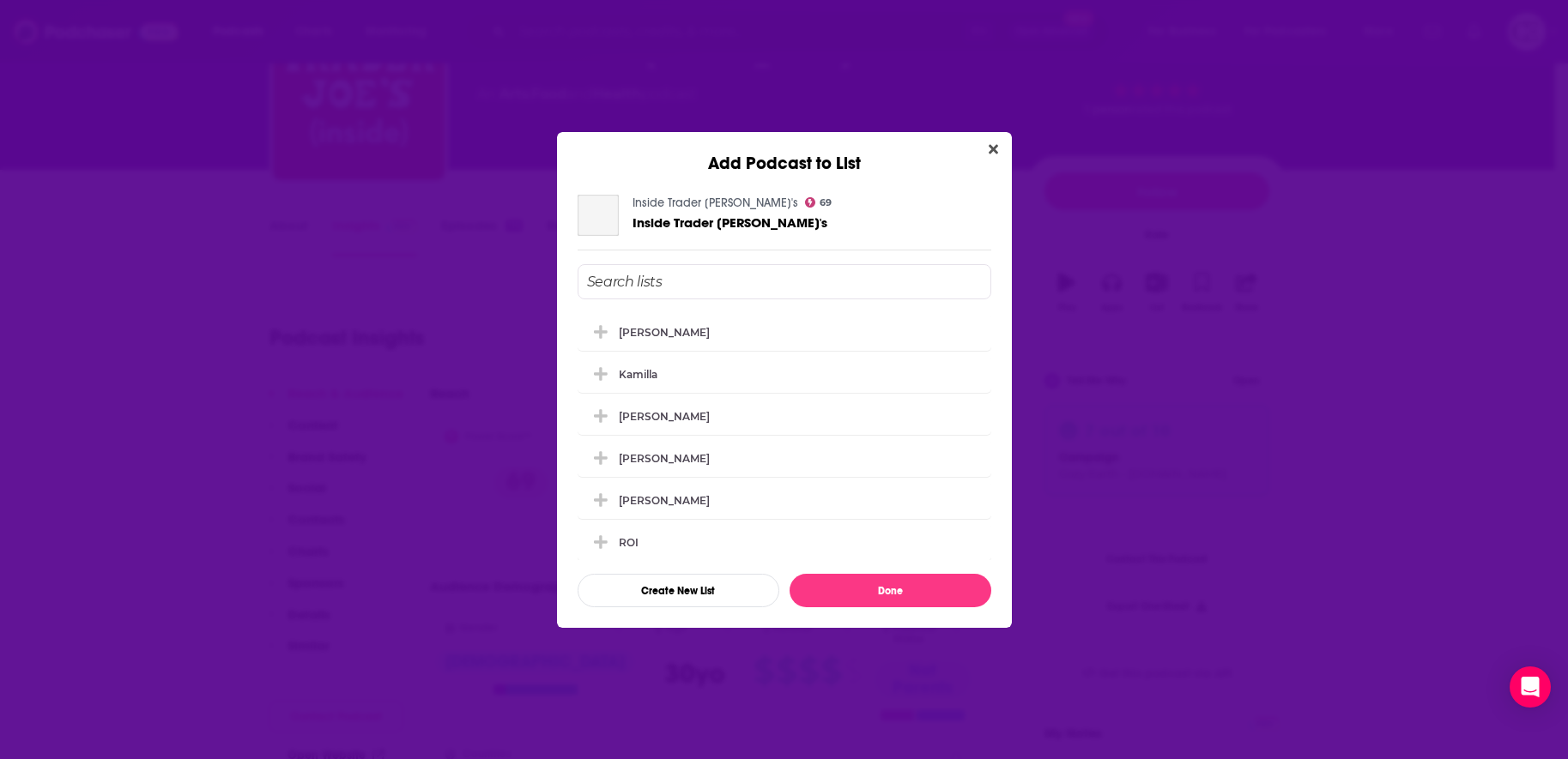
scroll to position [0, 0]
click at [715, 323] on div "[PERSON_NAME]" at bounding box center [784, 331] width 413 height 38
click at [854, 587] on button "Done" at bounding box center [891, 590] width 202 height 33
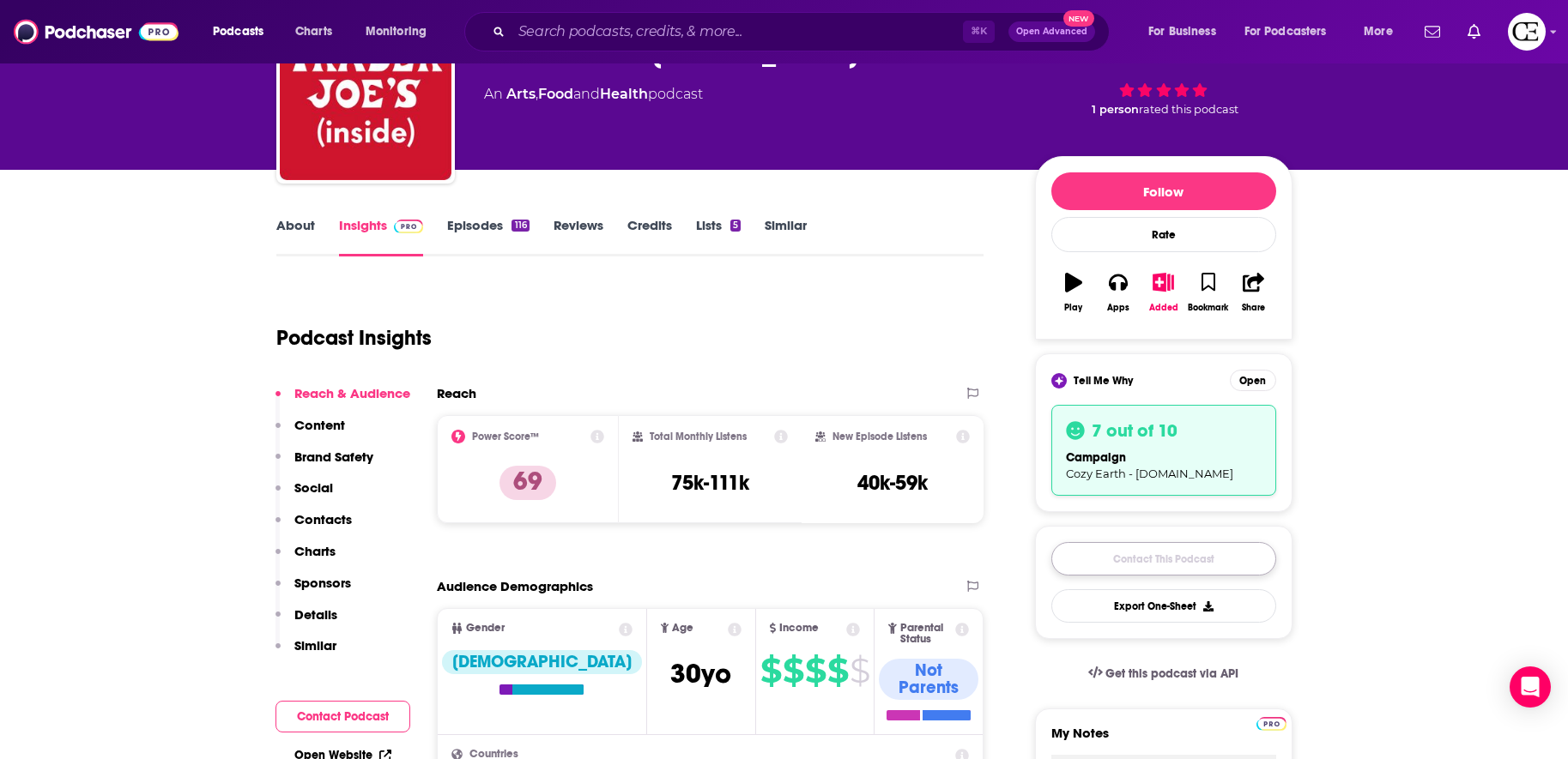
click at [1100, 543] on link "Contact This Podcast" at bounding box center [1164, 558] width 225 height 33
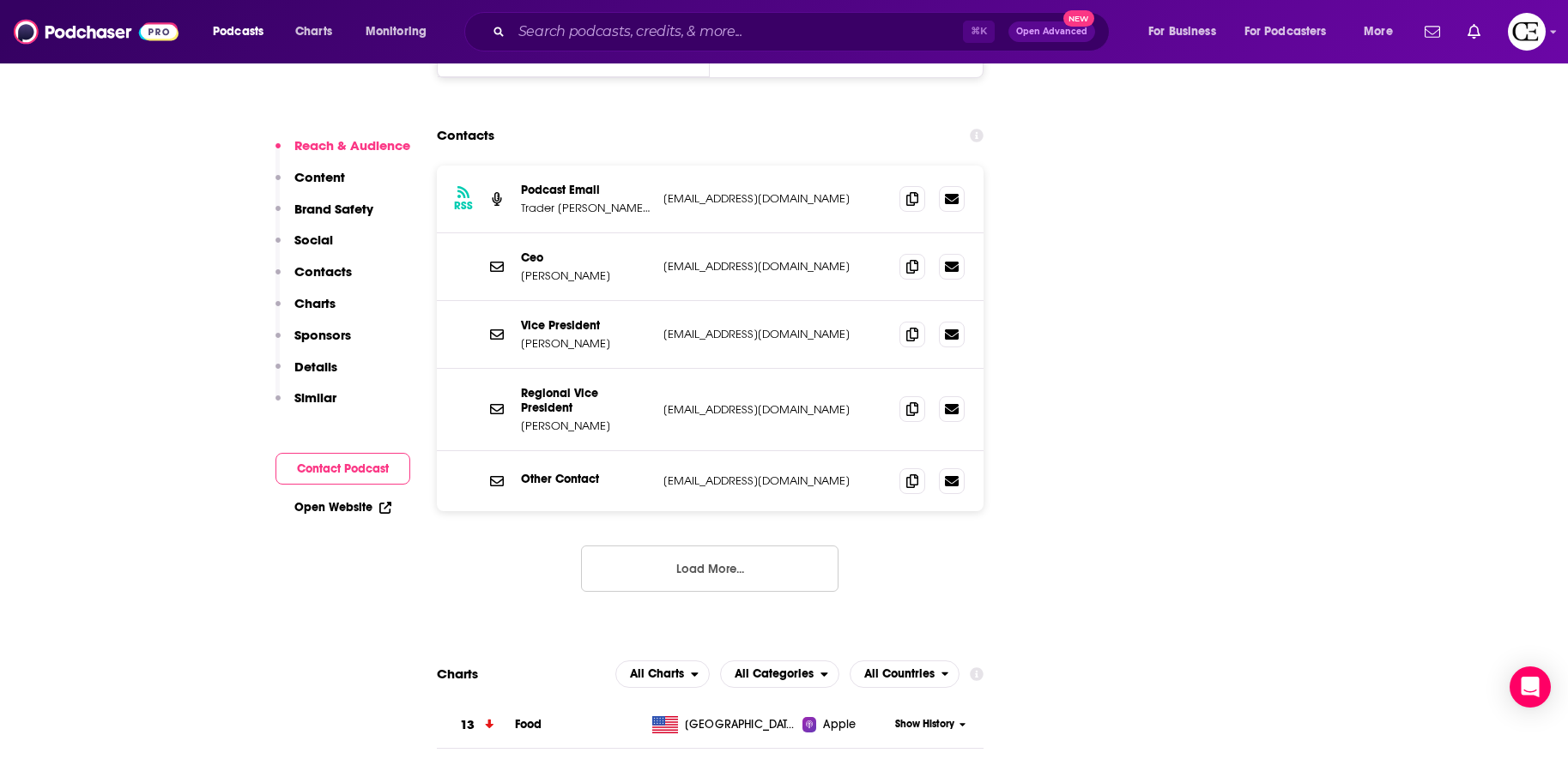
scroll to position [2107, 0]
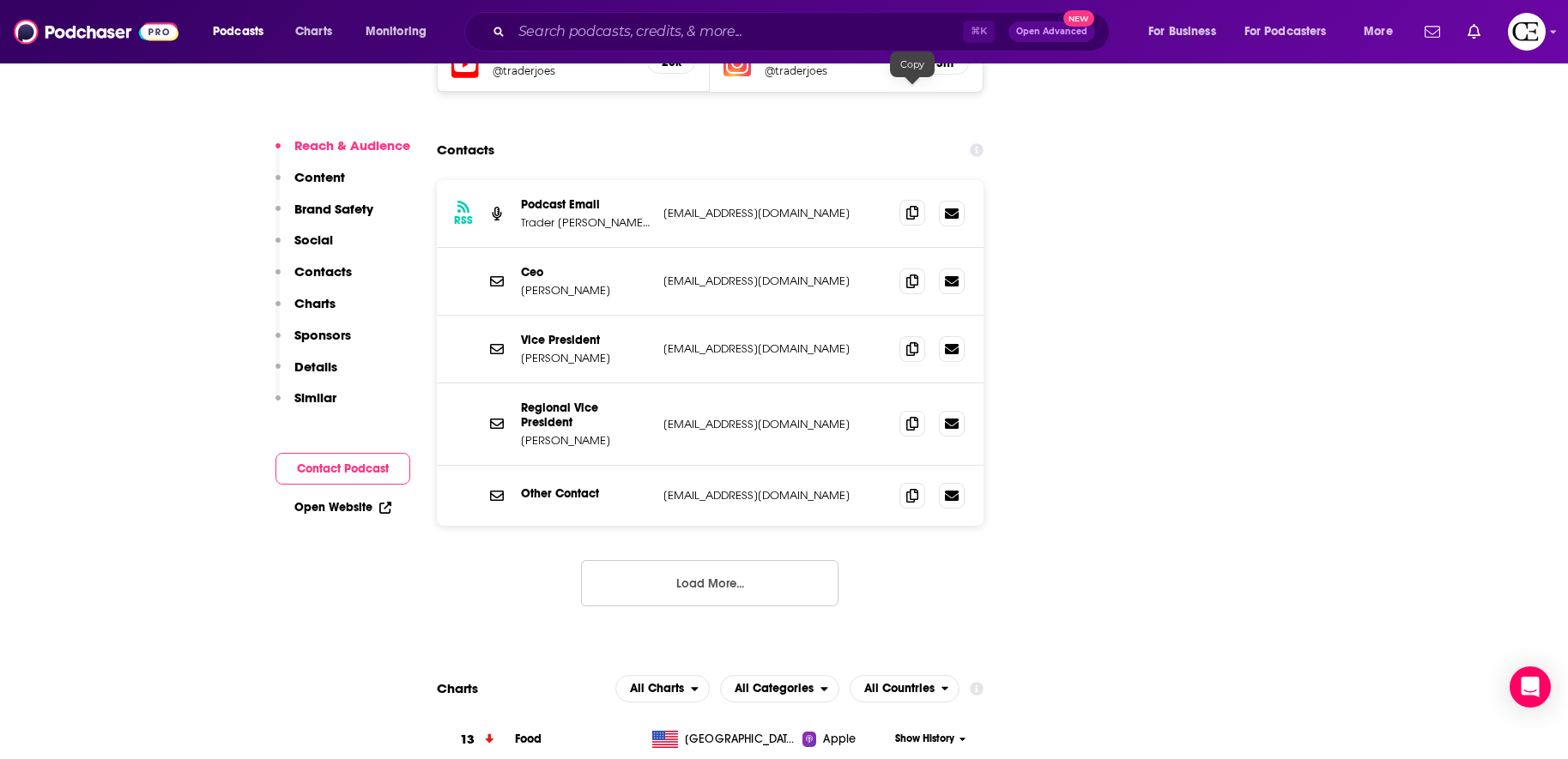
click at [906, 206] on icon at bounding box center [912, 212] width 12 height 13
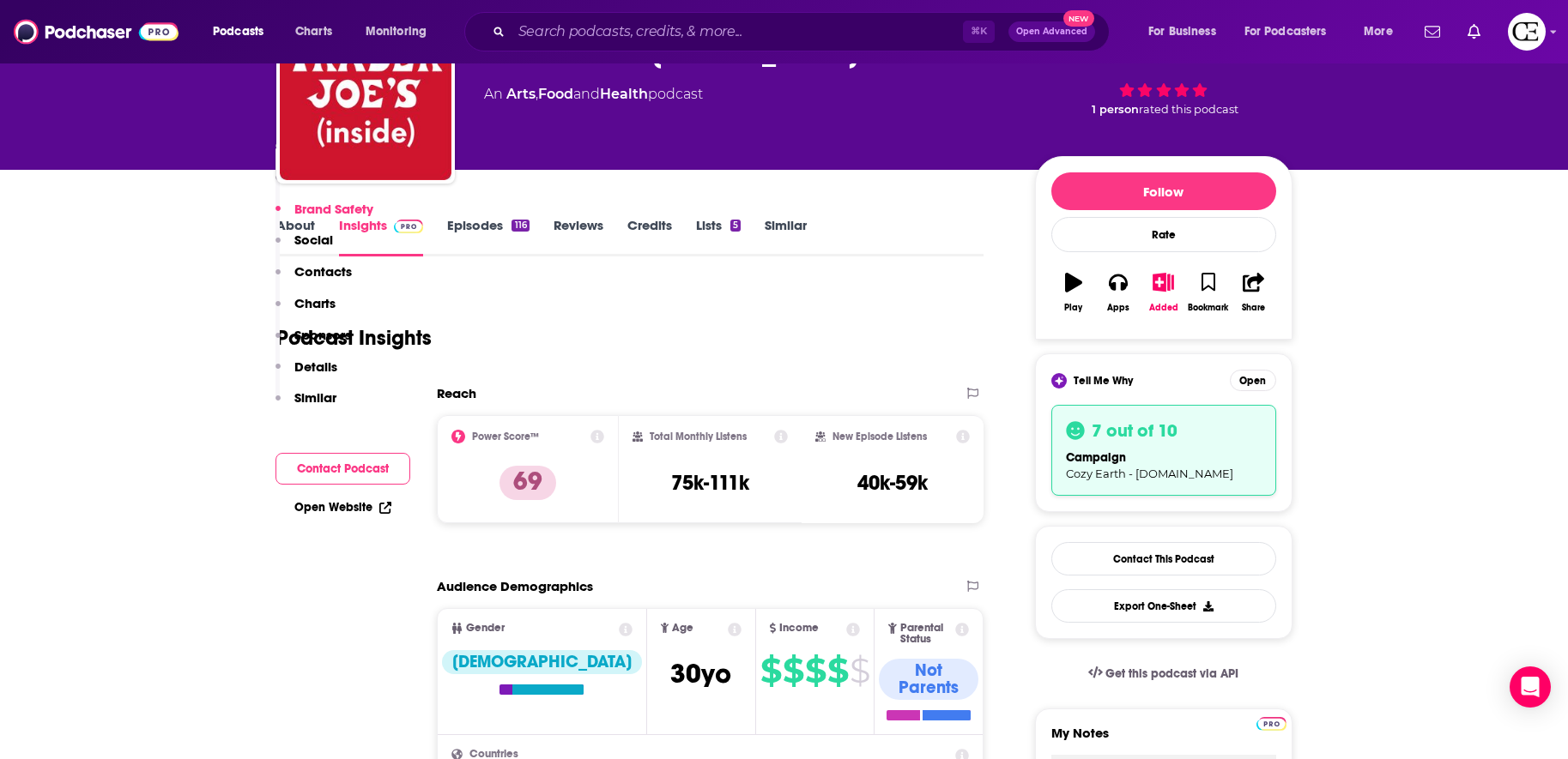
scroll to position [0, 0]
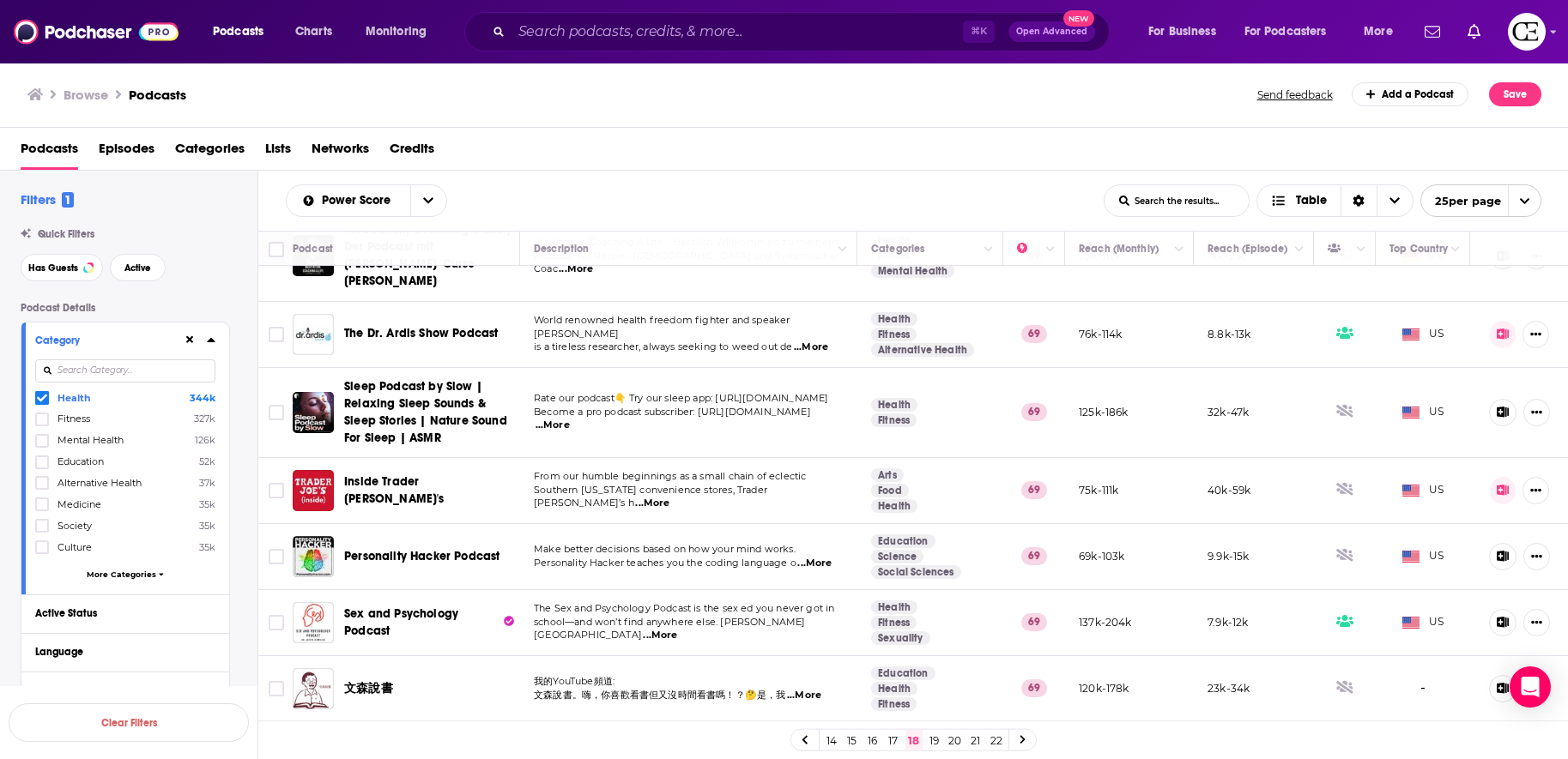
scroll to position [275, 0]
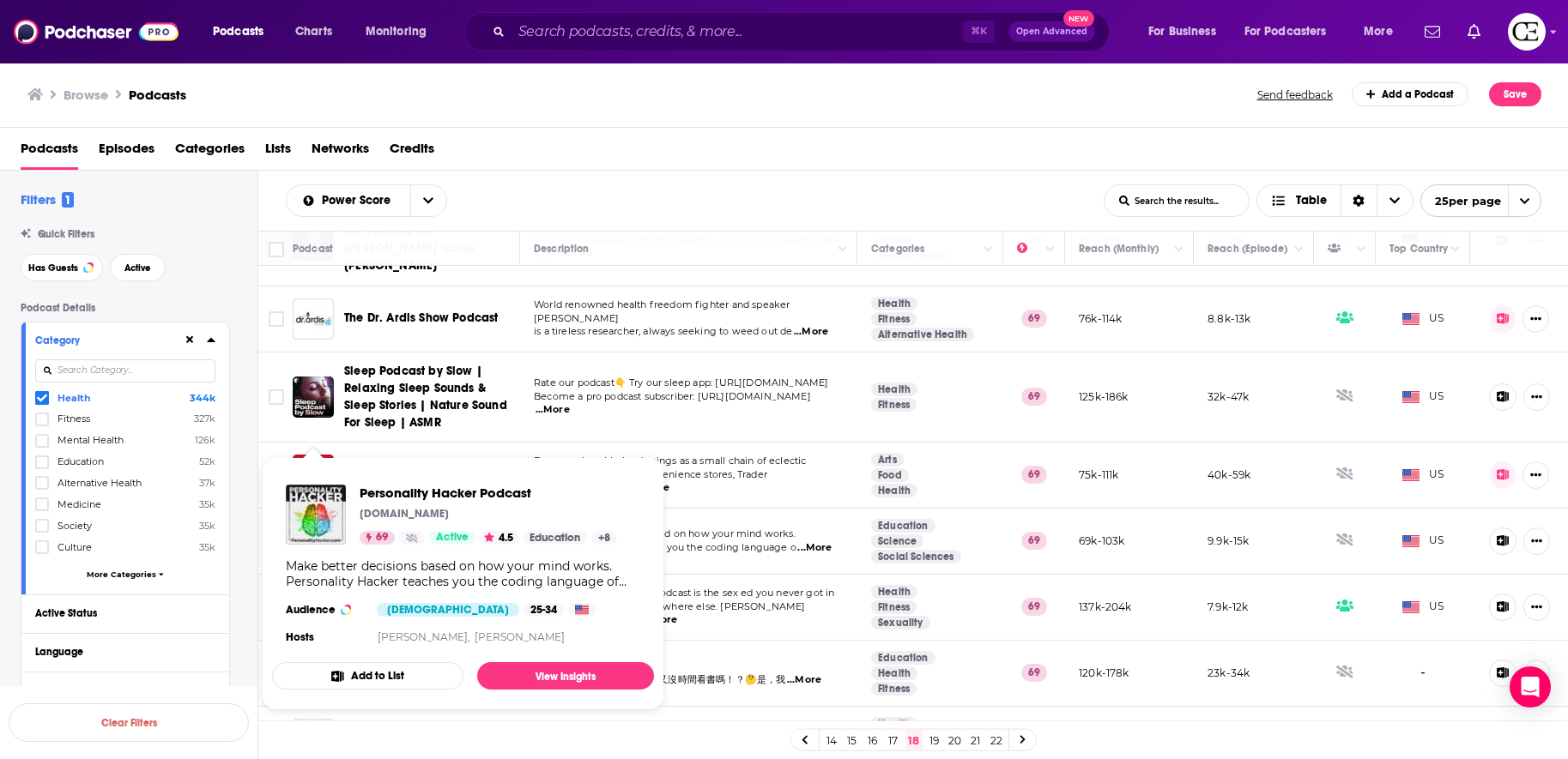
click at [414, 483] on div "Personality Hacker Podcast PersonalityHacker.com 69 Active 4.5 Education + 8 Ma…" at bounding box center [463, 567] width 382 height 191
click at [405, 491] on span "Personality Hacker Podcast" at bounding box center [489, 492] width 257 height 16
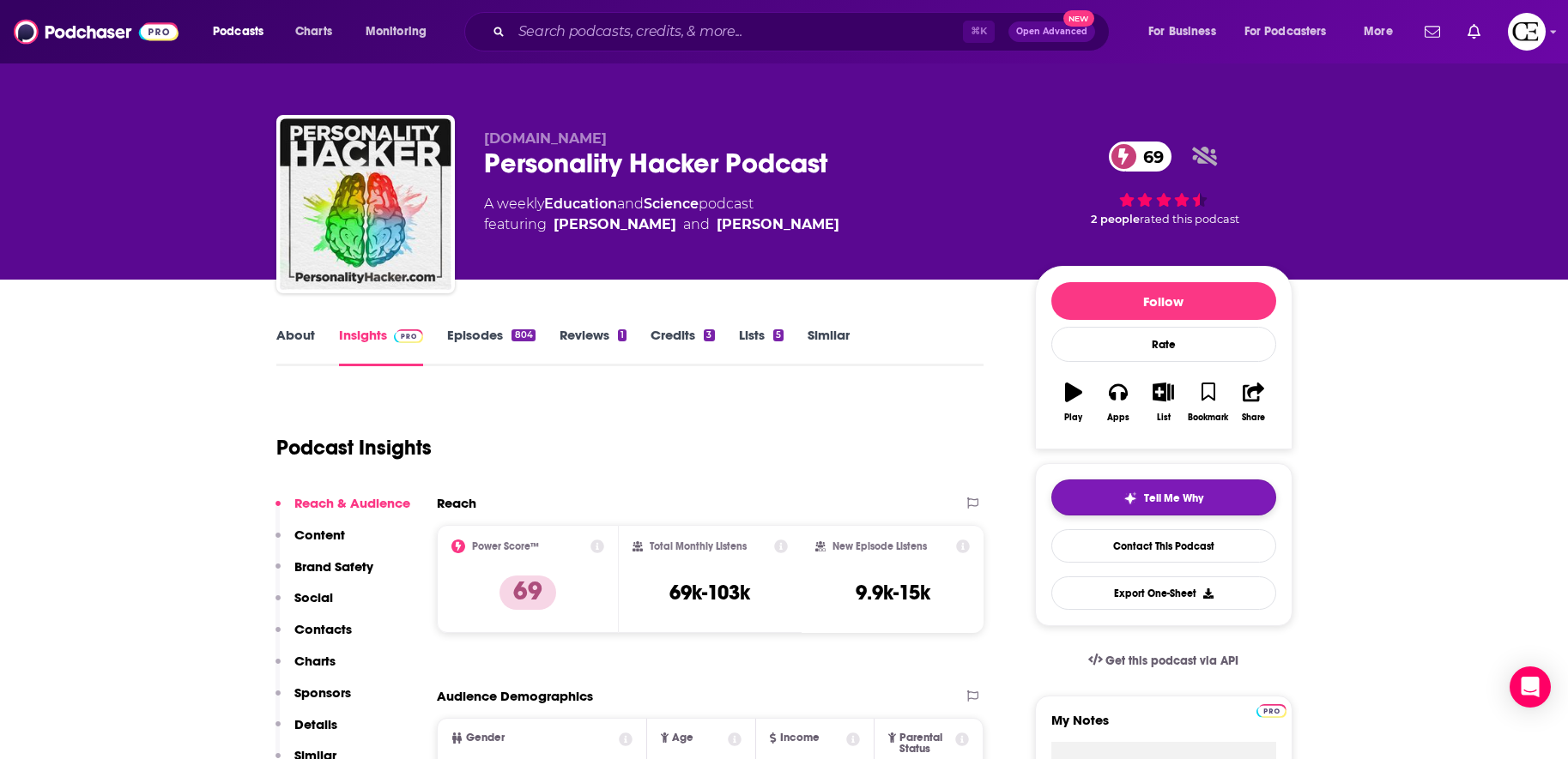
click at [1115, 511] on button "Tell Me Why" at bounding box center [1164, 498] width 225 height 36
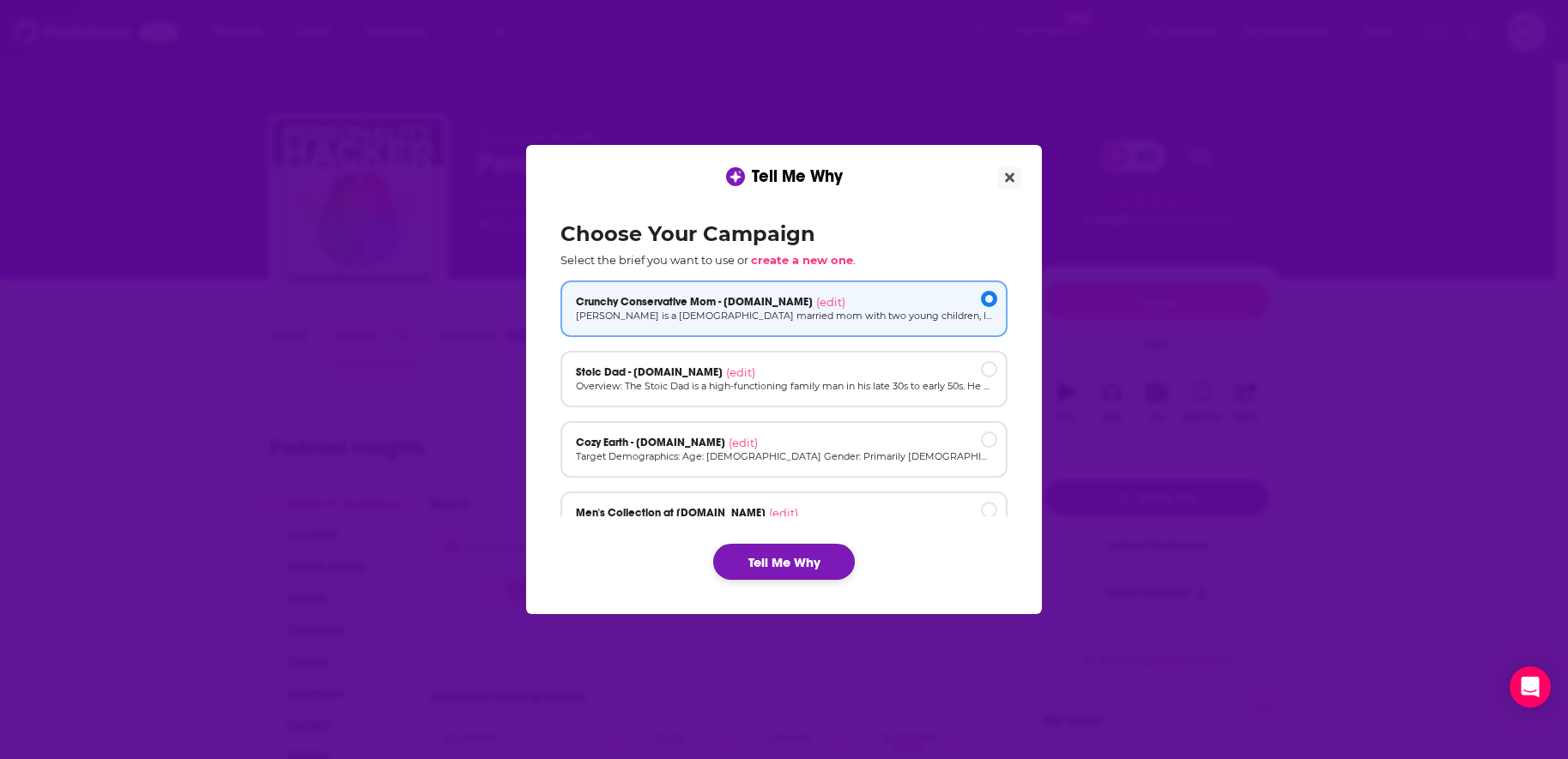
click at [814, 565] on button "Tell Me Why" at bounding box center [784, 562] width 142 height 36
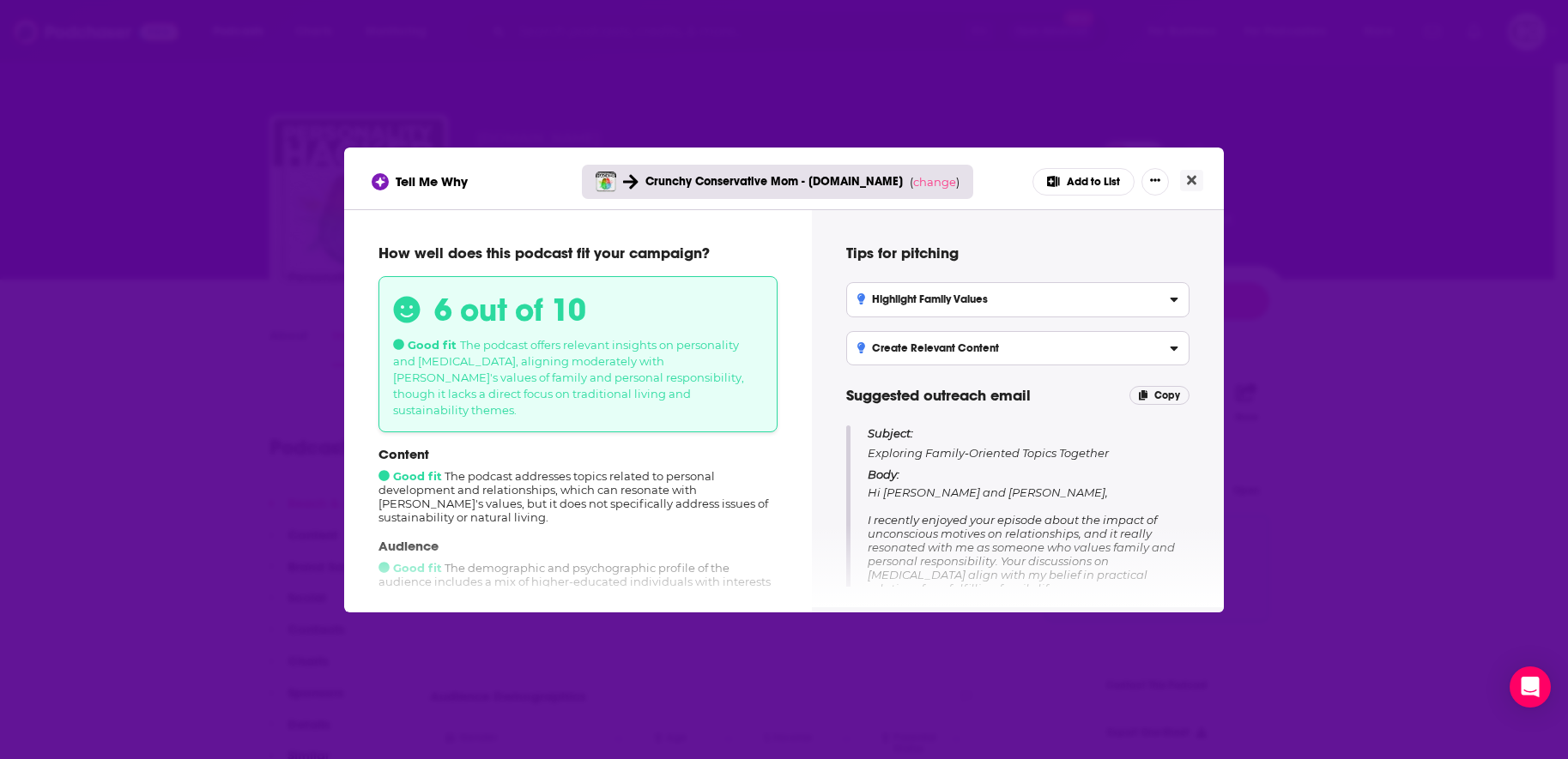
click at [1255, 210] on div "Tell Me Why Crunchy Conservative Mom - cozyearth.com ( change ) Add to List How…" at bounding box center [784, 379] width 1568 height 759
click at [1189, 190] on button "Close" at bounding box center [1192, 180] width 23 height 22
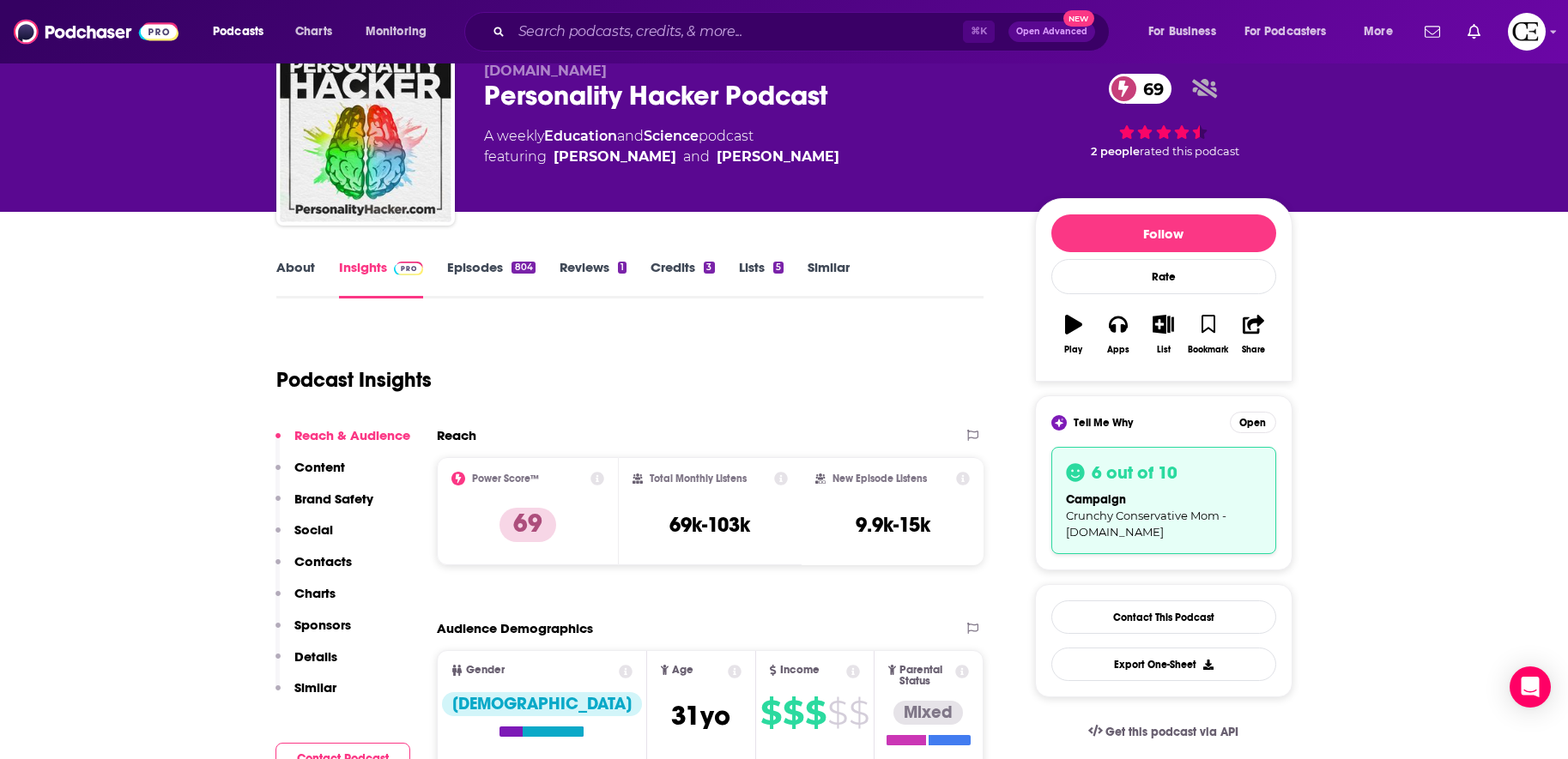
scroll to position [67, 0]
click at [1164, 336] on button "List" at bounding box center [1162, 335] width 45 height 62
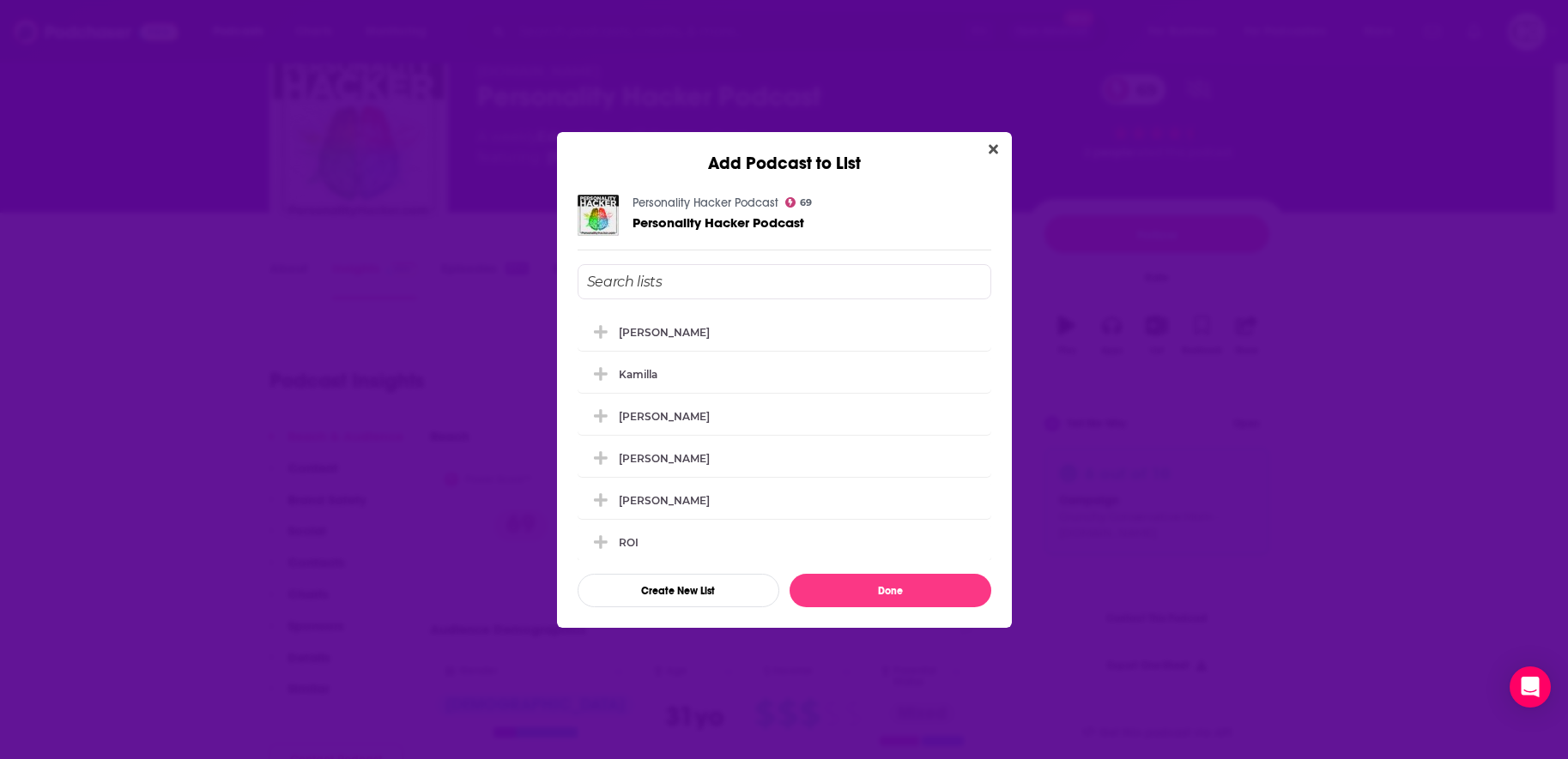
scroll to position [0, 0]
click at [856, 330] on div "[PERSON_NAME]" at bounding box center [784, 331] width 413 height 38
click at [894, 592] on button "Done" at bounding box center [891, 590] width 202 height 33
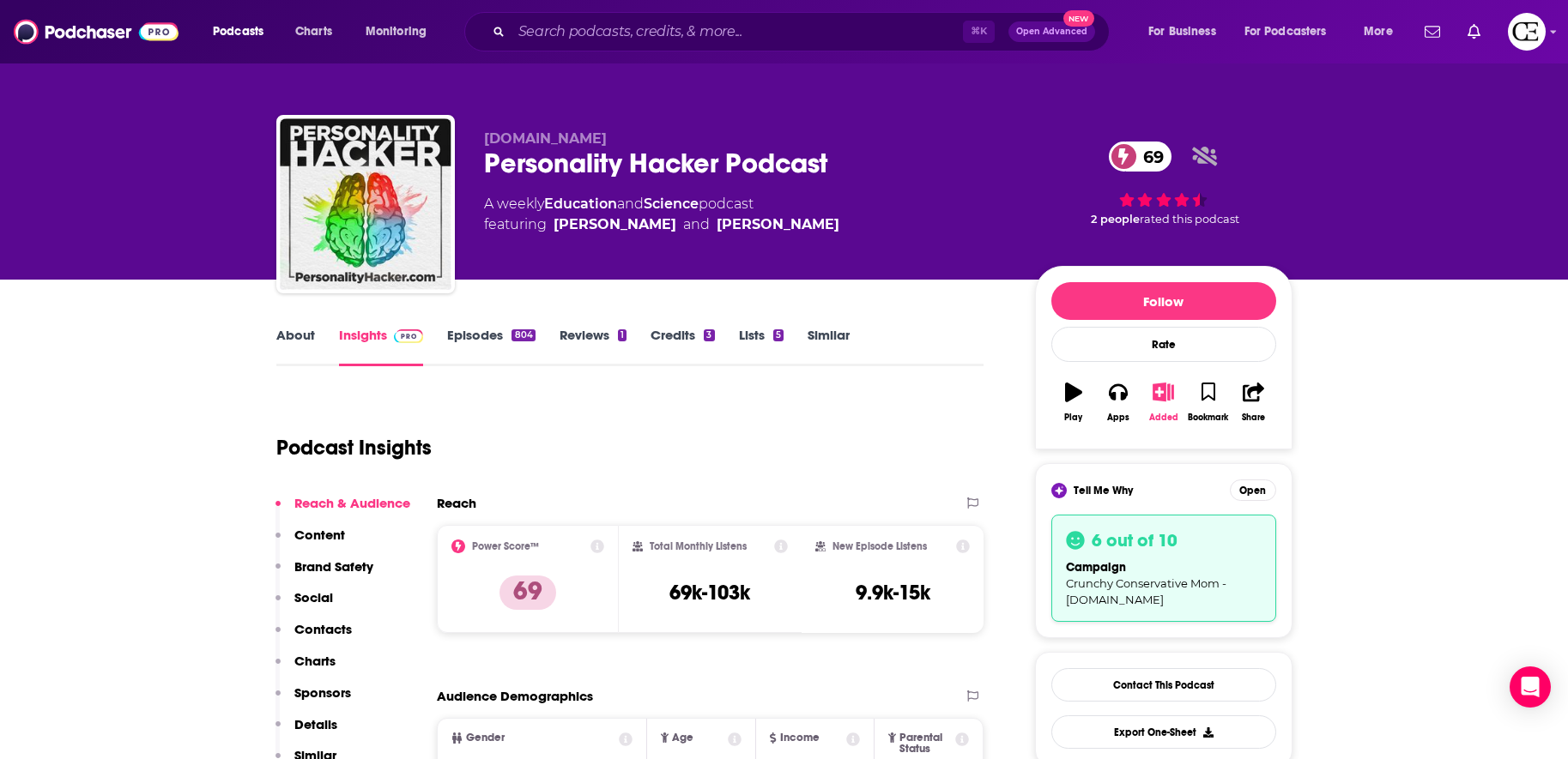
scroll to position [67, 0]
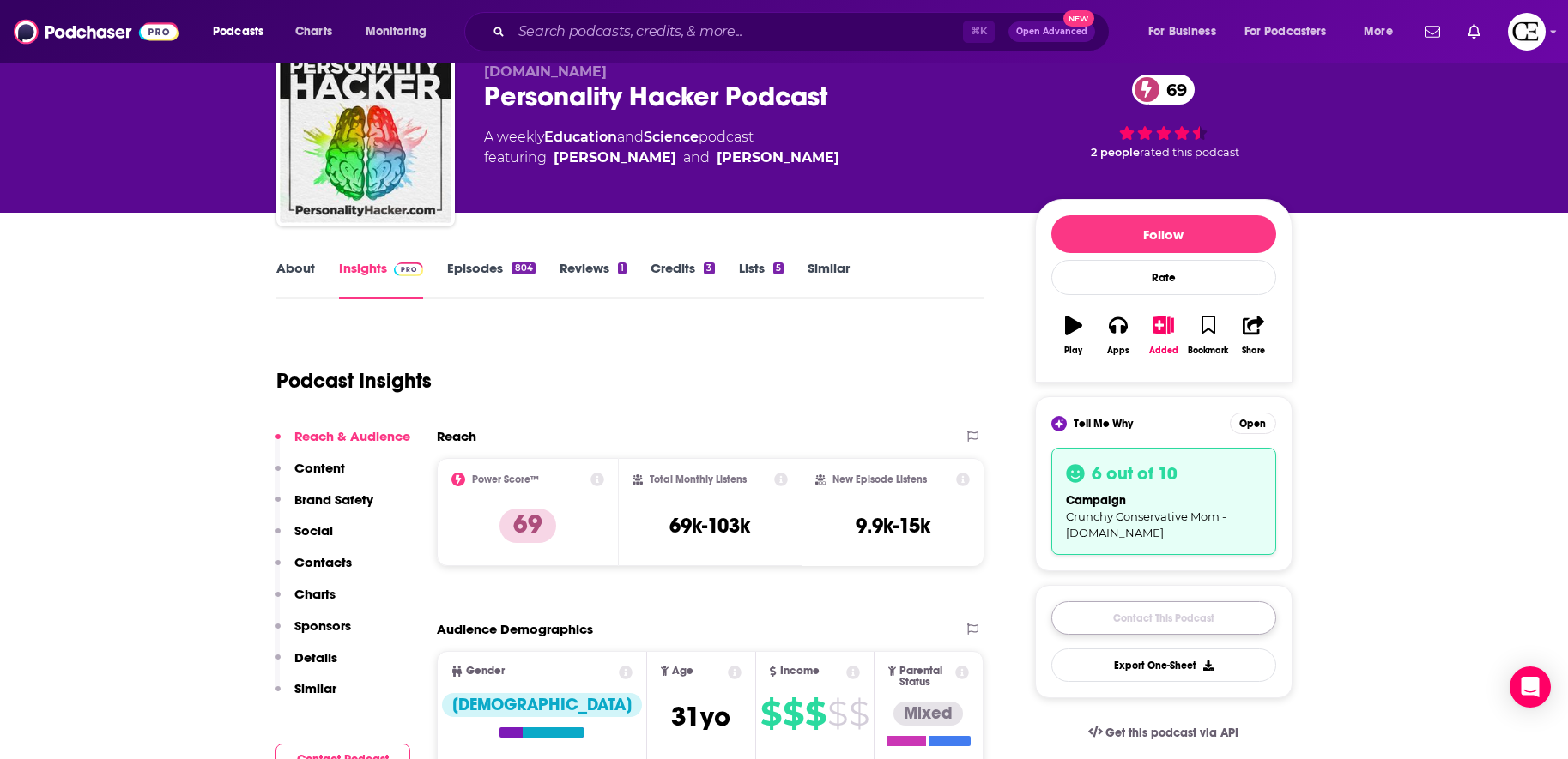
click at [1135, 614] on link "Contact This Podcast" at bounding box center [1164, 618] width 225 height 33
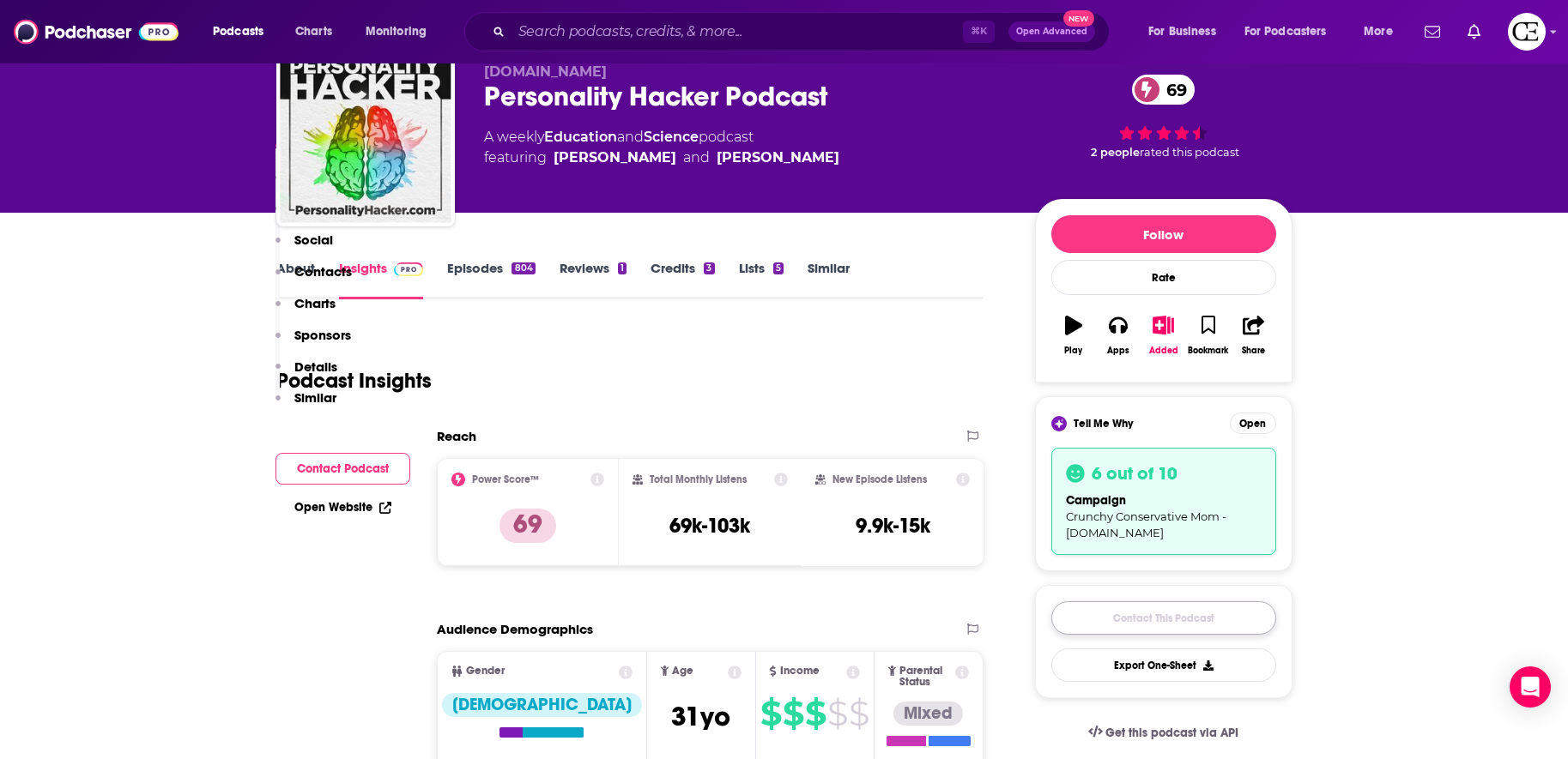
scroll to position [2293, 0]
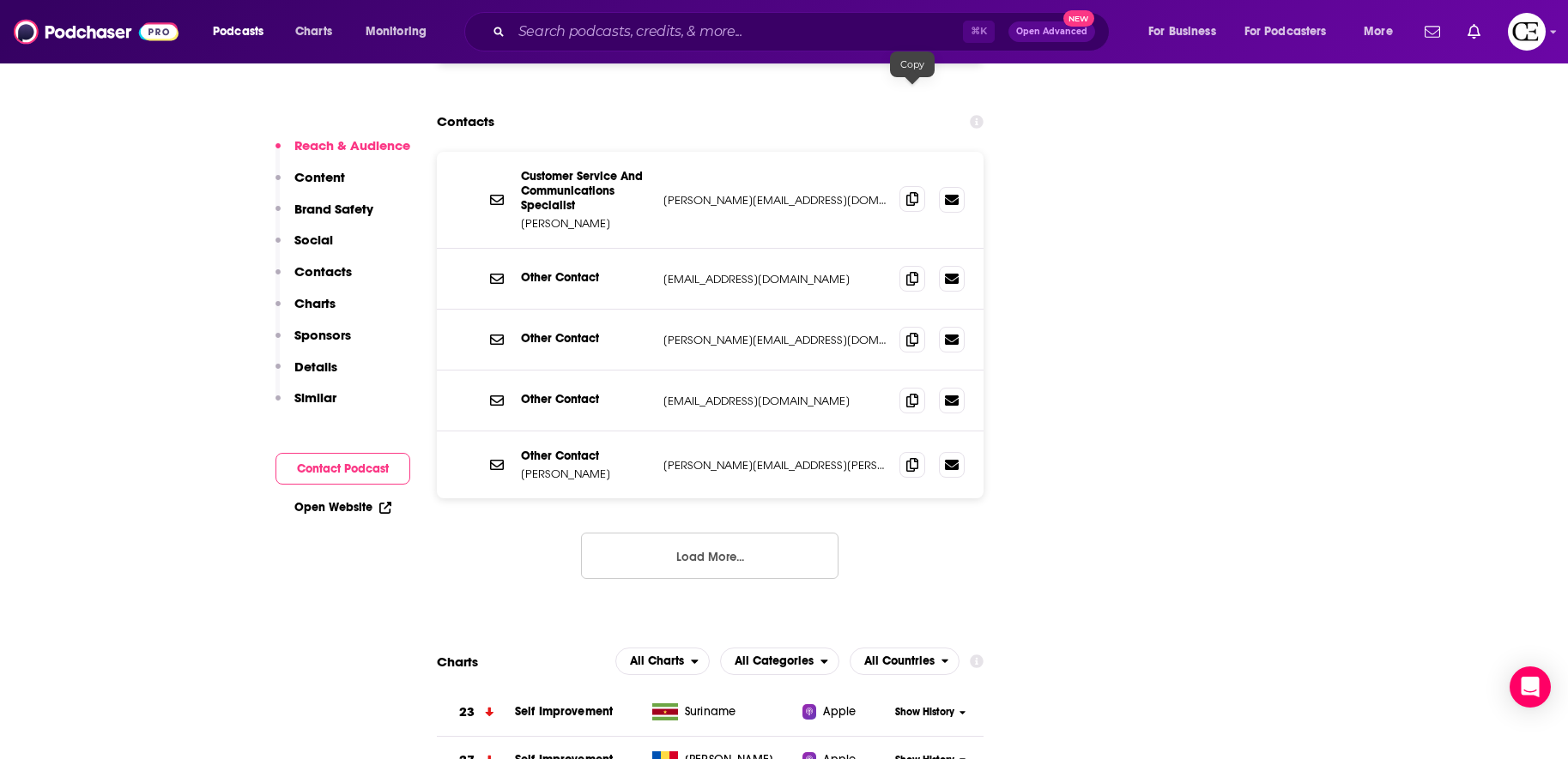
click at [906, 192] on icon at bounding box center [912, 199] width 12 height 13
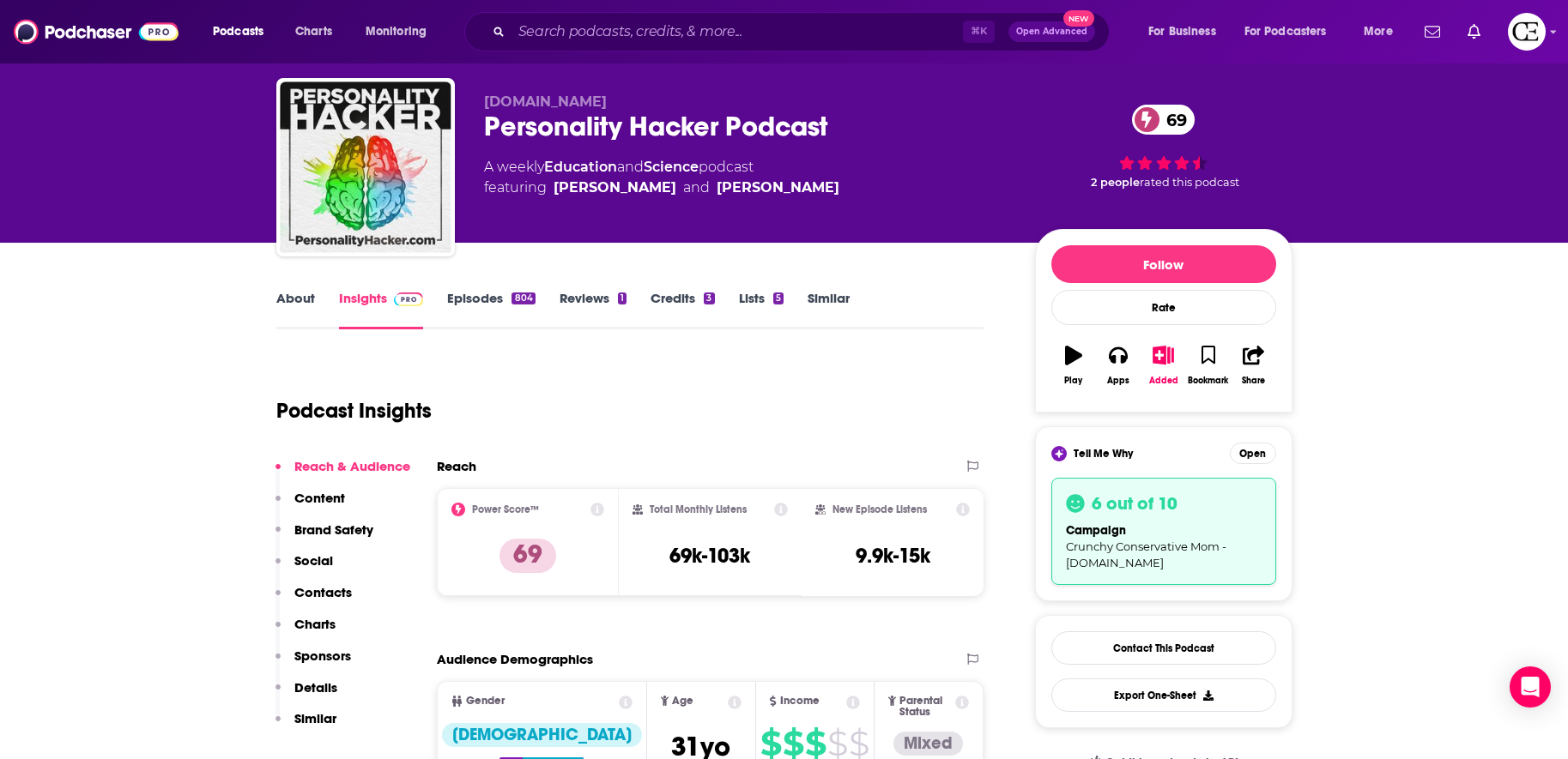
scroll to position [47, 0]
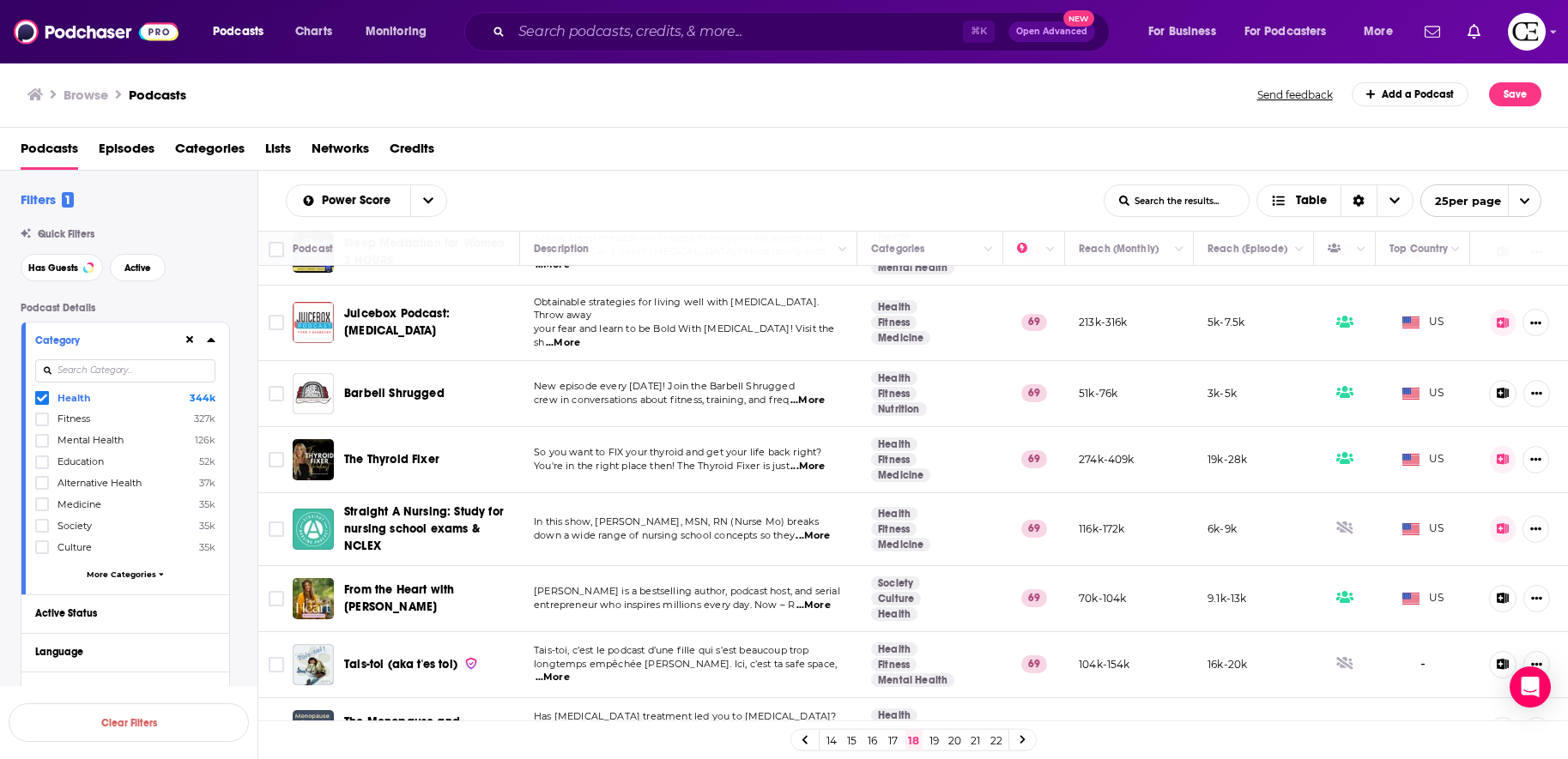
scroll to position [1046, 0]
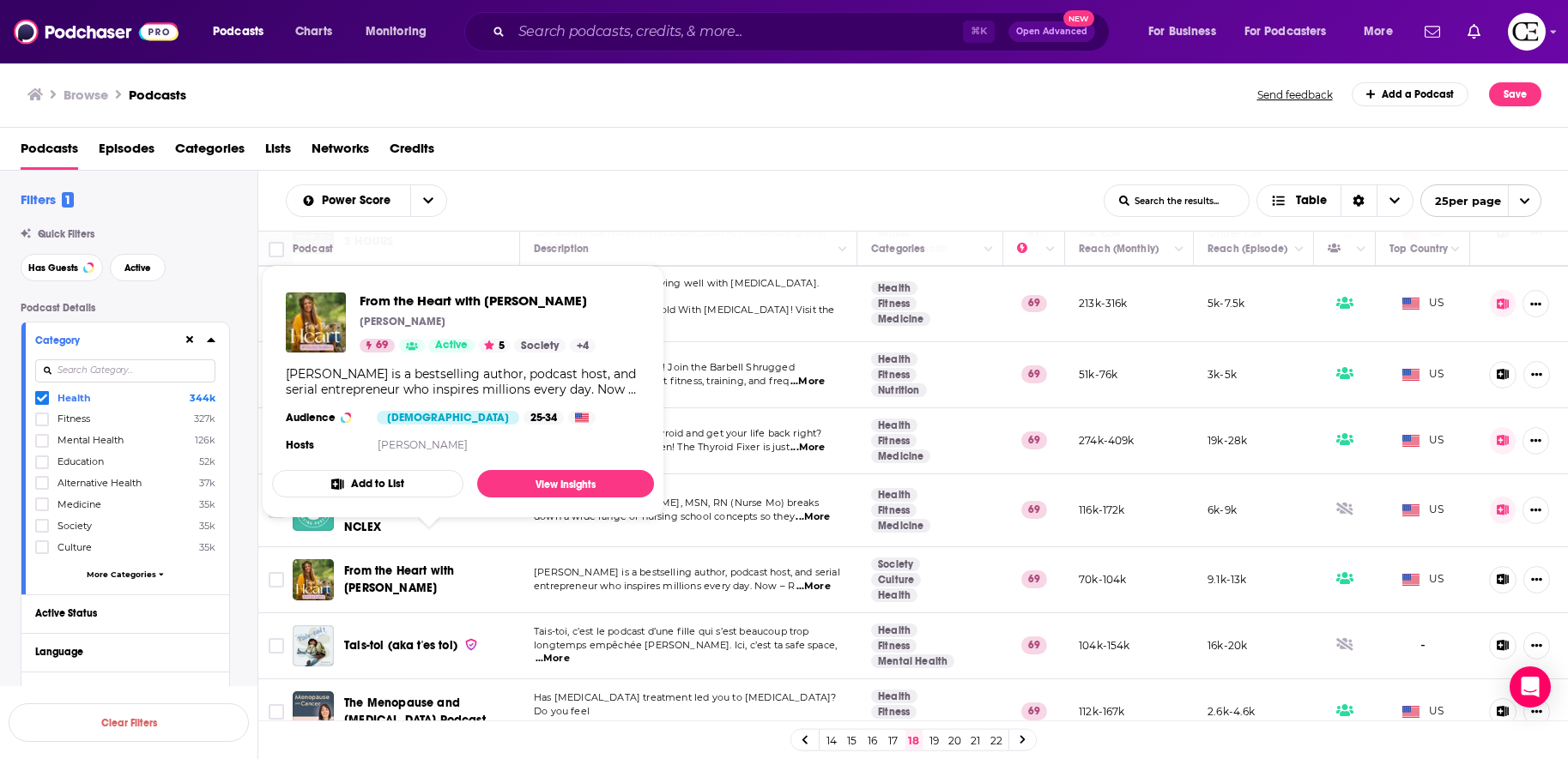
click at [442, 564] on span "From the Heart with Rachel Brathen" at bounding box center [398, 579] width 110 height 31
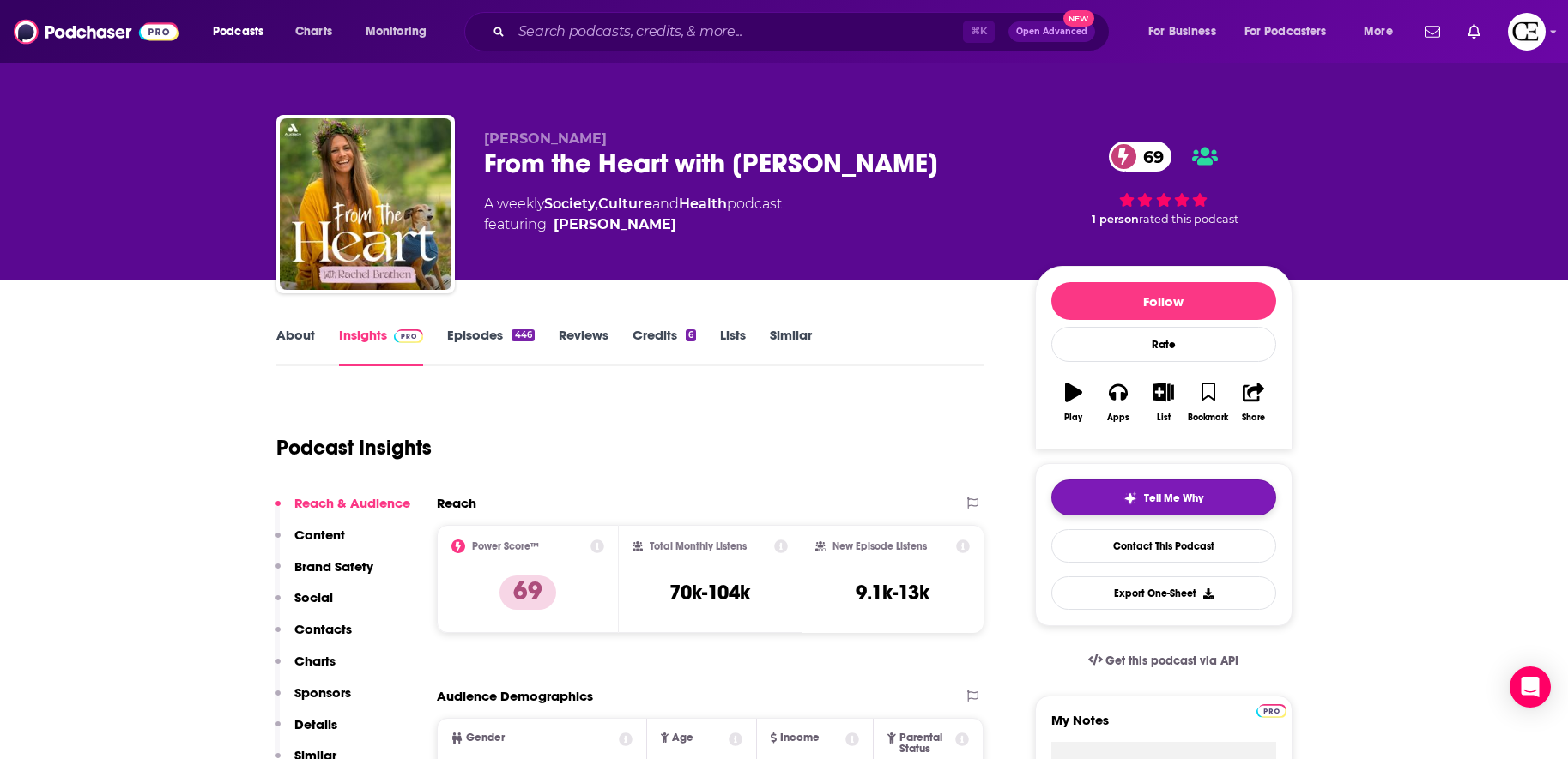
click at [1143, 489] on button "Tell Me Why" at bounding box center [1164, 498] width 225 height 36
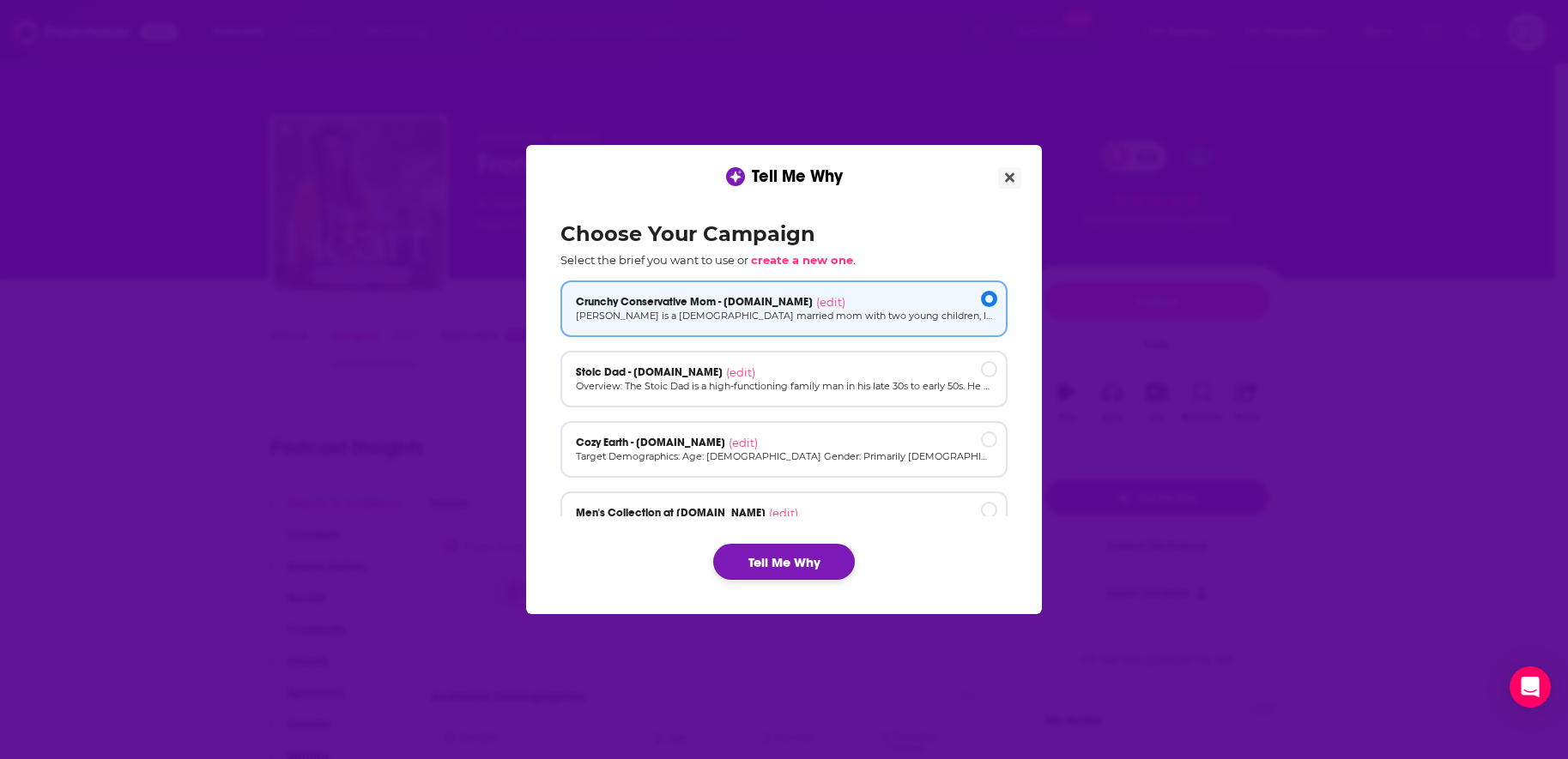
click at [838, 555] on button "Tell Me Why" at bounding box center [784, 562] width 142 height 36
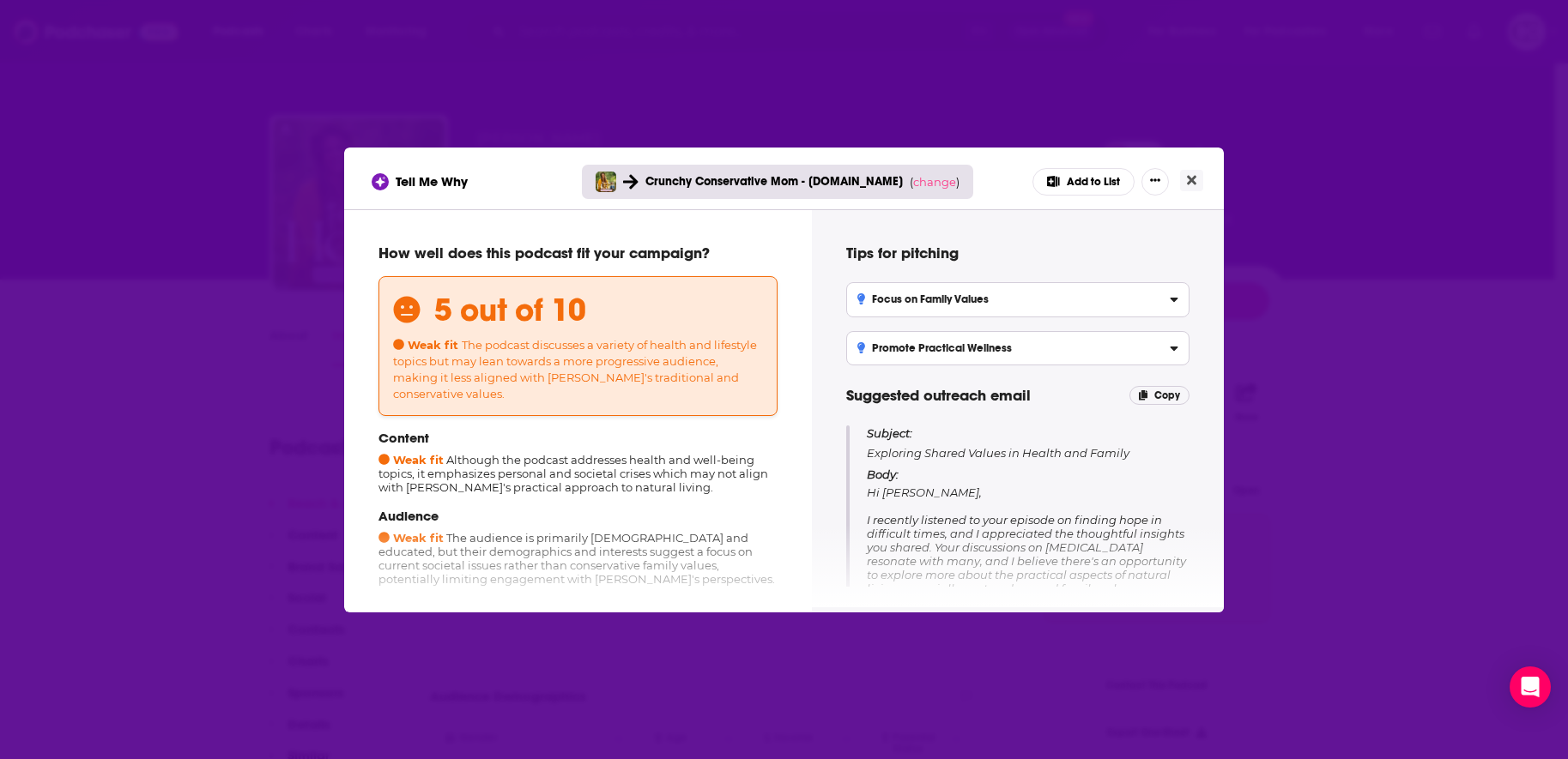
click at [1205, 178] on div "Tell Me Why Crunchy Conservative Mom - cozyearth.com ( change ) Add to List" at bounding box center [783, 178] width 879 height 62
click at [1200, 165] on div "Tell Me Why Crunchy Conservative Mom - cozyearth.com ( change ) Add to List" at bounding box center [783, 178] width 879 height 62
click at [1196, 170] on button "Close" at bounding box center [1192, 180] width 23 height 22
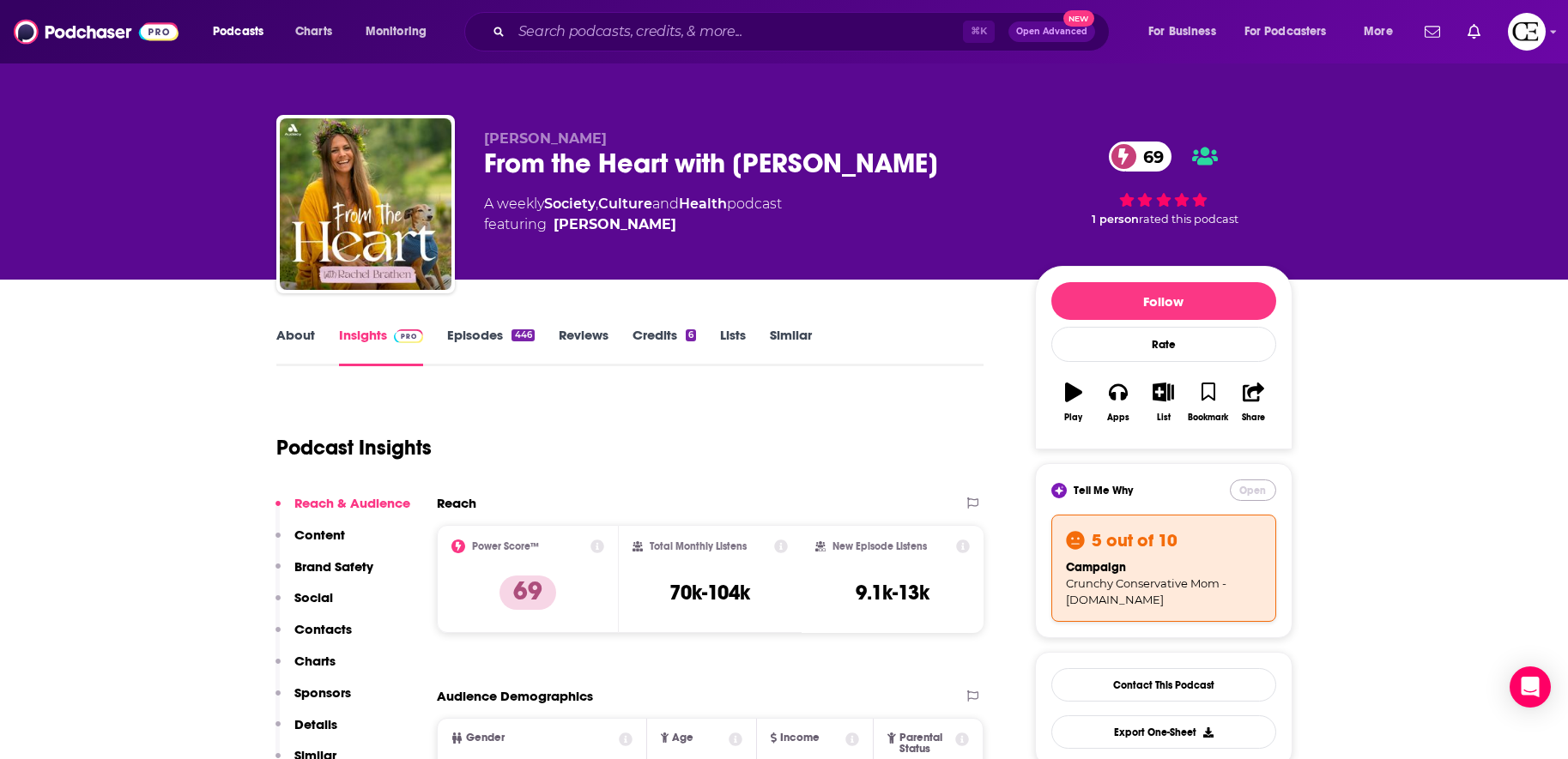
click at [1247, 492] on button "Open" at bounding box center [1253, 490] width 47 height 22
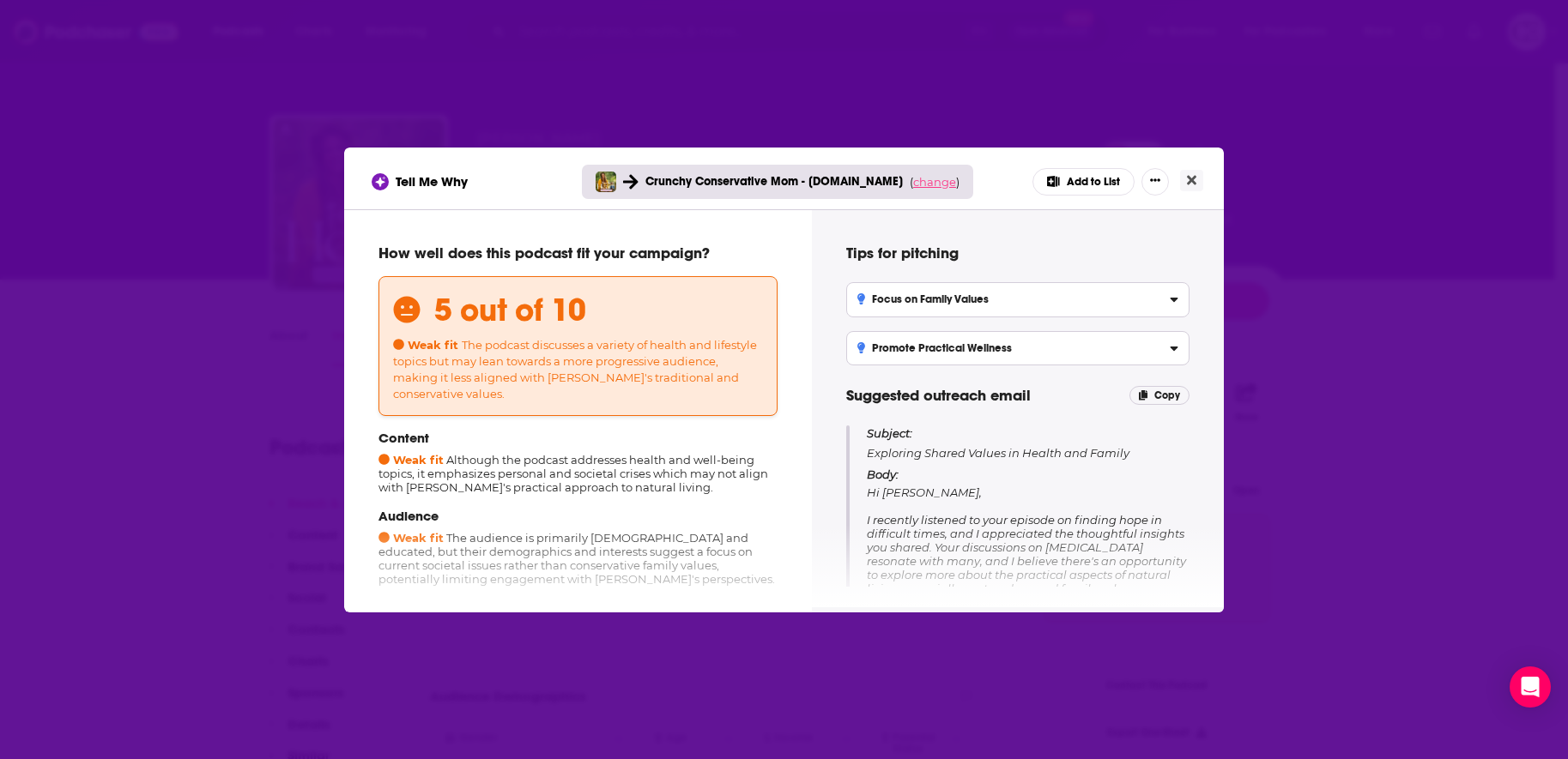
click at [926, 183] on span "change" at bounding box center [935, 182] width 43 height 13
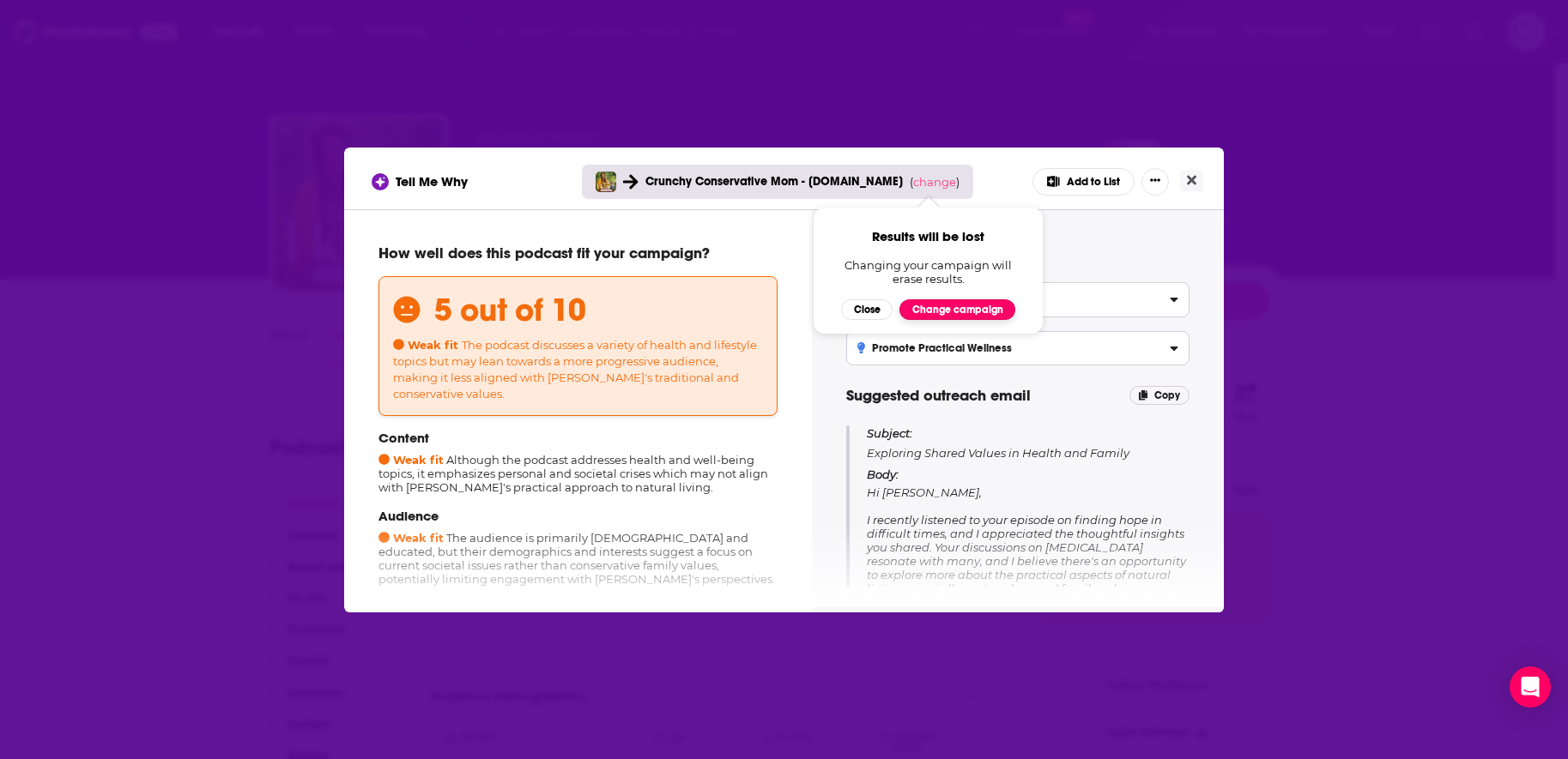
click at [935, 317] on button "Change campaign" at bounding box center [957, 310] width 116 height 21
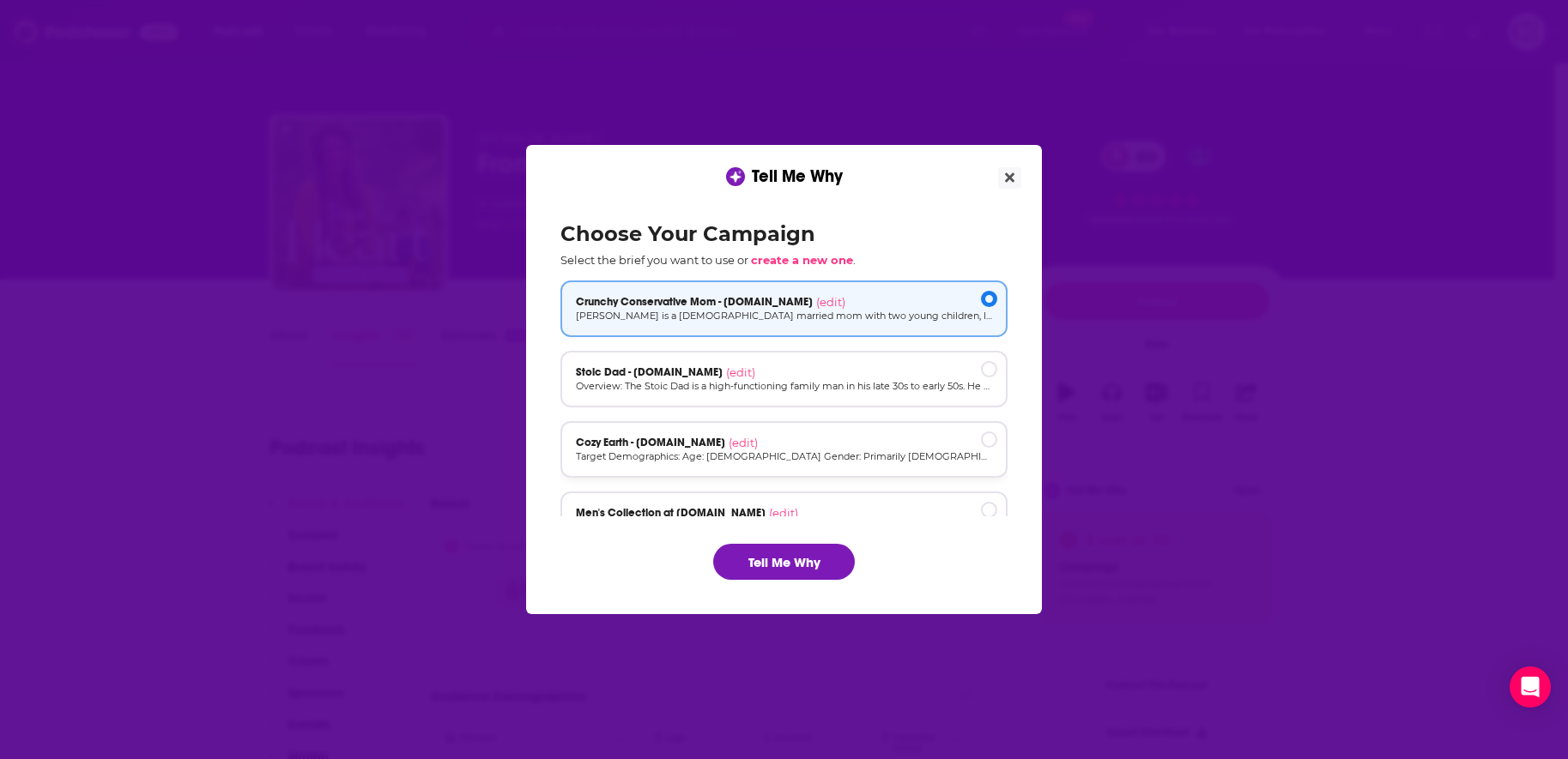
click at [817, 461] on p "Target Demographics: Age: [DEMOGRAPHIC_DATA] Gender: Primarily [DEMOGRAPHIC_DAT…" at bounding box center [784, 456] width 416 height 14
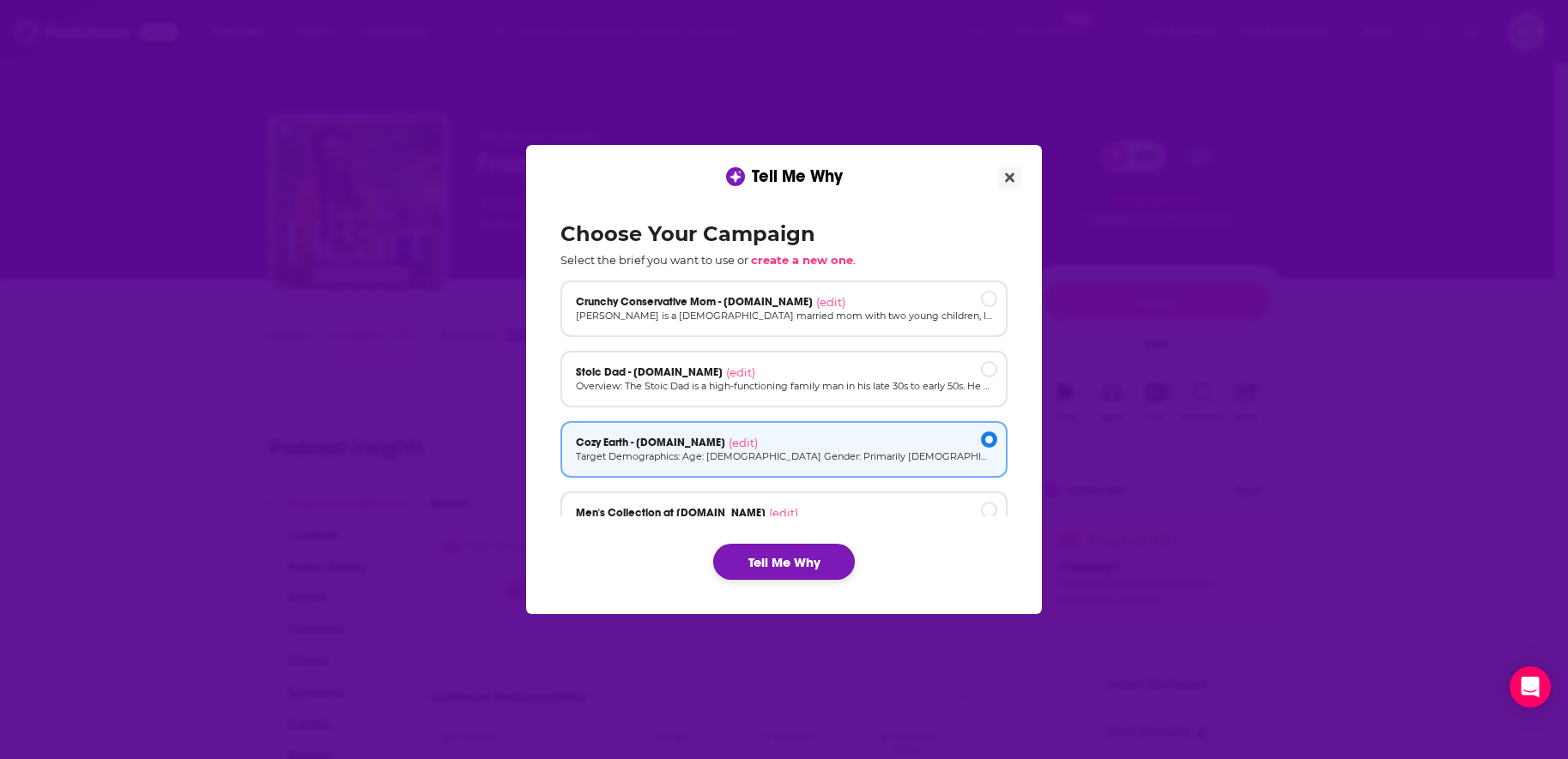
click at [794, 549] on button "Tell Me Why" at bounding box center [784, 562] width 142 height 36
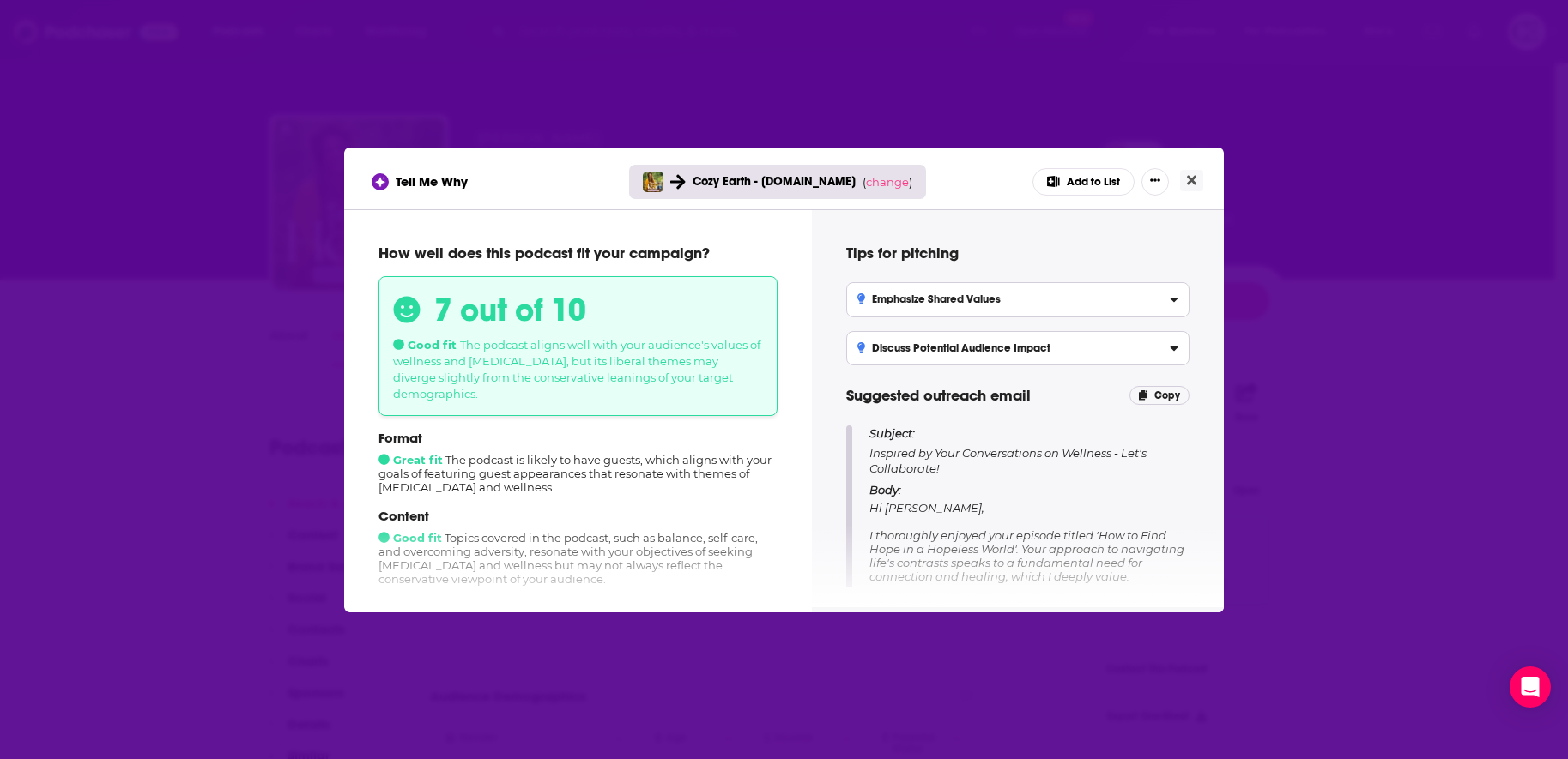
click at [1203, 189] on div "Tell Me Why Cozy Earth - cozyearth.com ( change ) Add to List" at bounding box center [783, 178] width 879 height 62
click at [1195, 183] on icon "Close" at bounding box center [1192, 180] width 10 height 10
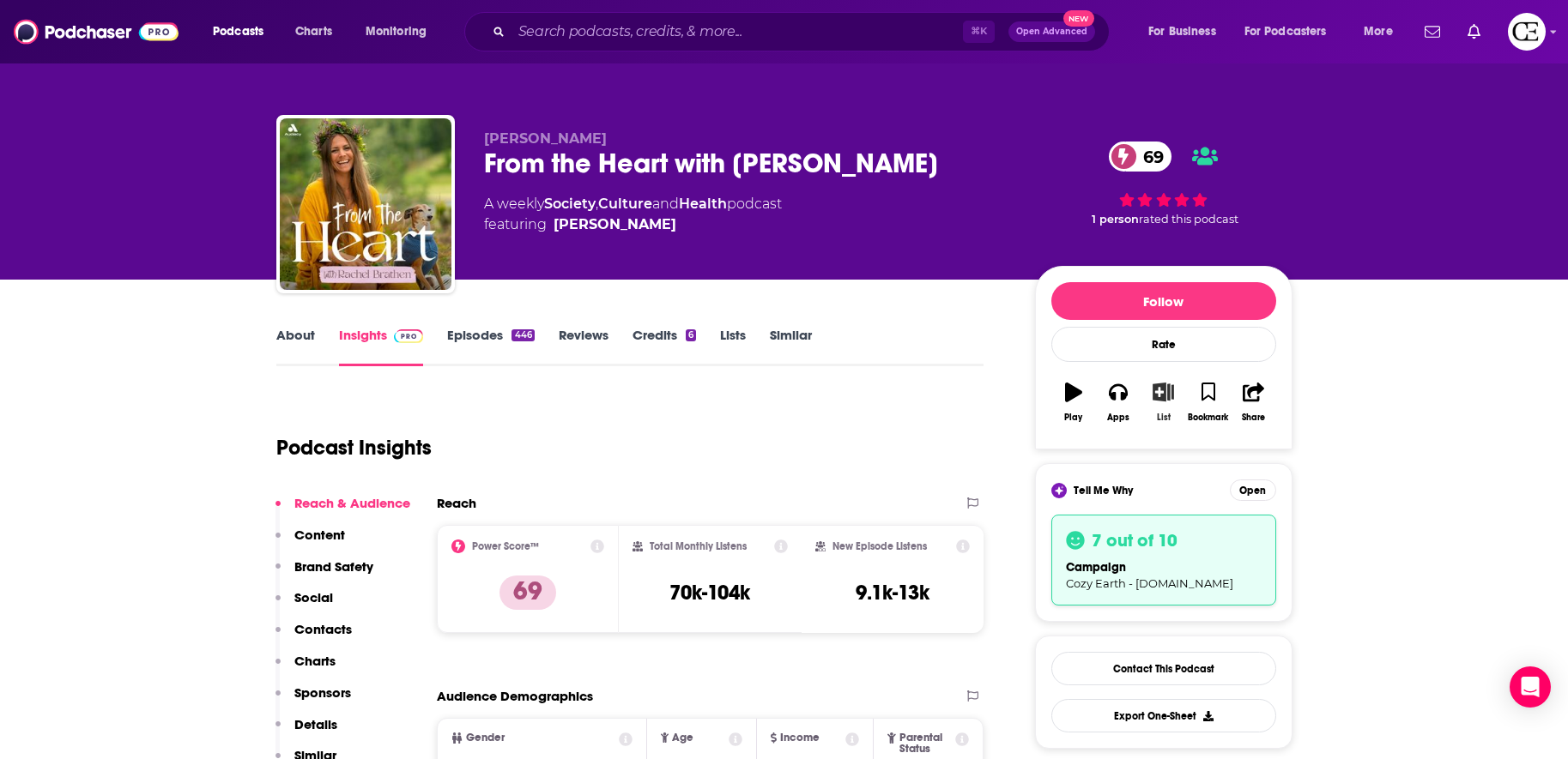
click at [1162, 394] on icon "button" at bounding box center [1163, 392] width 22 height 19
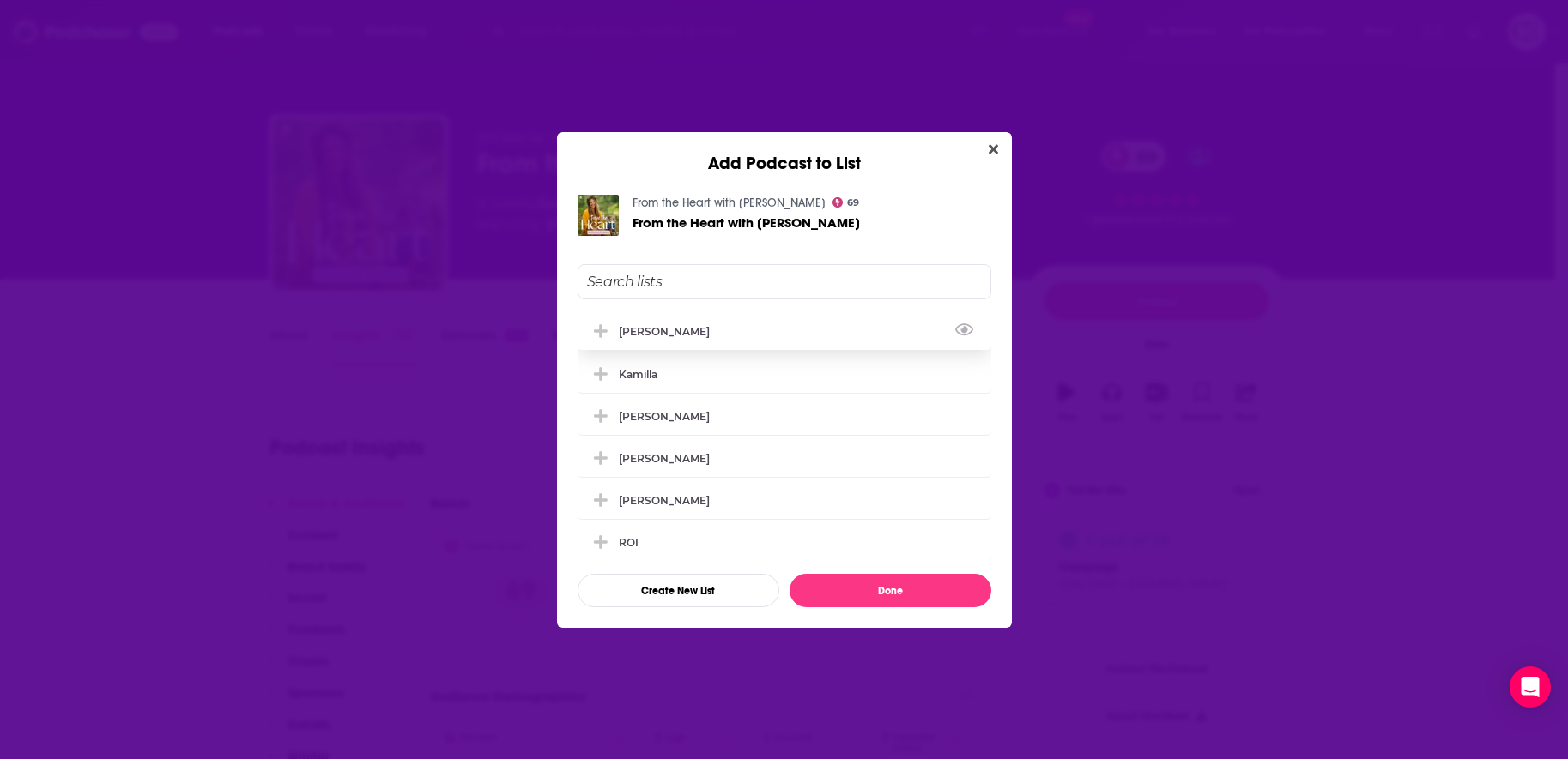
click at [785, 336] on div "[PERSON_NAME]" at bounding box center [784, 331] width 413 height 38
click at [871, 593] on button "Done" at bounding box center [891, 590] width 202 height 33
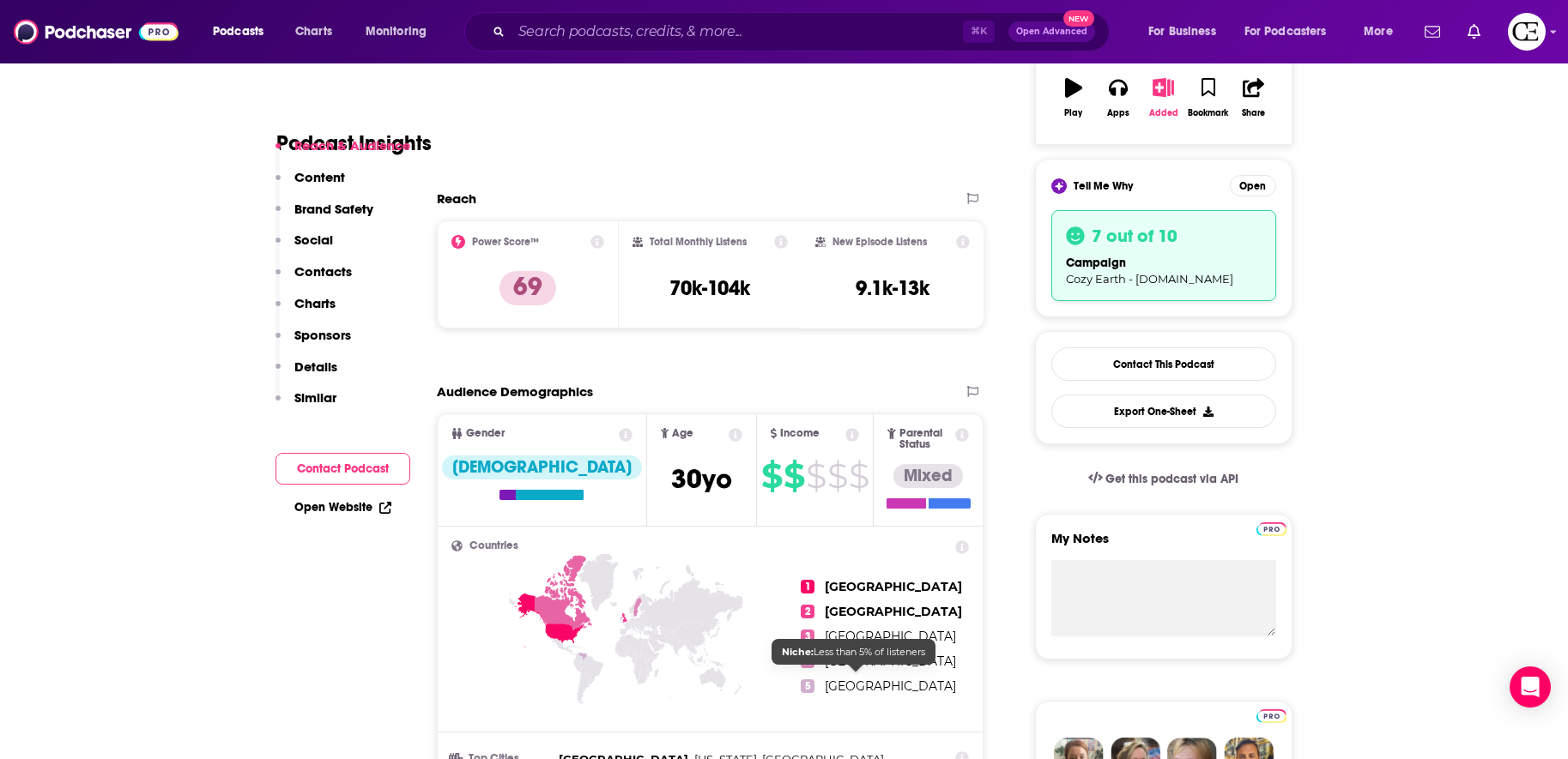
scroll to position [426, 0]
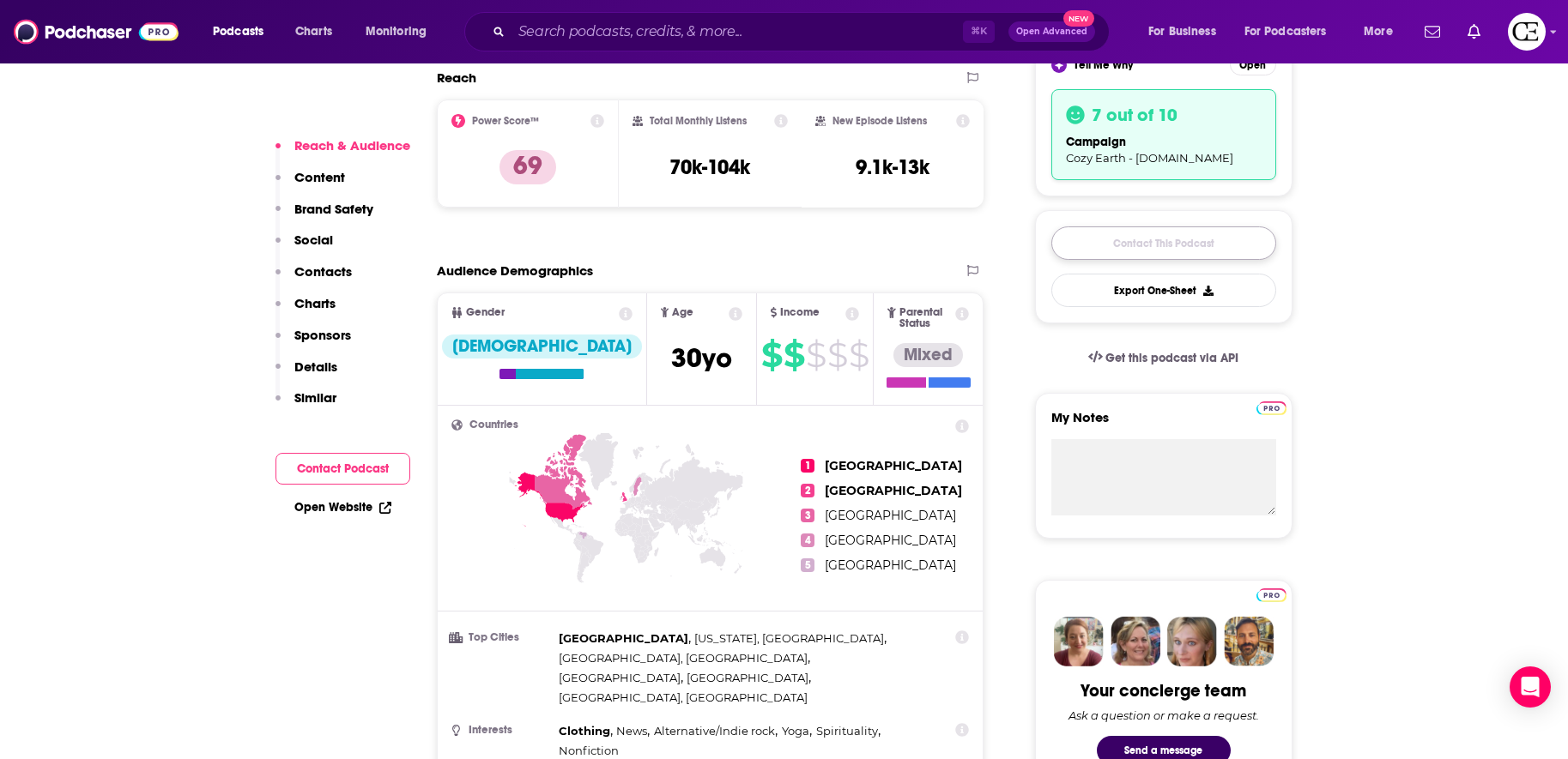
click at [1115, 241] on link "Contact This Podcast" at bounding box center [1164, 243] width 225 height 33
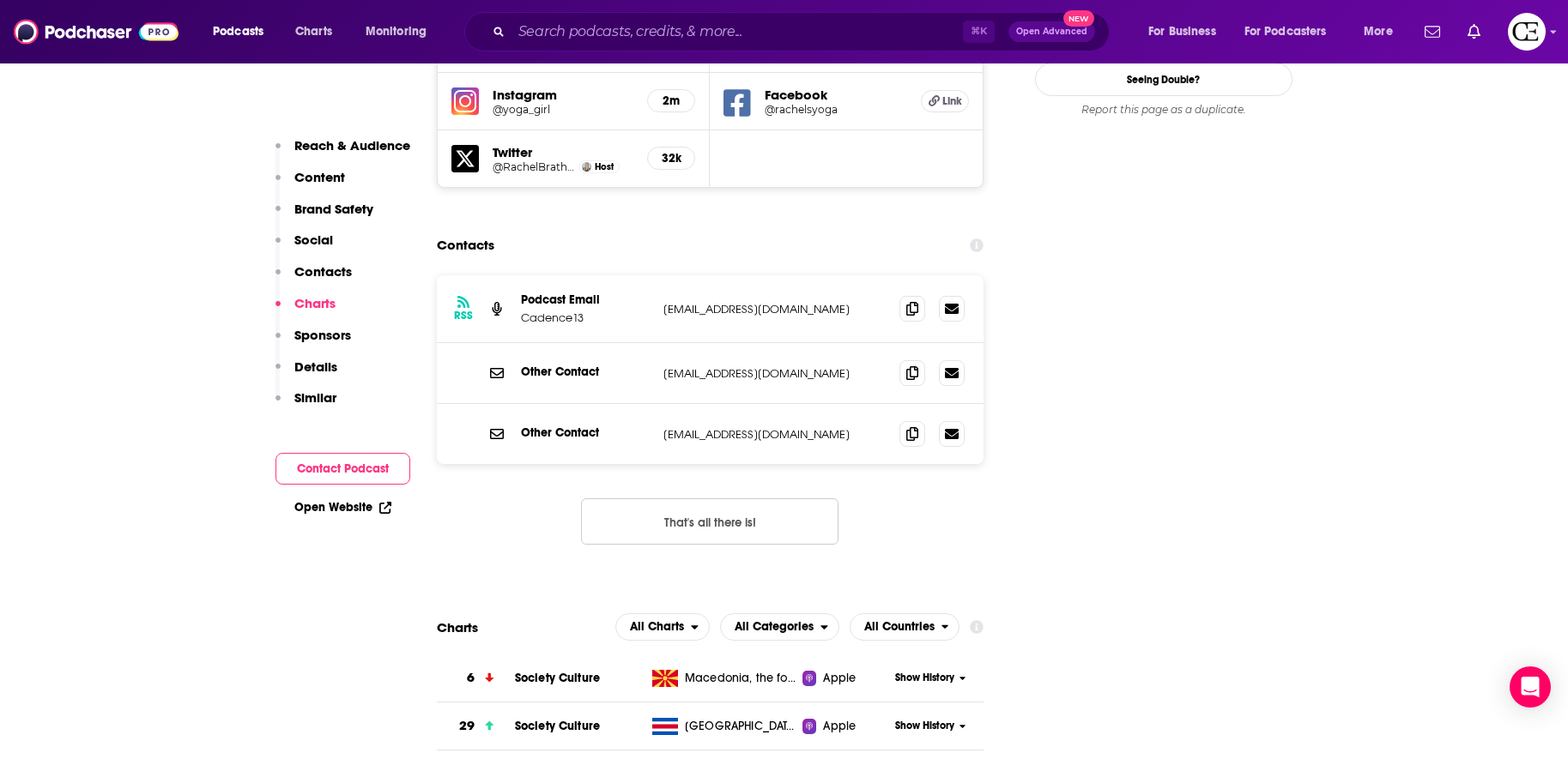
scroll to position [2024, 0]
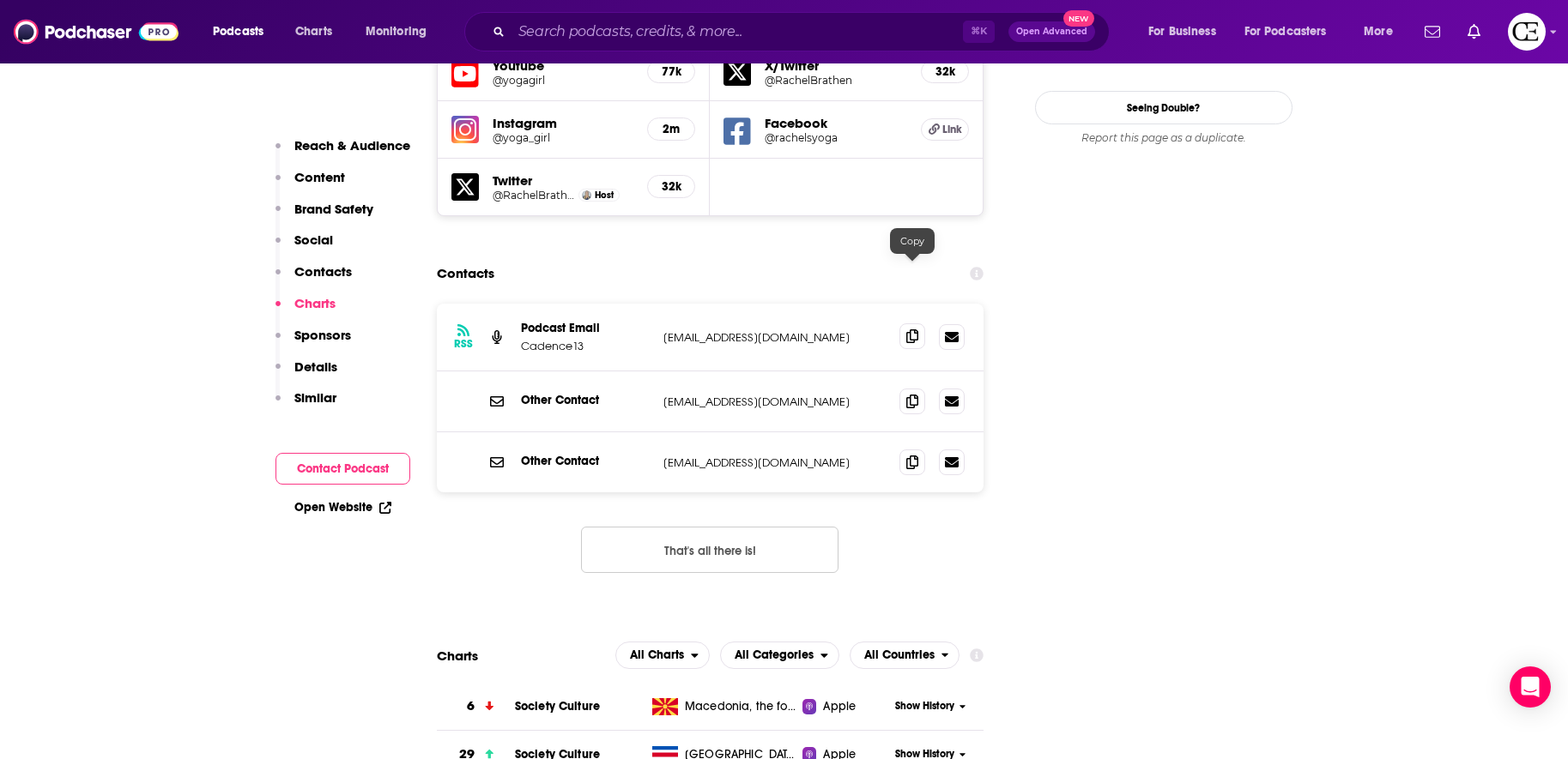
click at [915, 330] on icon at bounding box center [912, 336] width 12 height 13
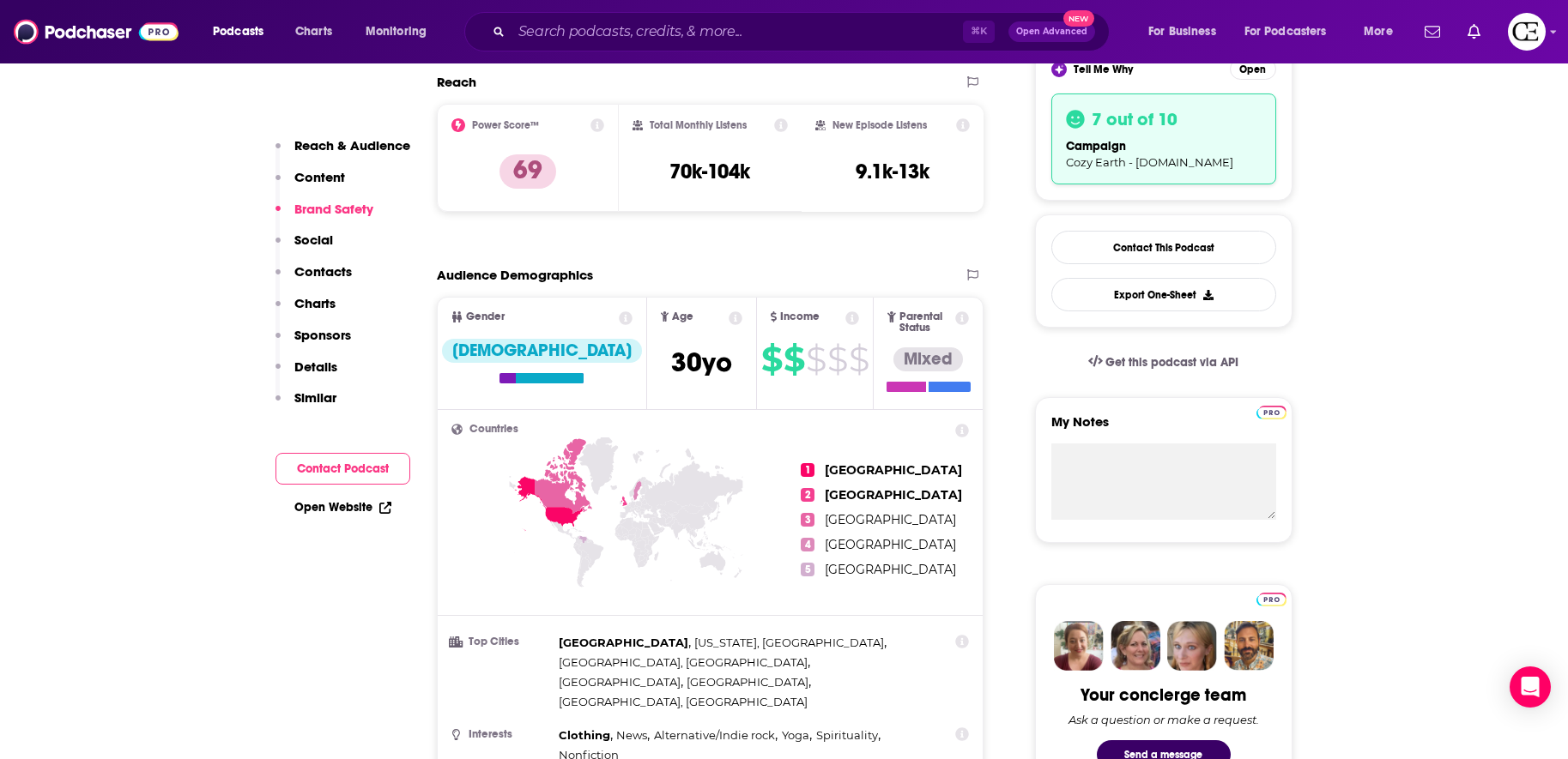
scroll to position [0, 0]
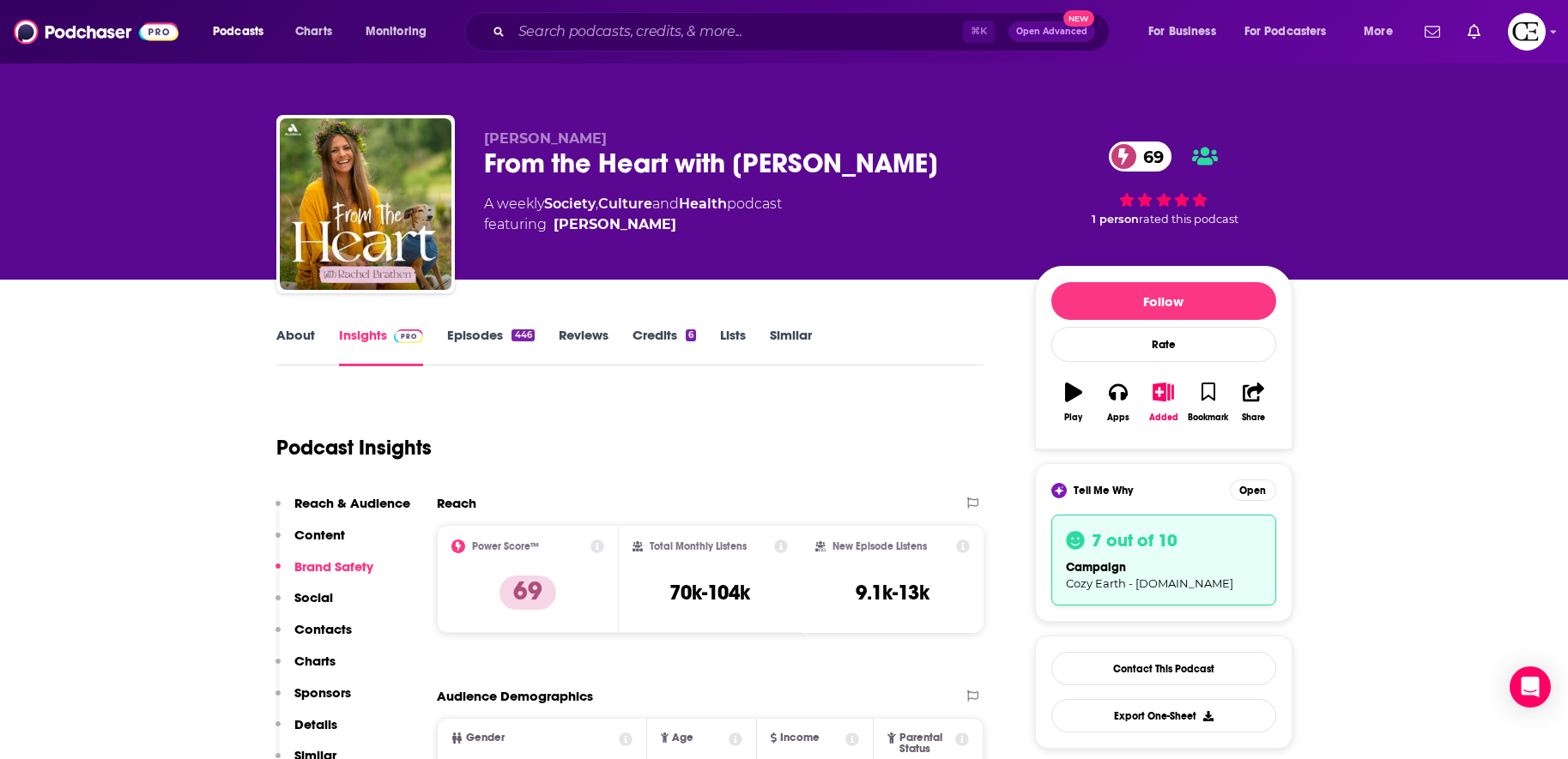
click at [660, 463] on div "Podcast Insights" at bounding box center [623, 438] width 694 height 88
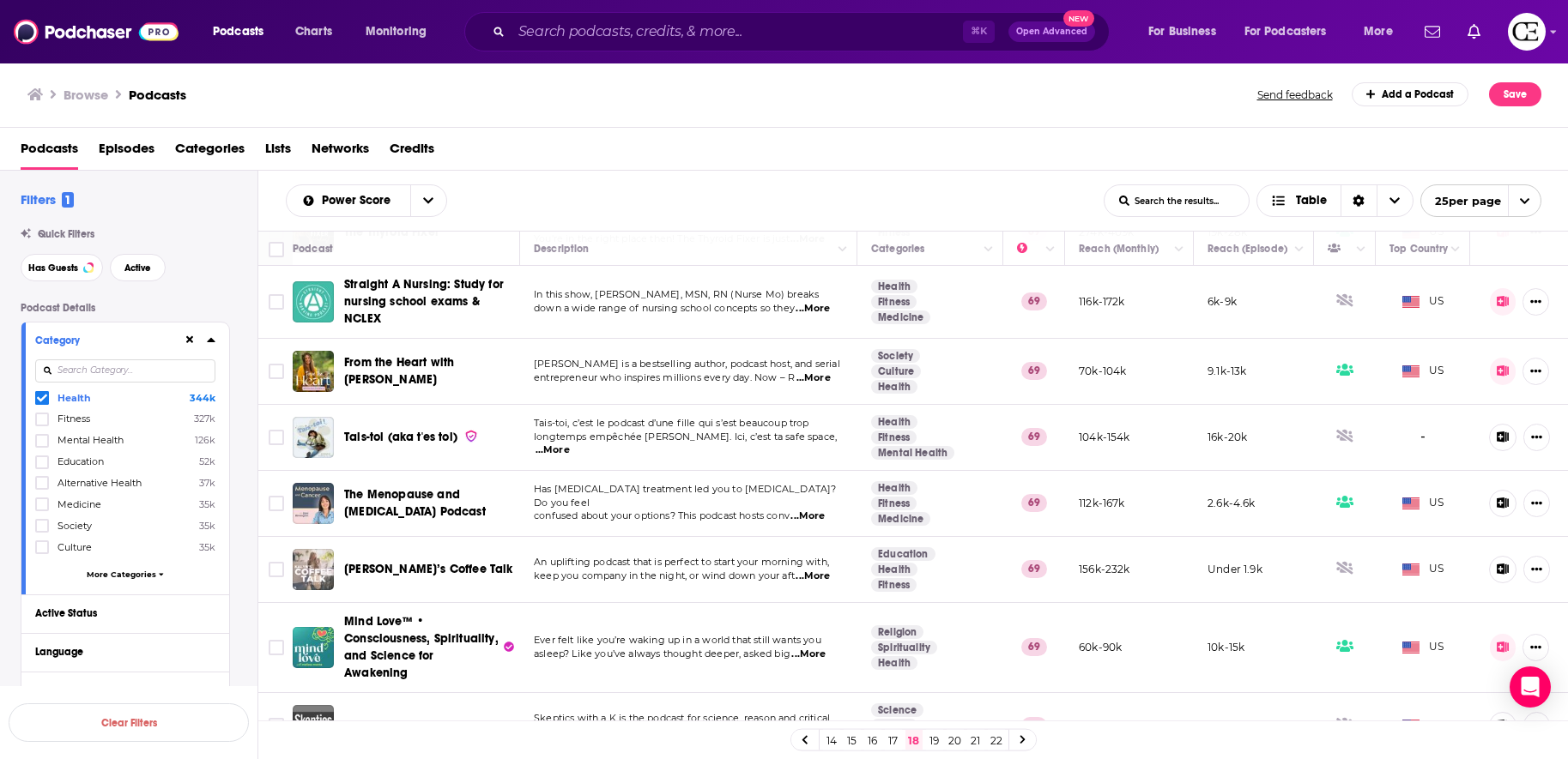
scroll to position [1257, 0]
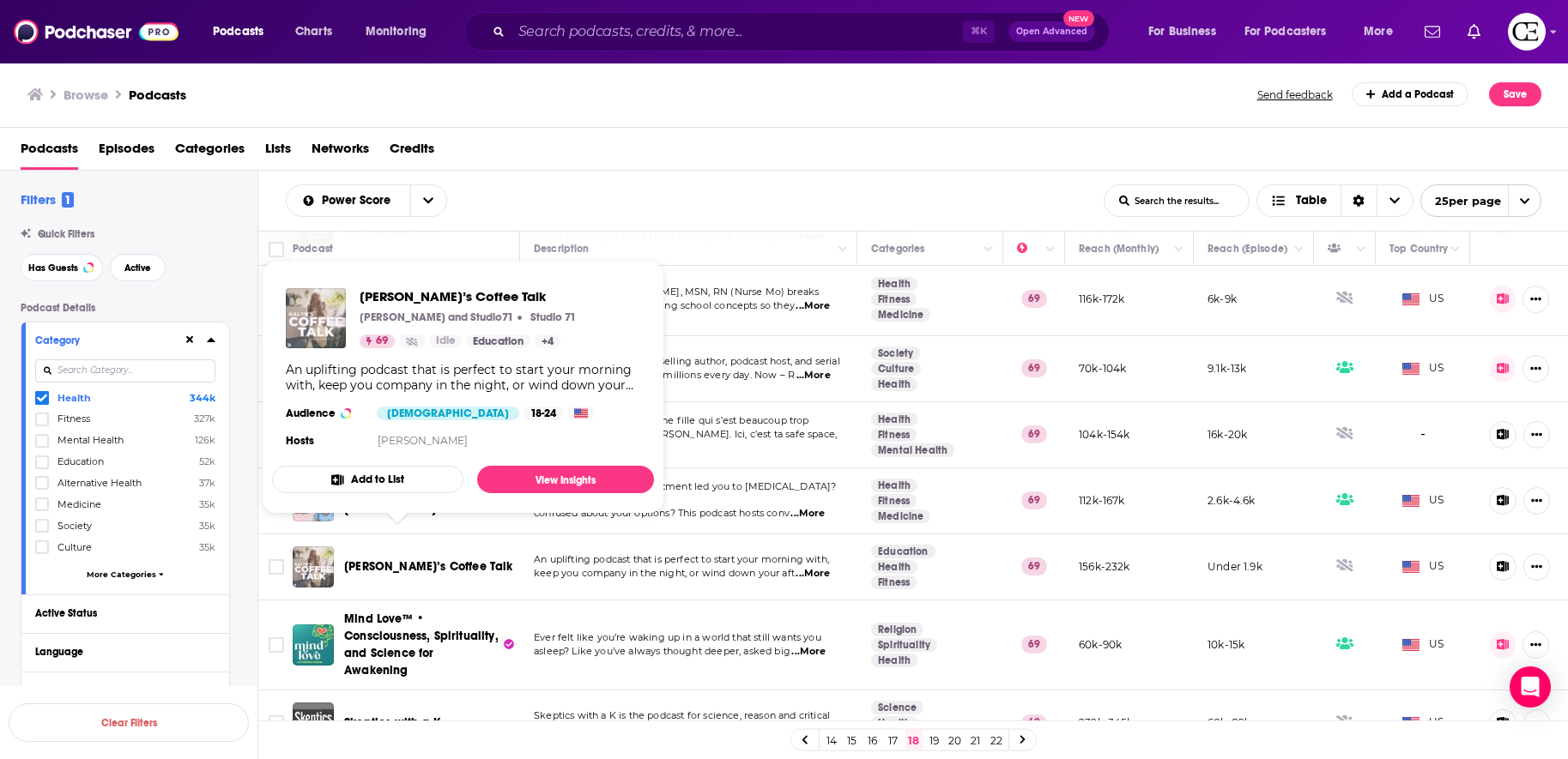
click at [379, 559] on span "Kalyn’s Coffee Talk" at bounding box center [428, 566] width 169 height 14
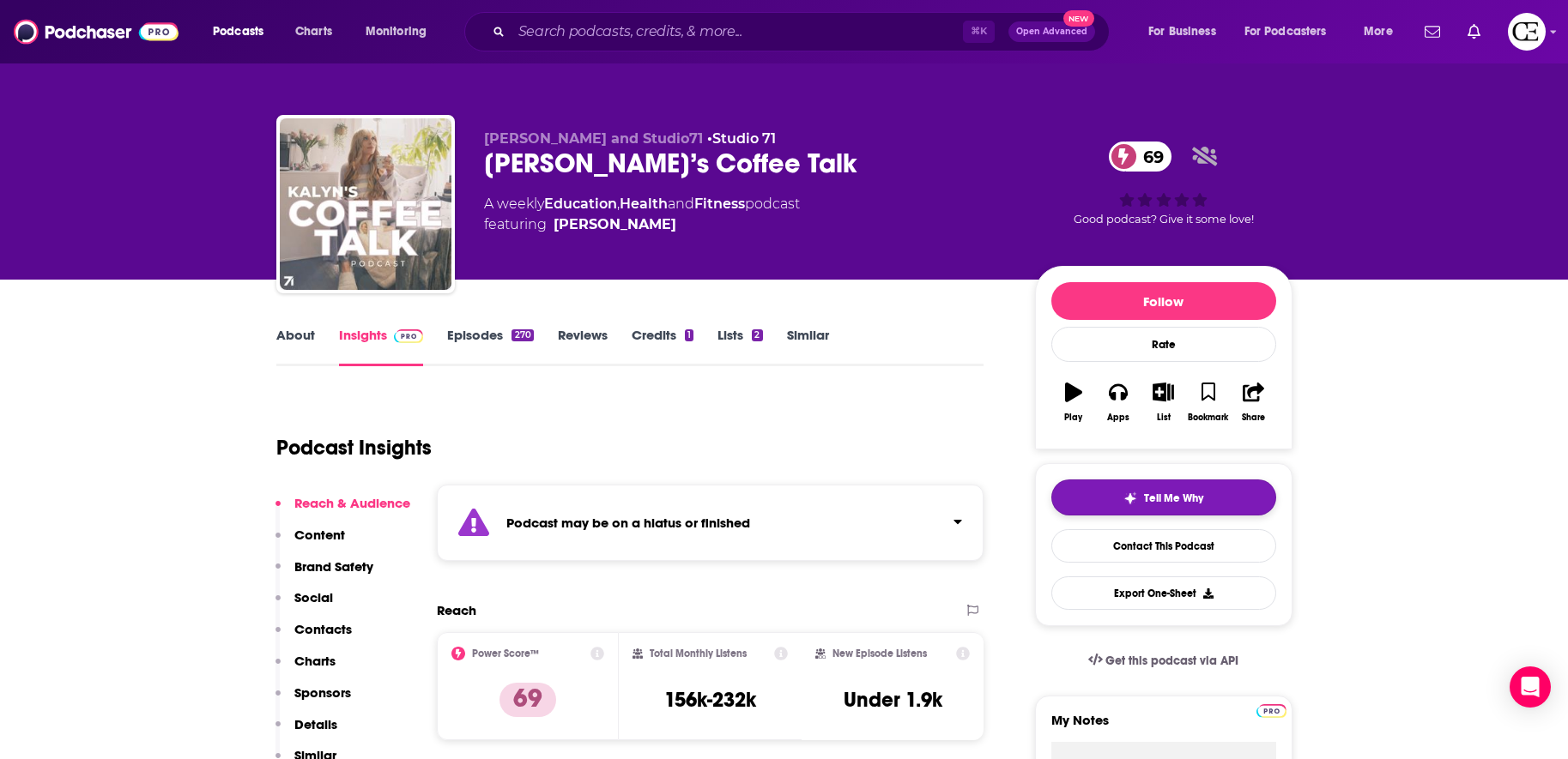
click at [1136, 504] on img "button" at bounding box center [1130, 498] width 13 height 13
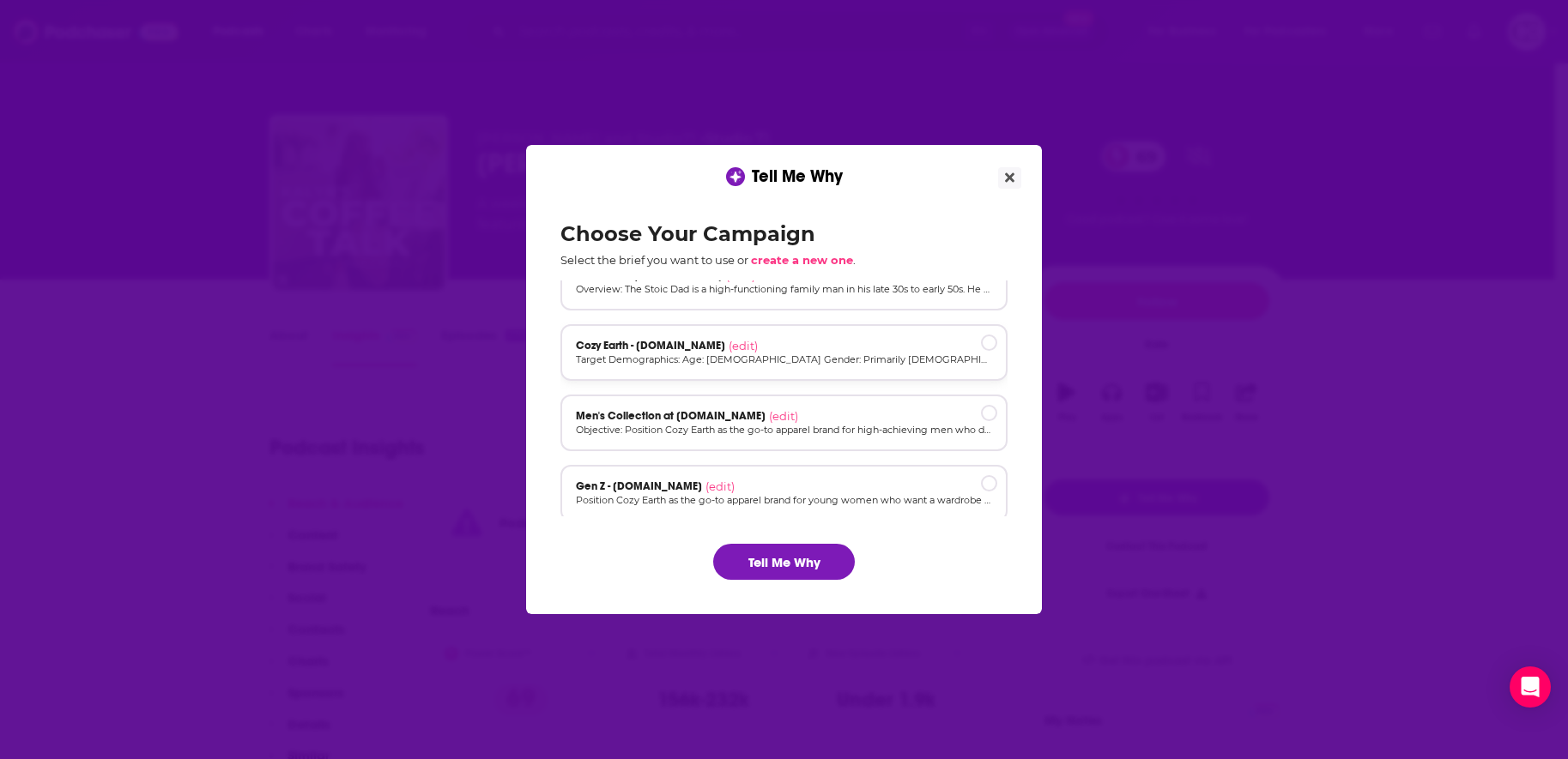
scroll to position [116, 0]
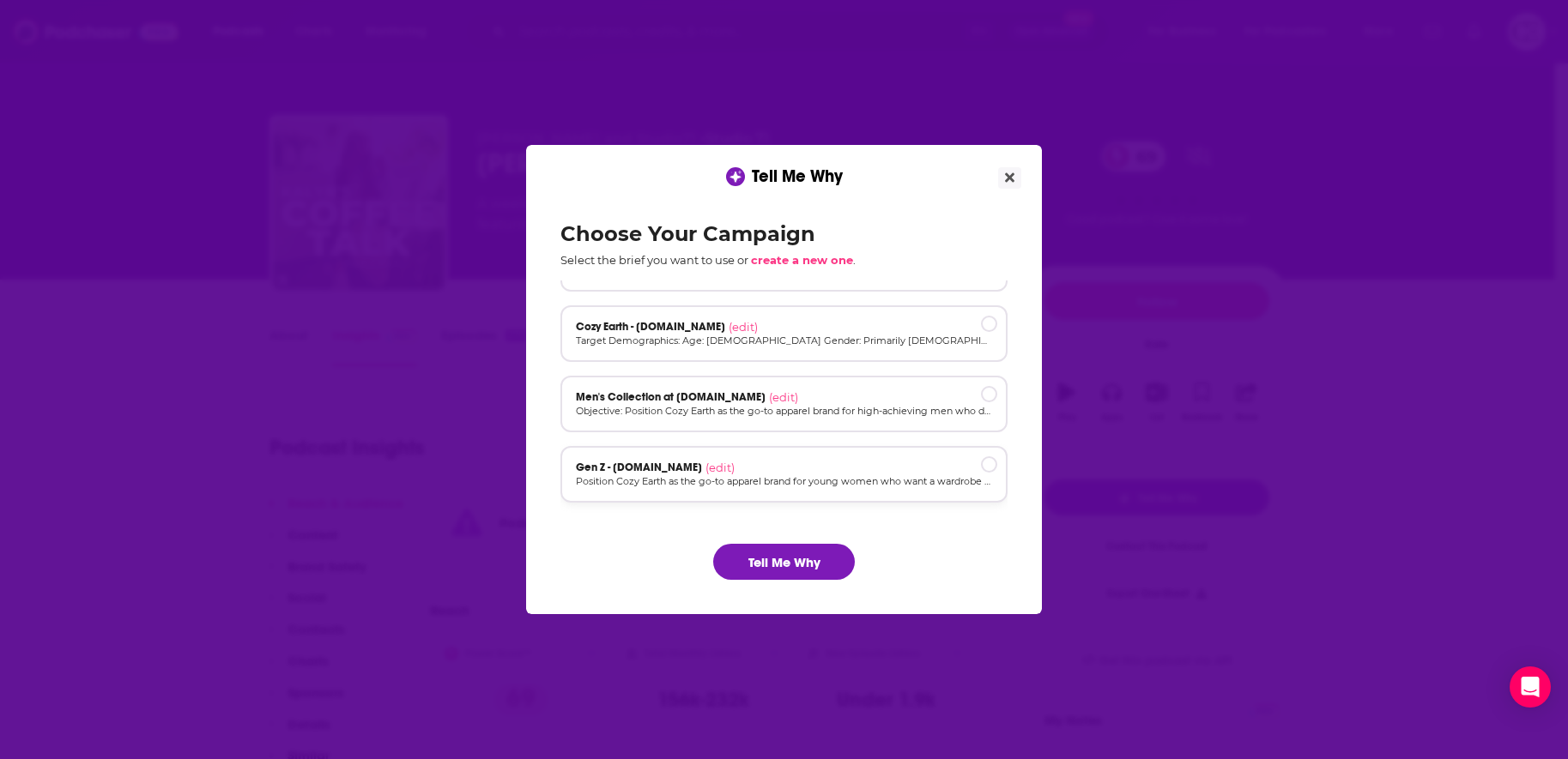
click at [786, 481] on p "Position Cozy Earth as the go-to apparel brand for young women who want a wardr…" at bounding box center [784, 481] width 416 height 14
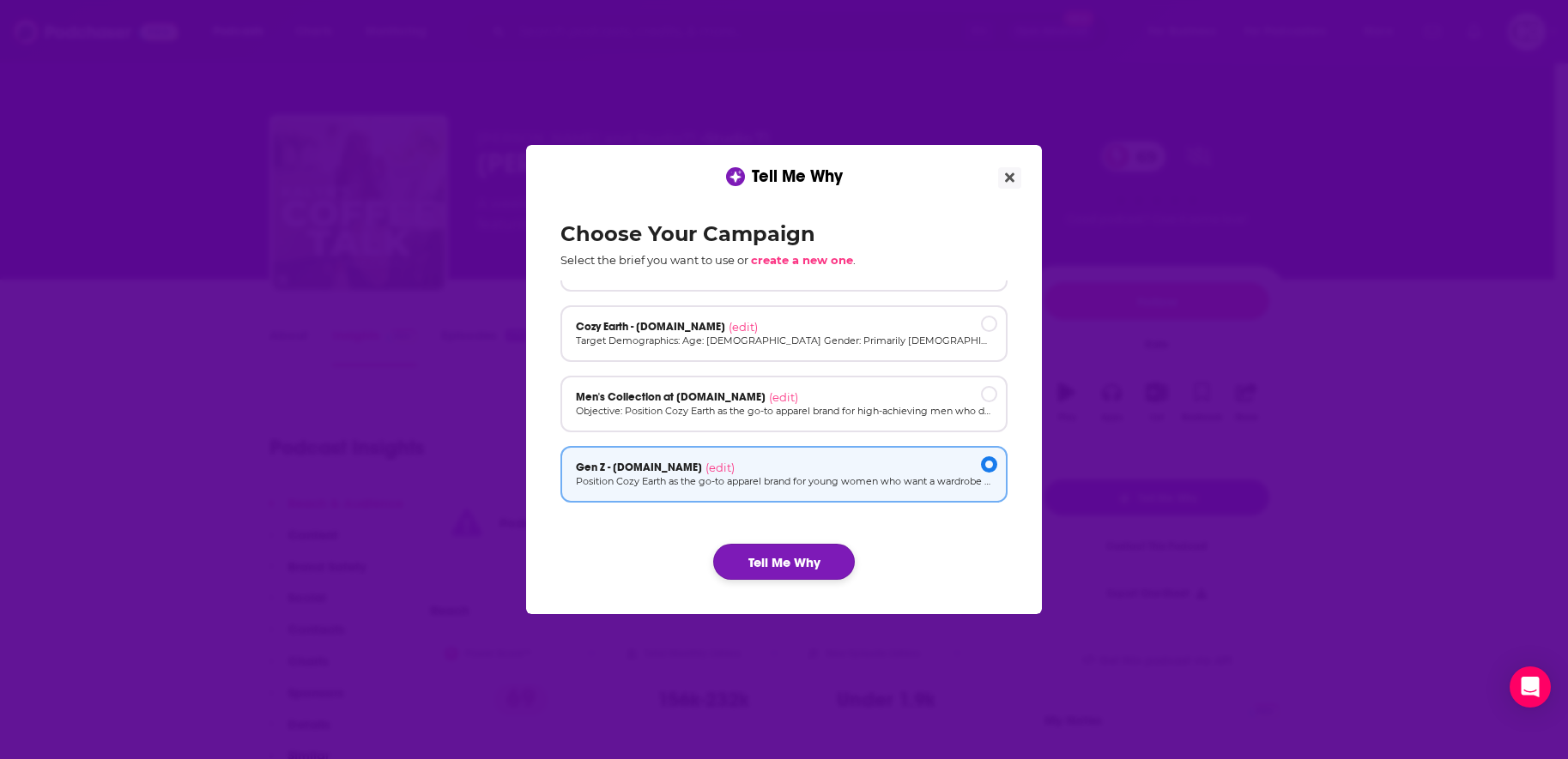
click at [798, 568] on button "Tell Me Why" at bounding box center [784, 562] width 142 height 36
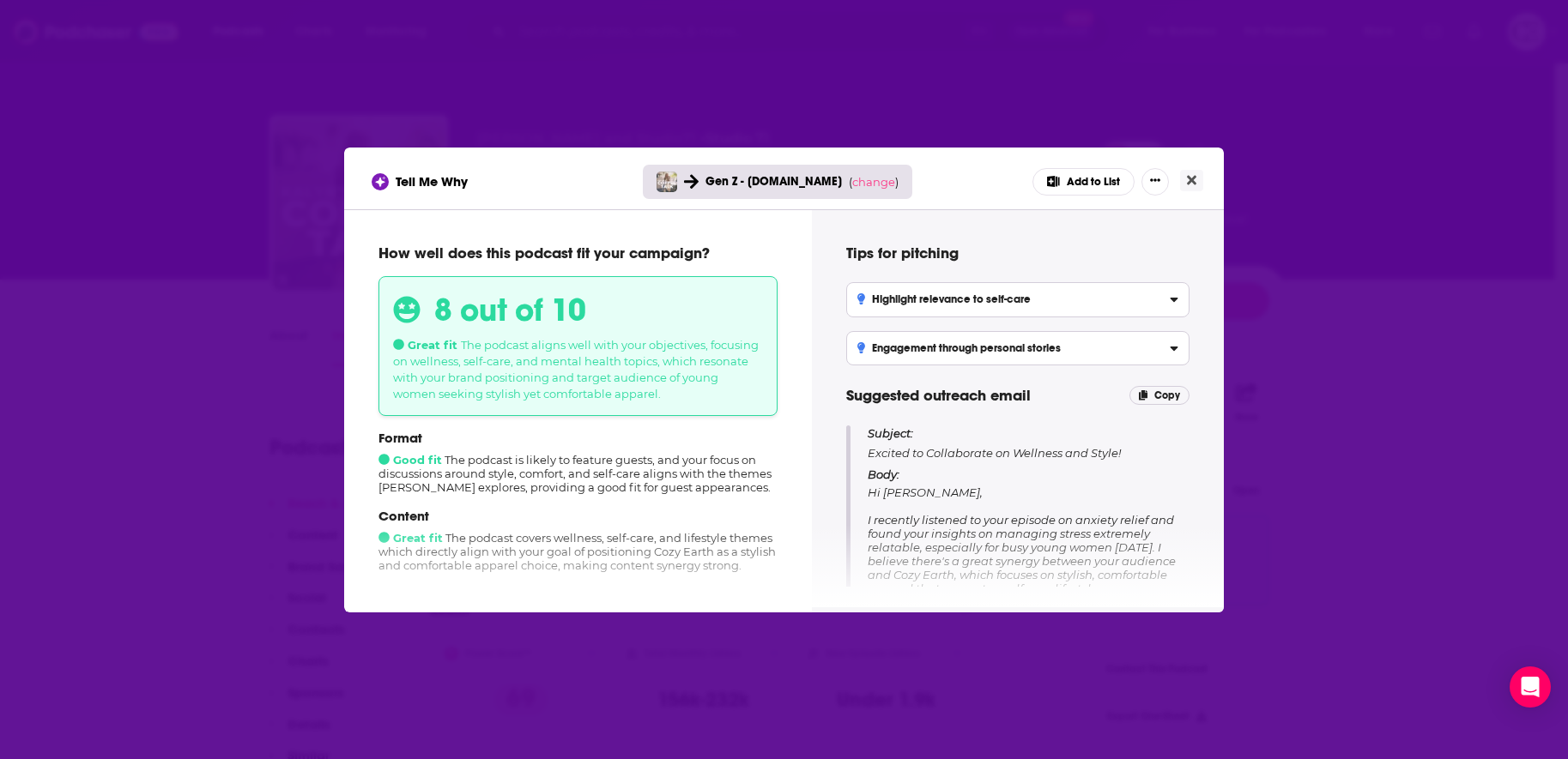
click at [901, 117] on div "Tell Me Why Gen Z - cozyearth.com ( change ) Add to List How well does this pod…" at bounding box center [784, 379] width 1568 height 759
click at [1186, 189] on button "Close" at bounding box center [1192, 180] width 23 height 22
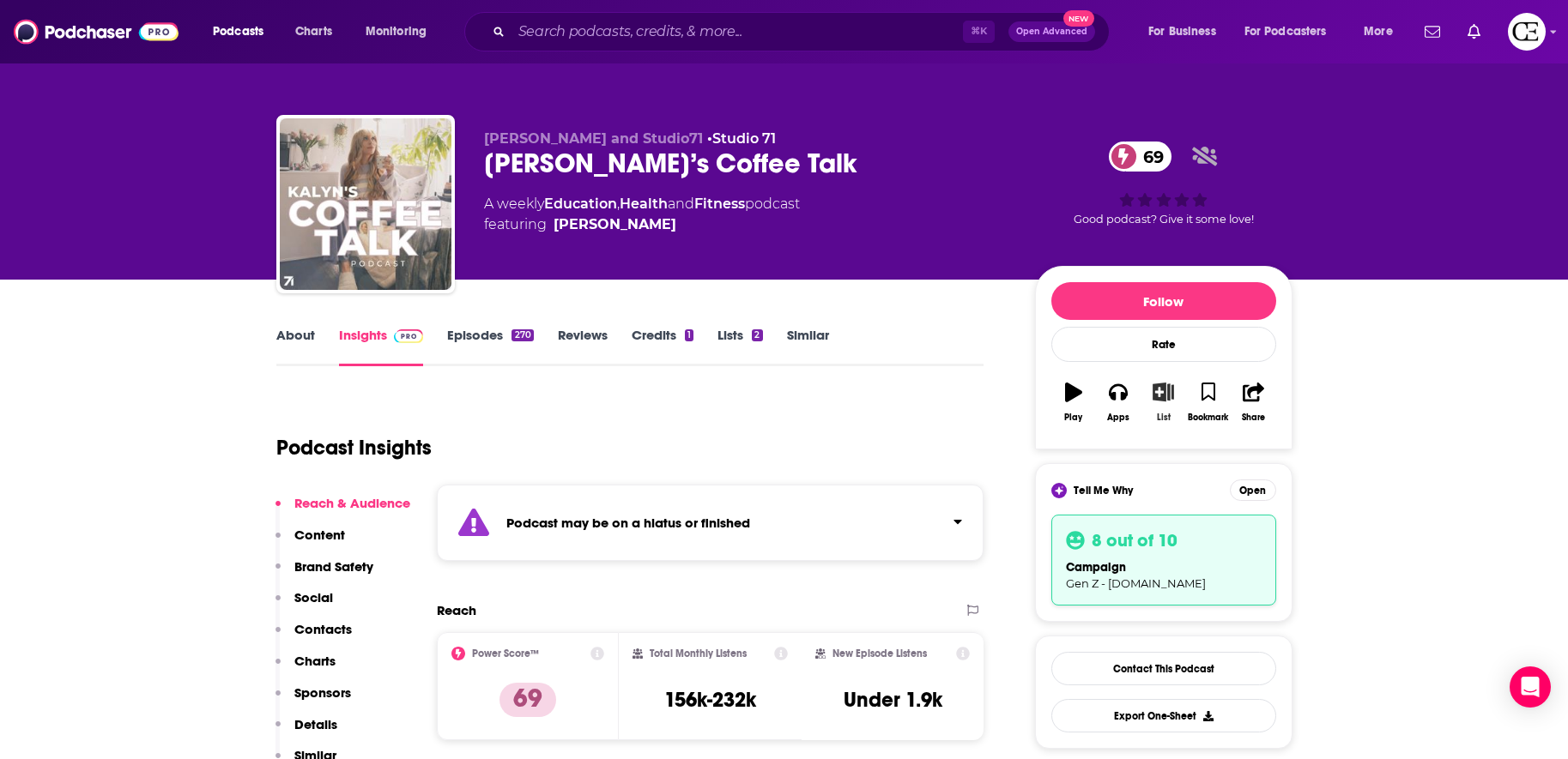
click at [1171, 401] on icon "button" at bounding box center [1163, 392] width 22 height 19
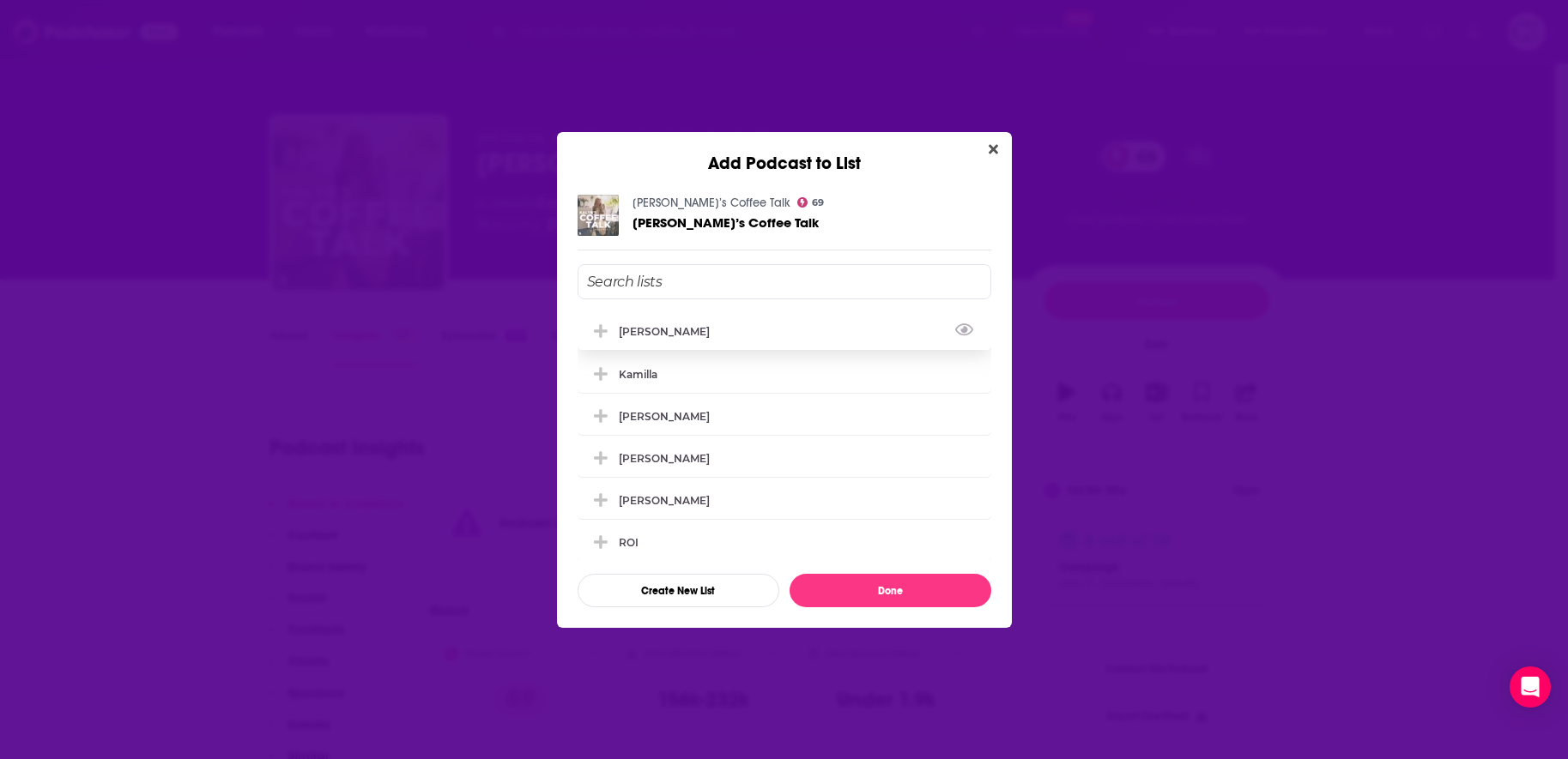
click at [801, 332] on div "[PERSON_NAME]" at bounding box center [784, 331] width 413 height 38
click at [906, 588] on button "Done" at bounding box center [891, 590] width 202 height 33
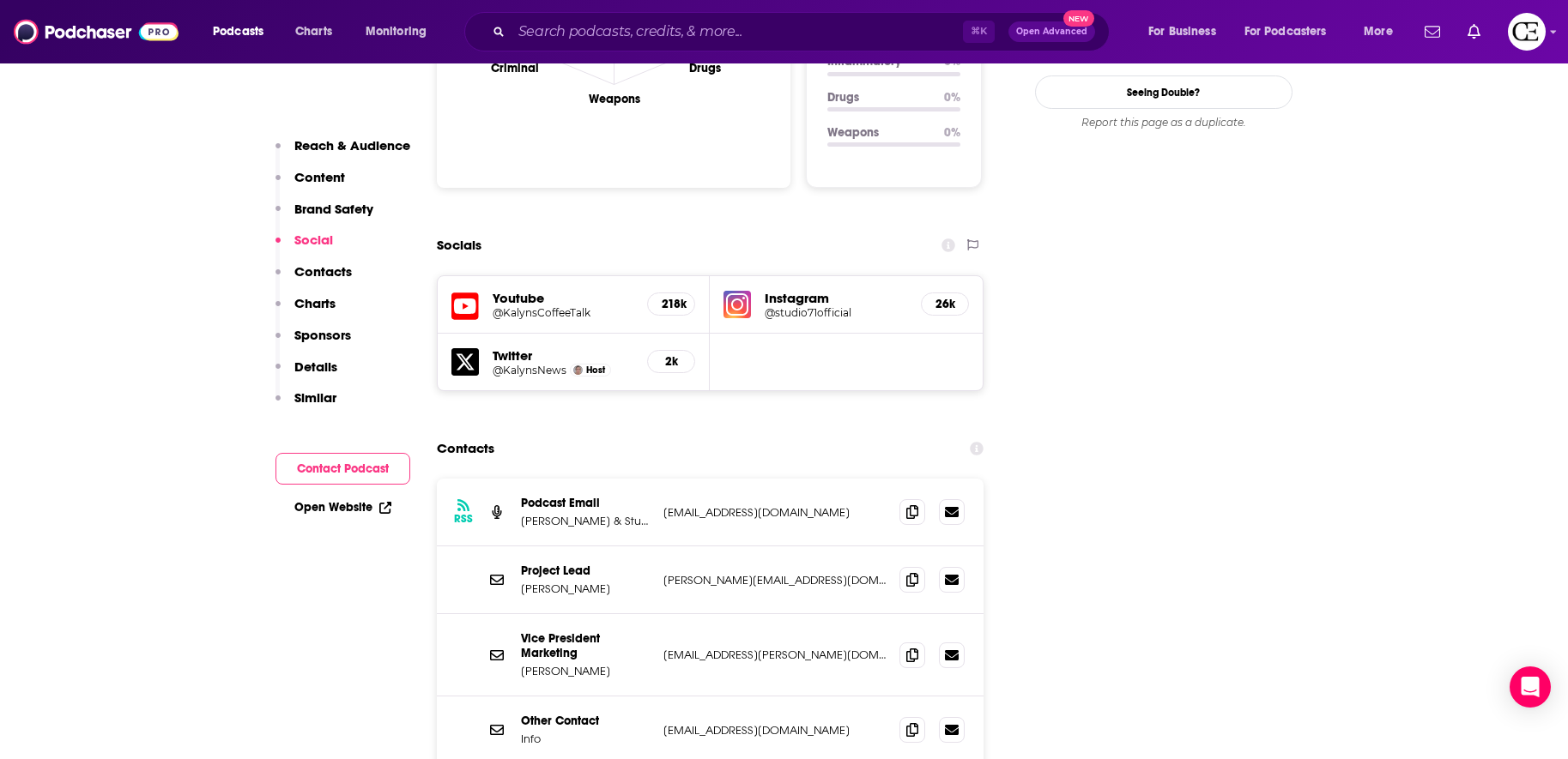
scroll to position [1941, 0]
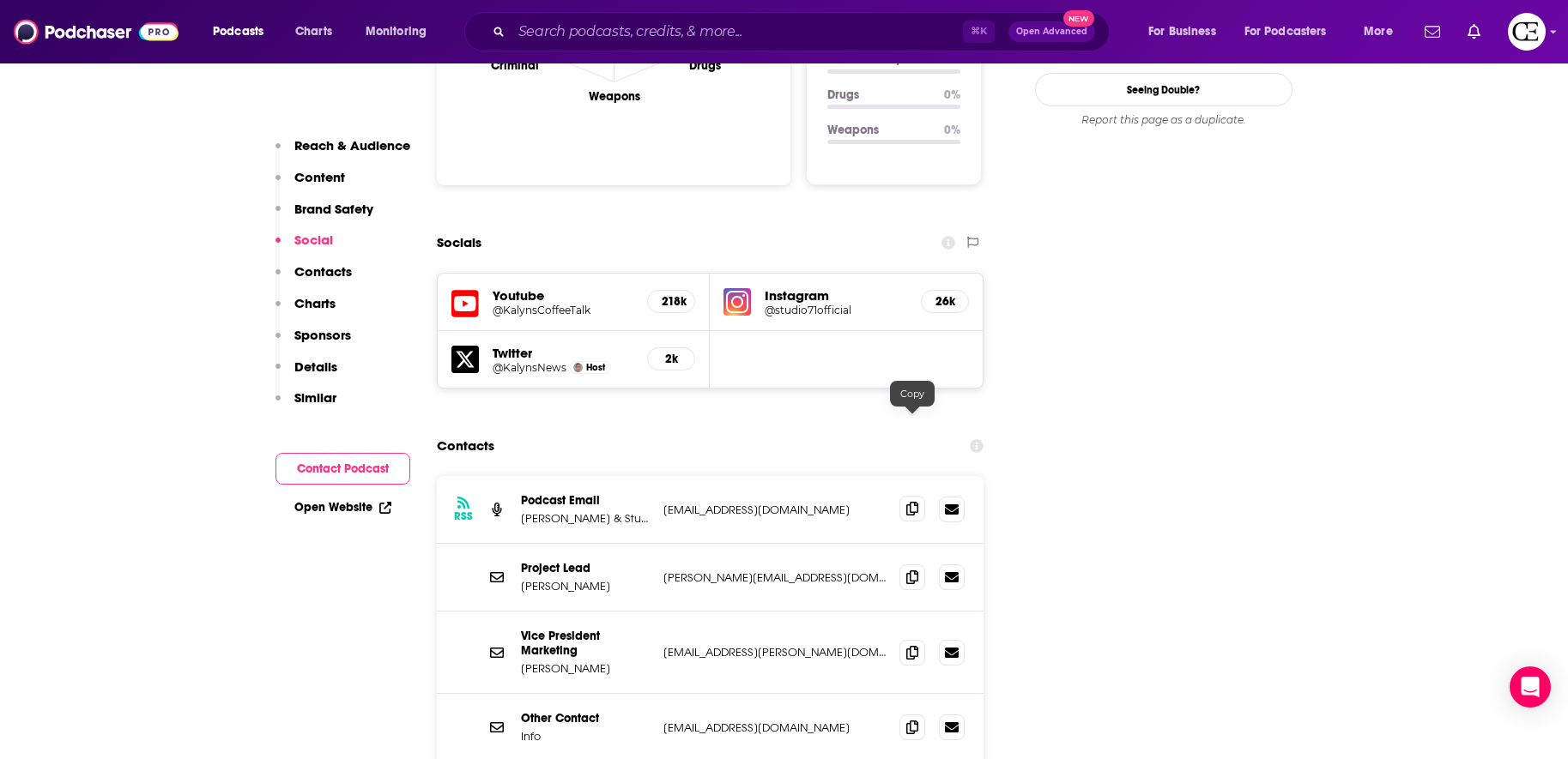
click at [911, 502] on icon at bounding box center [912, 509] width 12 height 13
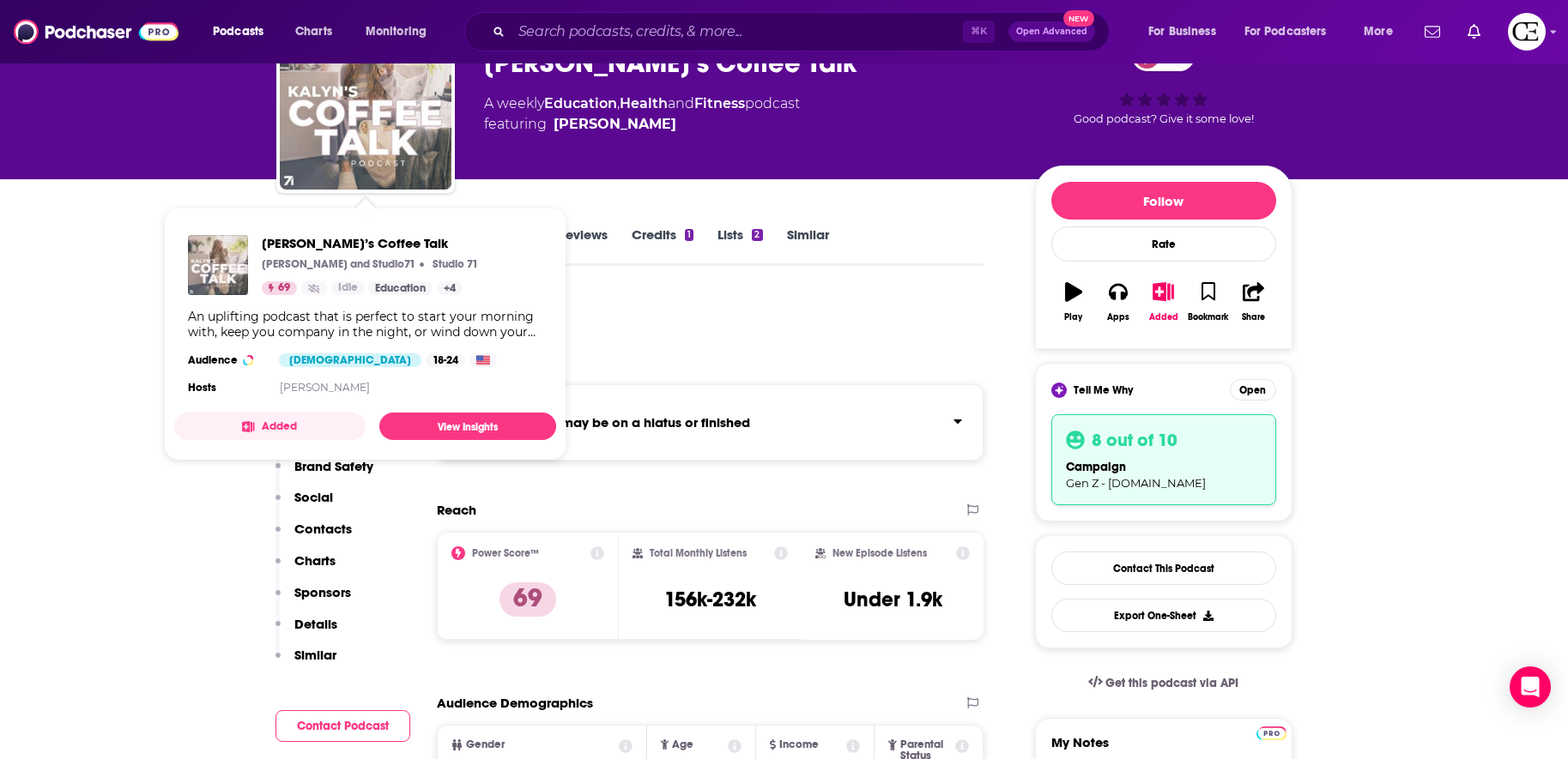
scroll to position [102, 0]
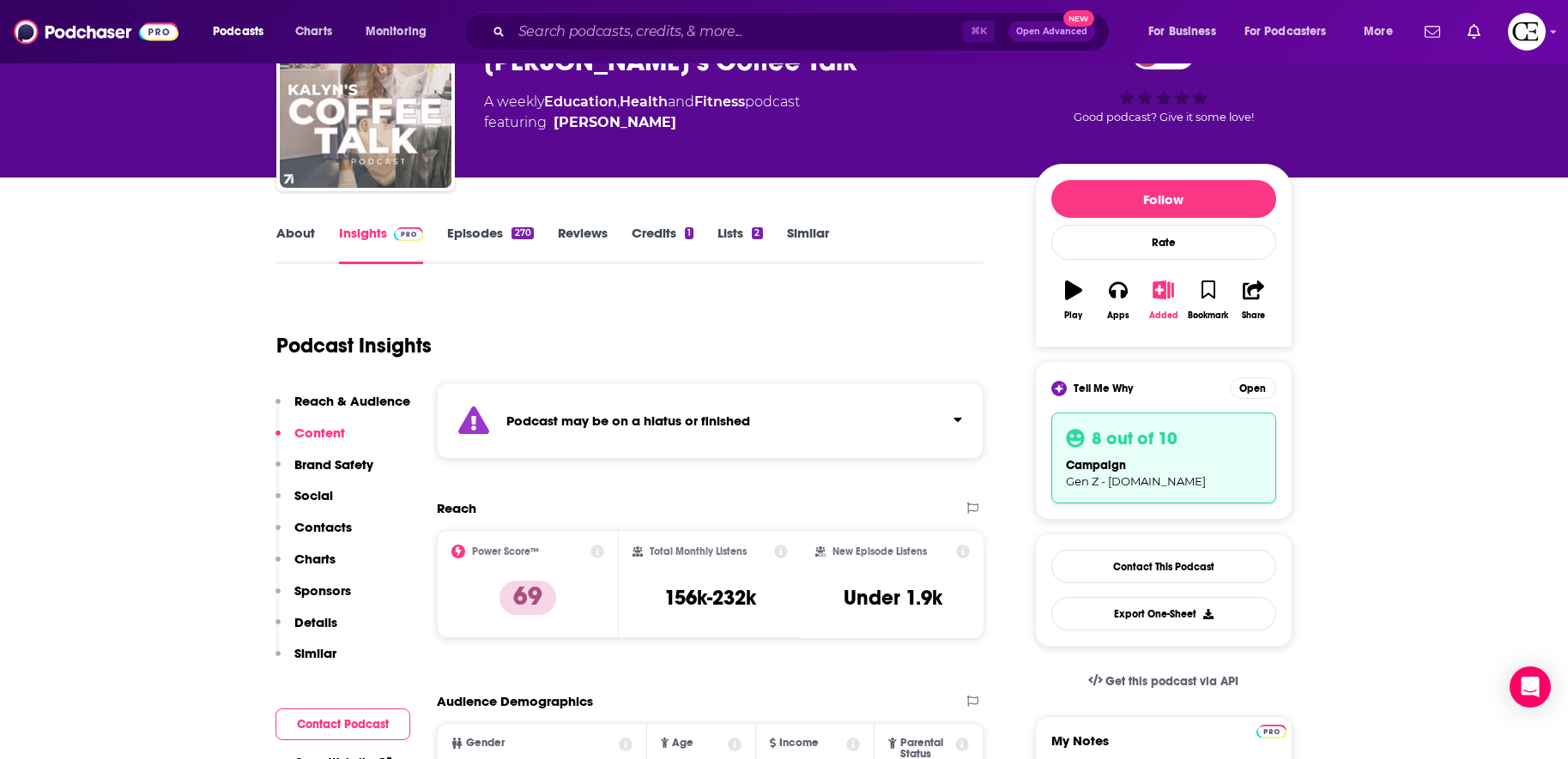
click at [1172, 293] on icon "button" at bounding box center [1163, 290] width 22 height 19
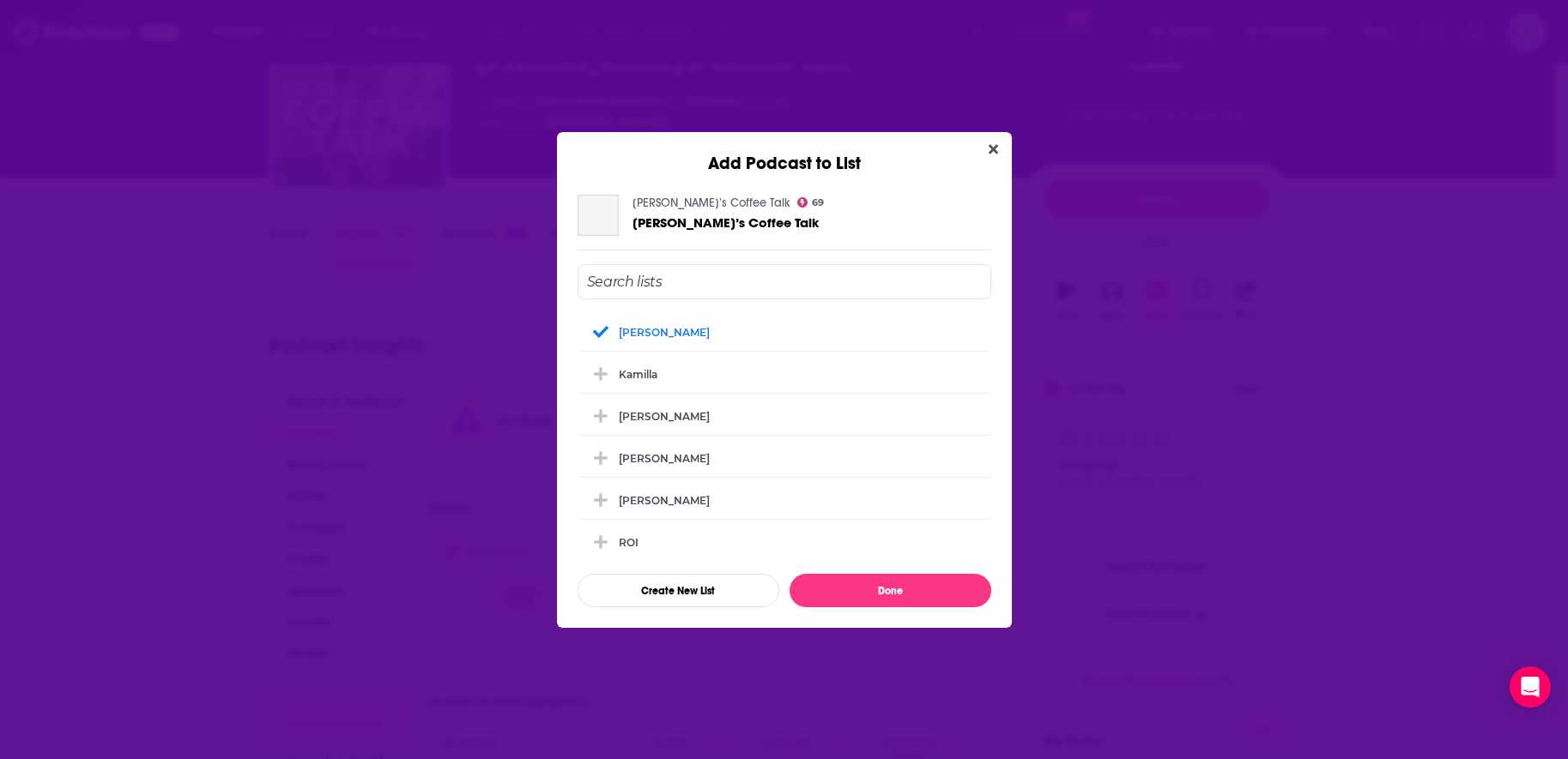
scroll to position [0, 0]
click at [754, 327] on div "[PERSON_NAME]" at bounding box center [784, 331] width 413 height 38
click at [895, 592] on button "Done" at bounding box center [891, 590] width 202 height 33
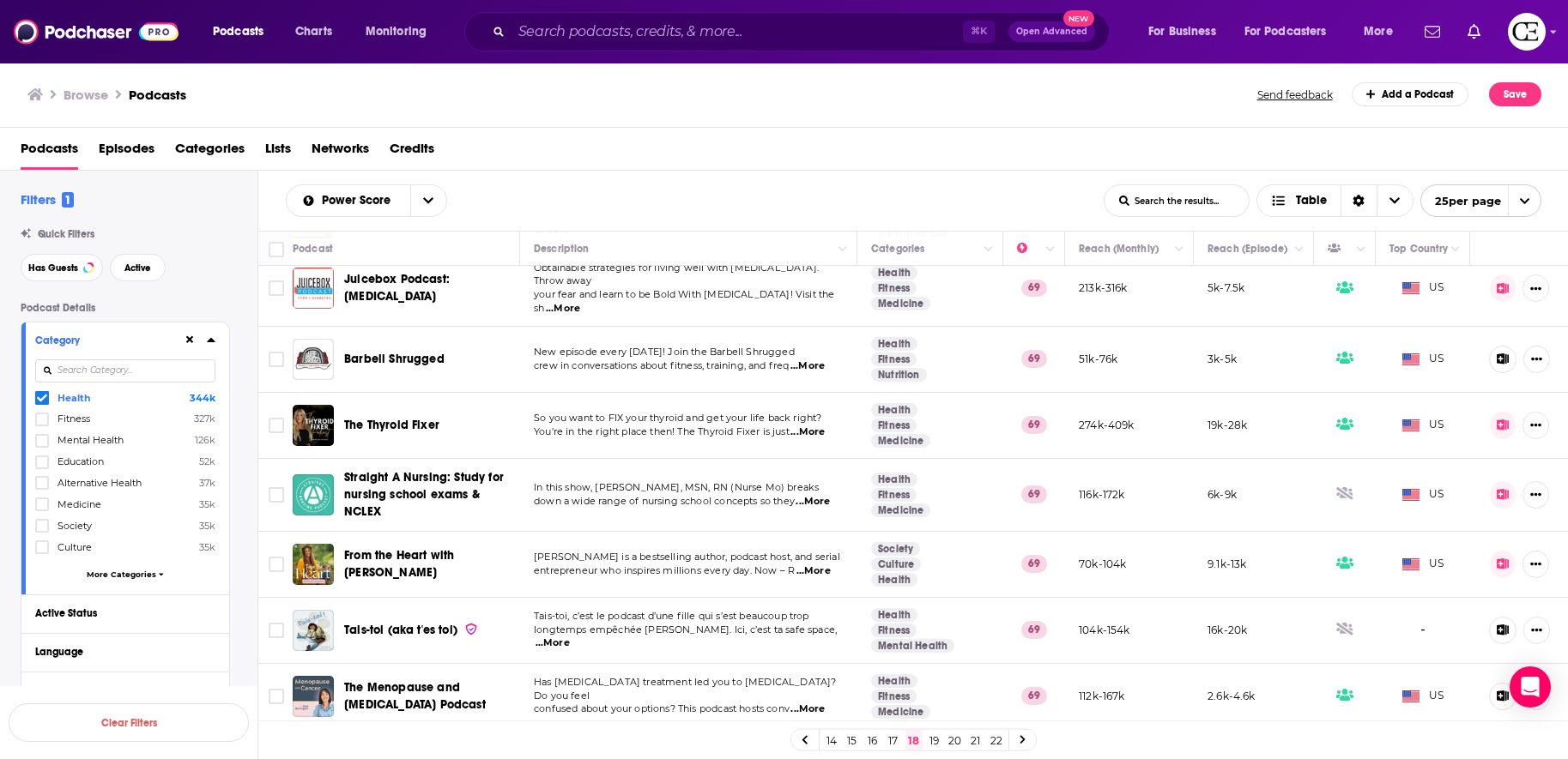
scroll to position [1262, 0]
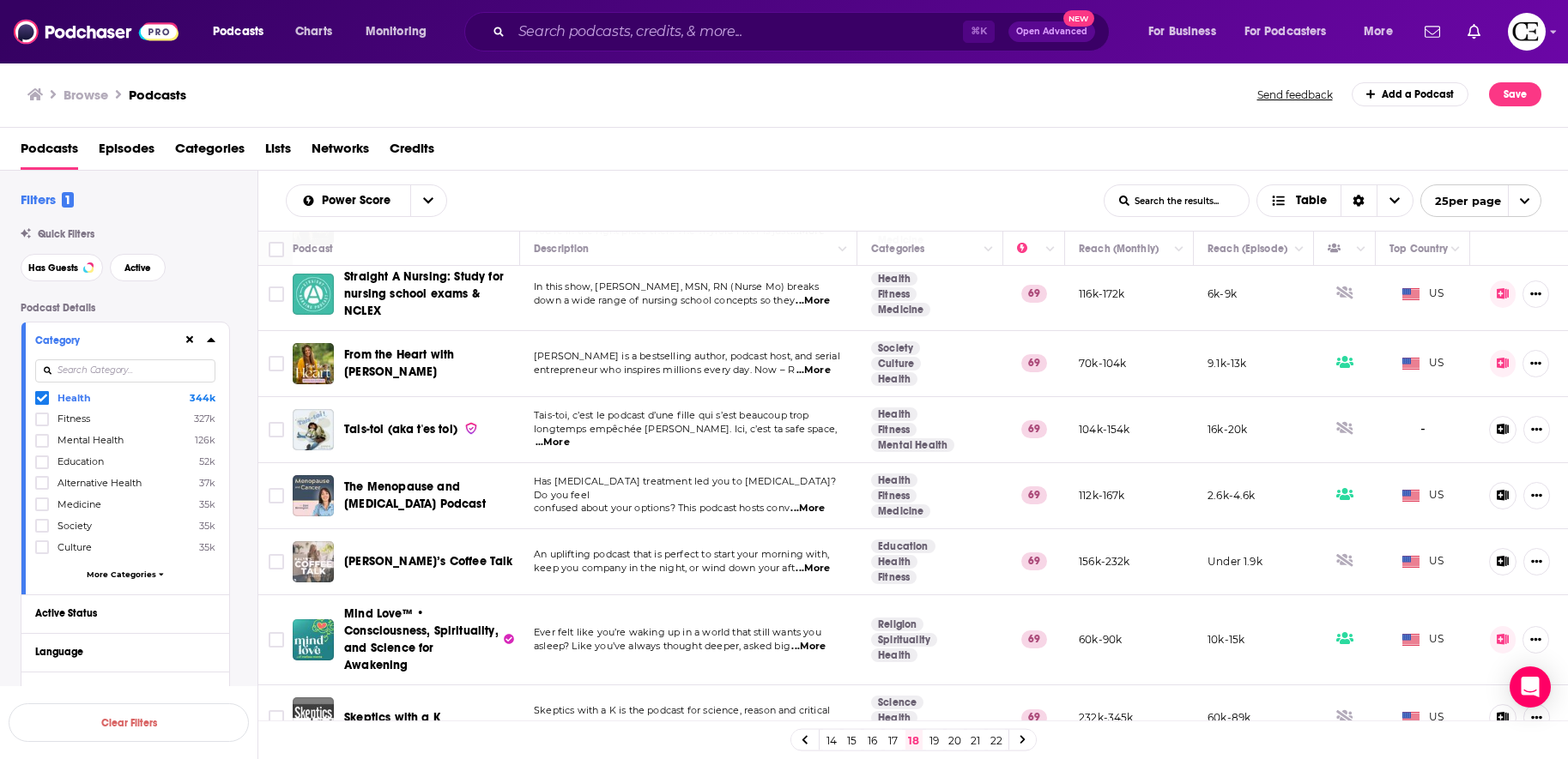
click at [415, 710] on span "Skeptics with a K" at bounding box center [392, 717] width 96 height 14
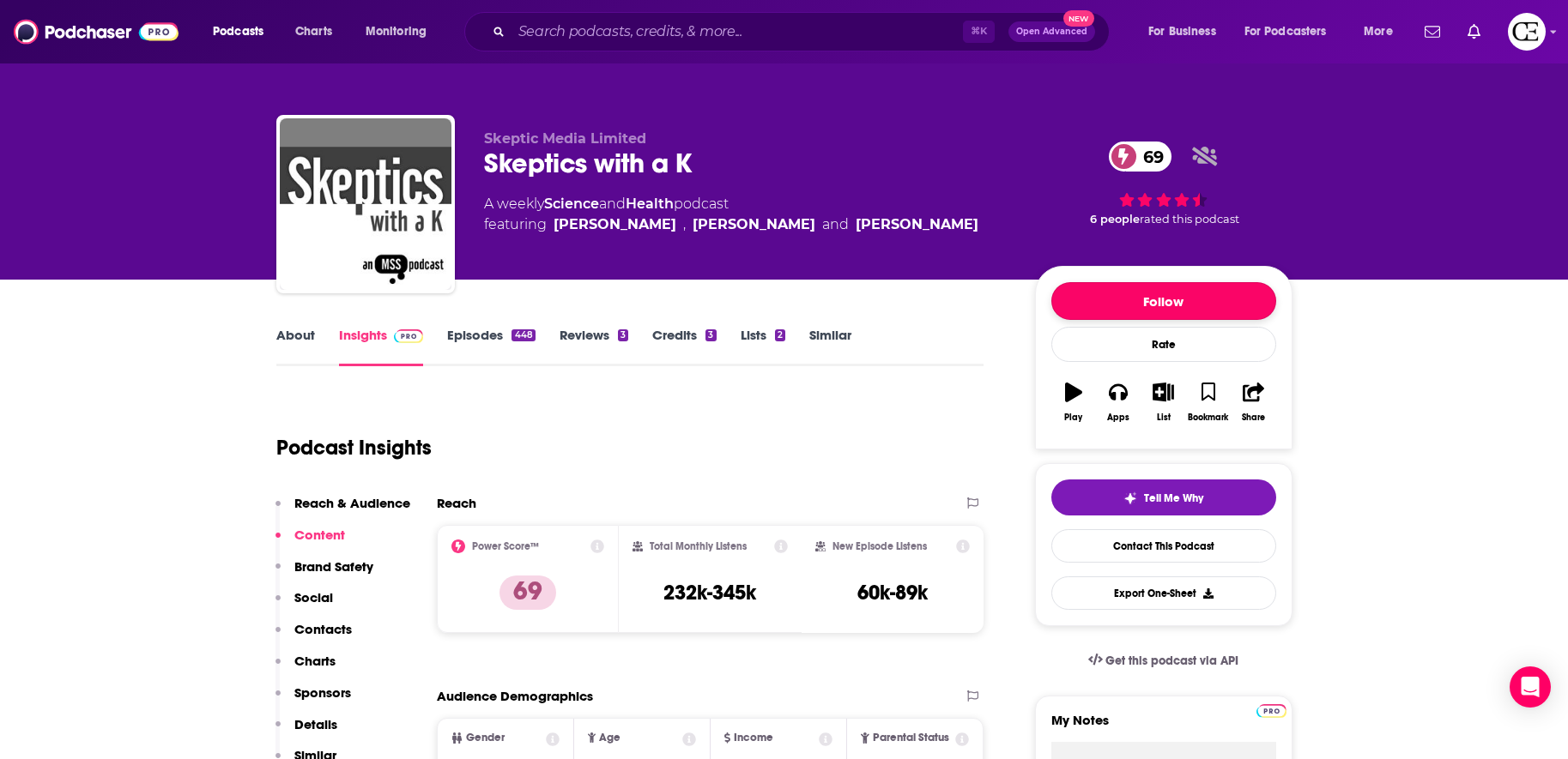
click at [1120, 301] on button "Follow" at bounding box center [1164, 301] width 225 height 38
click at [1120, 301] on button "Following" at bounding box center [1164, 301] width 225 height 38
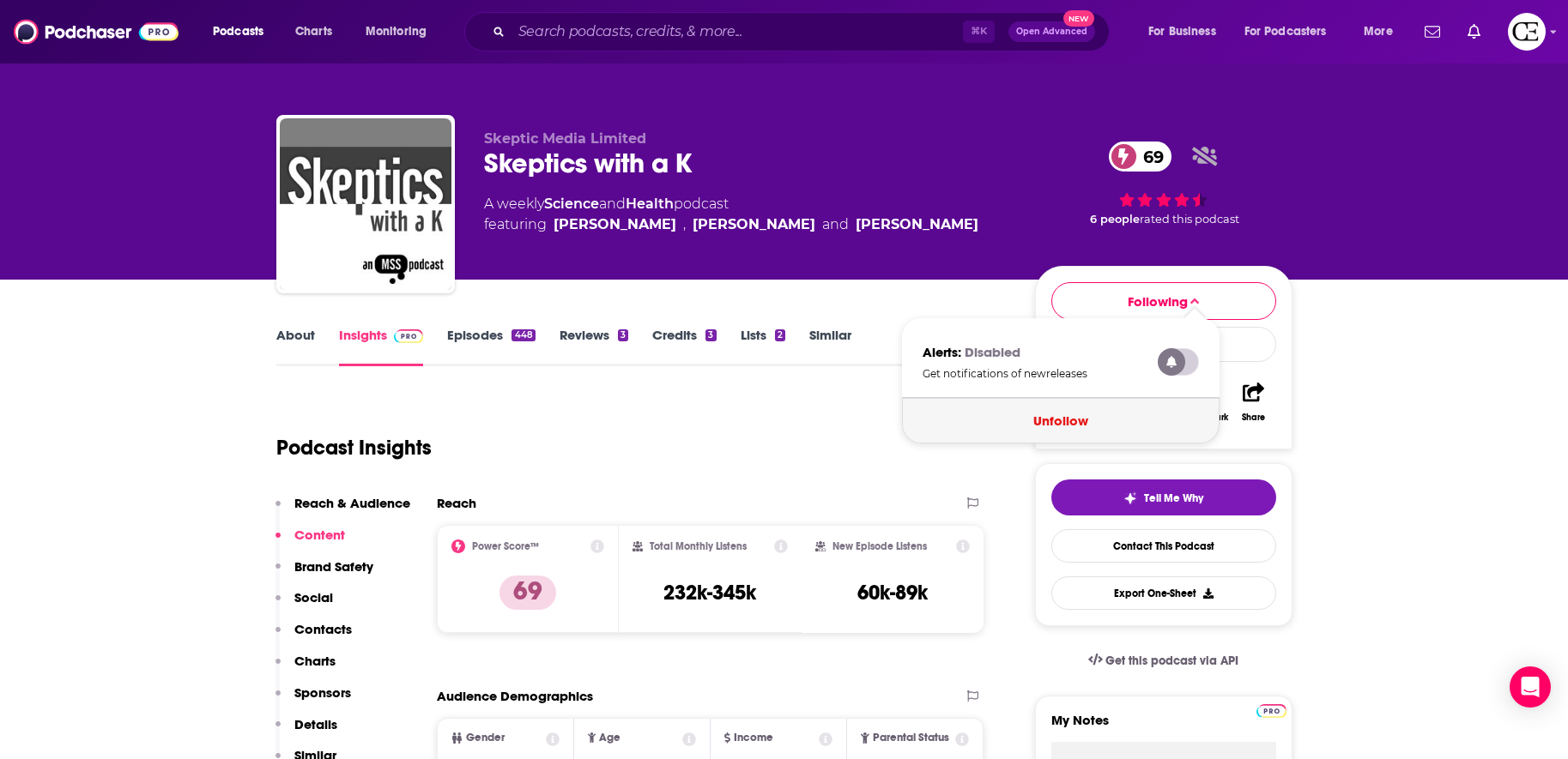
click at [1041, 420] on button "Unfollow" at bounding box center [1060, 421] width 317 height 46
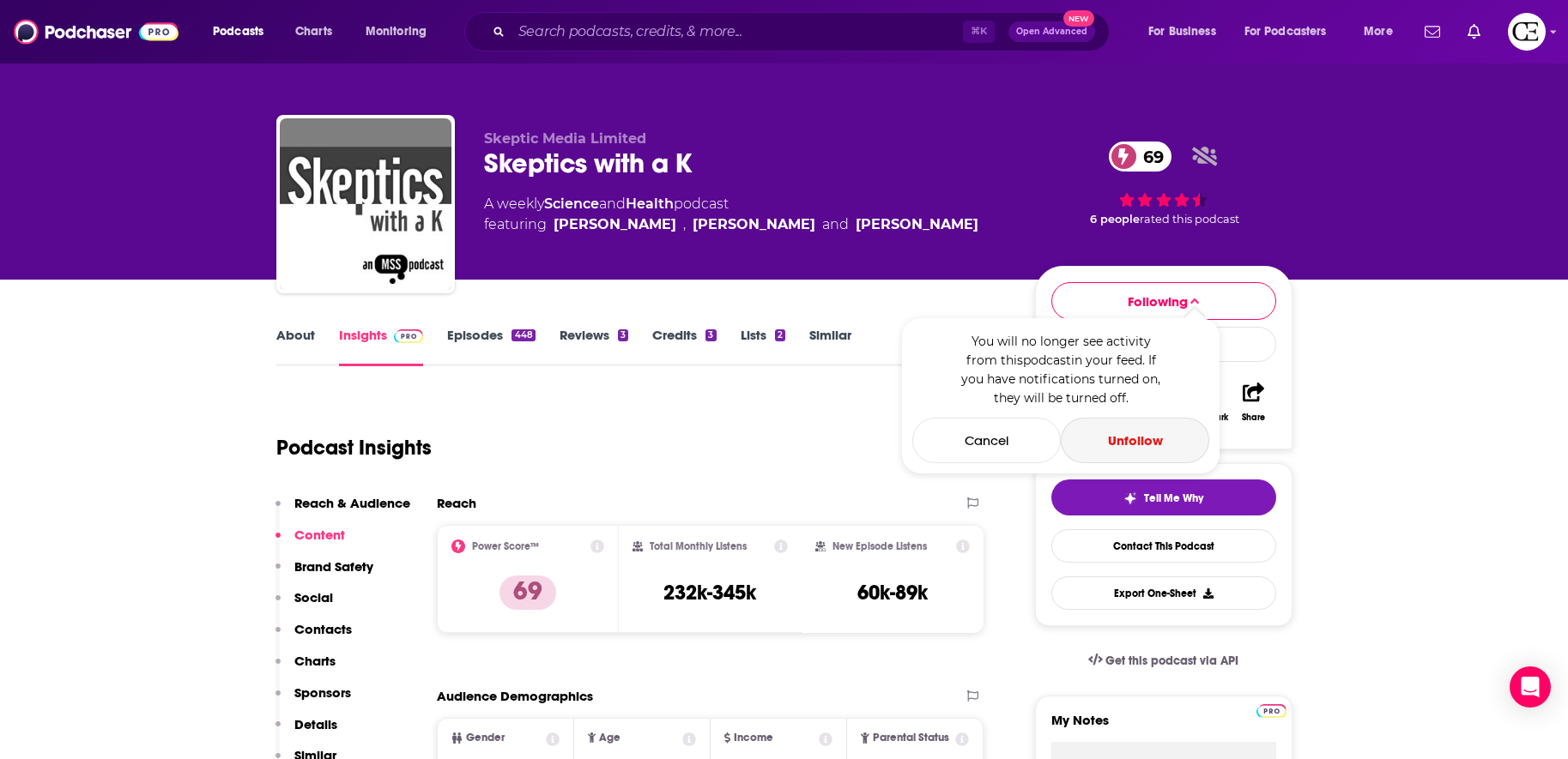
click at [1116, 451] on button "Unfollow" at bounding box center [1136, 441] width 149 height 46
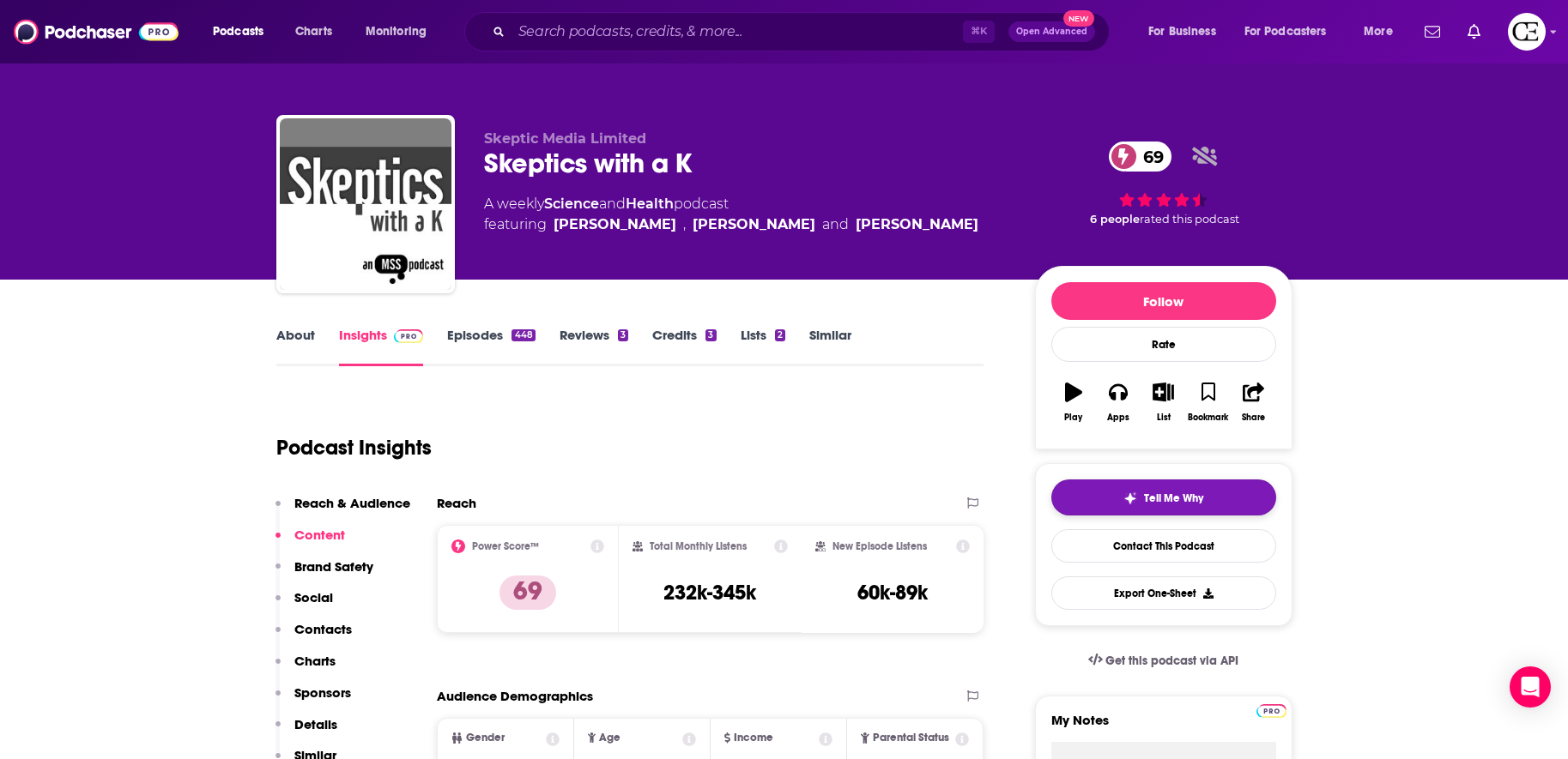
click at [1116, 512] on button "Tell Me Why" at bounding box center [1164, 498] width 225 height 36
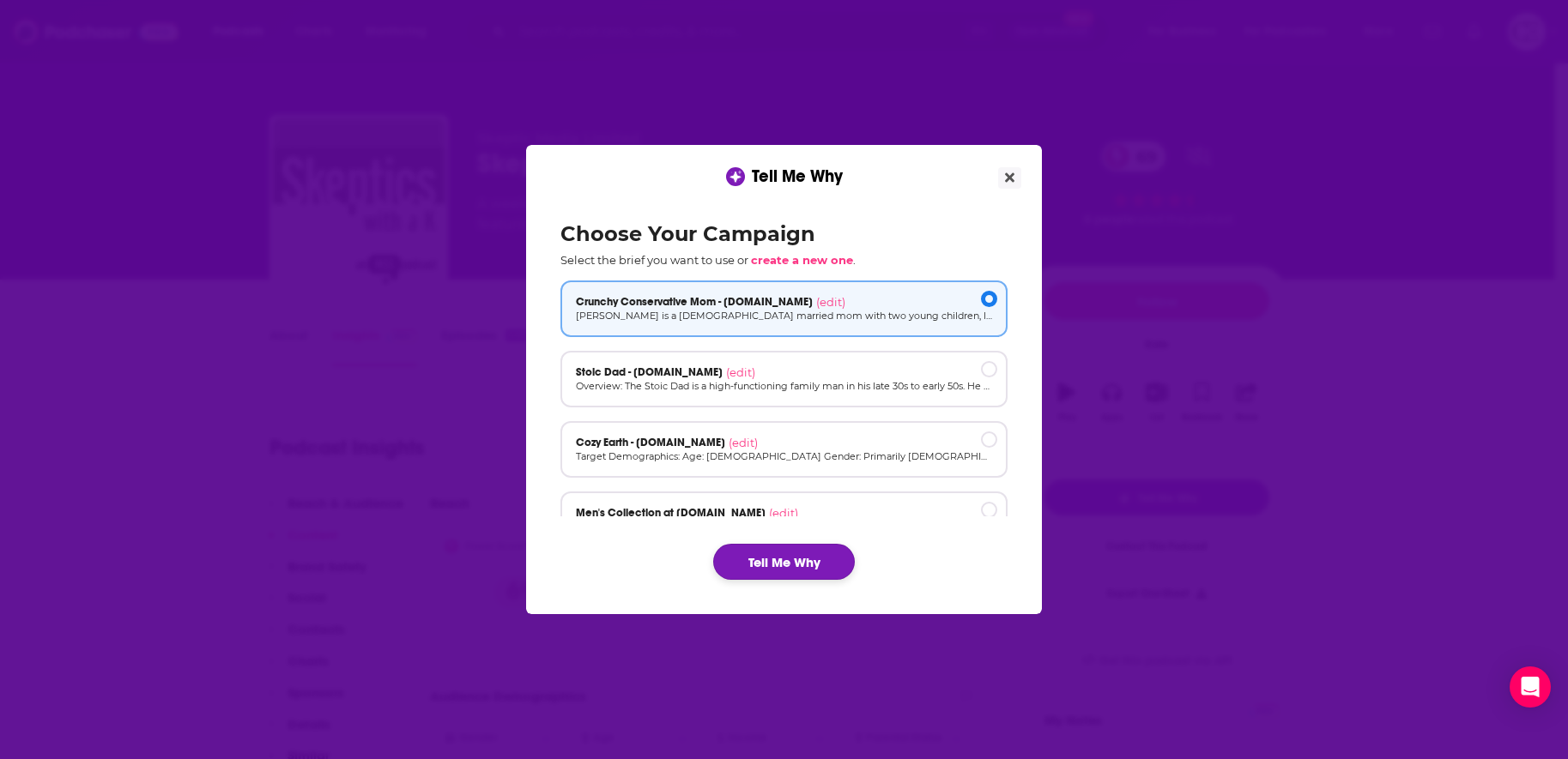
click at [837, 565] on button "Tell Me Why" at bounding box center [784, 562] width 142 height 36
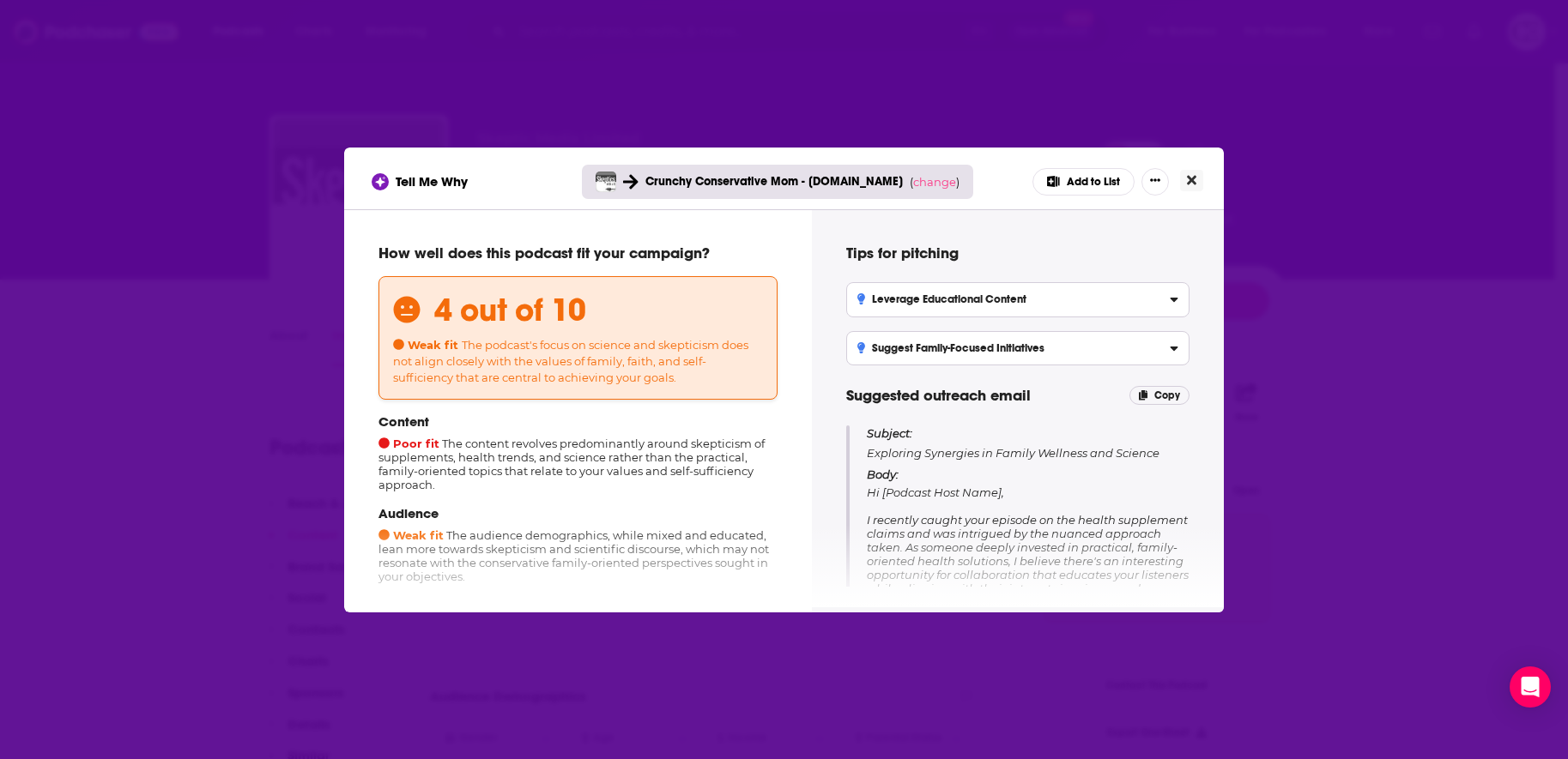
click at [1200, 170] on button "Close" at bounding box center [1192, 180] width 23 height 22
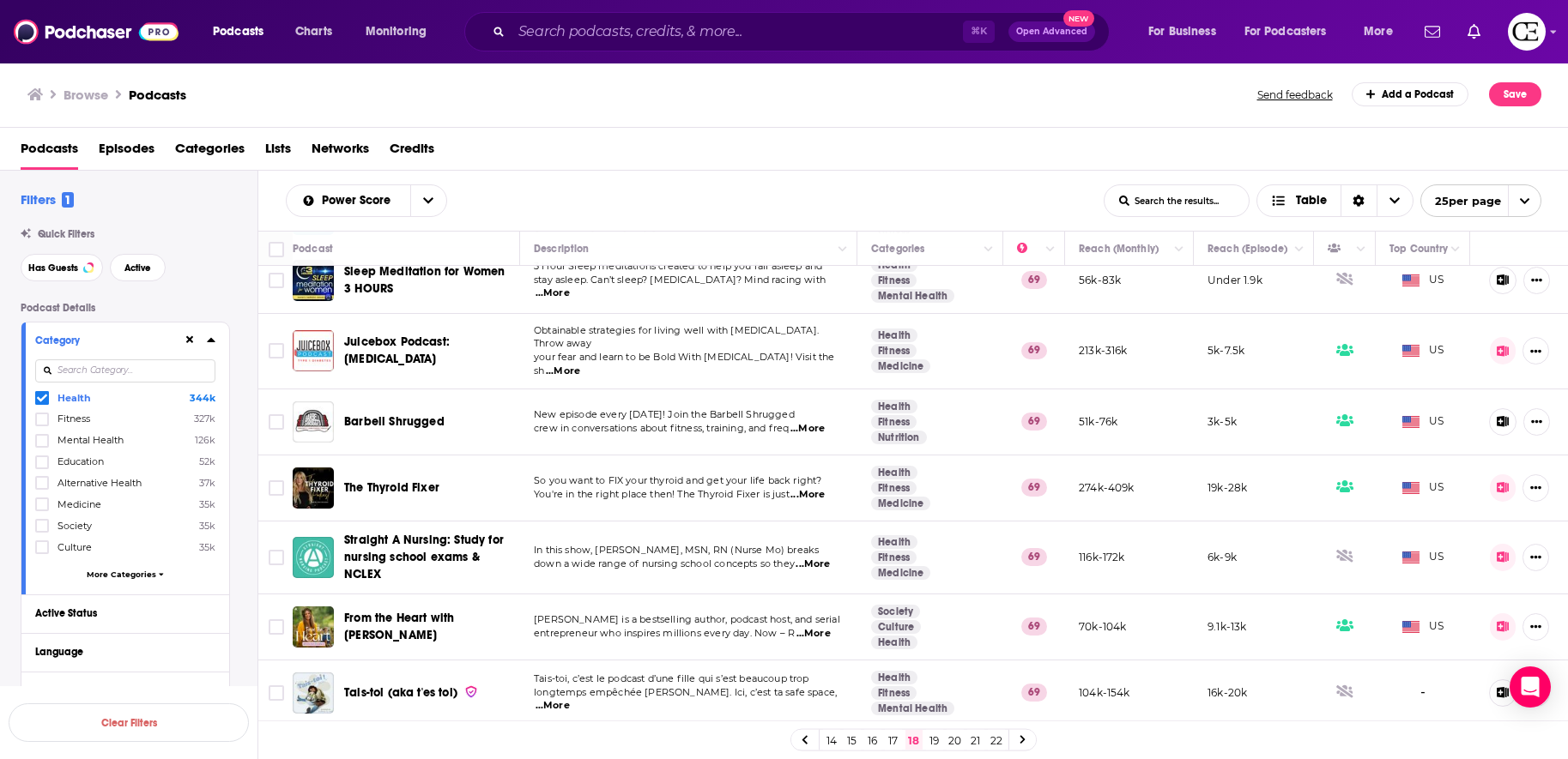
scroll to position [1262, 0]
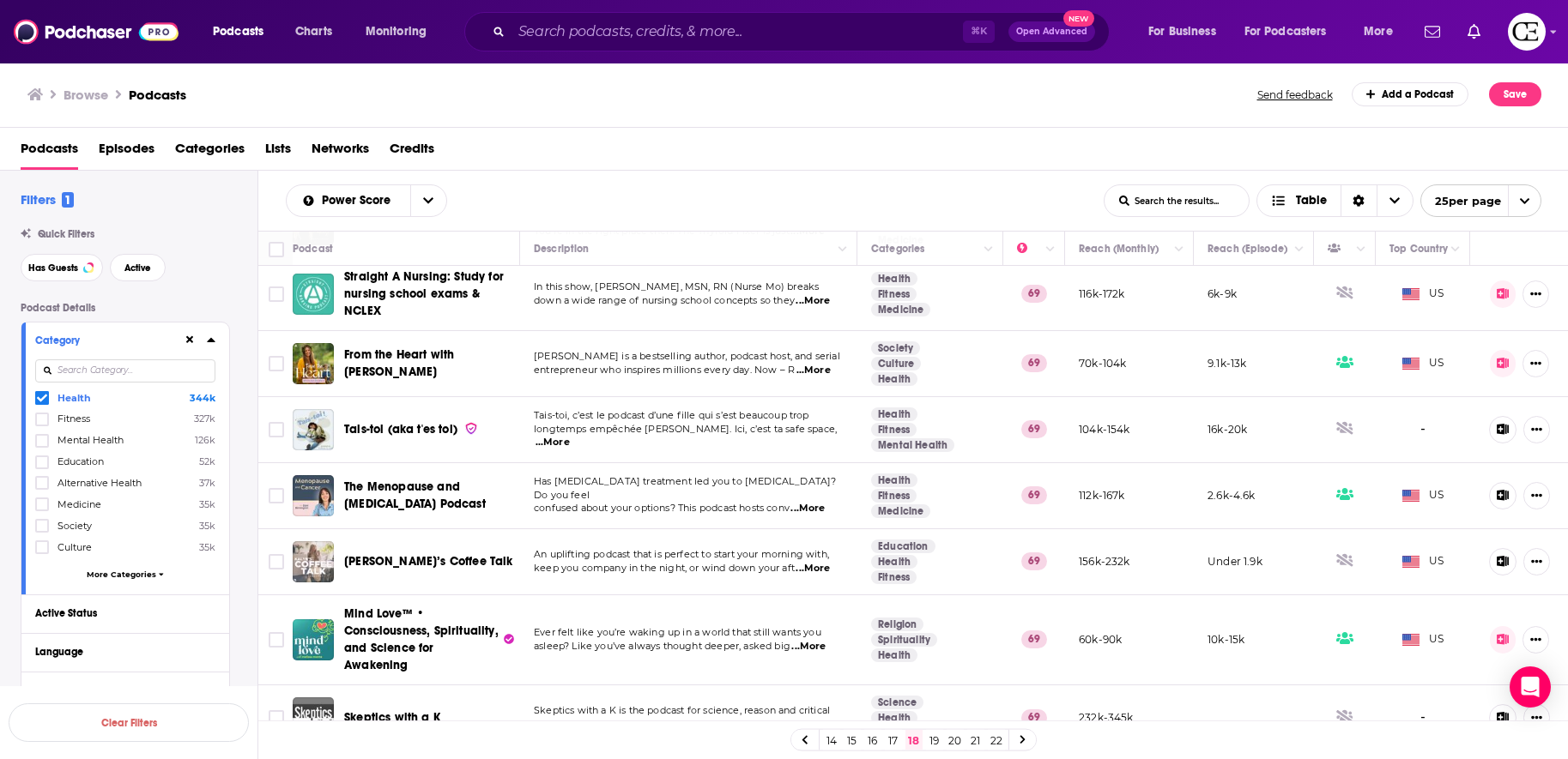
click at [1024, 743] on icon at bounding box center [1022, 740] width 7 height 10
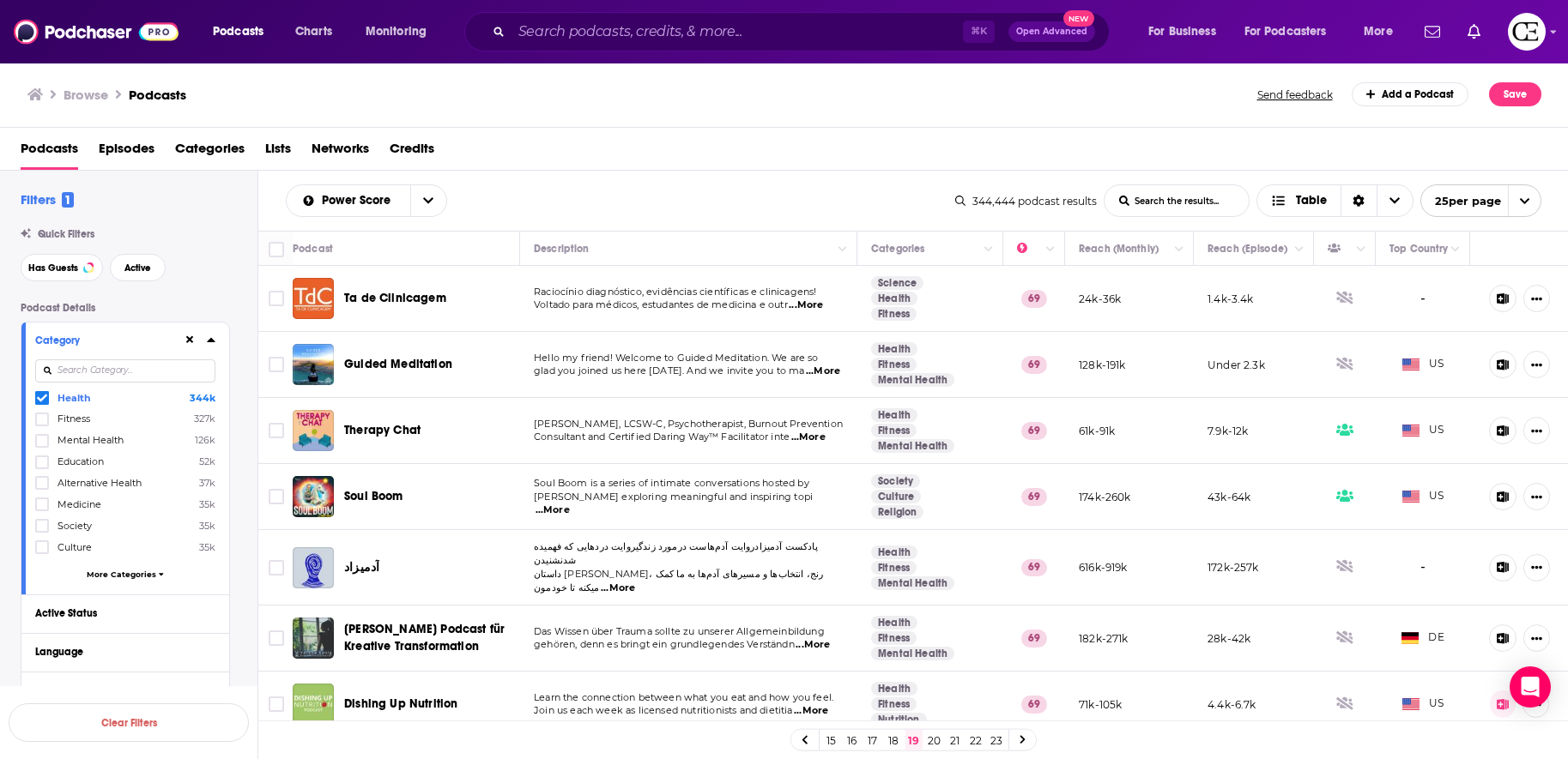
click at [392, 431] on span "Therapy Chat" at bounding box center [382, 429] width 76 height 14
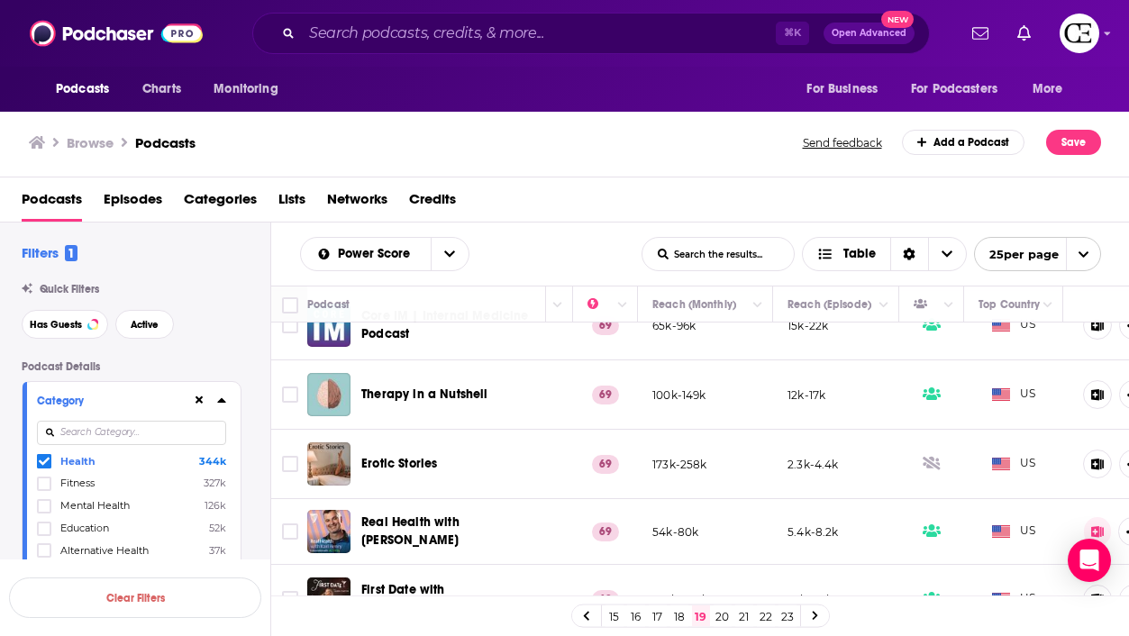
scroll to position [1456, 496]
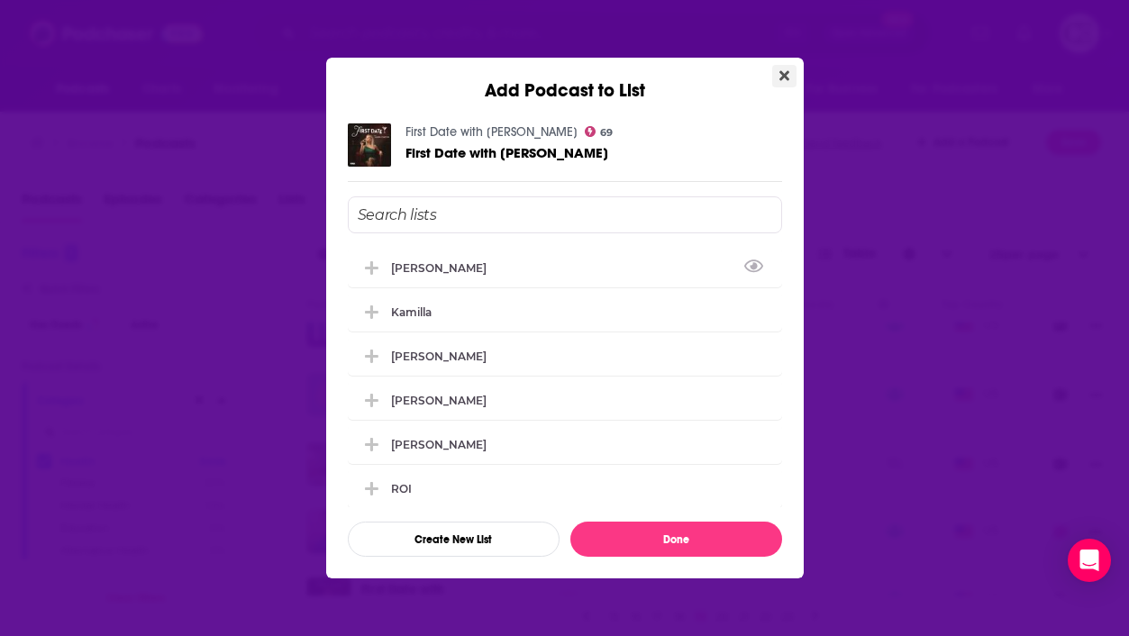
click at [776, 74] on button "Close" at bounding box center [784, 76] width 24 height 23
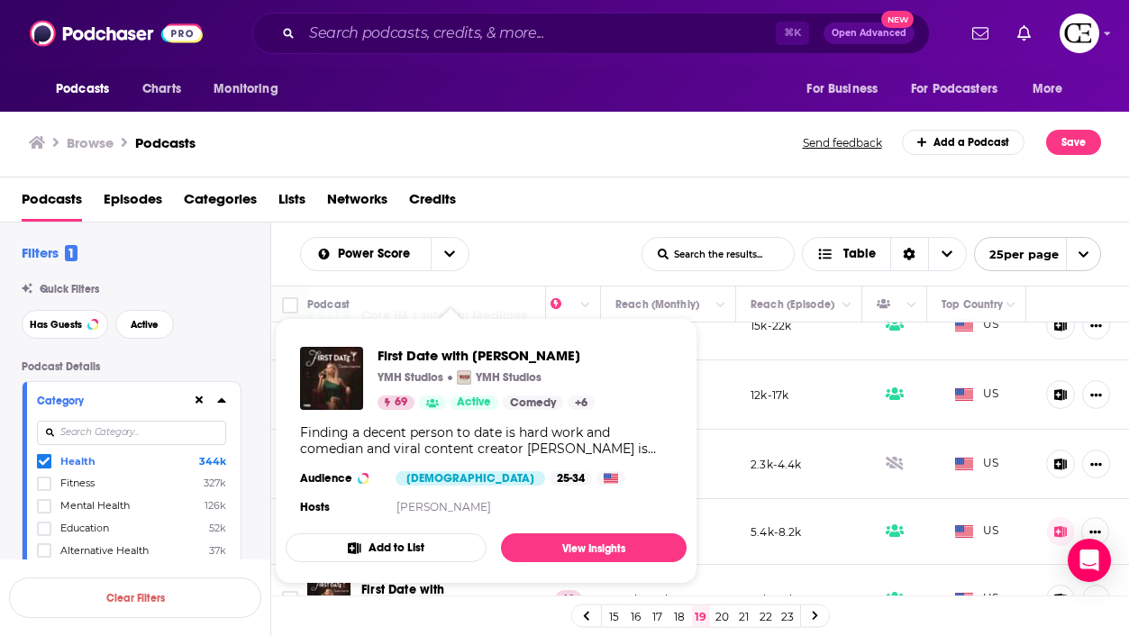
click at [378, 560] on div "Podcasts Charts Monitoring ⌘ K Open Advanced New For Business For Podcasters Mo…" at bounding box center [564, 318] width 1129 height 636
click at [414, 355] on span "First Date with Lauren Compton" at bounding box center [486, 355] width 217 height 17
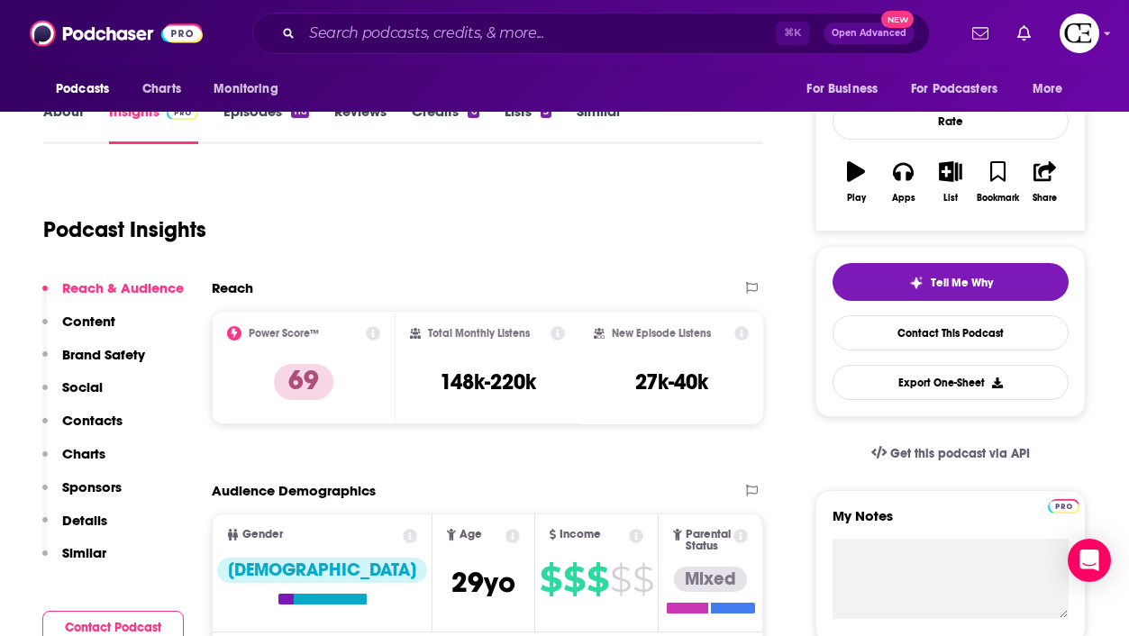
scroll to position [277, 0]
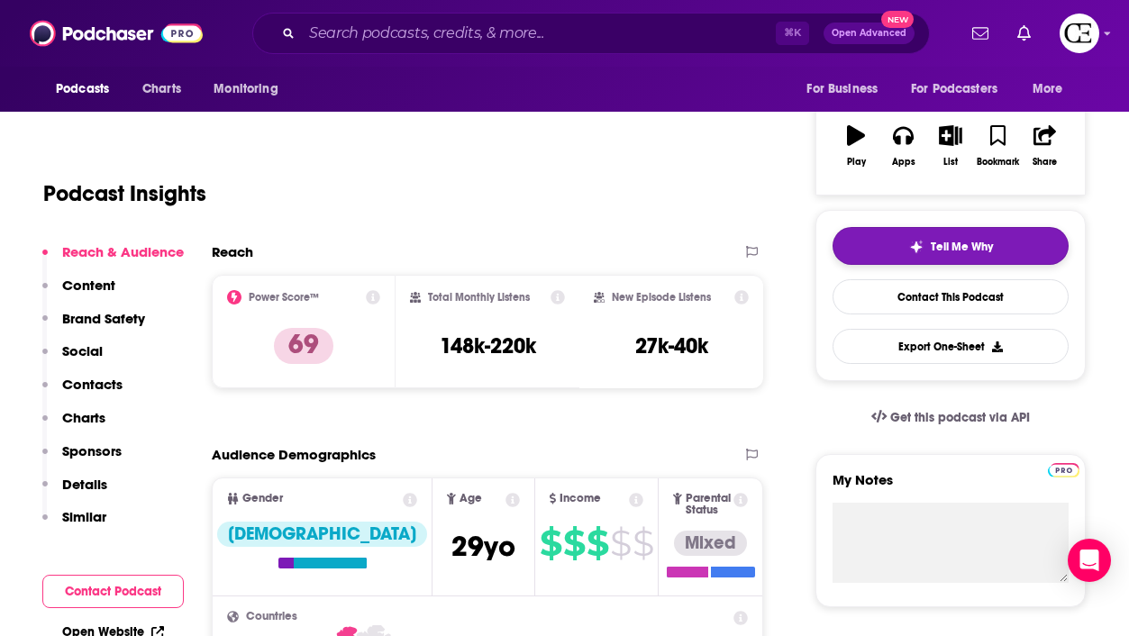
click at [886, 257] on button "Tell Me Why" at bounding box center [950, 246] width 236 height 38
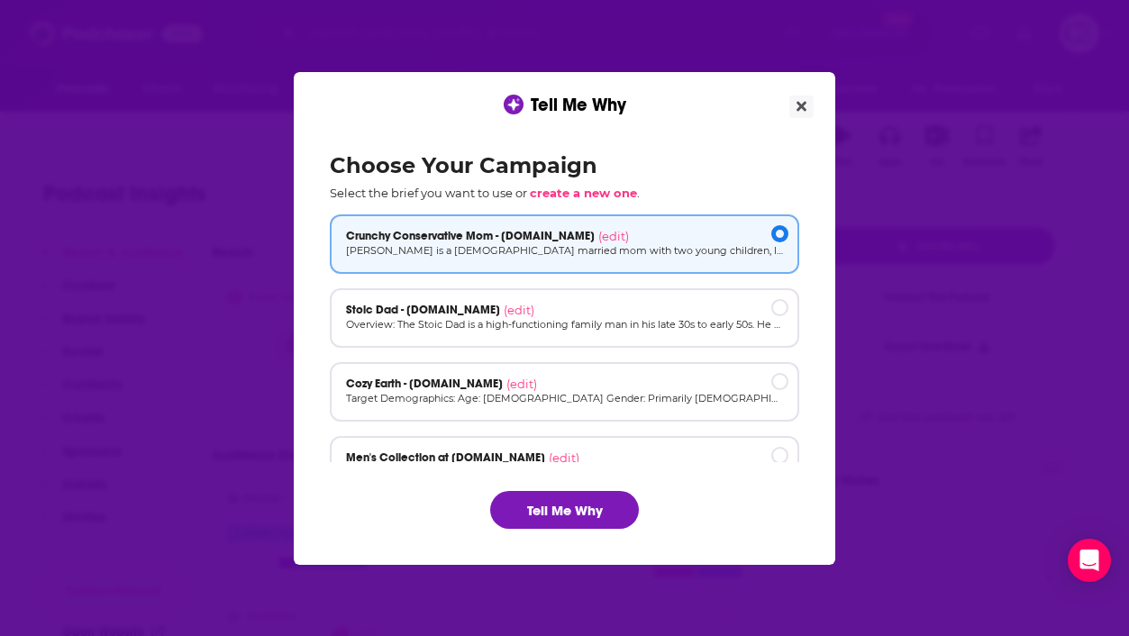
click at [537, 479] on div "Choose Your Campaign Select the brief you want to use or create a new one . Cru…" at bounding box center [564, 340] width 498 height 405
click at [537, 483] on div "Choose Your Campaign Select the brief you want to use or create a new one . Cru…" at bounding box center [564, 340] width 498 height 405
click at [537, 496] on button "Tell Me Why" at bounding box center [564, 510] width 149 height 38
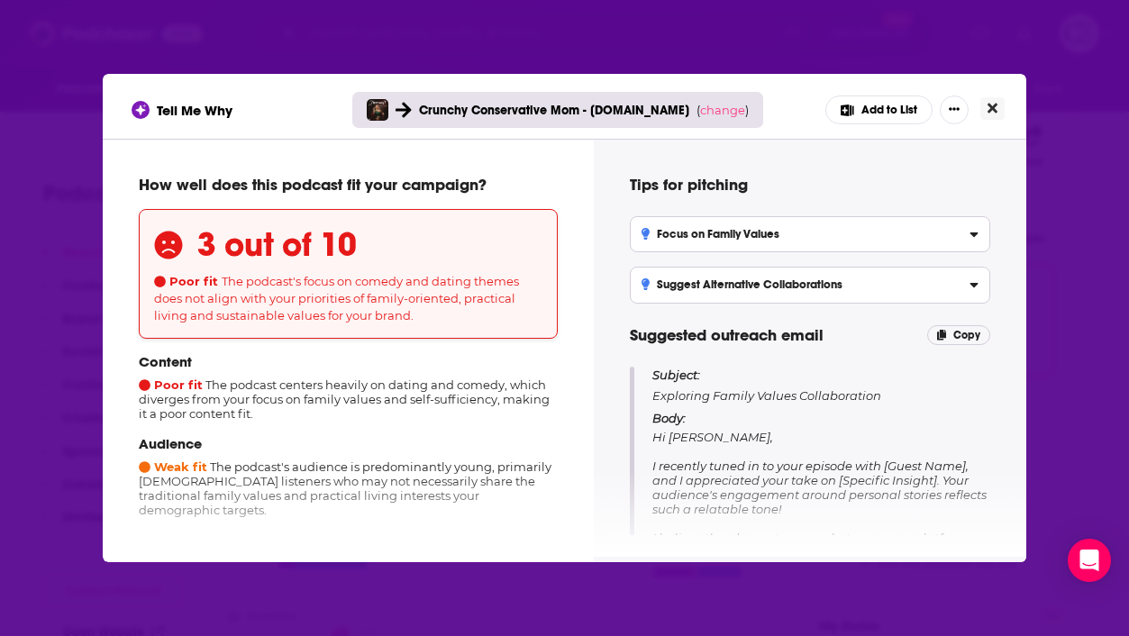
click at [996, 105] on icon "Close" at bounding box center [992, 109] width 10 height 10
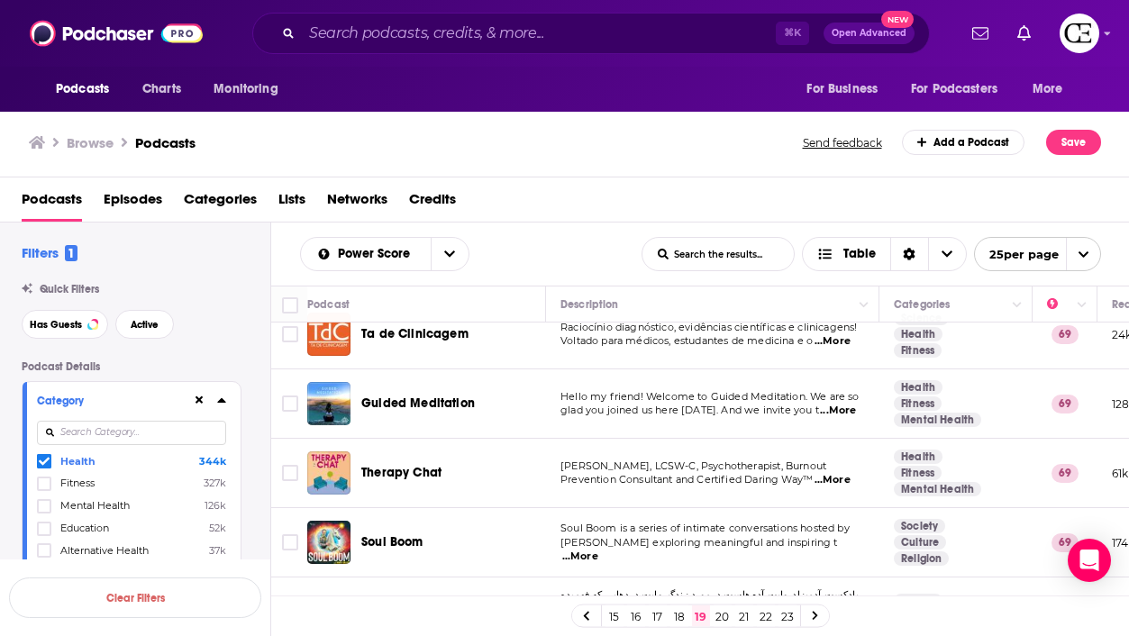
scroll to position [23, 0]
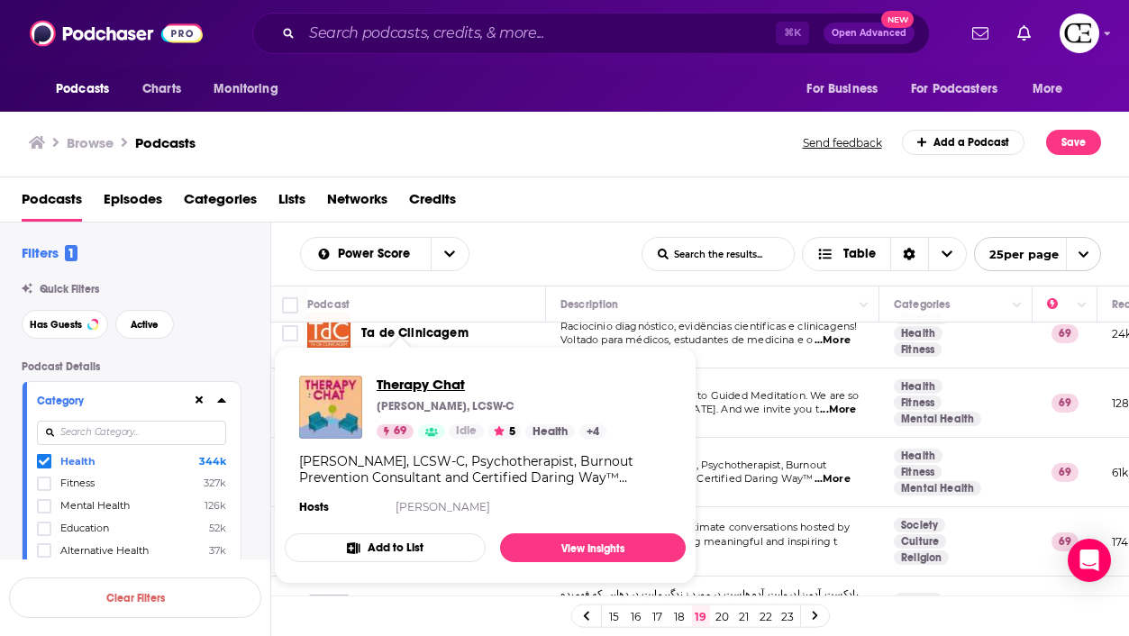
click at [423, 379] on span "Therapy Chat" at bounding box center [492, 384] width 230 height 17
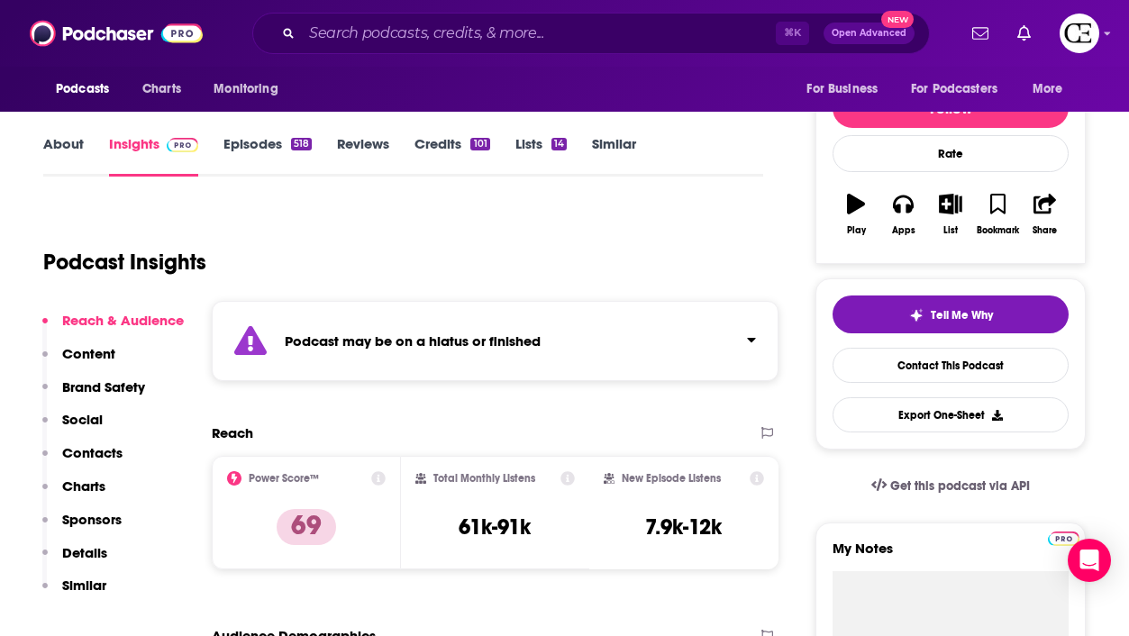
scroll to position [295, 0]
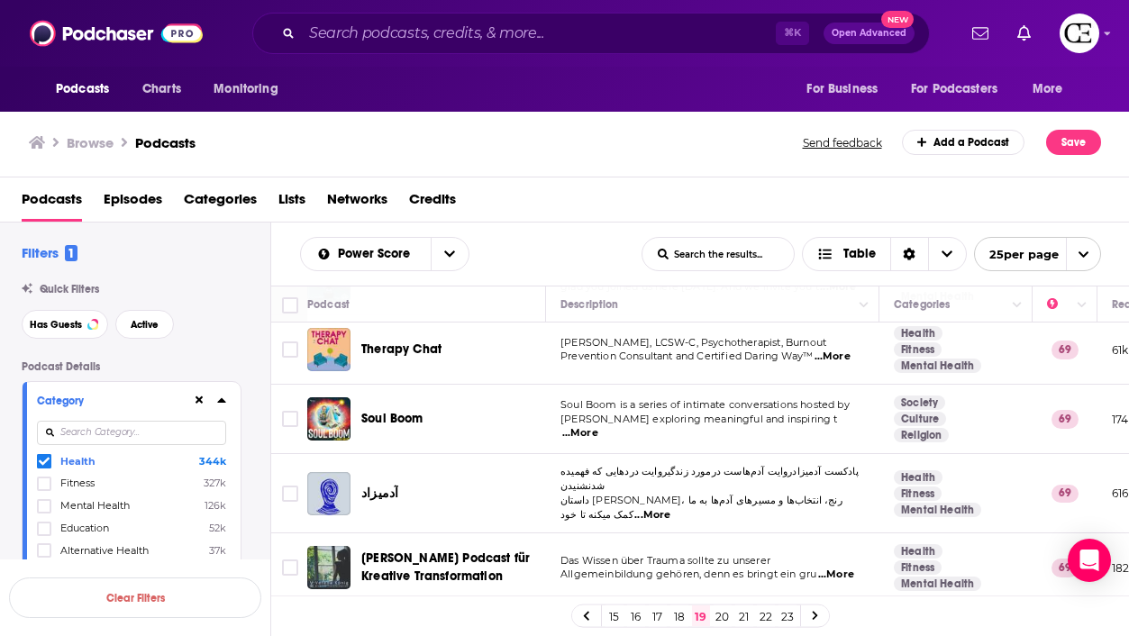
scroll to position [156, 0]
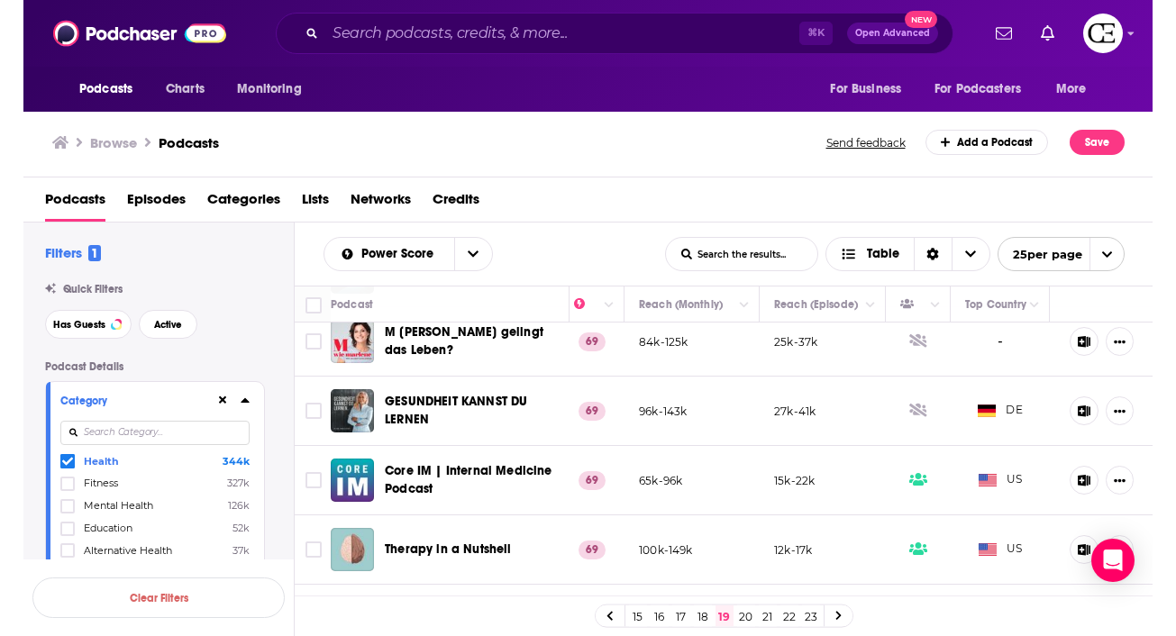
scroll to position [1432, 510]
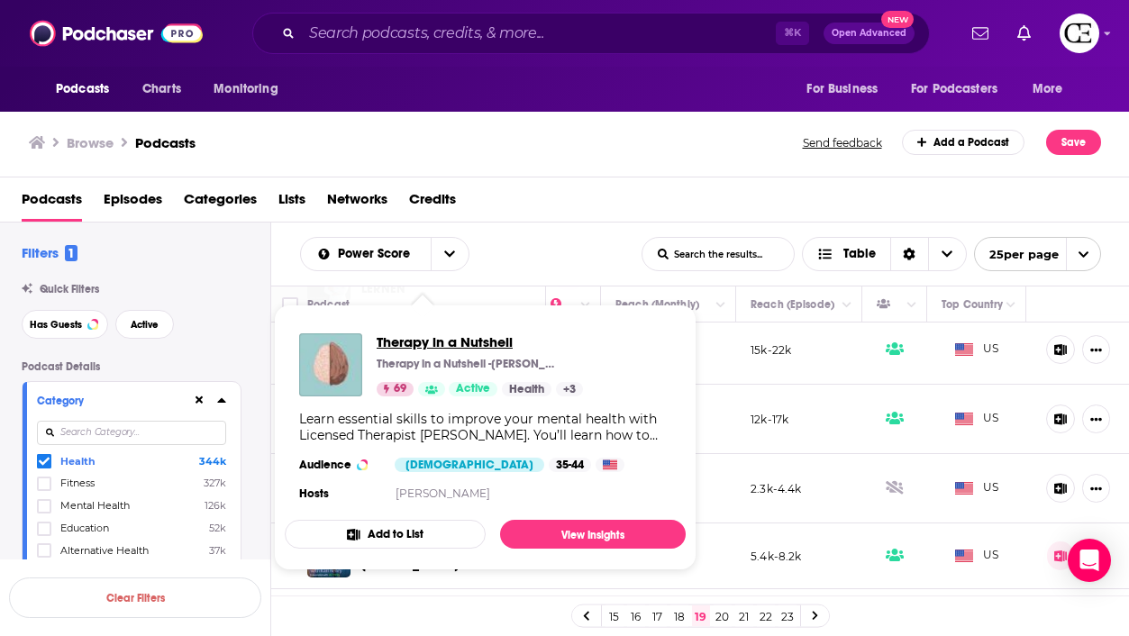
click at [462, 347] on span "Therapy in a Nutshell" at bounding box center [480, 341] width 206 height 17
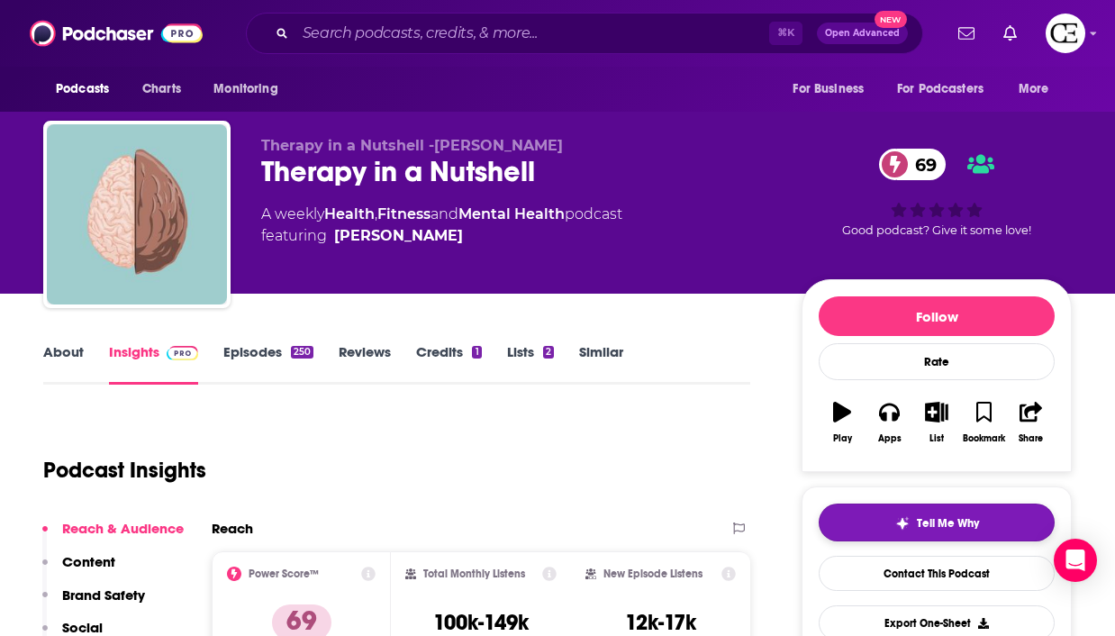
click at [943, 534] on button "Tell Me Why" at bounding box center [937, 523] width 236 height 38
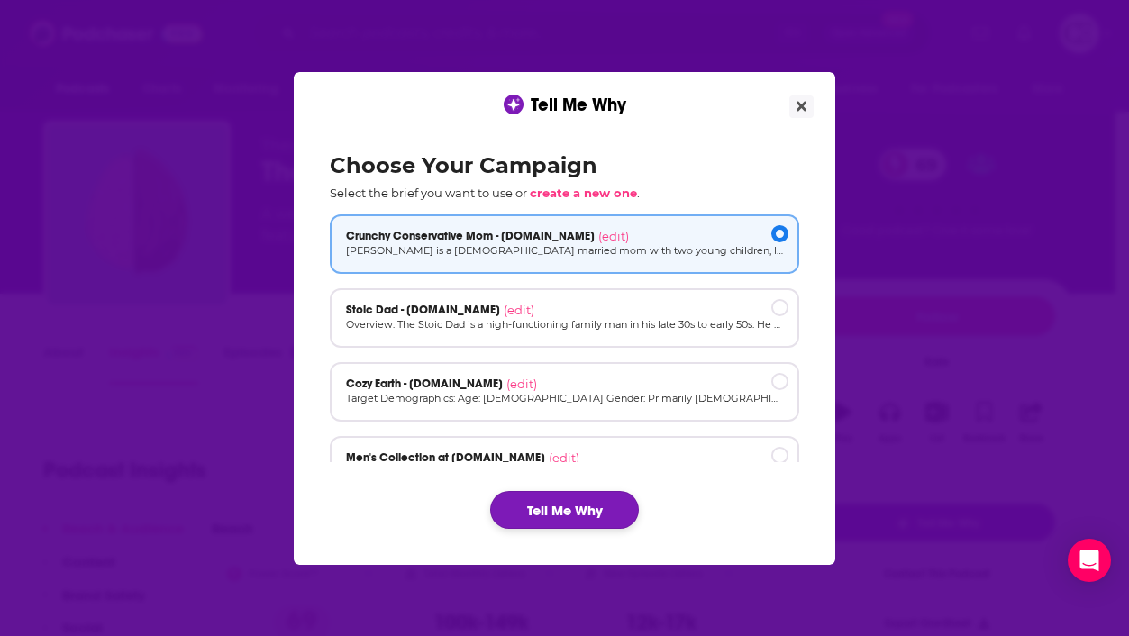
click at [594, 515] on button "Tell Me Why" at bounding box center [564, 510] width 149 height 38
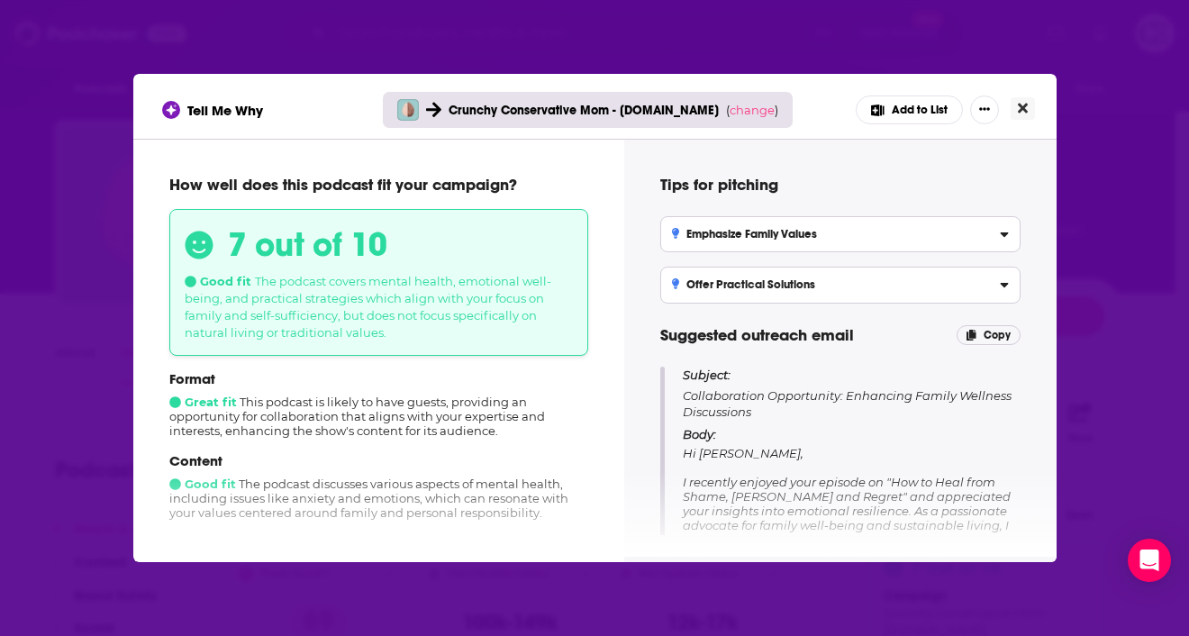
click at [1023, 116] on button "Close" at bounding box center [1023, 108] width 24 height 23
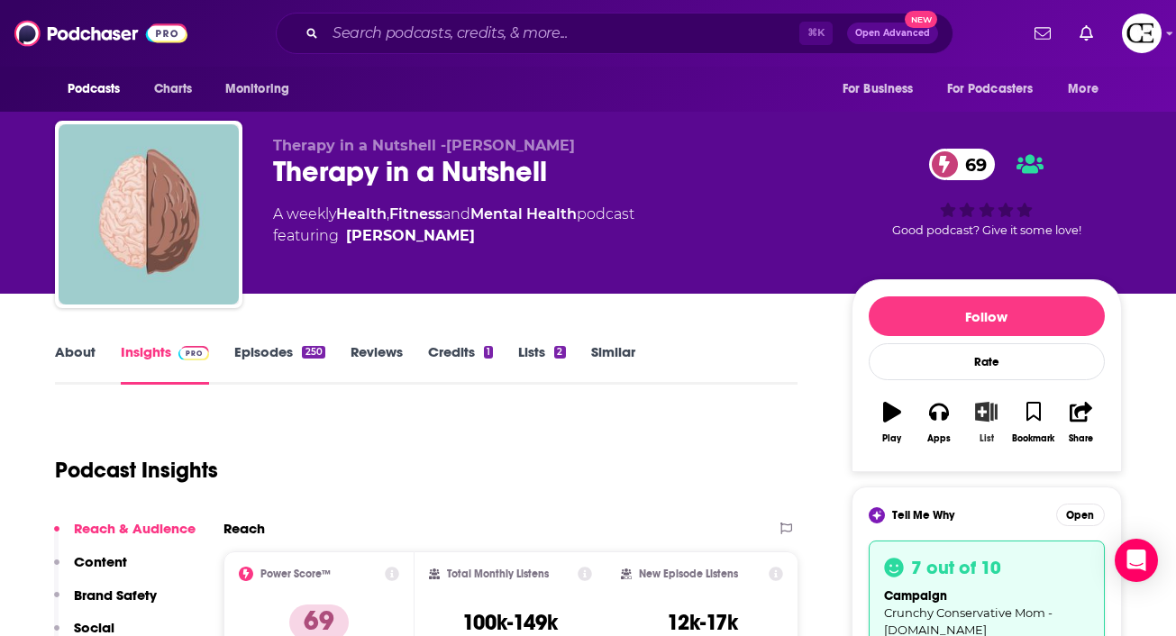
click at [987, 423] on button "List" at bounding box center [985, 422] width 47 height 65
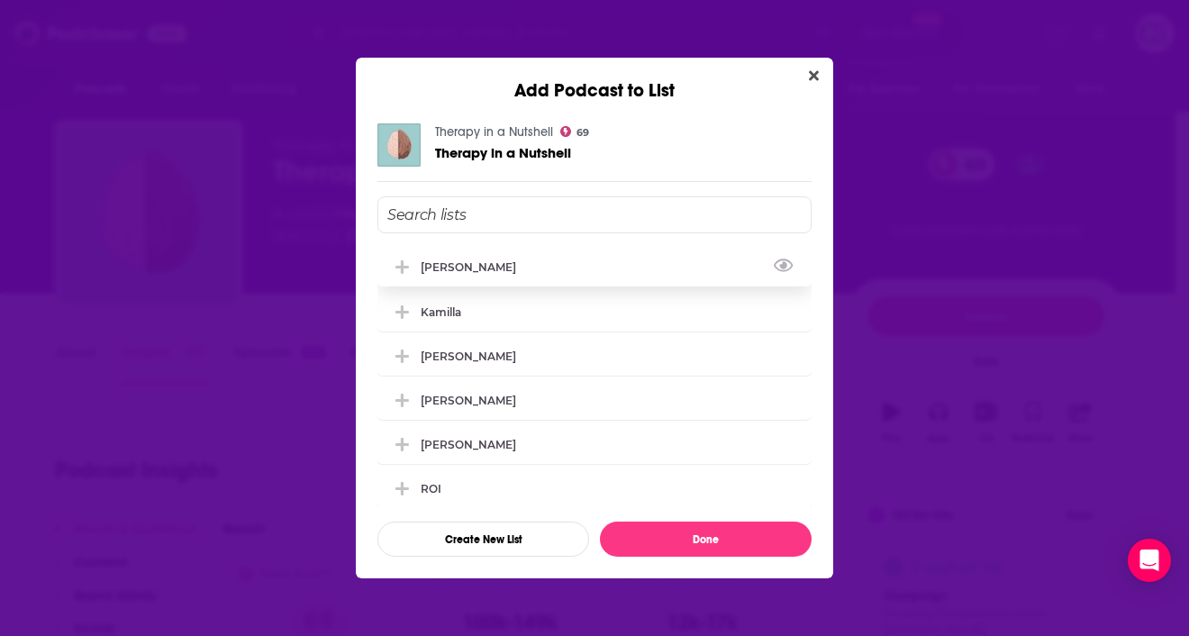
click at [471, 259] on div "[PERSON_NAME]" at bounding box center [595, 267] width 434 height 40
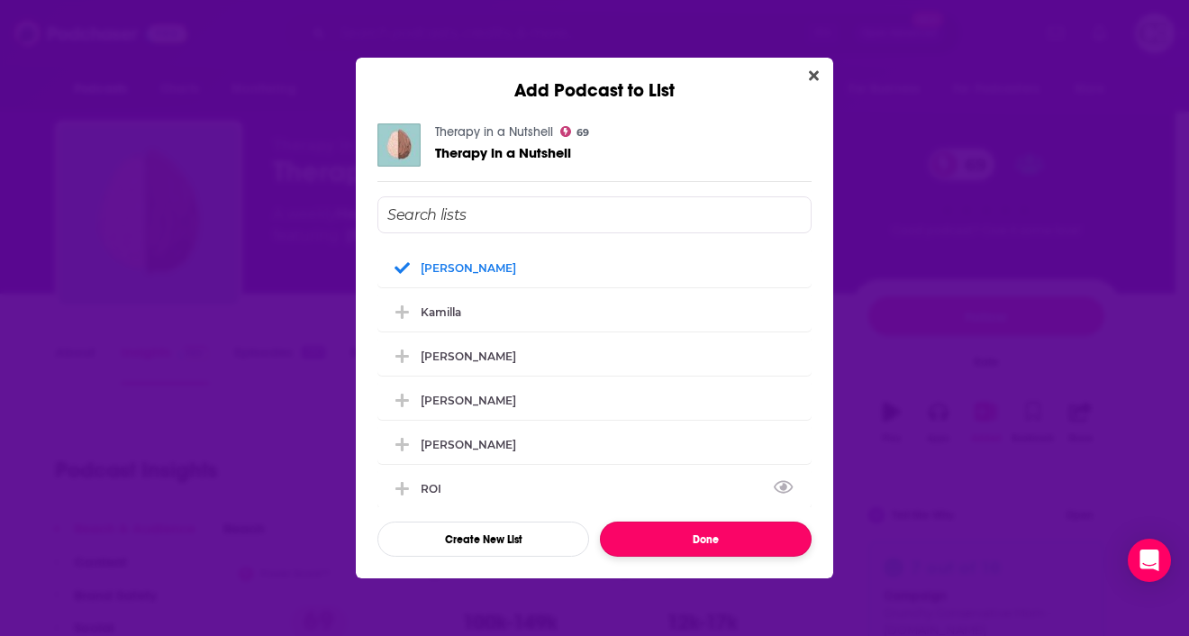
click at [718, 541] on button "Done" at bounding box center [706, 539] width 212 height 35
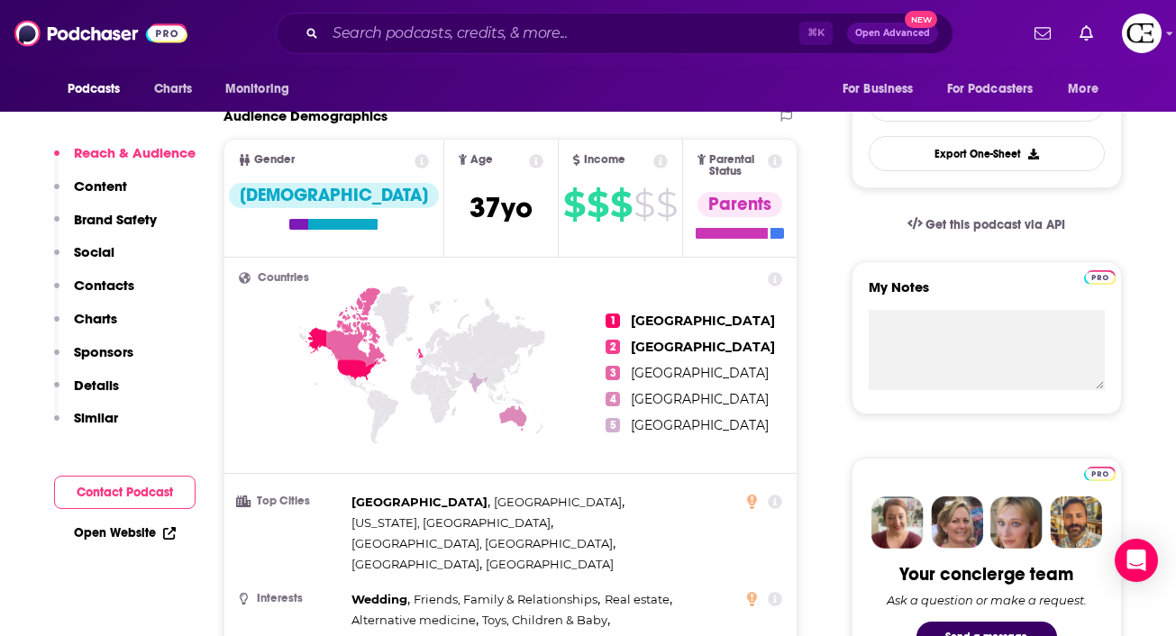
scroll to position [433, 0]
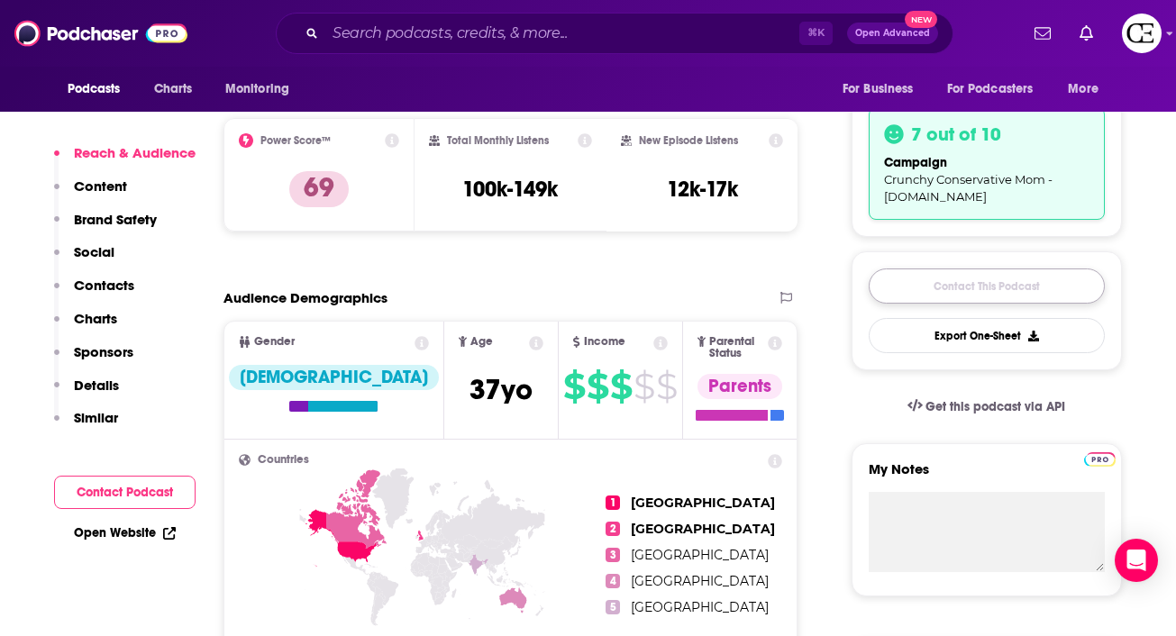
click at [914, 291] on link "Contact This Podcast" at bounding box center [987, 285] width 236 height 35
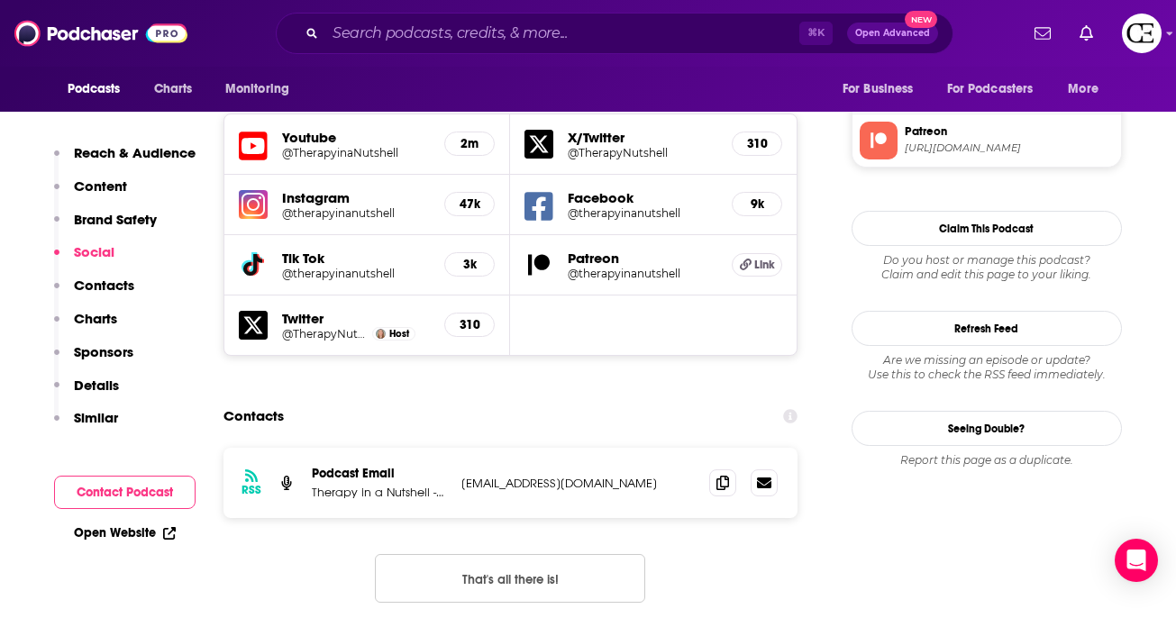
scroll to position [2141, 0]
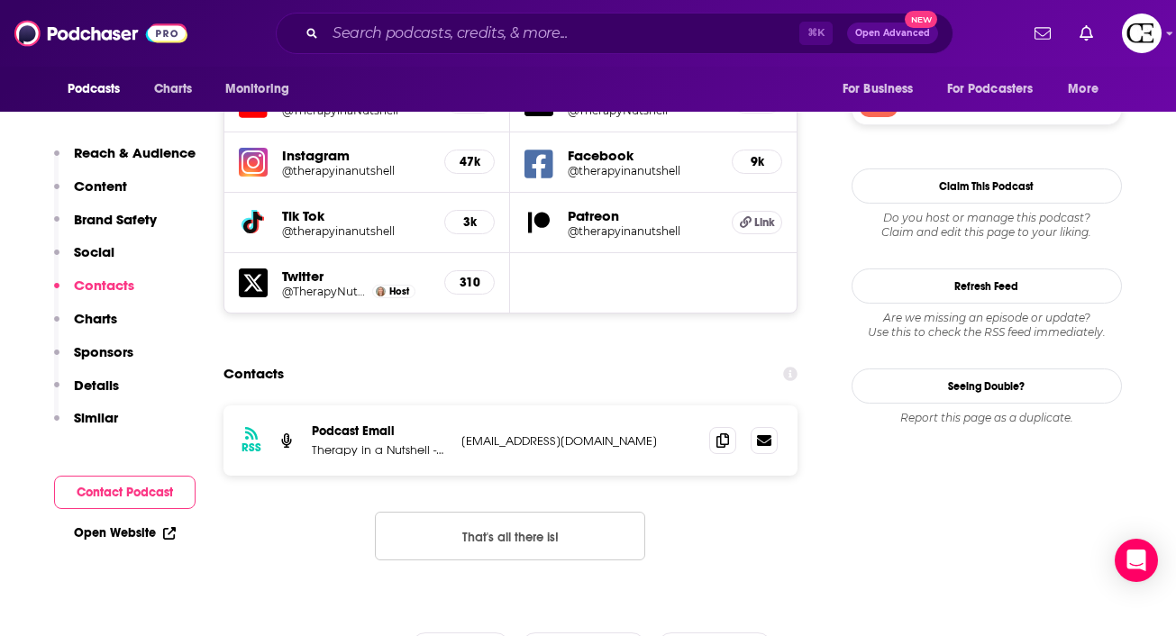
click at [729, 405] on div "RSS Podcast Email Therapy in a Nutshell -Emma McAdam therapyinanutshell@gmail.c…" at bounding box center [510, 440] width 575 height 70
click at [726, 426] on span at bounding box center [722, 439] width 27 height 27
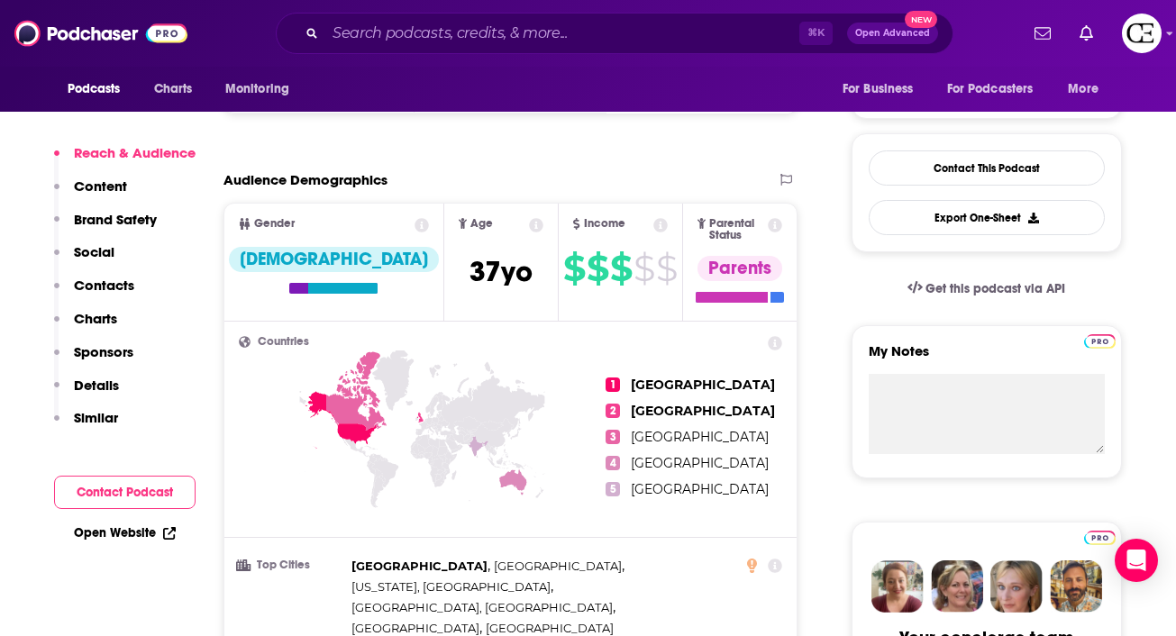
scroll to position [0, 0]
